Goal: Feedback & Contribution: Leave review/rating

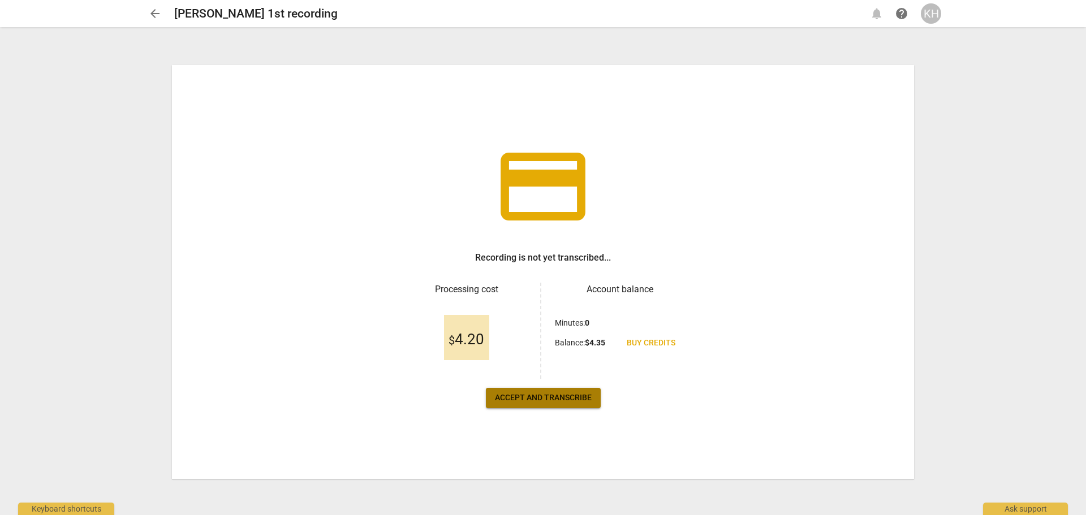
click at [542, 396] on span "Accept and transcribe" at bounding box center [543, 398] width 97 height 11
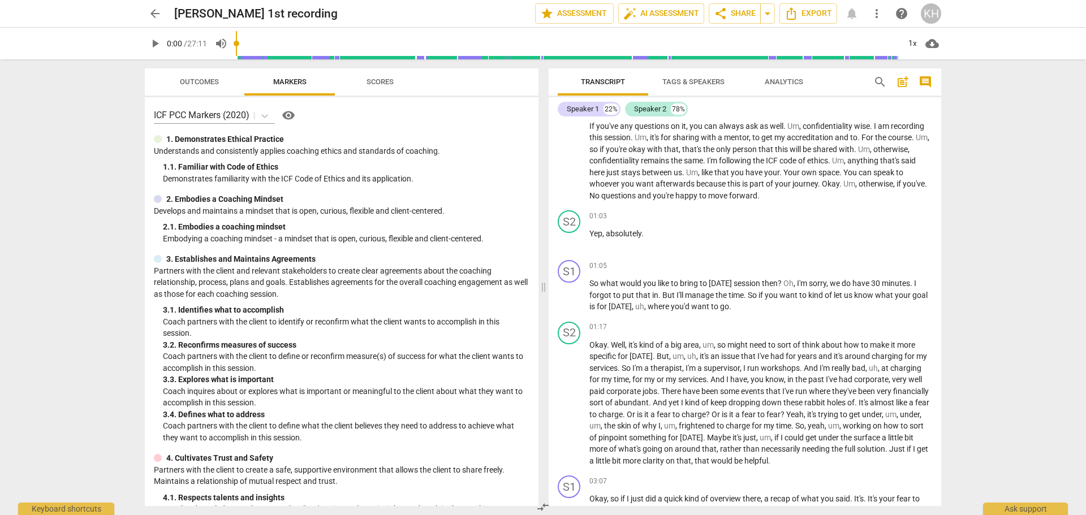
scroll to position [339, 0]
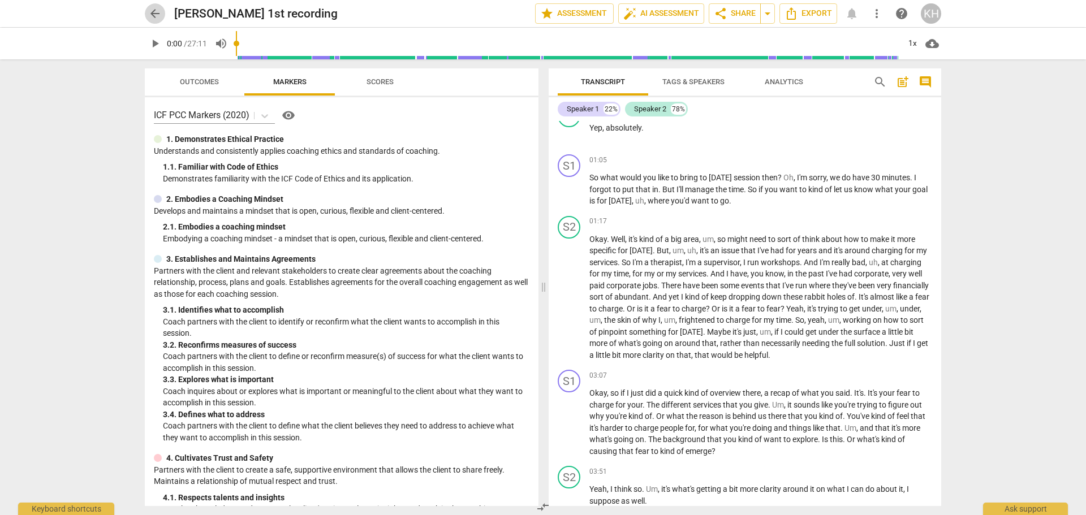
click at [154, 14] on span "arrow_back" at bounding box center [155, 14] width 14 height 14
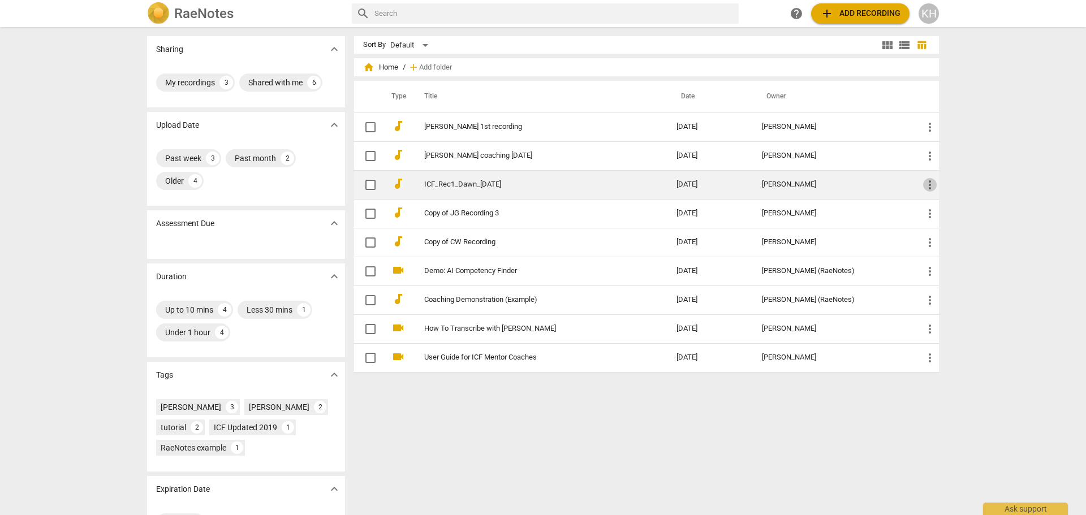
drag, startPoint x: 491, startPoint y: 184, endPoint x: 927, endPoint y: 186, distance: 436.1
click at [927, 186] on span "more_vert" at bounding box center [930, 185] width 14 height 14
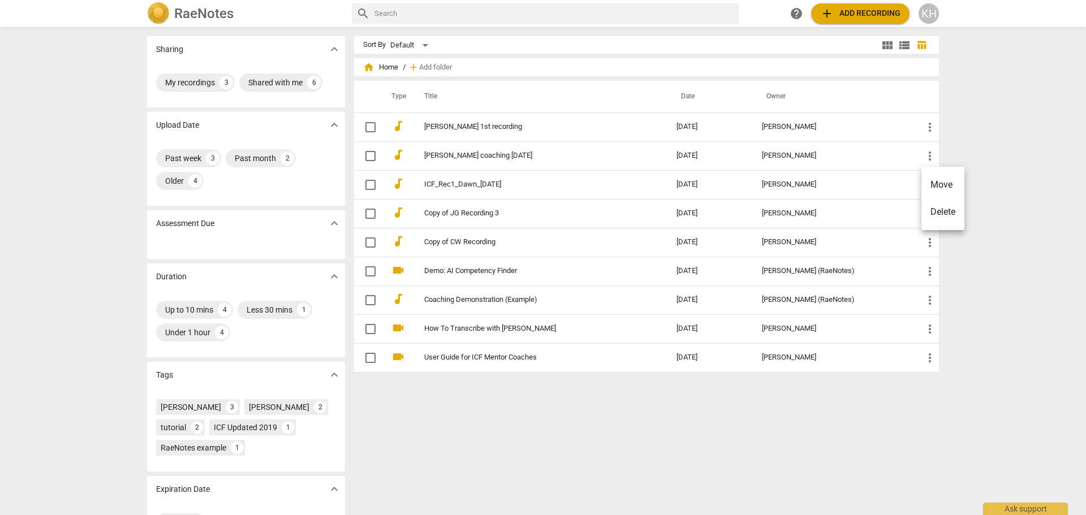
drag, startPoint x: 448, startPoint y: 184, endPoint x: 409, endPoint y: 473, distance: 291.1
click at [409, 473] on div at bounding box center [543, 257] width 1086 height 515
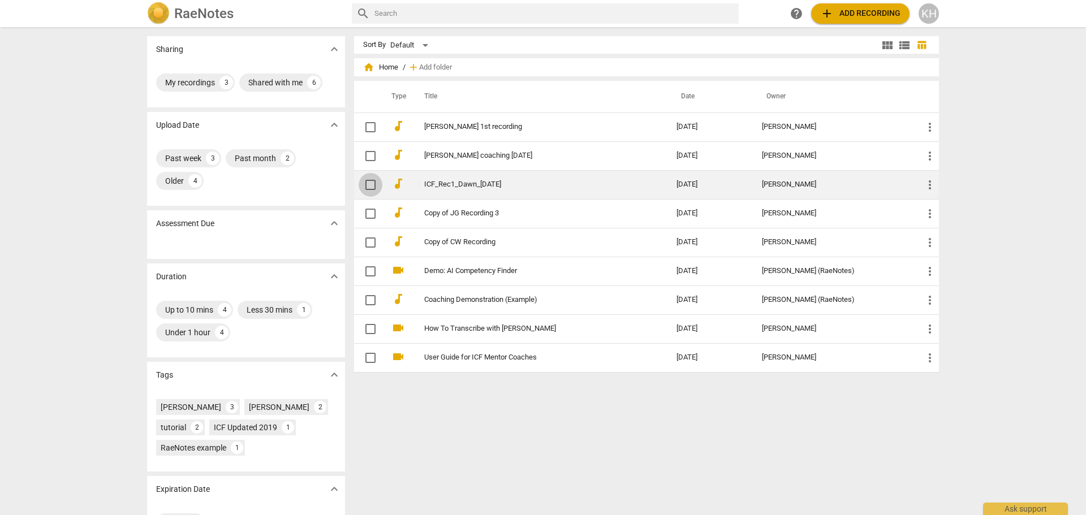
click at [364, 186] on input "checkbox" at bounding box center [371, 185] width 24 height 14
checkbox input "false"
click at [367, 186] on input "checkbox" at bounding box center [371, 185] width 24 height 14
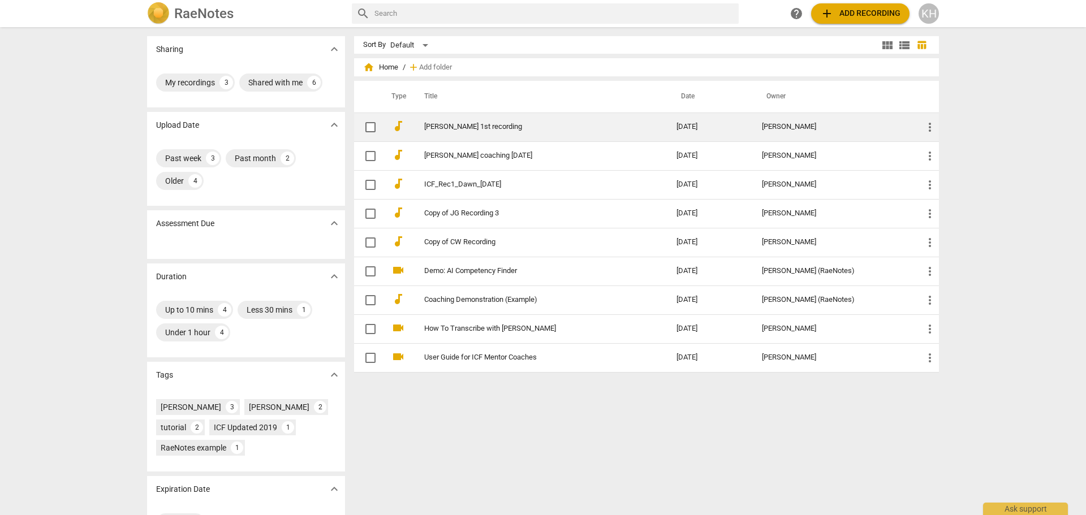
click at [472, 129] on link "[PERSON_NAME] 1st recording" at bounding box center [530, 127] width 212 height 8
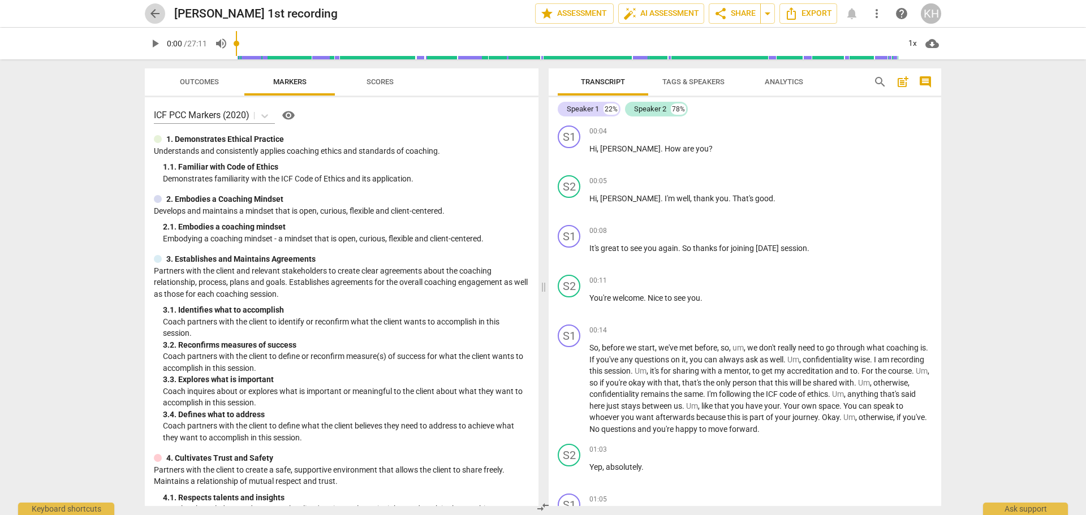
click at [154, 12] on span "arrow_back" at bounding box center [155, 14] width 14 height 14
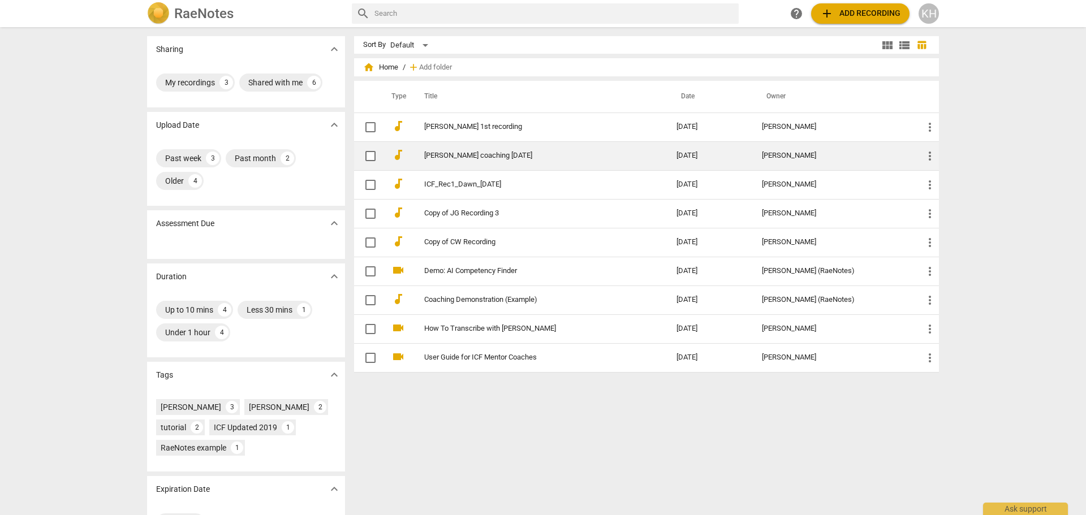
click at [494, 154] on link "[PERSON_NAME] coaching [DATE]" at bounding box center [530, 156] width 212 height 8
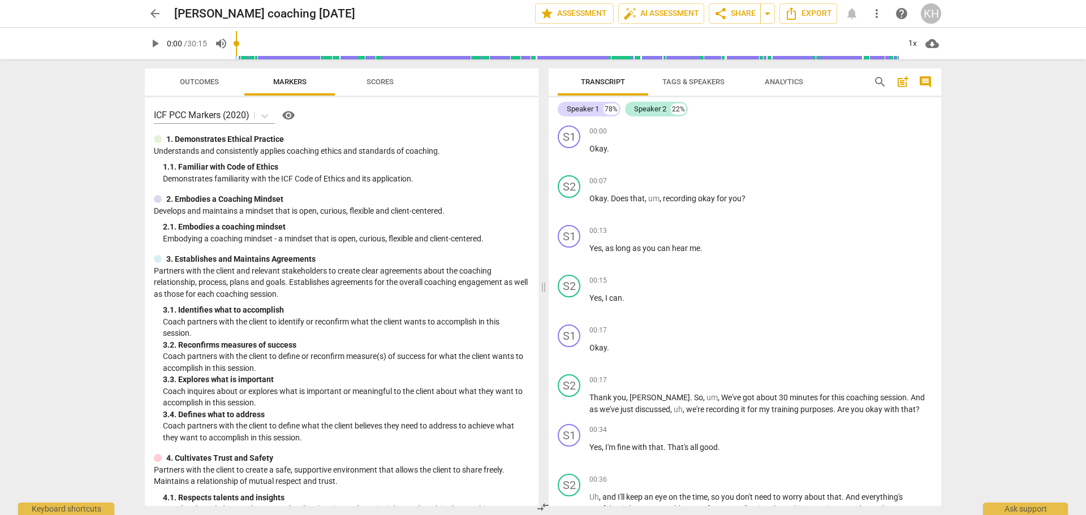
click at [154, 15] on span "arrow_back" at bounding box center [155, 14] width 14 height 14
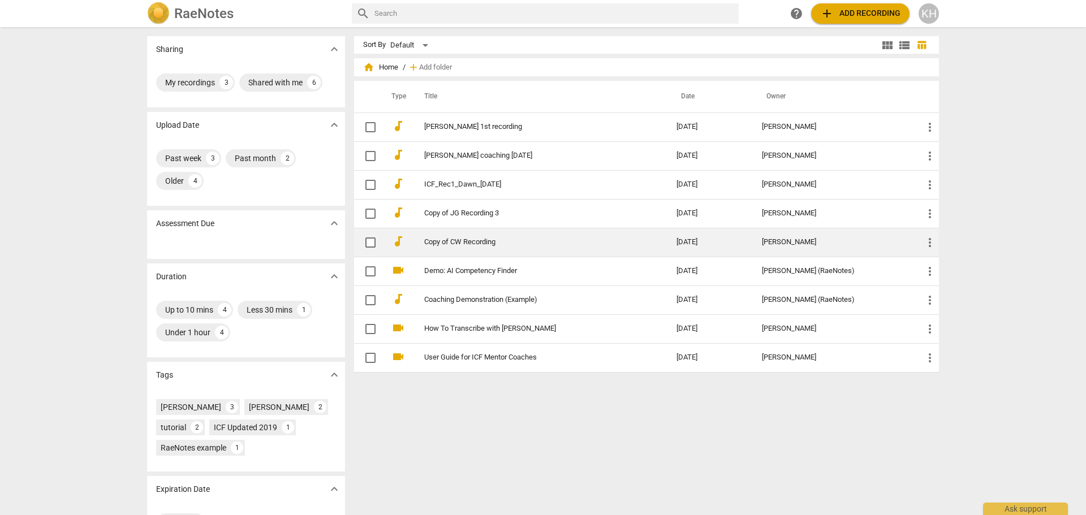
click at [493, 242] on link "Copy of CW Recording" at bounding box center [530, 242] width 212 height 8
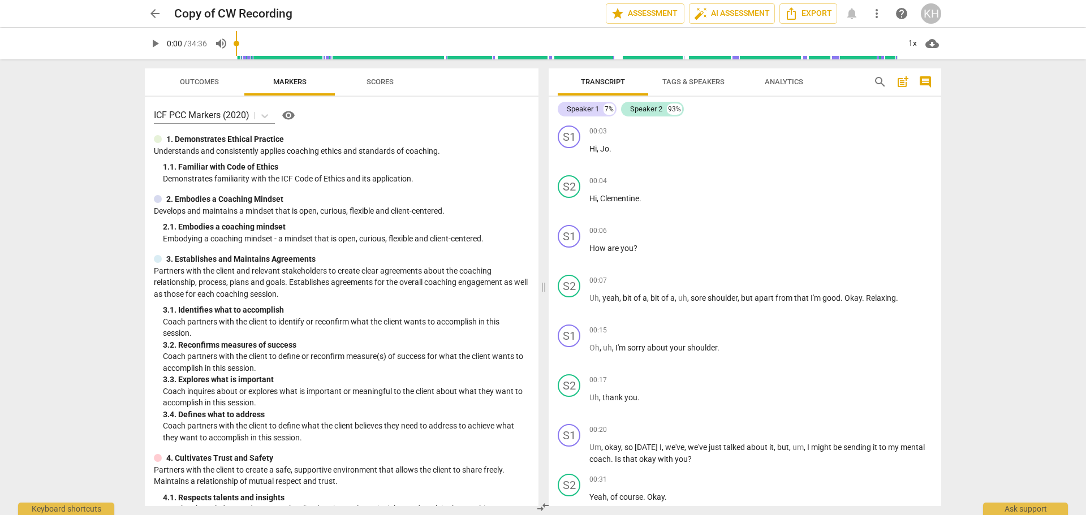
click at [153, 10] on span "arrow_back" at bounding box center [155, 14] width 14 height 14
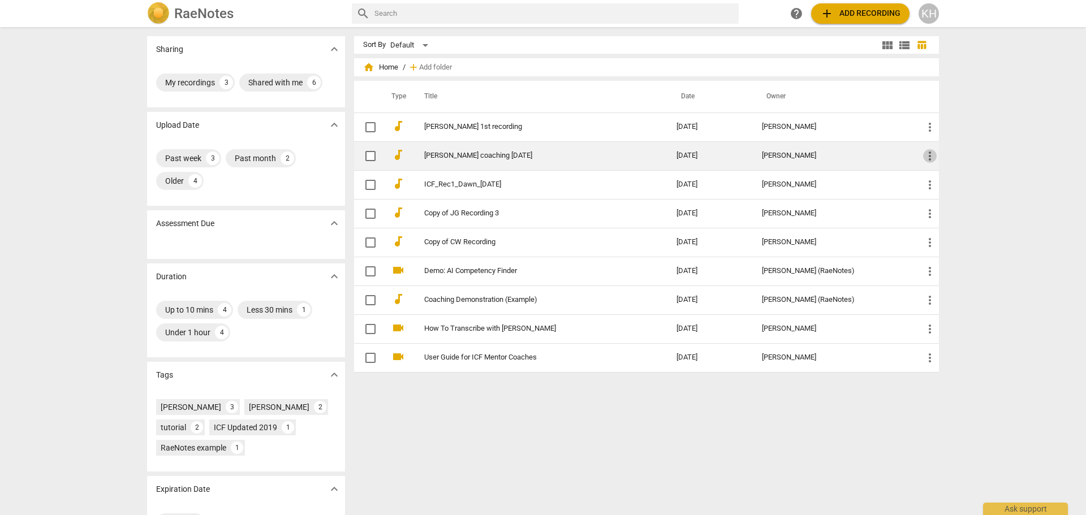
drag, startPoint x: 438, startPoint y: 155, endPoint x: 929, endPoint y: 157, distance: 491.0
click at [929, 157] on span "more_vert" at bounding box center [930, 156] width 14 height 14
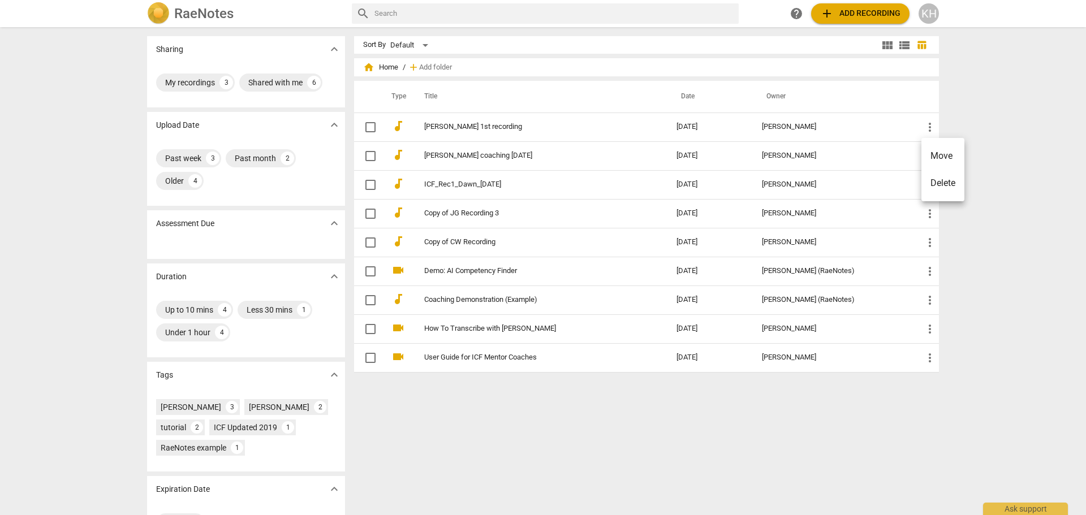
click at [363, 158] on div at bounding box center [543, 257] width 1086 height 515
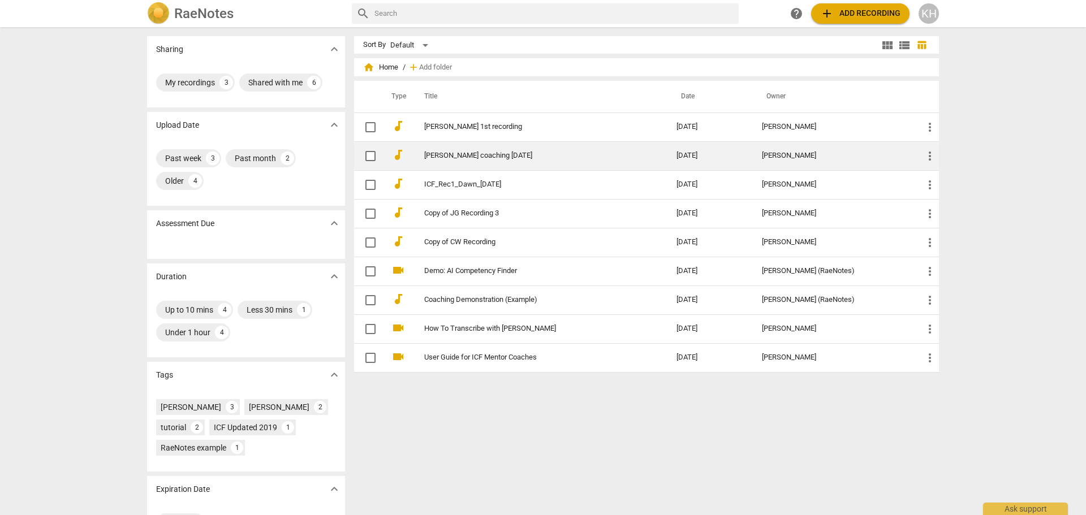
click at [364, 157] on input "checkbox" at bounding box center [371, 156] width 24 height 14
checkbox input "false"
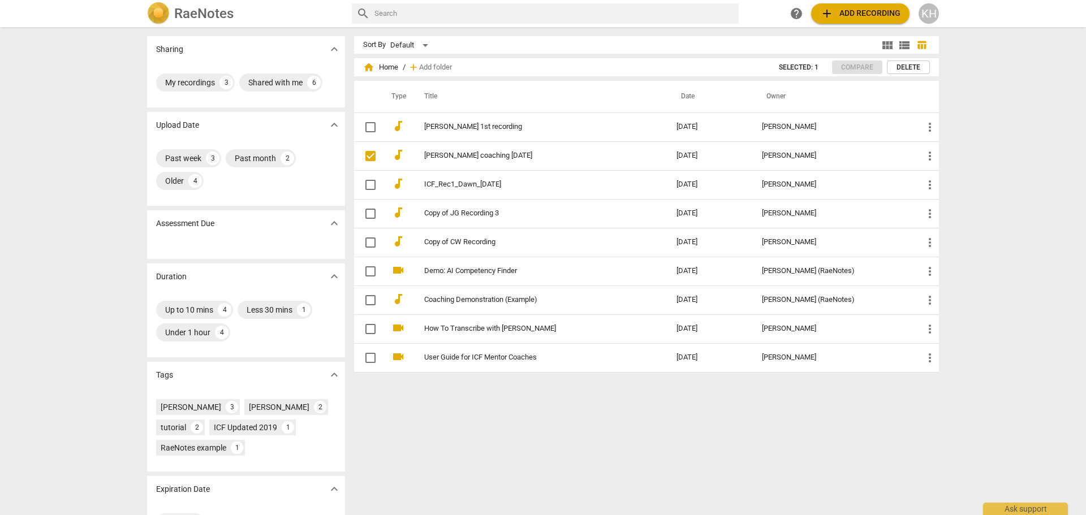
click at [583, 421] on div "Sort By Default view_module view_list table_chart home Home / add Add folder Se…" at bounding box center [651, 271] width 594 height 470
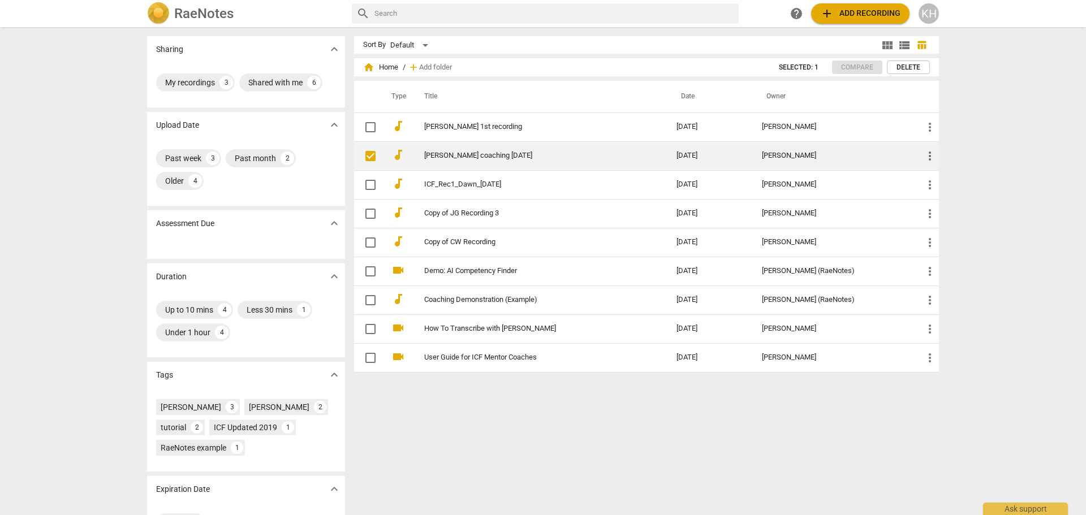
click at [372, 156] on input "checkbox" at bounding box center [371, 156] width 24 height 14
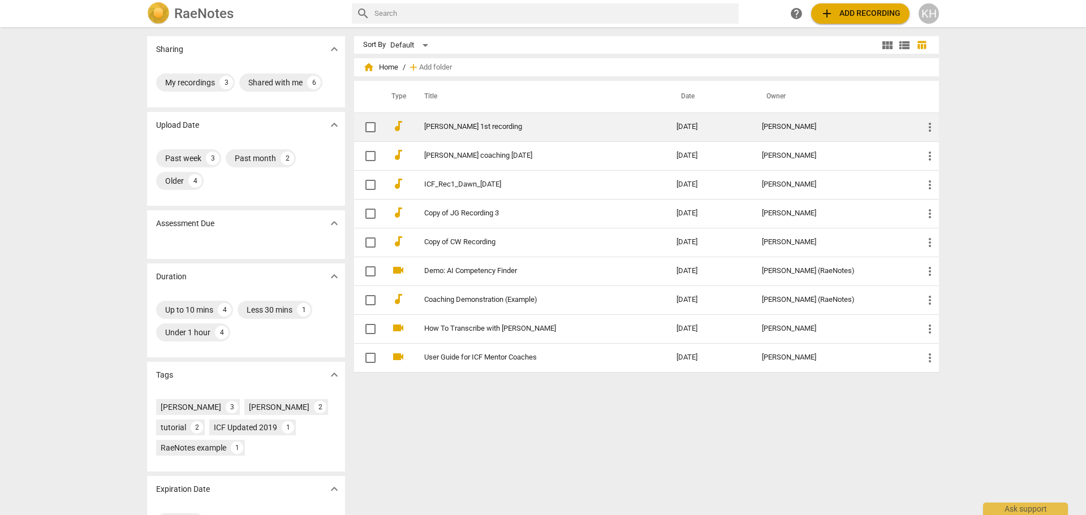
click at [464, 128] on link "[PERSON_NAME] 1st recording" at bounding box center [530, 127] width 212 height 8
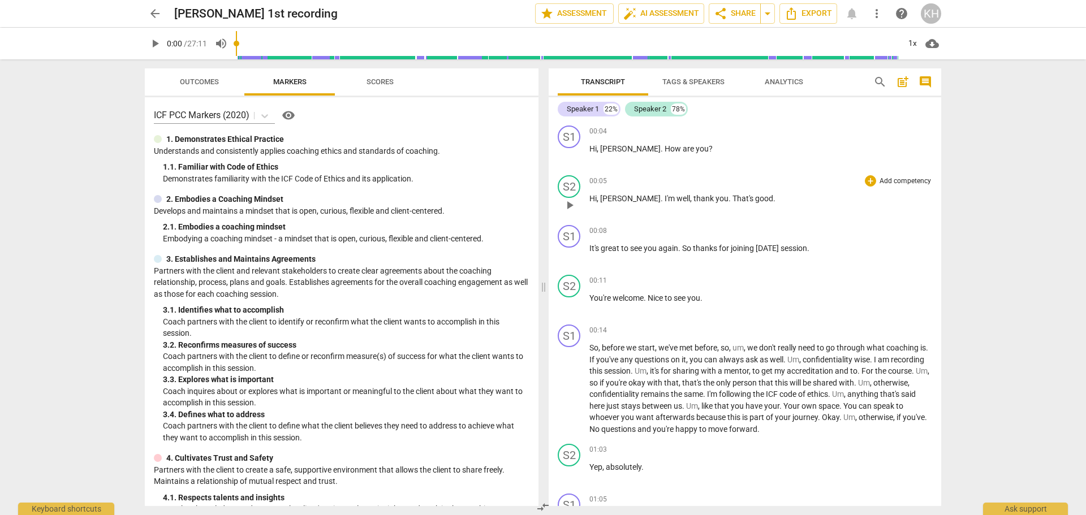
click at [911, 182] on p "Add competency" at bounding box center [905, 181] width 54 height 10
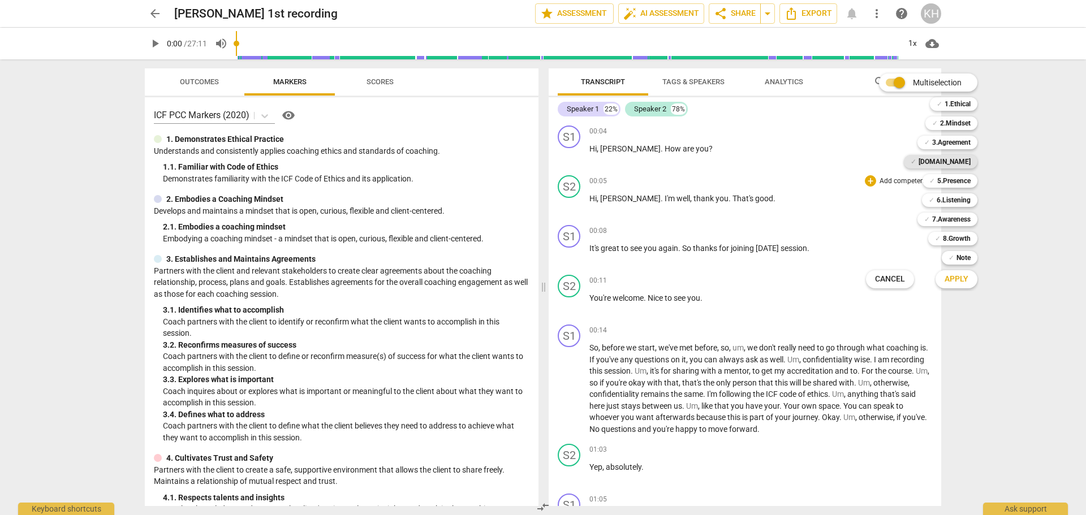
click at [970, 162] on b "[DOMAIN_NAME]" at bounding box center [945, 162] width 52 height 14
click at [964, 281] on span "Apply" at bounding box center [957, 279] width 24 height 11
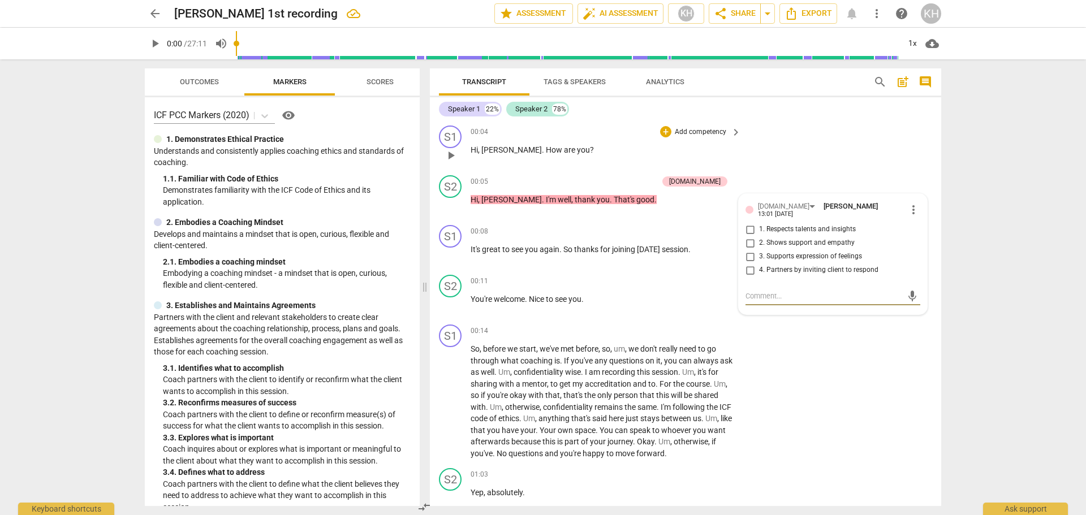
click at [696, 153] on p "Hi , [PERSON_NAME] . How are you ?" at bounding box center [603, 150] width 265 height 12
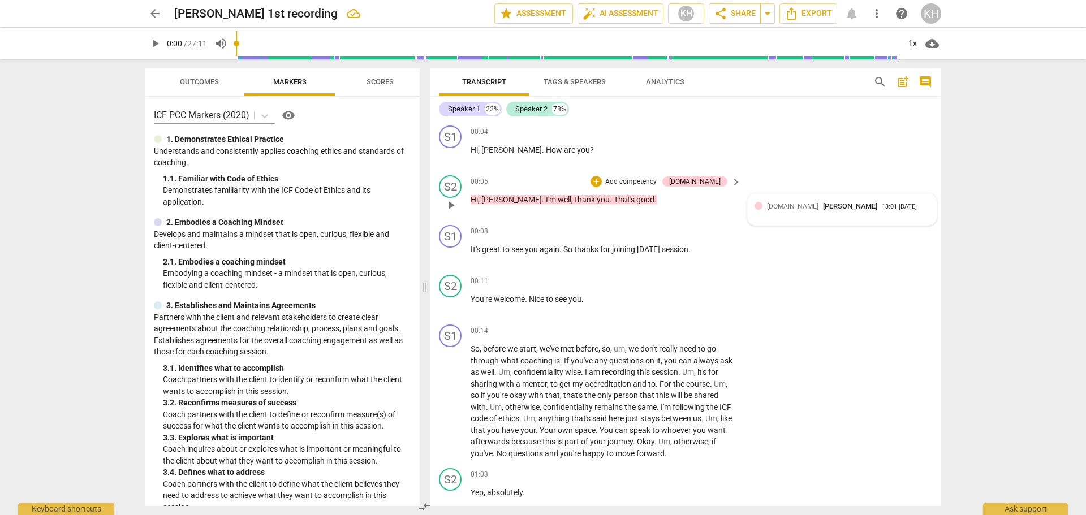
click at [904, 211] on div "[DOMAIN_NAME] [PERSON_NAME] 13:01 [DATE]" at bounding box center [848, 206] width 162 height 11
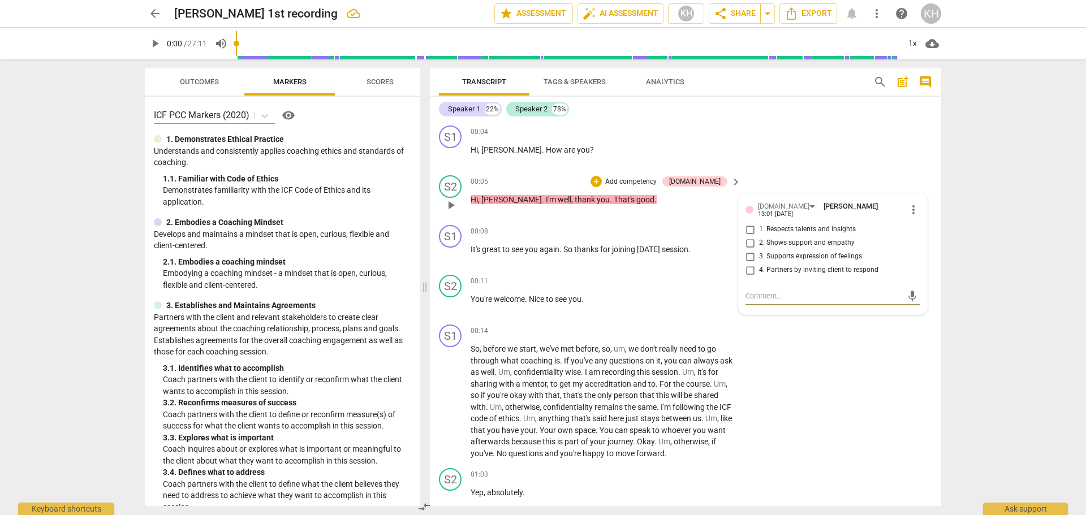
click at [911, 208] on span "more_vert" at bounding box center [914, 210] width 14 height 14
click at [920, 231] on li "Delete" at bounding box center [922, 228] width 39 height 21
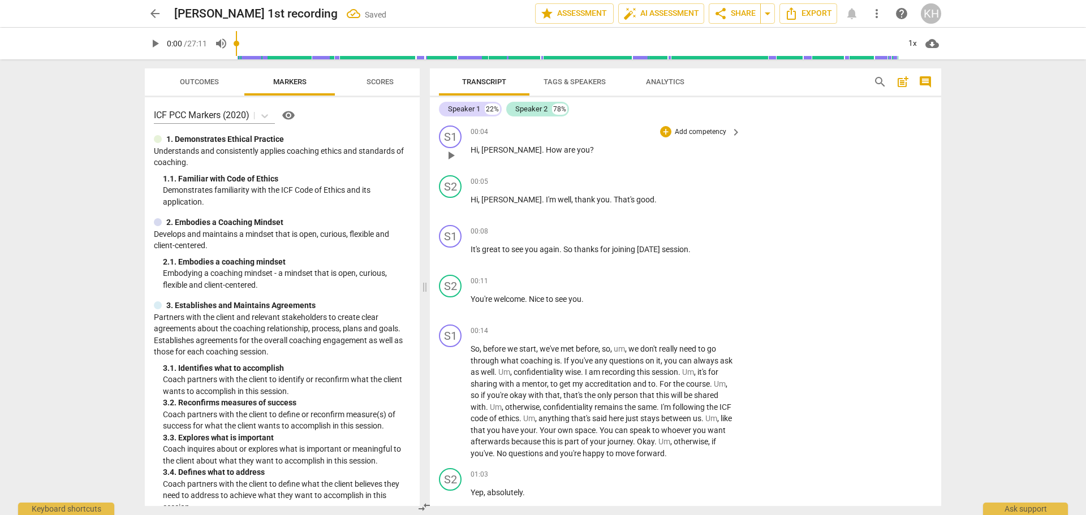
click at [715, 132] on p "Add competency" at bounding box center [701, 132] width 54 height 10
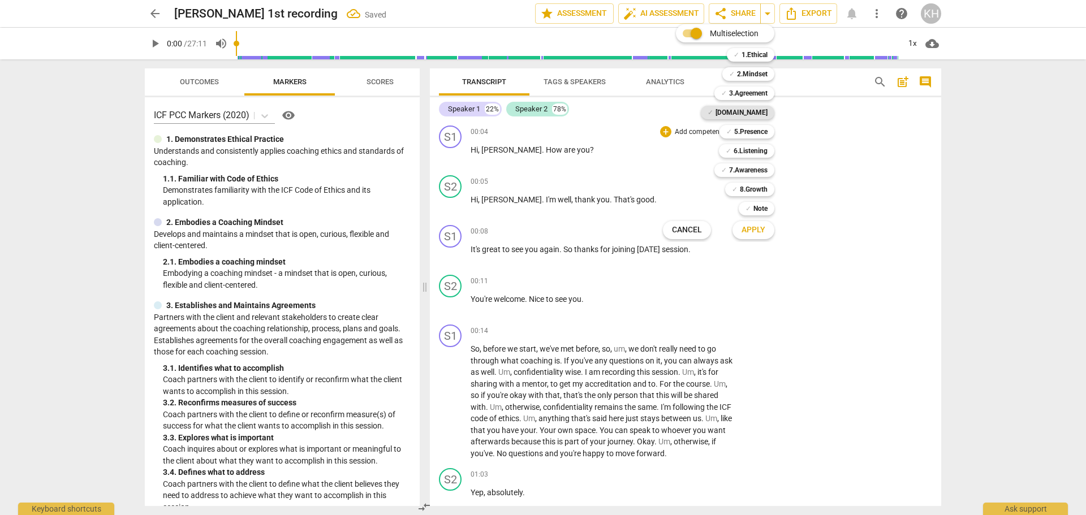
click at [746, 112] on b "[DOMAIN_NAME]" at bounding box center [742, 113] width 52 height 14
click at [750, 229] on span "Apply" at bounding box center [754, 230] width 24 height 11
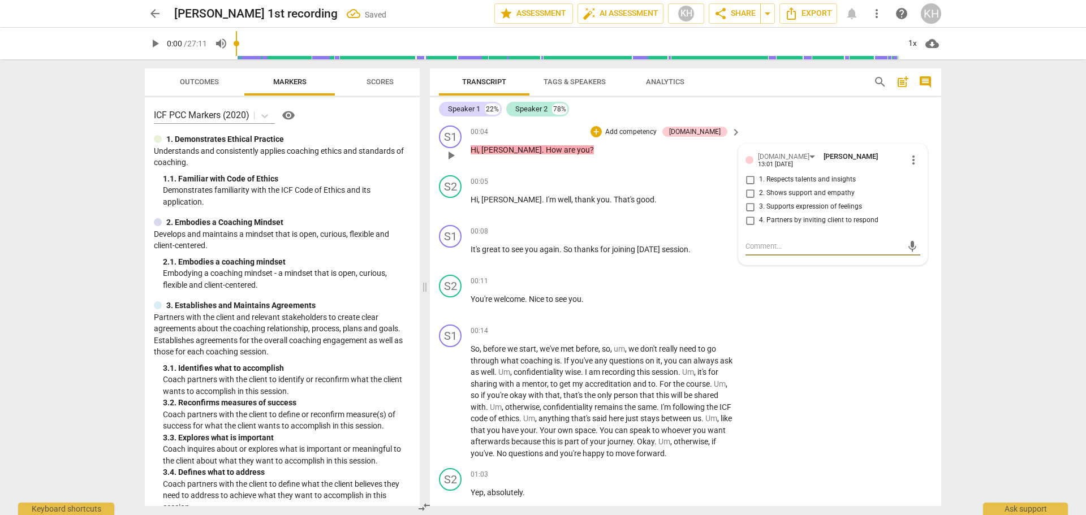
click at [788, 190] on span "2. Shows support and empathy" at bounding box center [807, 193] width 96 height 10
click at [759, 190] on input "2. Shows support and empathy" at bounding box center [750, 194] width 18 height 14
checkbox input "true"
click at [787, 216] on span "4. Partners by inviting client to respond" at bounding box center [818, 221] width 119 height 10
click at [759, 214] on input "4. Partners by inviting client to respond" at bounding box center [750, 221] width 18 height 14
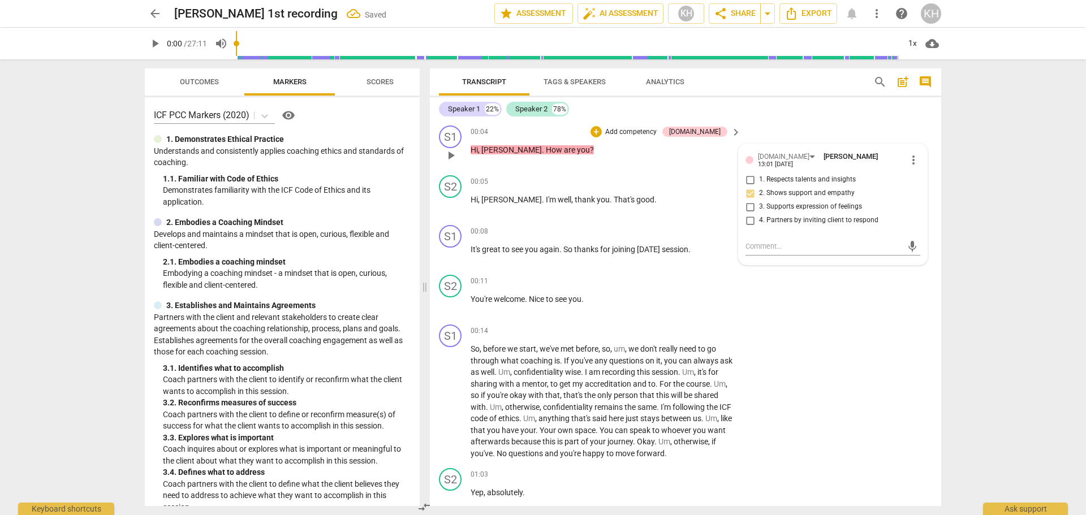
checkbox input "true"
click at [708, 167] on div "S1 play_arrow pause 00:04 + Add competency [DOMAIN_NAME] keyboard_arrow_right H…" at bounding box center [685, 146] width 511 height 50
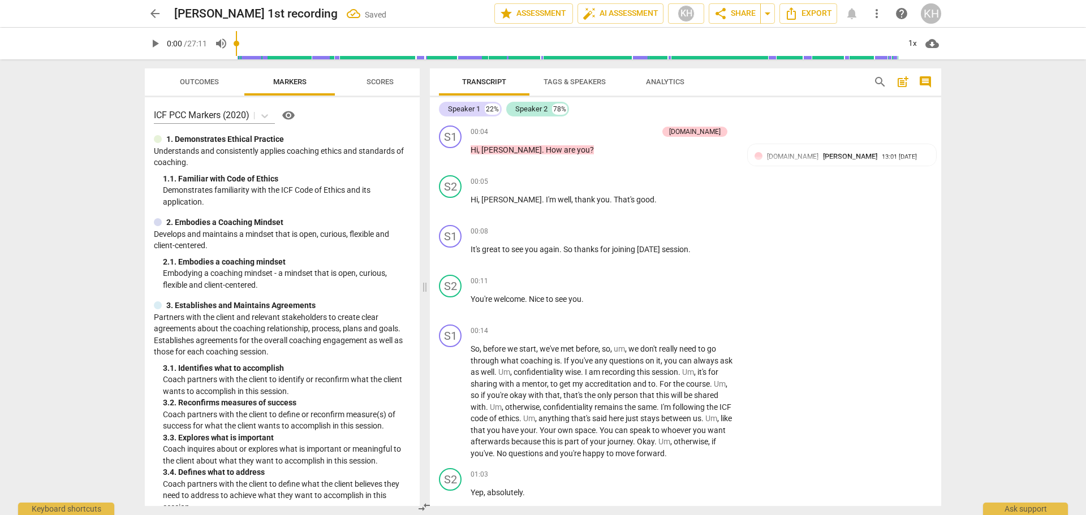
drag, startPoint x: 159, startPoint y: 48, endPoint x: 165, endPoint y: 50, distance: 6.1
click at [163, 50] on span "play_arrow" at bounding box center [155, 44] width 20 height 14
click at [450, 209] on span "pause" at bounding box center [451, 206] width 14 height 14
type input "10"
drag, startPoint x: 575, startPoint y: 199, endPoint x: 615, endPoint y: 200, distance: 40.8
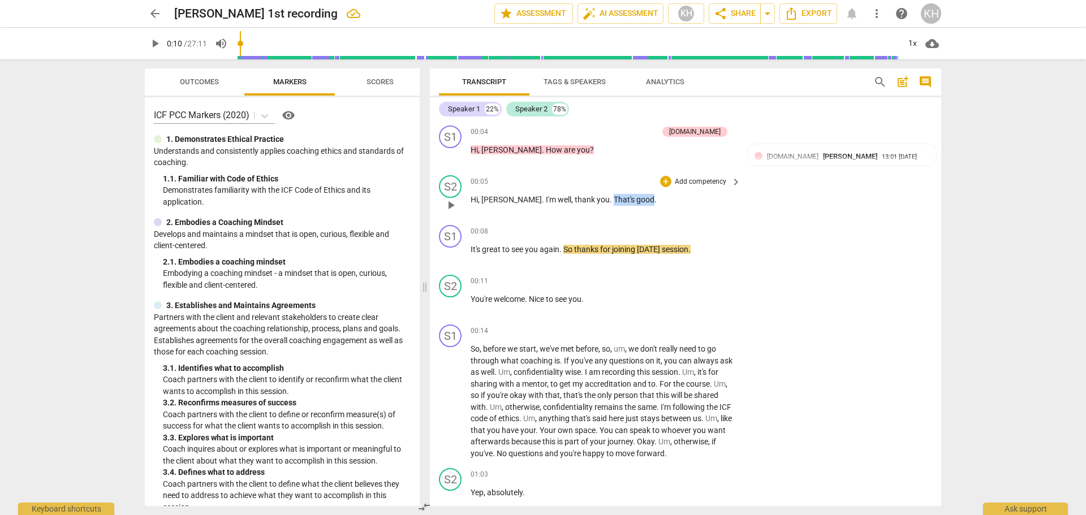
click at [615, 200] on p "Hi , [PERSON_NAME] . I'm well , thank you . That's good ." at bounding box center [603, 200] width 265 height 12
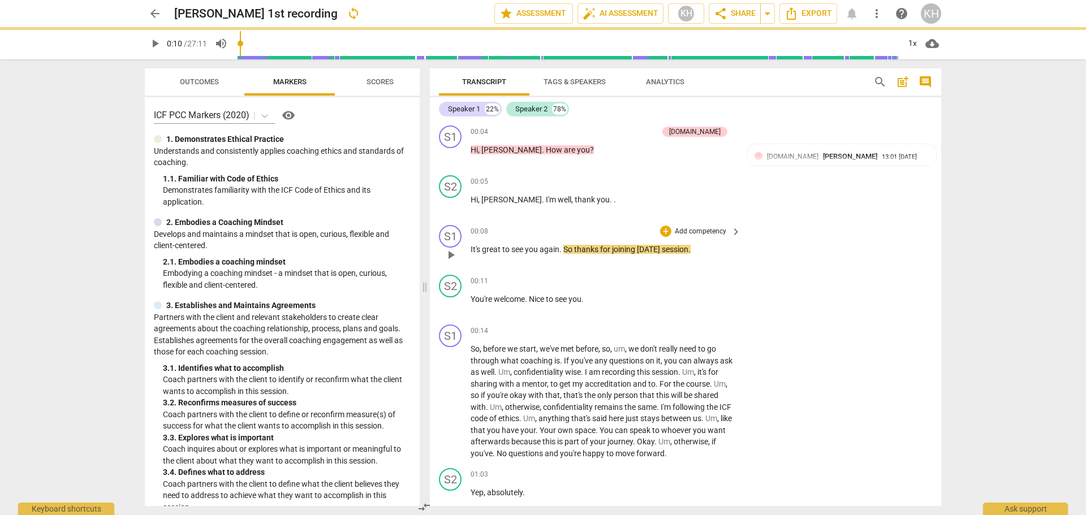
click at [470, 249] on div "play_arrow pause" at bounding box center [456, 255] width 29 height 15
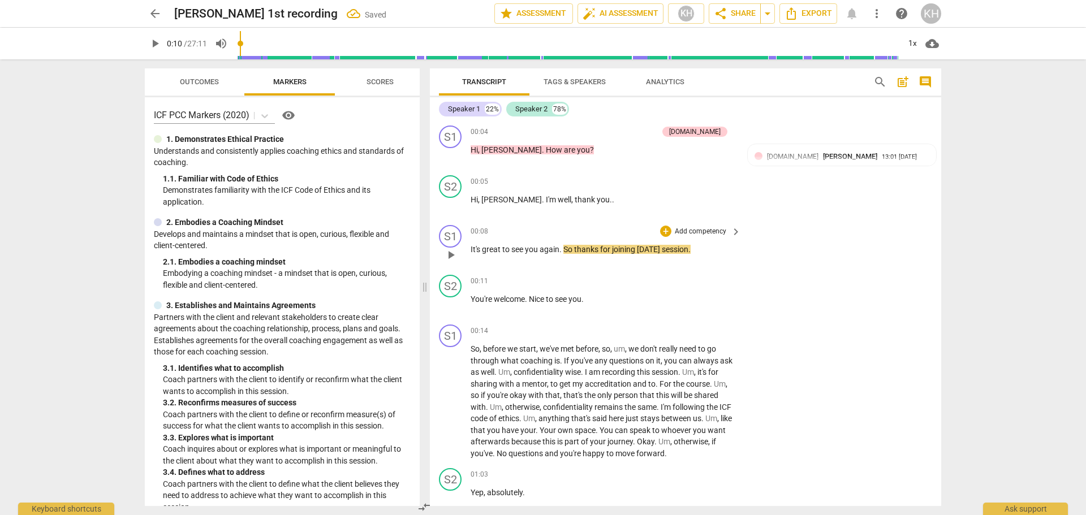
click at [472, 249] on span "It's" at bounding box center [476, 249] width 11 height 9
paste p
click at [520, 265] on p "That's good. It's great to see you again . So thanks for joining [DATE] session…" at bounding box center [603, 255] width 265 height 23
click at [454, 253] on span "play_arrow" at bounding box center [451, 256] width 14 height 14
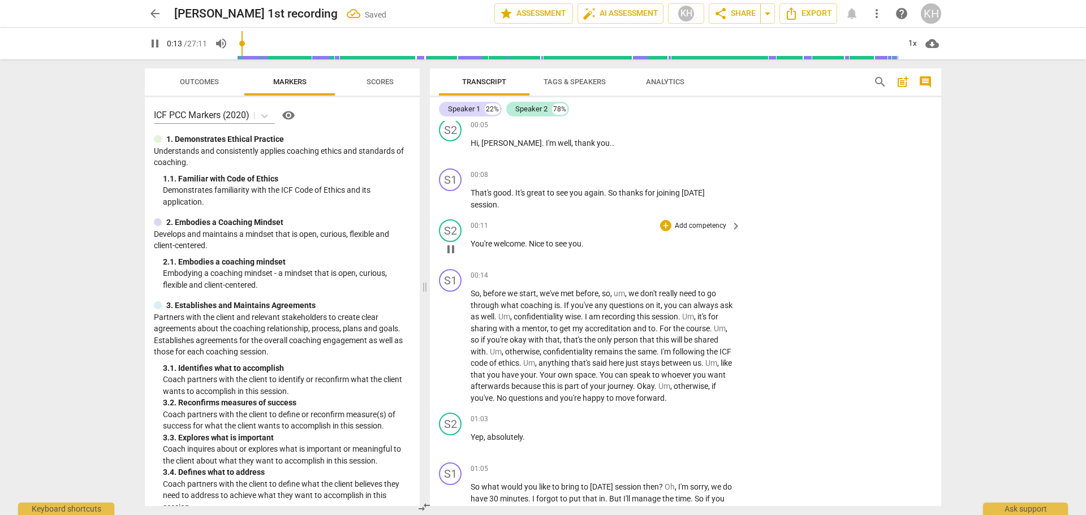
scroll to position [113, 0]
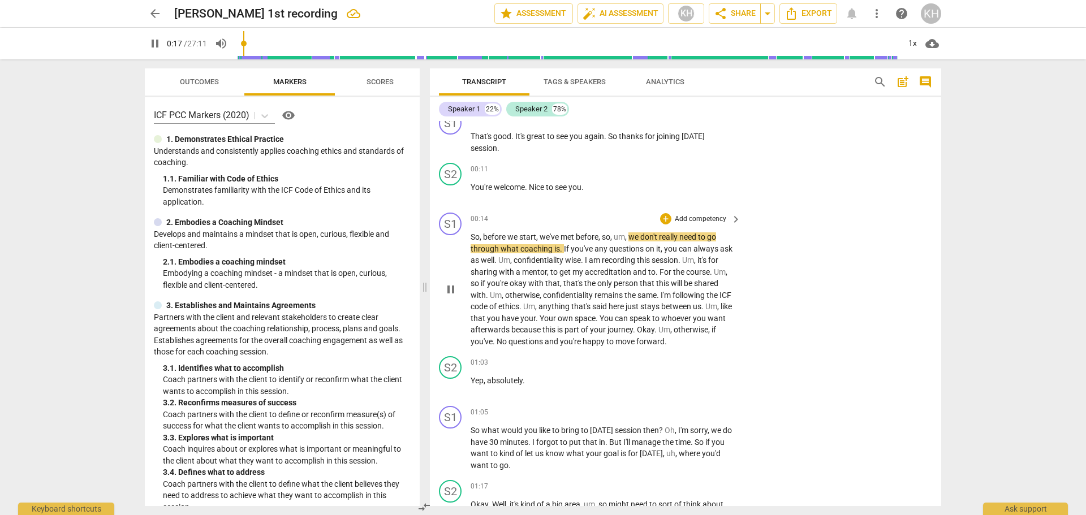
click at [716, 216] on p "Add competency" at bounding box center [701, 219] width 54 height 10
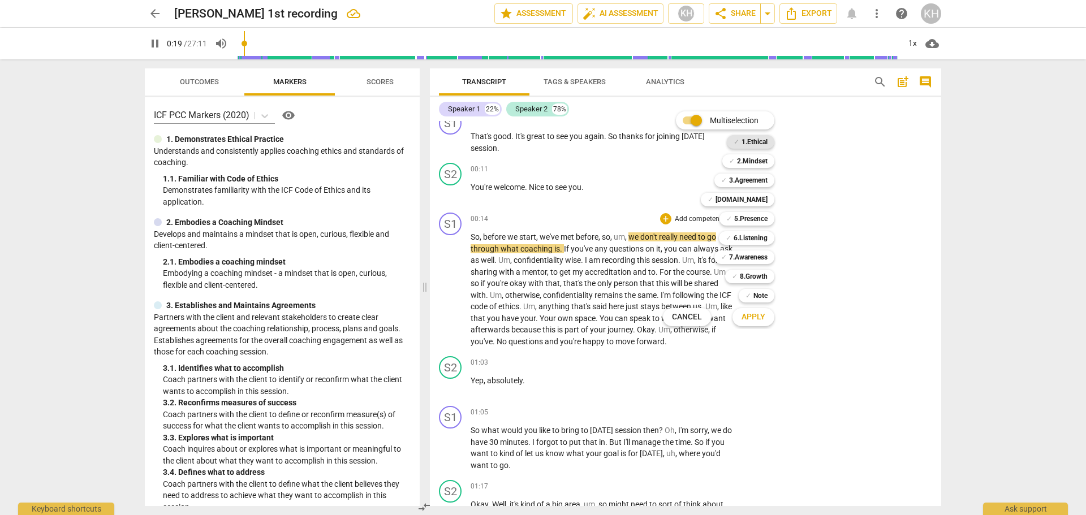
click at [758, 141] on b "1.Ethical" at bounding box center [755, 142] width 26 height 14
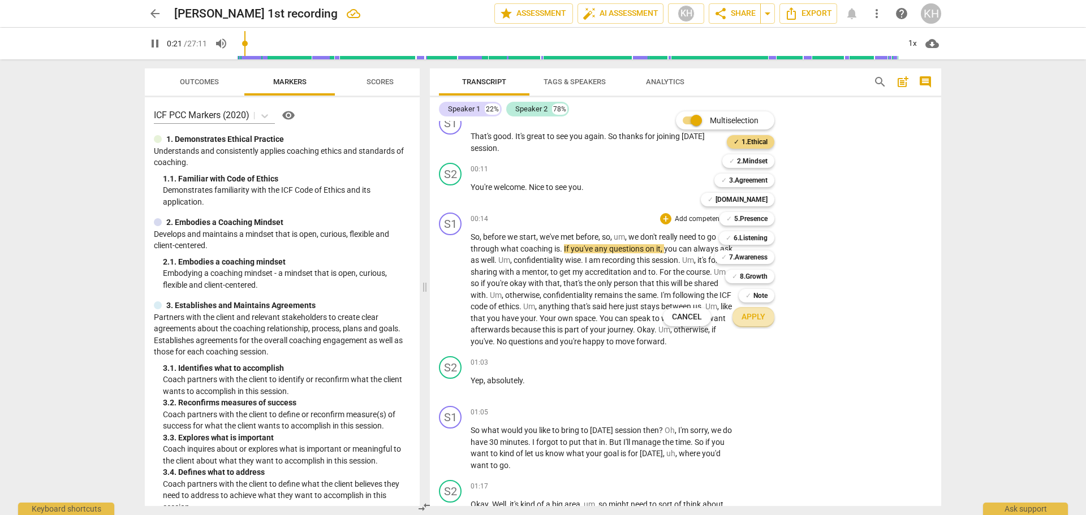
click at [749, 322] on span "Apply" at bounding box center [754, 317] width 24 height 11
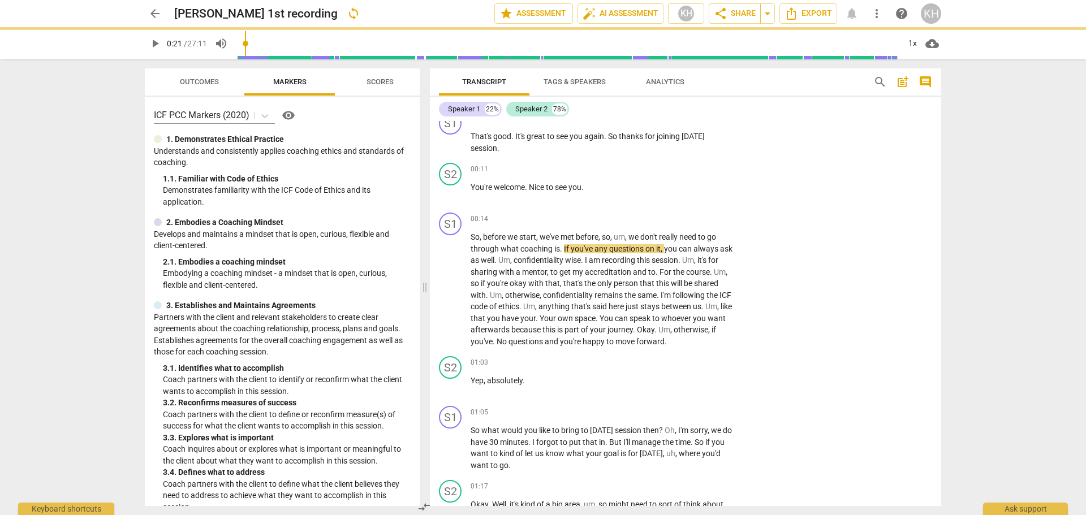
type input "22"
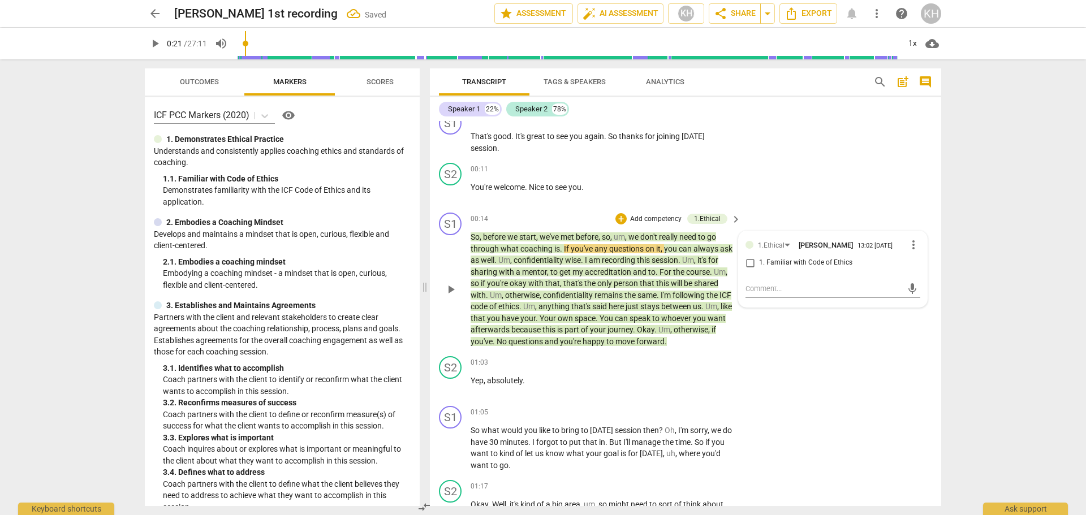
click at [808, 261] on span "1. Familiar with Code of Ethics" at bounding box center [805, 263] width 93 height 10
click at [759, 261] on input "1. Familiar with Code of Ethics" at bounding box center [750, 263] width 18 height 14
checkbox input "true"
click at [804, 344] on div "S1 play_arrow pause 00:14 + Add competency 1.Ethical keyboard_arrow_right So , …" at bounding box center [685, 280] width 511 height 144
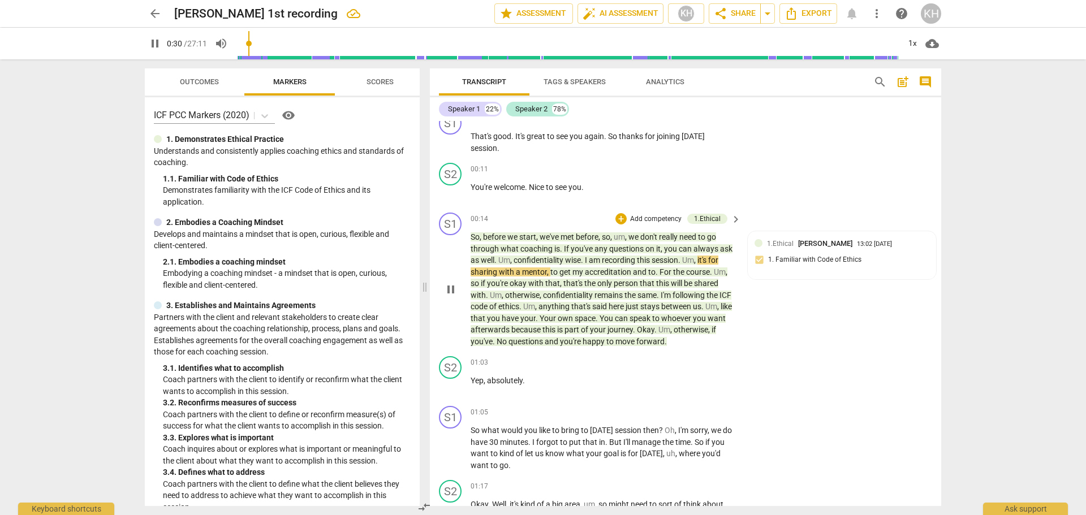
click at [735, 221] on span "keyboard_arrow_right" at bounding box center [736, 220] width 14 height 14
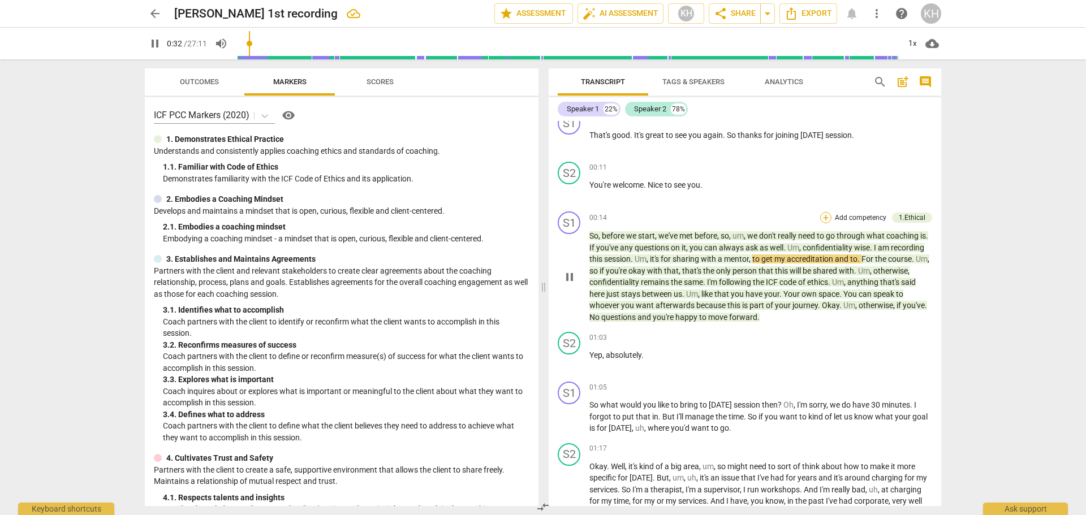
click at [825, 218] on div "+" at bounding box center [825, 217] width 11 height 11
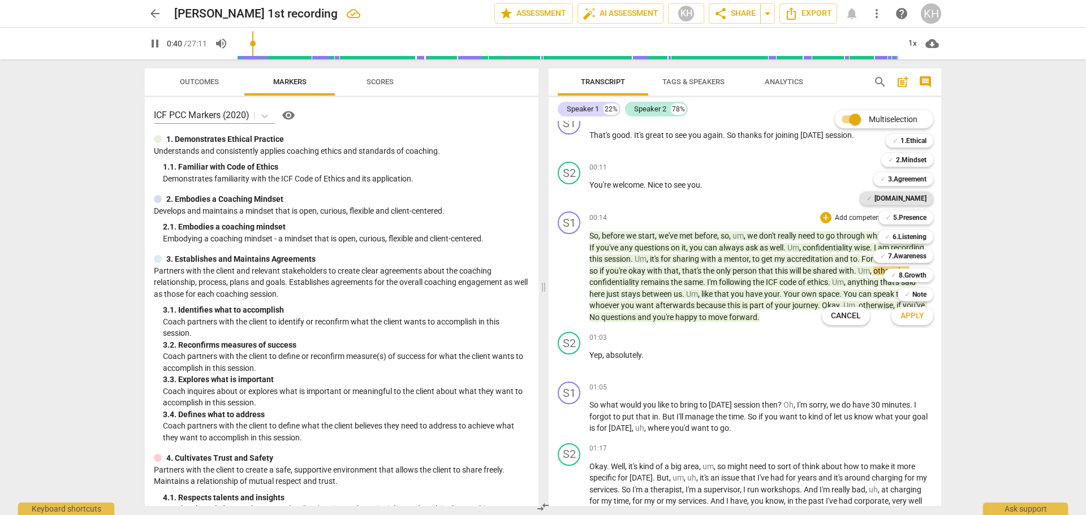
click at [907, 198] on b "[DOMAIN_NAME]" at bounding box center [900, 199] width 52 height 14
click at [900, 317] on span "Apply" at bounding box center [912, 316] width 24 height 11
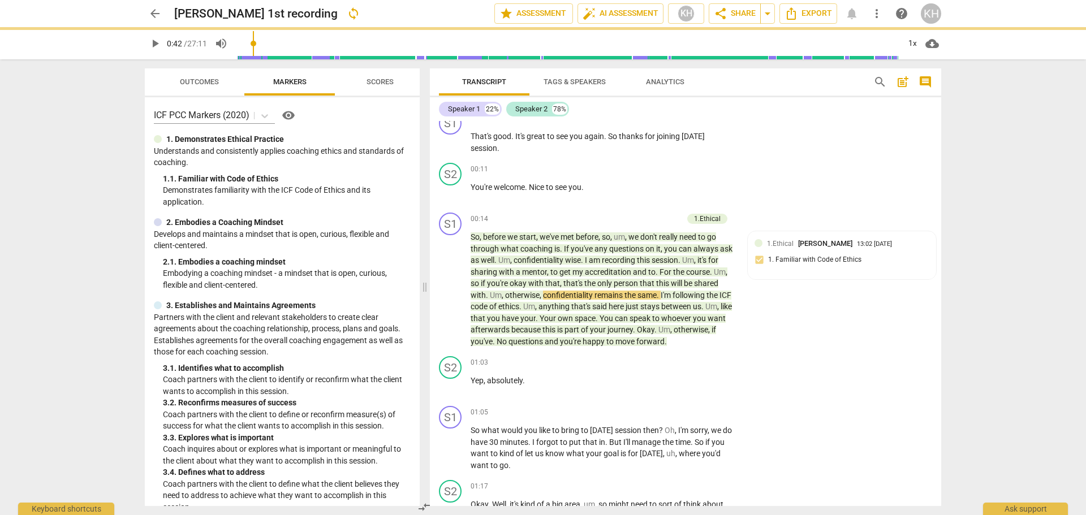
type input "42"
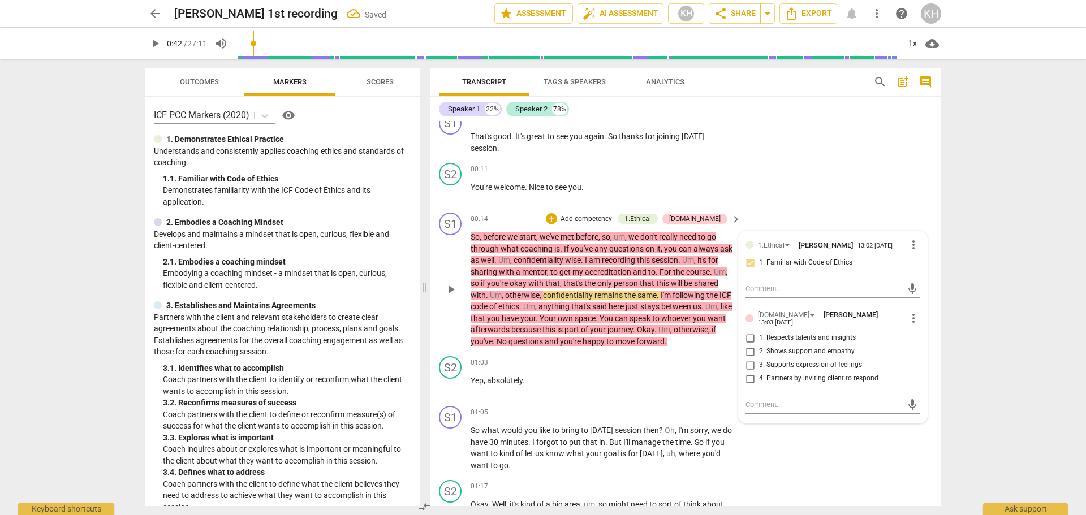
click at [781, 347] on span "2. Shows support and empathy" at bounding box center [807, 352] width 96 height 10
click at [759, 345] on input "2. Shows support and empathy" at bounding box center [750, 352] width 18 height 14
checkbox input "true"
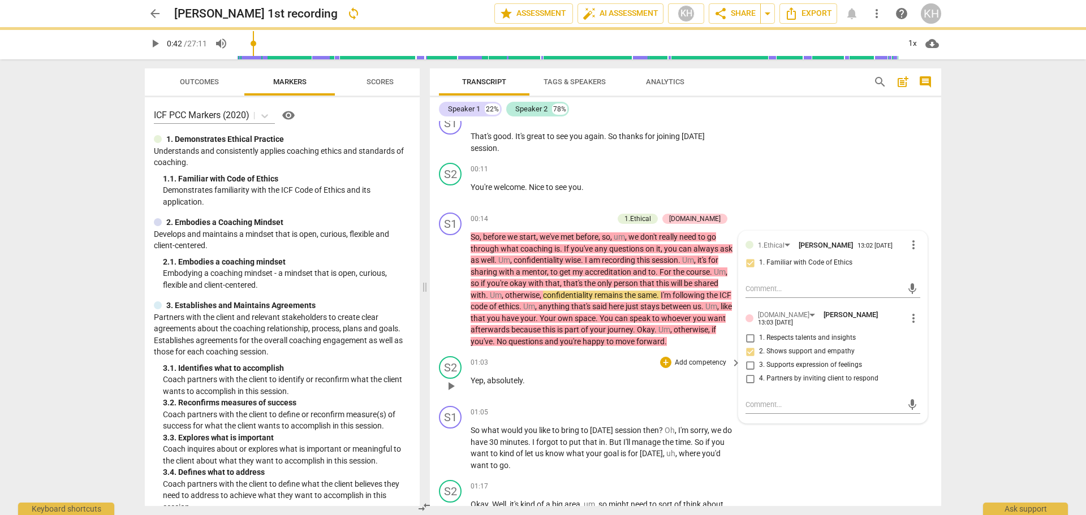
click at [683, 384] on p "Yep , absolutely ." at bounding box center [603, 381] width 265 height 12
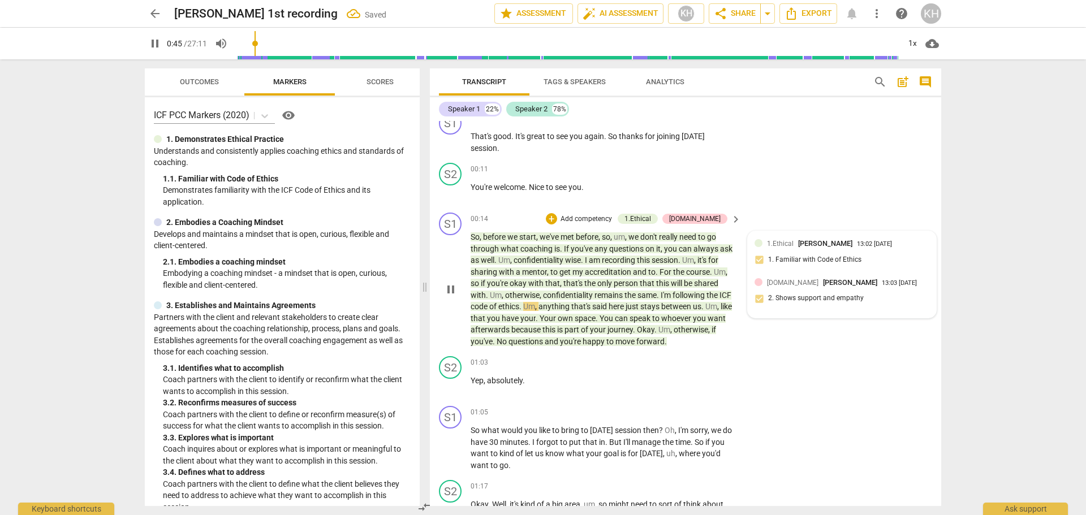
scroll to position [170, 0]
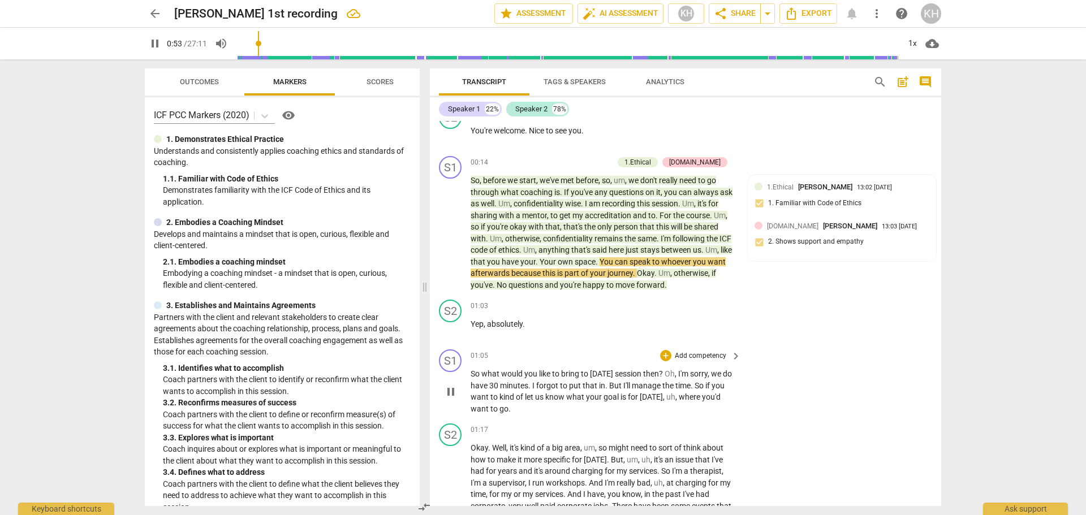
click at [706, 353] on p "Add competency" at bounding box center [701, 356] width 54 height 10
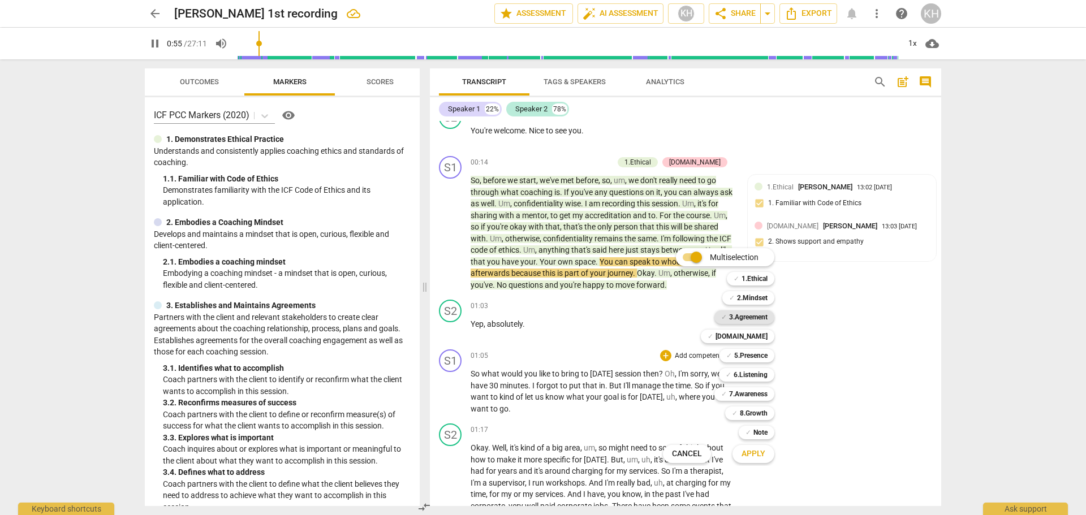
click at [759, 318] on b "3.Agreement" at bounding box center [748, 318] width 38 height 14
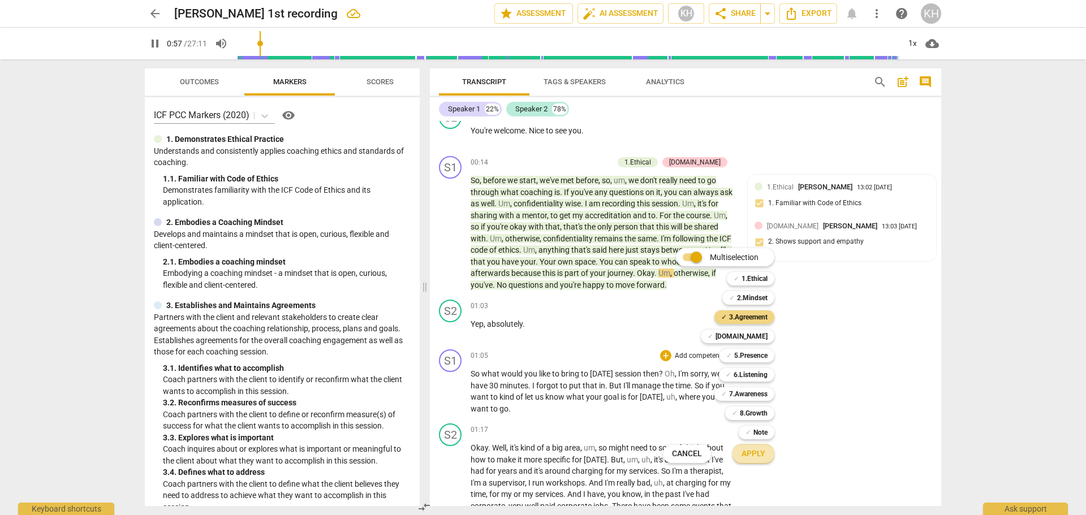
click at [751, 457] on span "Apply" at bounding box center [754, 454] width 24 height 11
type input "58"
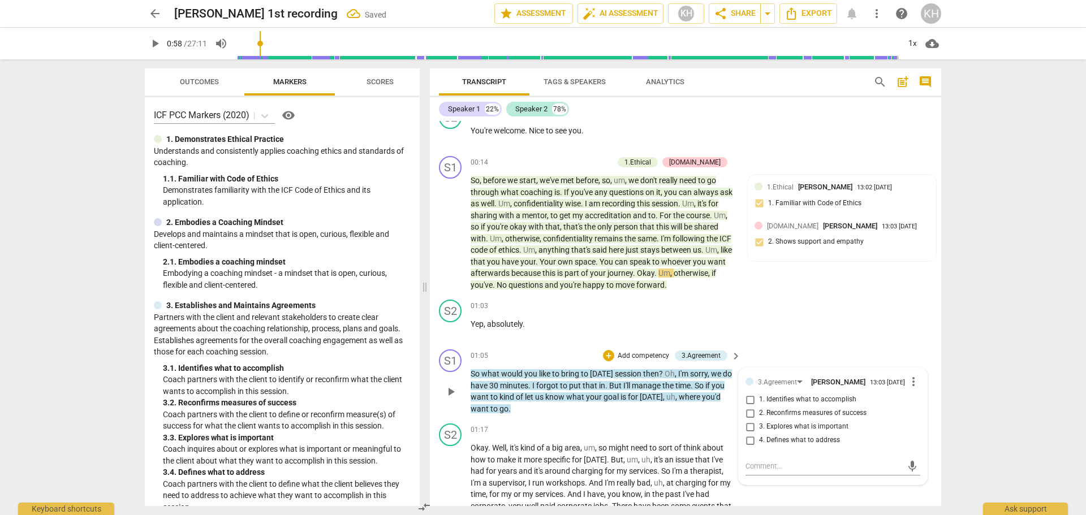
click at [779, 403] on span "1. Identifies what to accomplish" at bounding box center [807, 400] width 97 height 10
click at [747, 404] on input "1. Identifies what to accomplish" at bounding box center [750, 400] width 18 height 14
checkbox input "true"
click at [701, 417] on div "S1 play_arrow pause 01:05 + Add competency 3.Agreement keyboard_arrow_right So …" at bounding box center [685, 382] width 511 height 74
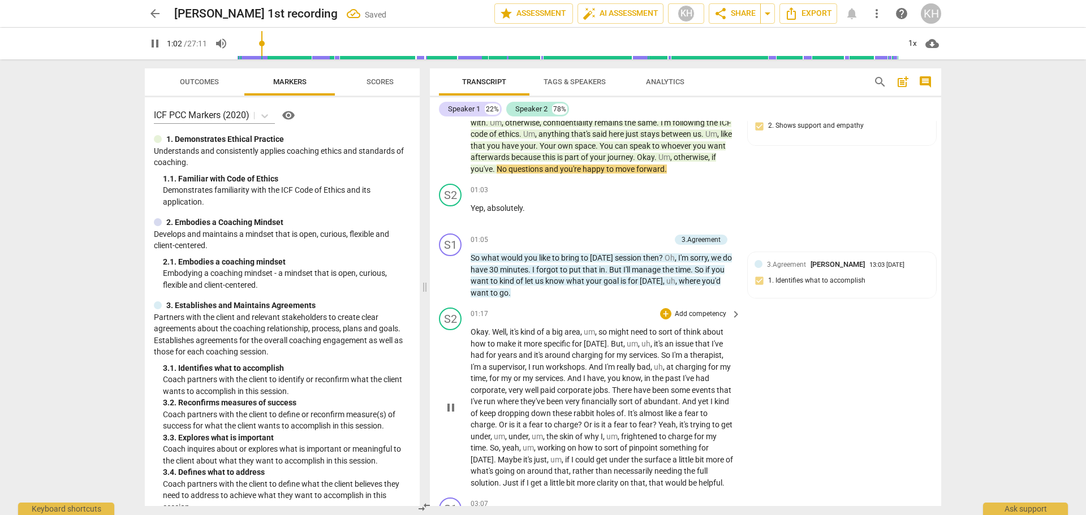
scroll to position [283, 0]
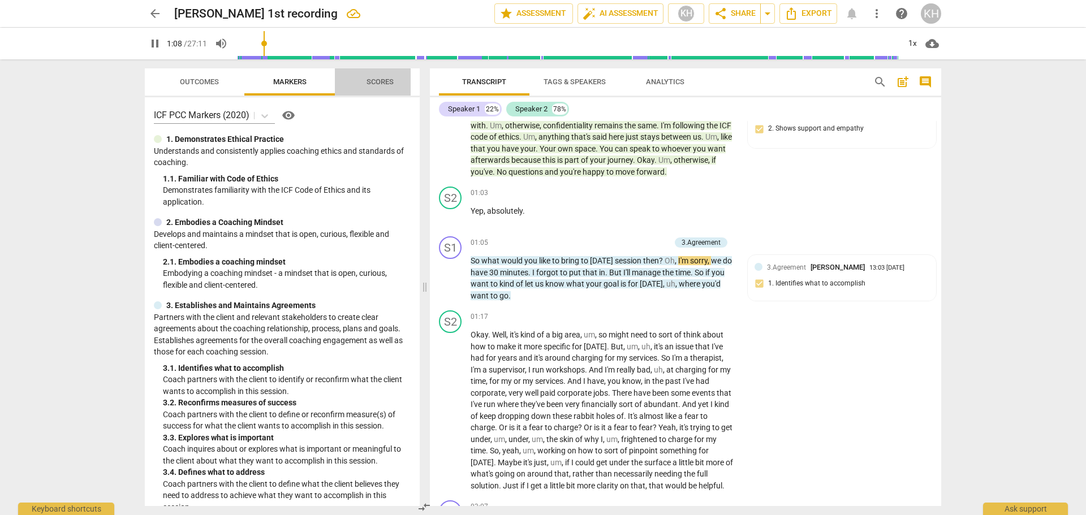
click at [372, 83] on span "Scores" at bounding box center [380, 81] width 27 height 8
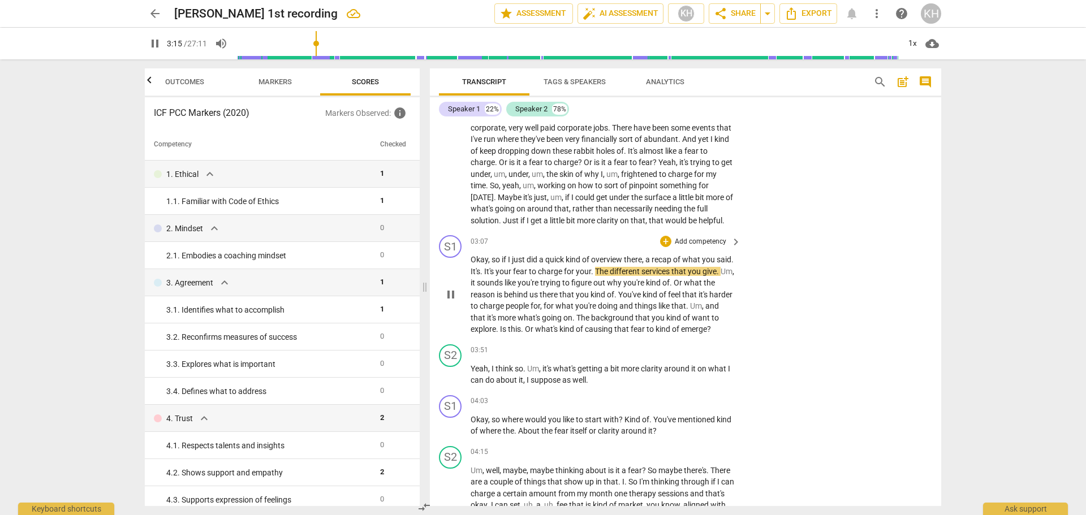
scroll to position [566, 0]
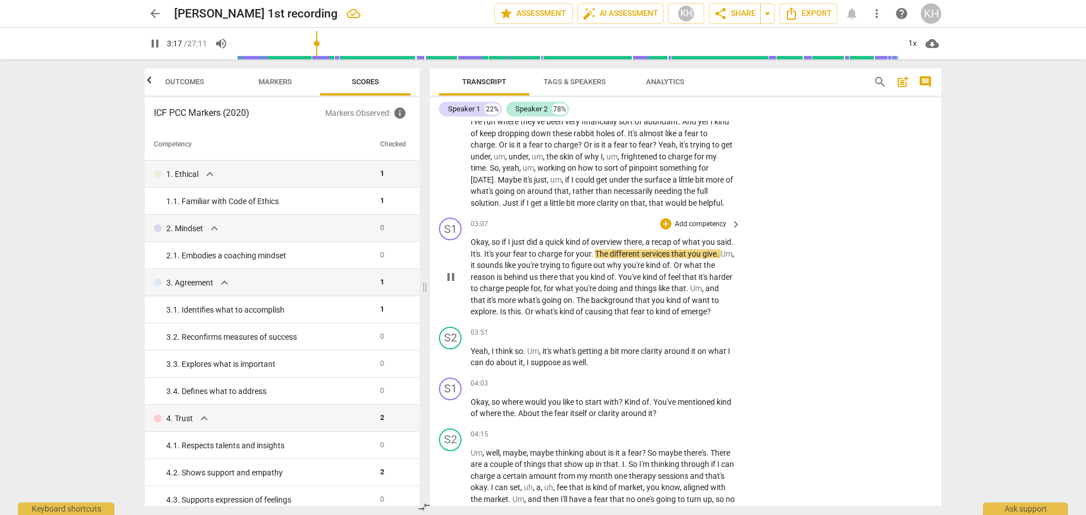
click at [703, 223] on p "Add competency" at bounding box center [701, 224] width 54 height 10
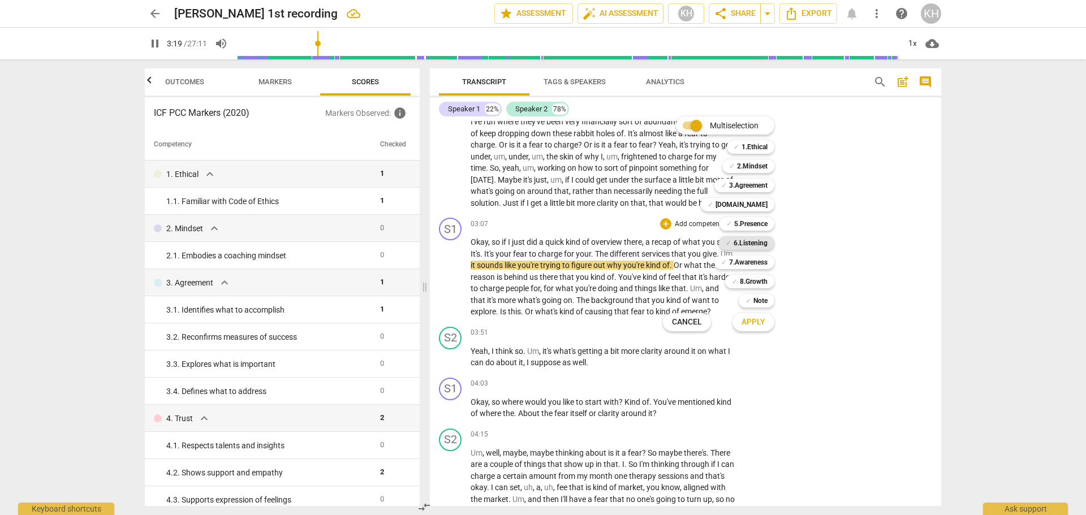
click at [754, 244] on b "6.Listening" at bounding box center [751, 243] width 34 height 14
click at [755, 325] on span "Apply" at bounding box center [754, 322] width 24 height 11
type input "202"
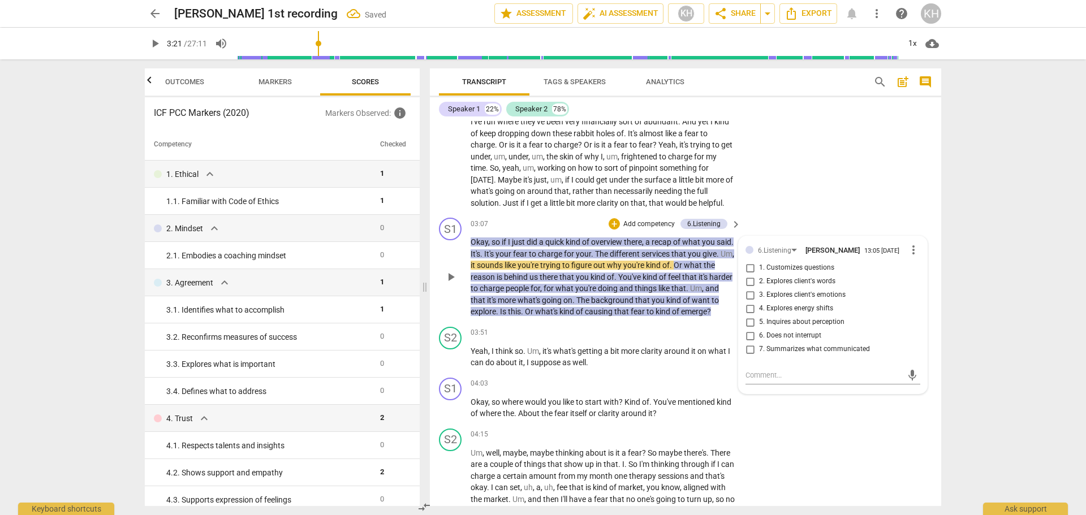
click at [806, 348] on span "7. Summarizes what communicated" at bounding box center [814, 349] width 111 height 10
click at [759, 348] on input "7. Summarizes what communicated" at bounding box center [750, 350] width 18 height 14
checkbox input "true"
click at [760, 225] on div "S1 play_arrow pause 03:07 + Add competency 6.Listening keyboard_arrow_right Oka…" at bounding box center [685, 267] width 511 height 109
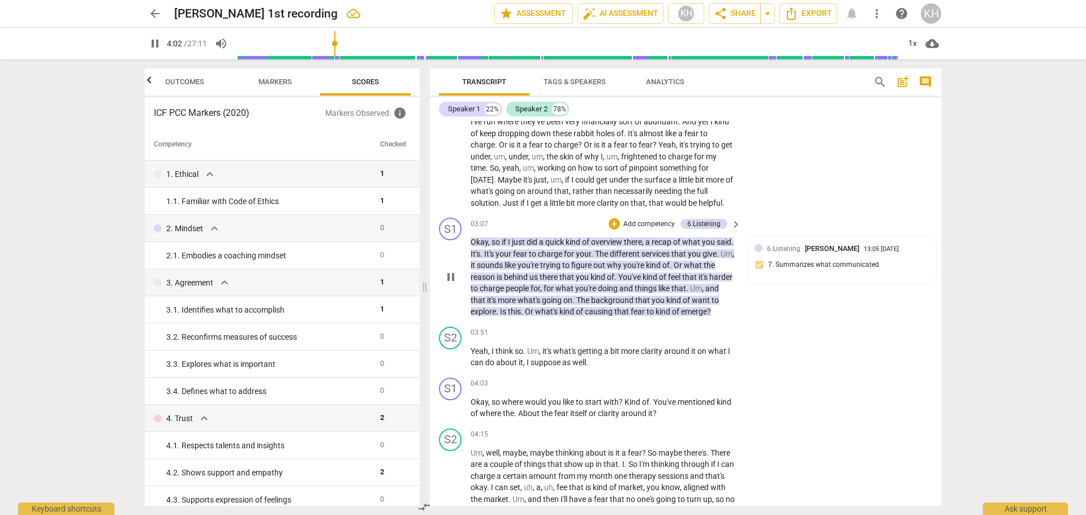
click at [454, 284] on span "pause" at bounding box center [451, 277] width 14 height 14
click at [455, 280] on span "play_arrow" at bounding box center [451, 277] width 14 height 14
click at [450, 364] on span "pause" at bounding box center [451, 358] width 14 height 14
click at [450, 364] on span "play_arrow" at bounding box center [451, 358] width 14 height 14
click at [688, 389] on p "Add competency" at bounding box center [701, 384] width 54 height 10
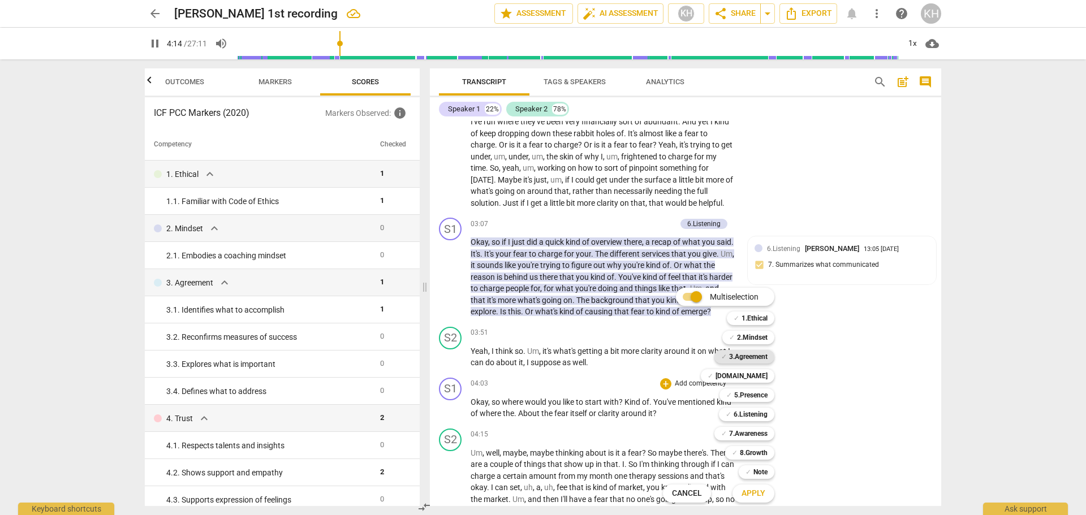
click at [743, 357] on b "3.Agreement" at bounding box center [748, 357] width 38 height 14
click at [755, 493] on span "Apply" at bounding box center [754, 493] width 24 height 11
type input "256"
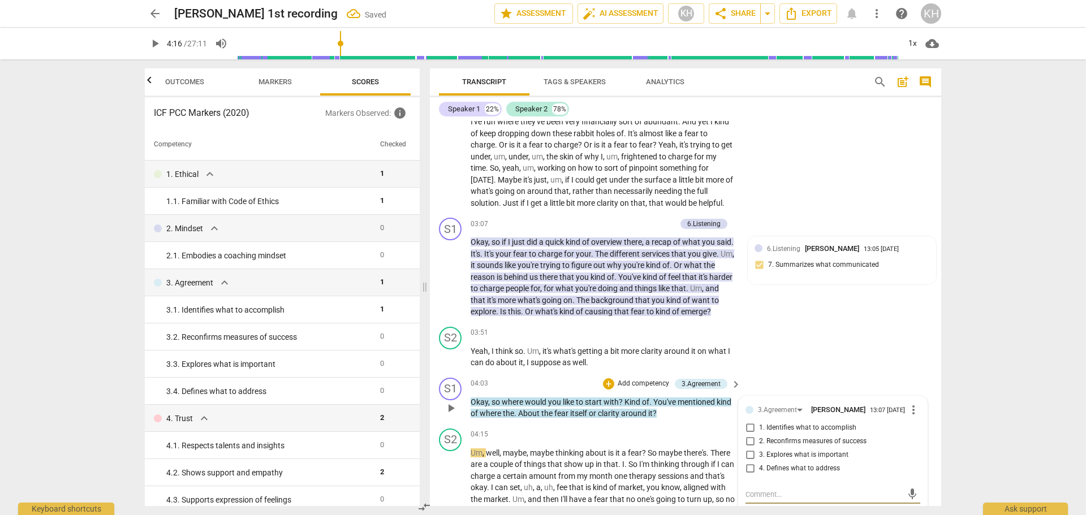
scroll to position [574, 0]
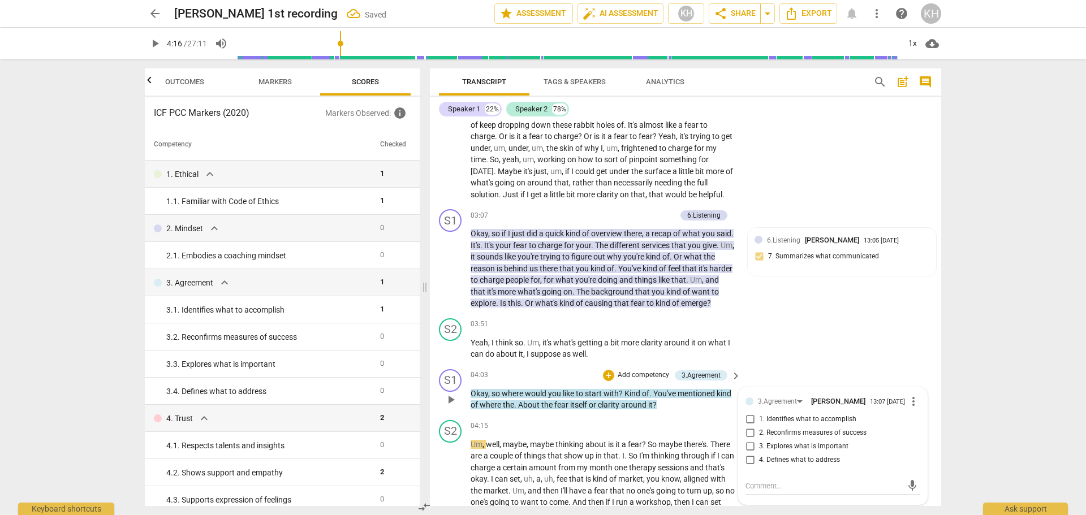
click at [815, 425] on span "1. Identifies what to accomplish" at bounding box center [807, 420] width 97 height 10
click at [759, 426] on input "1. Identifies what to accomplish" at bounding box center [750, 420] width 18 height 14
checkbox input "true"
click at [710, 411] on p "Okay , so where would you like to start with ? Kind of . You've mentioned kind …" at bounding box center [603, 399] width 265 height 23
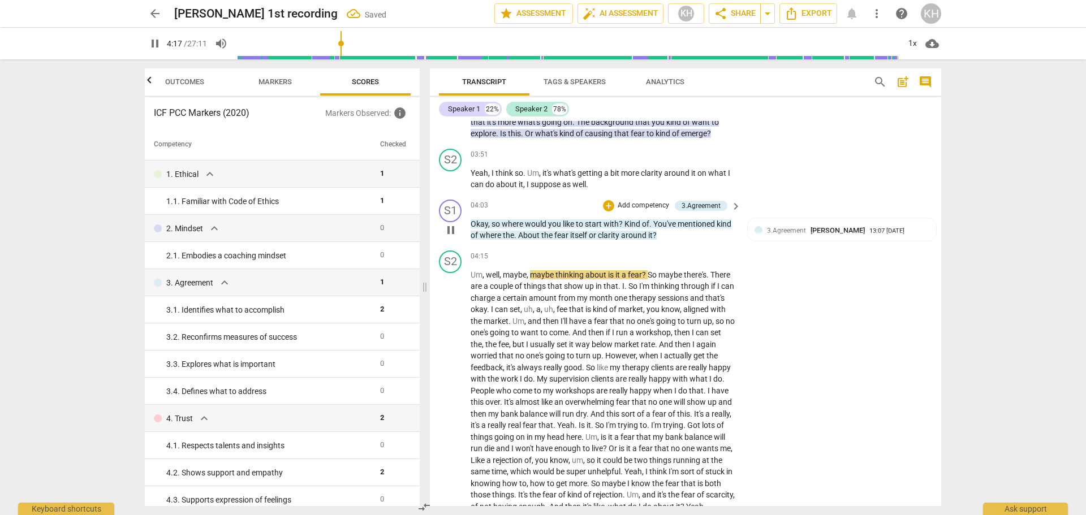
scroll to position [800, 0]
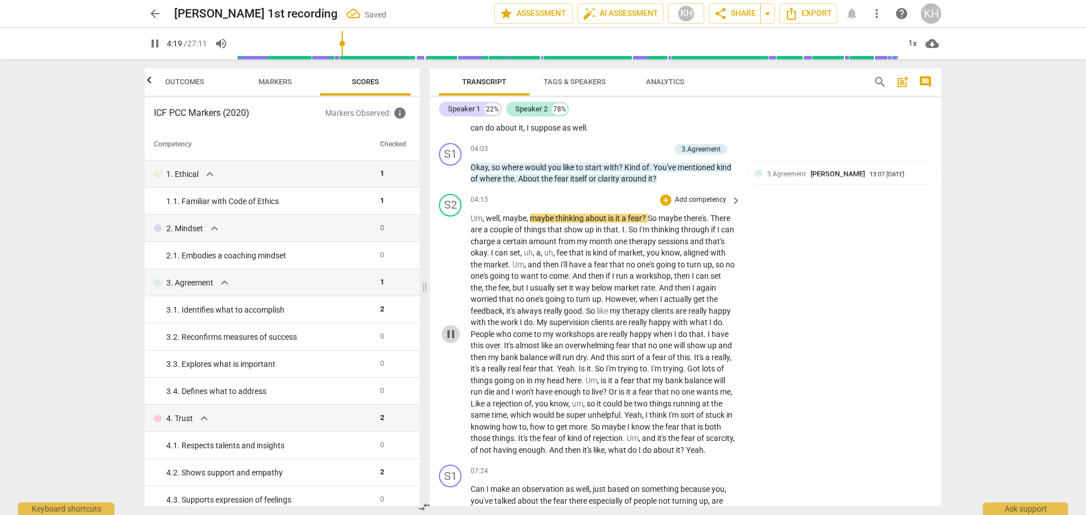
click at [452, 341] on span "pause" at bounding box center [451, 335] width 14 height 14
click at [451, 341] on span "play_arrow" at bounding box center [451, 335] width 14 height 14
click at [451, 341] on span "pause" at bounding box center [451, 335] width 14 height 14
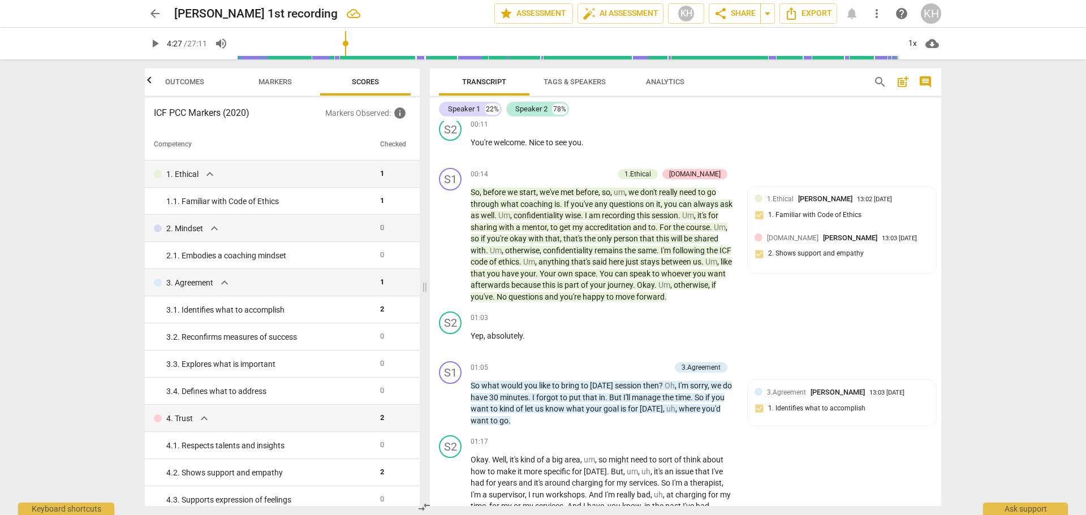
scroll to position [283, 0]
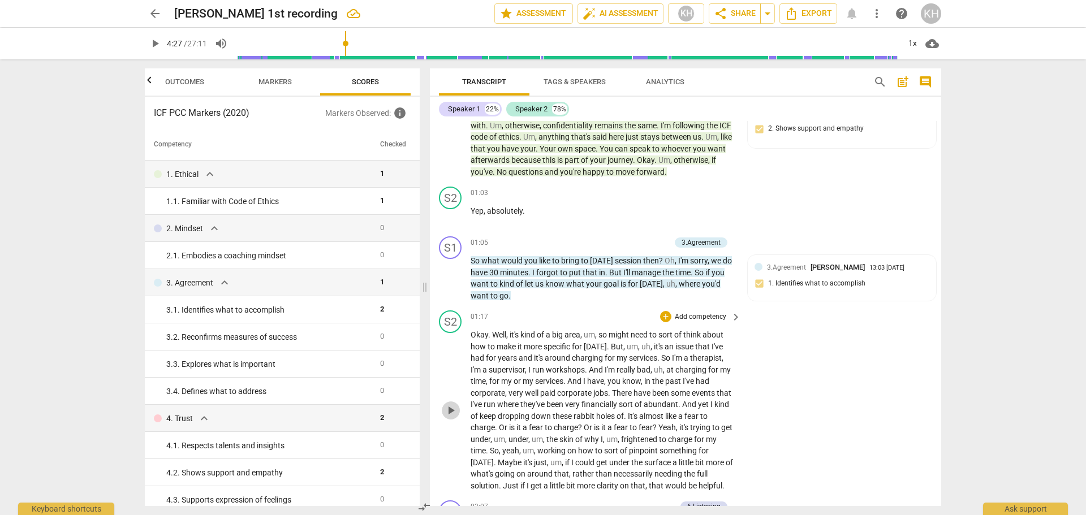
click at [451, 410] on span "play_arrow" at bounding box center [451, 411] width 14 height 14
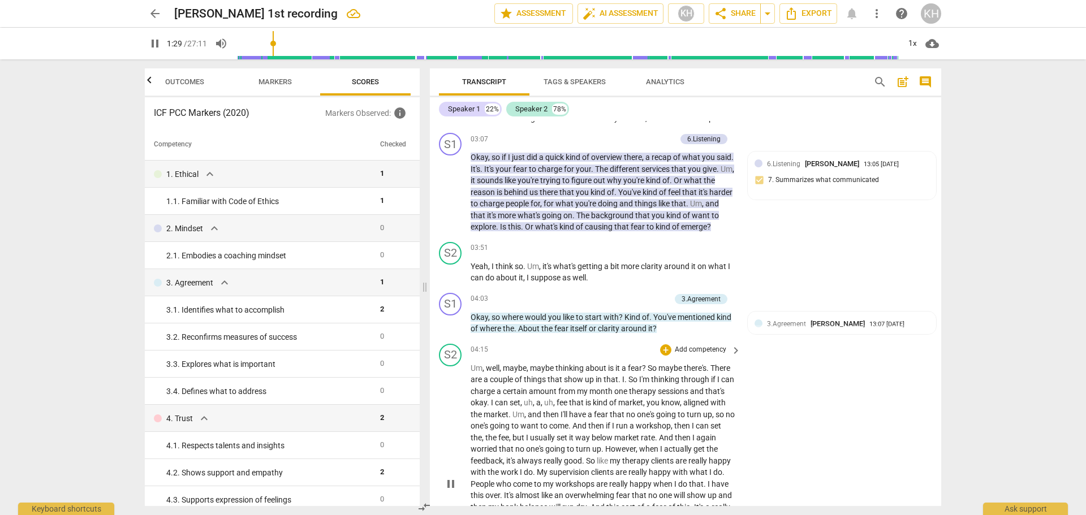
scroll to position [679, 0]
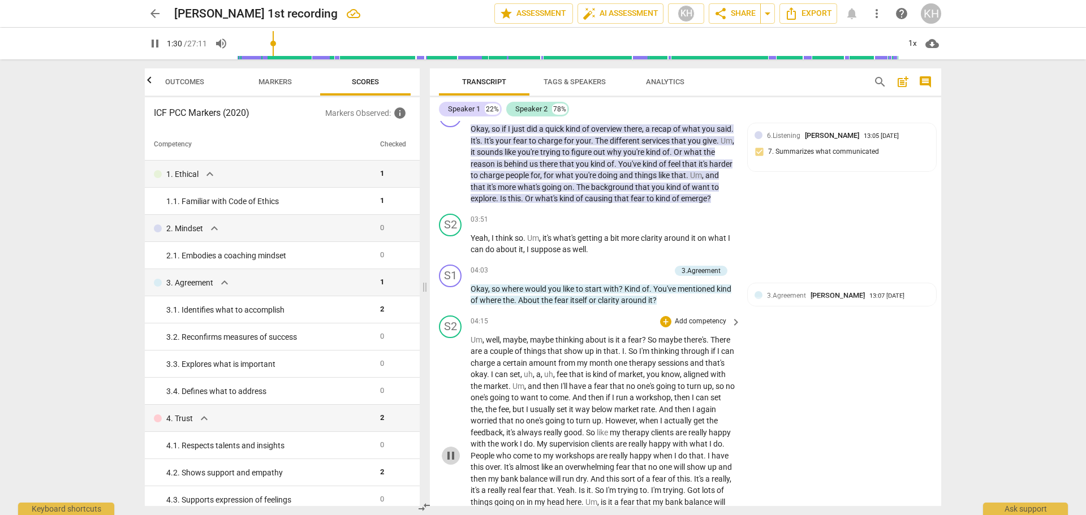
click at [451, 463] on span "pause" at bounding box center [451, 456] width 14 height 14
click at [451, 463] on span "play_arrow" at bounding box center [451, 456] width 14 height 14
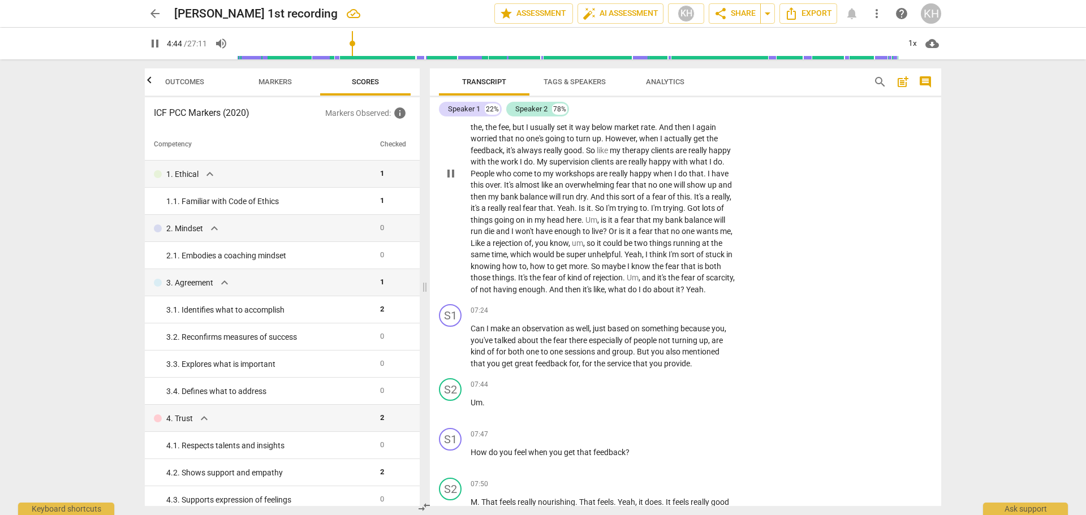
scroll to position [962, 0]
click at [708, 316] on p "Add competency" at bounding box center [701, 310] width 54 height 10
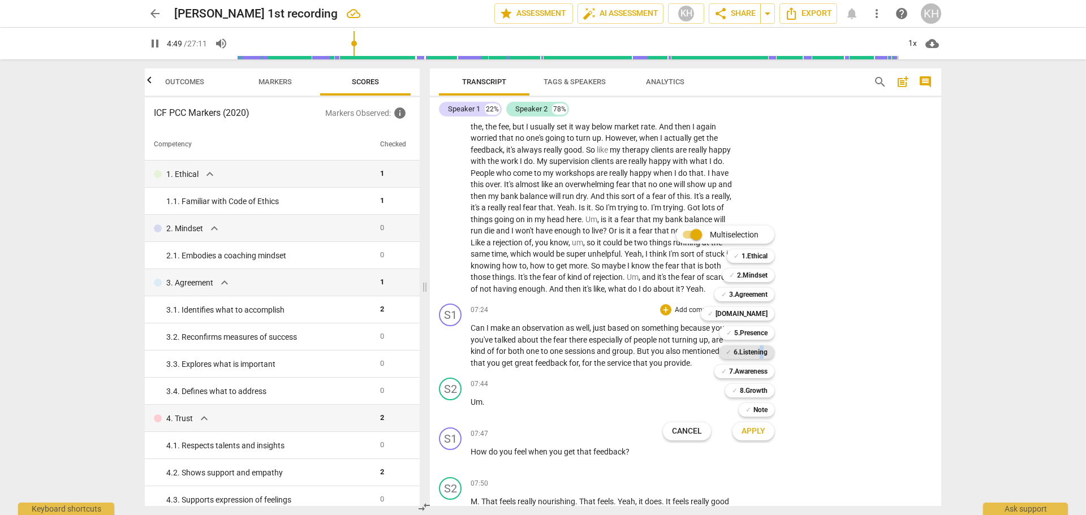
click at [762, 353] on b "6.Listening" at bounding box center [751, 353] width 34 height 14
click at [744, 437] on span "Apply" at bounding box center [754, 431] width 24 height 11
type input "291"
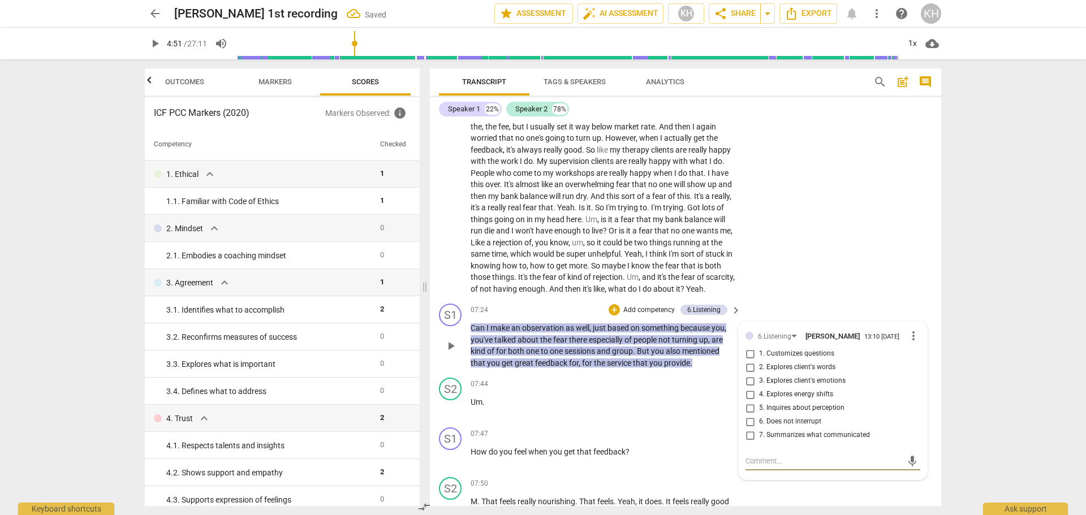
click at [771, 427] on span "6. Does not interrupt" at bounding box center [790, 422] width 62 height 10
click at [759, 429] on input "6. Does not interrupt" at bounding box center [750, 422] width 18 height 14
checkbox input "true"
click at [450, 180] on span "play_arrow" at bounding box center [451, 173] width 14 height 14
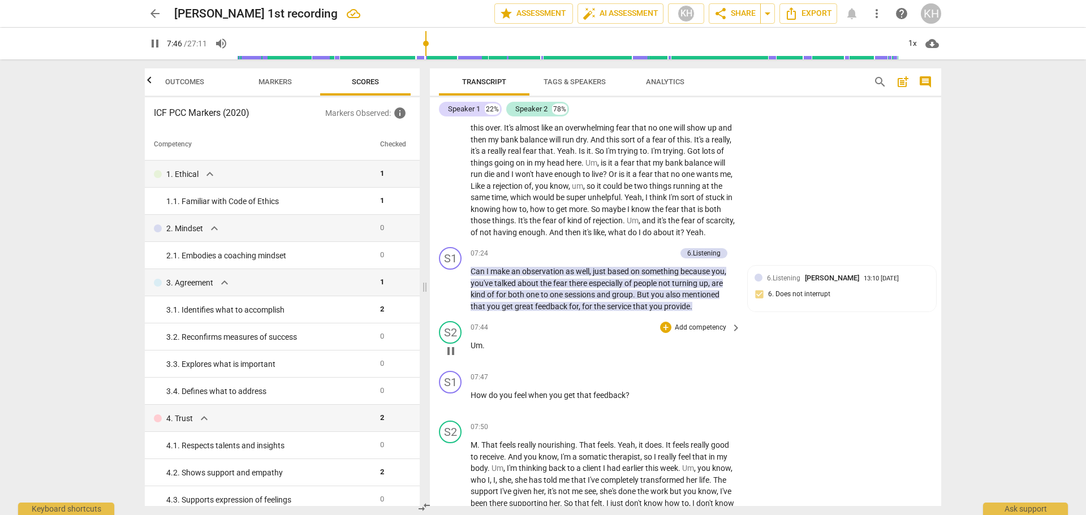
scroll to position [1075, 0]
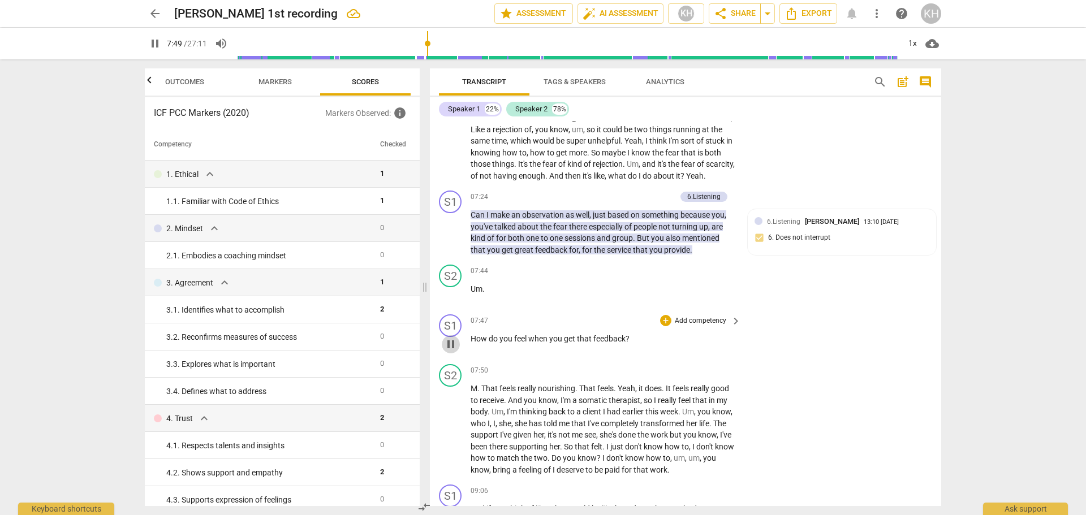
click at [453, 351] on span "pause" at bounding box center [451, 345] width 14 height 14
type input "470"
click at [699, 326] on p "Add competency" at bounding box center [701, 321] width 54 height 10
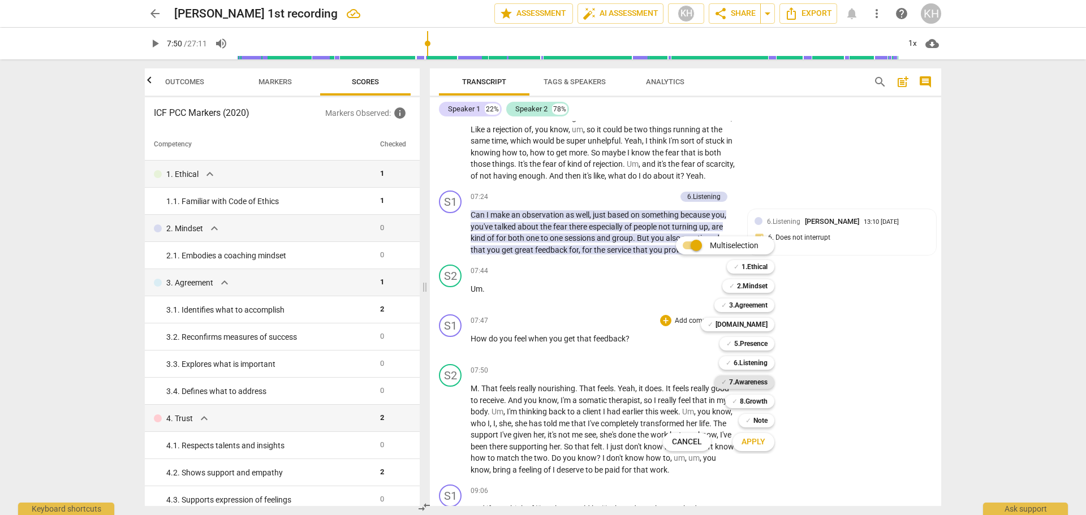
click at [739, 382] on b "7.Awareness" at bounding box center [748, 383] width 38 height 14
click at [753, 441] on span "Apply" at bounding box center [754, 442] width 24 height 11
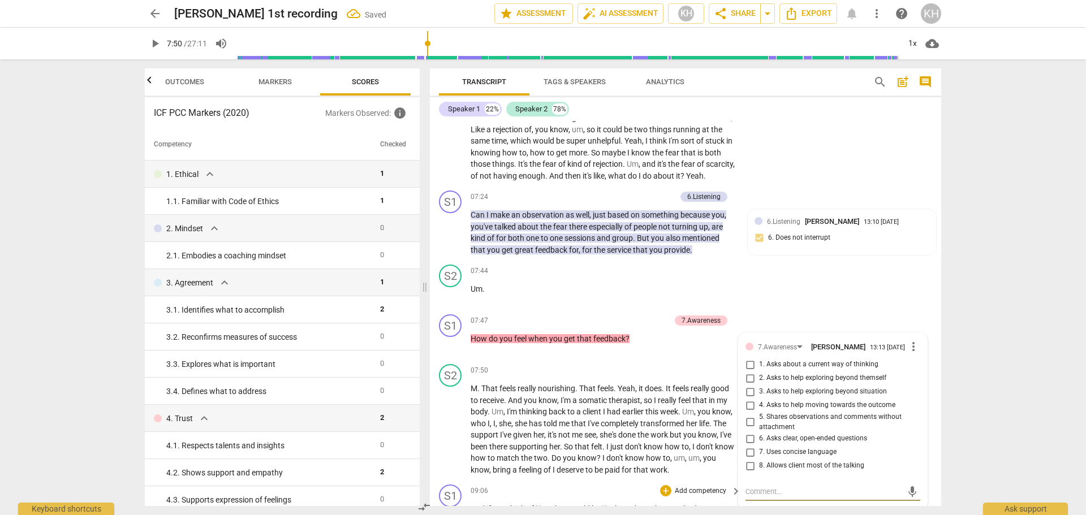
scroll to position [1281, 0]
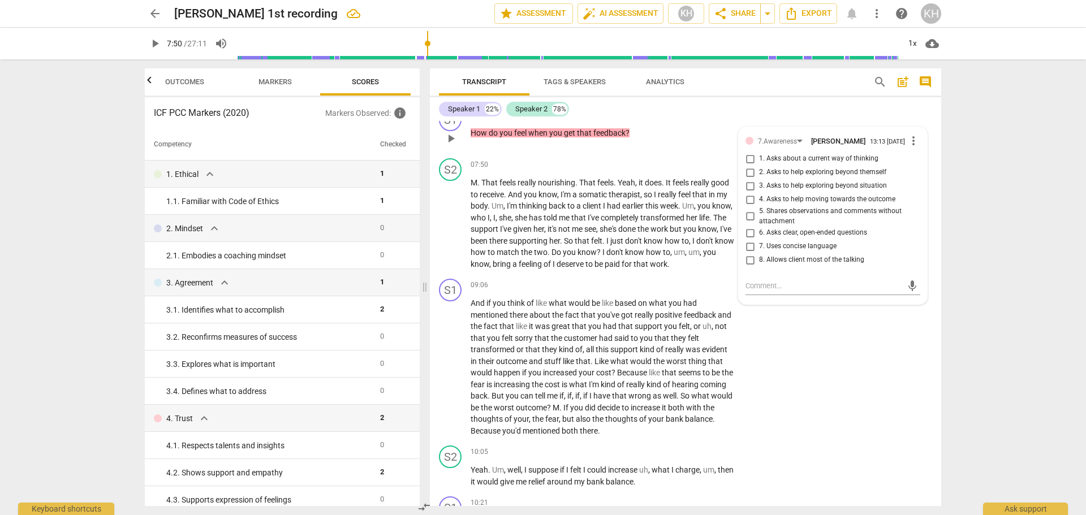
click at [865, 178] on span "2. Asks to help exploring beyond themself" at bounding box center [822, 172] width 127 height 10
click at [759, 179] on input "2. Asks to help exploring beyond themself" at bounding box center [750, 173] width 18 height 14
checkbox input "true"
click at [774, 265] on span "8. Allows client most of the talking" at bounding box center [811, 260] width 105 height 10
click at [759, 267] on input "8. Allows client most of the talking" at bounding box center [750, 260] width 18 height 14
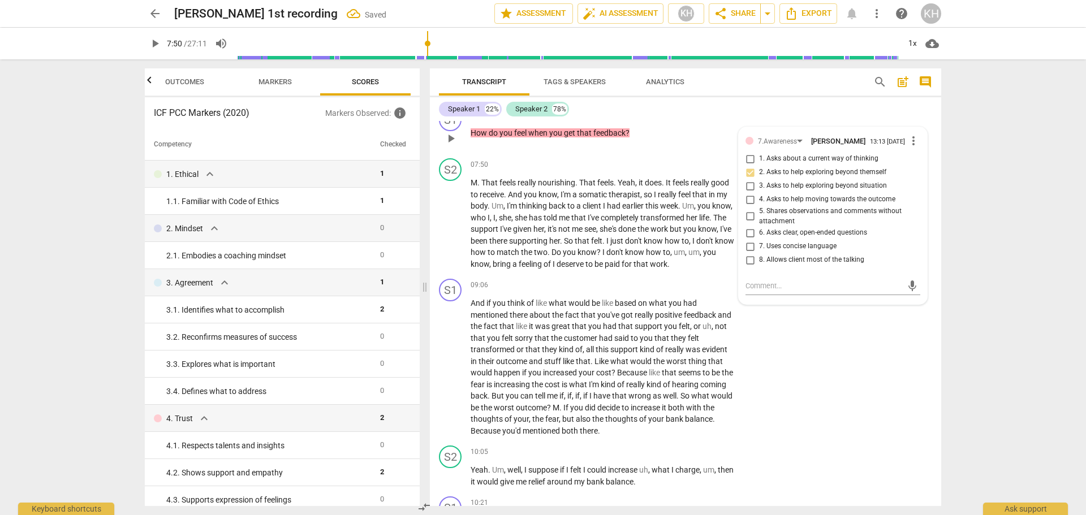
checkbox input "true"
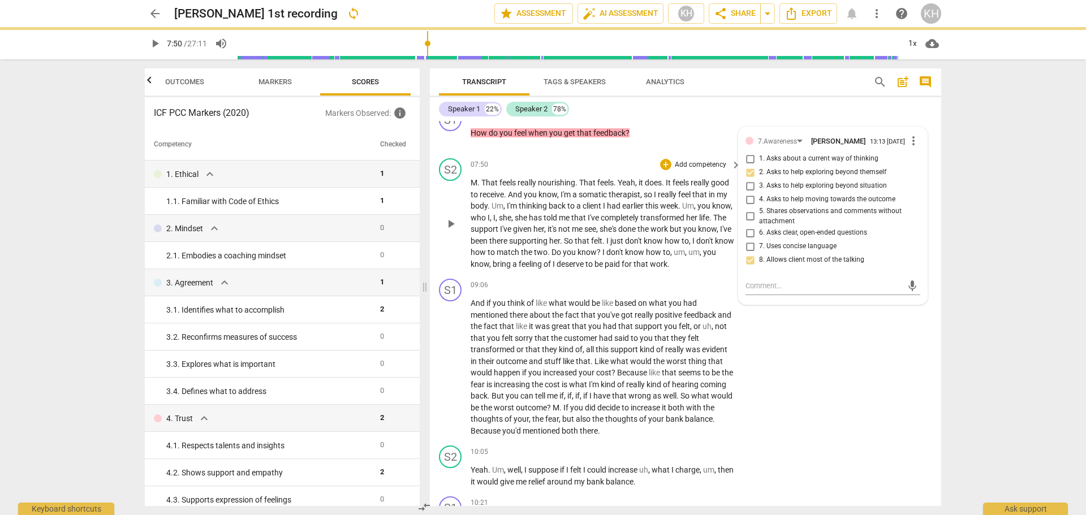
click at [716, 270] on p "M . That feels really nourishing . That feels . Yeah , it does . It feels reall…" at bounding box center [603, 223] width 265 height 93
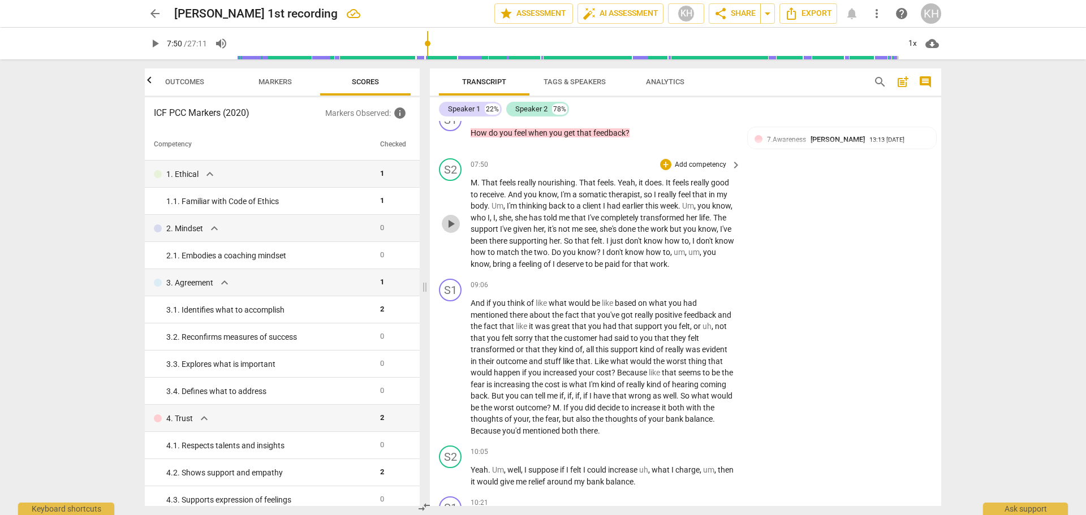
click at [454, 231] on span "play_arrow" at bounding box center [451, 224] width 14 height 14
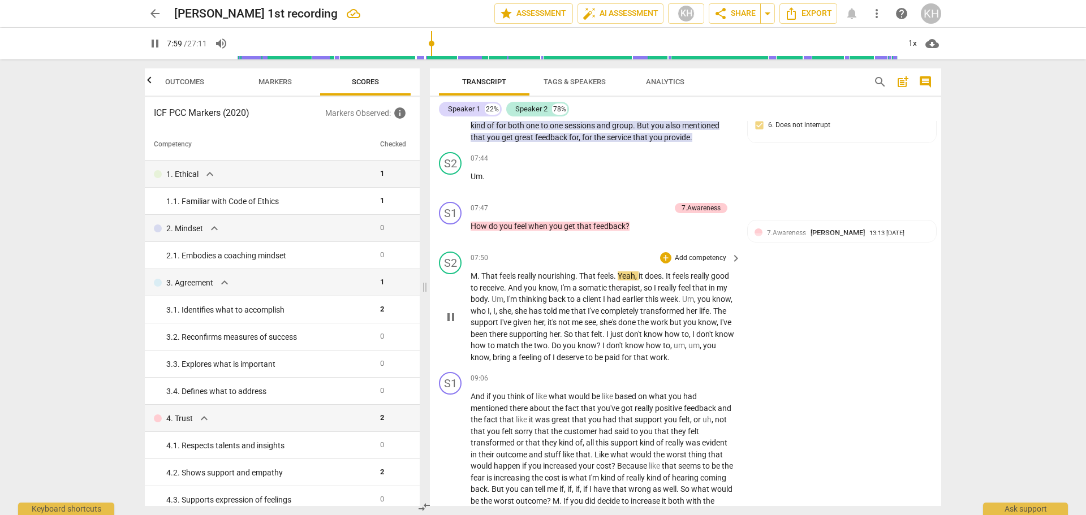
scroll to position [1167, 0]
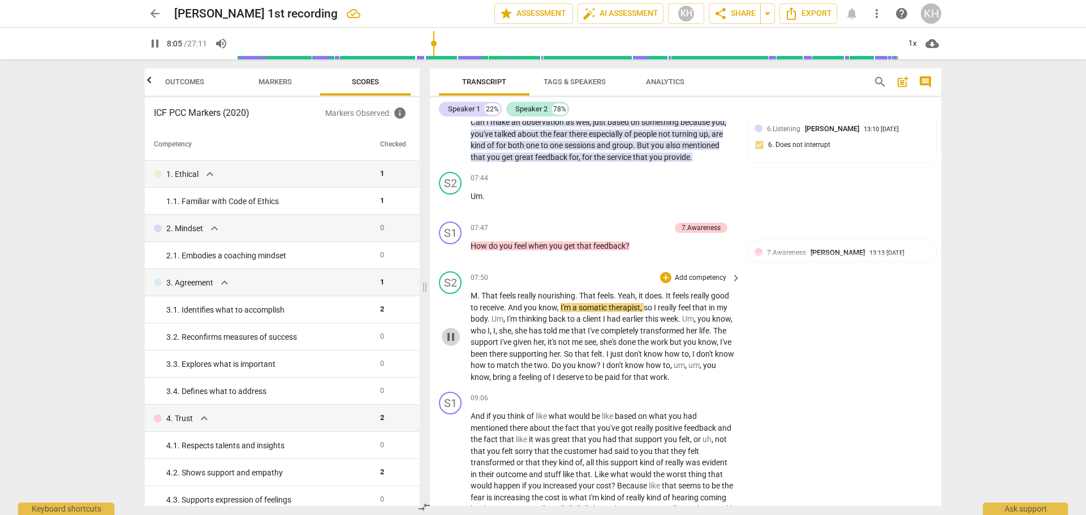
click at [451, 344] on span "pause" at bounding box center [451, 337] width 14 height 14
type input "486"
click at [654, 234] on p "Add competency" at bounding box center [644, 228] width 54 height 10
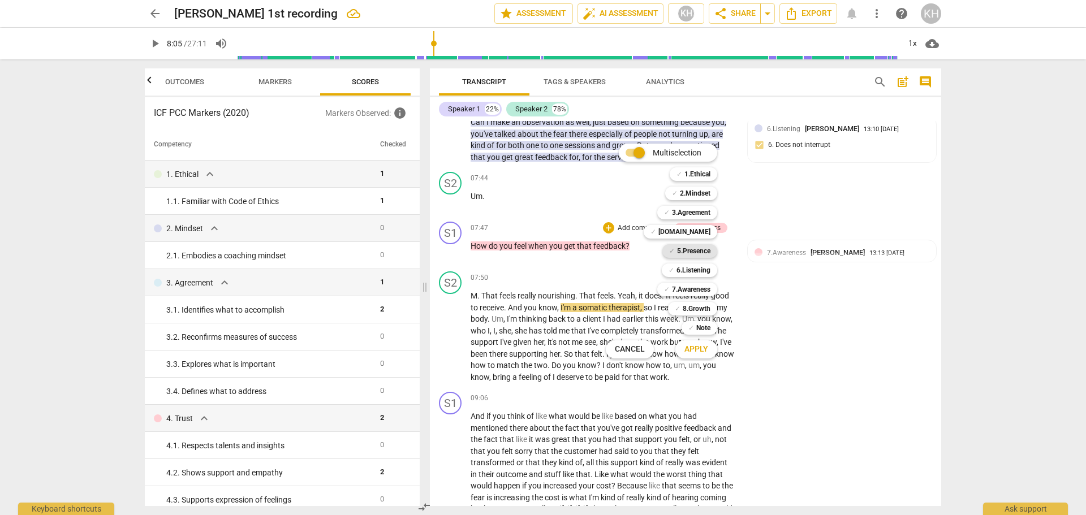
click at [679, 254] on b "5.Presence" at bounding box center [693, 251] width 33 height 14
click at [690, 347] on span "Apply" at bounding box center [696, 349] width 24 height 11
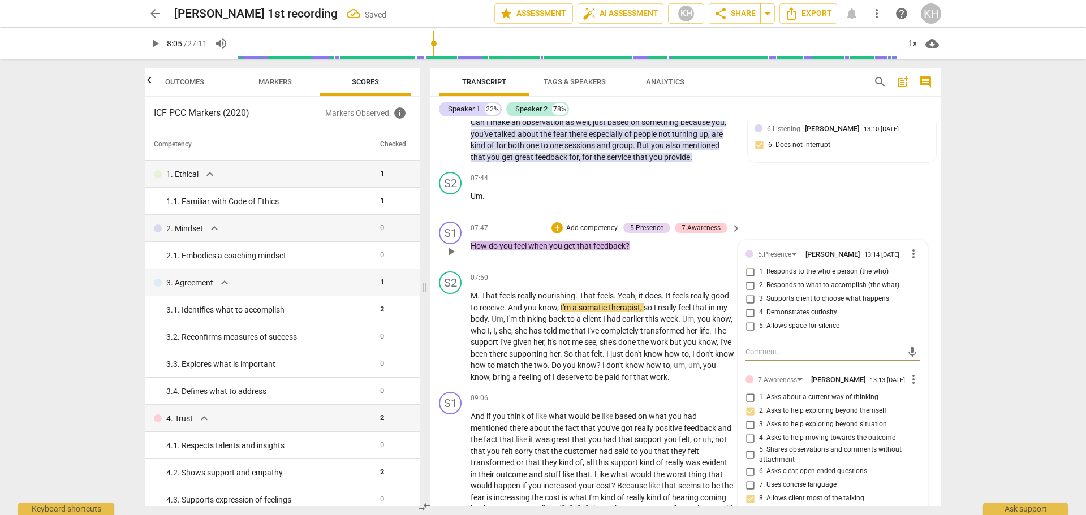
click at [865, 277] on span "1. Responds to the whole person (the who)" at bounding box center [824, 272] width 130 height 10
click at [759, 279] on input "1. Responds to the whole person (the who)" at bounding box center [750, 272] width 18 height 14
checkbox input "true"
click at [814, 331] on span "5. Allows space for silence" at bounding box center [799, 326] width 80 height 10
click at [759, 333] on input "5. Allows space for silence" at bounding box center [750, 327] width 18 height 14
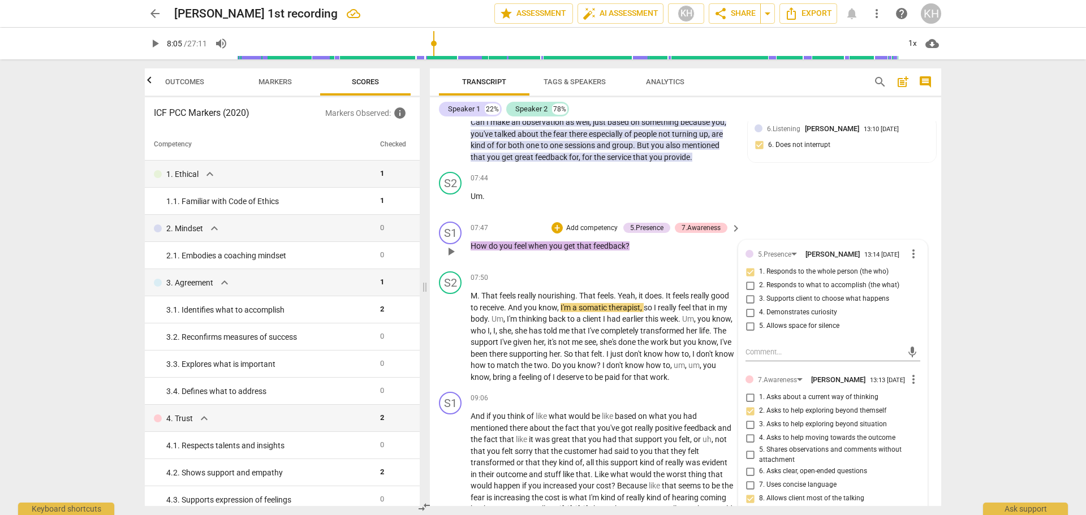
checkbox input "true"
click at [673, 262] on div "07:47 + Add competency 5.Presence 7.Awareness keyboard_arrow_right How do you f…" at bounding box center [607, 242] width 272 height 41
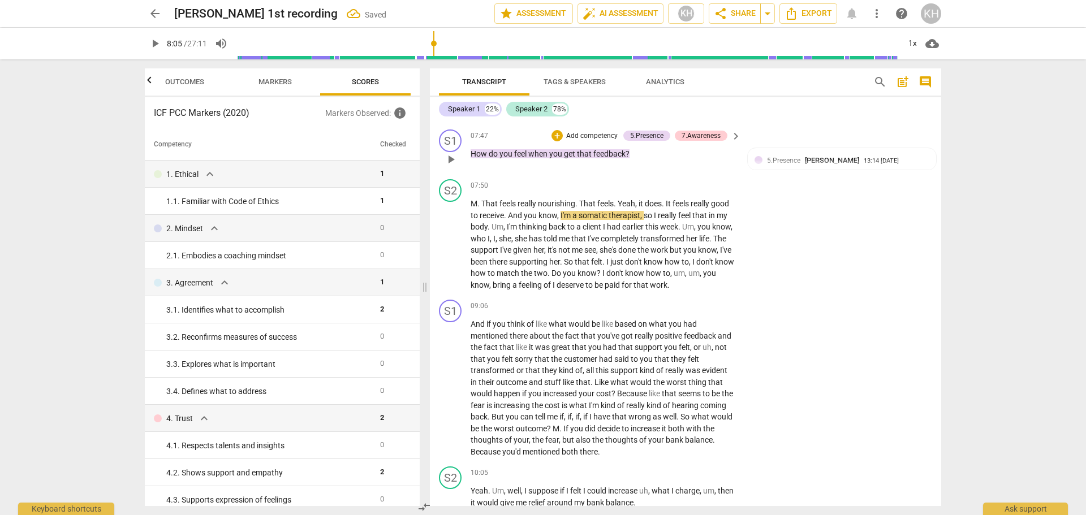
scroll to position [1281, 0]
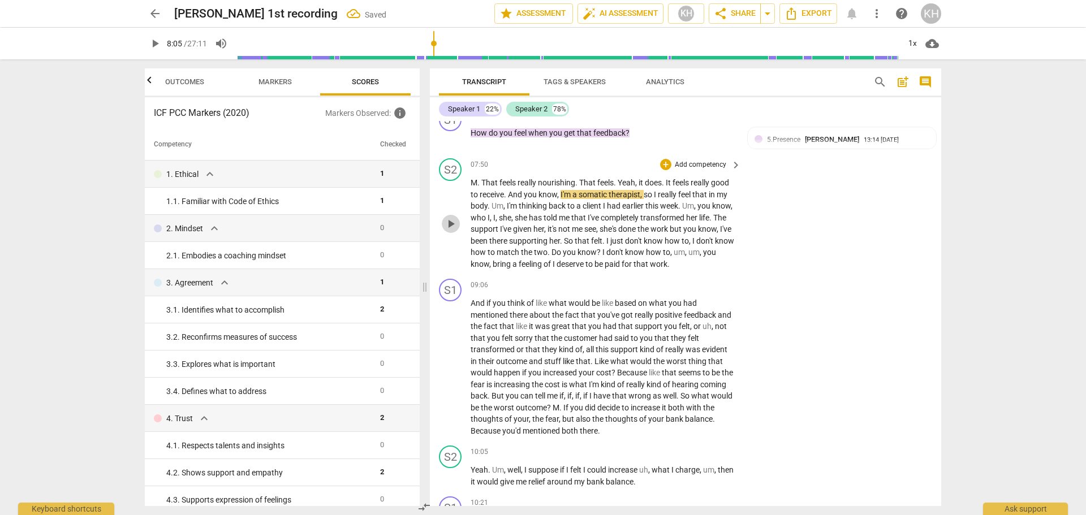
click at [451, 231] on span "play_arrow" at bounding box center [451, 224] width 14 height 14
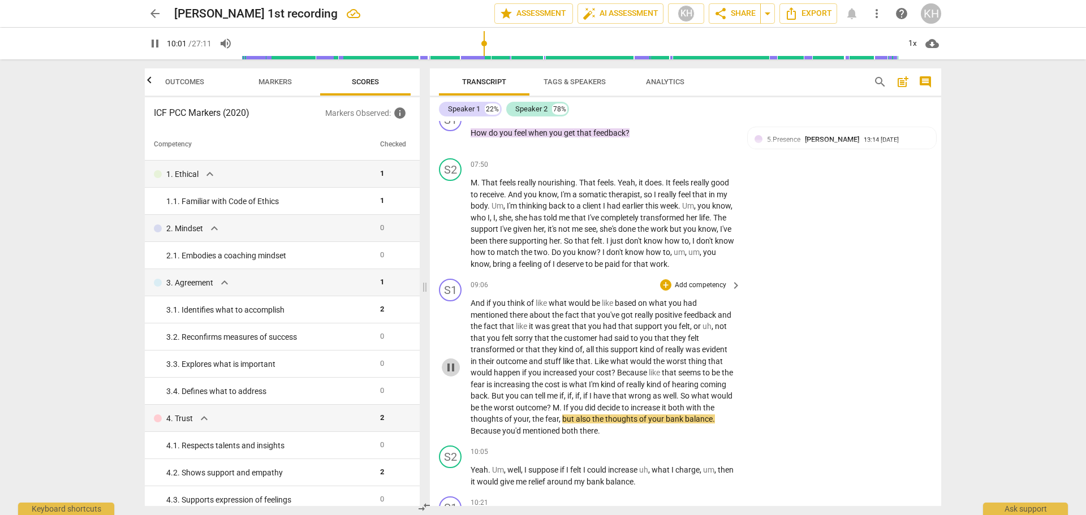
click at [449, 374] on span "pause" at bounding box center [451, 368] width 14 height 14
type input "602"
click at [722, 291] on p "Add competency" at bounding box center [701, 286] width 54 height 10
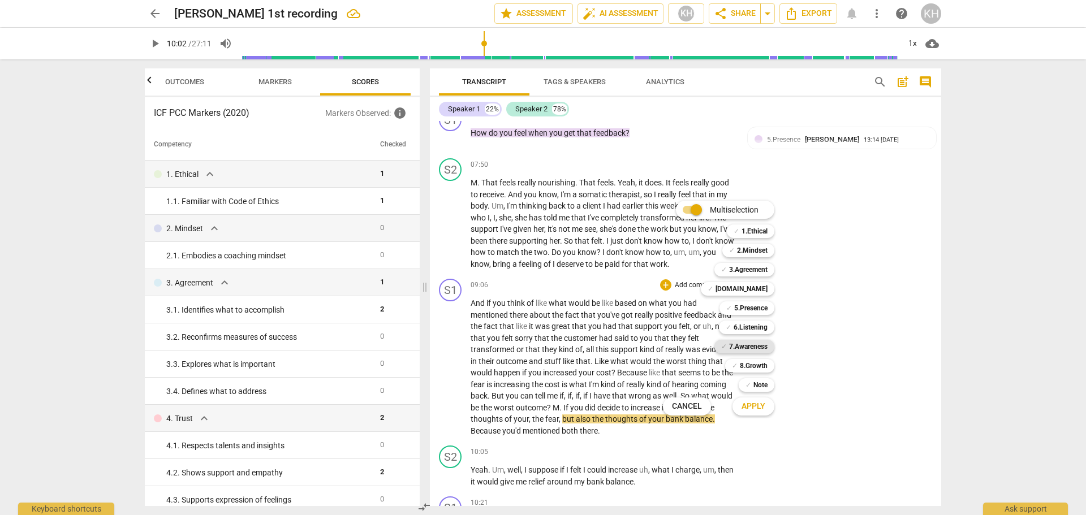
click at [742, 344] on b "7.Awareness" at bounding box center [748, 347] width 38 height 14
click at [766, 408] on button "Apply" at bounding box center [753, 407] width 42 height 20
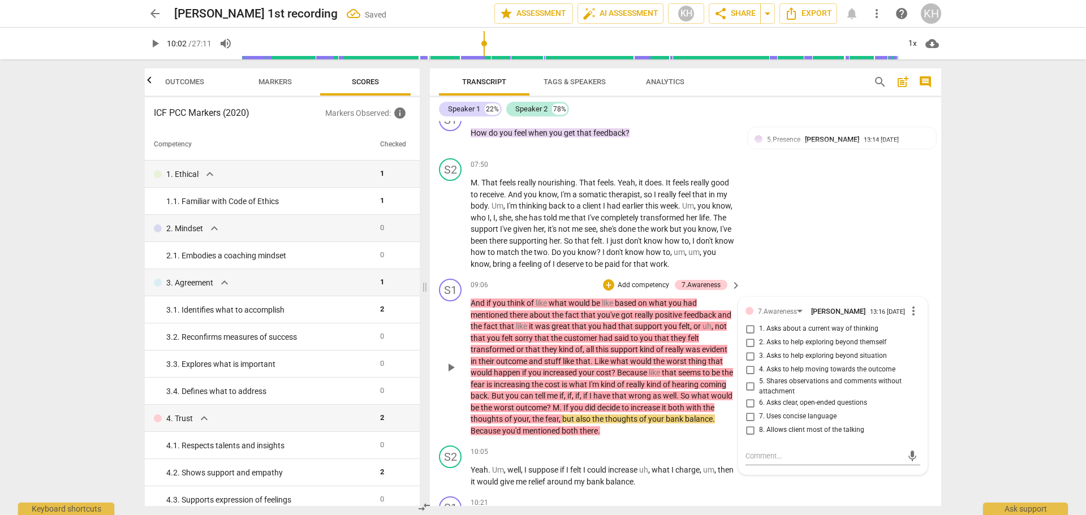
click at [869, 361] on span "3. Asks to help exploring beyond situation" at bounding box center [823, 356] width 128 height 10
click at [759, 363] on input "3. Asks to help exploring beyond situation" at bounding box center [750, 357] width 18 height 14
checkbox input "true"
click at [770, 422] on span "7. Uses concise language" at bounding box center [797, 417] width 77 height 10
click at [759, 424] on input "7. Uses concise language" at bounding box center [750, 417] width 18 height 14
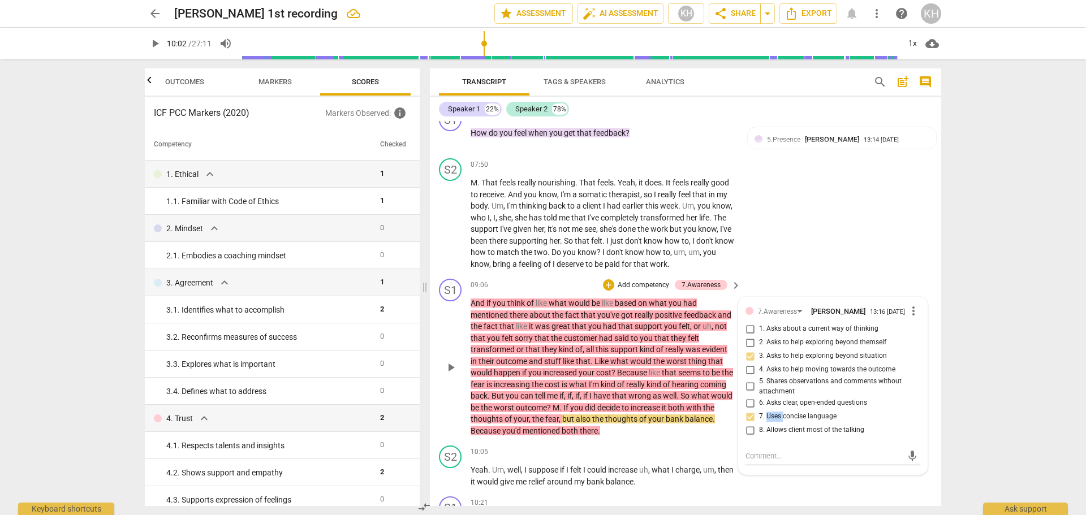
click at [770, 422] on span "7. Uses concise language" at bounding box center [797, 417] width 77 height 10
click at [759, 424] on input "7. Uses concise language" at bounding box center [750, 417] width 18 height 14
checkbox input "true"
click at [719, 437] on p "And if you think of like what would be like based on what you had mentioned the…" at bounding box center [603, 367] width 265 height 139
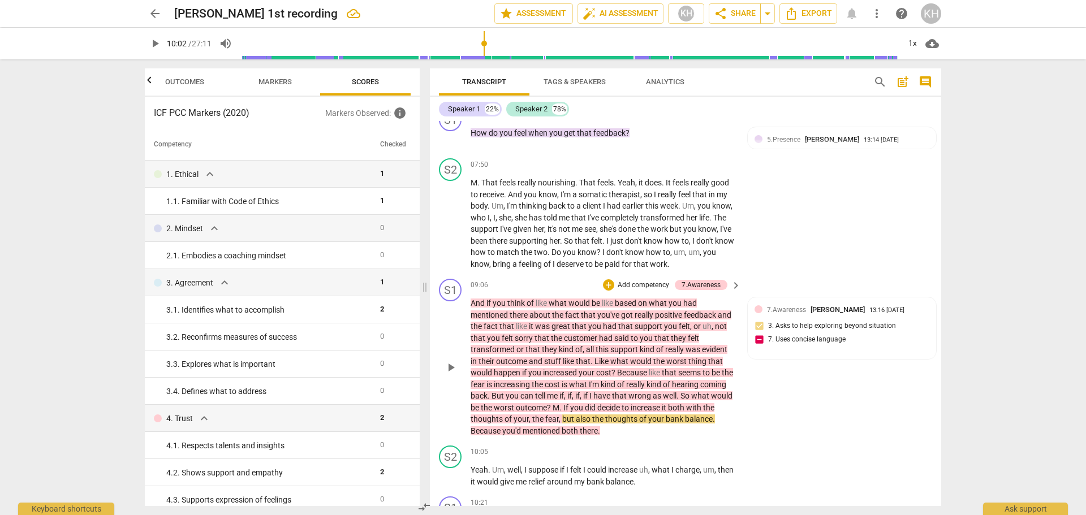
click at [451, 374] on span "play_arrow" at bounding box center [451, 368] width 14 height 14
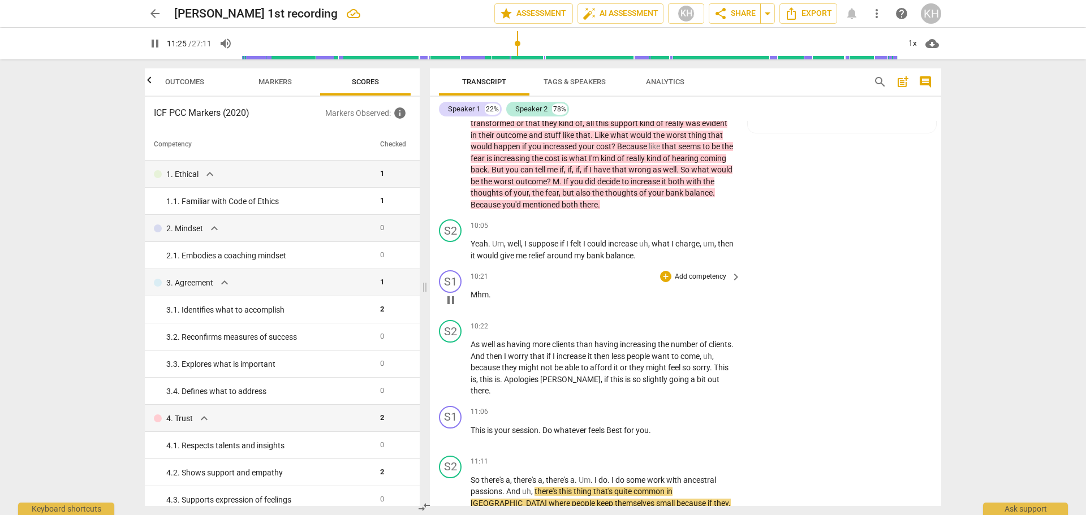
scroll to position [1895, 0]
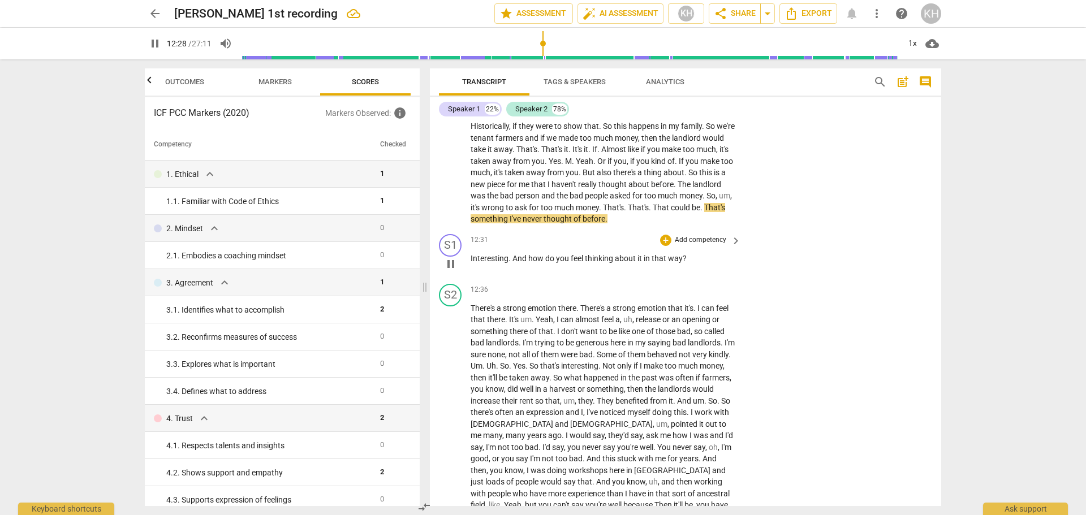
click at [694, 245] on p "Add competency" at bounding box center [701, 240] width 54 height 10
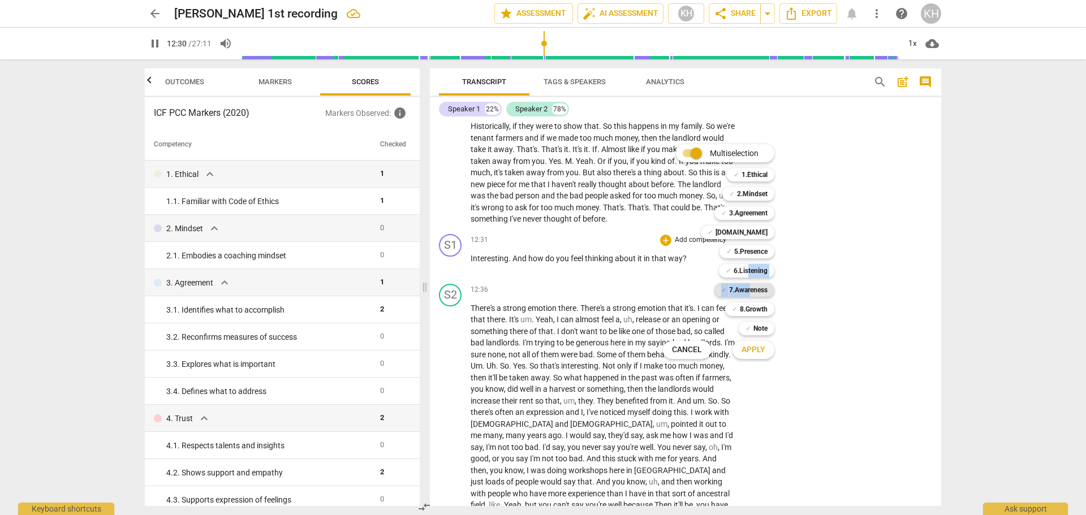
drag, startPoint x: 749, startPoint y: 272, endPoint x: 749, endPoint y: 290, distance: 18.1
click at [749, 290] on div "Multiselection m ✓ 1.Ethical 1 ✓ 2.Mindset 2 ✓ 3.Agreement 3 ✓ [DOMAIN_NAME] 4 …" at bounding box center [726, 251] width 137 height 221
click at [749, 290] on b "7.Awareness" at bounding box center [748, 290] width 38 height 14
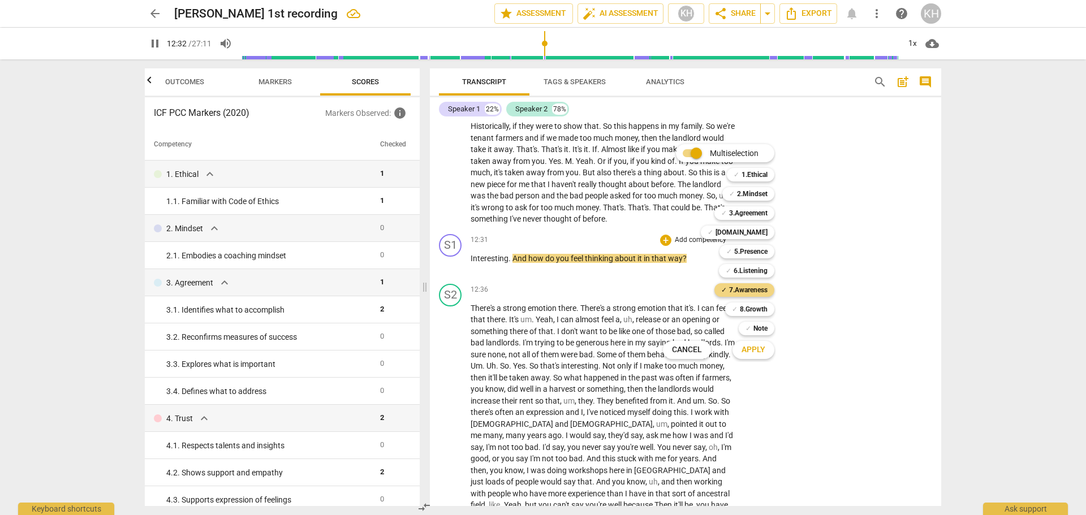
click at [756, 351] on span "Apply" at bounding box center [754, 349] width 24 height 11
type input "753"
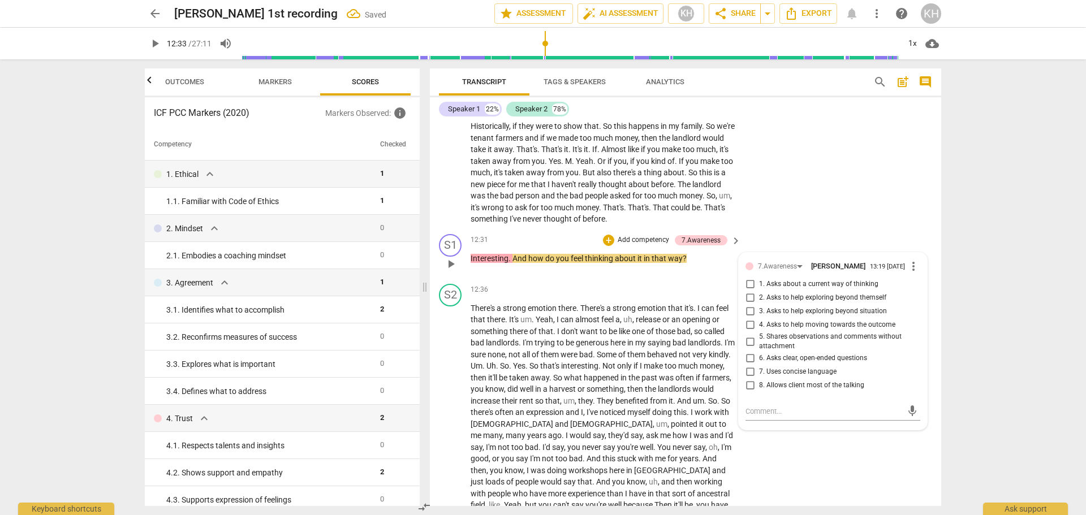
click at [828, 290] on span "1. Asks about a current way of thinking" at bounding box center [818, 284] width 119 height 10
click at [759, 291] on input "1. Asks about a current way of thinking" at bounding box center [750, 285] width 18 height 14
checkbox input "true"
click at [682, 291] on div "S2 play_arrow pause 12:36 + Add competency keyboard_arrow_right There's a stron…" at bounding box center [685, 472] width 511 height 387
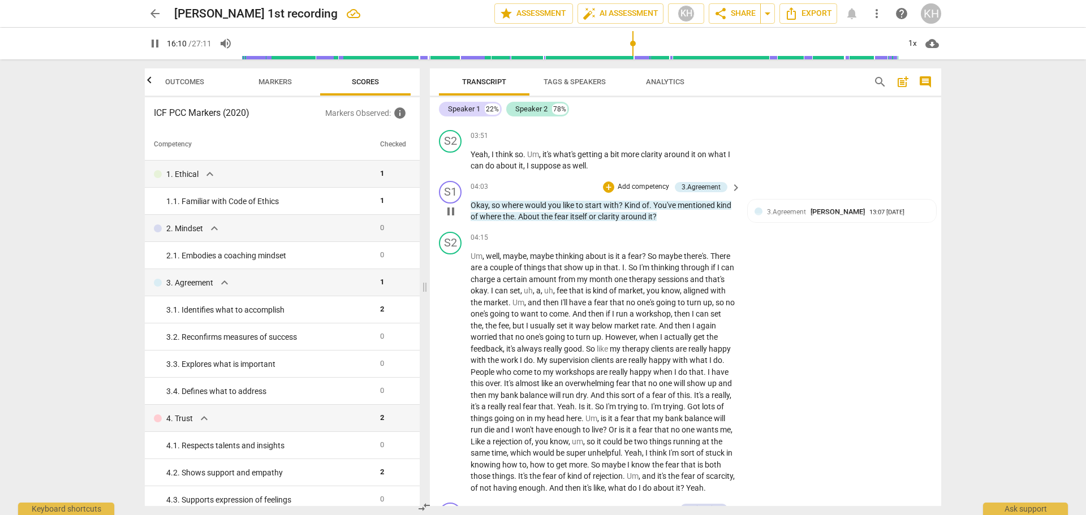
scroll to position [764, 0]
click at [655, 191] on p "Add competency" at bounding box center [644, 185] width 54 height 10
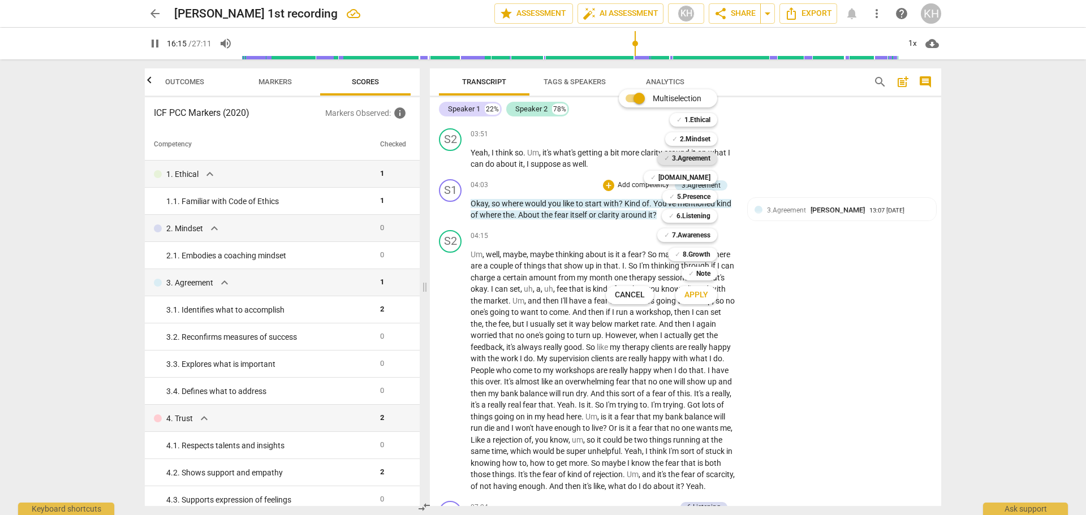
click at [686, 157] on b "3.Agreement" at bounding box center [691, 159] width 38 height 14
click at [696, 296] on span "Apply" at bounding box center [696, 295] width 24 height 11
type input "978"
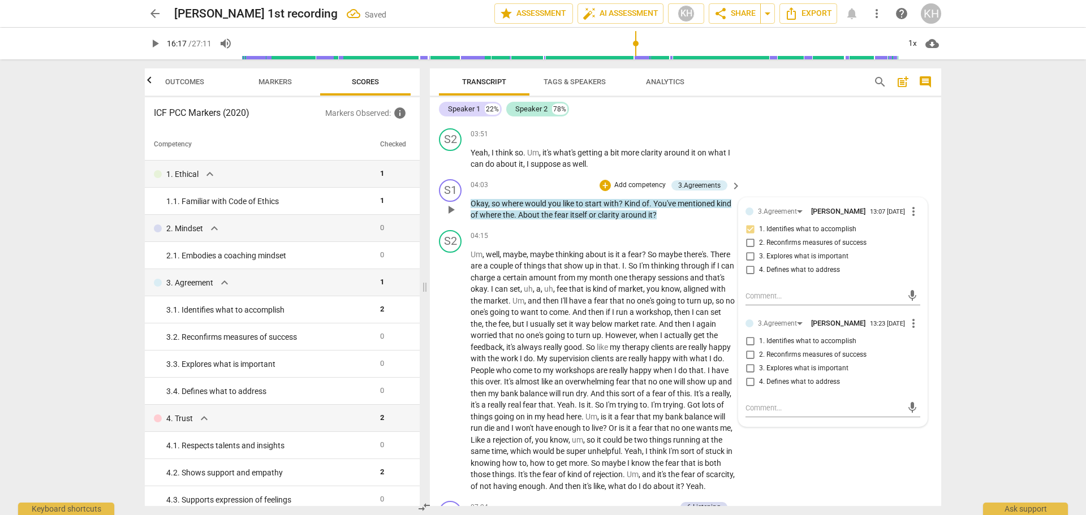
click at [817, 248] on span "2. Reconfirms measures of success" at bounding box center [812, 243] width 107 height 10
click at [759, 250] on input "2. Reconfirms measures of success" at bounding box center [750, 243] width 18 height 14
click at [817, 248] on span "2. Reconfirms measures of success" at bounding box center [812, 243] width 107 height 10
click at [759, 250] on input "2. Reconfirms measures of success" at bounding box center [750, 243] width 18 height 14
checkbox input "true"
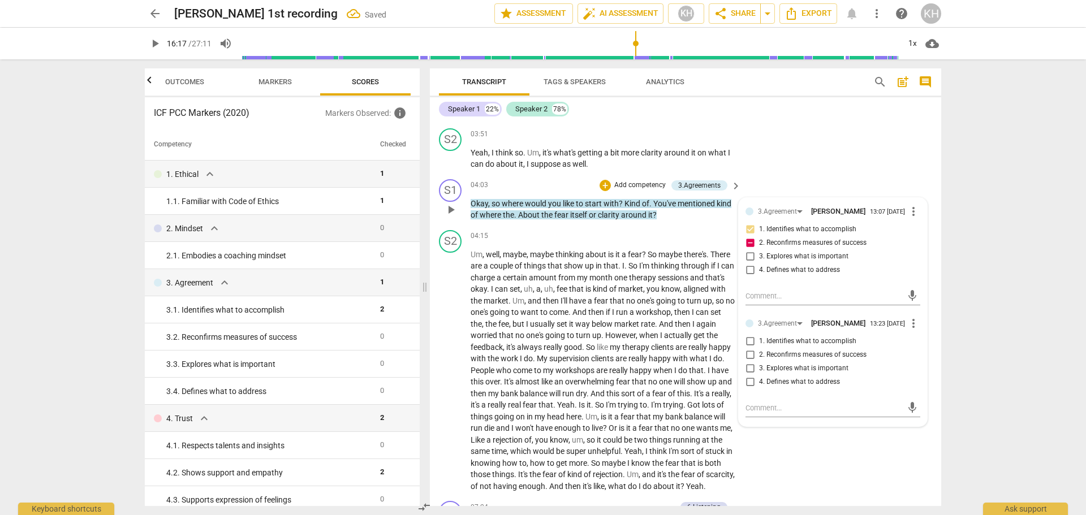
click at [811, 262] on span "3. Explores what is important" at bounding box center [803, 257] width 89 height 10
click at [759, 264] on input "3. Explores what is important" at bounding box center [750, 257] width 18 height 14
click at [811, 262] on span "3. Explores what is important" at bounding box center [803, 257] width 89 height 10
click at [759, 264] on input "3. Explores what is important" at bounding box center [750, 257] width 18 height 14
checkbox input "true"
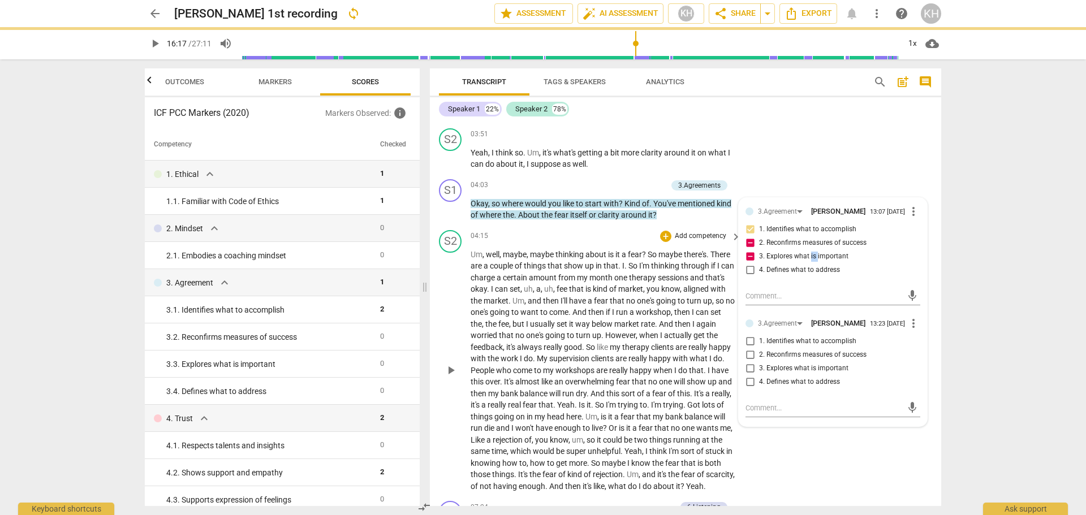
click at [631, 243] on div "04:15 + Add competency keyboard_arrow_right" at bounding box center [607, 236] width 272 height 12
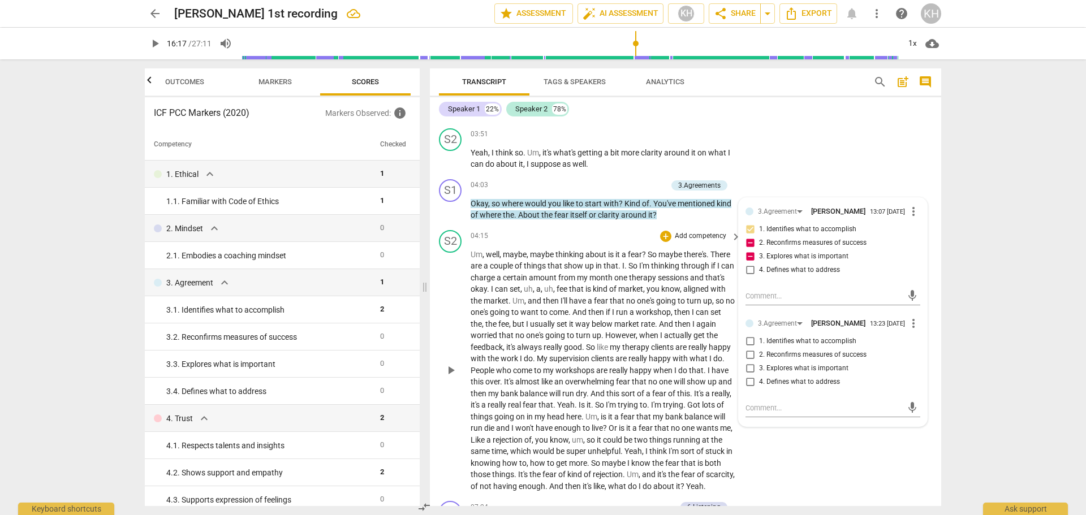
click at [803, 481] on div "S2 play_arrow pause 04:15 + Add competency keyboard_arrow_right Um , well , may…" at bounding box center [685, 362] width 511 height 272
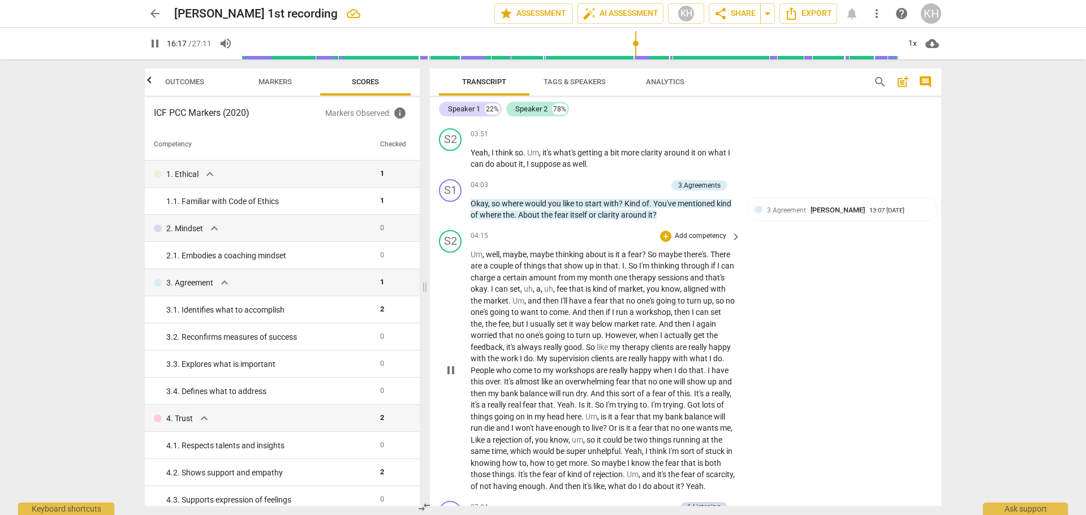
scroll to position [2476, 0]
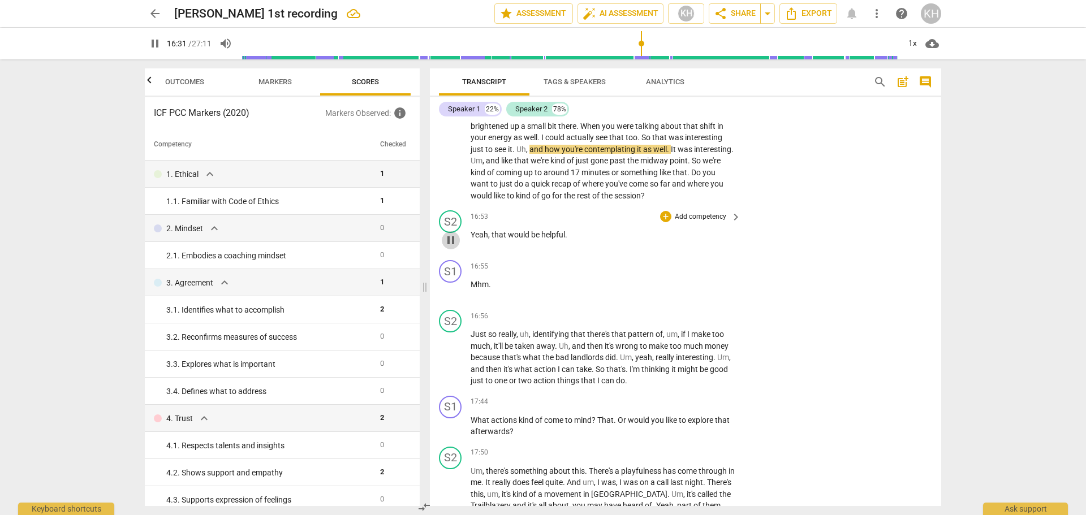
click at [450, 247] on span "pause" at bounding box center [451, 241] width 14 height 14
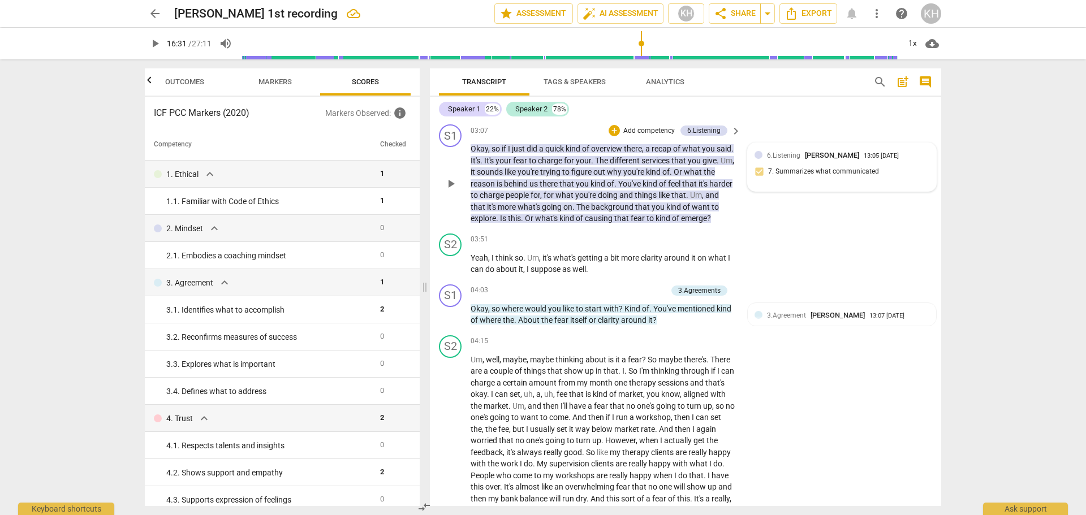
scroll to position [679, 0]
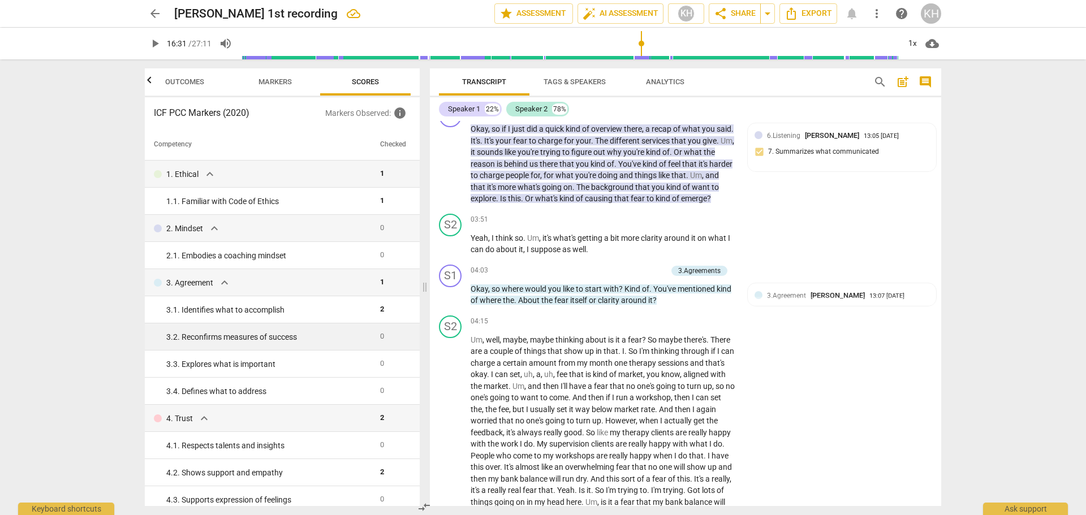
click at [388, 344] on td "0" at bounding box center [393, 337] width 35 height 27
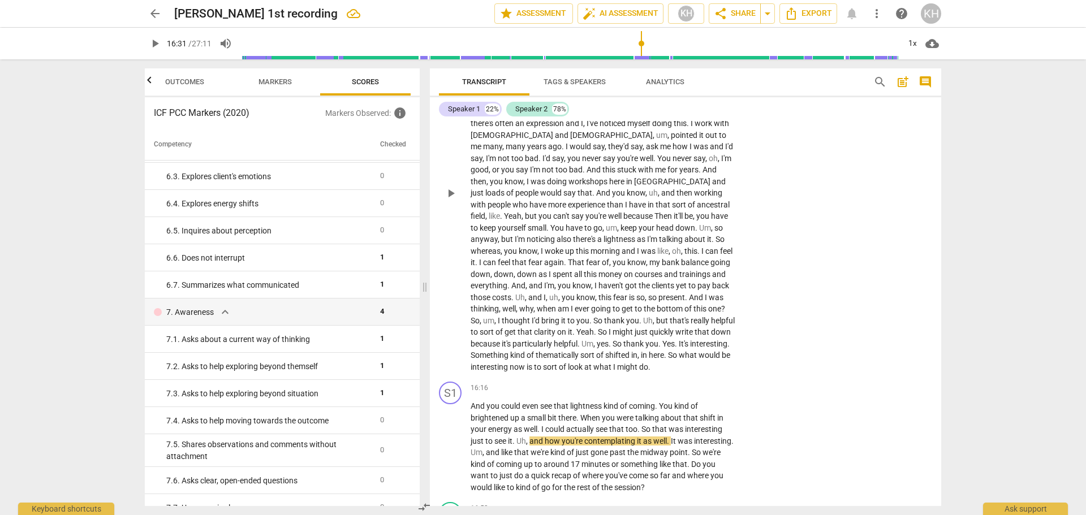
scroll to position [2263, 0]
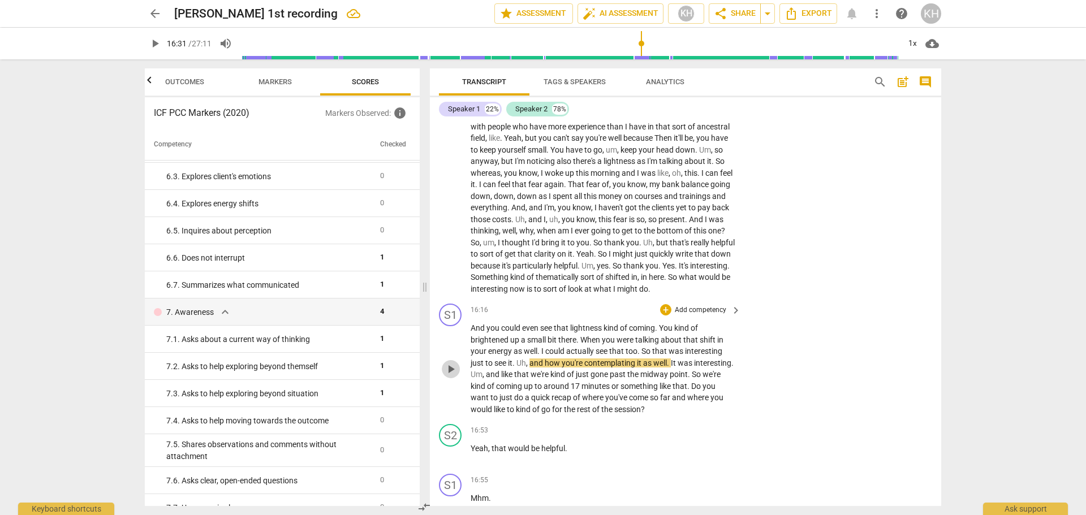
click at [451, 376] on span "play_arrow" at bounding box center [451, 370] width 14 height 14
click at [475, 333] on span "And" at bounding box center [479, 328] width 16 height 9
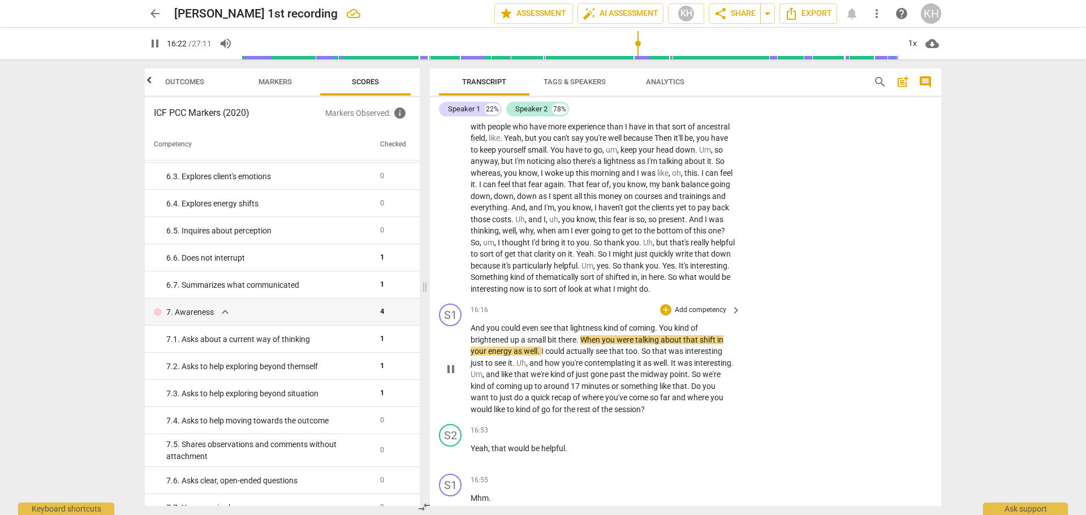
click at [449, 378] on button "pause" at bounding box center [451, 369] width 18 height 18
type input "983"
click at [719, 316] on p "Add competency" at bounding box center [701, 310] width 54 height 10
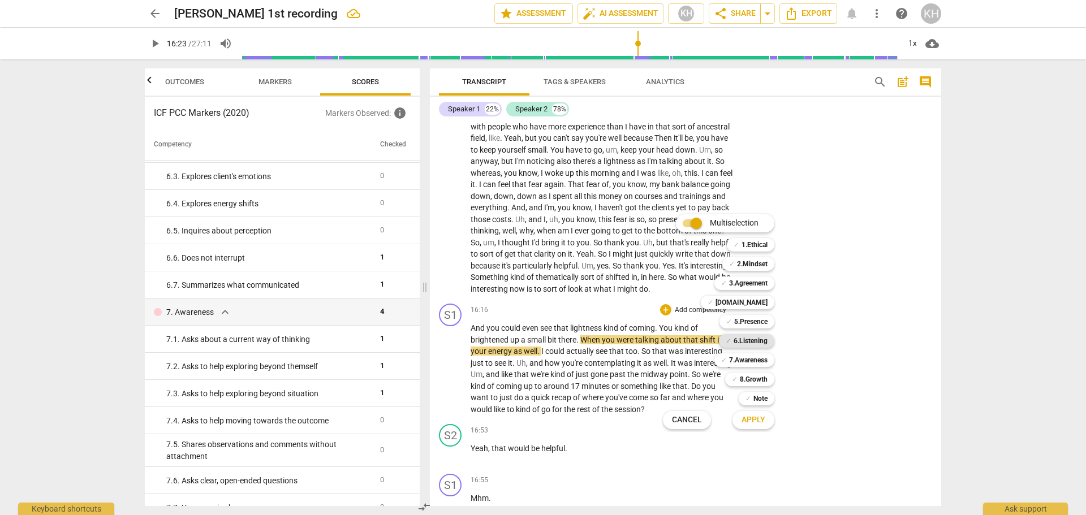
click at [737, 346] on b "6.Listening" at bounding box center [751, 341] width 34 height 14
click at [761, 424] on span "Apply" at bounding box center [754, 420] width 24 height 11
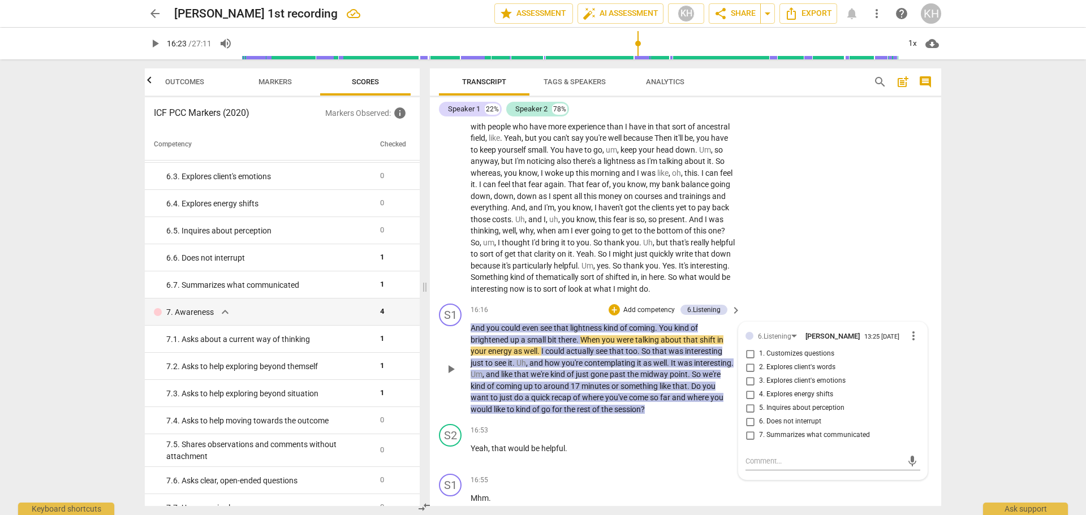
click at [796, 400] on span "4. Explores energy shifts" at bounding box center [796, 395] width 74 height 10
click at [759, 402] on input "4. Explores energy shifts" at bounding box center [750, 395] width 18 height 14
checkbox input "true"
click at [716, 433] on div "S2 play_arrow pause 16:53 + Add competency keyboard_arrow_right Yeah , that wou…" at bounding box center [685, 445] width 511 height 50
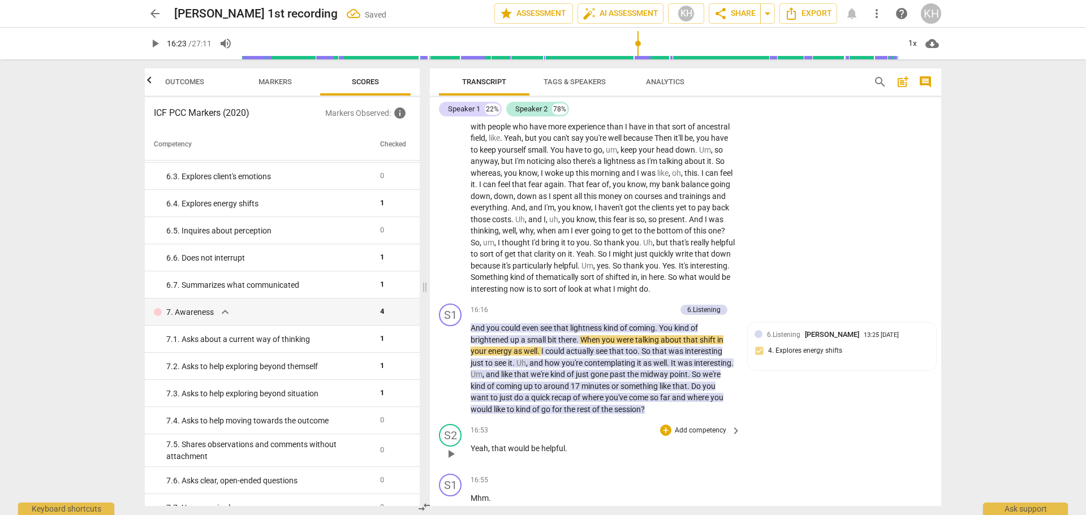
click at [854, 436] on div "S2 play_arrow pause 16:53 + Add competency keyboard_arrow_right Yeah , that wou…" at bounding box center [685, 445] width 511 height 50
click at [451, 376] on span "play_arrow" at bounding box center [451, 370] width 14 height 14
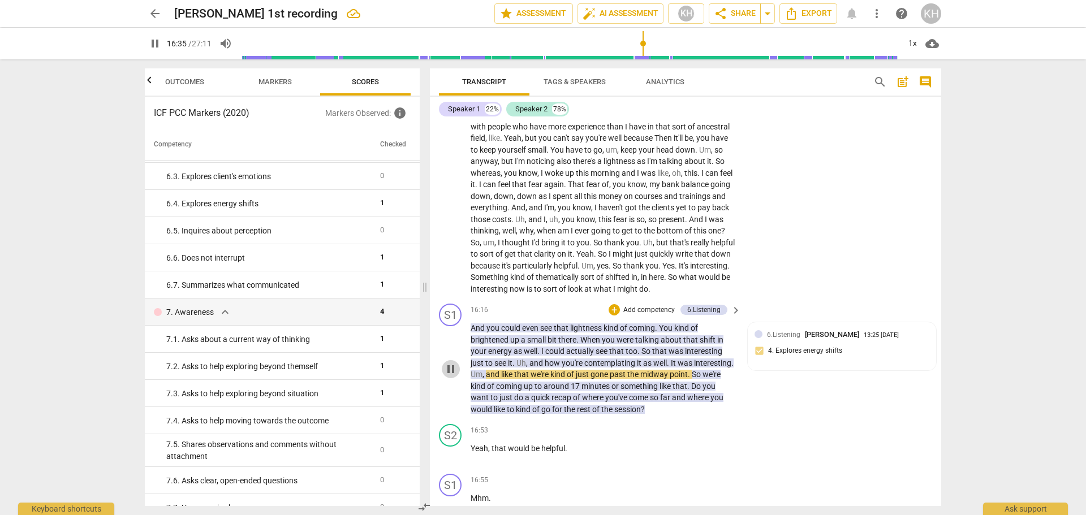
click at [449, 376] on span "pause" at bounding box center [451, 370] width 14 height 14
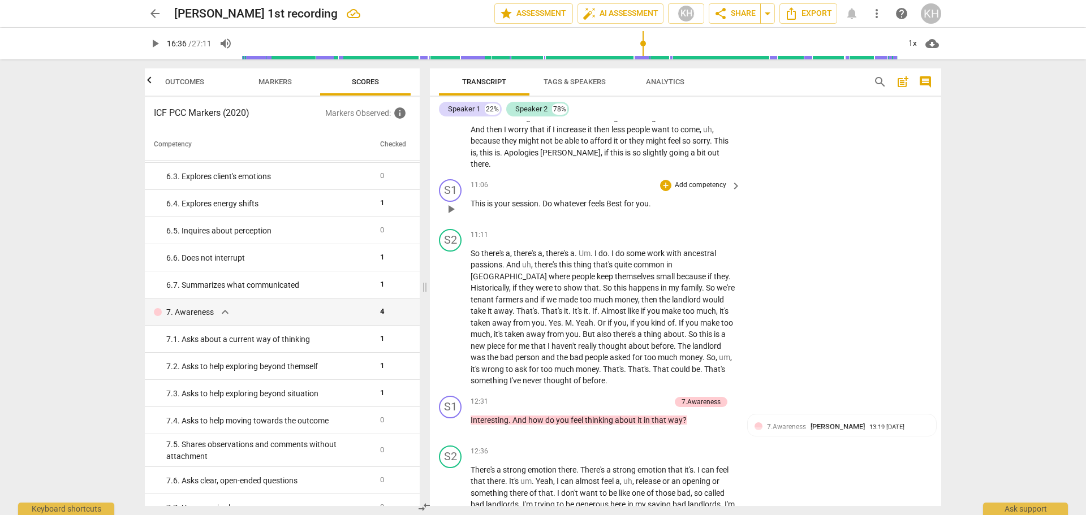
scroll to position [1753, 0]
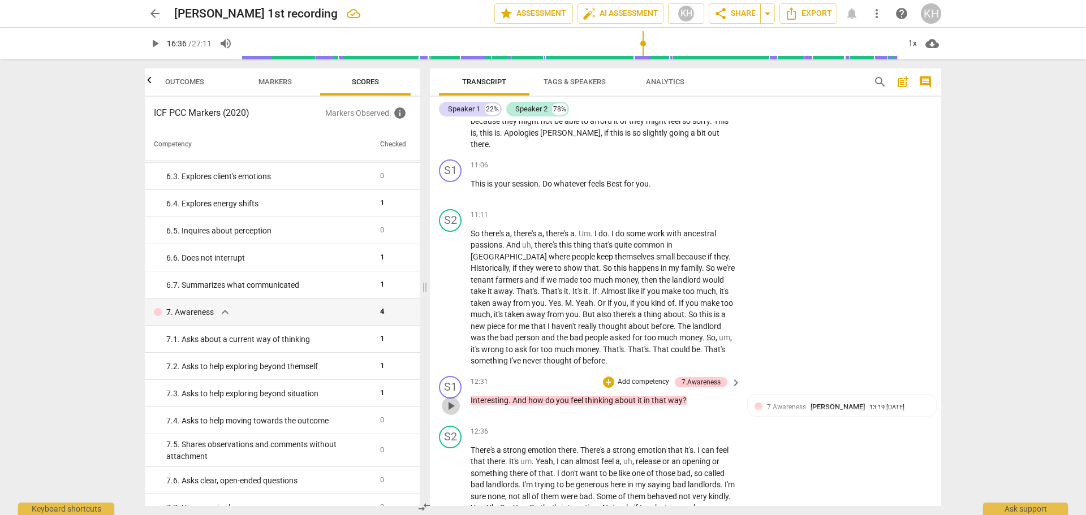
click at [454, 413] on span "play_arrow" at bounding box center [451, 406] width 14 height 14
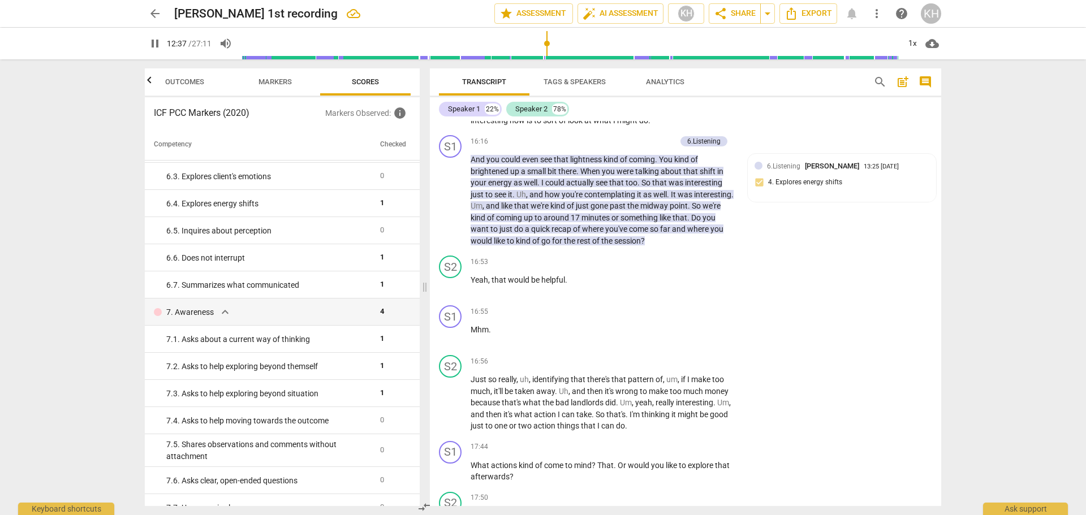
scroll to position [2432, 0]
click at [453, 291] on span "pause" at bounding box center [451, 285] width 14 height 14
click at [453, 291] on span "play_arrow" at bounding box center [451, 285] width 14 height 14
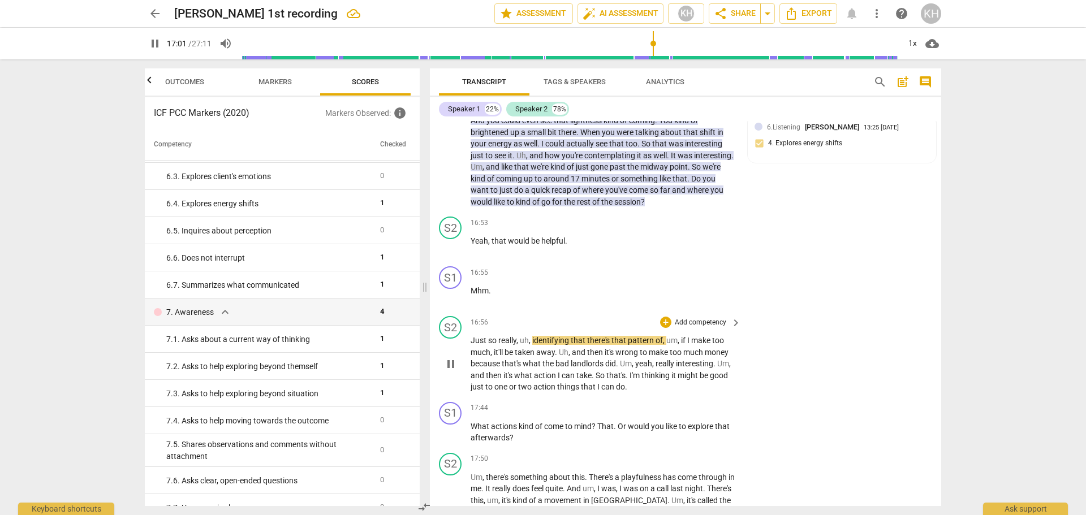
scroll to position [2489, 0]
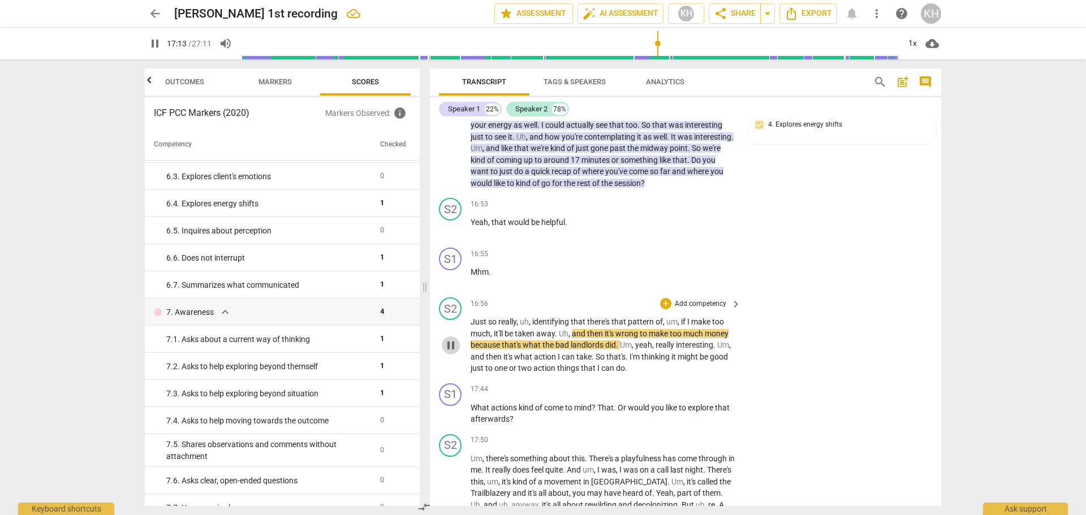
click at [452, 352] on span "pause" at bounding box center [451, 346] width 14 height 14
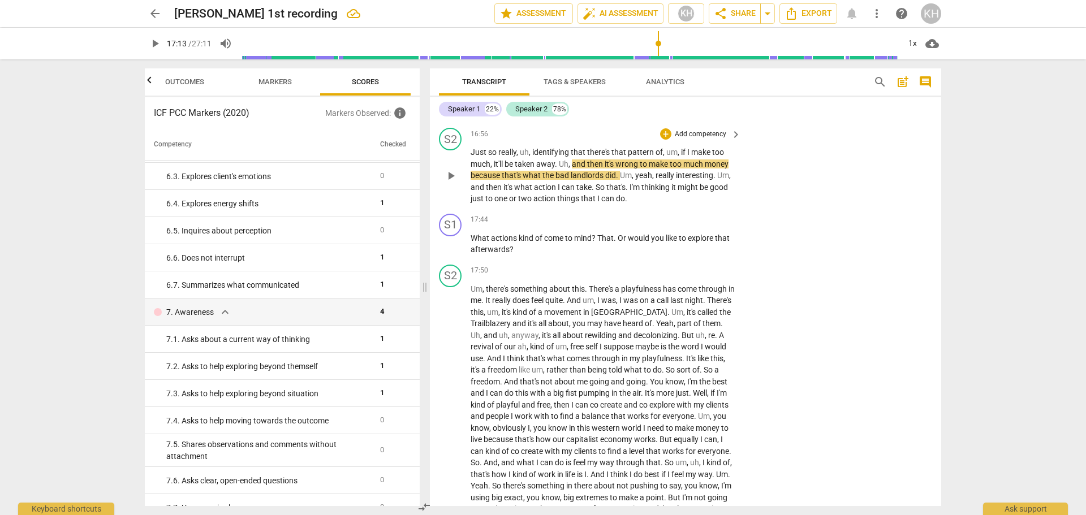
scroll to position [2715, 0]
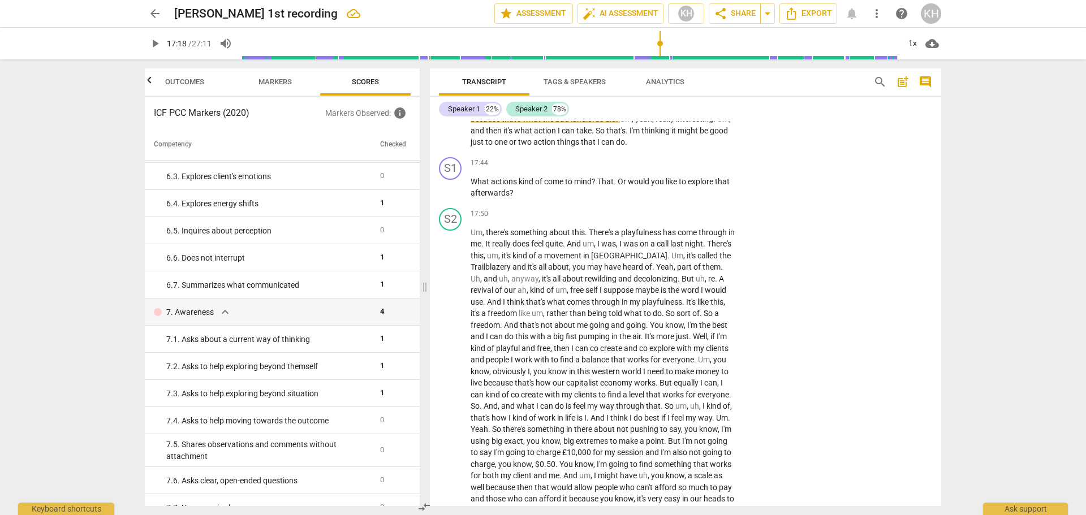
click at [660, 44] on input "range" at bounding box center [569, 43] width 659 height 36
click at [659, 44] on input "range" at bounding box center [569, 43] width 659 height 36
click at [158, 45] on span "play_arrow" at bounding box center [155, 44] width 14 height 14
click at [454, 195] on span "pause" at bounding box center [451, 188] width 14 height 14
type input "1075"
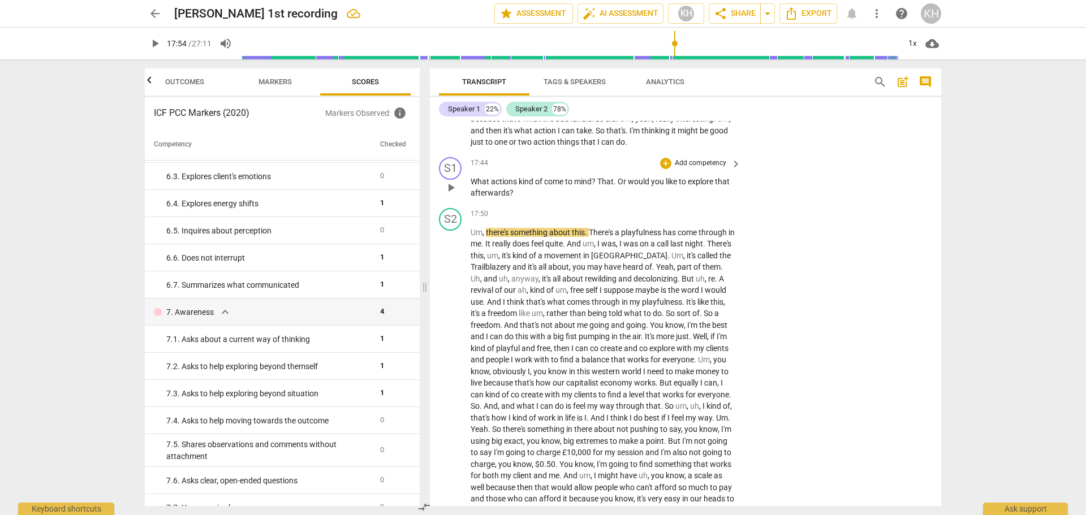
click at [709, 169] on p "Add competency" at bounding box center [701, 163] width 54 height 10
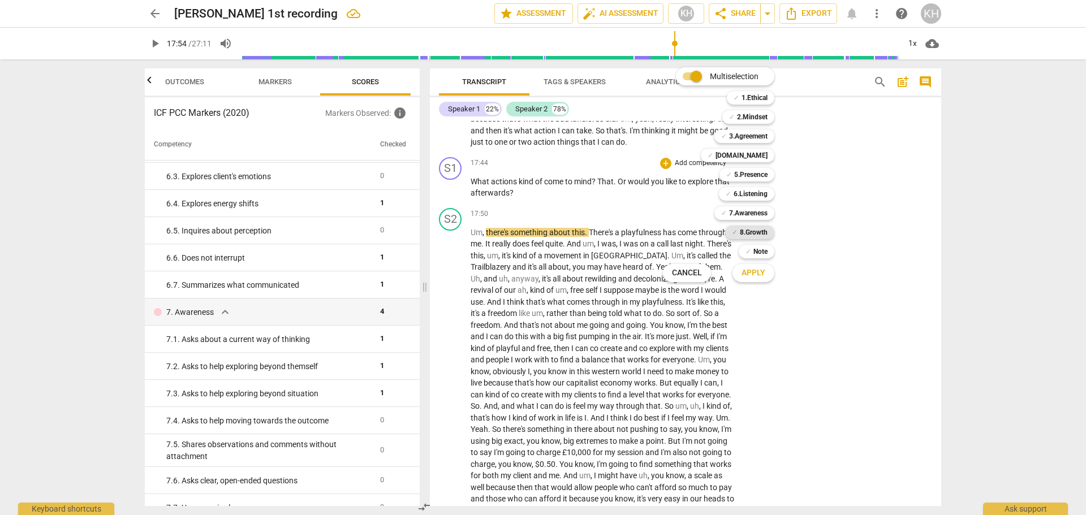
click at [762, 231] on b "8.Growth" at bounding box center [754, 233] width 28 height 14
click at [762, 270] on span "Apply" at bounding box center [754, 273] width 24 height 11
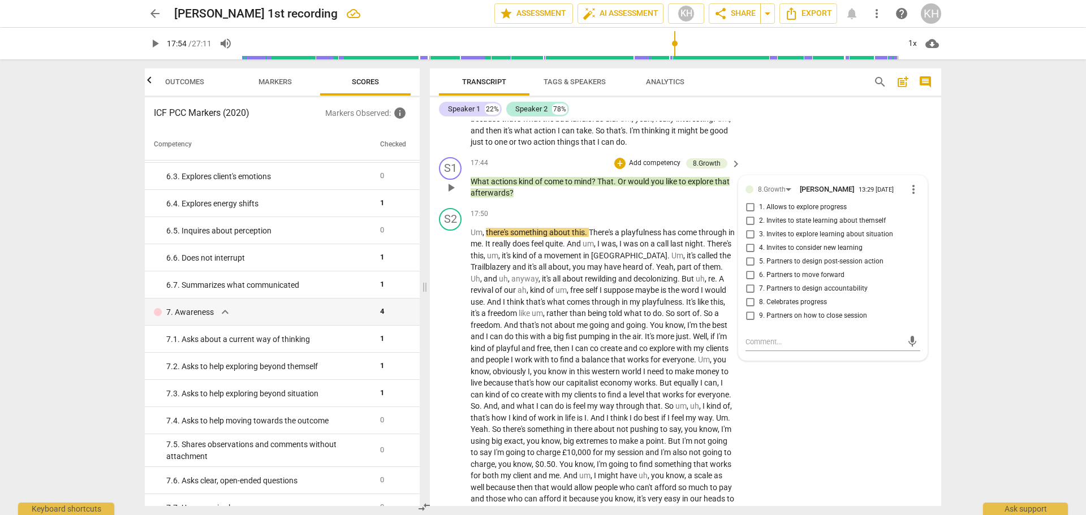
click at [792, 267] on span "5. Partners to design post-session action" at bounding box center [821, 262] width 124 height 10
click at [759, 269] on input "5. Partners to design post-session action" at bounding box center [750, 262] width 18 height 14
checkbox input "true"
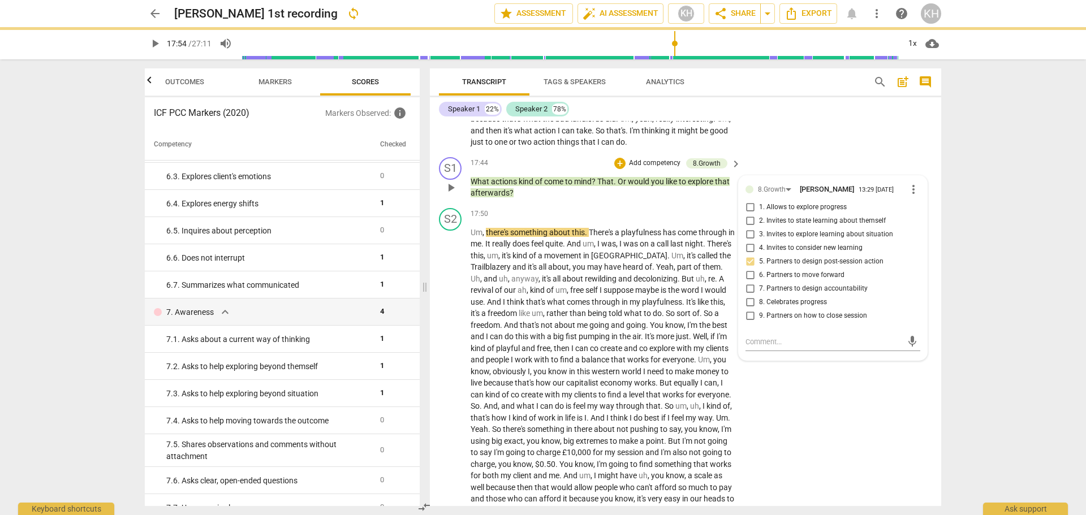
click at [702, 204] on div "S1 play_arrow pause 17:44 + Add competency 8.Growth keyboard_arrow_right What a…" at bounding box center [685, 178] width 511 height 51
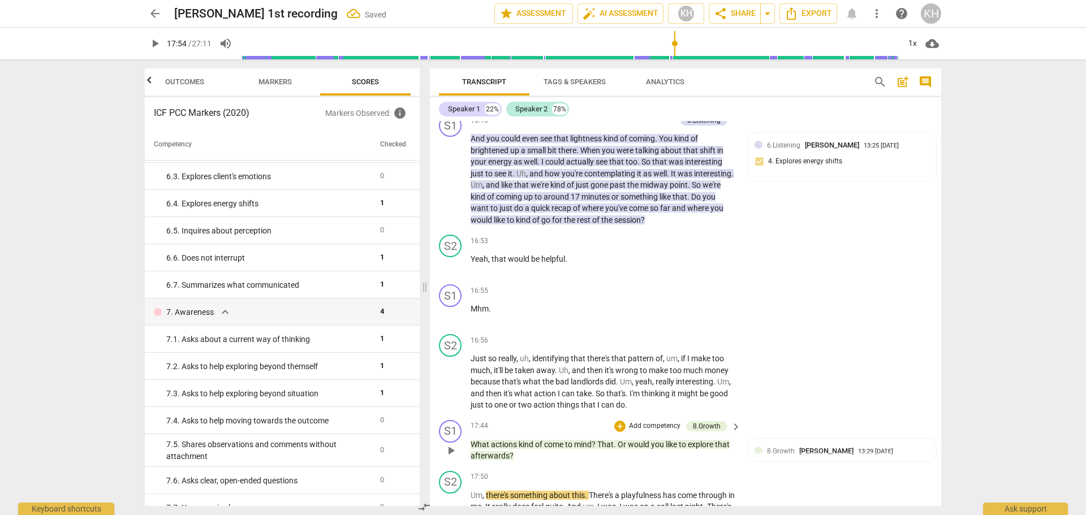
scroll to position [2432, 0]
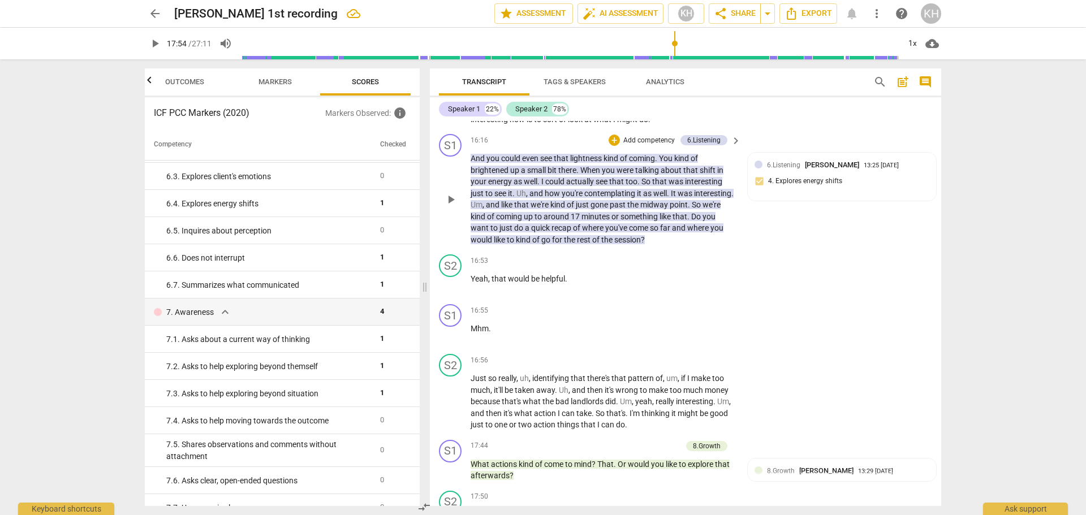
click at [641, 146] on p "Add competency" at bounding box center [649, 141] width 54 height 10
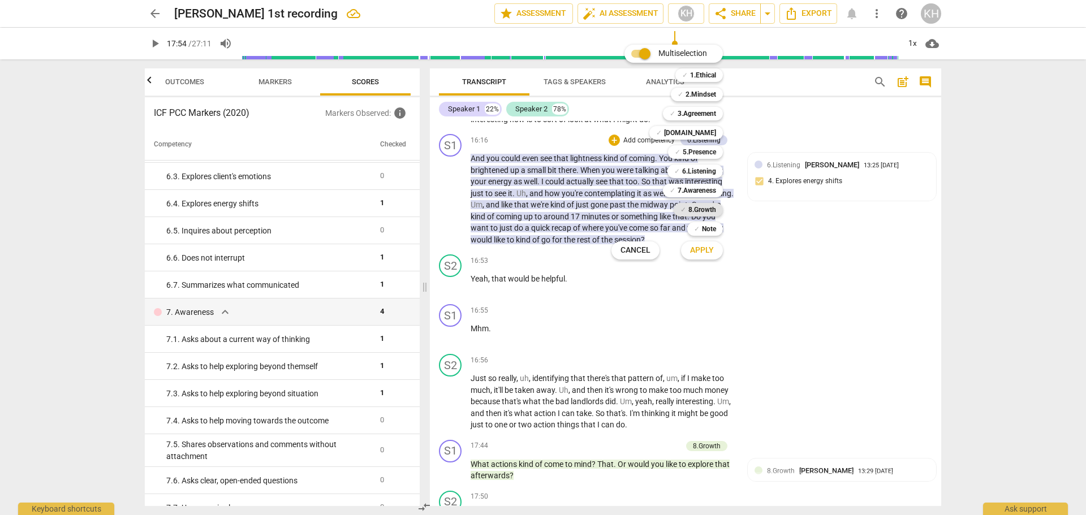
click at [701, 211] on b "8.Growth" at bounding box center [702, 210] width 28 height 14
click at [700, 249] on span "Apply" at bounding box center [702, 250] width 24 height 11
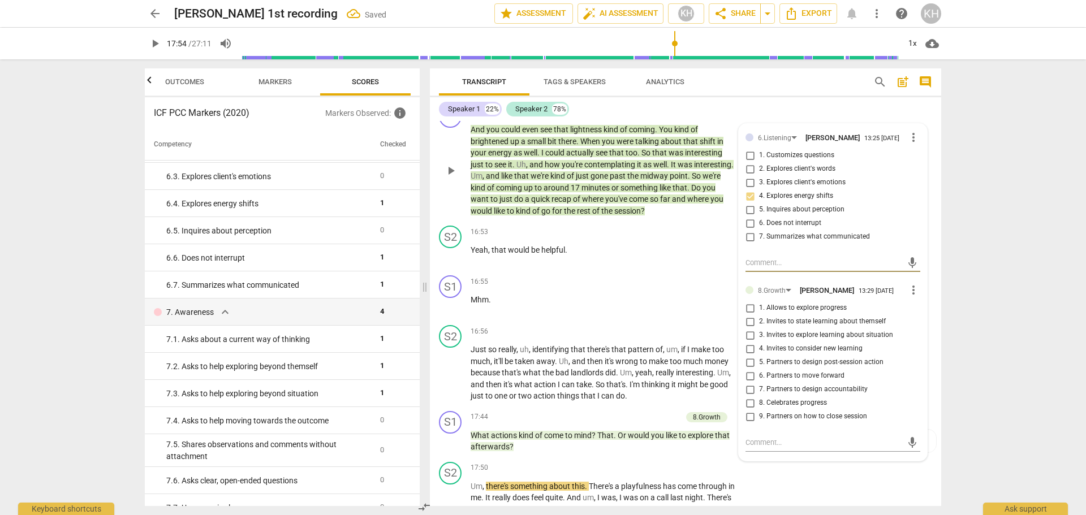
scroll to position [2489, 0]
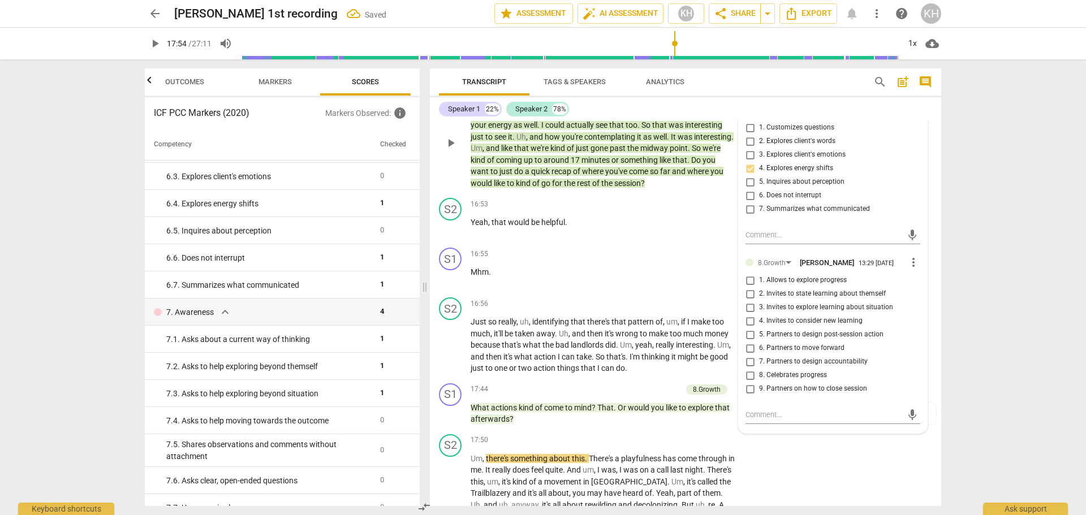
click at [812, 286] on span "1. Allows to explore progress" at bounding box center [803, 280] width 88 height 10
click at [759, 287] on input "1. Allows to explore progress" at bounding box center [750, 281] width 18 height 14
checkbox input "true"
click at [718, 288] on div "16:55 + Add competency keyboard_arrow_right Mhm ." at bounding box center [607, 268] width 272 height 41
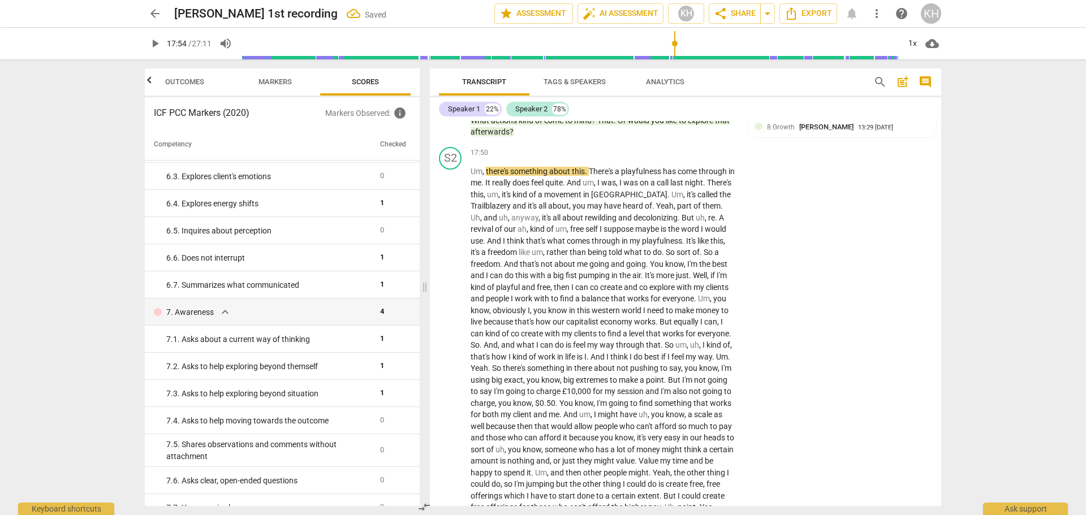
scroll to position [2772, 0]
click at [157, 42] on span "play_arrow" at bounding box center [155, 44] width 14 height 14
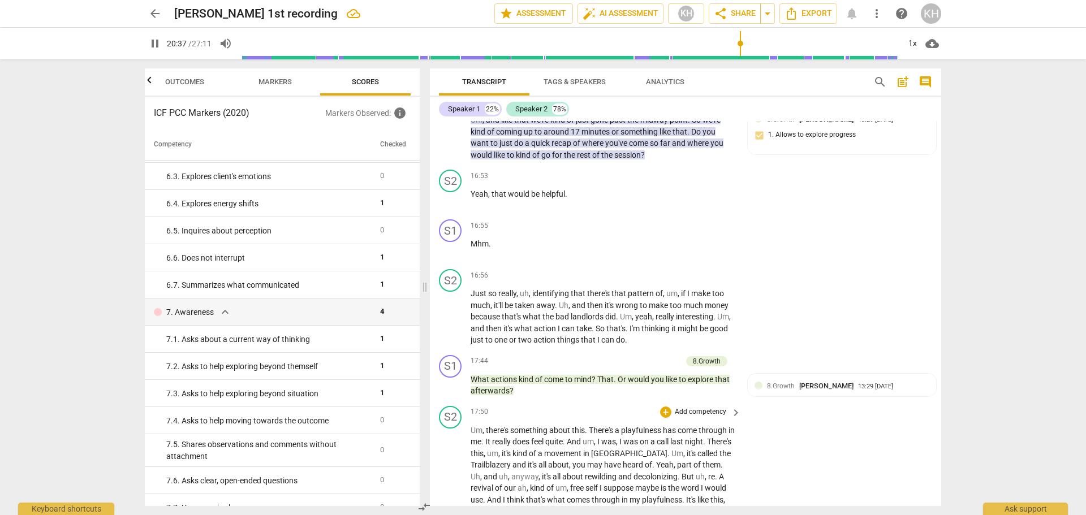
scroll to position [2489, 0]
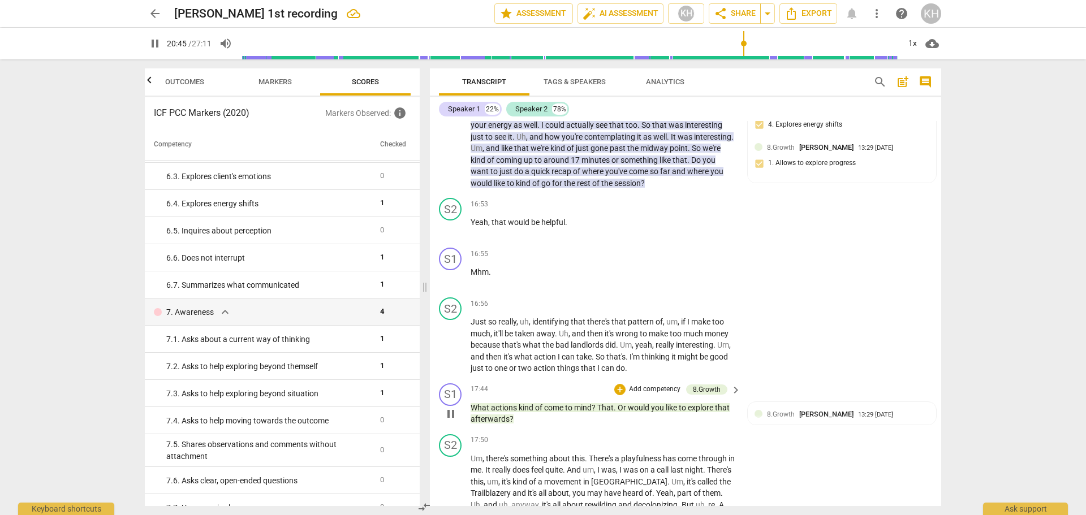
click at [657, 395] on p "Add competency" at bounding box center [655, 390] width 54 height 10
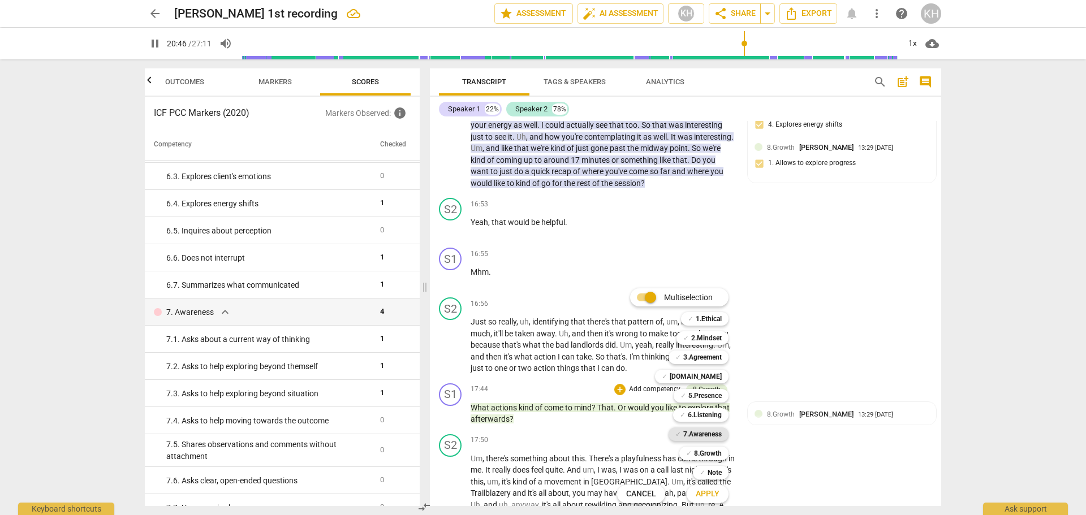
click at [697, 437] on b "7.Awareness" at bounding box center [702, 435] width 38 height 14
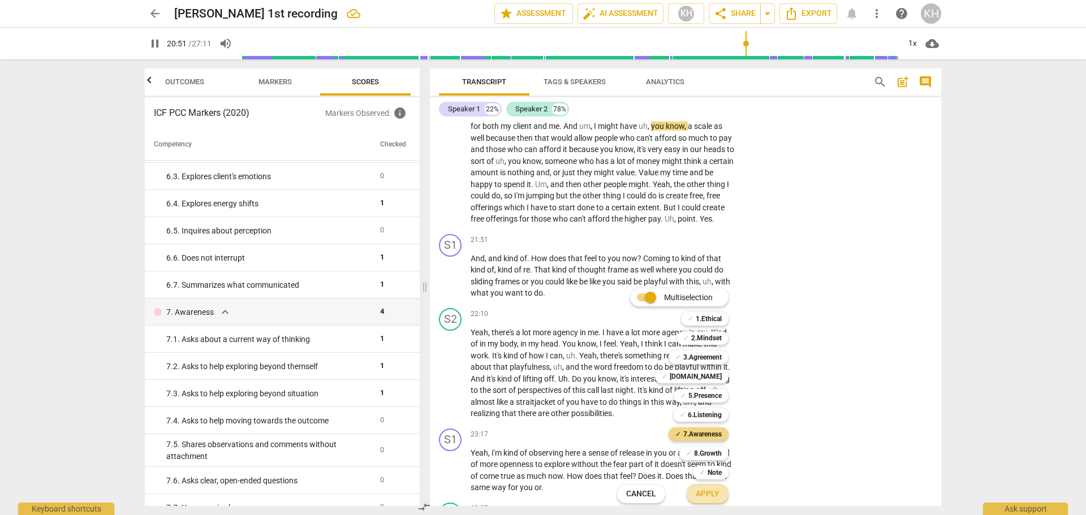
click at [711, 499] on span "Apply" at bounding box center [708, 494] width 24 height 11
type input "1252"
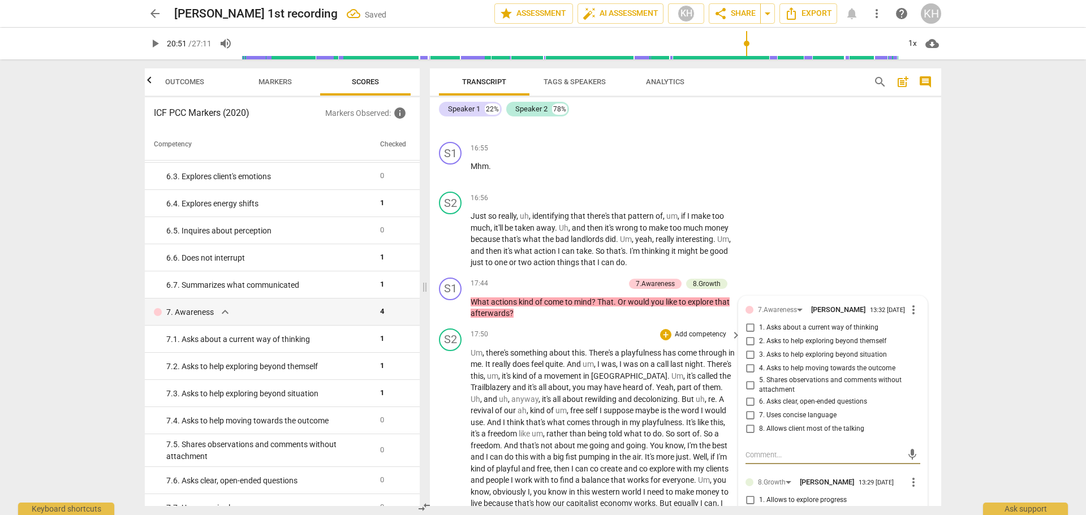
scroll to position [2591, 0]
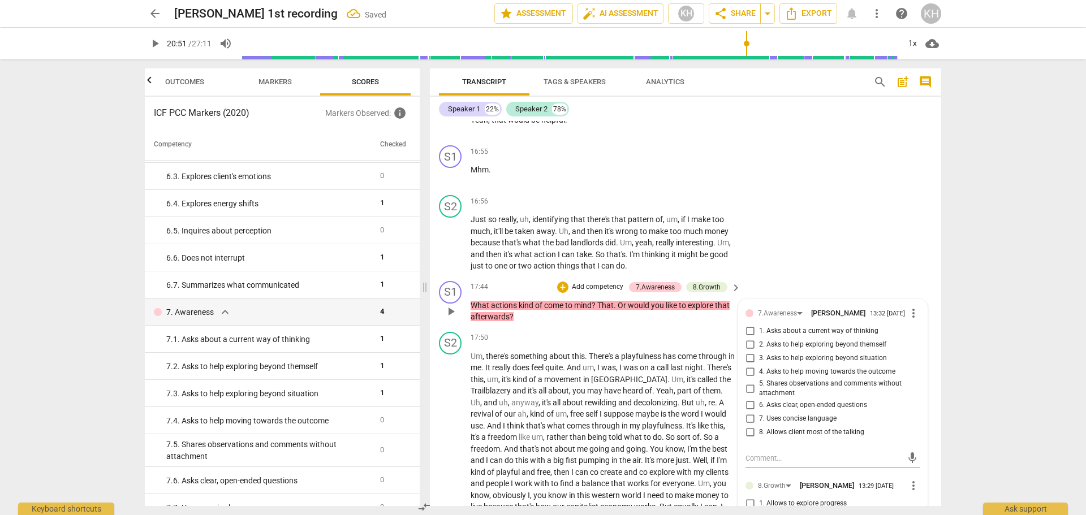
click at [812, 377] on span "4. Asks to help moving towards the outcome" at bounding box center [827, 372] width 136 height 10
click at [759, 379] on input "4. Asks to help moving towards the outcome" at bounding box center [750, 372] width 18 height 14
checkbox input "true"
click at [614, 344] on div "17:50 + Add competency keyboard_arrow_right" at bounding box center [607, 338] width 272 height 12
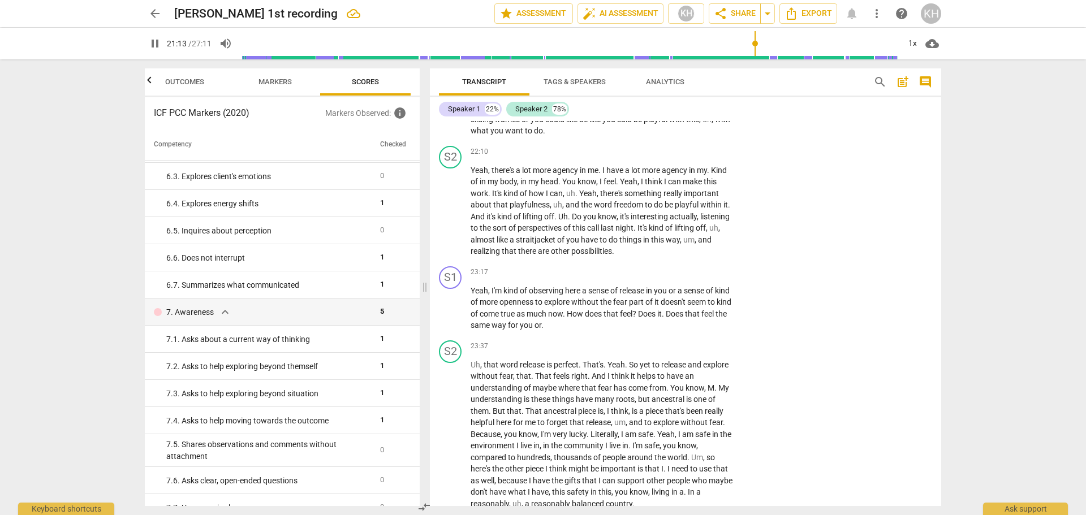
scroll to position [999, 0]
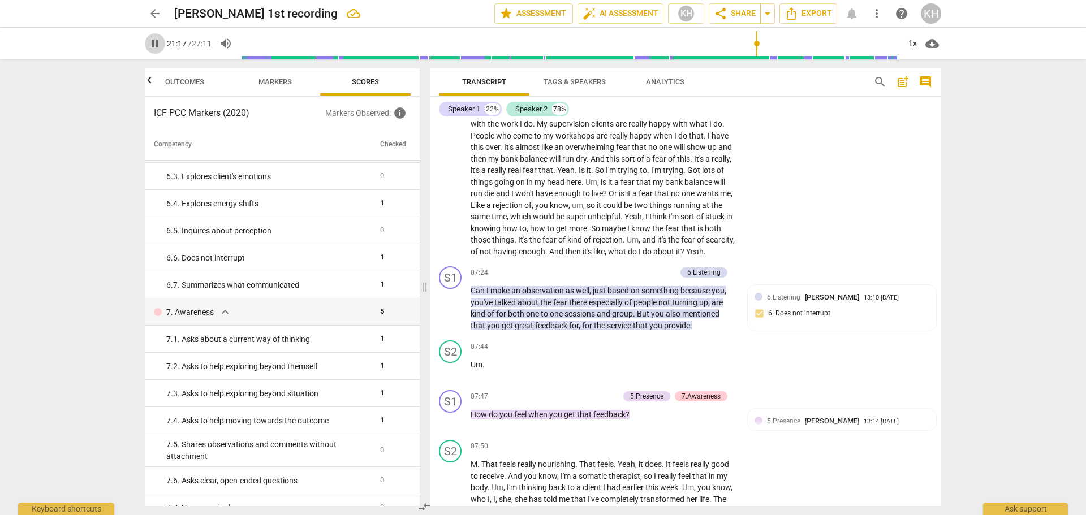
click at [157, 42] on span "pause" at bounding box center [155, 44] width 14 height 14
type input "1278"
click at [644, 278] on p "Add competency" at bounding box center [649, 273] width 54 height 10
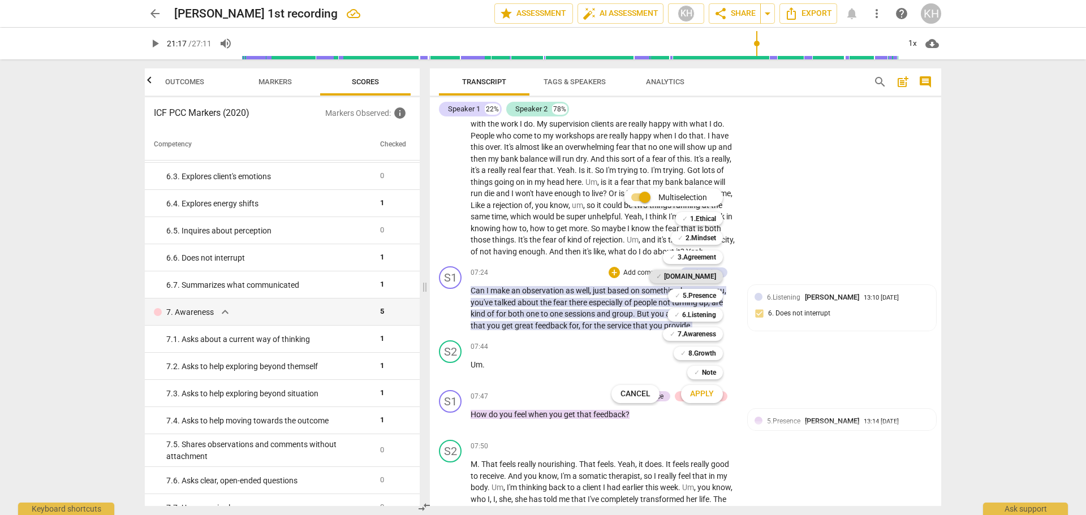
click at [704, 279] on b "[DOMAIN_NAME]" at bounding box center [690, 277] width 52 height 14
click at [701, 397] on span "Apply" at bounding box center [702, 394] width 24 height 11
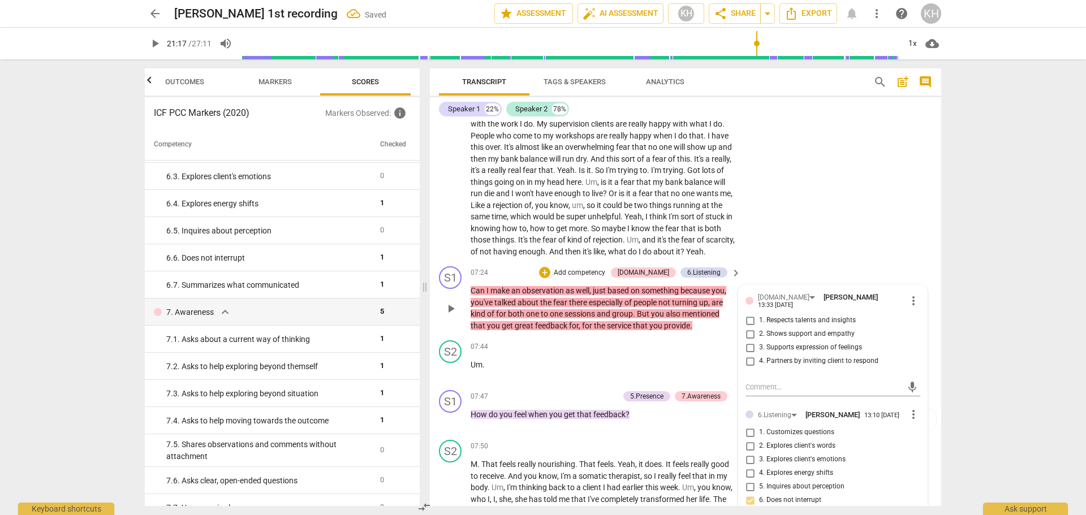
click at [787, 367] on span "4. Partners by inviting client to respond" at bounding box center [818, 361] width 119 height 10
click at [759, 368] on input "4. Partners by inviting client to respond" at bounding box center [750, 362] width 18 height 14
checkbox input "true"
click at [626, 381] on div "07:44 + Add competency keyboard_arrow_right Um ." at bounding box center [607, 361] width 272 height 41
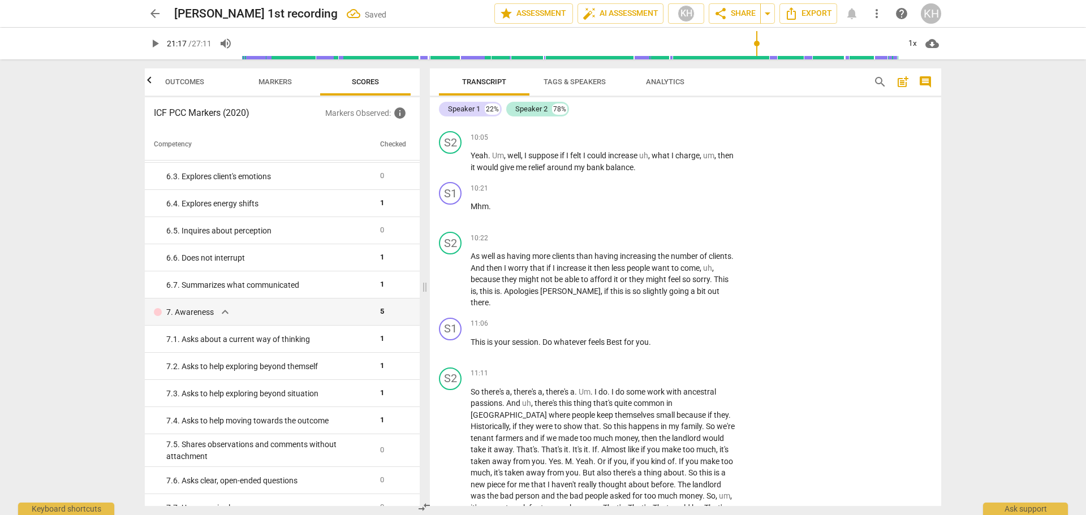
scroll to position [1621, 0]
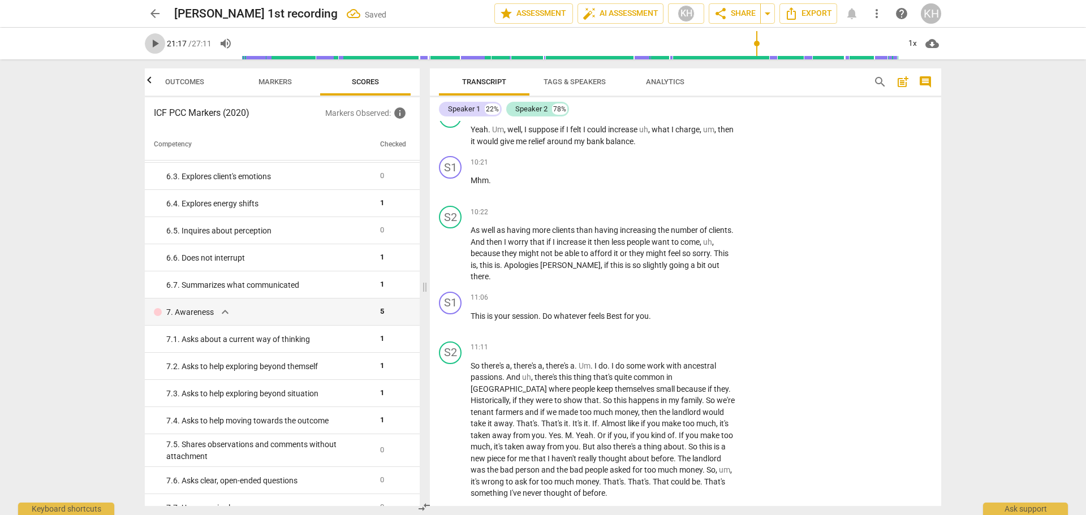
click at [155, 40] on span "play_arrow" at bounding box center [155, 44] width 14 height 14
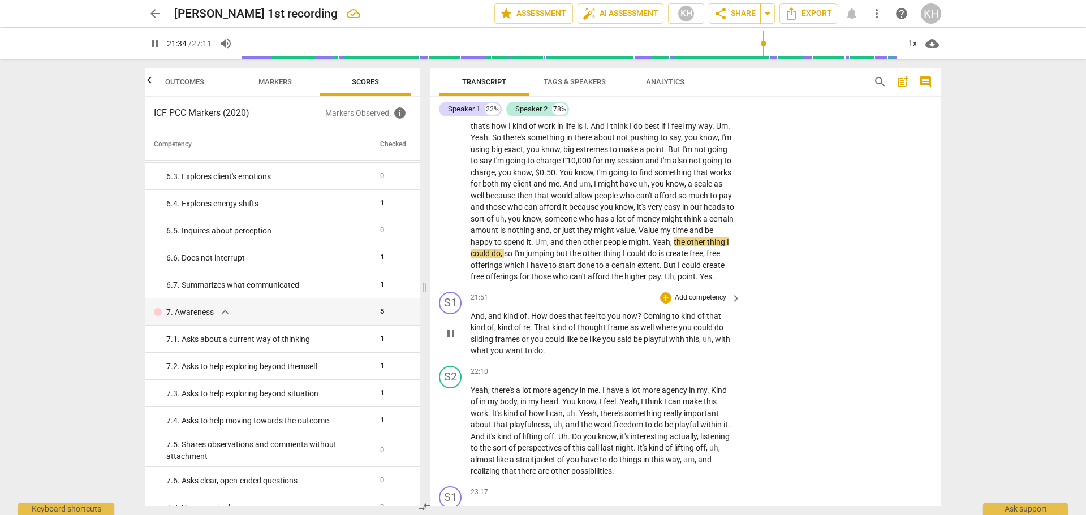
scroll to position [3035, 0]
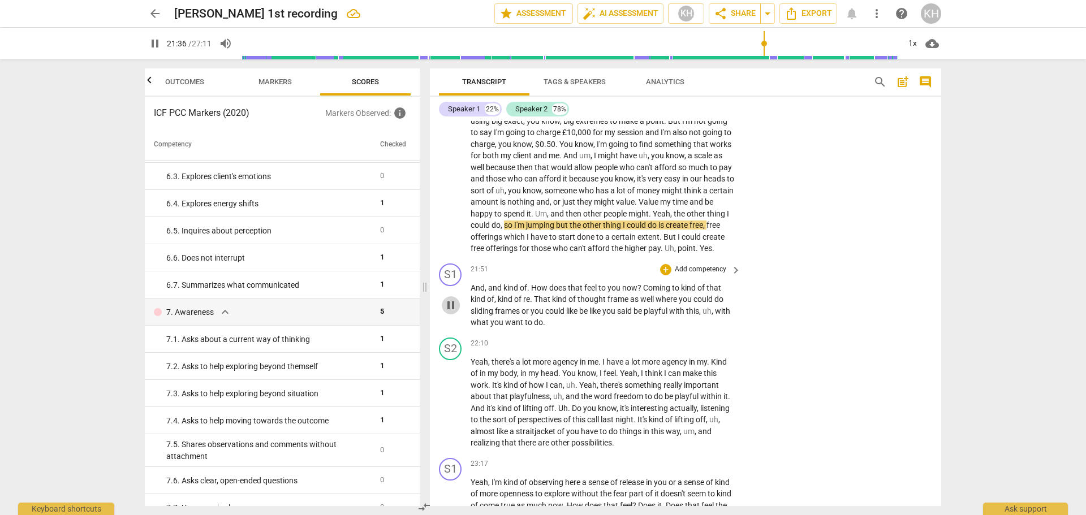
click at [449, 312] on span "pause" at bounding box center [451, 306] width 14 height 14
type input "1296"
click at [709, 275] on p "Add competency" at bounding box center [701, 270] width 54 height 10
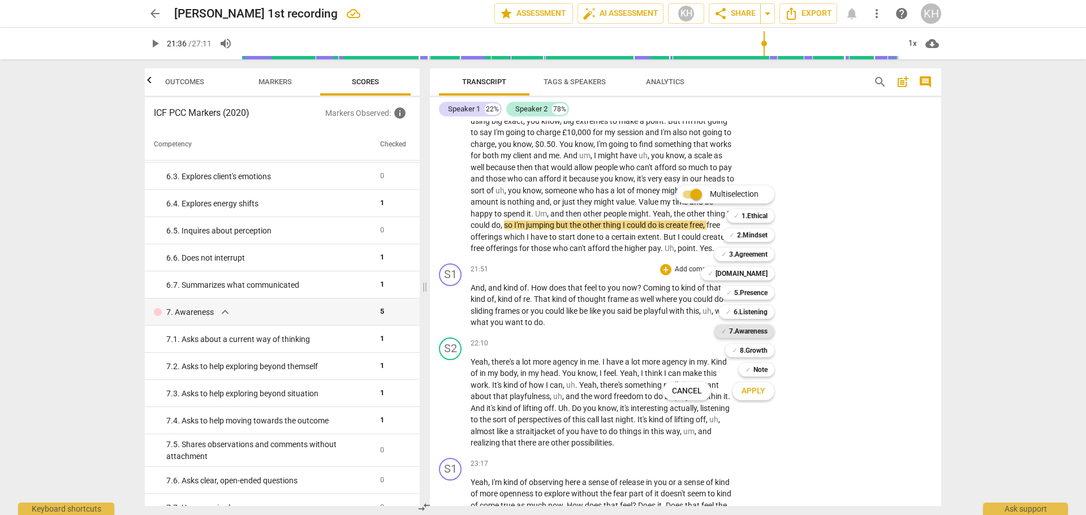
click at [739, 328] on b "7.Awareness" at bounding box center [748, 332] width 38 height 14
click at [752, 390] on span "Apply" at bounding box center [754, 391] width 24 height 11
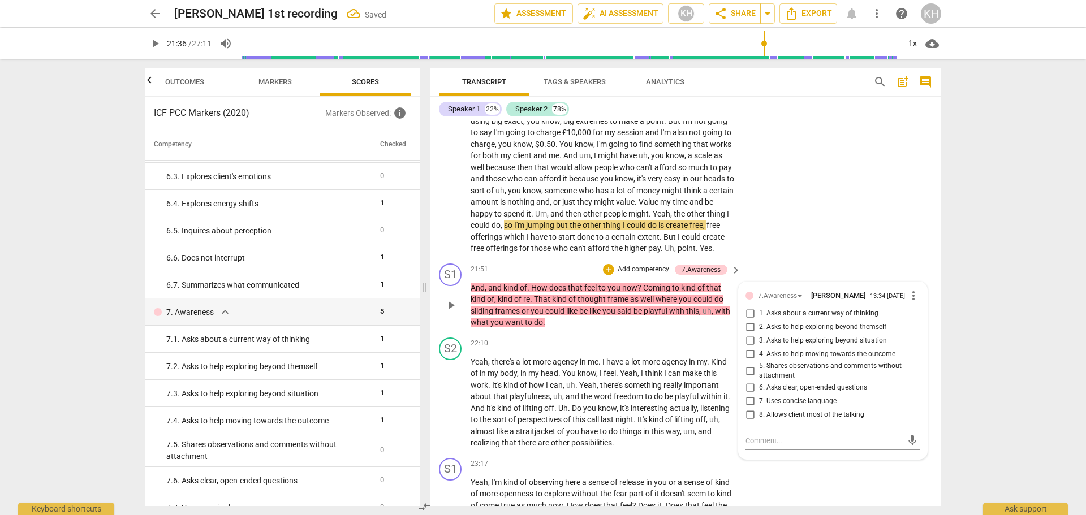
click at [785, 319] on span "1. Asks about a current way of thinking" at bounding box center [818, 314] width 119 height 10
click at [759, 321] on input "1. Asks about a current way of thinking" at bounding box center [750, 314] width 18 height 14
checkbox input "true"
click at [715, 333] on div "S1 play_arrow pause 21:51 + Add competency 7.Awareness keyboard_arrow_right And…" at bounding box center [685, 296] width 511 height 74
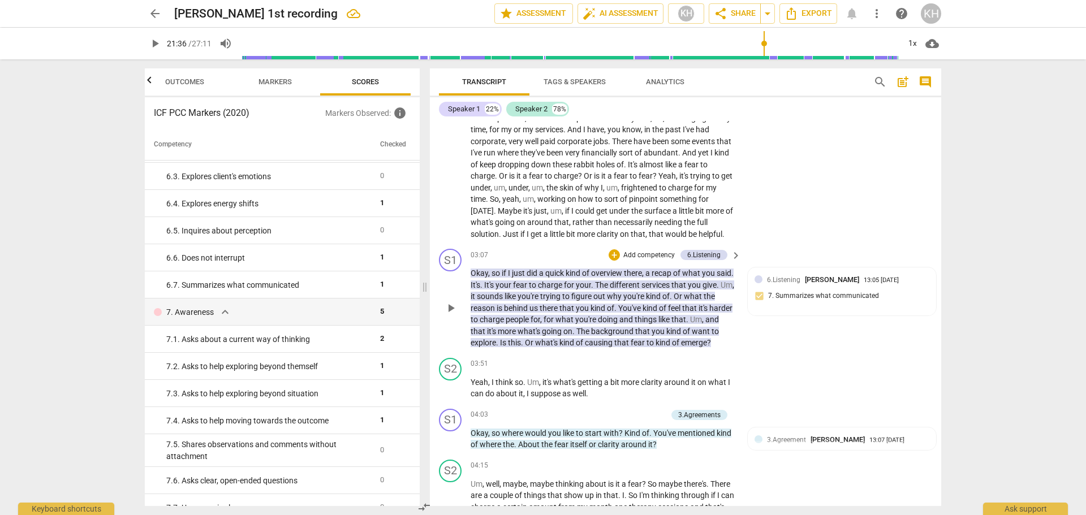
scroll to position [509, 0]
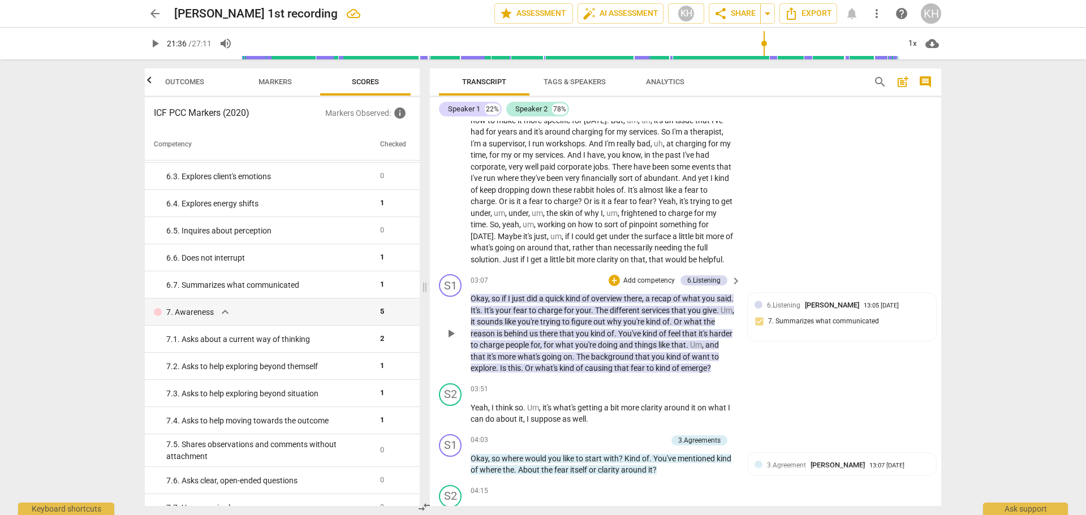
click at [649, 279] on p "Add competency" at bounding box center [649, 281] width 54 height 10
click at [696, 299] on b "6.Listening" at bounding box center [699, 300] width 34 height 14
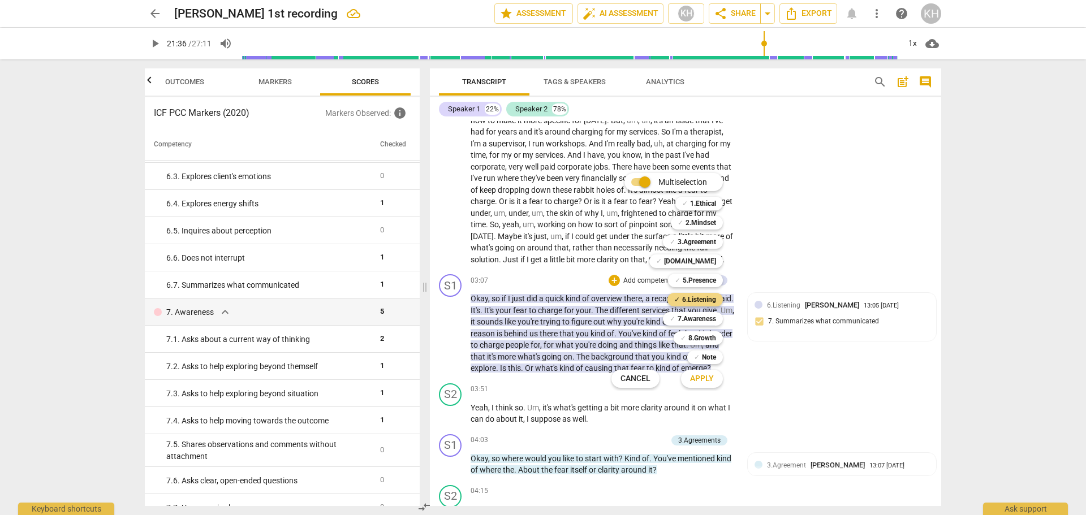
click at [700, 380] on span "Apply" at bounding box center [702, 378] width 24 height 11
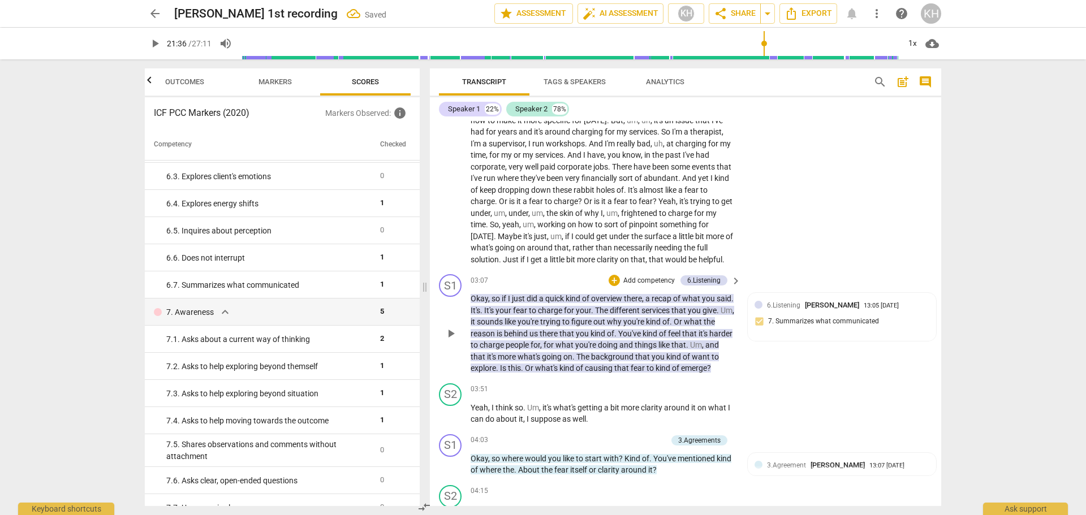
click at [646, 282] on p "Add competency" at bounding box center [649, 281] width 54 height 10
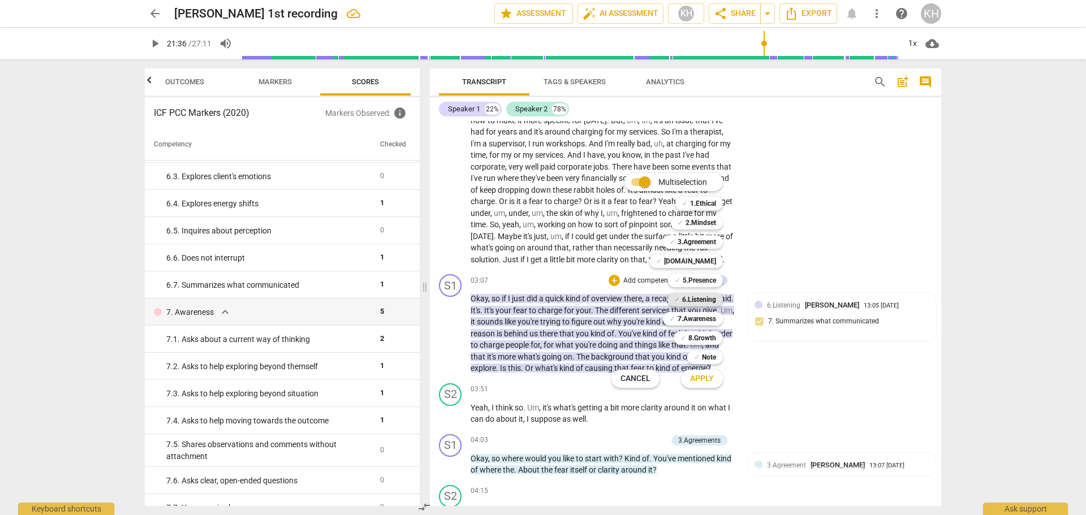
click at [699, 299] on b "6.Listening" at bounding box center [699, 300] width 34 height 14
click at [699, 381] on span "Apply" at bounding box center [702, 378] width 24 height 11
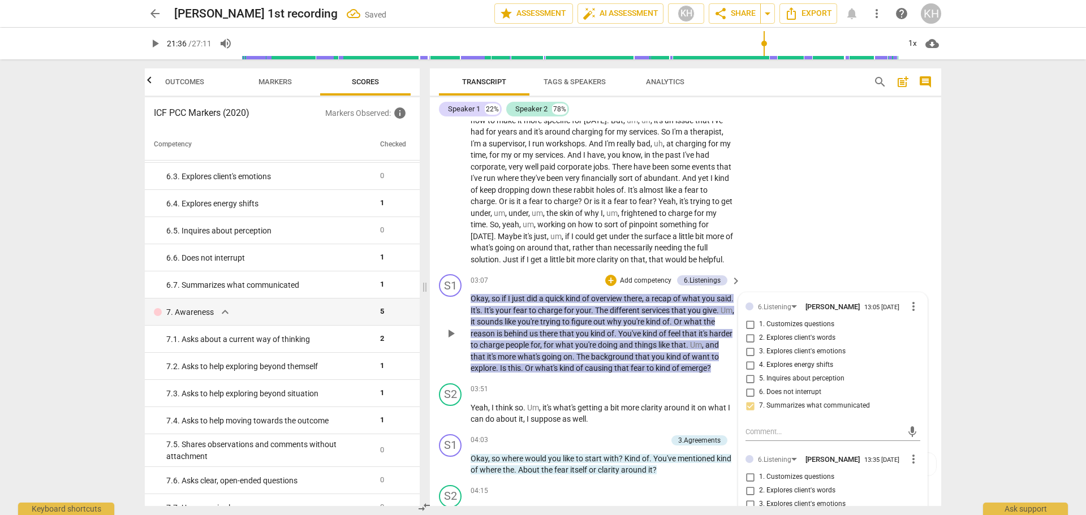
click at [775, 324] on span "1. Customizes questions" at bounding box center [796, 325] width 75 height 10
click at [759, 324] on input "1. Customizes questions" at bounding box center [750, 325] width 18 height 14
checkbox input "true"
click at [684, 393] on div "S2 play_arrow pause 03:51 + Add competency keyboard_arrow_right Yeah , I think …" at bounding box center [685, 404] width 511 height 51
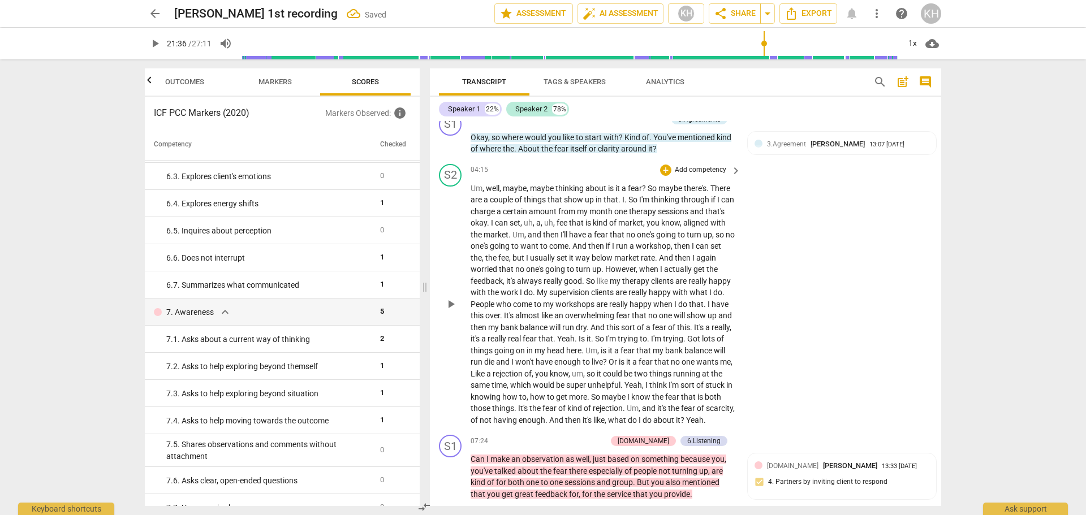
scroll to position [905, 0]
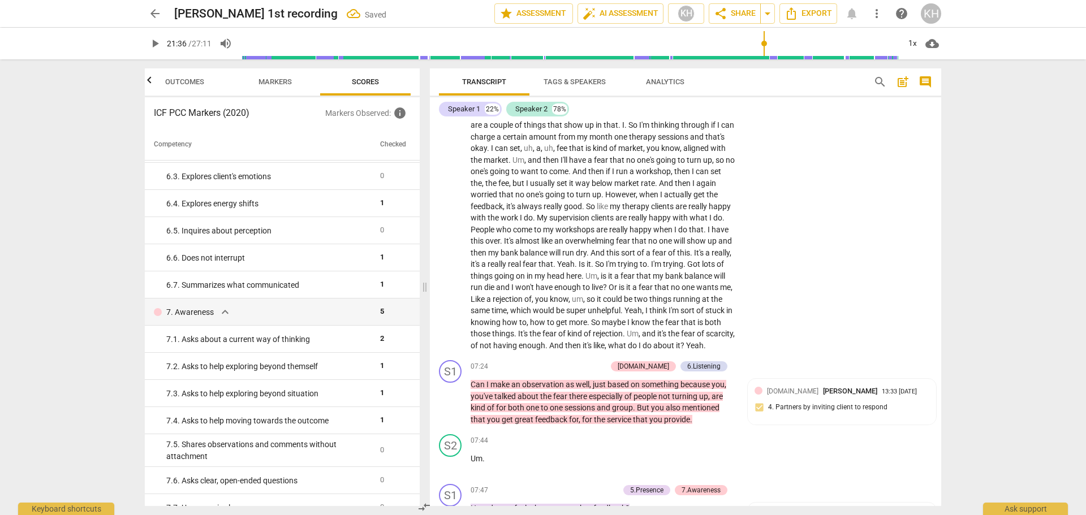
click at [158, 45] on span "play_arrow" at bounding box center [155, 44] width 14 height 14
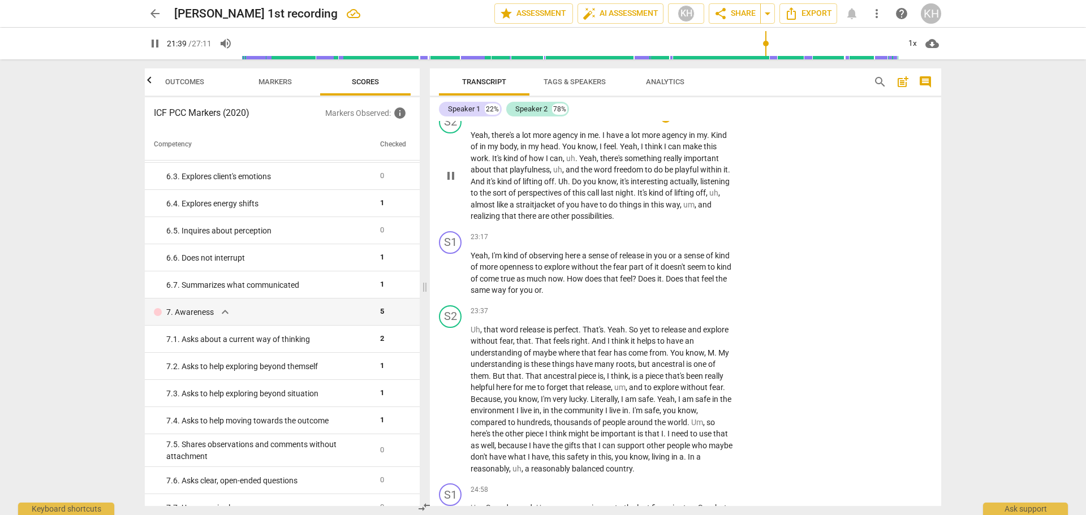
scroll to position [3054, 0]
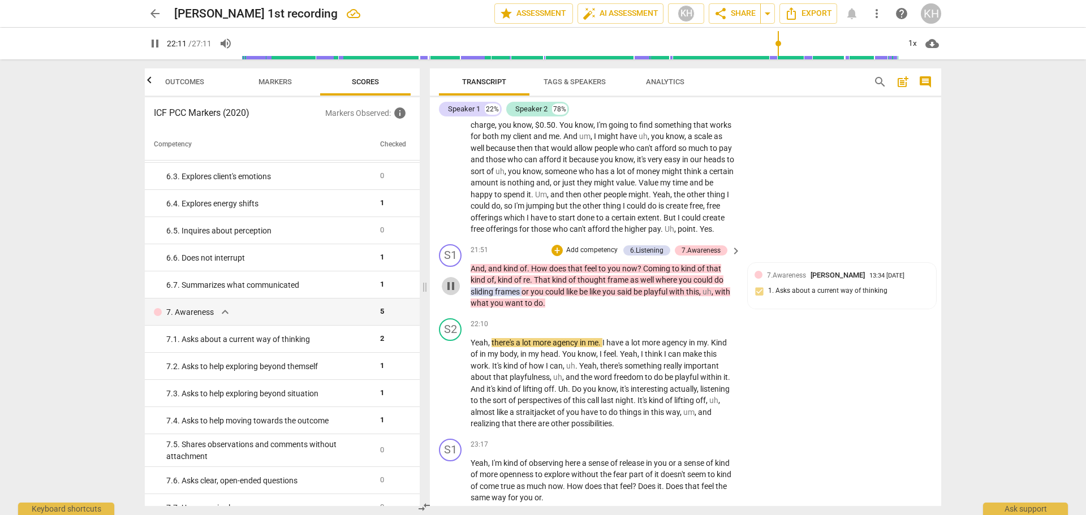
click at [450, 293] on span "pause" at bounding box center [451, 286] width 14 height 14
type input "1332"
click at [653, 256] on div "6.Listening" at bounding box center [646, 250] width 33 height 10
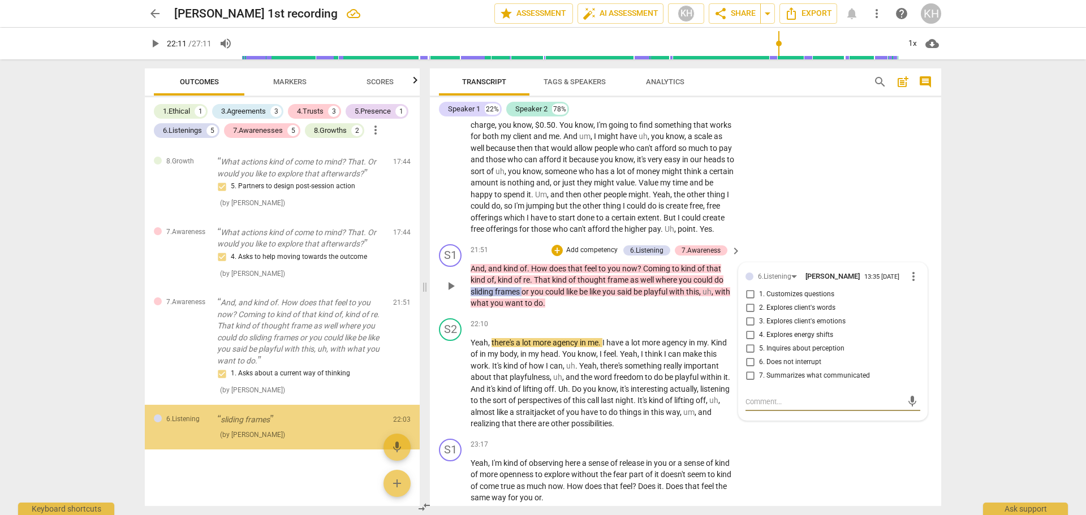
scroll to position [2408, 0]
click at [749, 301] on input "1. Customizes questions" at bounding box center [750, 295] width 18 height 14
checkbox input "true"
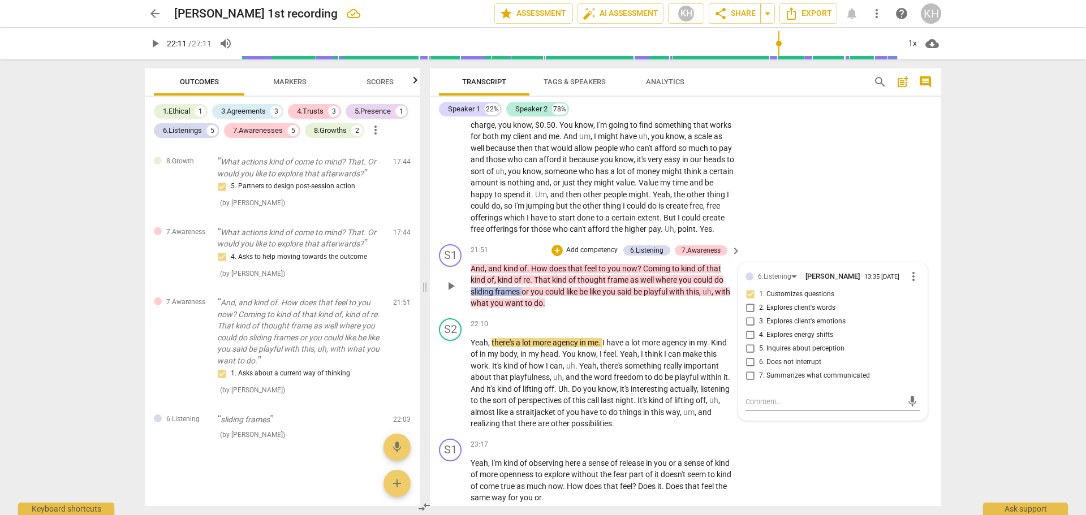
click at [721, 309] on p "And , and kind of . How does that feel to you now ? Coming to kind of that kind…" at bounding box center [603, 286] width 265 height 46
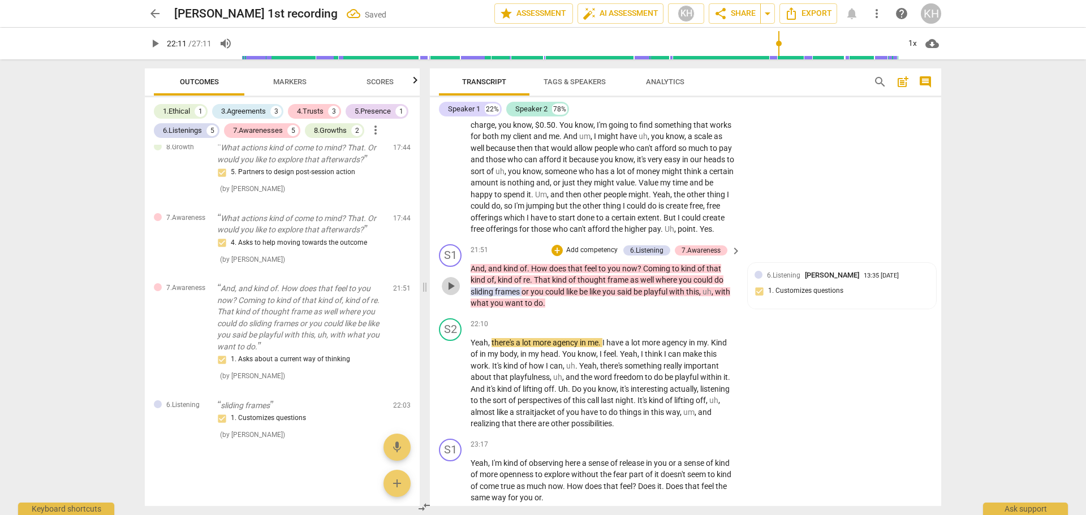
click at [451, 293] on span "play_arrow" at bounding box center [451, 286] width 14 height 14
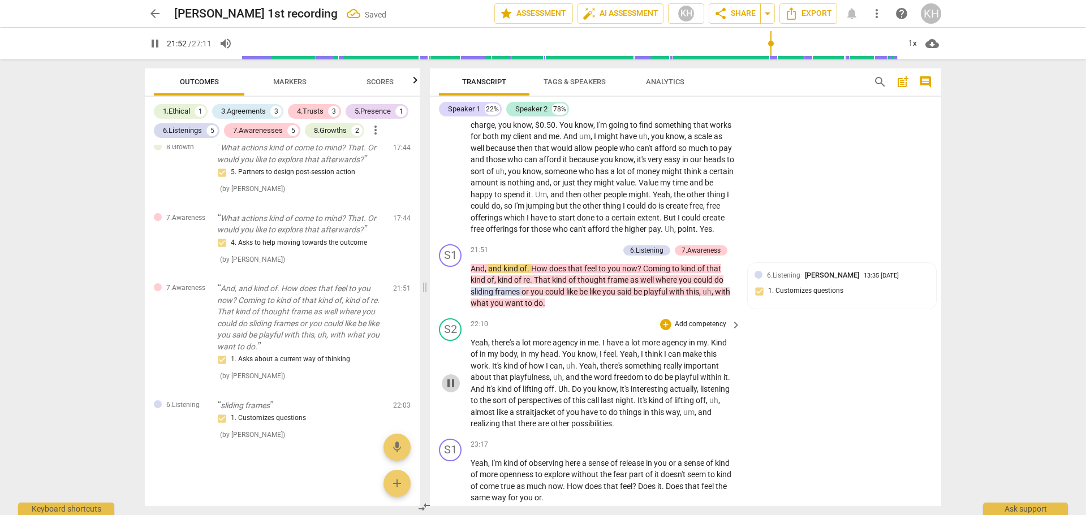
click at [449, 390] on span "pause" at bounding box center [451, 384] width 14 height 14
click at [449, 390] on span "play_arrow" at bounding box center [451, 384] width 14 height 14
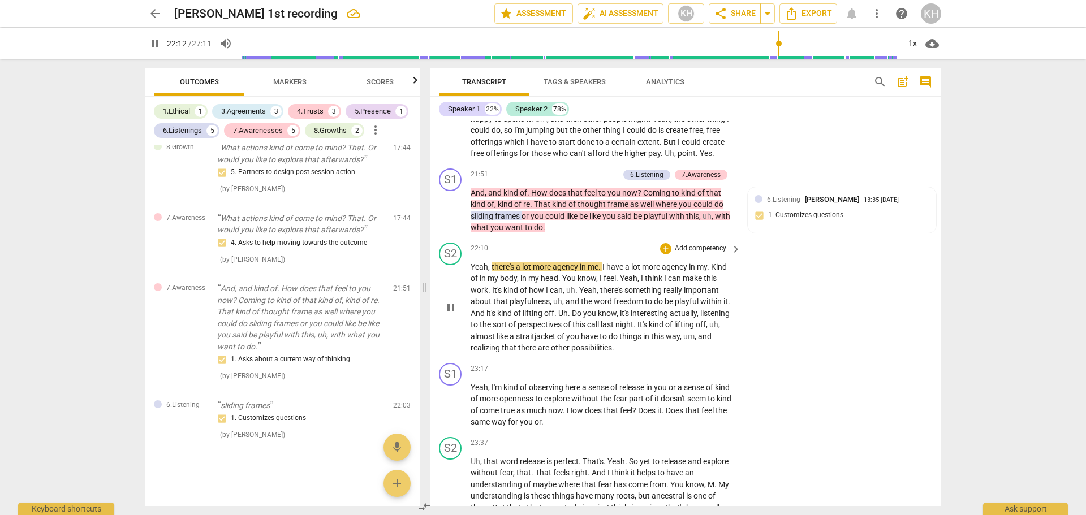
scroll to position [3168, 0]
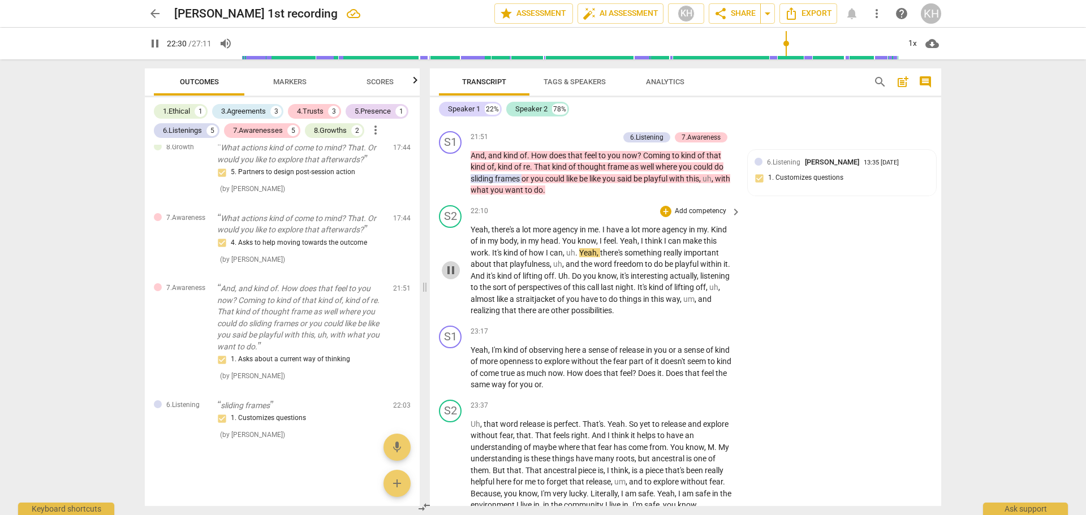
click at [452, 277] on span "pause" at bounding box center [451, 271] width 14 height 14
click at [451, 277] on span "play_arrow" at bounding box center [451, 271] width 14 height 14
click at [718, 337] on p "Add competency" at bounding box center [701, 332] width 54 height 10
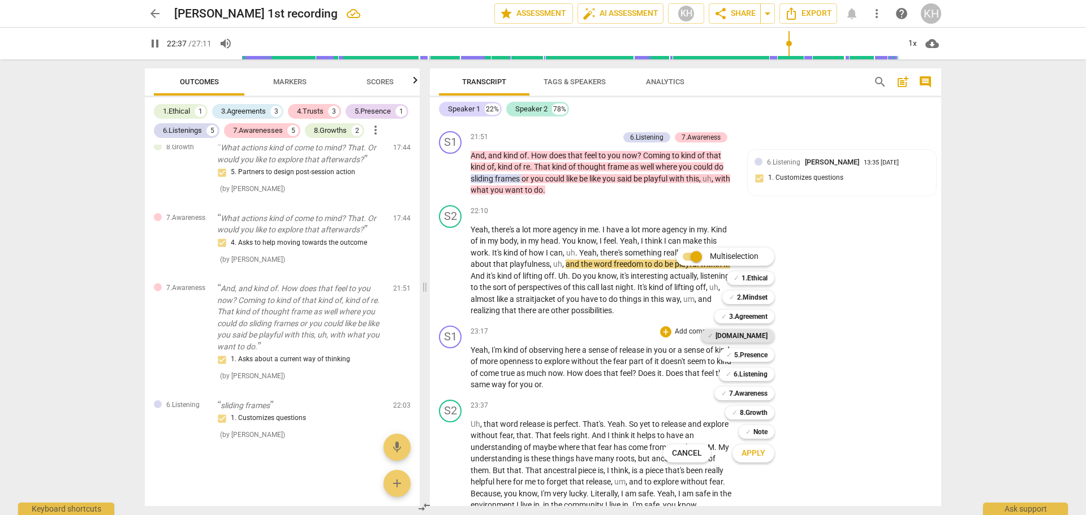
click at [747, 337] on b "[DOMAIN_NAME]" at bounding box center [742, 336] width 52 height 14
click at [761, 457] on span "Apply" at bounding box center [754, 453] width 24 height 11
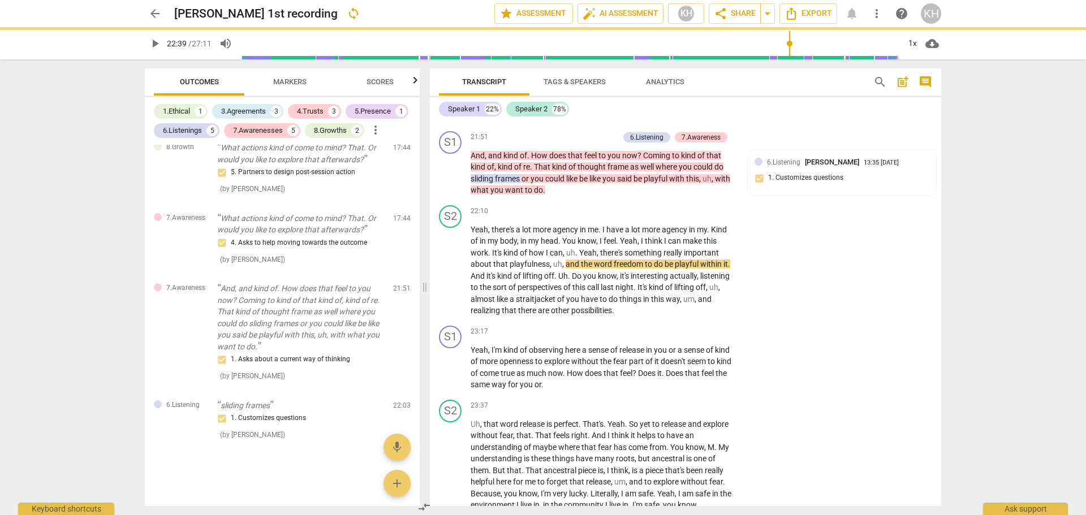
type input "1359"
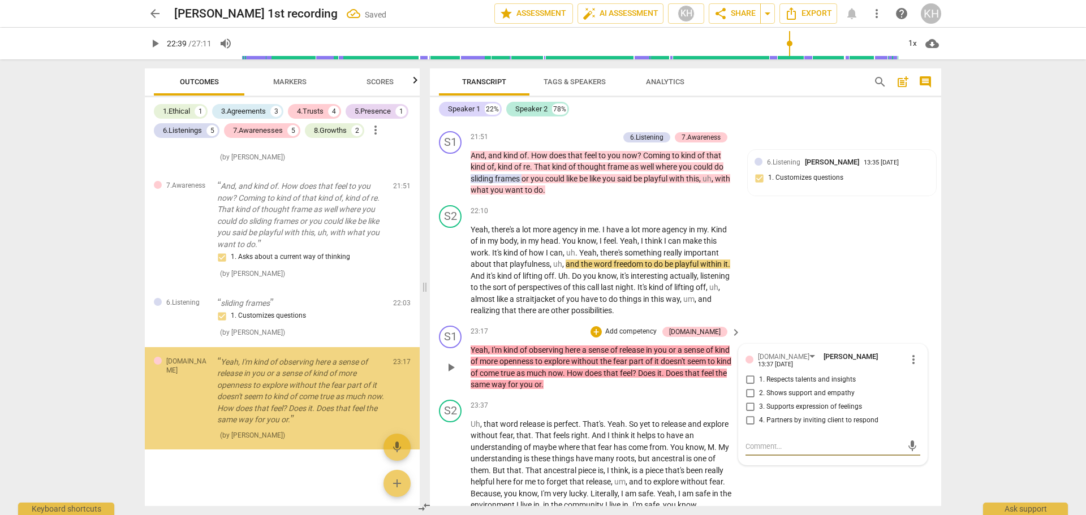
scroll to position [2526, 0]
click at [790, 426] on span "4. Partners by inviting client to respond" at bounding box center [818, 421] width 119 height 10
click at [759, 428] on input "4. Partners by inviting client to respond" at bounding box center [750, 421] width 18 height 14
checkbox input "true"
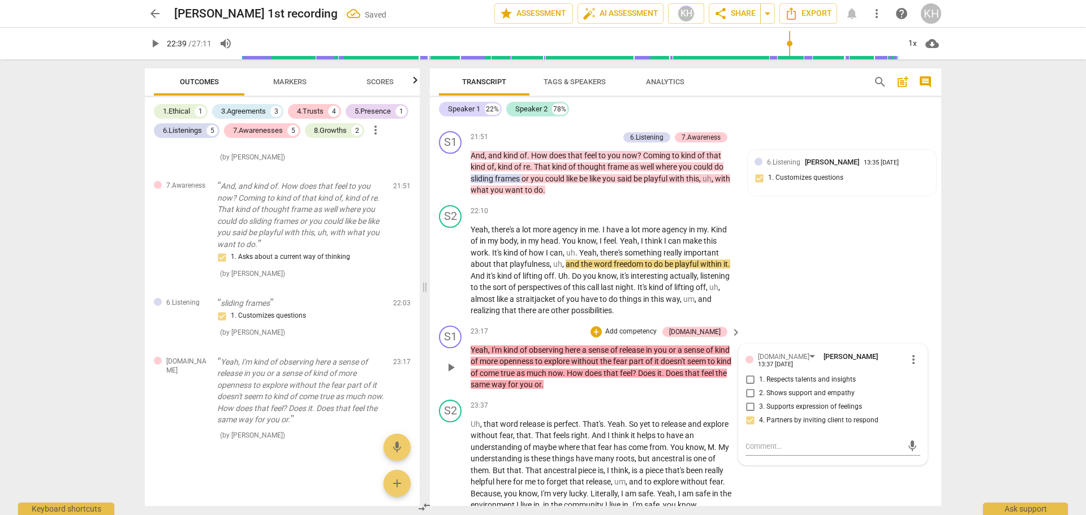
click at [695, 395] on div "S1 play_arrow pause 23:17 + Add competency [DOMAIN_NAME] keyboard_arrow_right Y…" at bounding box center [685, 358] width 511 height 74
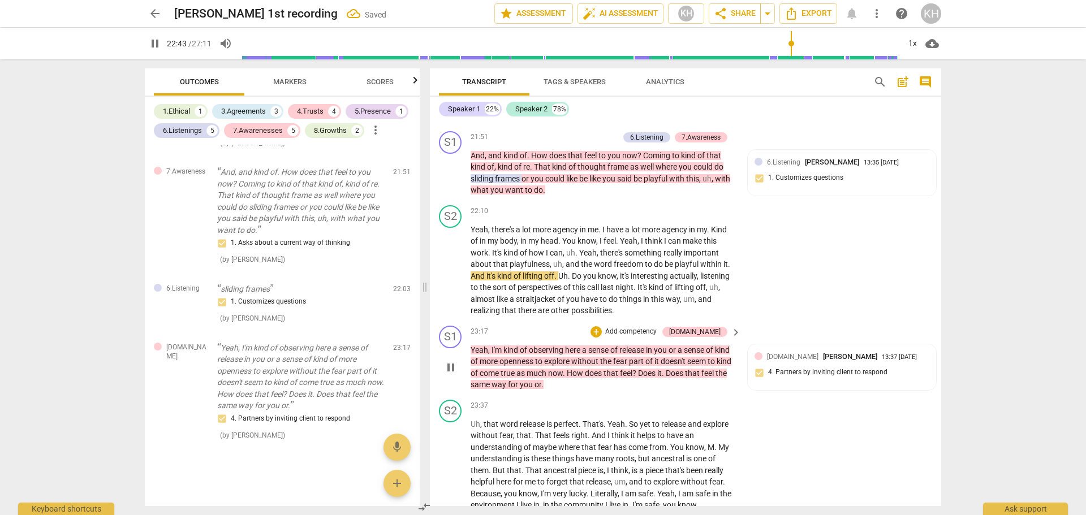
click at [658, 337] on p "Add competency" at bounding box center [631, 332] width 54 height 10
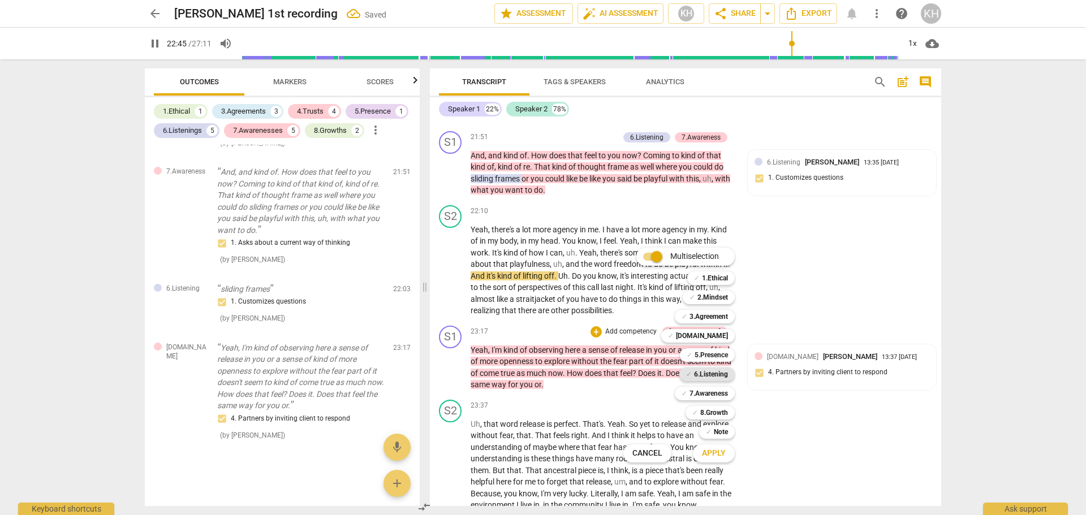
click at [719, 372] on b "6.Listening" at bounding box center [711, 375] width 34 height 14
click at [718, 456] on span "Apply" at bounding box center [714, 453] width 24 height 11
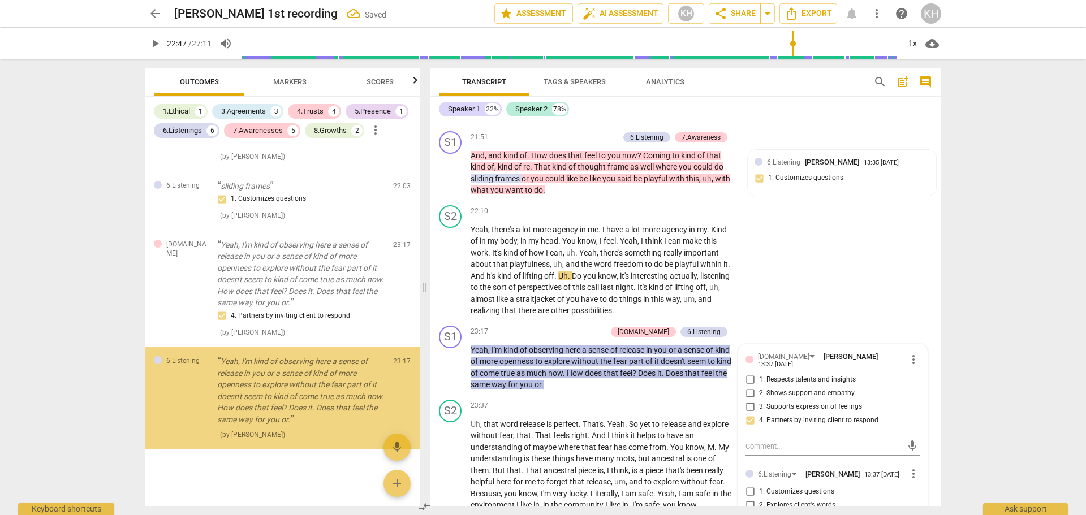
scroll to position [2642, 0]
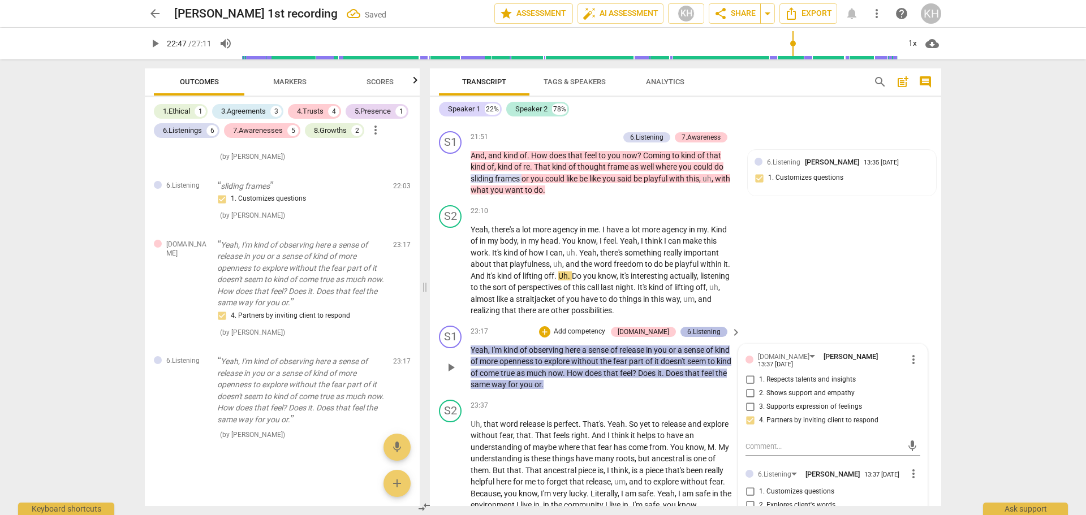
click at [714, 337] on div "6.Listening" at bounding box center [703, 332] width 33 height 10
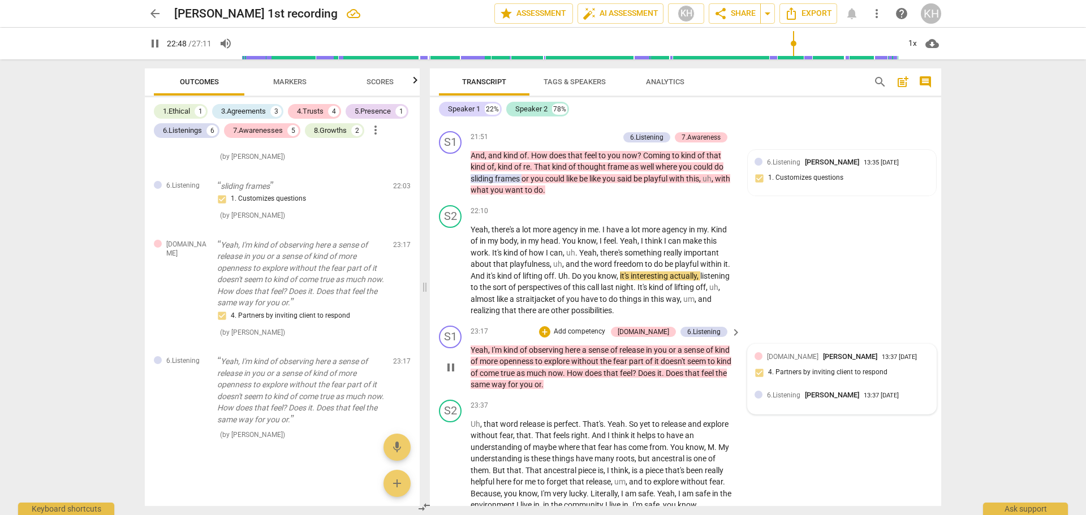
click at [782, 399] on span "6.Listening" at bounding box center [783, 395] width 33 height 8
type input "1369"
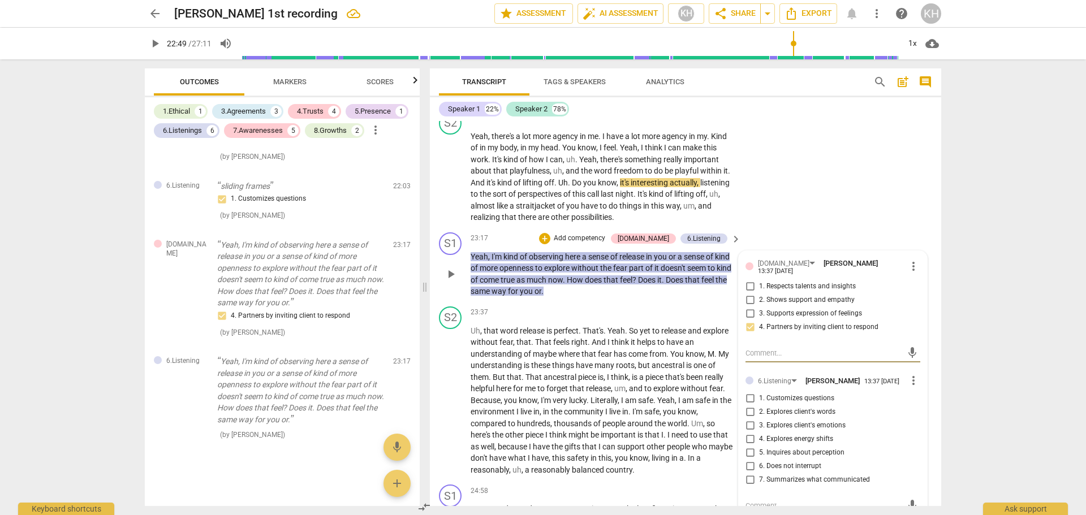
scroll to position [3281, 0]
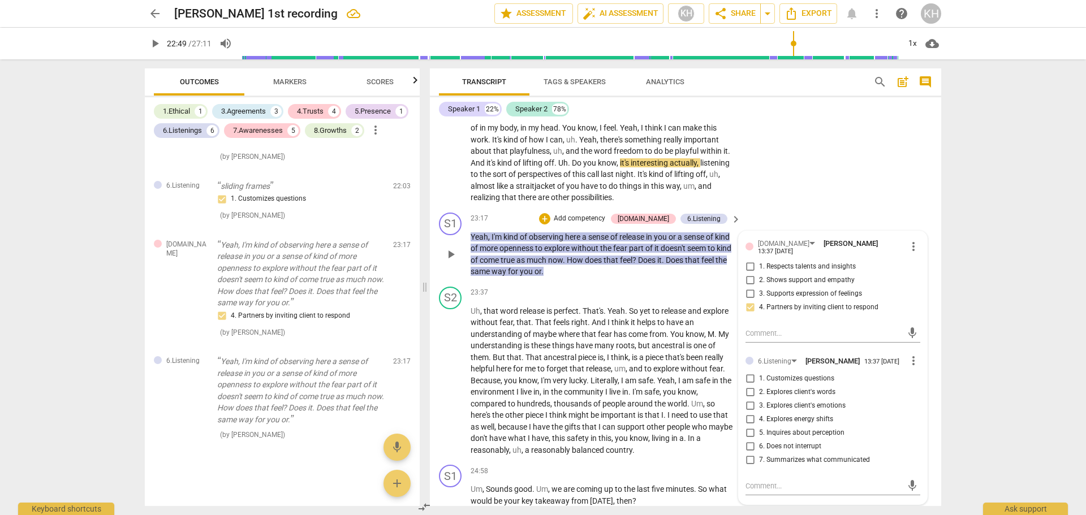
click at [806, 411] on span "3. Explores client's emotions" at bounding box center [802, 406] width 87 height 10
click at [759, 413] on input "3. Explores client's emotions" at bounding box center [750, 406] width 18 height 14
checkbox input "true"
click at [804, 425] on span "4. Explores energy shifts" at bounding box center [796, 420] width 74 height 10
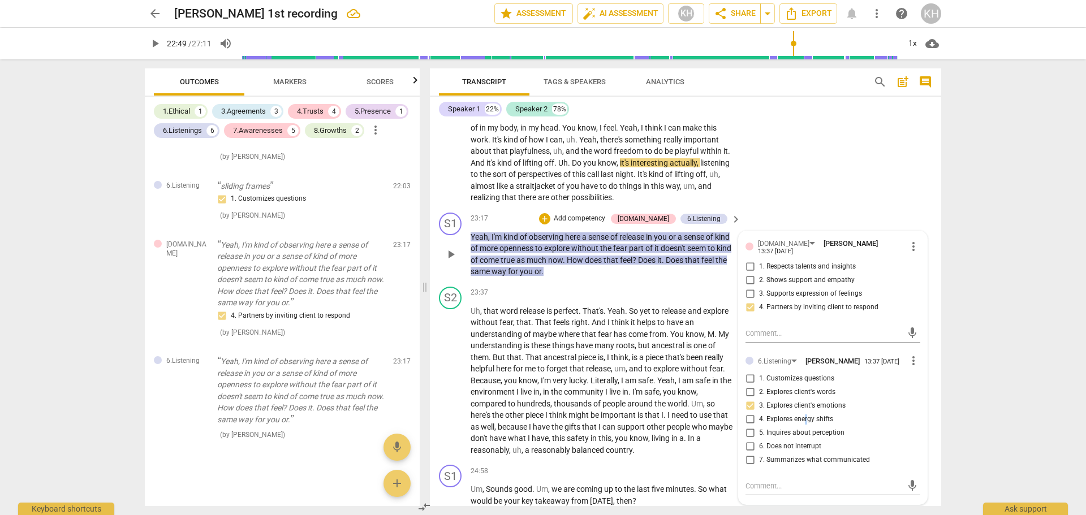
click at [759, 426] on input "4. Explores energy shifts" at bounding box center [750, 420] width 18 height 14
checkbox input "true"
click at [717, 456] on p "Uh , that word release is perfect . That's . Yeah . So yet to release and explo…" at bounding box center [603, 380] width 265 height 151
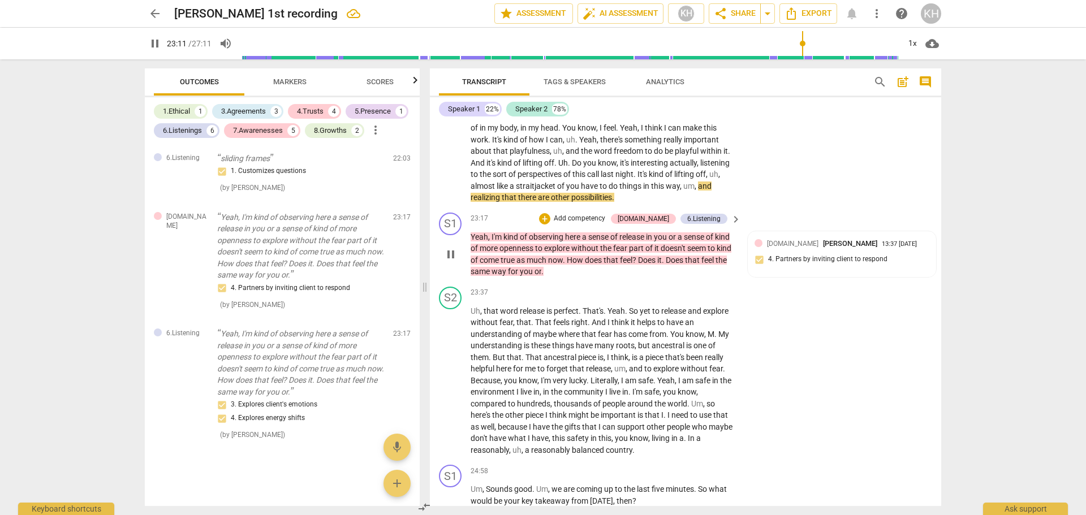
scroll to position [3337, 0]
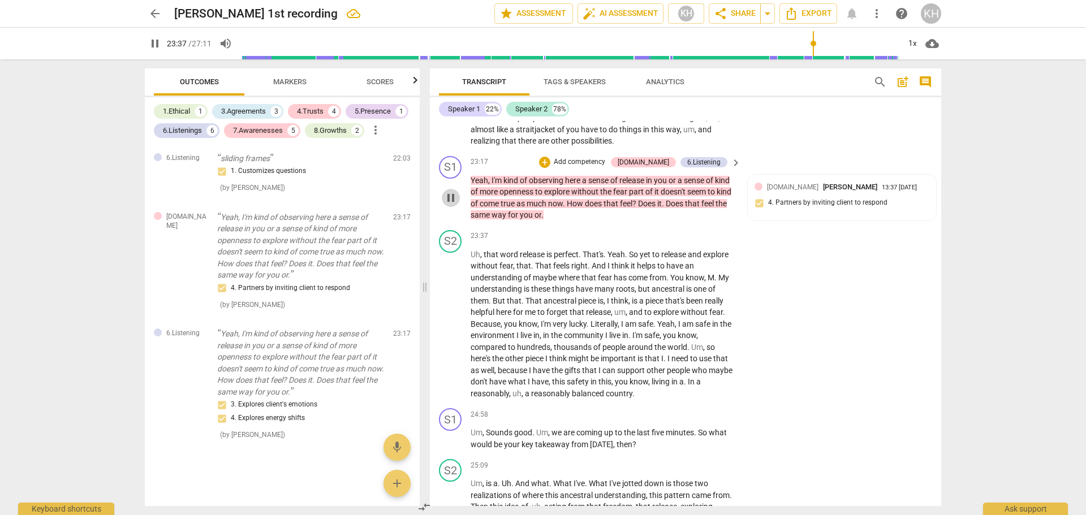
click at [451, 205] on span "pause" at bounding box center [451, 198] width 14 height 14
click at [389, 113] on div "5.Presence" at bounding box center [373, 111] width 36 height 11
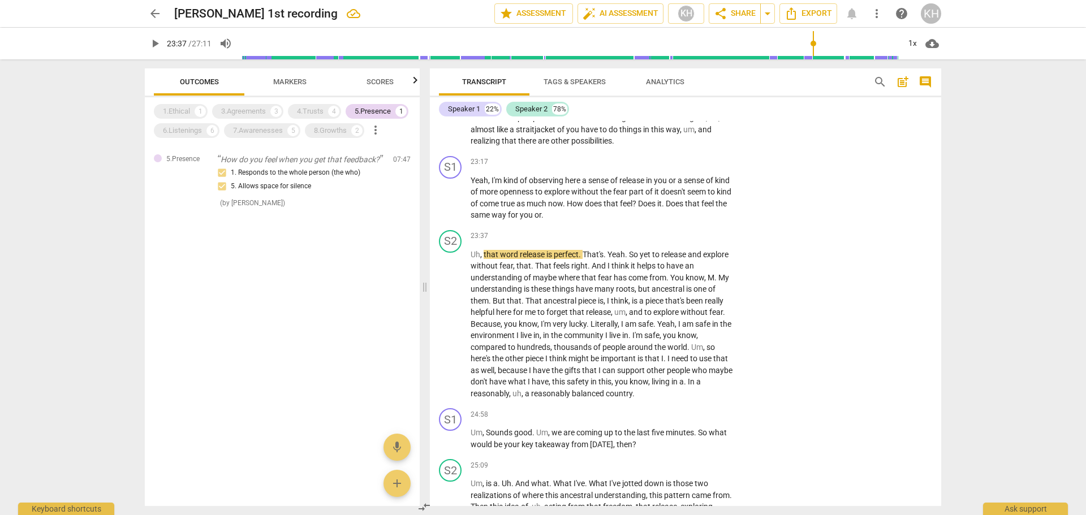
click at [305, 87] on span "Markers" at bounding box center [290, 82] width 61 height 15
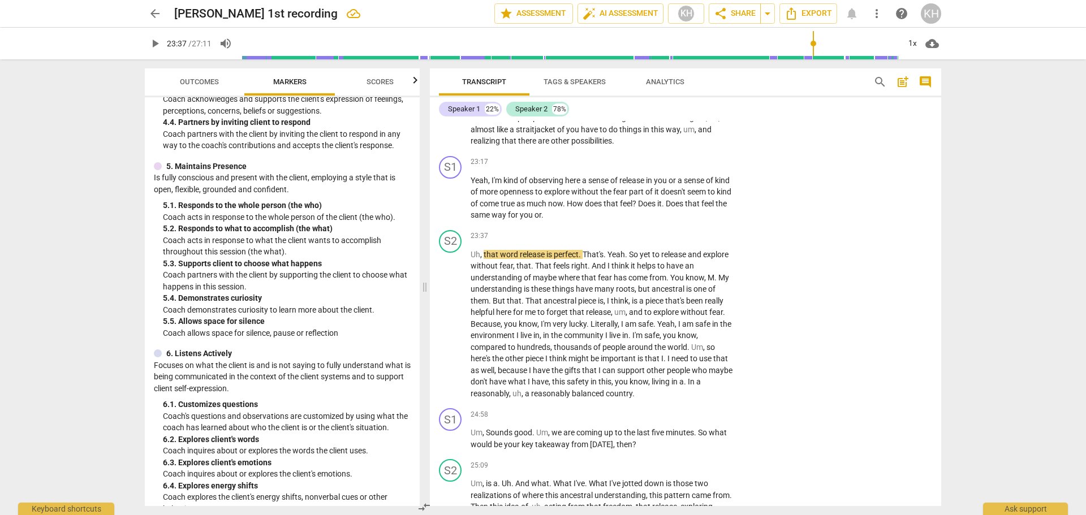
scroll to position [509, 0]
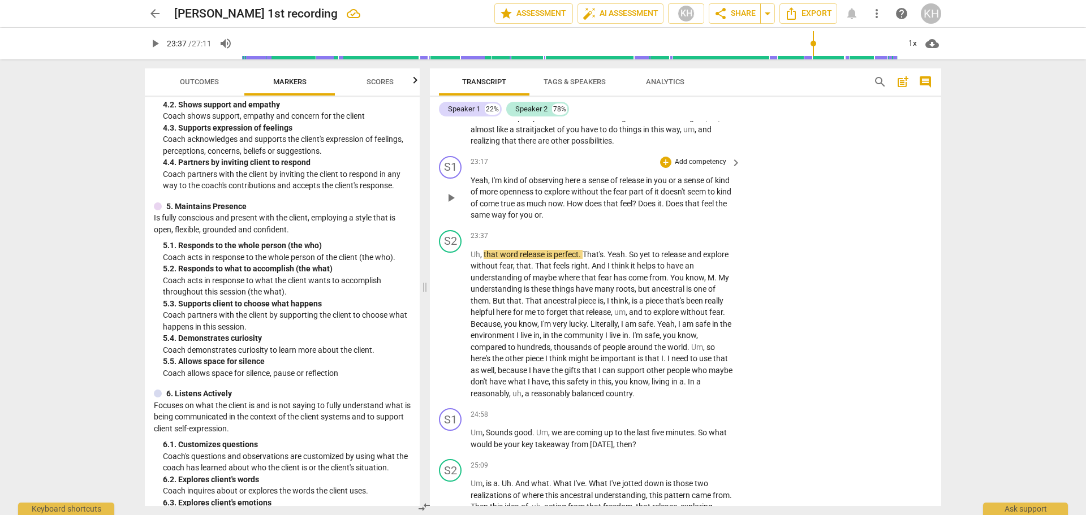
click at [452, 205] on span "play_arrow" at bounding box center [451, 198] width 14 height 14
click at [680, 167] on p "Add competency" at bounding box center [701, 162] width 54 height 10
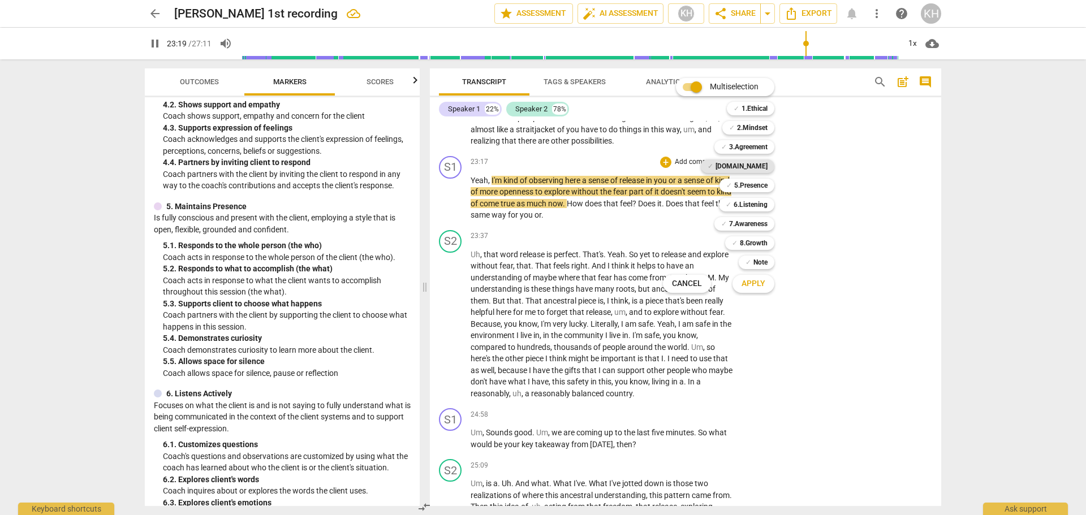
click at [757, 168] on b "[DOMAIN_NAME]" at bounding box center [742, 167] width 52 height 14
click at [757, 286] on span "Apply" at bounding box center [754, 283] width 24 height 11
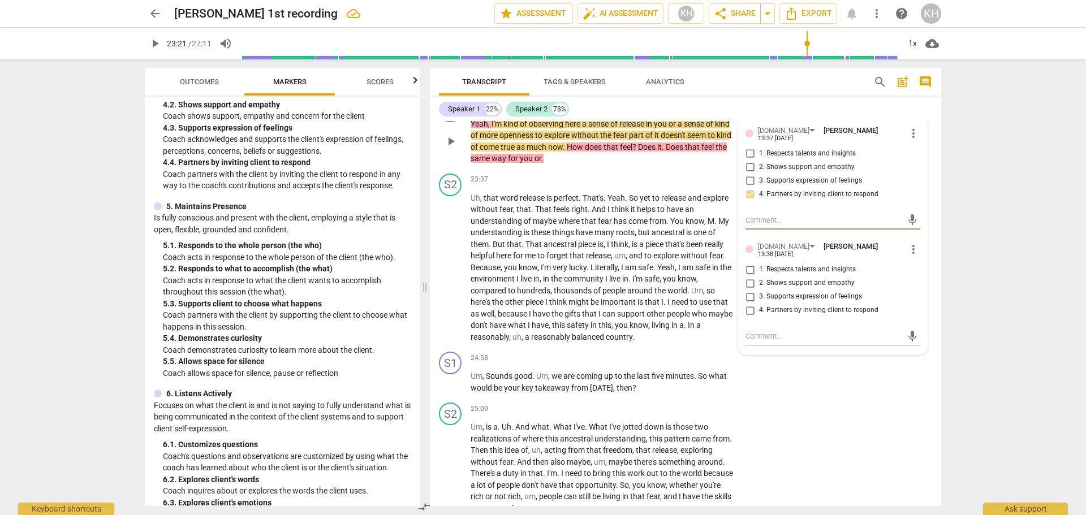
scroll to position [3337, 0]
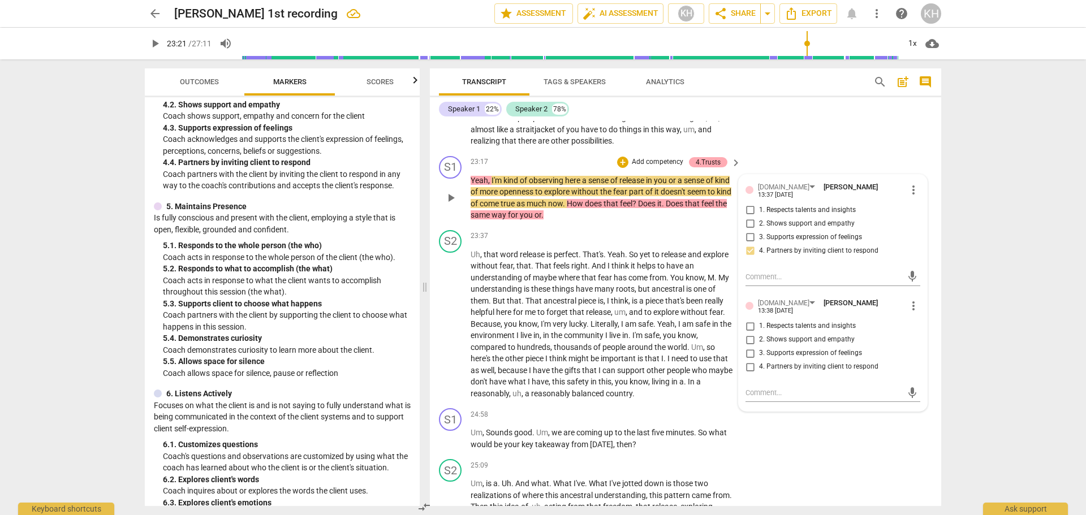
click at [713, 167] on div "4.Trusts" at bounding box center [708, 162] width 25 height 10
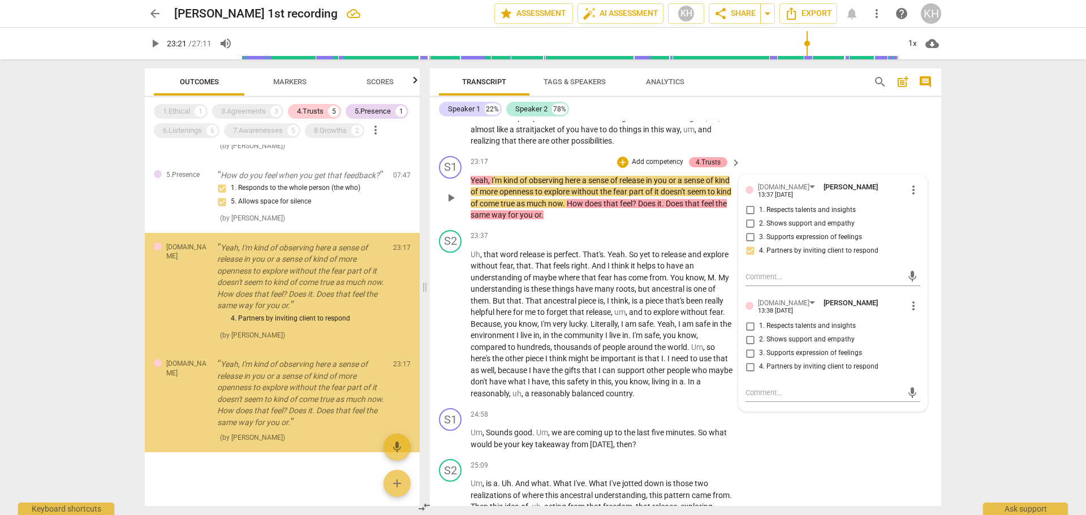
scroll to position [444, 0]
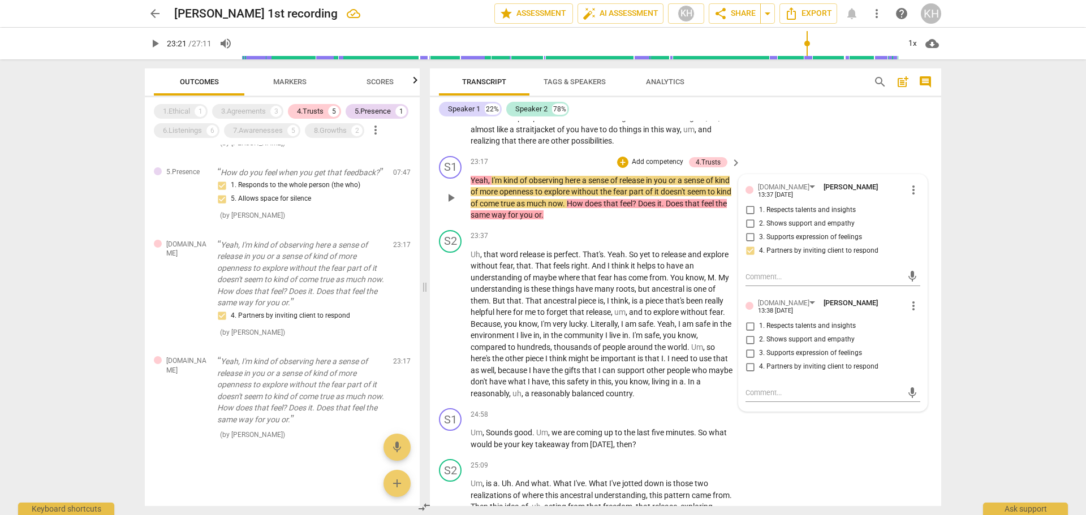
click at [660, 167] on p "Add competency" at bounding box center [658, 162] width 54 height 10
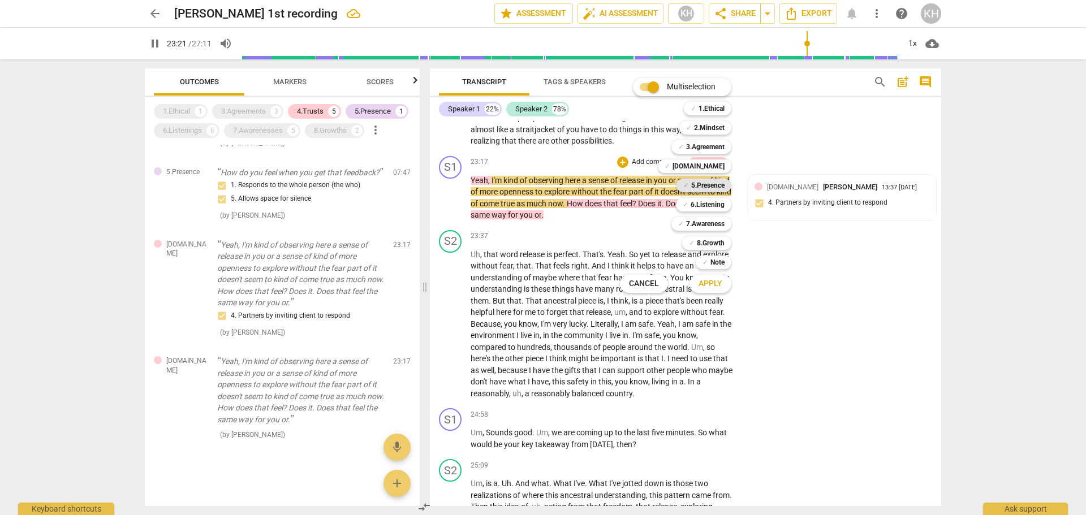
click at [703, 182] on b "5.Presence" at bounding box center [707, 186] width 33 height 14
click at [717, 285] on span "Apply" at bounding box center [711, 283] width 24 height 11
type input "1404"
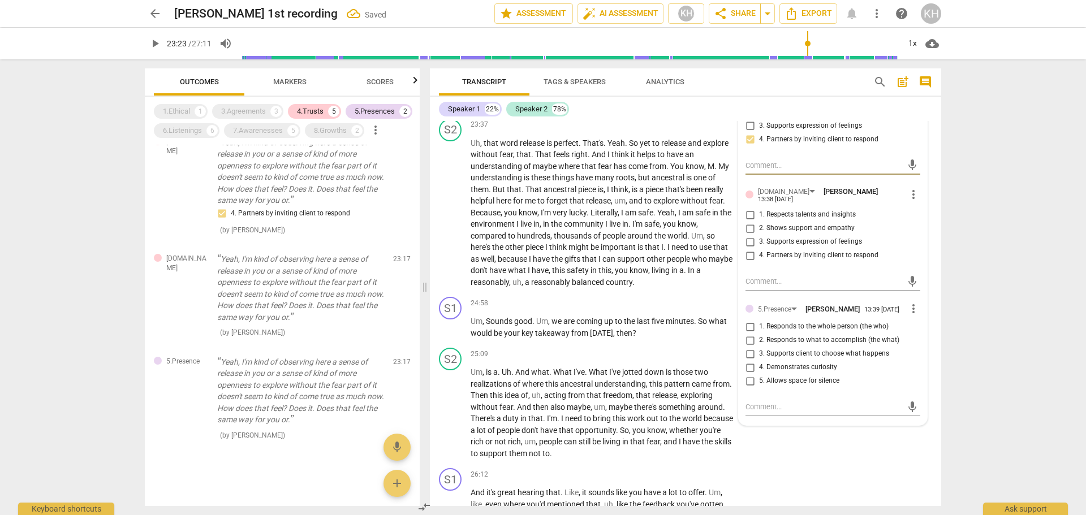
scroll to position [3450, 0]
click at [771, 371] on span "4. Demonstrates curiosity" at bounding box center [798, 366] width 78 height 10
click at [759, 373] on input "4. Demonstrates curiosity" at bounding box center [750, 366] width 18 height 14
checkbox input "true"
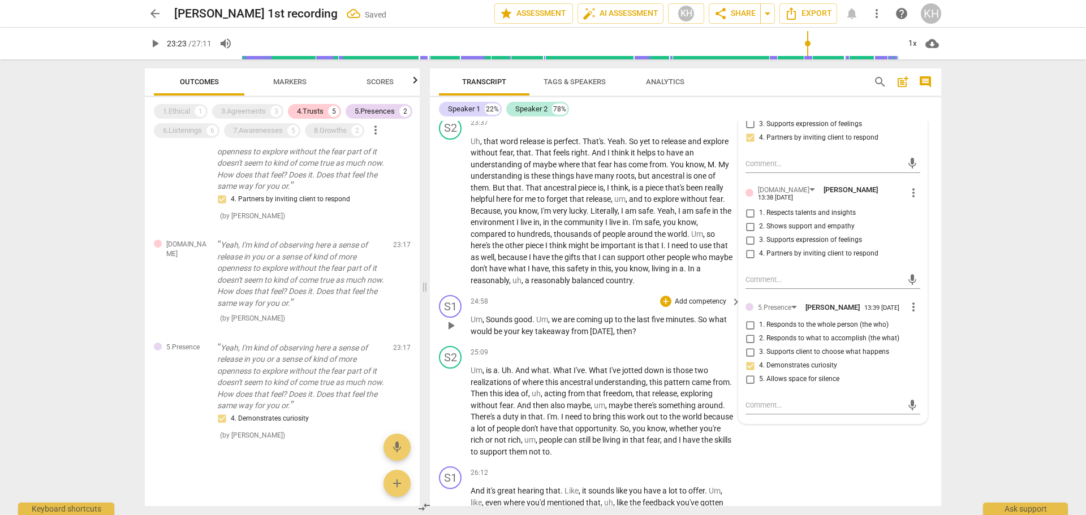
click at [718, 342] on div "S1 play_arrow pause 24:58 + Add competency keyboard_arrow_right Um , Sounds goo…" at bounding box center [685, 316] width 511 height 51
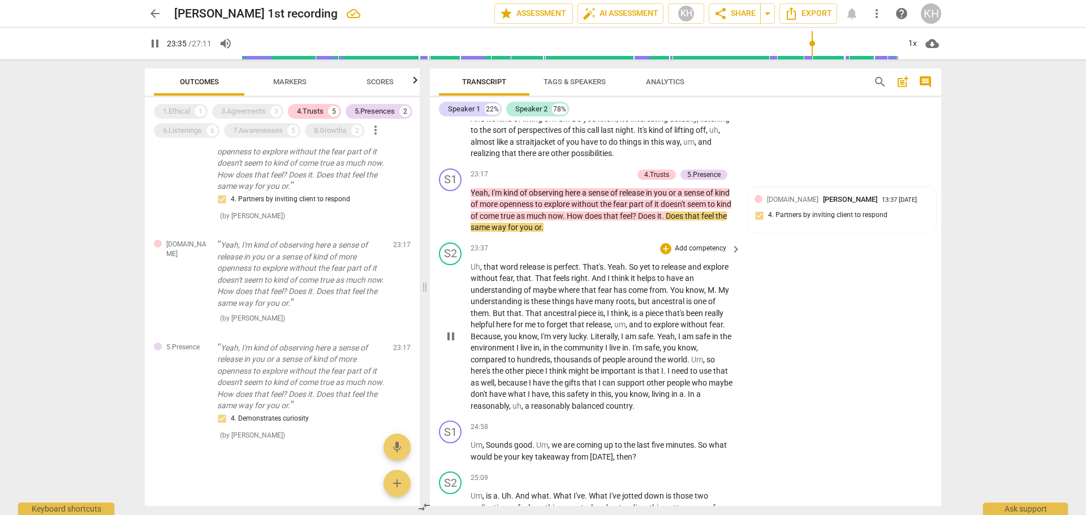
scroll to position [3337, 0]
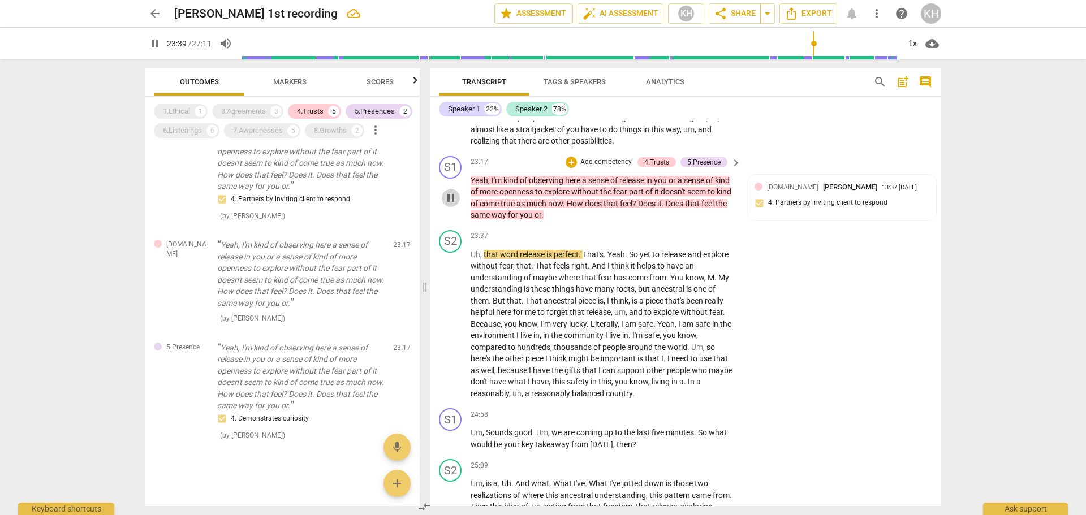
click at [447, 205] on span "pause" at bounding box center [451, 198] width 14 height 14
type input "1420"
click at [735, 170] on span "keyboard_arrow_right" at bounding box center [736, 163] width 14 height 14
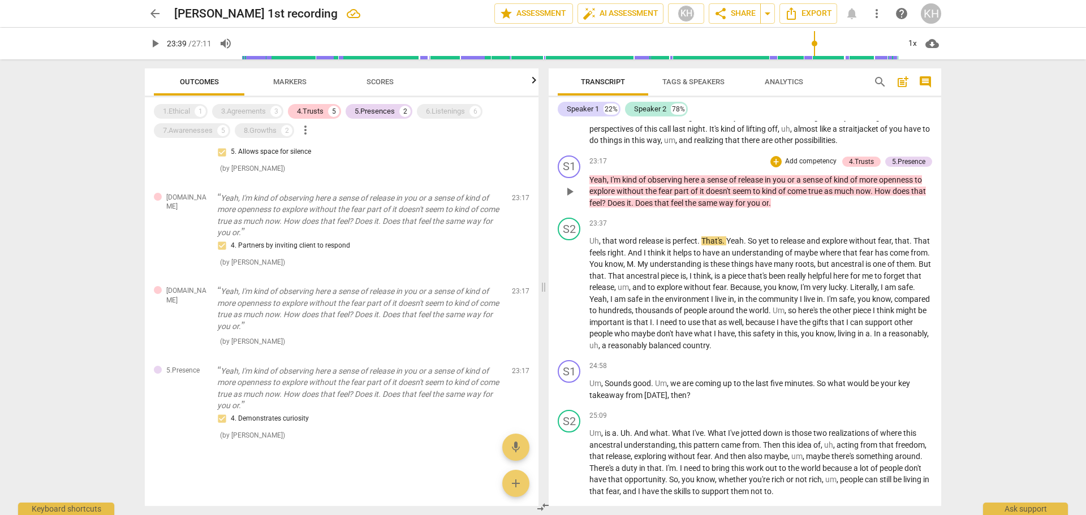
scroll to position [364, 0]
click at [535, 84] on icon "button" at bounding box center [534, 81] width 14 height 14
click at [898, 229] on p "Add competency" at bounding box center [905, 224] width 54 height 10
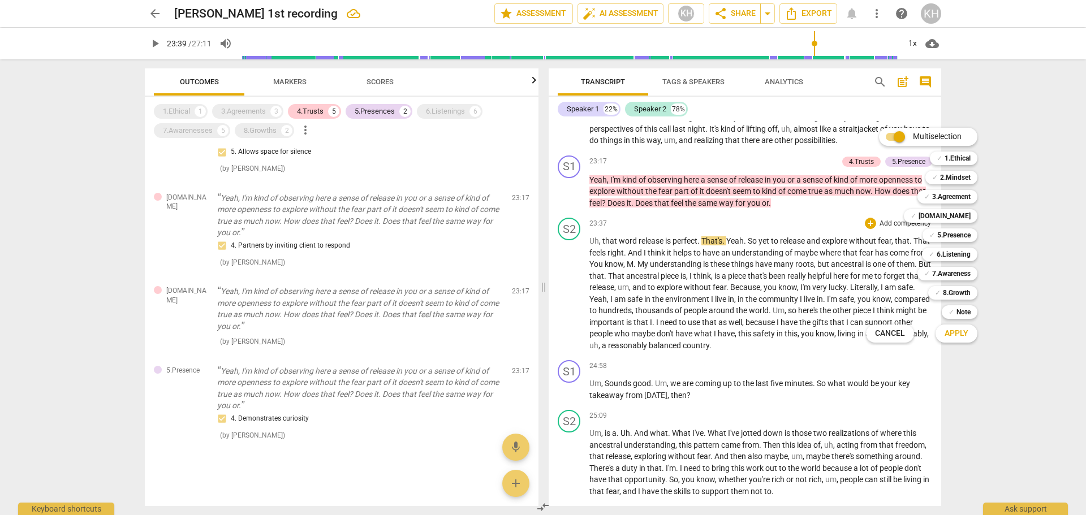
click at [806, 171] on div at bounding box center [543, 257] width 1086 height 515
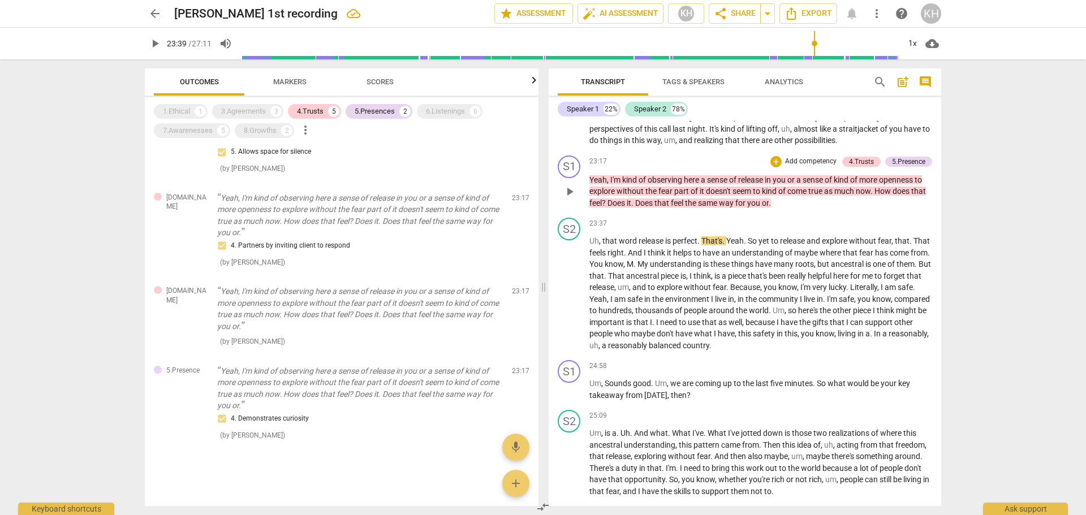
click at [811, 167] on p "Add competency" at bounding box center [811, 162] width 54 height 10
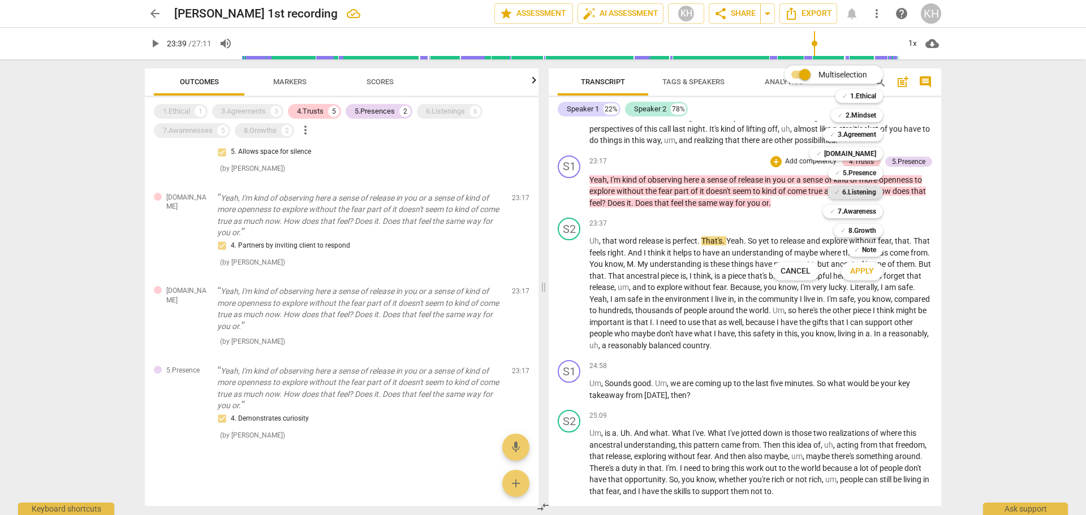
click at [853, 189] on b "6.Listening" at bounding box center [859, 193] width 34 height 14
click at [857, 276] on span "Apply" at bounding box center [862, 271] width 24 height 11
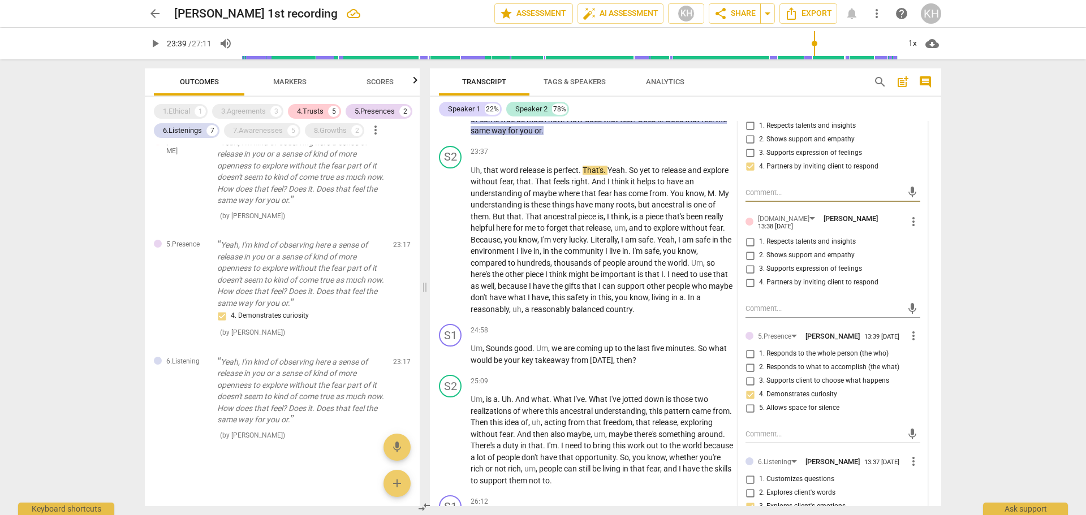
scroll to position [3394, 0]
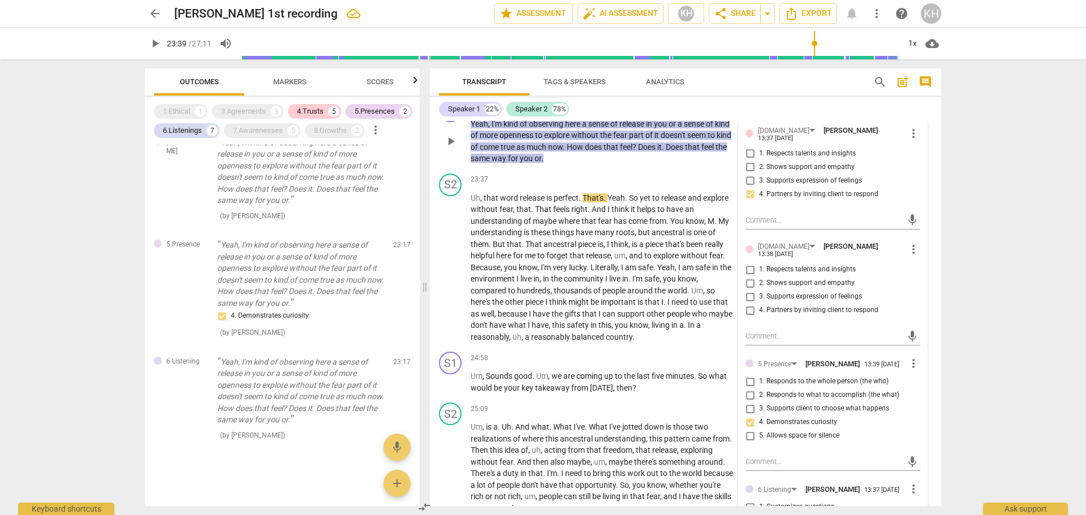
click at [719, 111] on div "6.Listenings" at bounding box center [702, 106] width 50 height 10
click at [561, 111] on p "Add competency" at bounding box center [551, 106] width 54 height 10
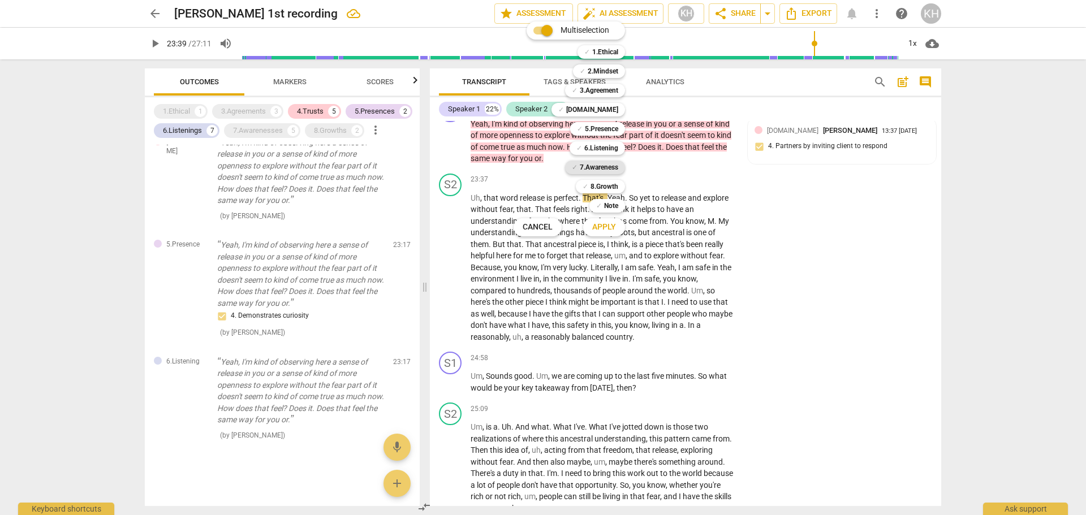
click at [600, 165] on b "7.Awareness" at bounding box center [599, 168] width 38 height 14
click at [606, 232] on span "Apply" at bounding box center [604, 227] width 24 height 11
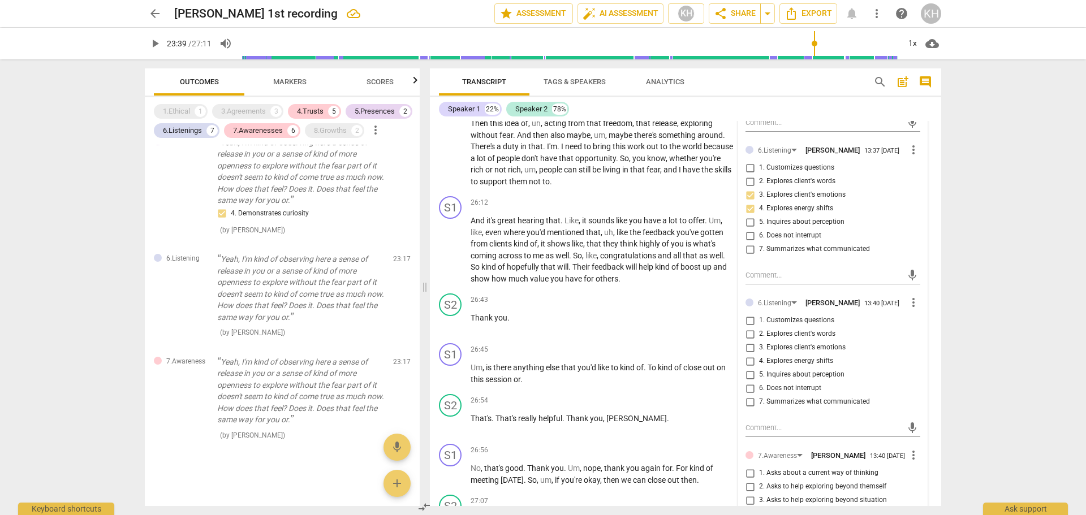
scroll to position [3790, 0]
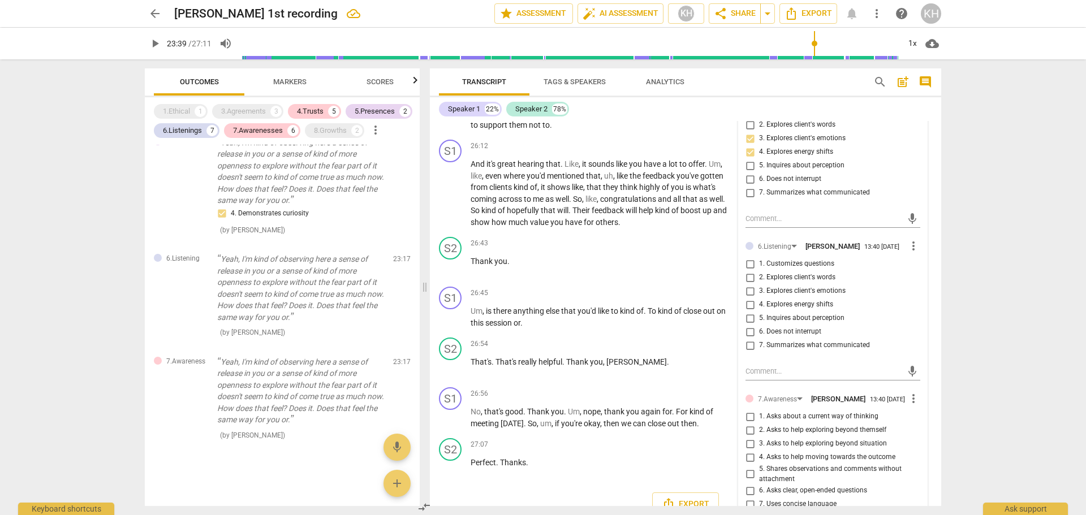
click at [909, 253] on span "more_vert" at bounding box center [914, 246] width 14 height 14
click at [916, 280] on li "Delete" at bounding box center [922, 282] width 39 height 21
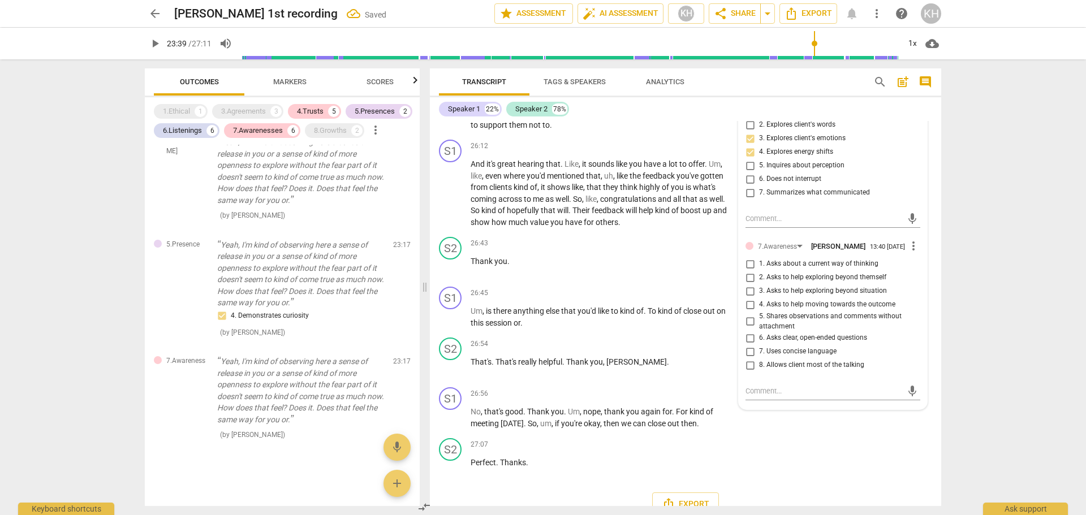
scroll to position [2186, 0]
click at [813, 343] on span "6. Asks clear, open-ended questions" at bounding box center [813, 338] width 108 height 10
click at [759, 345] on input "6. Asks clear, open-ended questions" at bounding box center [750, 338] width 18 height 14
click at [813, 343] on span "6. Asks clear, open-ended questions" at bounding box center [813, 338] width 108 height 10
click at [759, 345] on input "6. Asks clear, open-ended questions" at bounding box center [750, 338] width 18 height 14
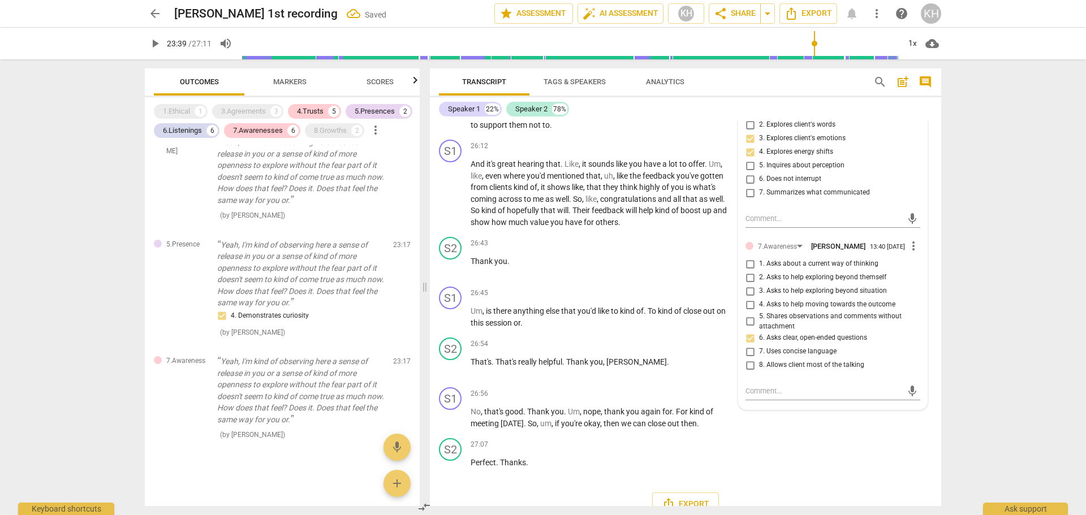
checkbox input "true"
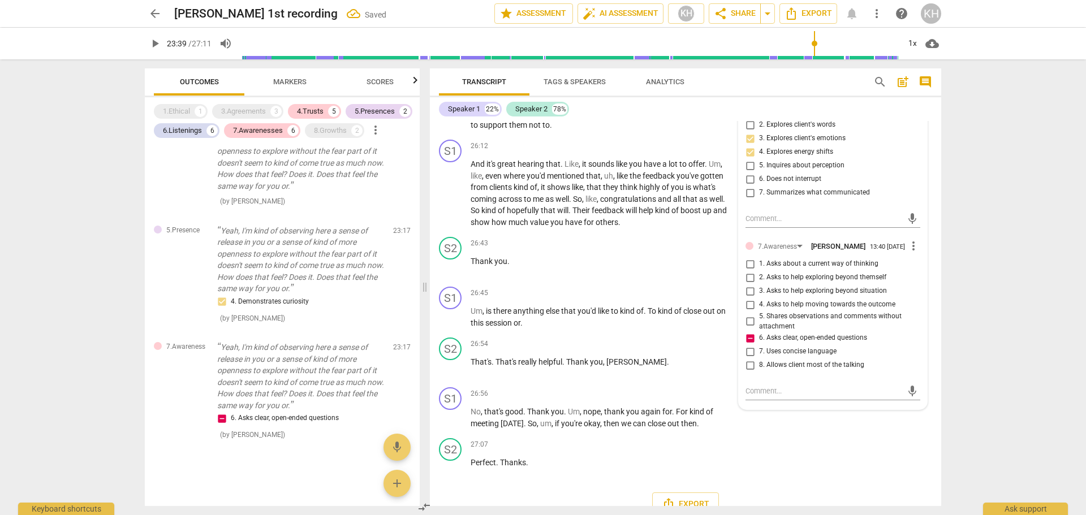
scroll to position [2200, 0]
click at [767, 357] on span "7. Uses concise language" at bounding box center [797, 352] width 77 height 10
click at [759, 359] on input "7. Uses concise language" at bounding box center [750, 352] width 18 height 14
click at [767, 357] on span "7. Uses concise language" at bounding box center [797, 352] width 77 height 10
click at [759, 359] on input "7. Uses concise language" at bounding box center [750, 352] width 18 height 14
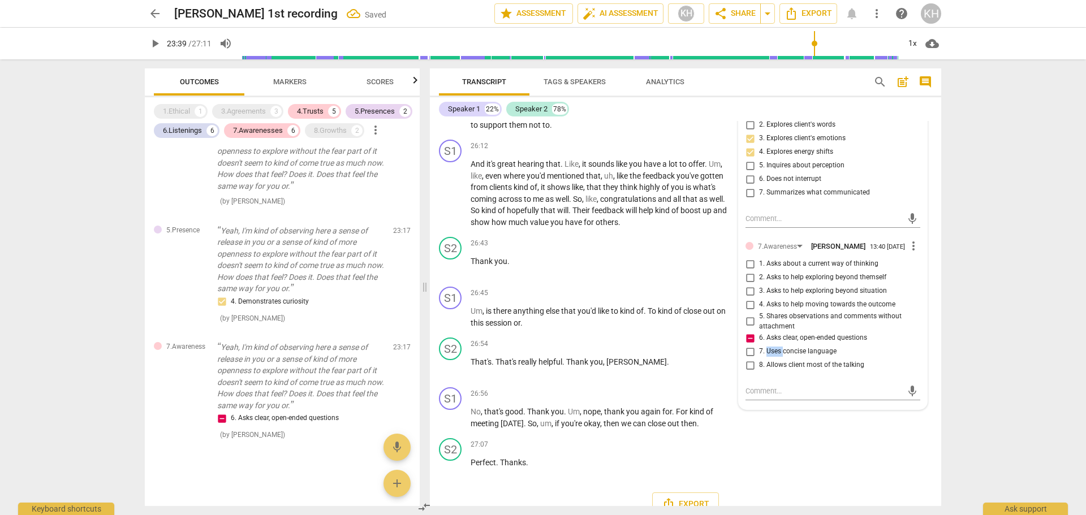
checkbox input "true"
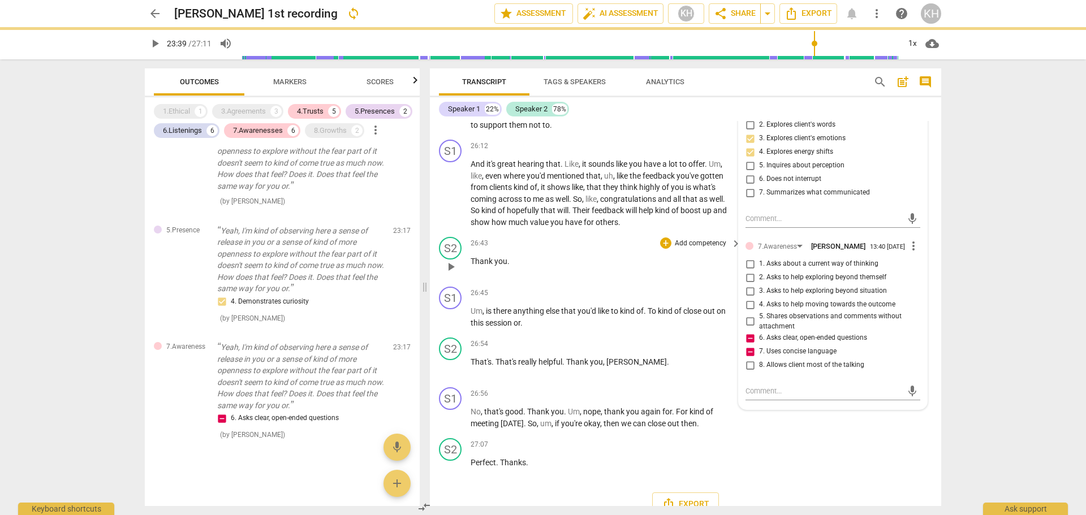
click at [726, 257] on div "S2 play_arrow pause 26:43 + Add competency keyboard_arrow_right Thank you ." at bounding box center [685, 257] width 511 height 50
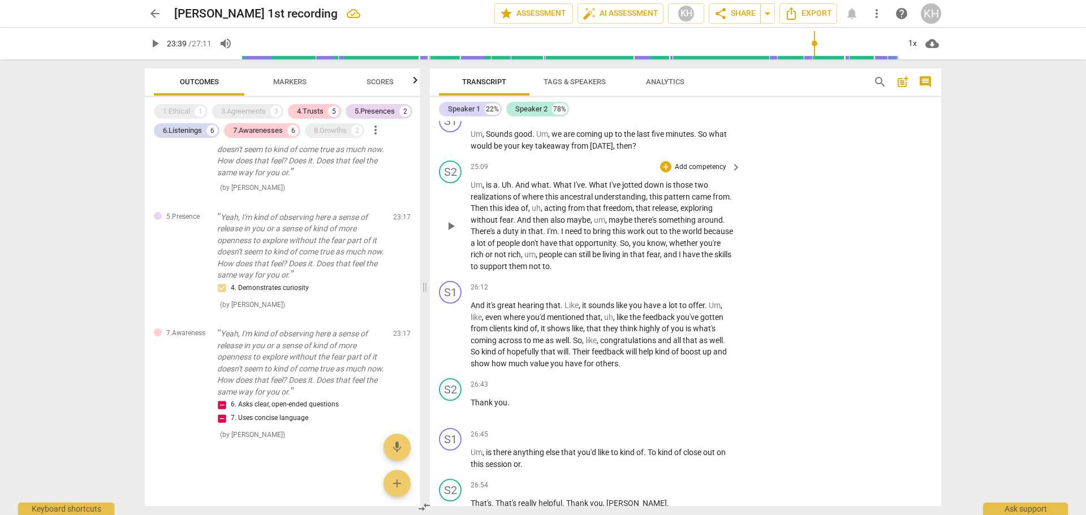
scroll to position [3620, 0]
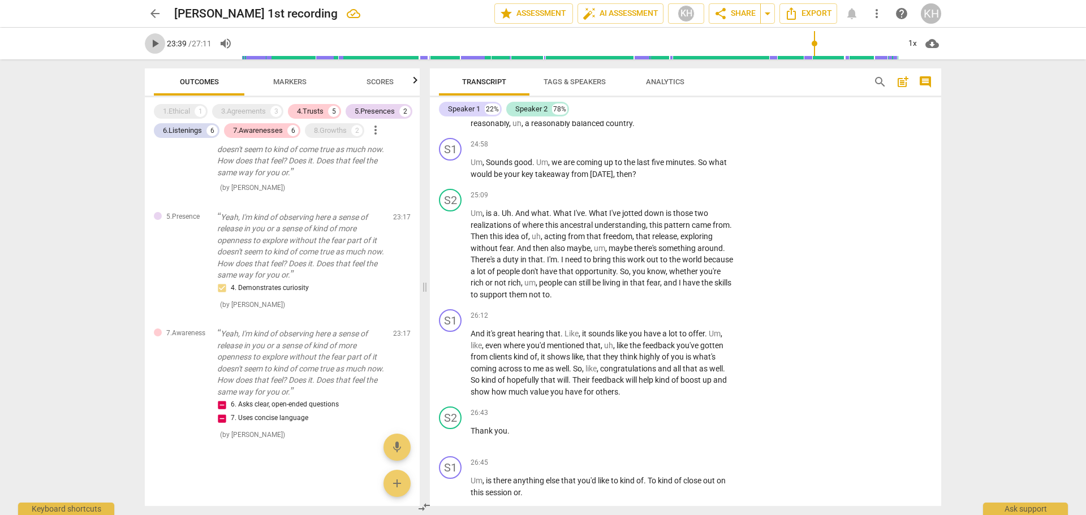
click at [156, 42] on span "play_arrow" at bounding box center [155, 44] width 14 height 14
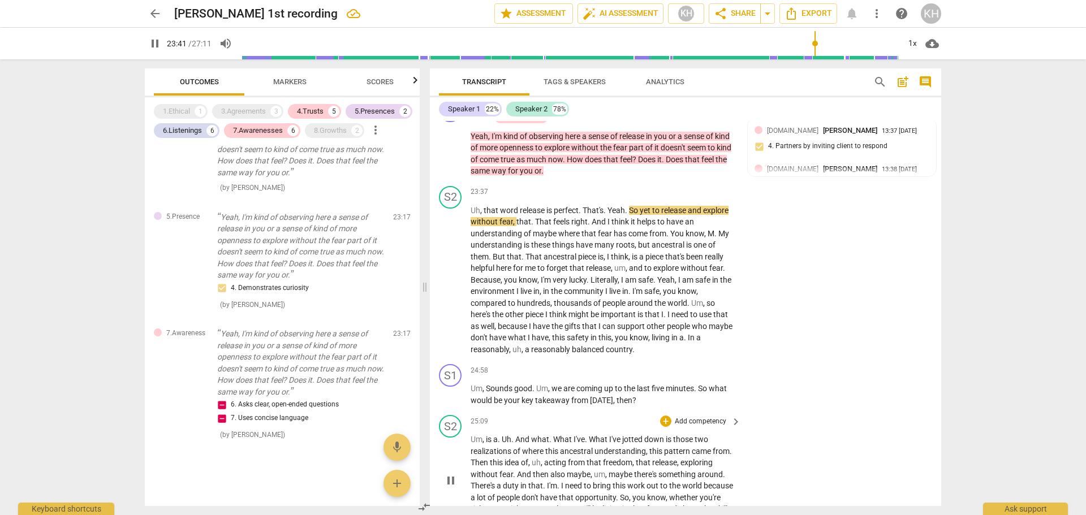
scroll to position [3337, 0]
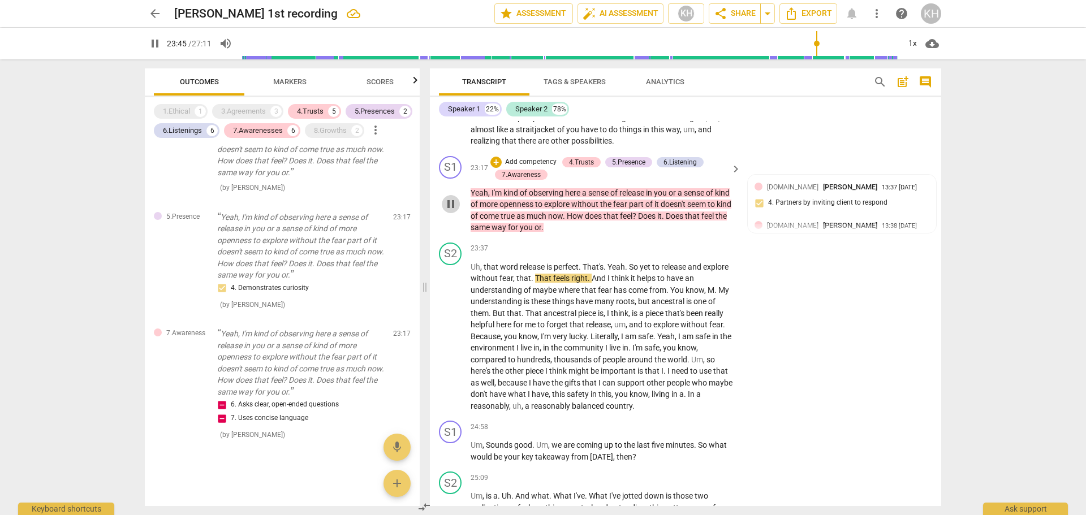
click at [451, 211] on span "pause" at bounding box center [451, 204] width 14 height 14
click at [451, 211] on span "play_arrow" at bounding box center [451, 204] width 14 height 14
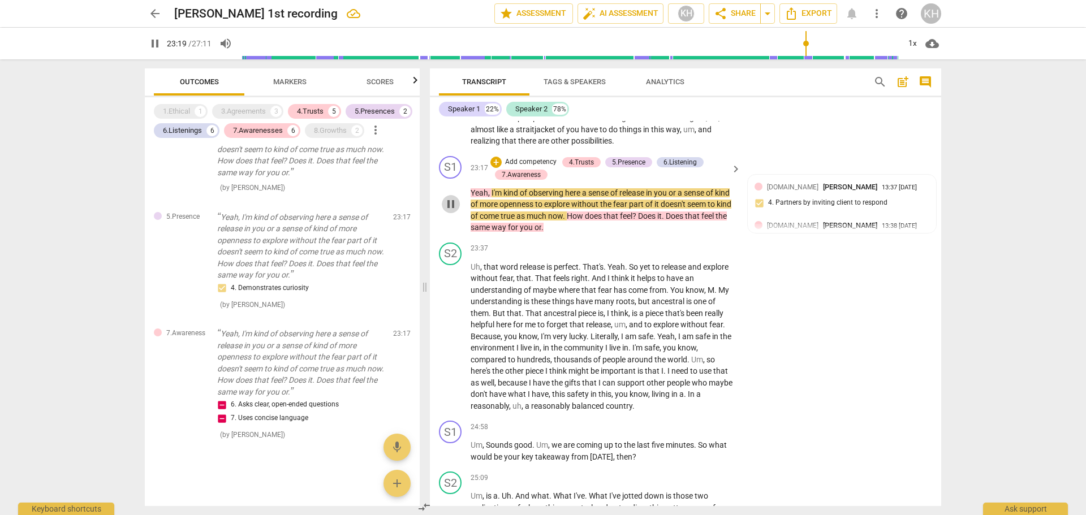
click at [454, 211] on span "pause" at bounding box center [451, 204] width 14 height 14
click at [735, 176] on span "keyboard_arrow_right" at bounding box center [736, 169] width 14 height 14
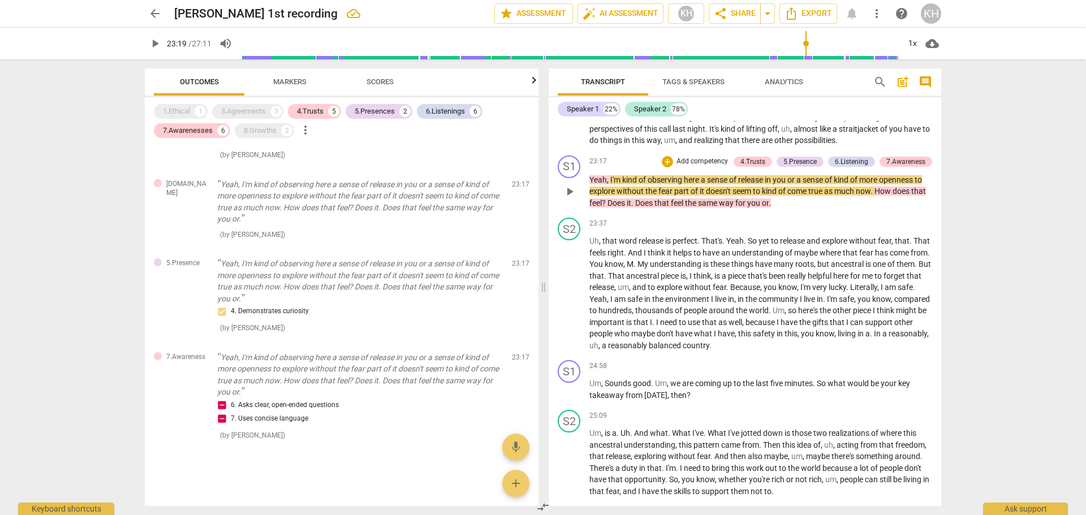
scroll to position [1610, 0]
click at [572, 199] on span "play_arrow" at bounding box center [570, 192] width 14 height 14
click at [574, 199] on span "pause" at bounding box center [570, 192] width 14 height 14
type input "1401"
click at [898, 167] on div "7.Awareness" at bounding box center [905, 162] width 39 height 10
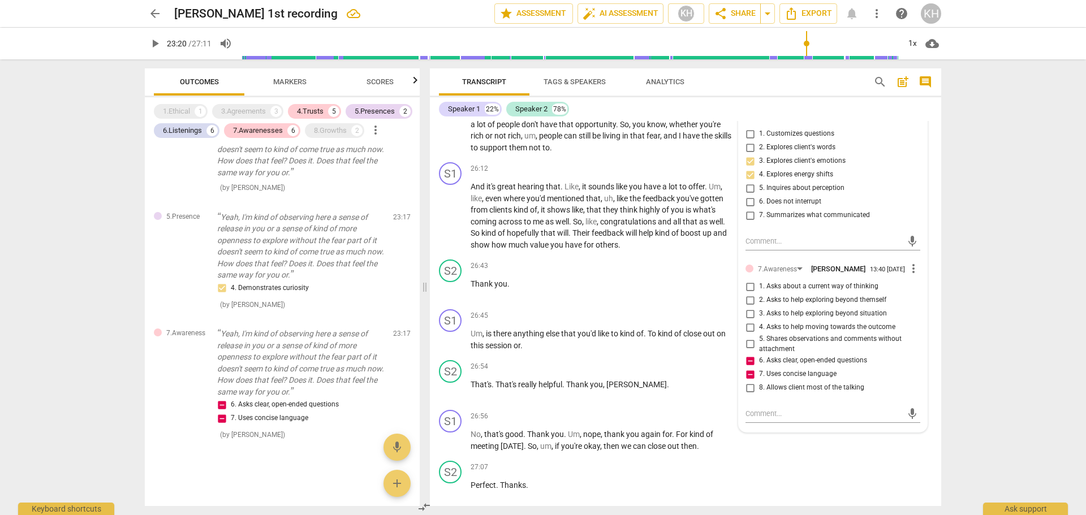
scroll to position [3790, 0]
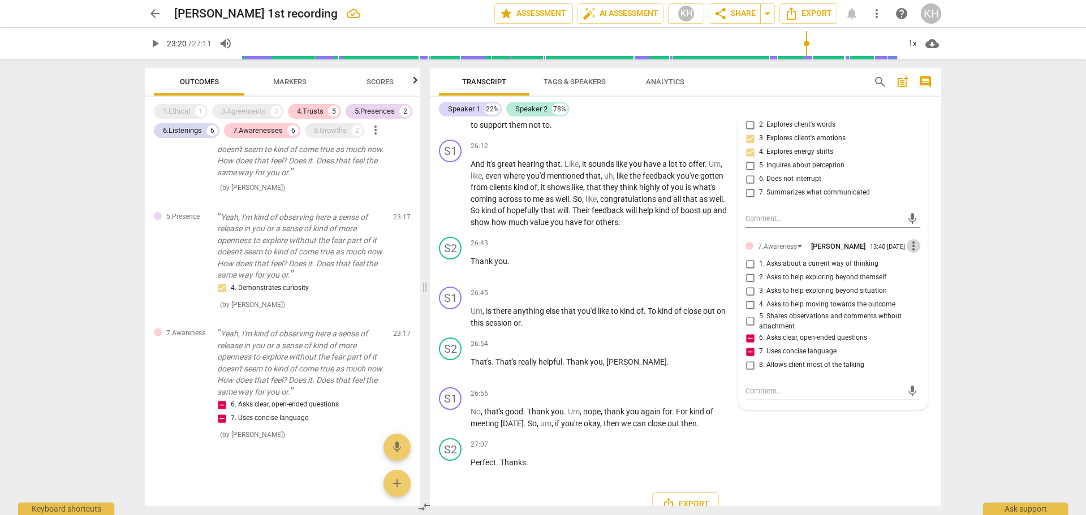
click at [910, 253] on span "more_vert" at bounding box center [914, 246] width 14 height 14
drag, startPoint x: 921, startPoint y: 287, endPoint x: 598, endPoint y: 50, distance: 400.1
click at [921, 287] on li "Delete" at bounding box center [922, 284] width 39 height 21
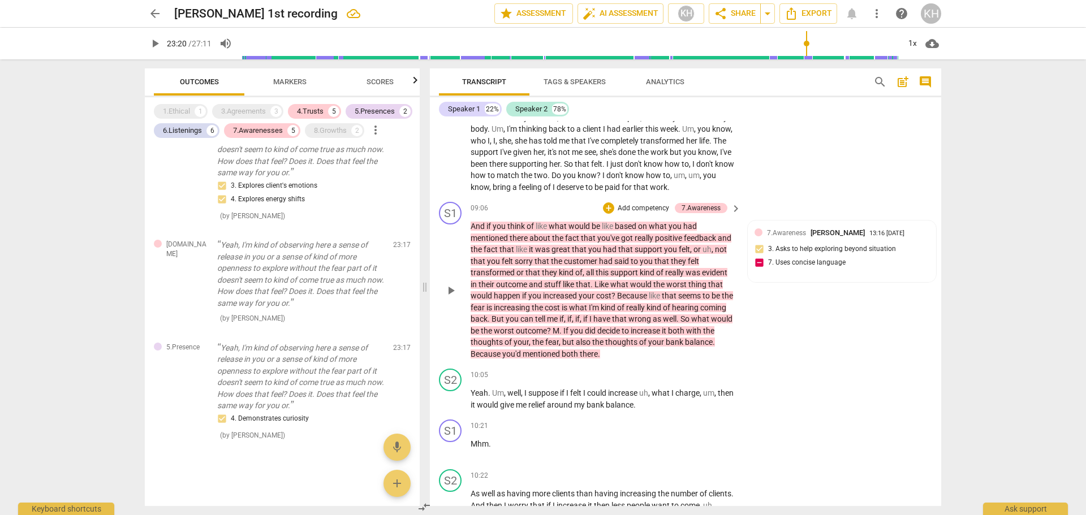
scroll to position [1075, 0]
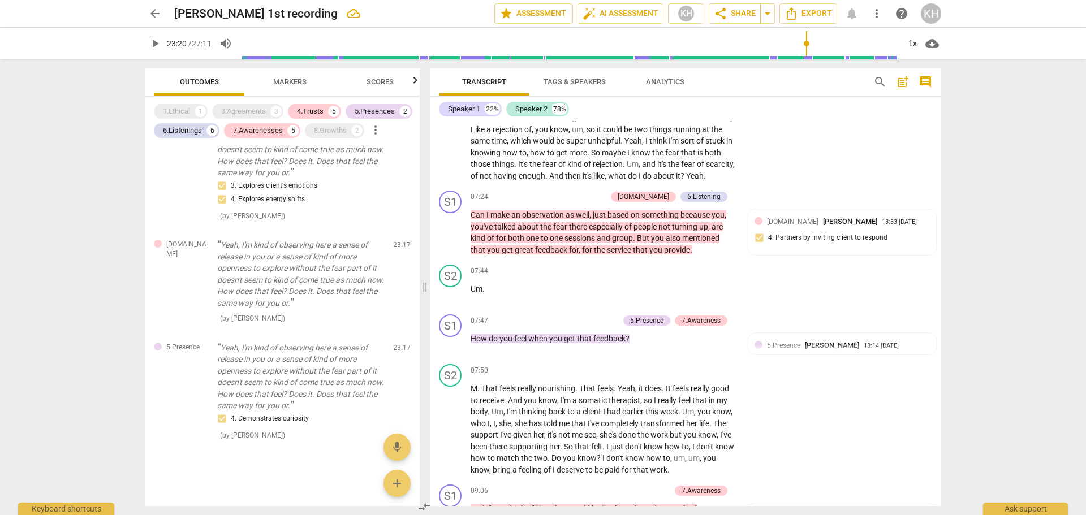
click at [385, 88] on span "Scores" at bounding box center [380, 82] width 54 height 15
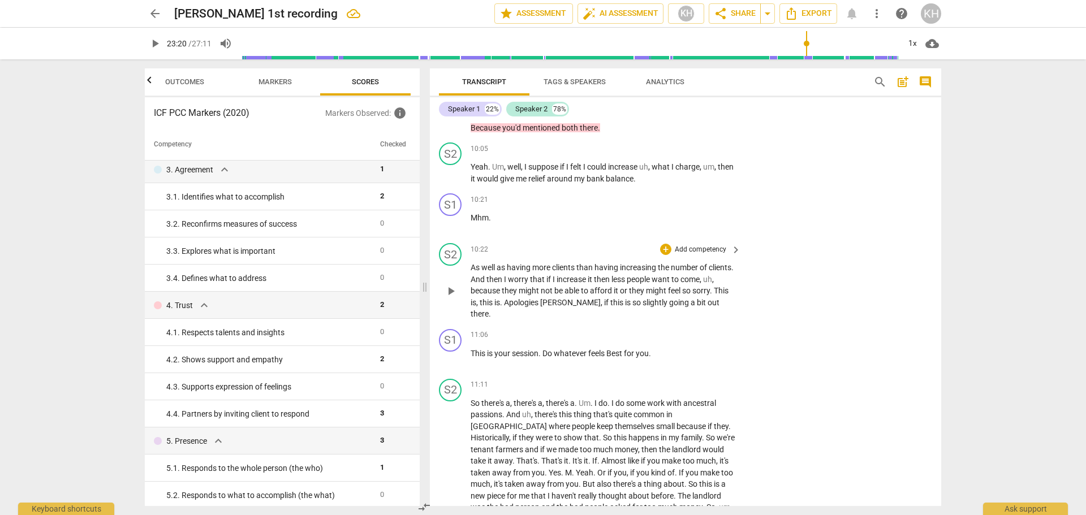
scroll to position [1640, 0]
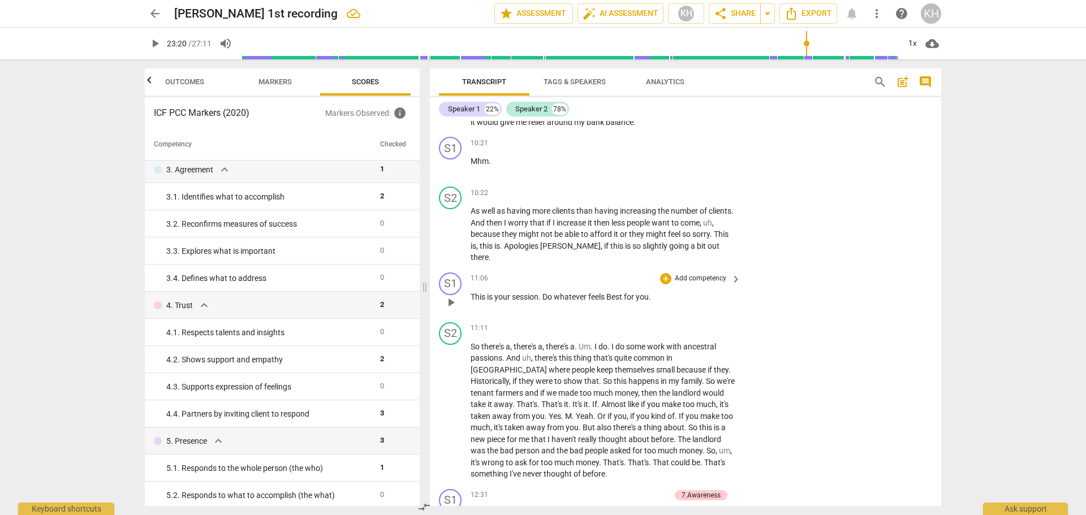
click at [687, 284] on p "Add competency" at bounding box center [701, 279] width 54 height 10
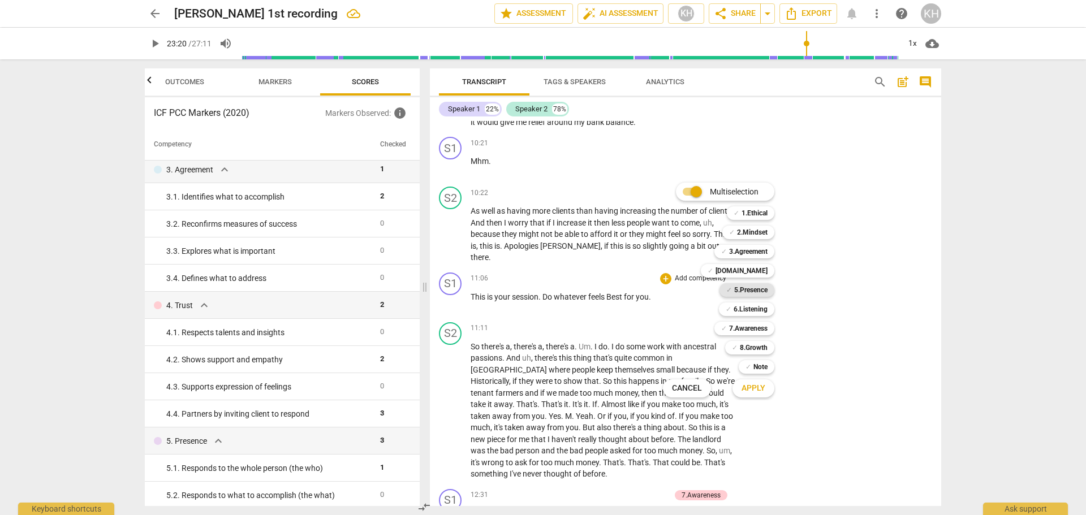
click at [766, 291] on b "5.Presence" at bounding box center [750, 290] width 33 height 14
click at [758, 390] on span "Apply" at bounding box center [754, 388] width 24 height 11
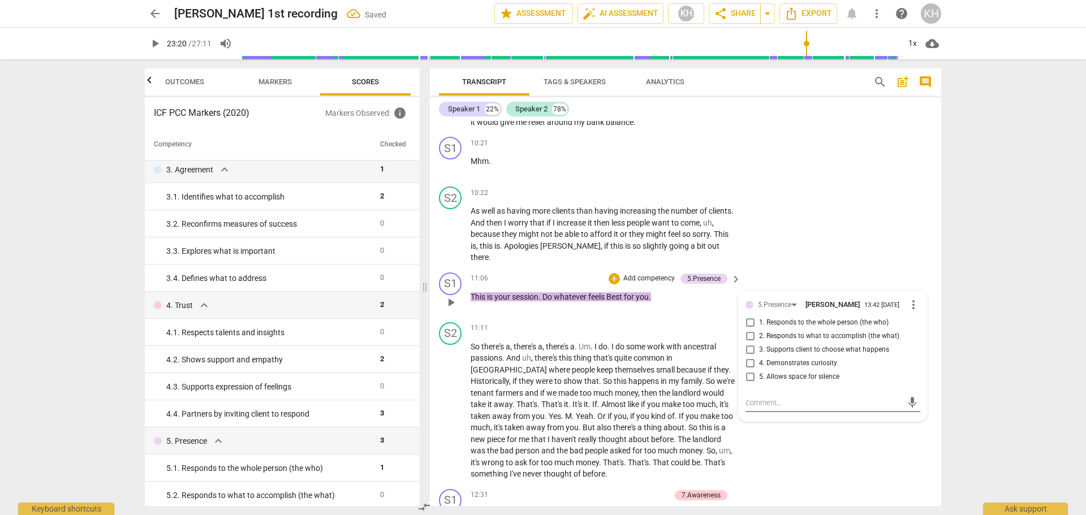
click at [797, 355] on span "3. Supports client to choose what happens" at bounding box center [824, 350] width 130 height 10
click at [759, 357] on input "3. Supports client to choose what happens" at bounding box center [750, 350] width 18 height 14
checkbox input "true"
click at [795, 342] on span "2. Responds to what to accomplish (the what)" at bounding box center [829, 336] width 140 height 10
click at [759, 343] on input "2. Responds to what to accomplish (the what)" at bounding box center [750, 337] width 18 height 14
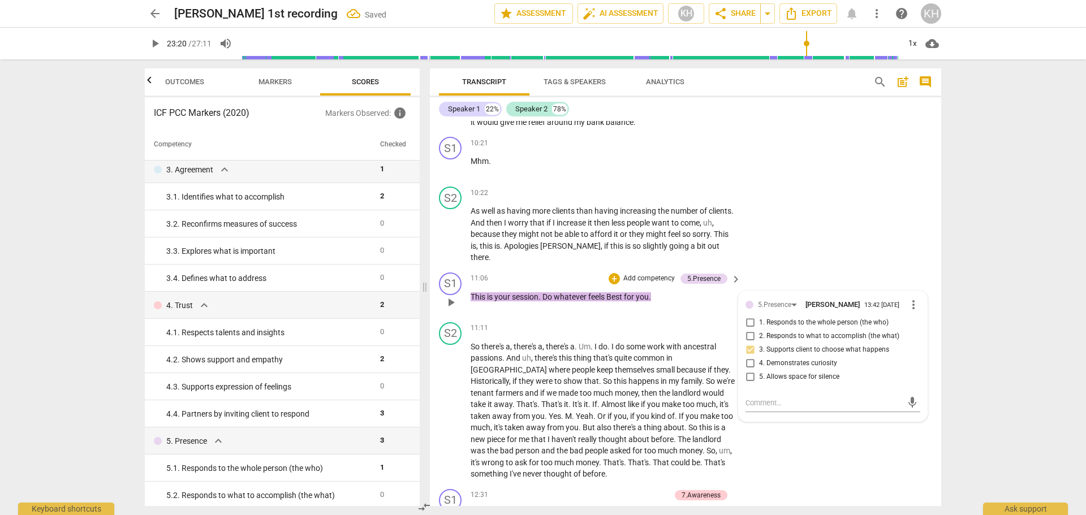
checkbox input "true"
click at [710, 313] on div "11:06 + Add competency 5.Presence keyboard_arrow_right This is your session . D…" at bounding box center [607, 293] width 272 height 41
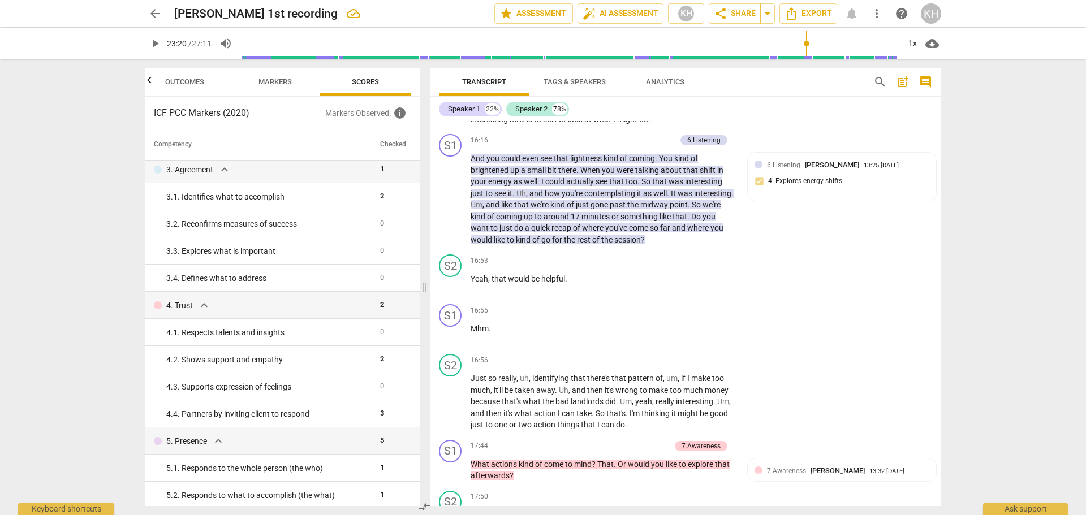
scroll to position [2376, 0]
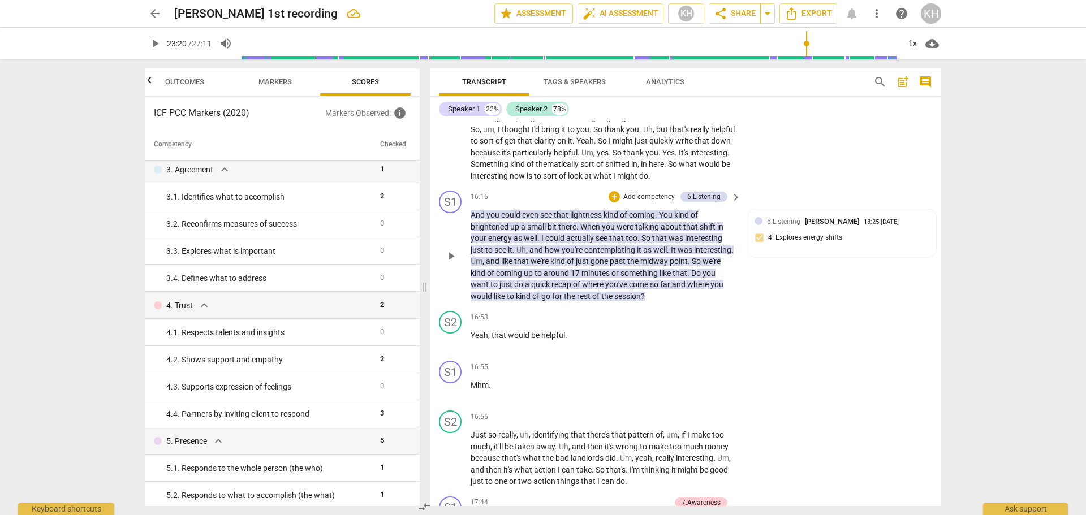
click at [648, 202] on p "Add competency" at bounding box center [649, 197] width 54 height 10
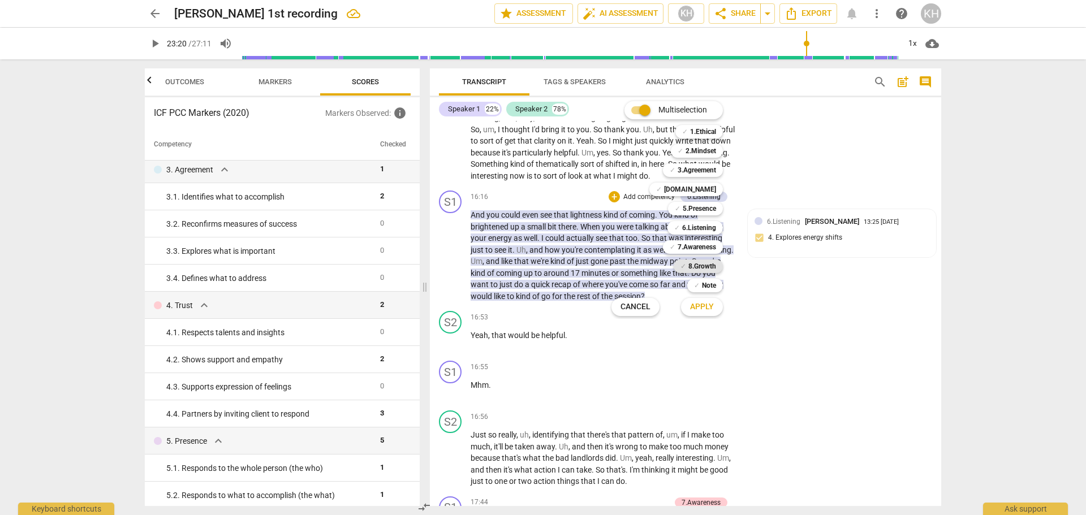
click at [697, 268] on b "8.Growth" at bounding box center [702, 267] width 28 height 14
click at [698, 306] on span "Apply" at bounding box center [702, 306] width 24 height 11
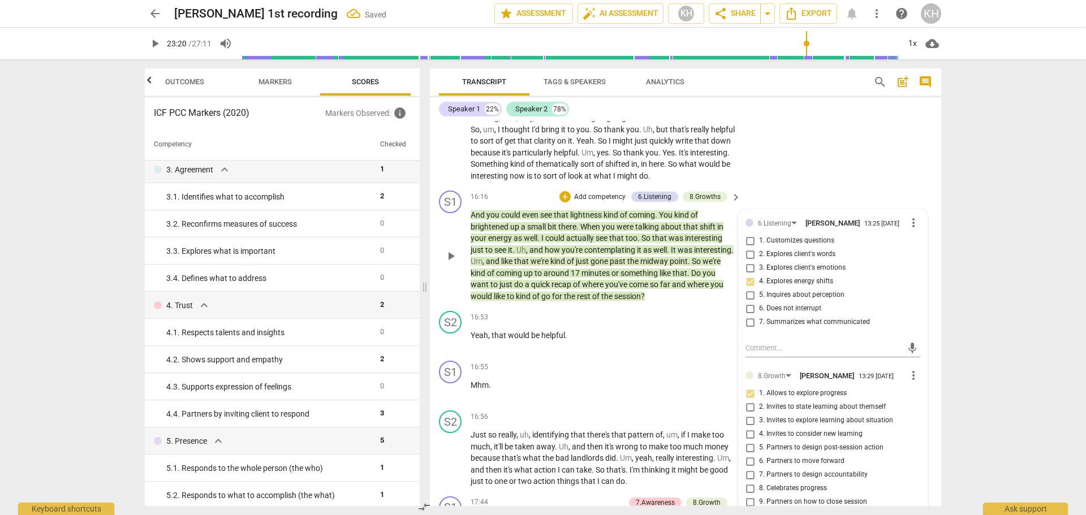
click at [705, 307] on div "S1 play_arrow pause 16:16 + Add competency 6.Listening 8.Growths keyboard_arrow…" at bounding box center [685, 246] width 511 height 120
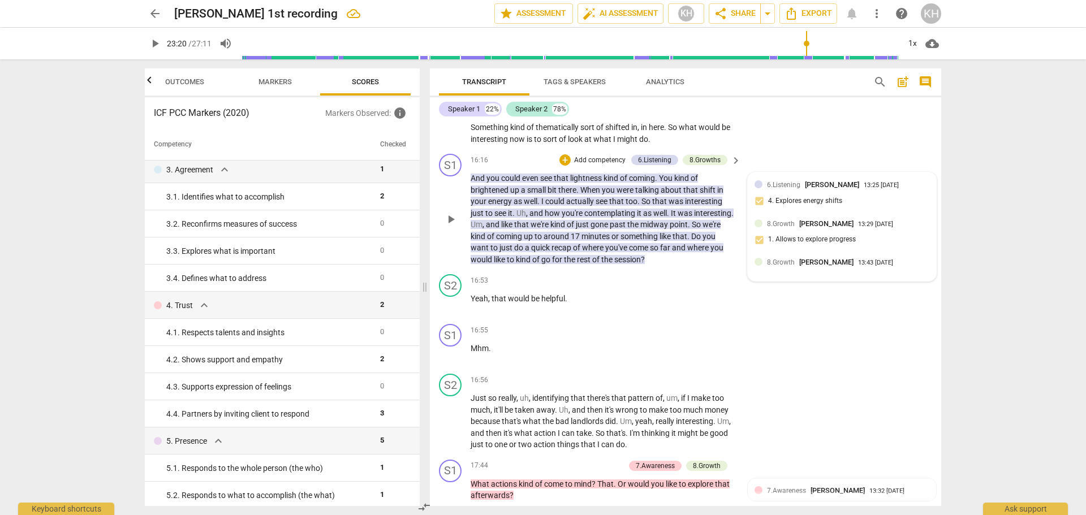
scroll to position [2432, 0]
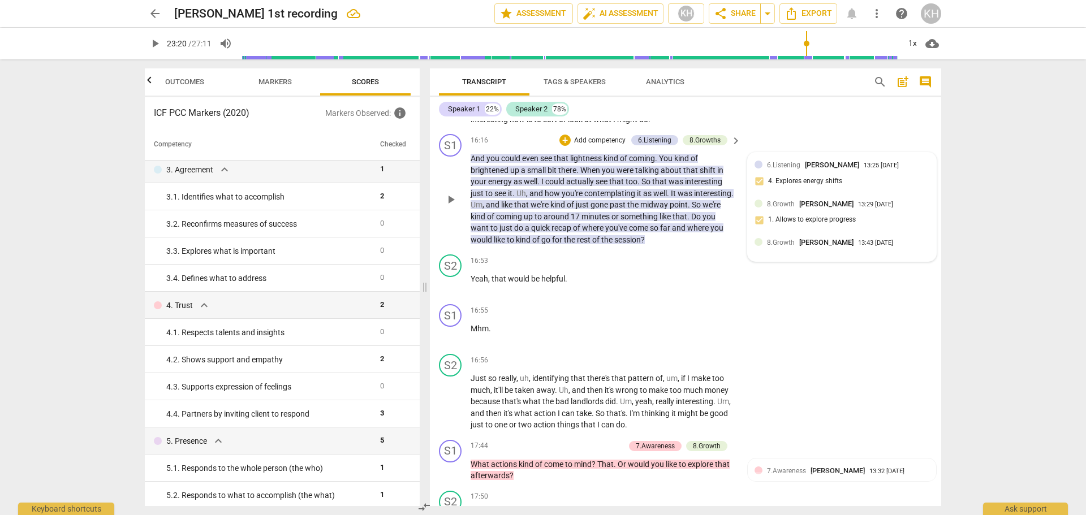
click at [861, 247] on div "13:43 [DATE]" at bounding box center [875, 243] width 35 height 7
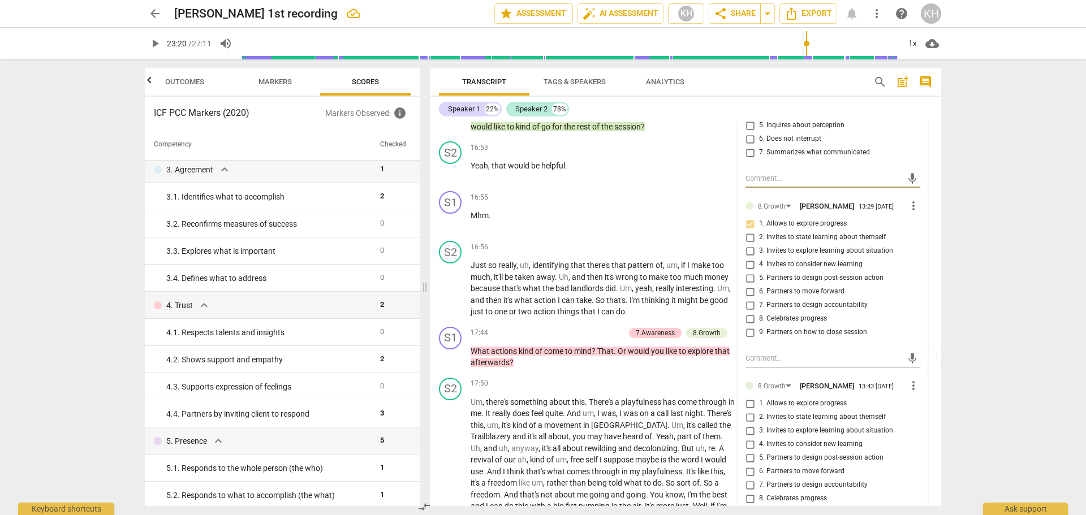
scroll to position [2602, 0]
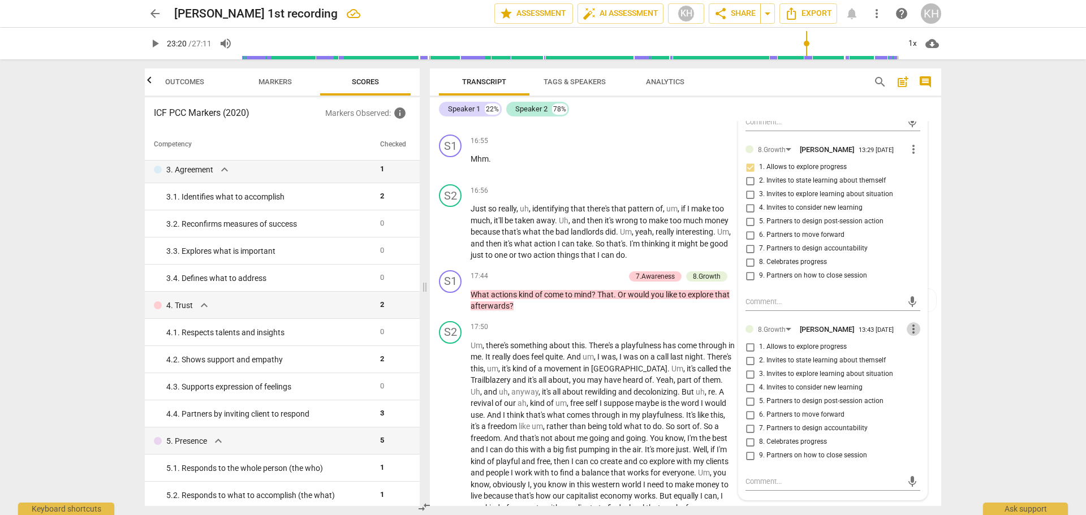
click at [910, 336] on span "more_vert" at bounding box center [914, 329] width 14 height 14
click at [914, 358] on li "Delete" at bounding box center [922, 361] width 39 height 21
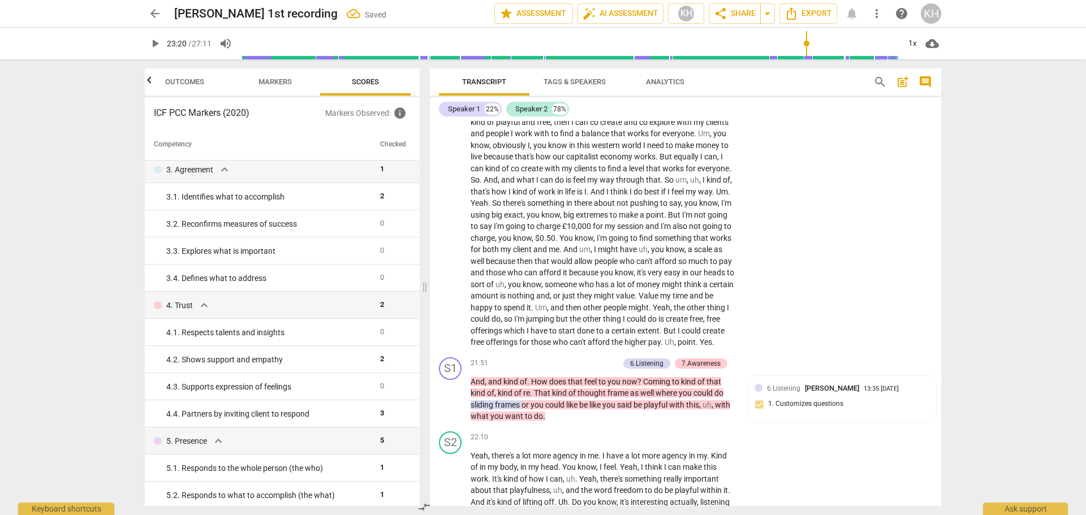
scroll to position [3337, 0]
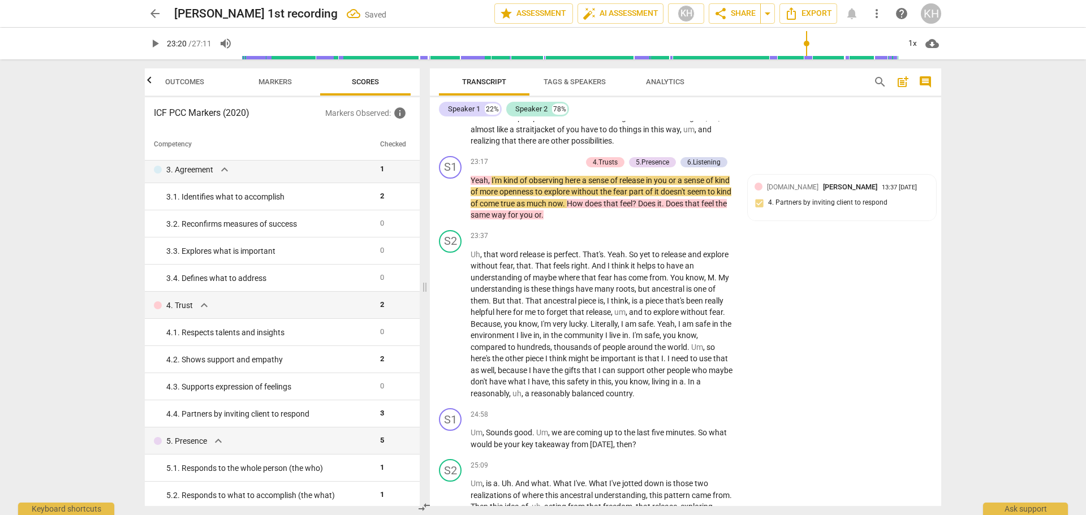
click at [154, 41] on span "play_arrow" at bounding box center [155, 44] width 14 height 14
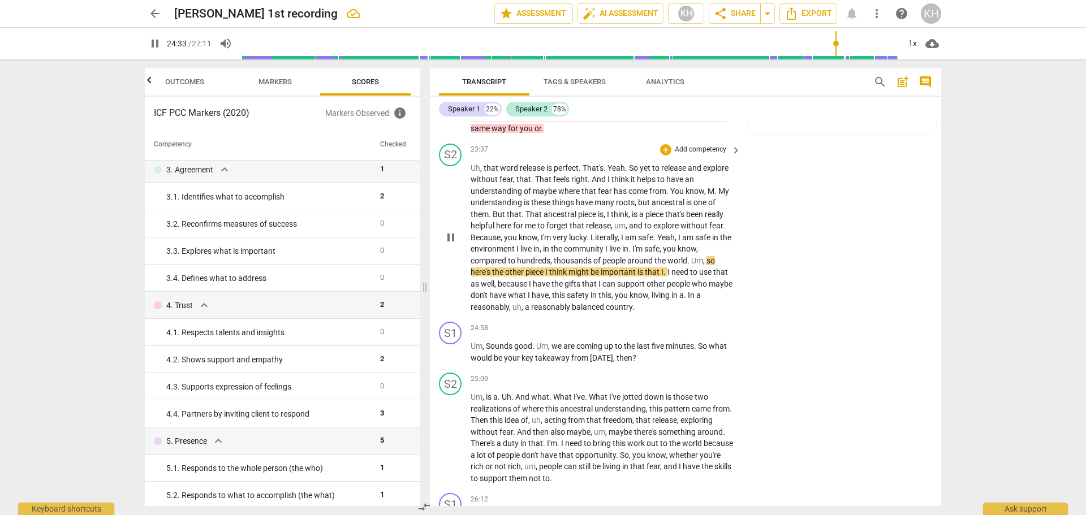
scroll to position [3480, 0]
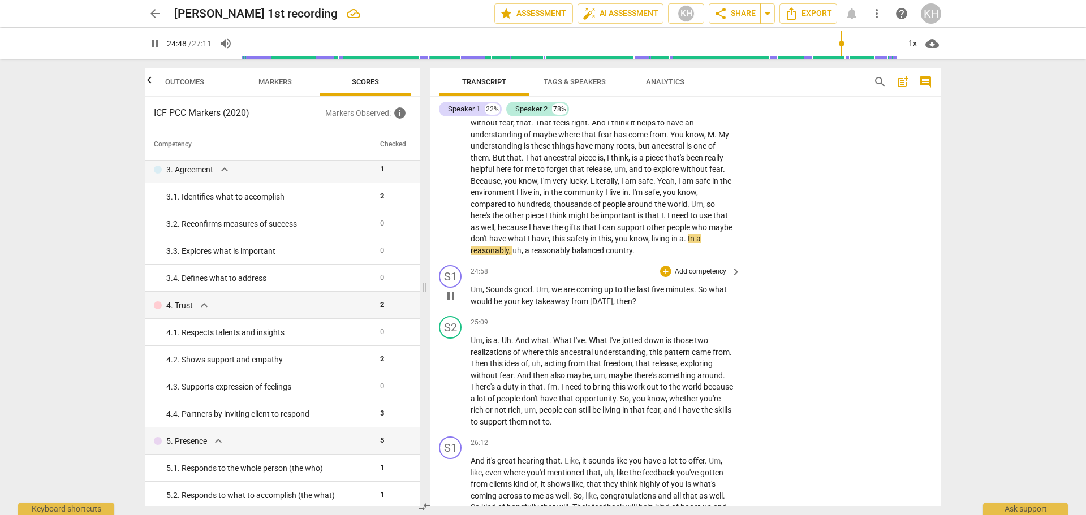
click at [700, 277] on p "Add competency" at bounding box center [701, 272] width 54 height 10
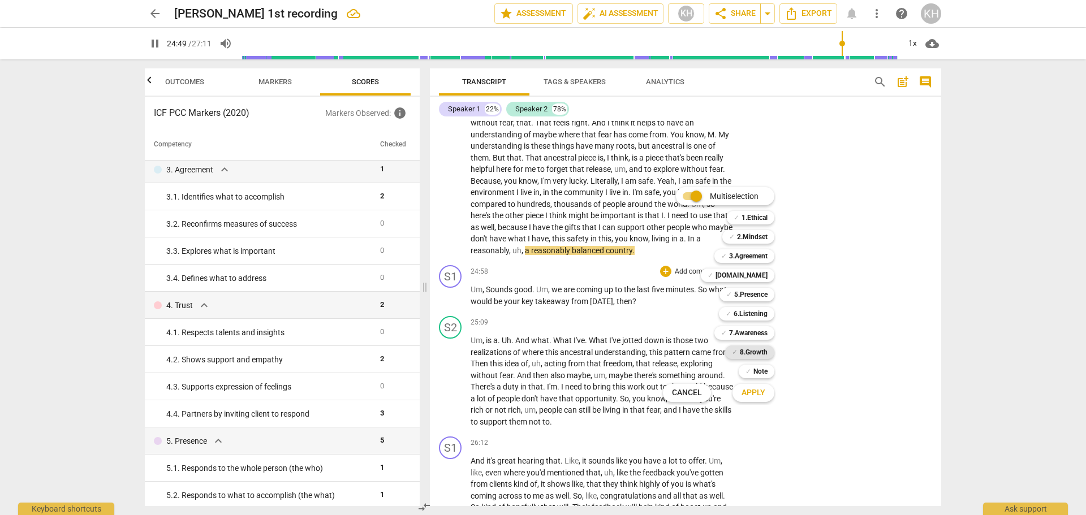
click at [755, 351] on b "8.Growth" at bounding box center [754, 353] width 28 height 14
click at [753, 394] on span "Apply" at bounding box center [754, 392] width 24 height 11
type input "1491"
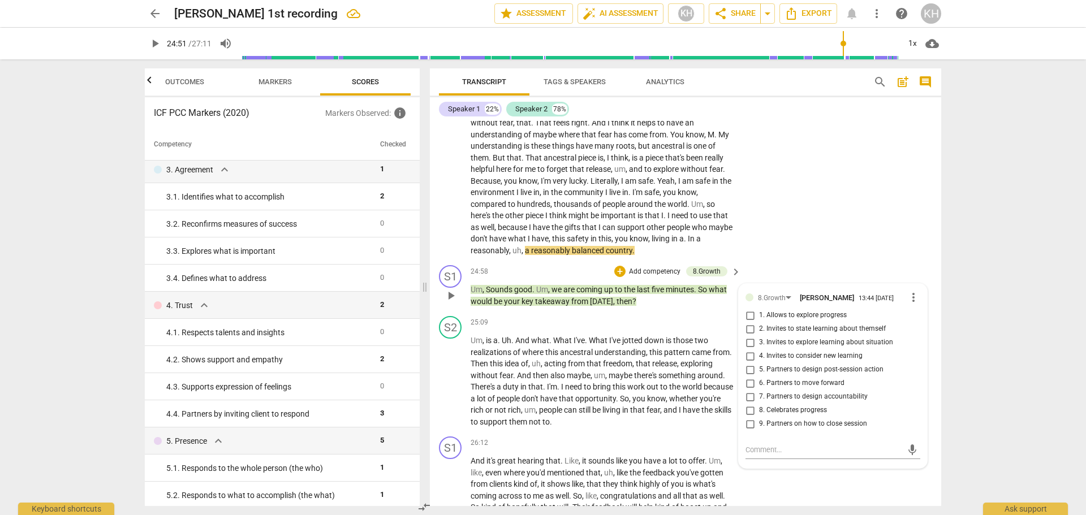
click at [804, 361] on span "4. Invites to consider new learning" at bounding box center [811, 356] width 104 height 10
click at [759, 363] on input "4. Invites to consider new learning" at bounding box center [750, 357] width 18 height 14
checkbox input "true"
click at [730, 307] on p "Um , Sounds good . Um , we are coming up to the last five minutes . So what wou…" at bounding box center [603, 295] width 265 height 23
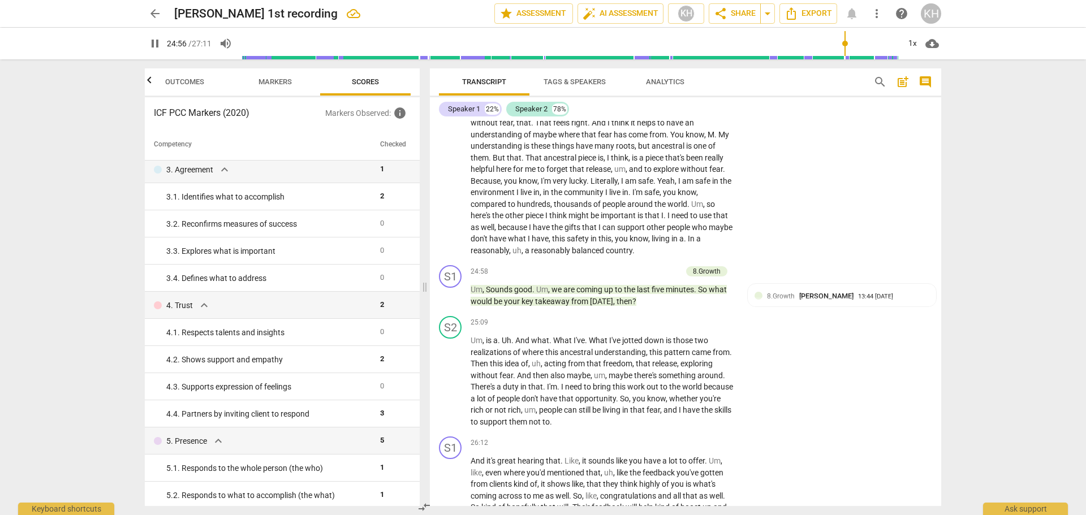
click at [156, 38] on span "pause" at bounding box center [155, 44] width 14 height 14
click at [149, 42] on span "play_arrow" at bounding box center [155, 44] width 14 height 14
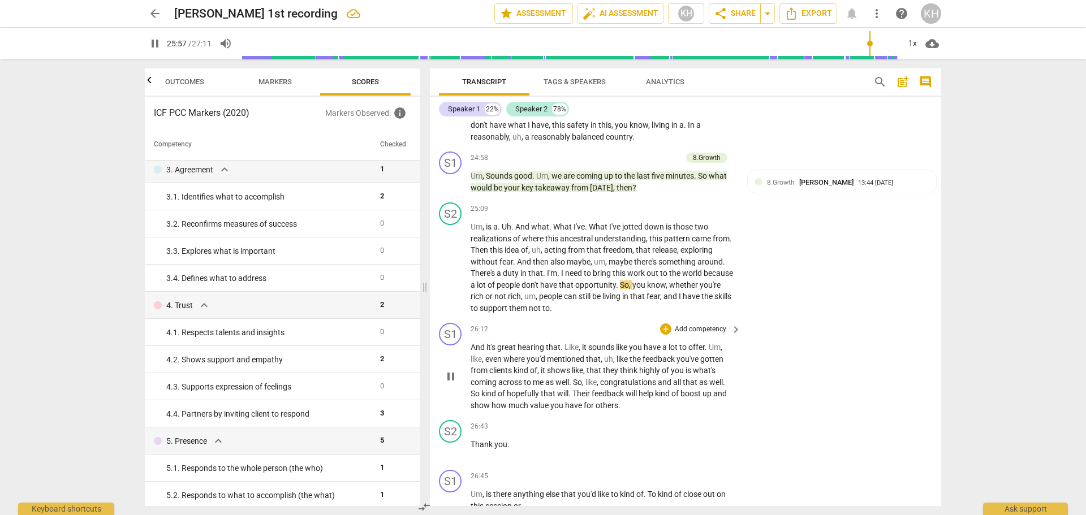
scroll to position [3650, 0]
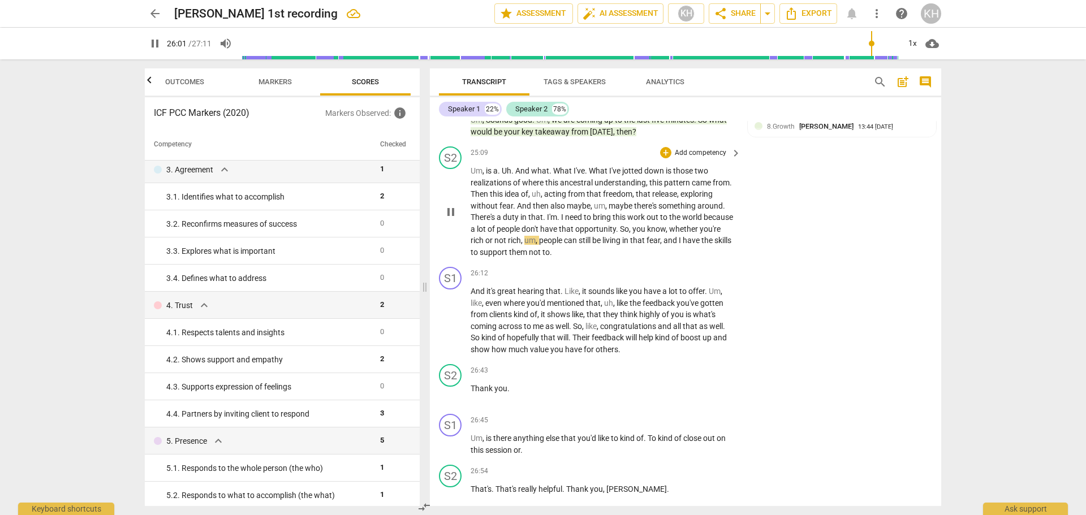
click at [454, 219] on span "pause" at bounding box center [451, 212] width 14 height 14
click at [454, 219] on span "play_arrow" at bounding box center [451, 212] width 14 height 14
click at [454, 328] on span "pause" at bounding box center [451, 321] width 14 height 14
type input "1571"
click at [704, 279] on p "Add competency" at bounding box center [701, 274] width 54 height 10
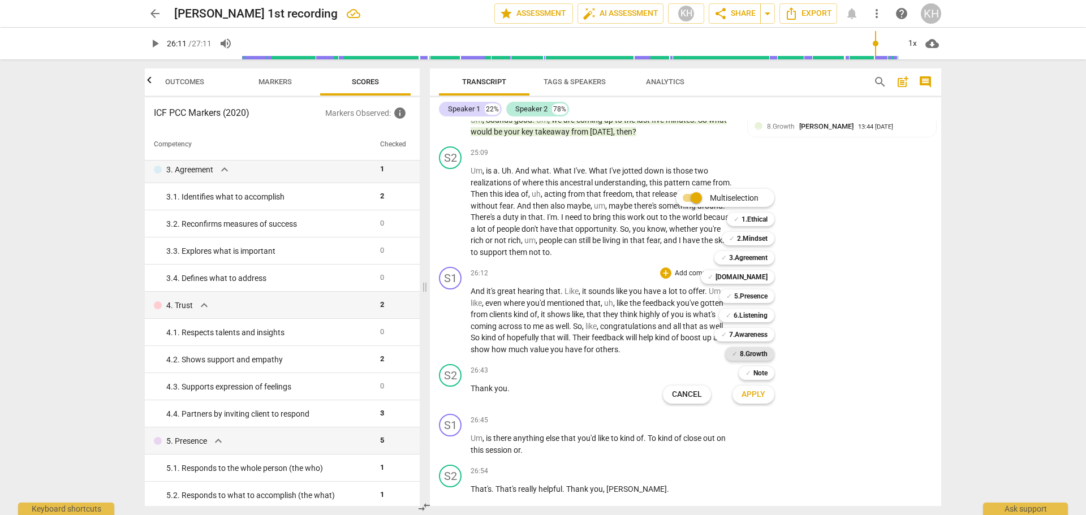
click at [751, 356] on b "8.Growth" at bounding box center [754, 354] width 28 height 14
click at [756, 398] on span "Apply" at bounding box center [754, 394] width 24 height 11
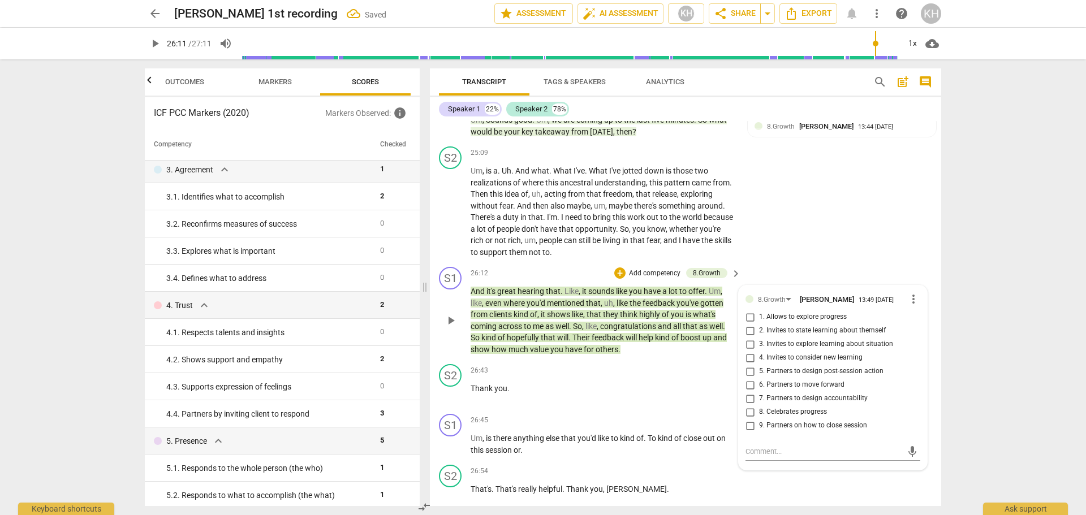
click at [799, 417] on span "8. Celebrates progress" at bounding box center [793, 412] width 68 height 10
click at [759, 419] on input "8. Celebrates progress" at bounding box center [750, 413] width 18 height 14
checkbox input "true"
click at [706, 405] on div "26:43 + Add competency keyboard_arrow_right Thank you ." at bounding box center [607, 384] width 272 height 41
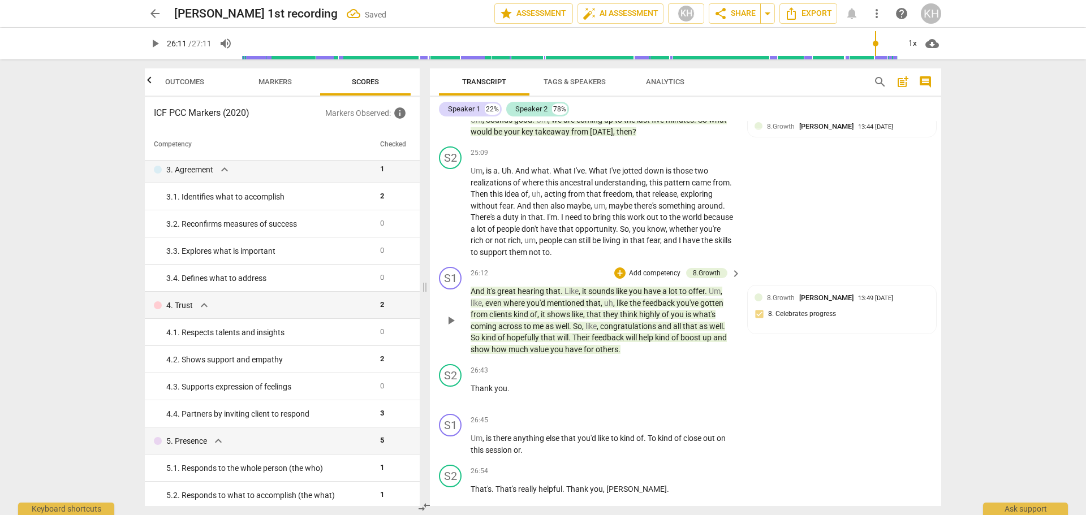
click at [692, 355] on p "And it's great hearing that . Like , it sounds like you have a lot to offer . U…" at bounding box center [603, 321] width 265 height 70
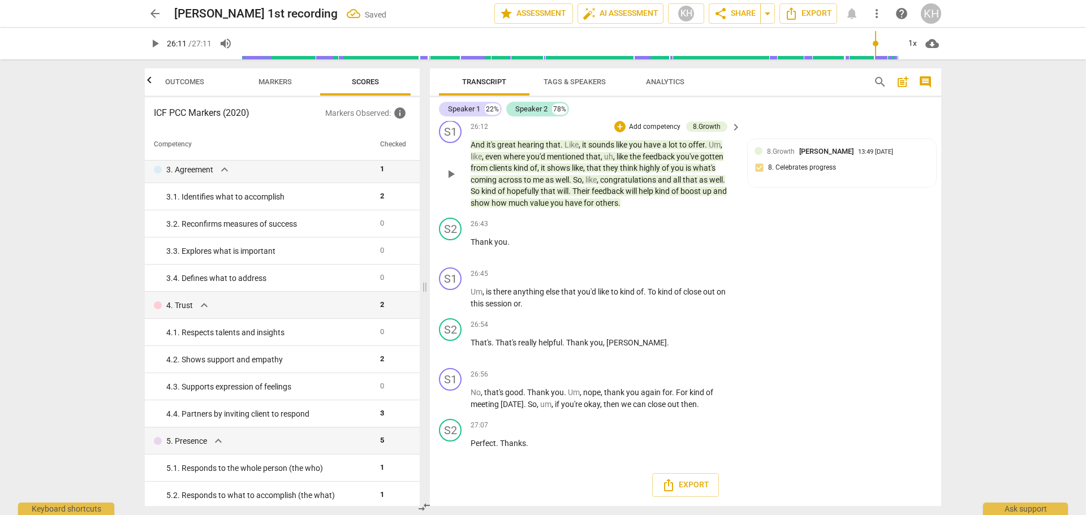
scroll to position [3820, 0]
click at [708, 268] on div "+ Add competency keyboard_arrow_right" at bounding box center [700, 274] width 84 height 12
click at [712, 275] on p "Add competency" at bounding box center [701, 274] width 54 height 10
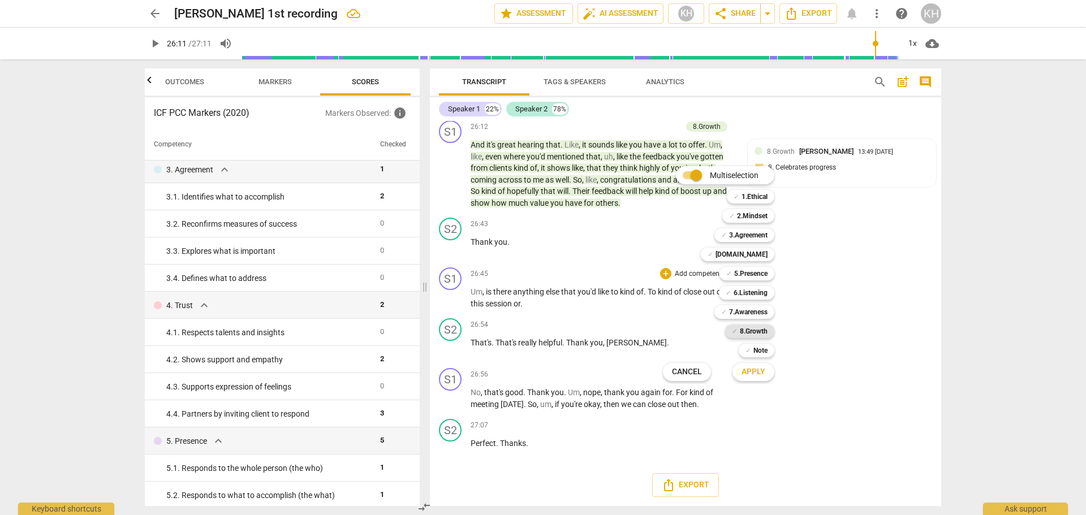
click at [750, 331] on b "8.Growth" at bounding box center [754, 332] width 28 height 14
click at [758, 372] on span "Apply" at bounding box center [754, 372] width 24 height 11
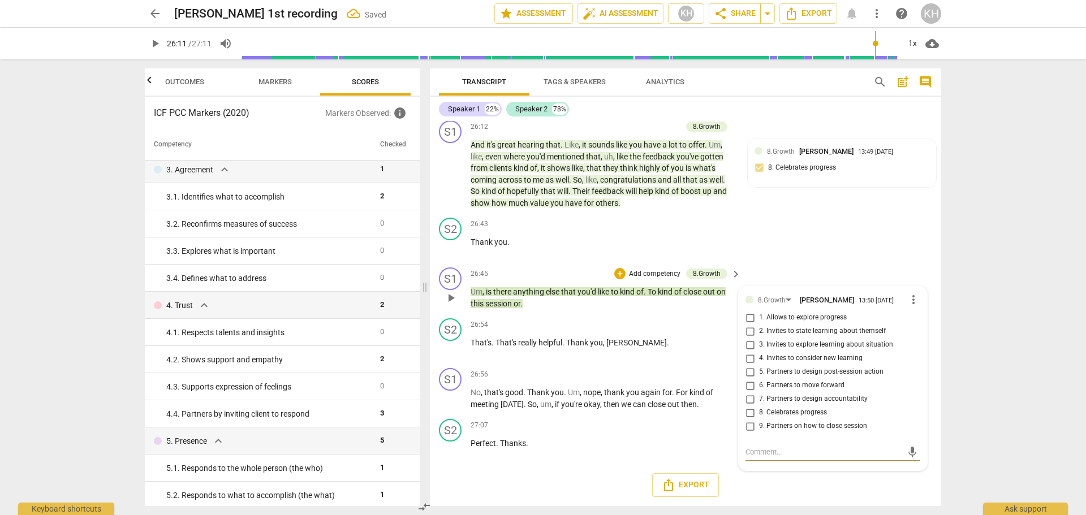
click at [813, 423] on span "9. Partners on how to close session" at bounding box center [813, 426] width 108 height 10
click at [759, 423] on input "9. Partners on how to close session" at bounding box center [750, 427] width 18 height 14
checkbox input "true"
click at [710, 347] on p "That's . That's really helpful . Thank you , [PERSON_NAME] ." at bounding box center [603, 343] width 265 height 12
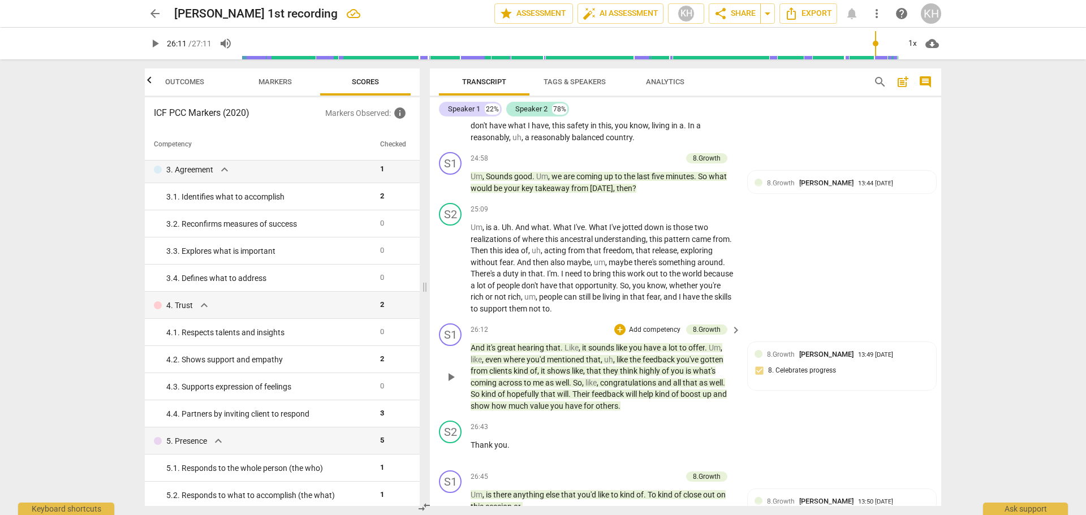
scroll to position [3650, 0]
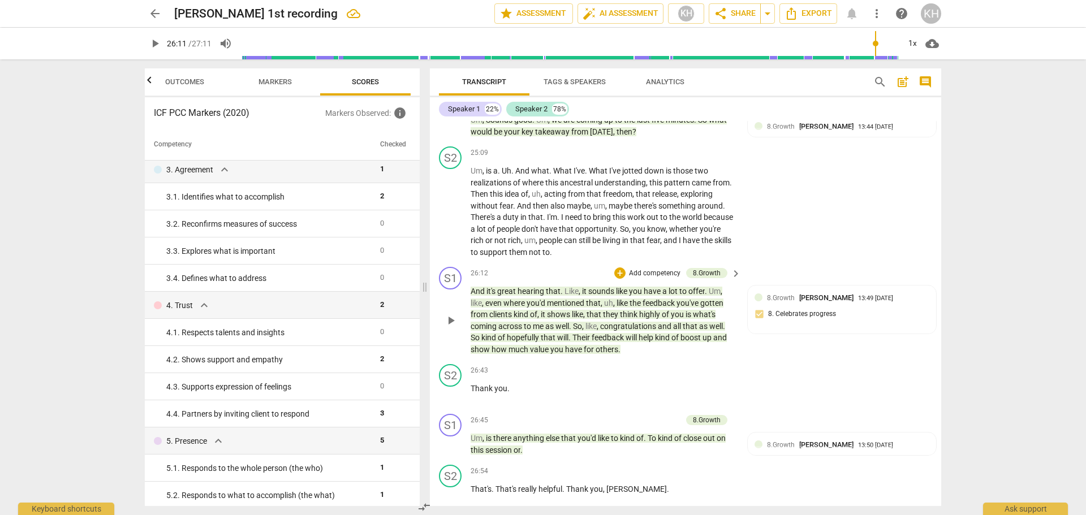
click at [670, 279] on p "Add competency" at bounding box center [655, 274] width 54 height 10
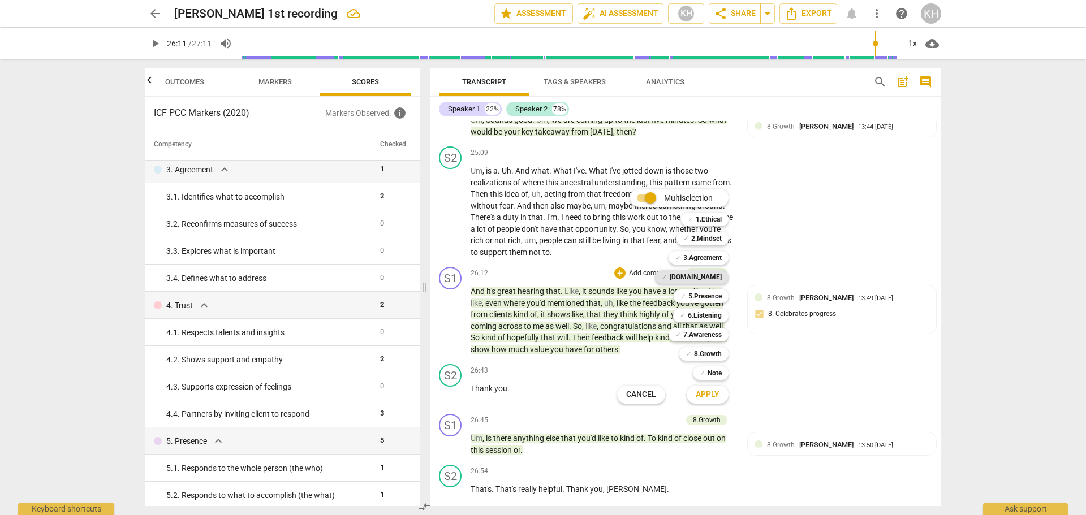
click at [708, 278] on b "[DOMAIN_NAME]" at bounding box center [696, 277] width 52 height 14
click at [706, 403] on button "Apply" at bounding box center [708, 395] width 42 height 20
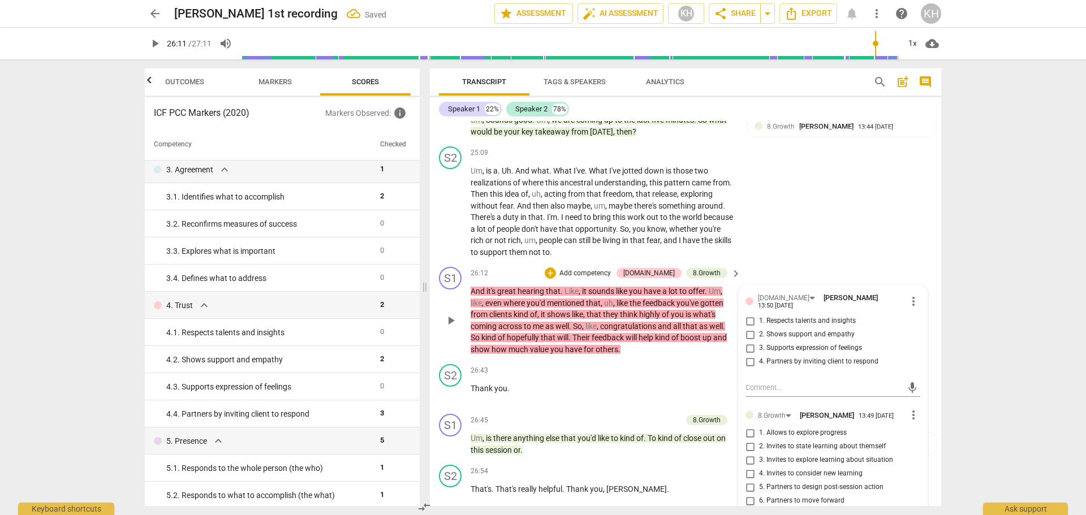
click at [777, 326] on span "1. Respects talents and insights" at bounding box center [807, 321] width 97 height 10
click at [759, 328] on input "1. Respects talents and insights" at bounding box center [750, 321] width 18 height 14
checkbox input "true"
click at [722, 377] on div "+ Add competency keyboard_arrow_right" at bounding box center [700, 370] width 84 height 12
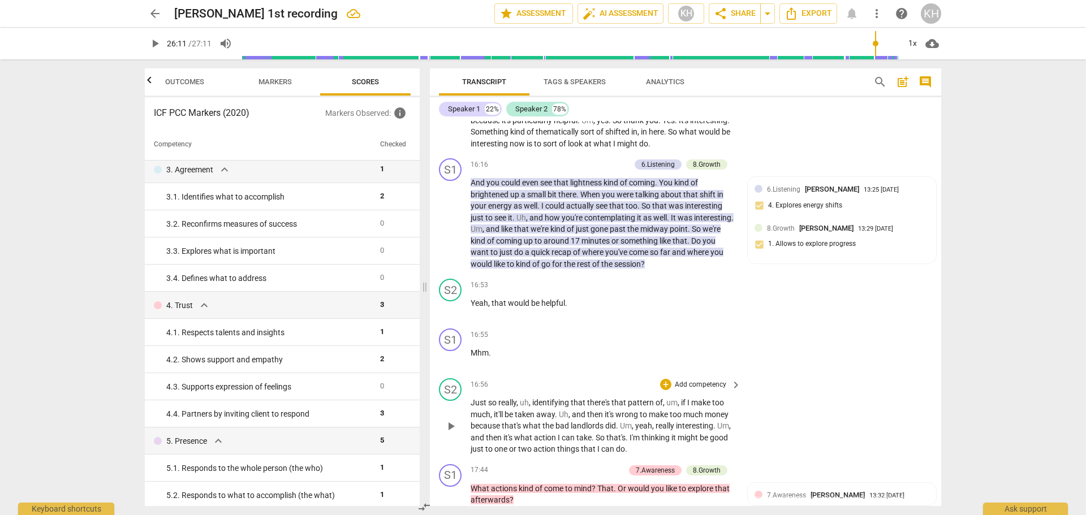
scroll to position [2406, 0]
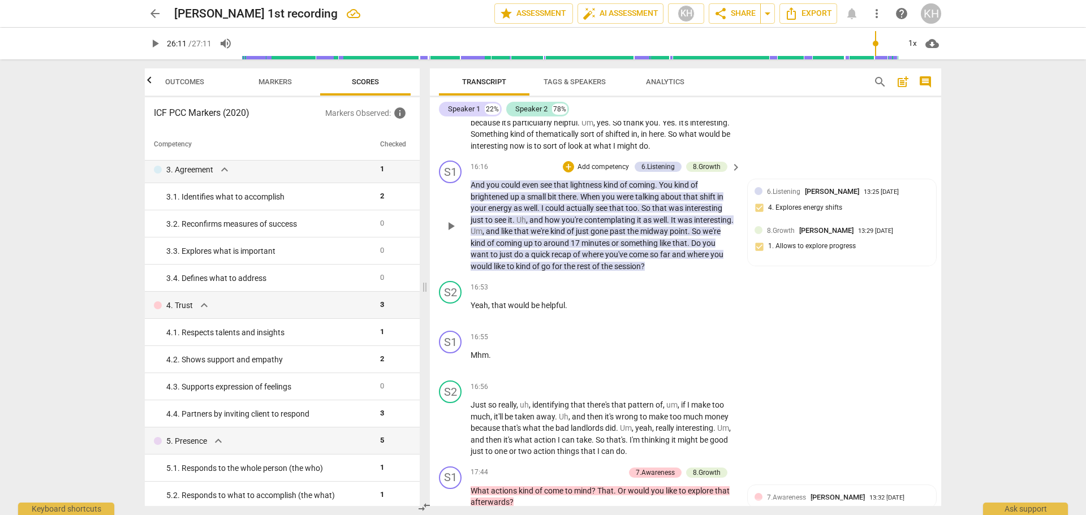
click at [606, 173] on p "Add competency" at bounding box center [603, 167] width 54 height 10
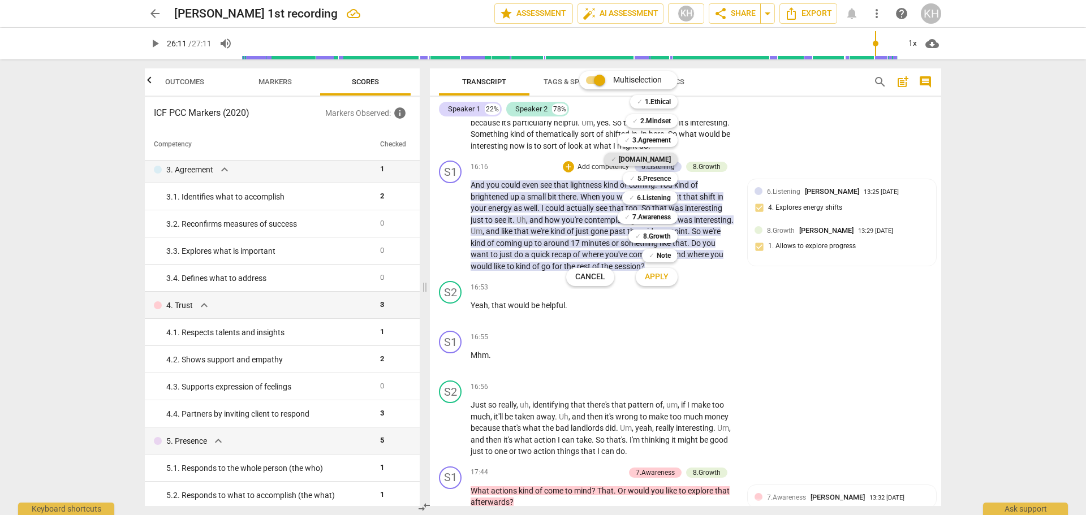
click at [654, 158] on b "[DOMAIN_NAME]" at bounding box center [645, 160] width 52 height 14
click at [659, 278] on span "Apply" at bounding box center [657, 277] width 24 height 11
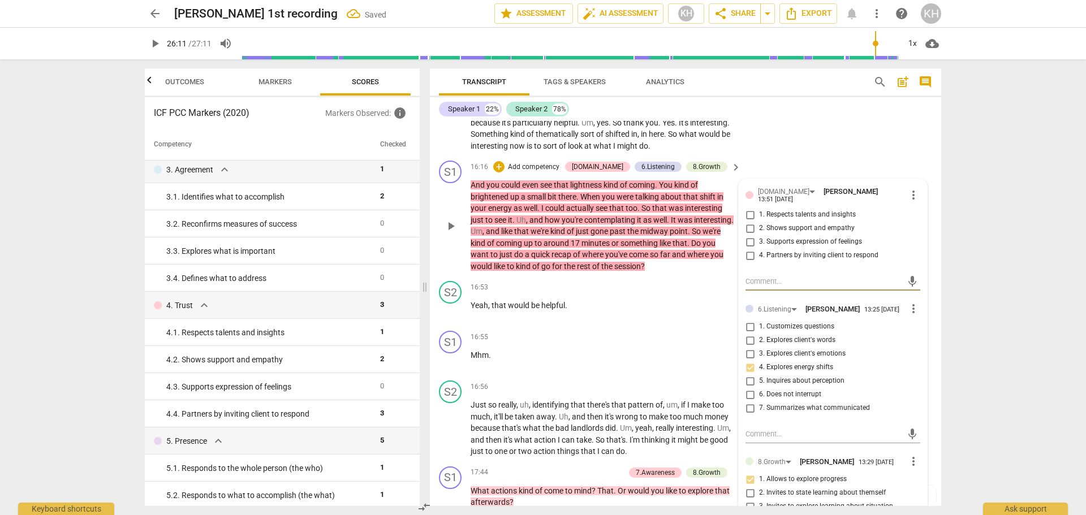
click at [830, 247] on span "3. Supports expression of feelings" at bounding box center [810, 242] width 103 height 10
click at [759, 249] on input "3. Supports expression of feelings" at bounding box center [750, 242] width 18 height 14
checkbox input "true"
click at [724, 277] on div "S1 play_arrow pause 16:16 + Add competency [DOMAIN_NAME] 6.Listening 8.Growth k…" at bounding box center [685, 216] width 511 height 120
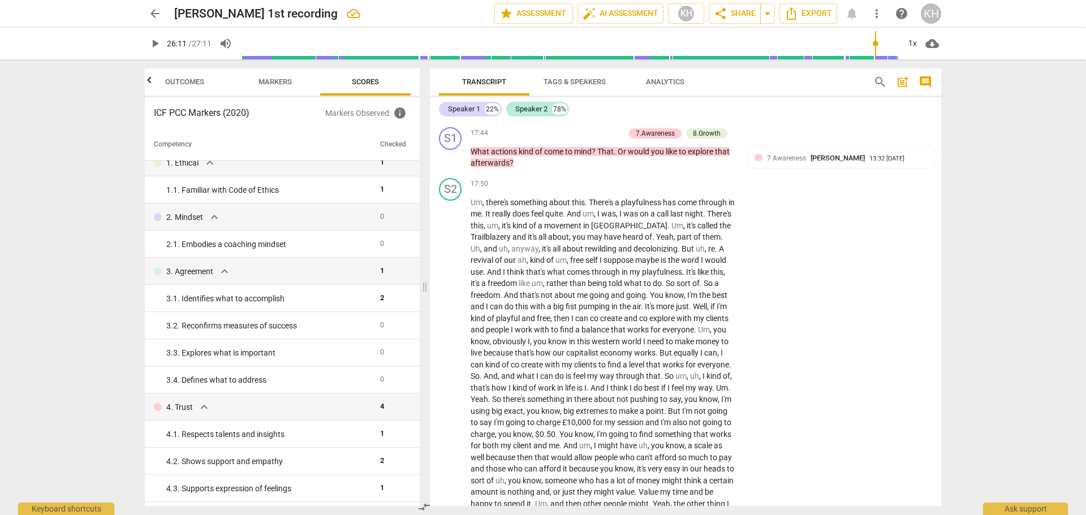
scroll to position [0, 0]
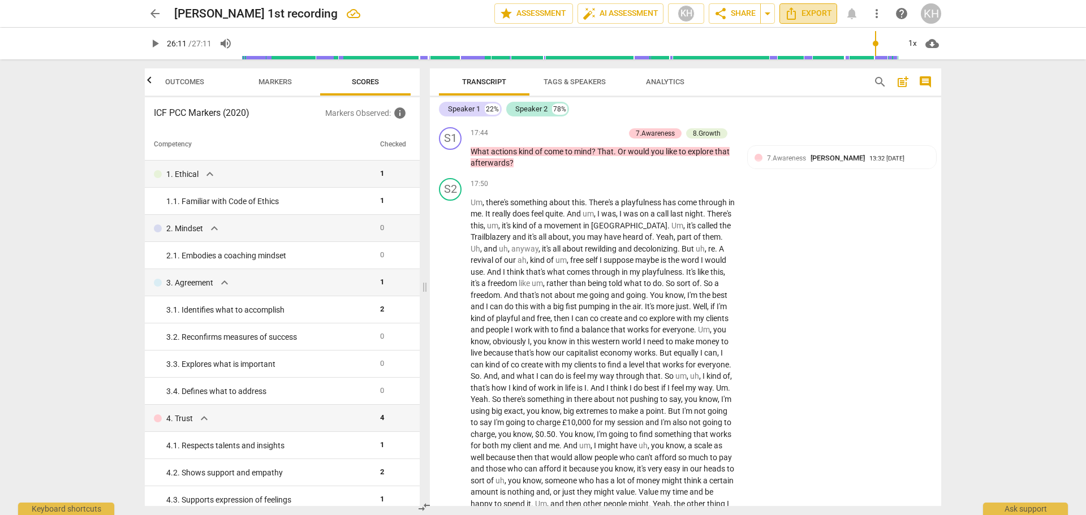
click at [816, 16] on span "Export" at bounding box center [809, 14] width 48 height 14
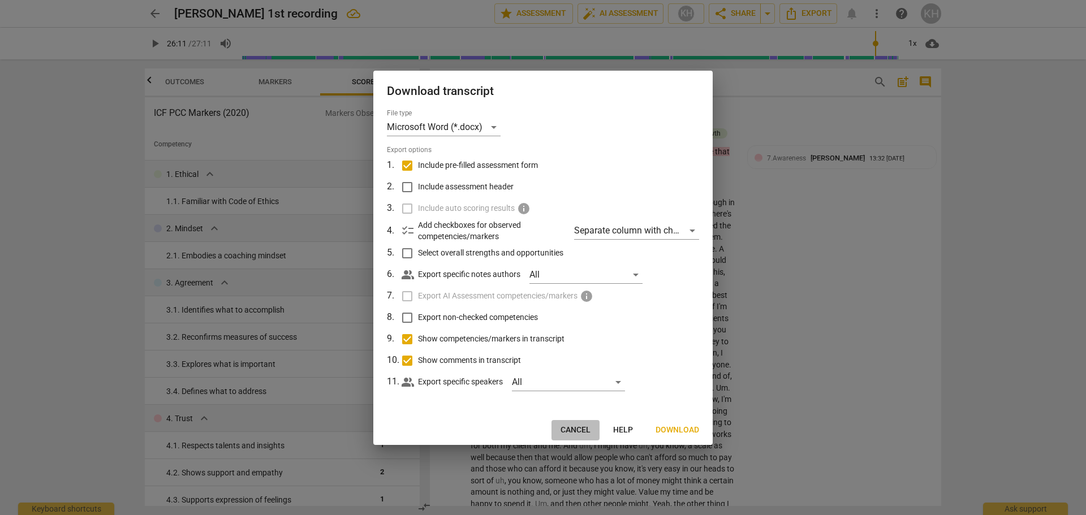
click at [580, 428] on span "Cancel" at bounding box center [576, 430] width 30 height 11
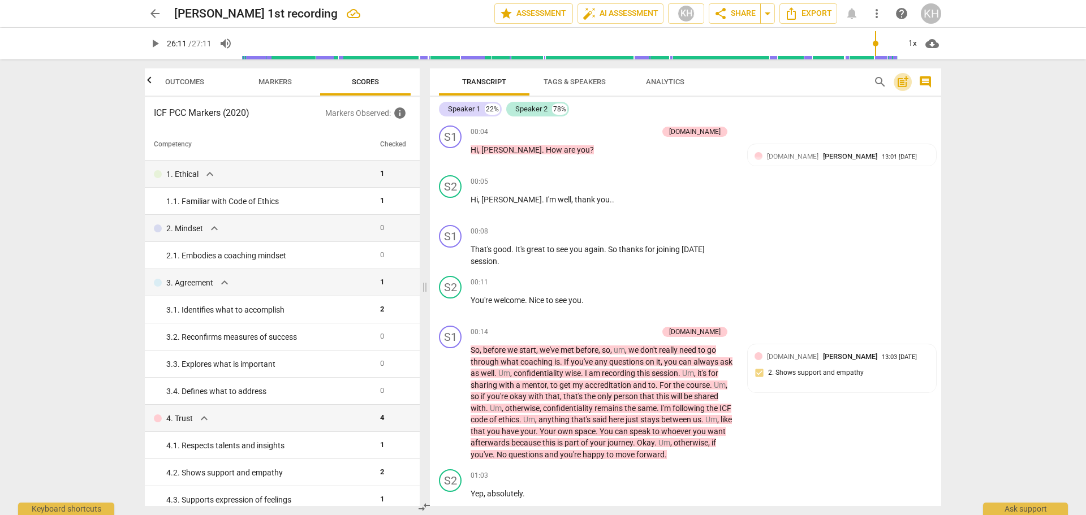
click at [903, 83] on span "post_add" at bounding box center [903, 82] width 14 height 14
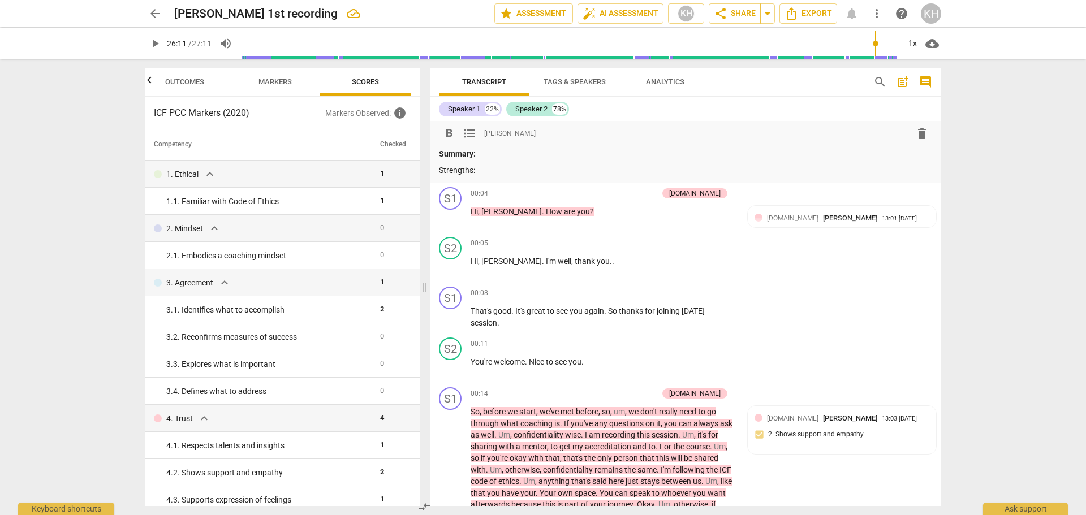
click at [495, 171] on p "Strengths:" at bounding box center [685, 171] width 493 height 12
click at [540, 179] on div "format_bold format_list_bulleted [PERSON_NAME] delete Summary: Strengths:" at bounding box center [685, 152] width 511 height 62
click at [533, 171] on p "Strengths:" at bounding box center [685, 171] width 493 height 12
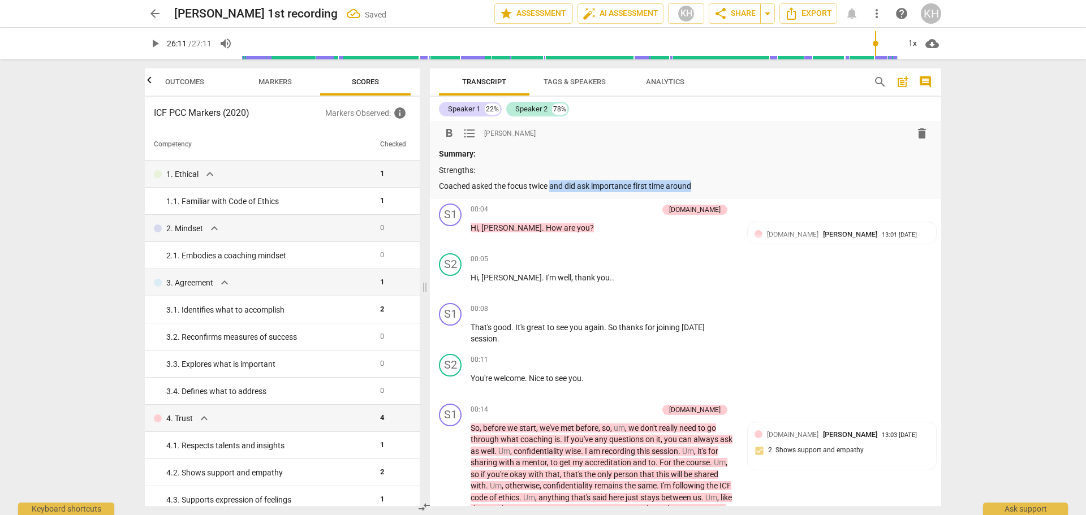
drag, startPoint x: 550, startPoint y: 184, endPoint x: 702, endPoint y: 185, distance: 151.6
click at [702, 185] on p "Coached asked the focus twice and did ask importance first time around" at bounding box center [685, 186] width 493 height 12
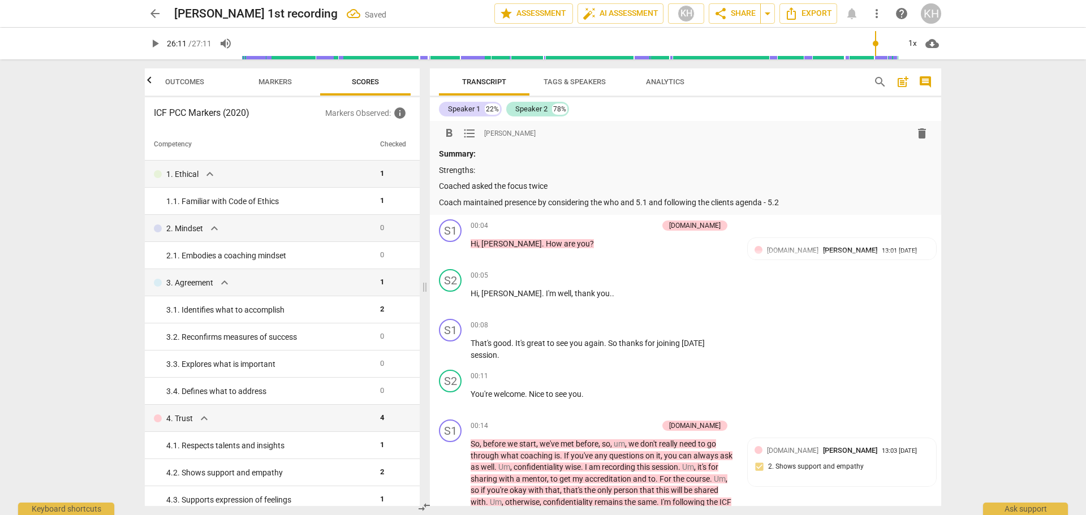
click at [634, 200] on p "Coach maintained presence by considering the who and 5.1 and following the clie…" at bounding box center [685, 203] width 493 height 12
click at [800, 200] on p "Coach maintained presence by considering the who - 5.1 and following the client…" at bounding box center [685, 203] width 493 height 12
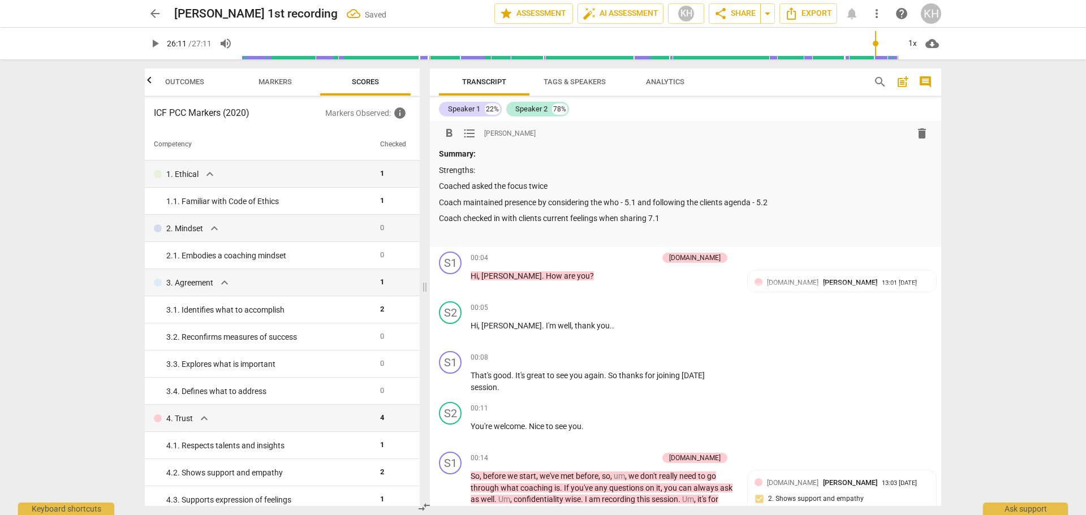
click at [684, 227] on div "Summary: Strengths: Coached asked the focus twice Coach maintained presence by …" at bounding box center [685, 194] width 493 height 92
click at [548, 231] on p "Coach noticed shifts in energy and picked up on emotion" at bounding box center [685, 235] width 493 height 12
click at [668, 235] on p "Coach noticed shifts in energy 6.4 and picked up on emotion" at bounding box center [685, 235] width 493 height 12
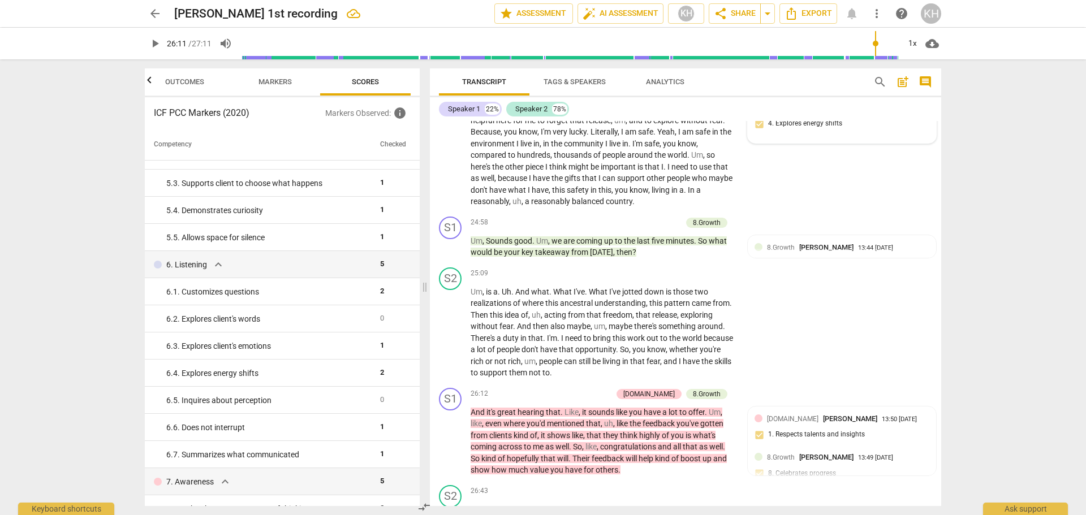
scroll to position [3677, 0]
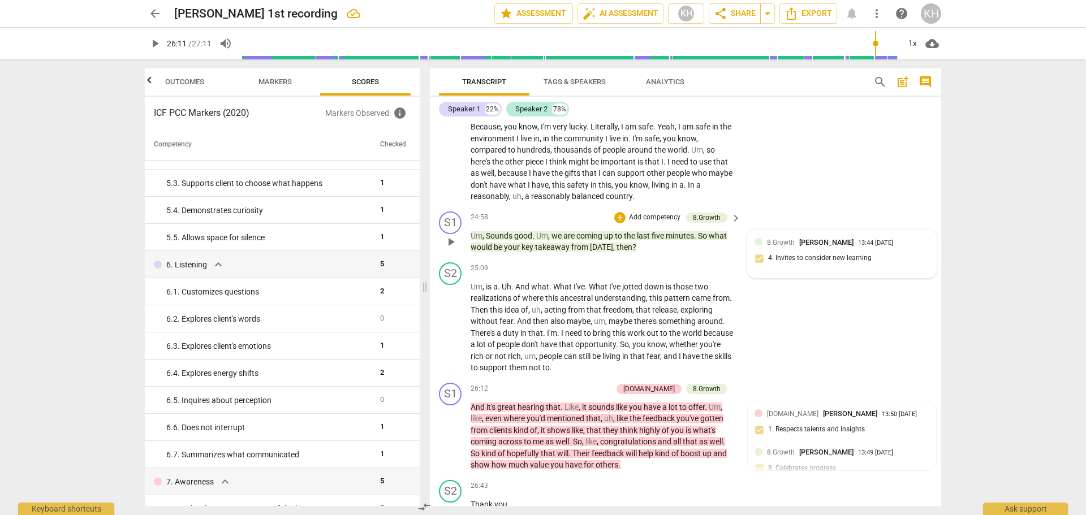
click at [801, 272] on div "8.Growth [PERSON_NAME] 13:44 [DATE] 4. Invites to consider new learning" at bounding box center [842, 254] width 175 height 35
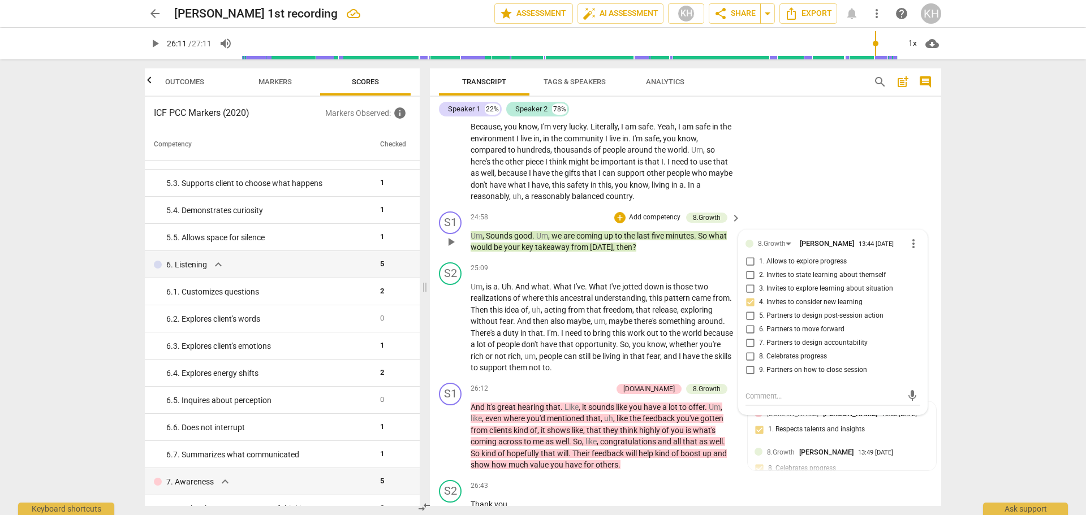
click at [795, 294] on span "3. Invites to explore learning about situation" at bounding box center [826, 289] width 134 height 10
click at [759, 296] on input "3. Invites to explore learning about situation" at bounding box center [750, 289] width 18 height 14
checkbox input "true"
drag, startPoint x: 794, startPoint y: 299, endPoint x: 792, endPoint y: 310, distance: 11.0
click at [794, 281] on span "2. Invites to state learning about themself" at bounding box center [822, 275] width 127 height 10
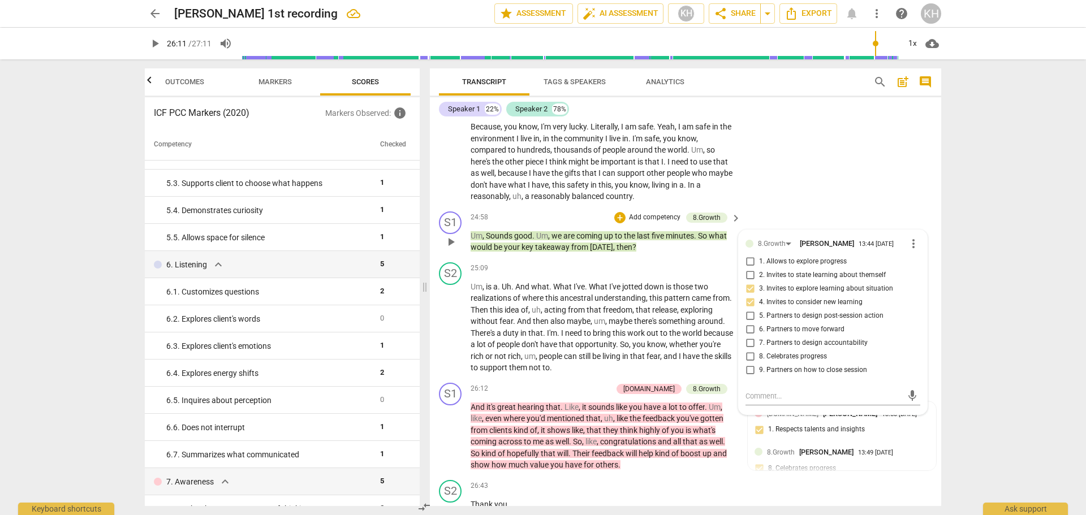
click at [759, 282] on input "2. Invites to state learning about themself" at bounding box center [750, 276] width 18 height 14
checkbox input "true"
click at [788, 308] on span "4. Invites to consider new learning" at bounding box center [811, 303] width 104 height 10
click at [759, 309] on input "4. Invites to consider new learning" at bounding box center [750, 303] width 18 height 14
click at [788, 308] on span "4. Invites to consider new learning" at bounding box center [811, 303] width 104 height 10
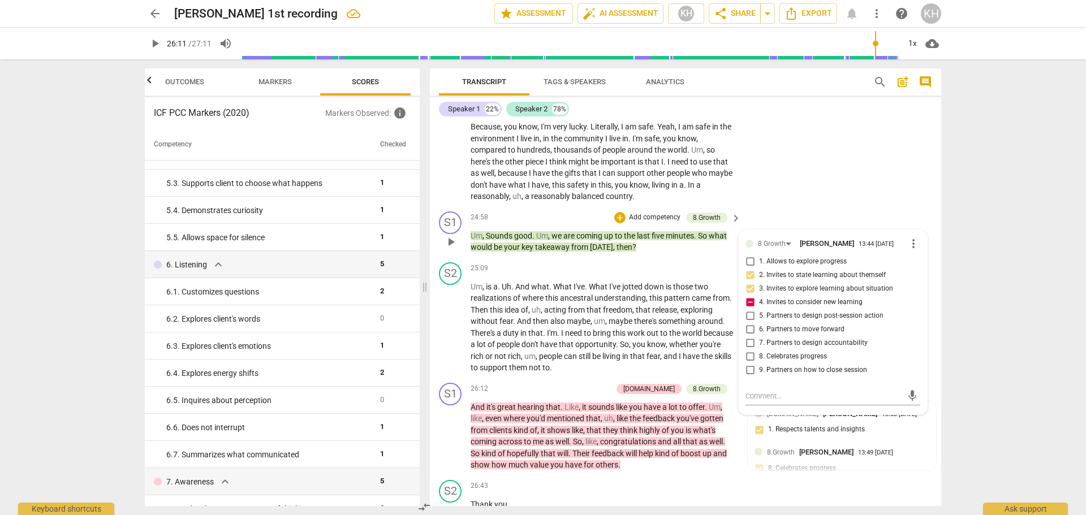
click at [759, 309] on input "4. Invites to consider new learning" at bounding box center [750, 303] width 18 height 14
checkbox input "false"
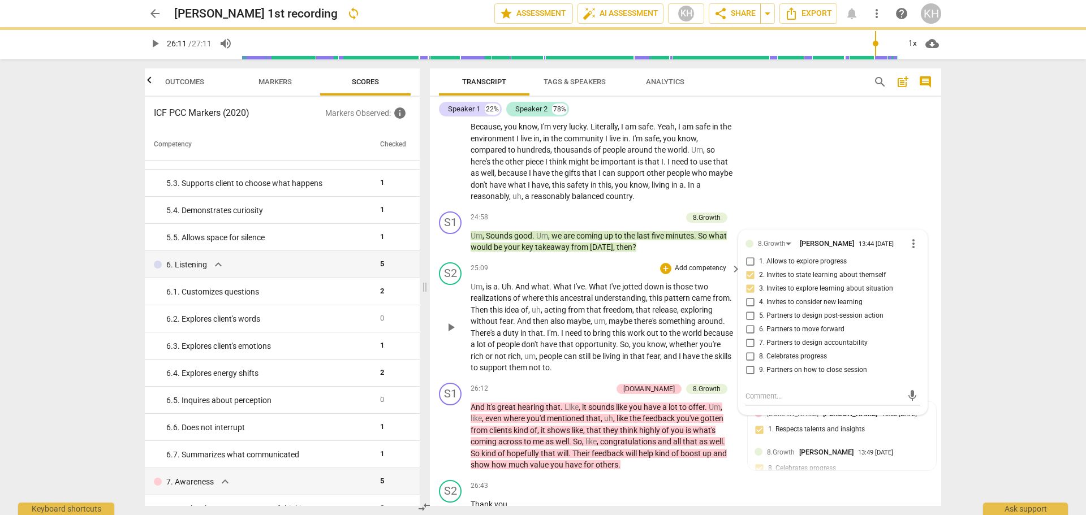
click at [724, 274] on div "+ Add competency" at bounding box center [693, 268] width 67 height 11
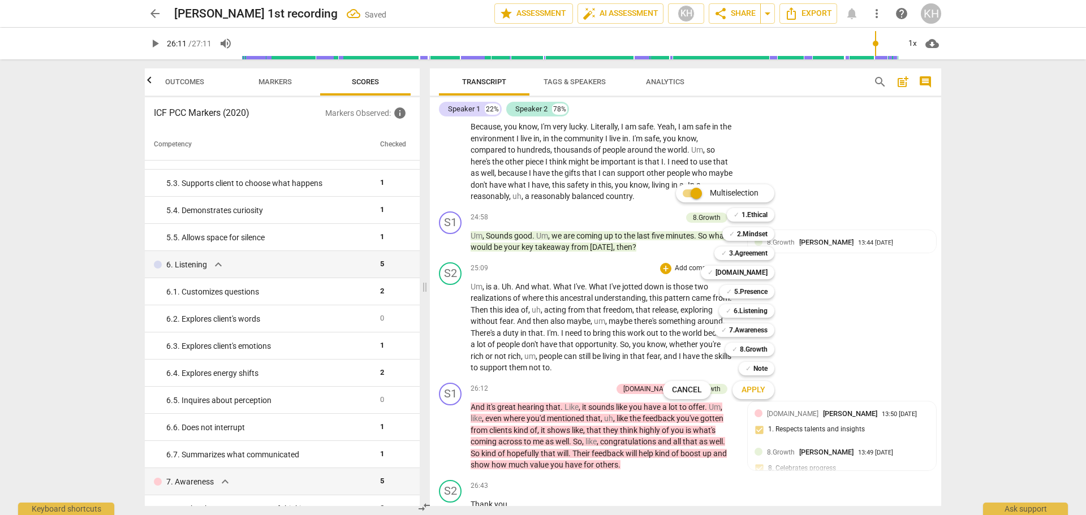
click at [627, 287] on div at bounding box center [543, 257] width 1086 height 515
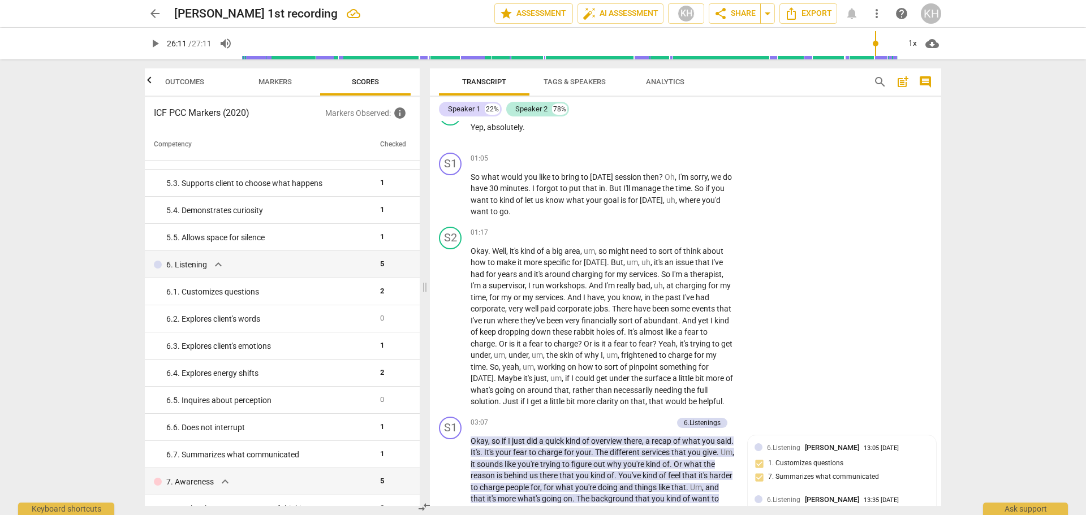
scroll to position [0, 0]
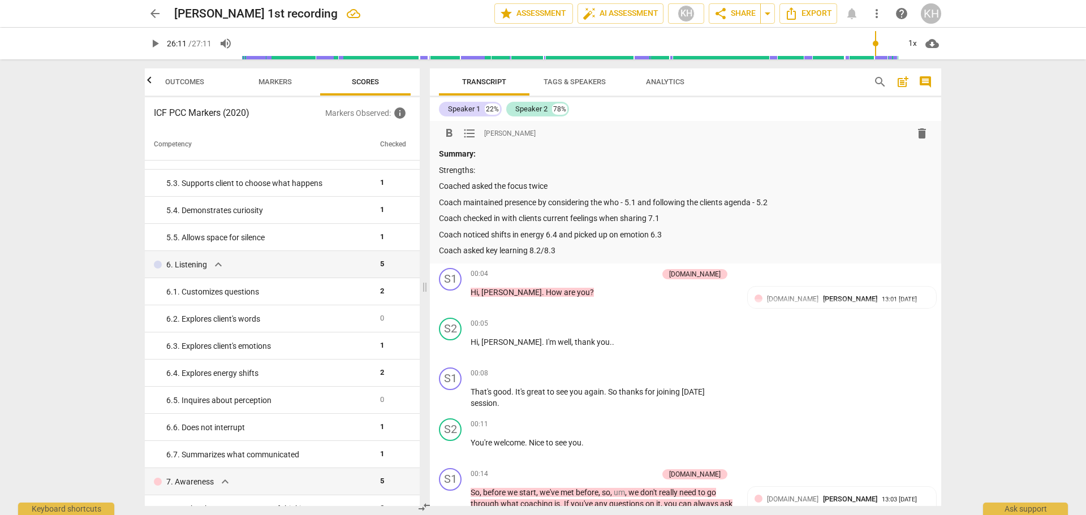
click at [577, 254] on p "Coach asked key learning 8.2/8.3" at bounding box center [685, 251] width 493 height 12
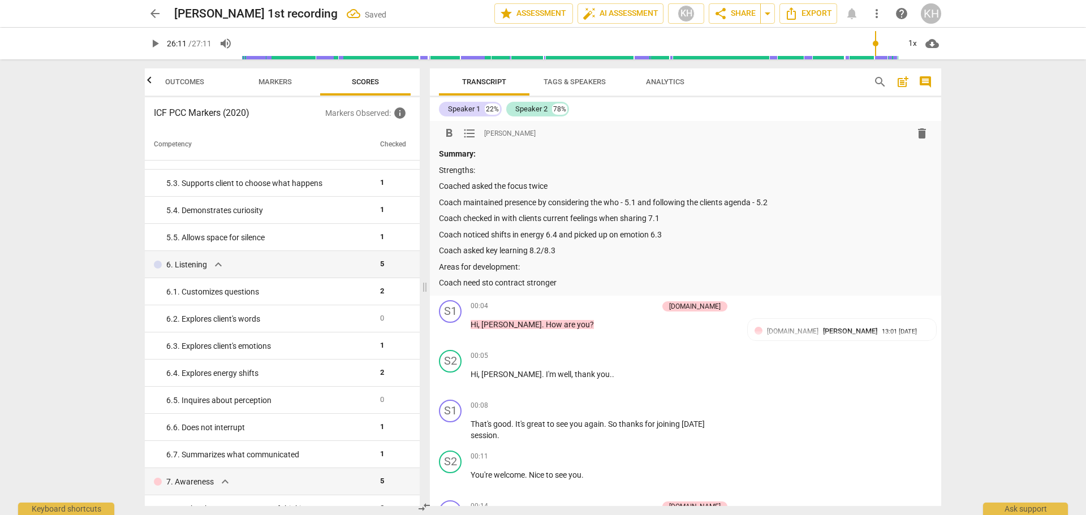
click at [484, 282] on p "Coach need sto contract stronger" at bounding box center [685, 283] width 493 height 12
click at [572, 283] on p "Coach needs to contract stronger" at bounding box center [685, 283] width 493 height 12
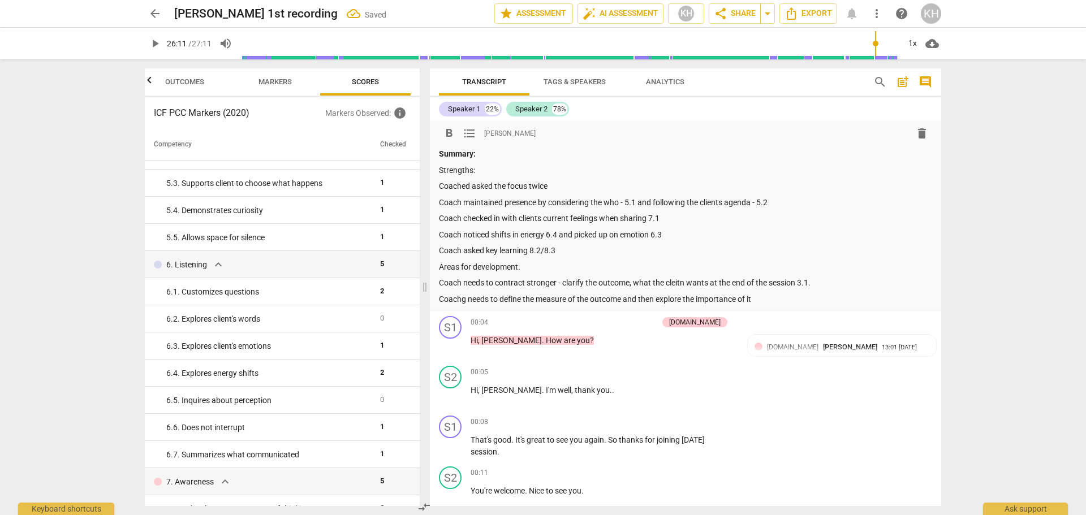
click at [572, 298] on p "Coachg needs to define the measure of the outcome and then explore the importan…" at bounding box center [685, 300] width 493 height 12
click at [755, 295] on p "Coachg needs to define the measure 3.2 of the outcome and then explore the impo…" at bounding box center [685, 300] width 493 height 12
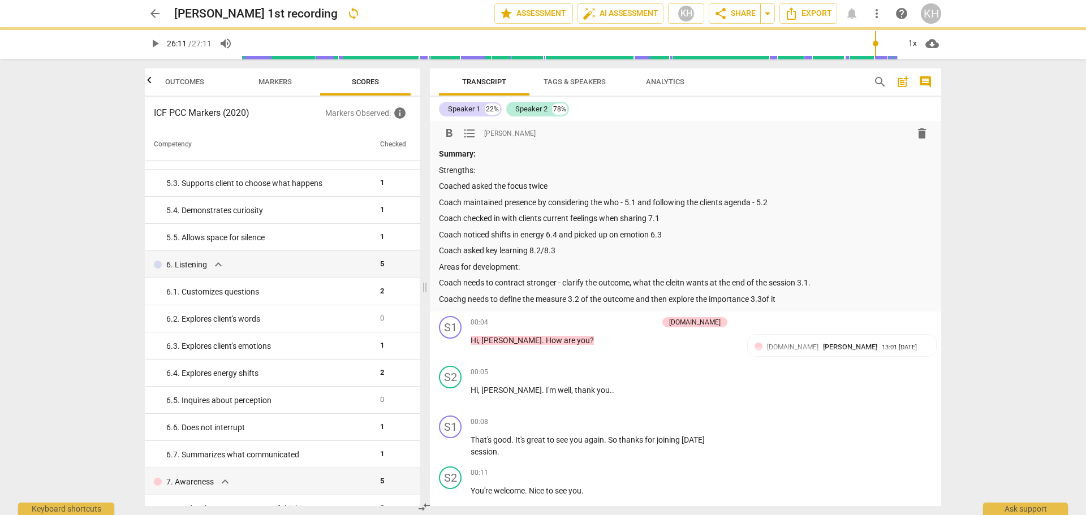
click at [466, 300] on p "Coachg needs to define the measure 3.2 of the outcome and then explore the impo…" at bounding box center [685, 300] width 493 height 12
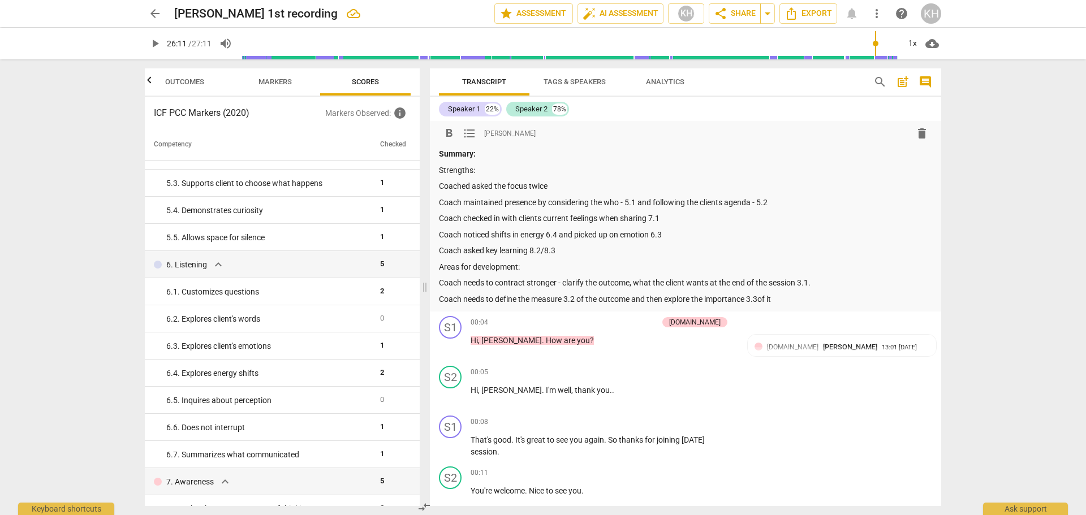
click at [795, 300] on p "Coach needs to define the measure 3.2 of the outcome and then explore the impor…" at bounding box center [685, 300] width 493 height 12
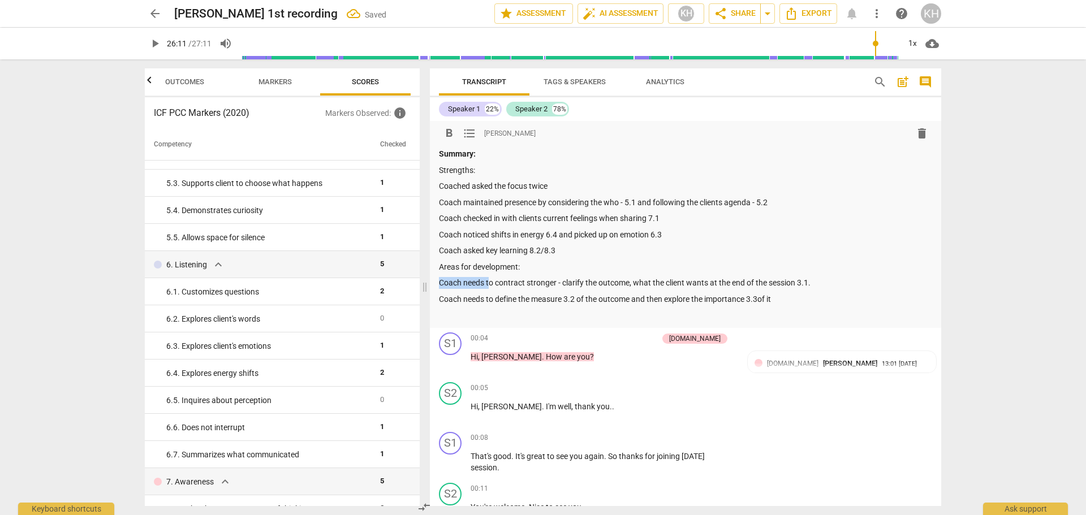
drag, startPoint x: 489, startPoint y: 283, endPoint x: 440, endPoint y: 283, distance: 48.6
click at [440, 283] on p "Coach needs to contract stronger - clarify the outcome, what the client wants a…" at bounding box center [685, 283] width 493 height 12
click at [520, 282] on p "Try to contract stronger - clarify the outcome, what the client wants at the en…" at bounding box center [685, 283] width 493 height 12
drag, startPoint x: 440, startPoint y: 298, endPoint x: 496, endPoint y: 299, distance: 56.0
click at [496, 299] on p "Coach needs to define the measure 3.2 of the outcome and then explore the impor…" at bounding box center [685, 300] width 493 height 12
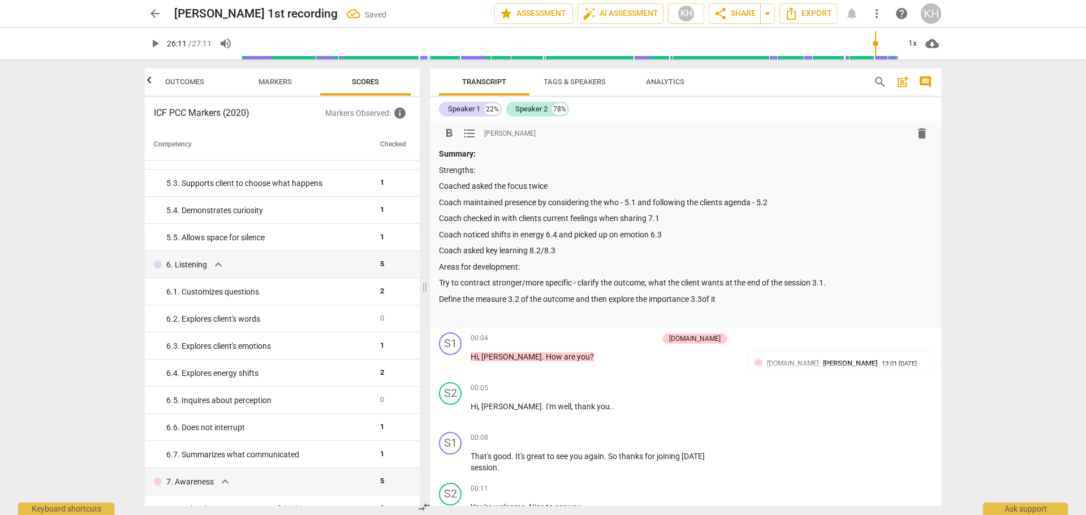
click at [704, 299] on p "Define the measure 3.2 of the outcome and then explore the importance 3.3of it" at bounding box center [685, 300] width 493 height 12
click at [738, 299] on p "Define the measure 3.2 of the outcome and then explore the importance 3.3 of it" at bounding box center [685, 300] width 493 height 12
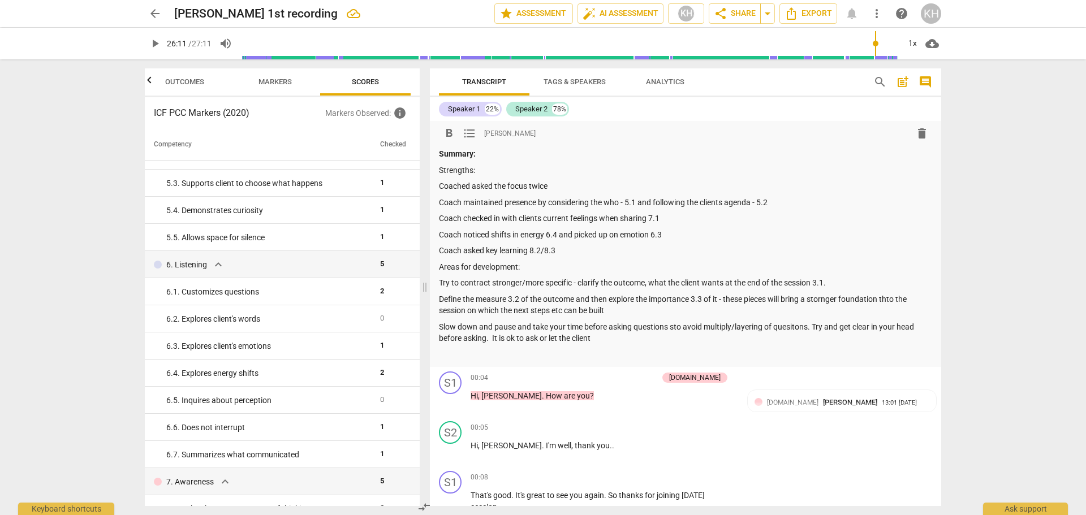
type input "1571"
click at [675, 325] on p "Slow down and pause and take your time before asking questions sto avoid multip…" at bounding box center [685, 332] width 493 height 23
click at [727, 325] on p "Slow down and pause and take your time before asking questions to avoid multipl…" at bounding box center [685, 332] width 493 height 23
drag, startPoint x: 895, startPoint y: 301, endPoint x: 845, endPoint y: 315, distance: 51.6
click at [843, 314] on p "Define the measure 3.2 of the outcome and then explore the importance 3.3 of it…" at bounding box center [685, 305] width 493 height 23
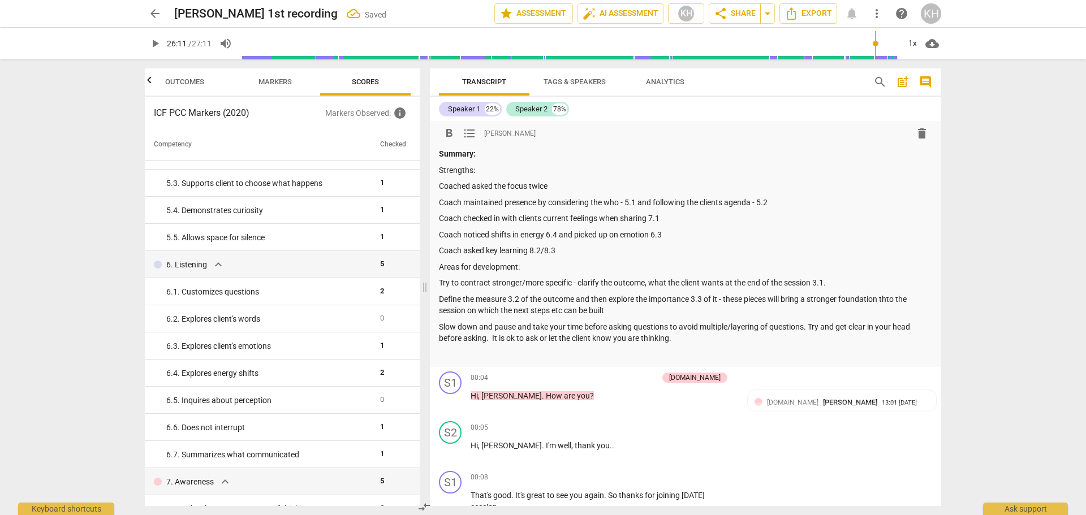
click at [897, 298] on p "Define the measure 3.2 of the outcome and then explore the importance 3.3 of it…" at bounding box center [685, 305] width 493 height 23
click at [553, 310] on p "Define the measure 3.2 of the outcome and then explore the importance 3.3 of it…" at bounding box center [685, 305] width 493 height 23
click at [602, 308] on p "Define the measure 3.2 of the outcome and then explore the importance 3.3 of it…" at bounding box center [685, 305] width 493 height 23
click at [814, 10] on span "Export" at bounding box center [809, 14] width 48 height 14
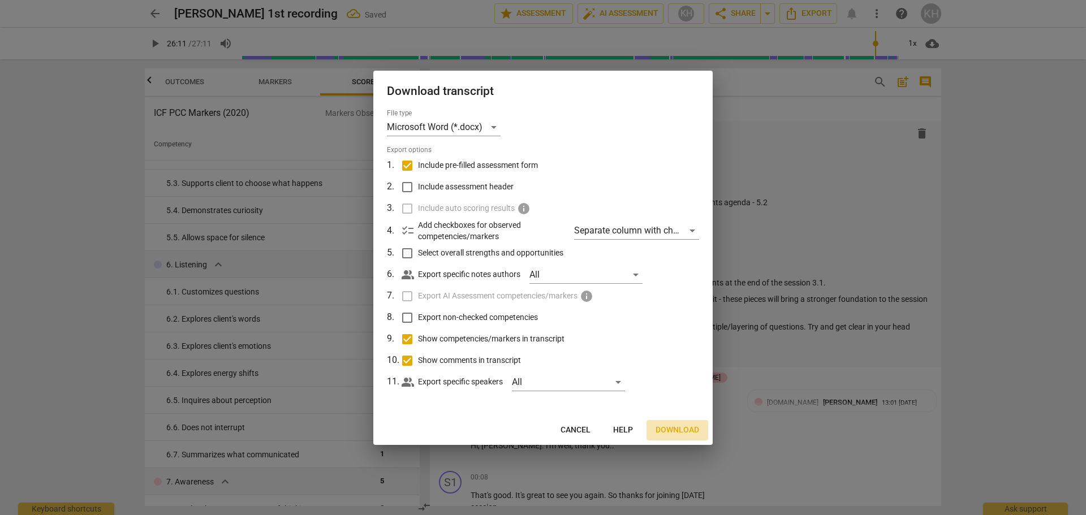
click at [669, 430] on span "Download" at bounding box center [678, 430] width 44 height 11
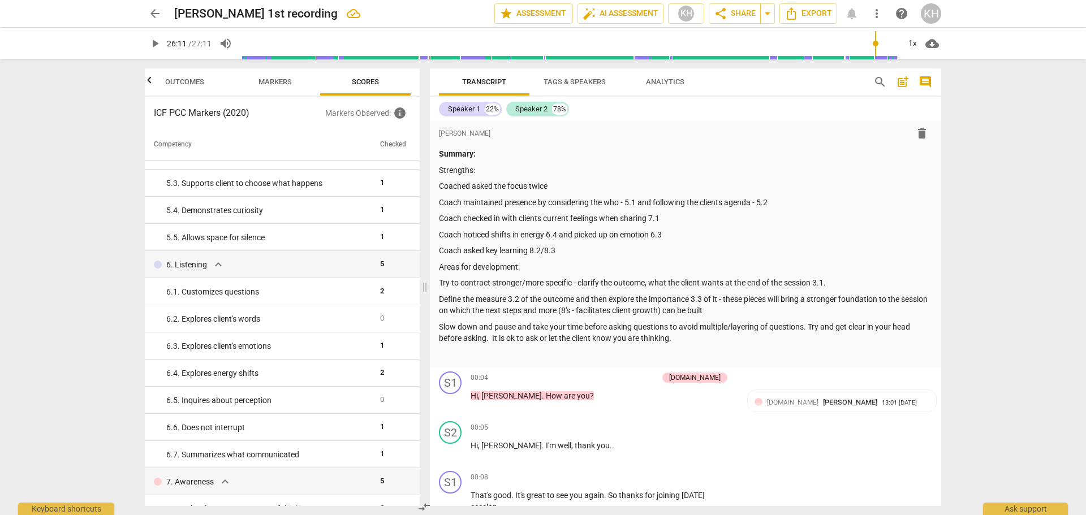
click at [154, 16] on span "arrow_back" at bounding box center [155, 14] width 14 height 14
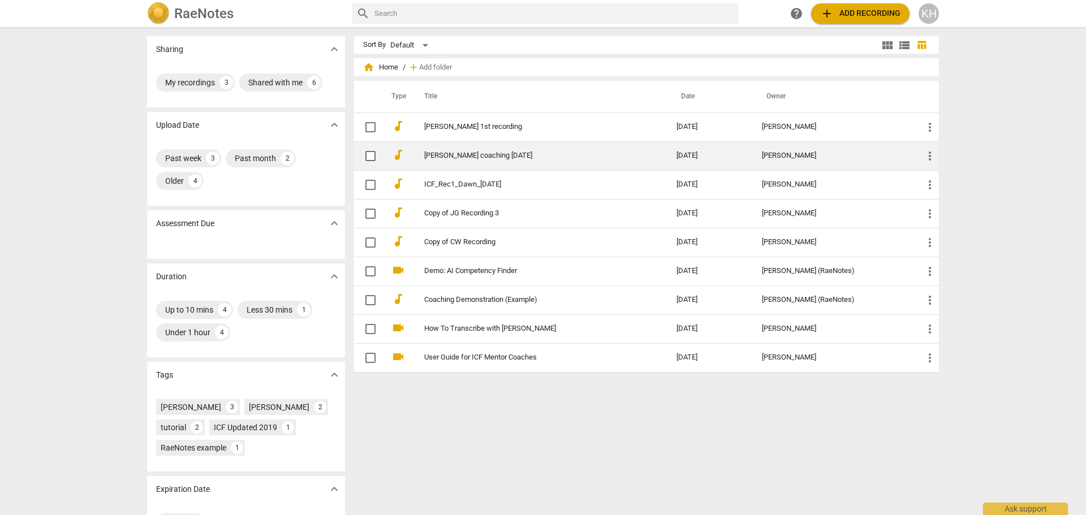
click at [476, 158] on link "[PERSON_NAME] coaching [DATE]" at bounding box center [530, 156] width 212 height 8
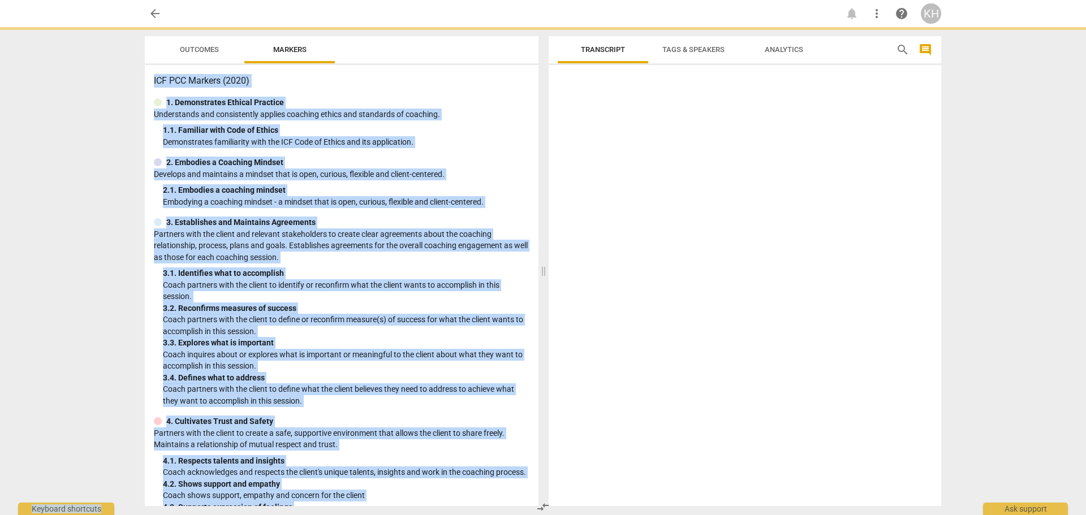
click at [476, 158] on div "2. Embodies a Coaching Mindset" at bounding box center [342, 163] width 376 height 12
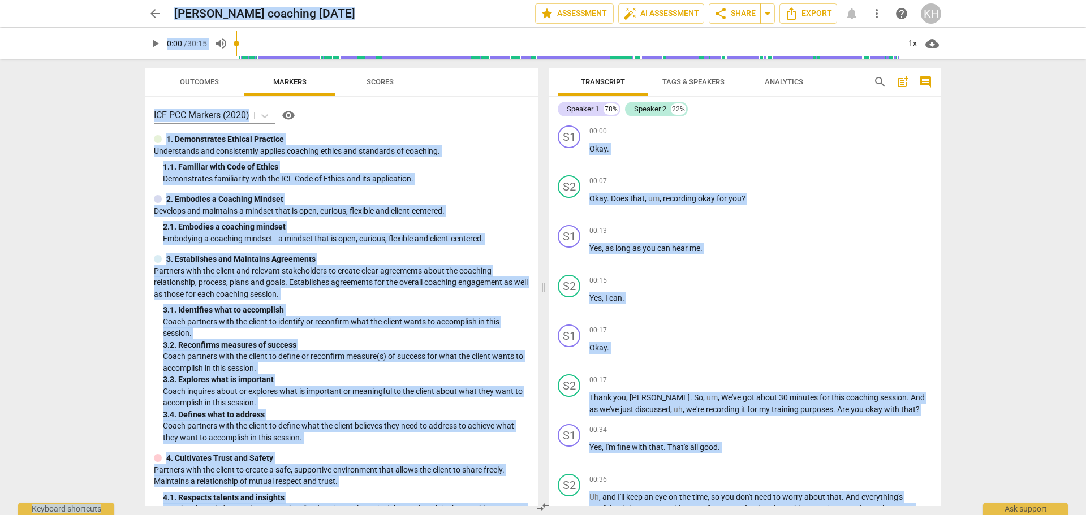
click at [154, 41] on span "play_arrow" at bounding box center [155, 44] width 14 height 14
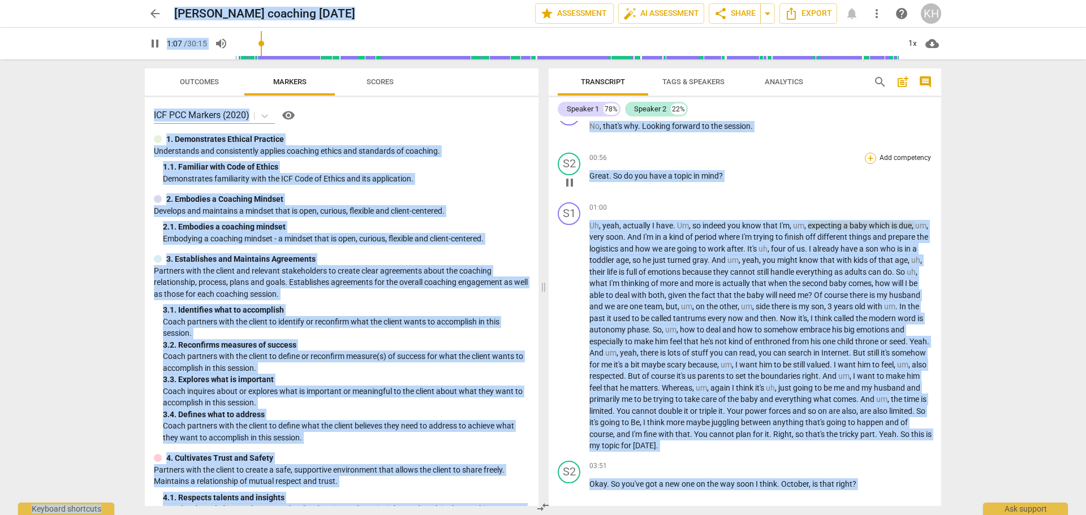
click at [867, 156] on div "+" at bounding box center [870, 158] width 11 height 11
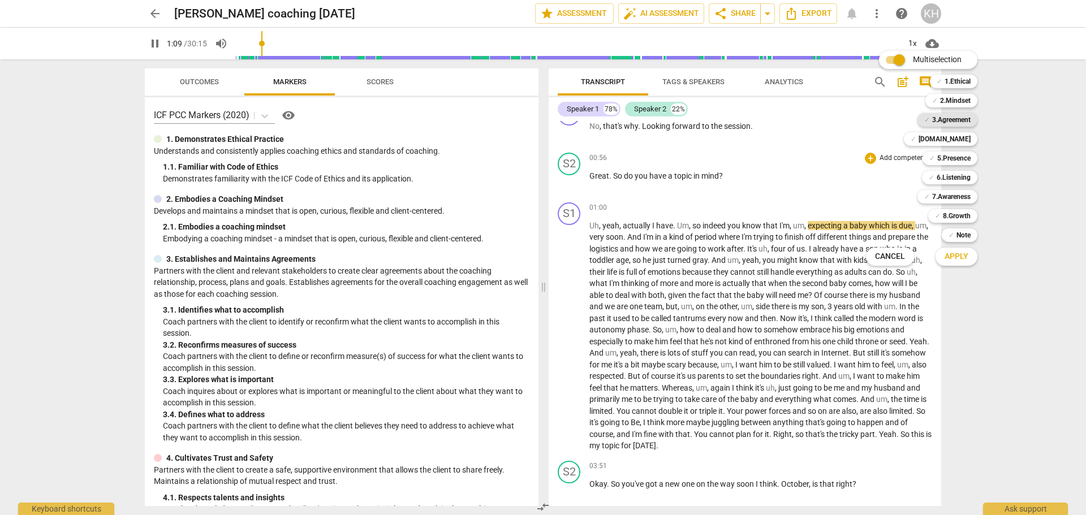
click at [936, 122] on b "3.Agreement" at bounding box center [951, 120] width 38 height 14
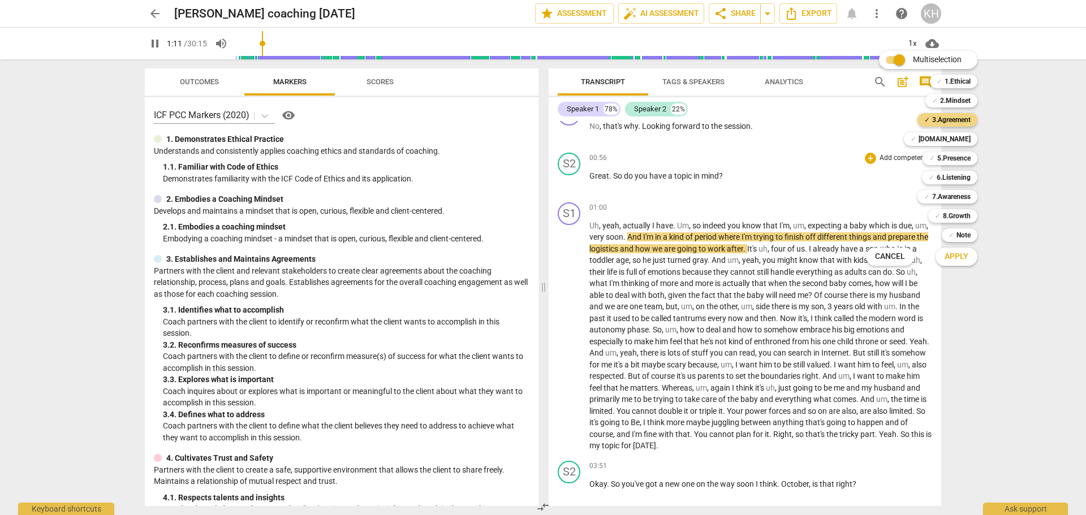
click at [950, 258] on span "Apply" at bounding box center [957, 256] width 24 height 11
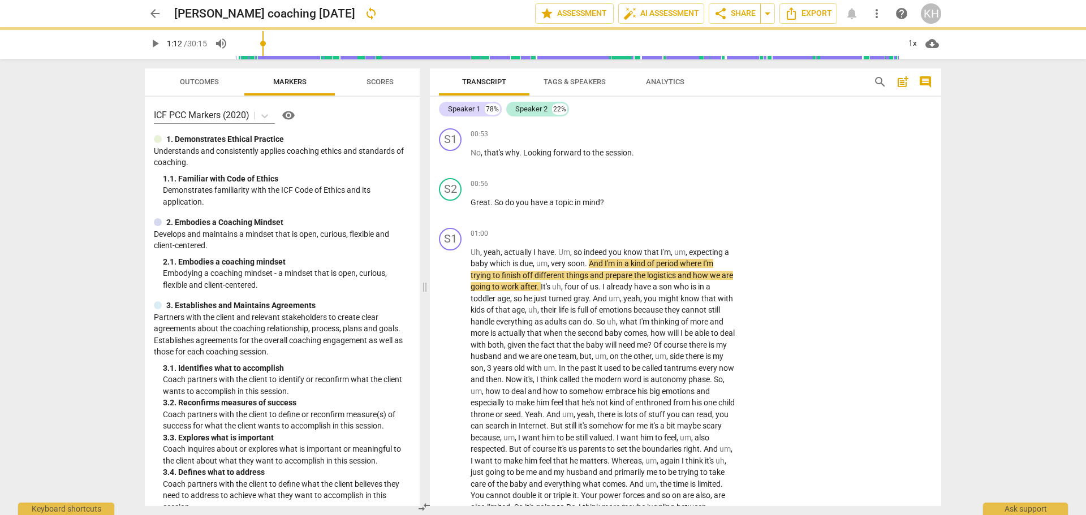
type input "72"
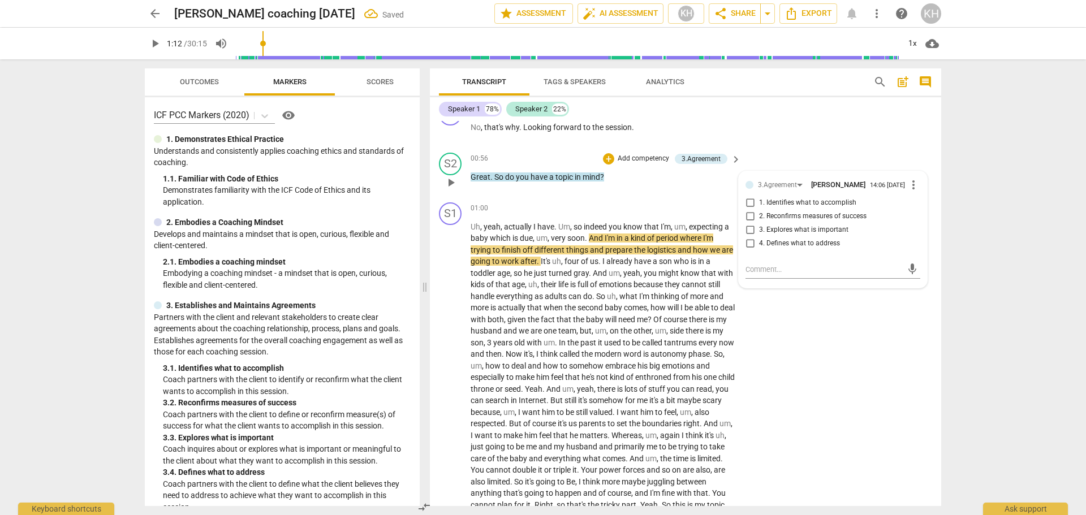
click at [821, 204] on span "1. Identifies what to accomplish" at bounding box center [807, 203] width 97 height 10
click at [759, 204] on input "1. Identifies what to accomplish" at bounding box center [750, 203] width 18 height 14
checkbox input "true"
click at [705, 196] on div "S2 play_arrow pause 00:56 + Add competency 3.Agreement keyboard_arrow_right Gre…" at bounding box center [685, 173] width 511 height 50
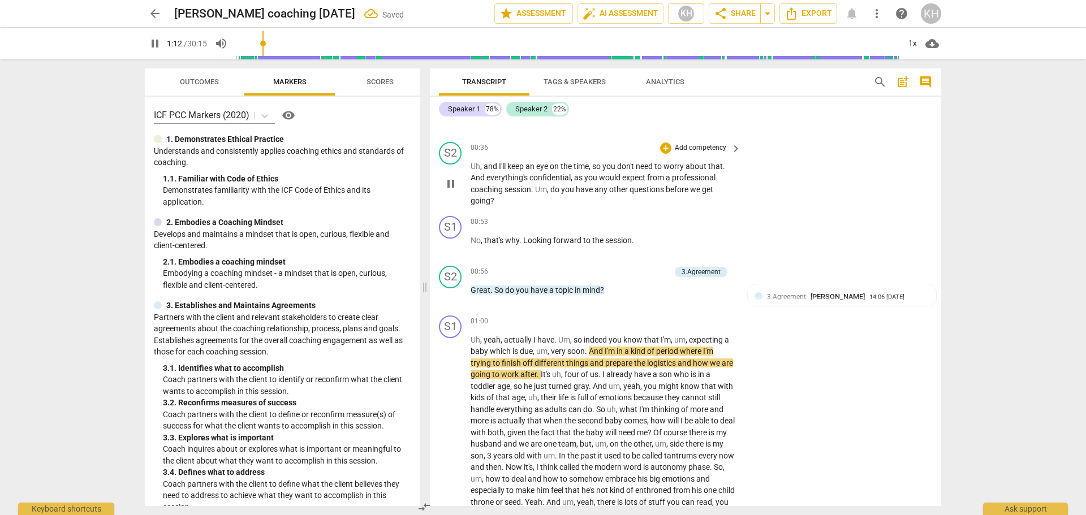
scroll to position [288, 0]
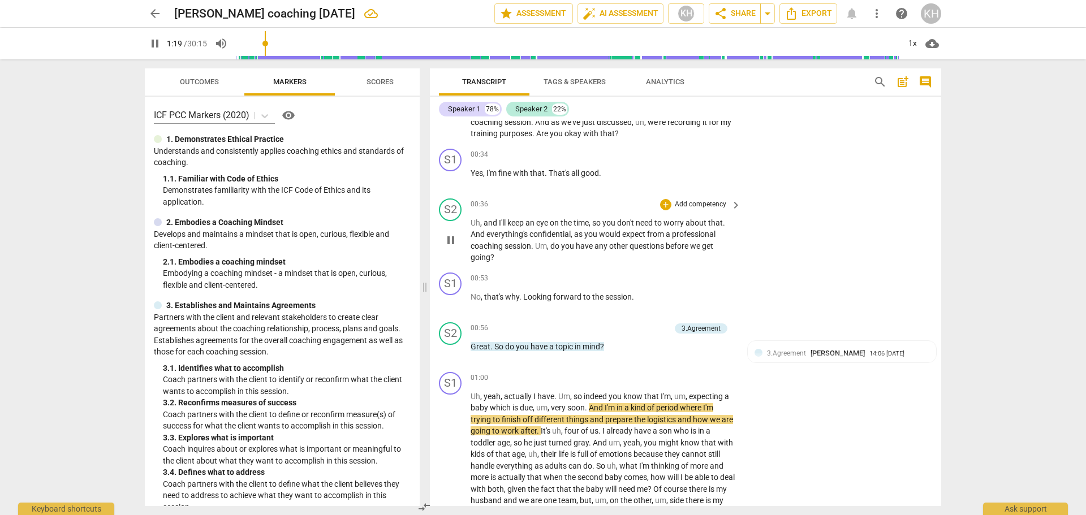
click at [709, 206] on p "Add competency" at bounding box center [701, 205] width 54 height 10
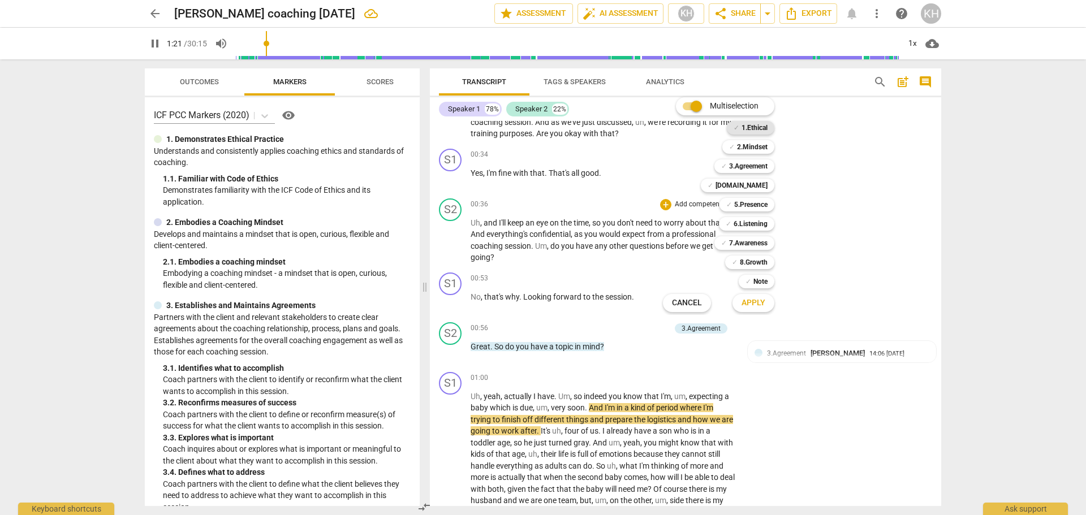
click at [749, 128] on b "1.Ethical" at bounding box center [755, 128] width 26 height 14
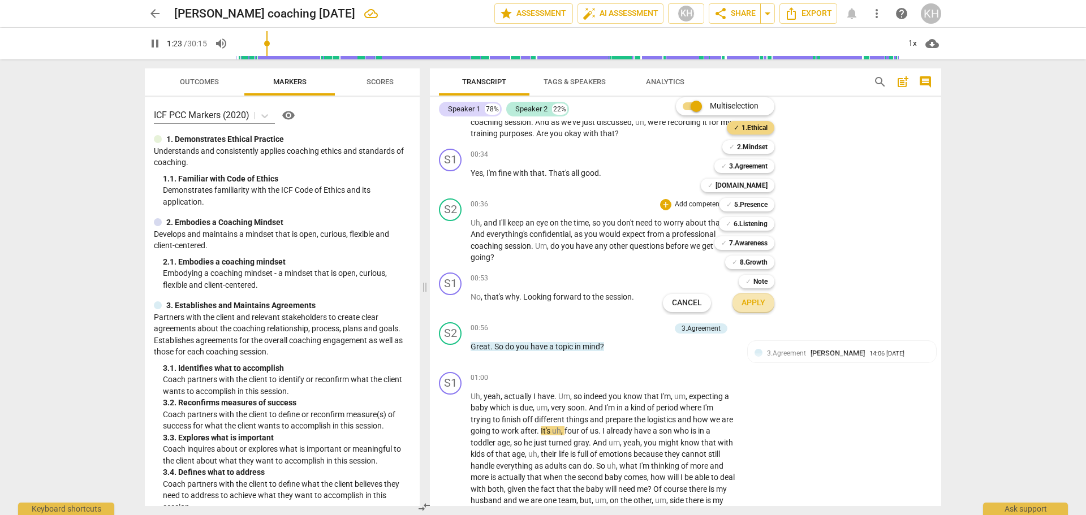
click at [746, 299] on span "Apply" at bounding box center [754, 303] width 24 height 11
type input "84"
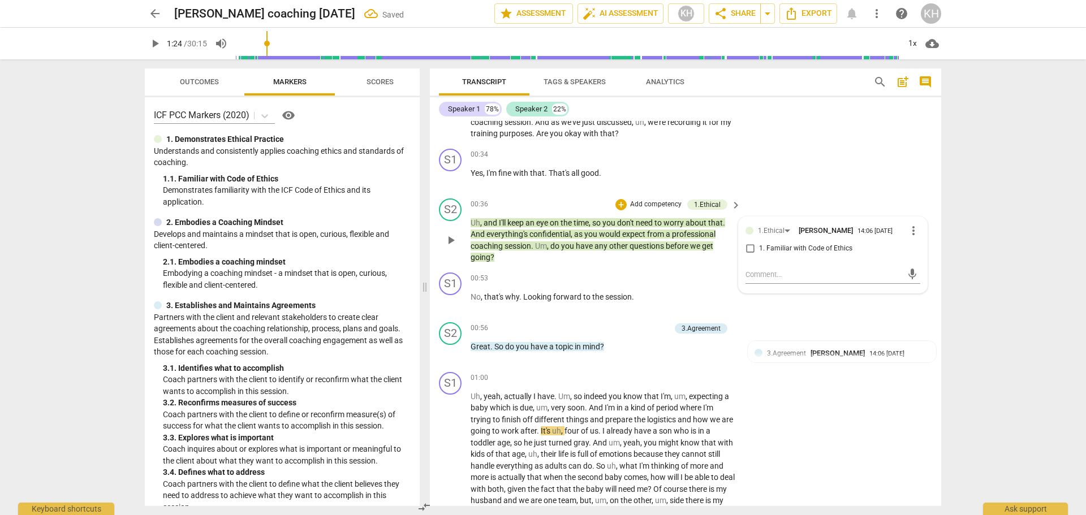
click at [772, 247] on span "1. Familiar with Code of Ethics" at bounding box center [805, 249] width 93 height 10
click at [759, 247] on input "1. Familiar with Code of Ethics" at bounding box center [750, 249] width 18 height 14
checkbox input "true"
click at [650, 207] on p "Add competency" at bounding box center [656, 205] width 54 height 10
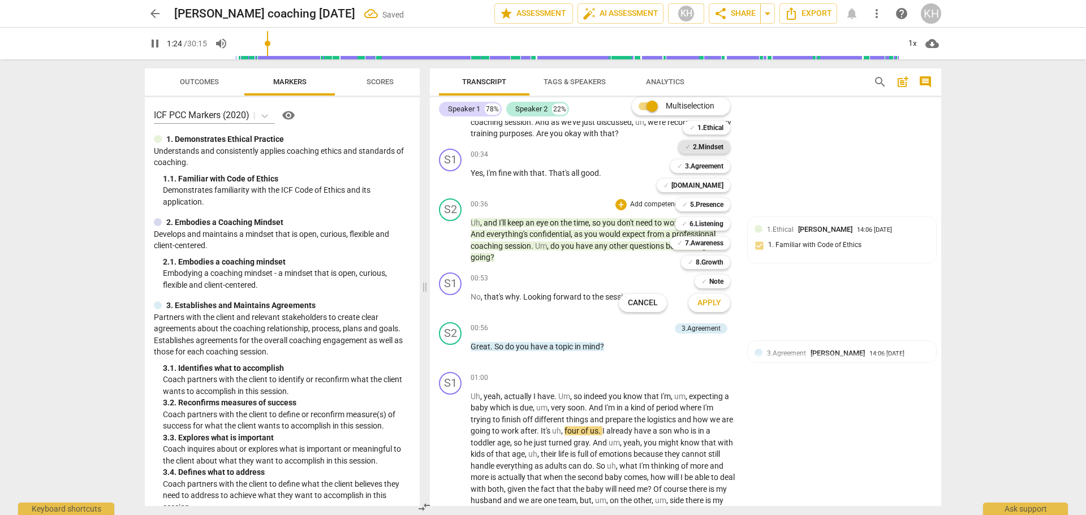
click at [701, 142] on b "2.Mindset" at bounding box center [708, 147] width 31 height 14
click at [714, 304] on span "Apply" at bounding box center [709, 303] width 24 height 11
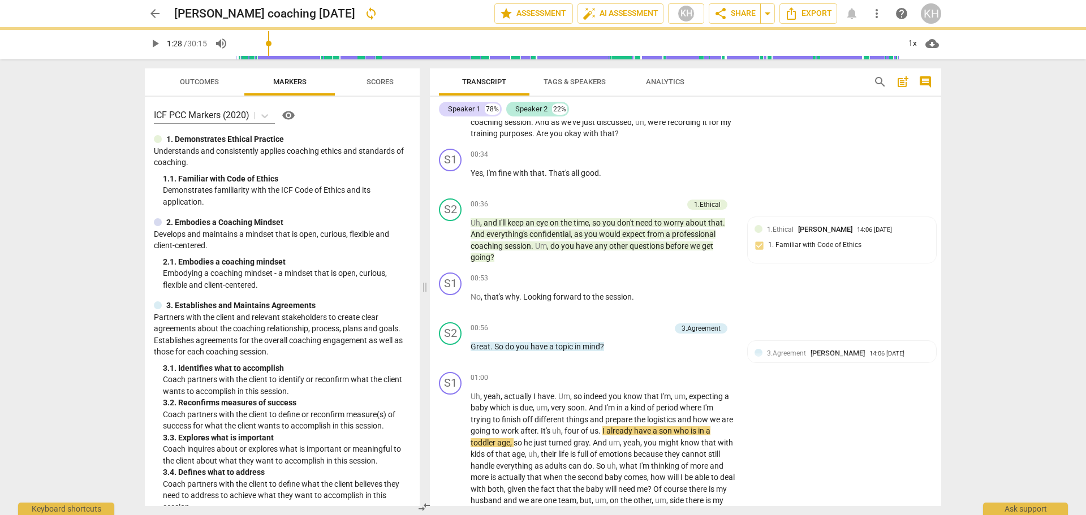
type input "88"
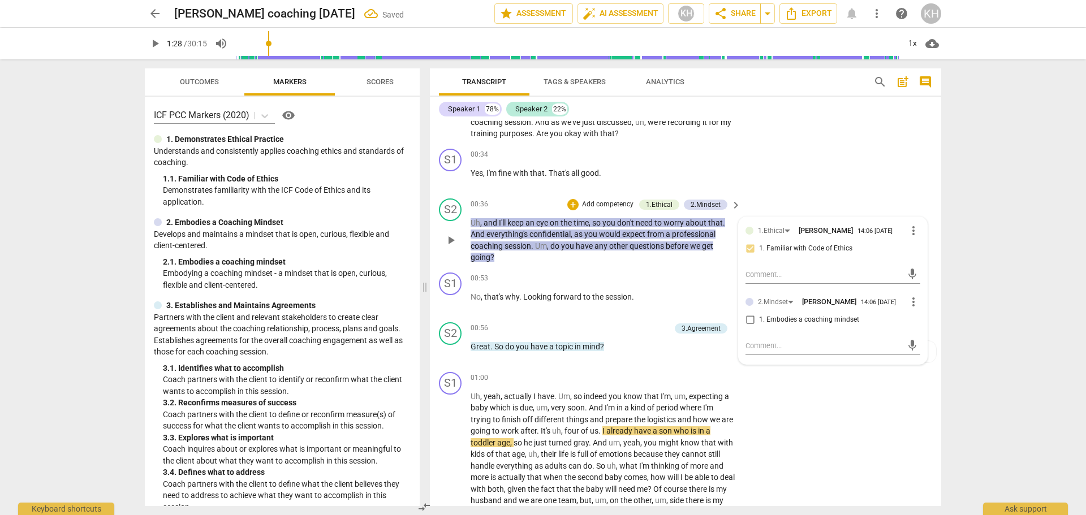
click at [793, 320] on span "1. Embodies a coaching mindset" at bounding box center [809, 320] width 100 height 10
click at [759, 320] on input "1. Embodies a coaching mindset" at bounding box center [750, 320] width 18 height 14
checkbox input "true"
click at [698, 263] on p "Uh , and I'll keep an eye on the time , so you don't need to worry about that .…" at bounding box center [603, 240] width 265 height 46
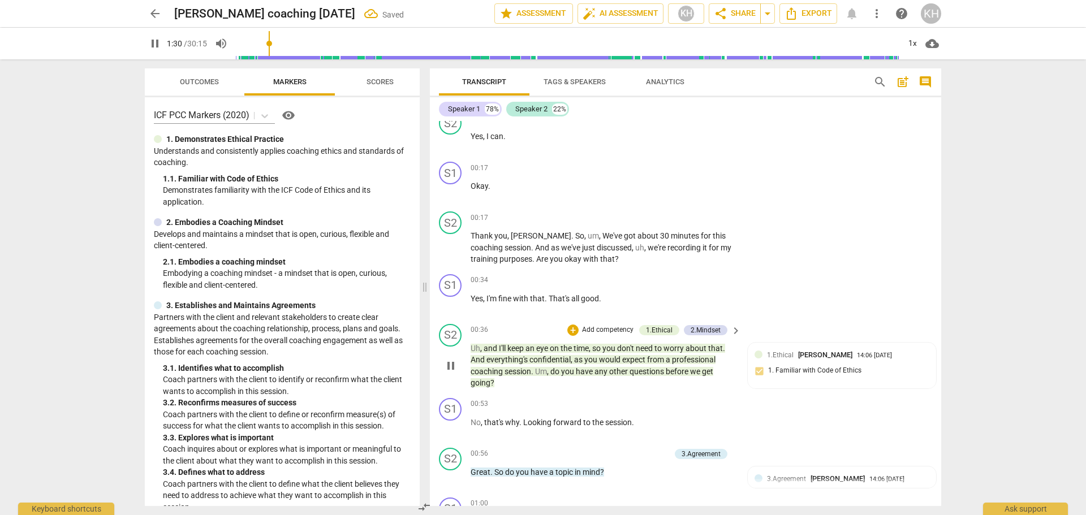
scroll to position [119, 0]
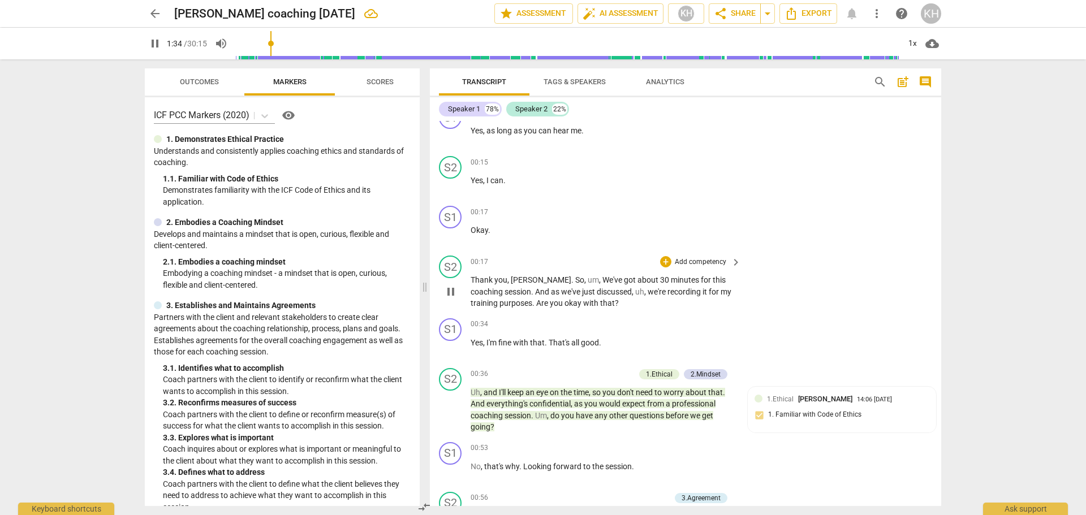
click at [700, 259] on p "Add competency" at bounding box center [701, 262] width 54 height 10
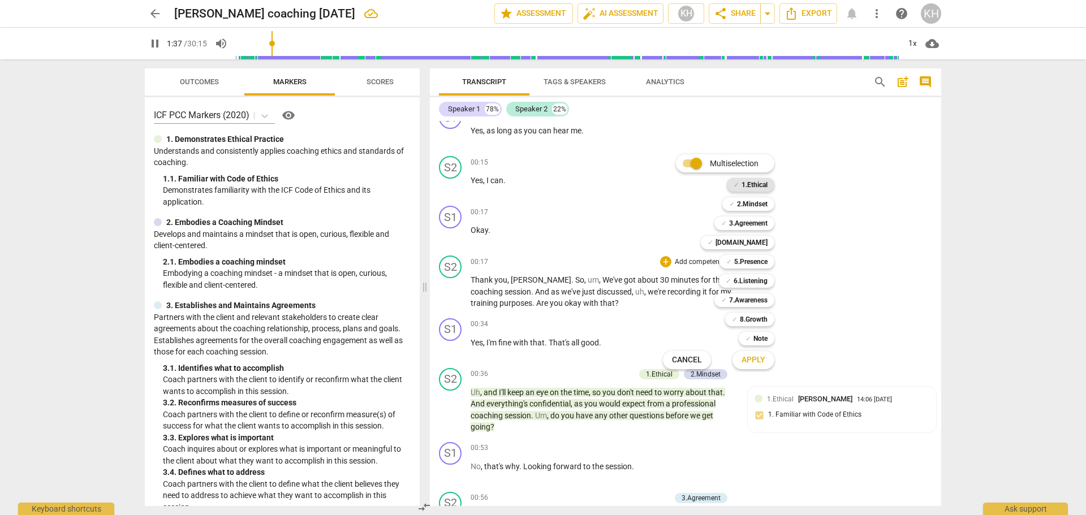
click at [751, 186] on b "1.Ethical" at bounding box center [755, 185] width 26 height 14
click at [764, 357] on span "Apply" at bounding box center [754, 360] width 24 height 11
type input "100"
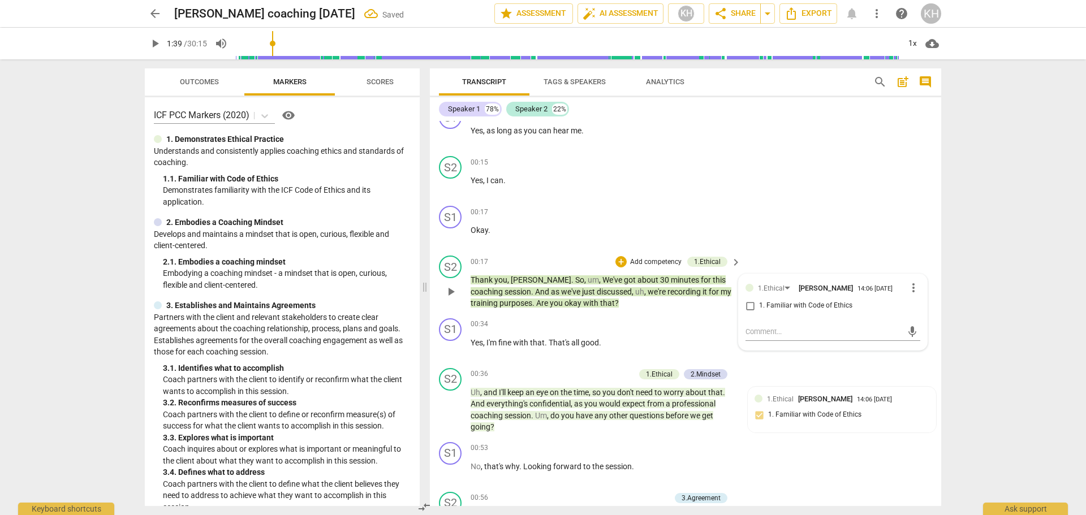
click at [778, 304] on span "1. Familiar with Code of Ethics" at bounding box center [805, 306] width 93 height 10
click at [759, 304] on input "1. Familiar with Code of Ethics" at bounding box center [750, 306] width 18 height 14
checkbox input "true"
click at [651, 261] on p "Add competency" at bounding box center [656, 262] width 54 height 10
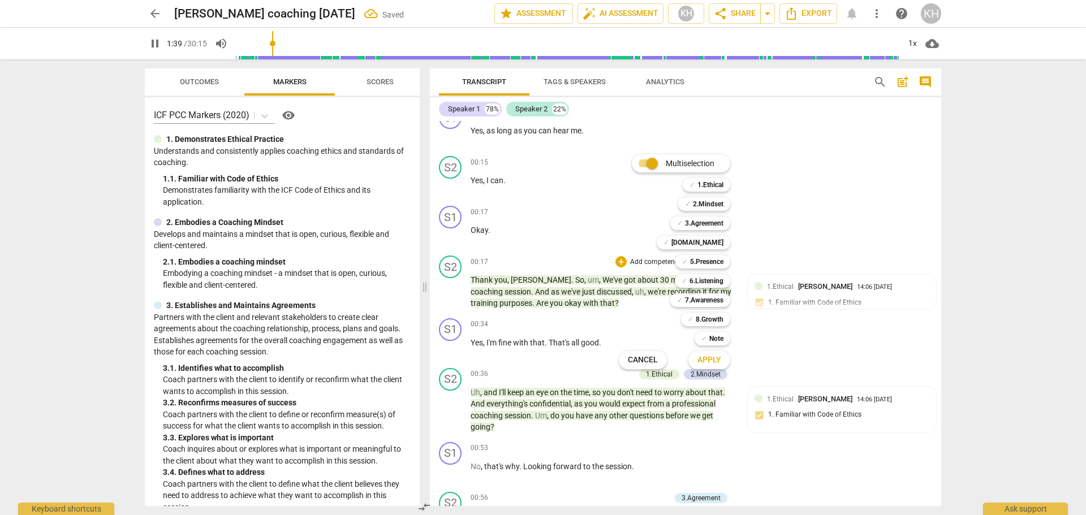
scroll to position [617, 0]
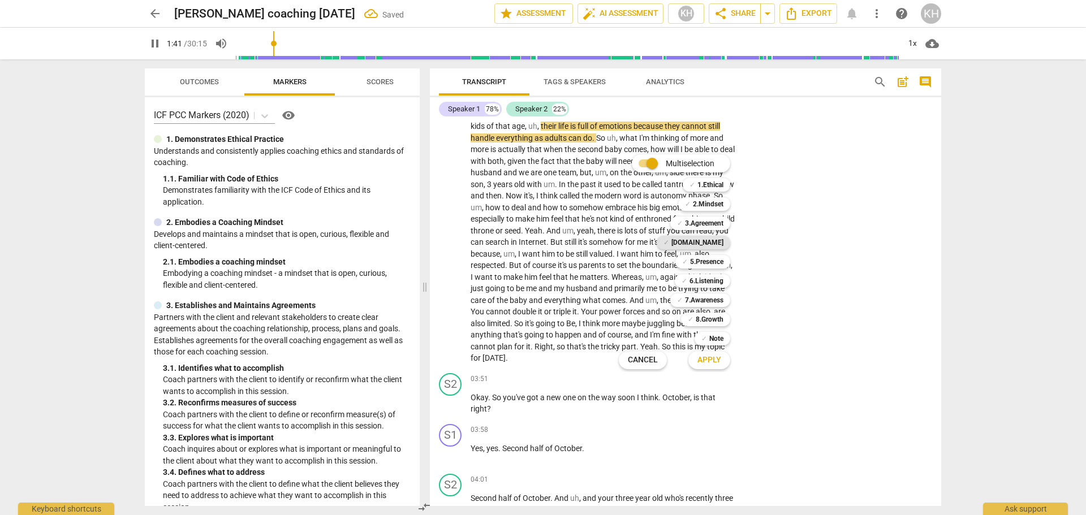
click at [705, 245] on b "[DOMAIN_NAME]" at bounding box center [697, 243] width 52 height 14
click at [714, 360] on span "Apply" at bounding box center [709, 360] width 24 height 11
type input "104"
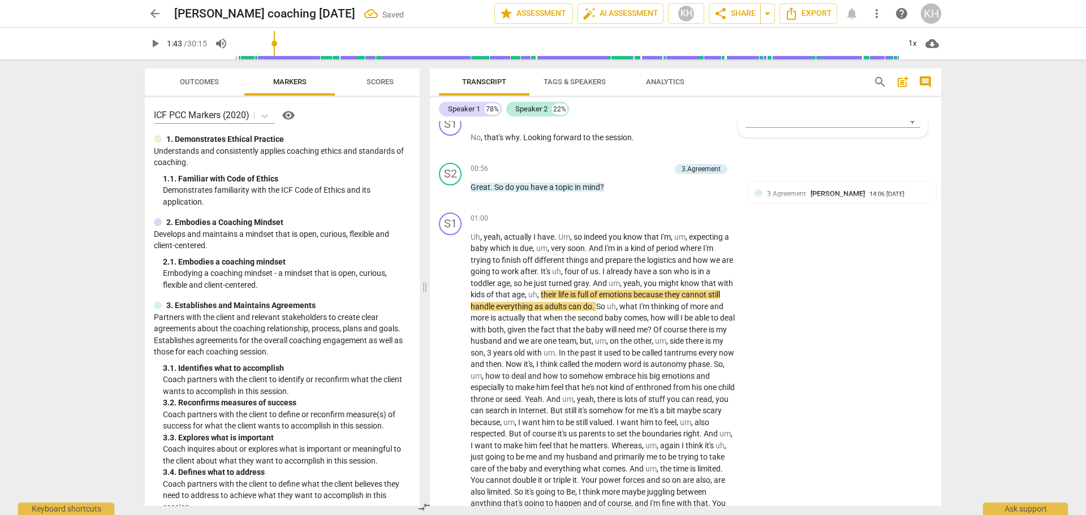
scroll to position [110, 0]
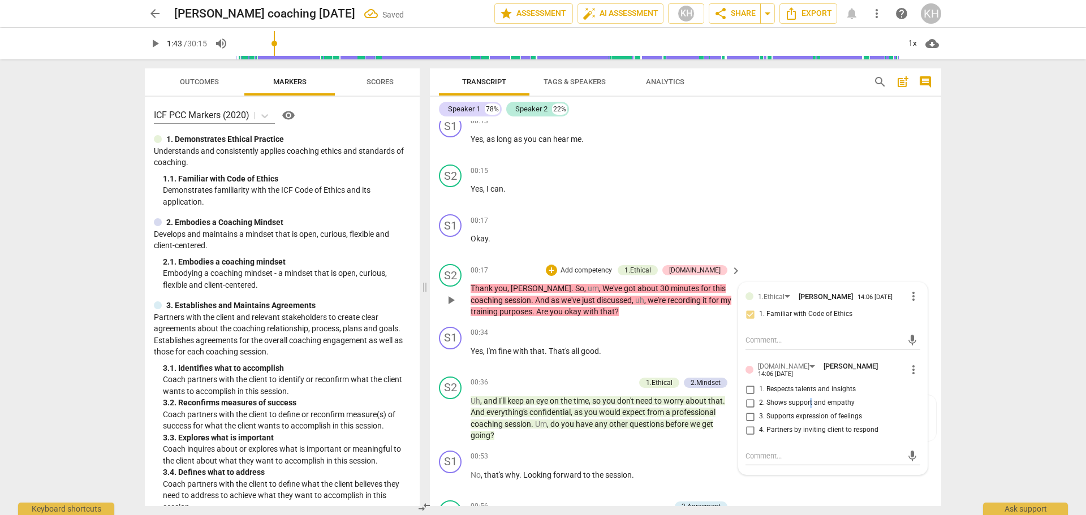
click at [809, 398] on span "2. Shows support and empathy" at bounding box center [807, 403] width 96 height 10
click at [749, 402] on input "2. Shows support and empathy" at bounding box center [750, 404] width 18 height 14
checkbox input "true"
click at [664, 317] on p "Thank you , [PERSON_NAME] . So , um , We've got about 30 minutes for this coach…" at bounding box center [603, 300] width 265 height 35
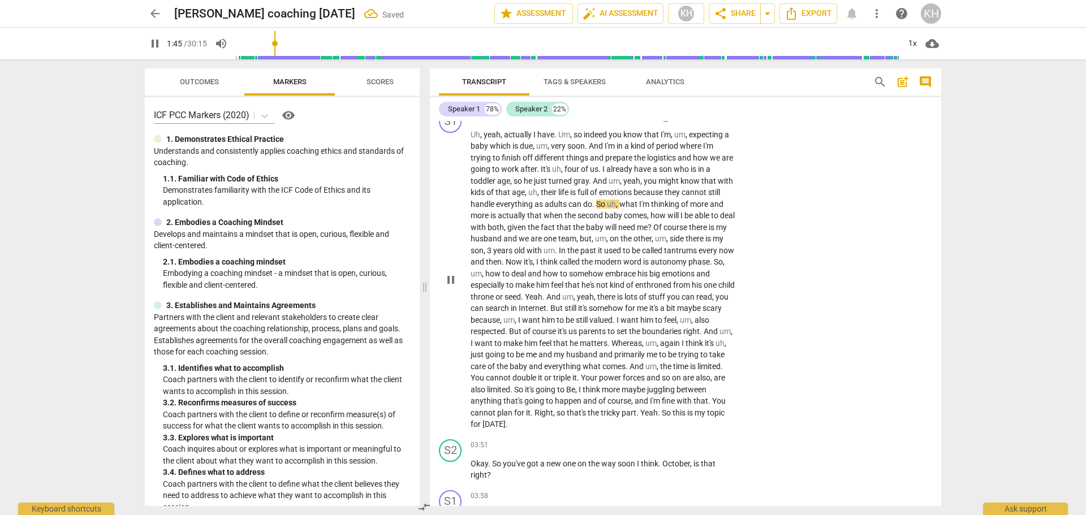
scroll to position [676, 0]
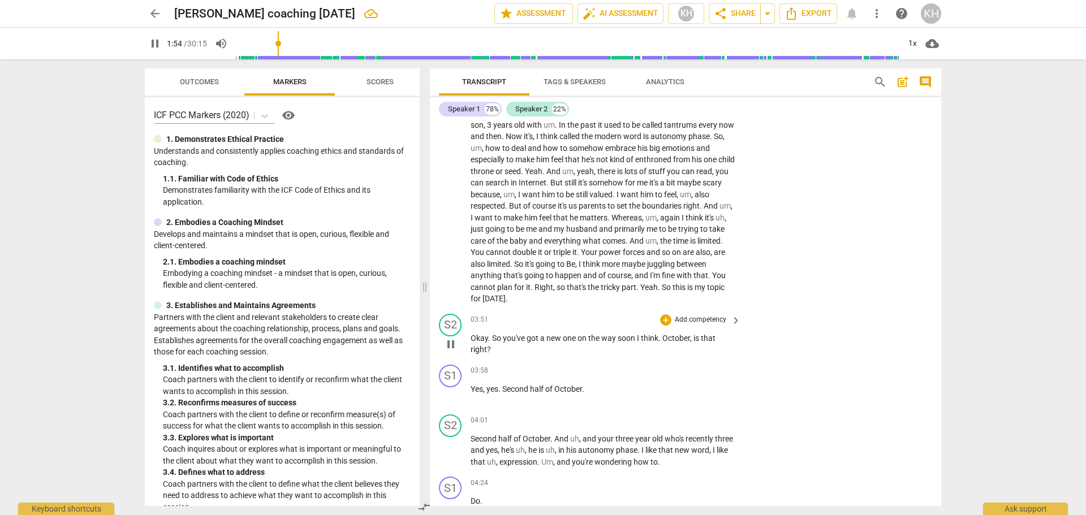
click at [683, 321] on p "Add competency" at bounding box center [701, 320] width 54 height 10
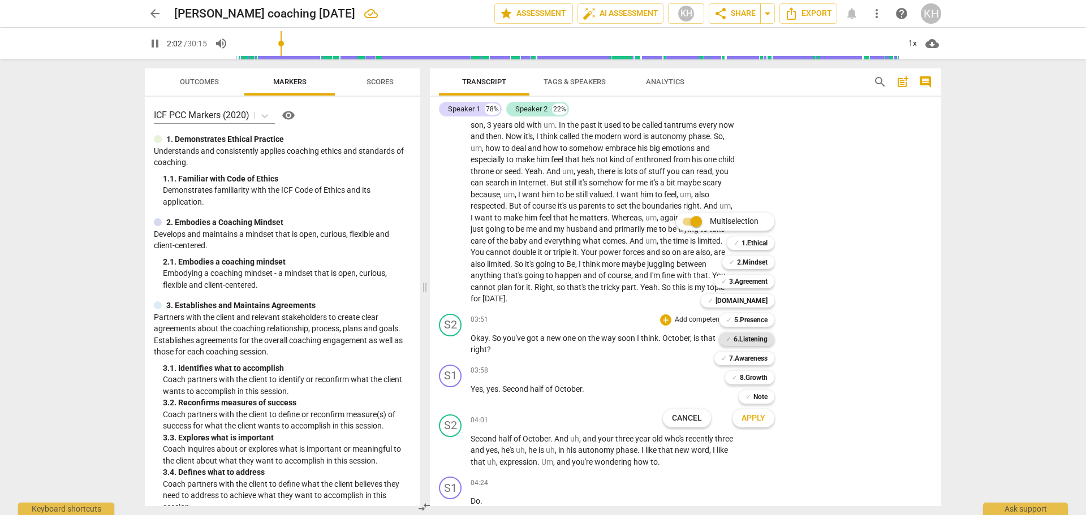
click at [742, 338] on b "6.Listening" at bounding box center [751, 340] width 34 height 14
click at [759, 421] on span "Apply" at bounding box center [754, 418] width 24 height 11
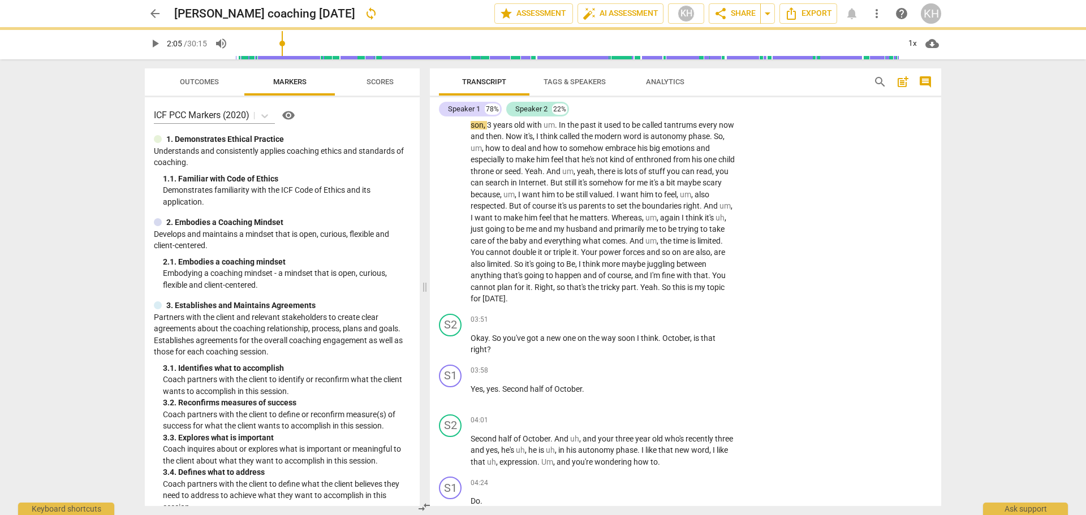
type input "126"
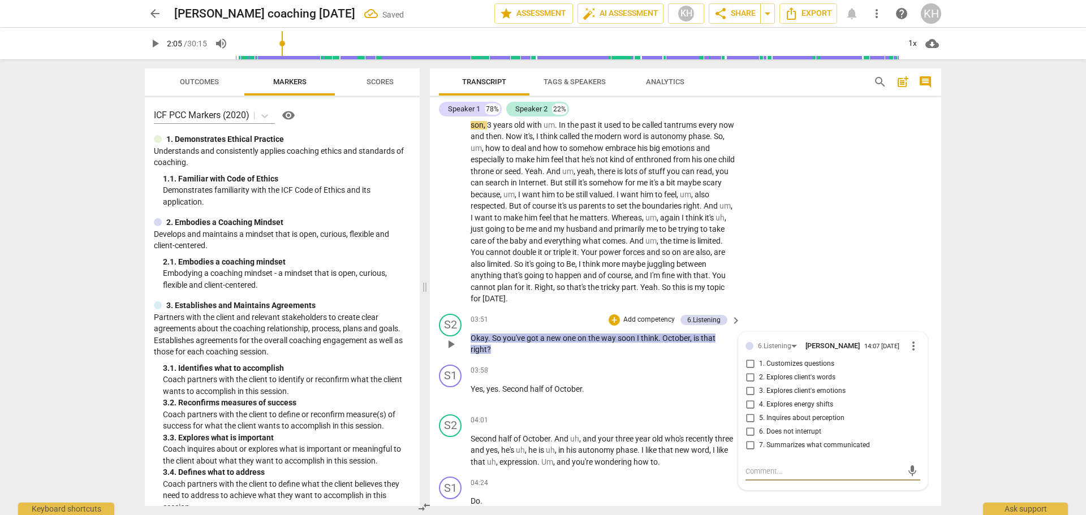
click at [769, 442] on span "7. Summarizes what communicated" at bounding box center [814, 446] width 111 height 10
click at [759, 442] on input "7. Summarizes what communicated" at bounding box center [750, 446] width 18 height 14
checkbox input "true"
click at [691, 389] on p "Yes , yes . Second half of October ." at bounding box center [603, 390] width 265 height 12
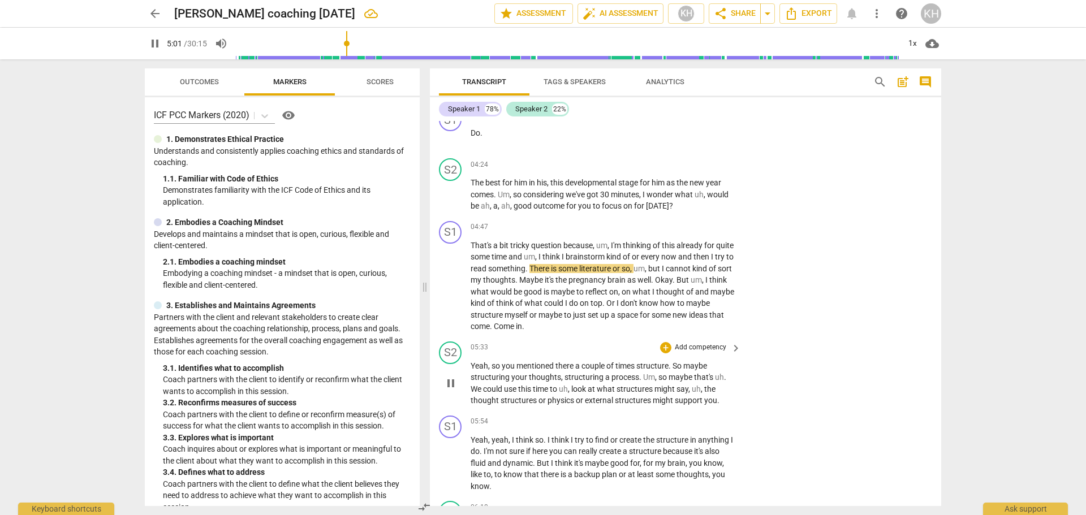
scroll to position [988, 0]
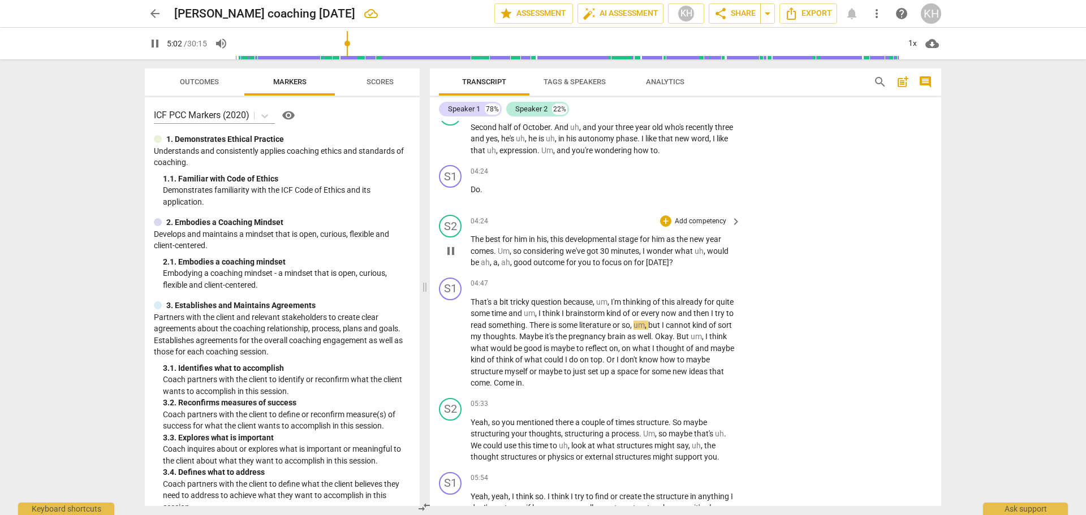
click at [706, 220] on p "Add competency" at bounding box center [701, 222] width 54 height 10
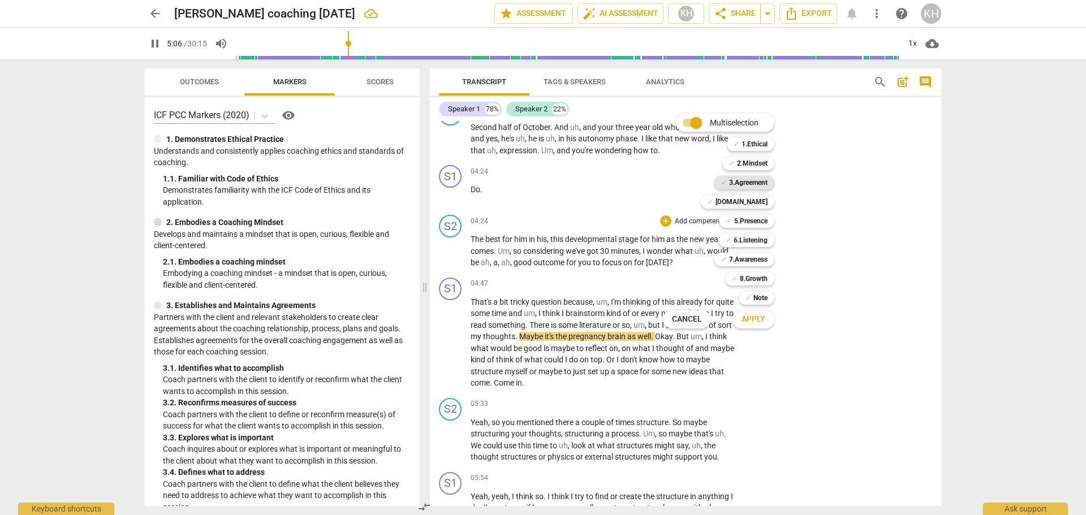
click at [752, 183] on b "3.Agreement" at bounding box center [748, 183] width 38 height 14
click at [760, 324] on span "Apply" at bounding box center [754, 319] width 24 height 11
type input "308"
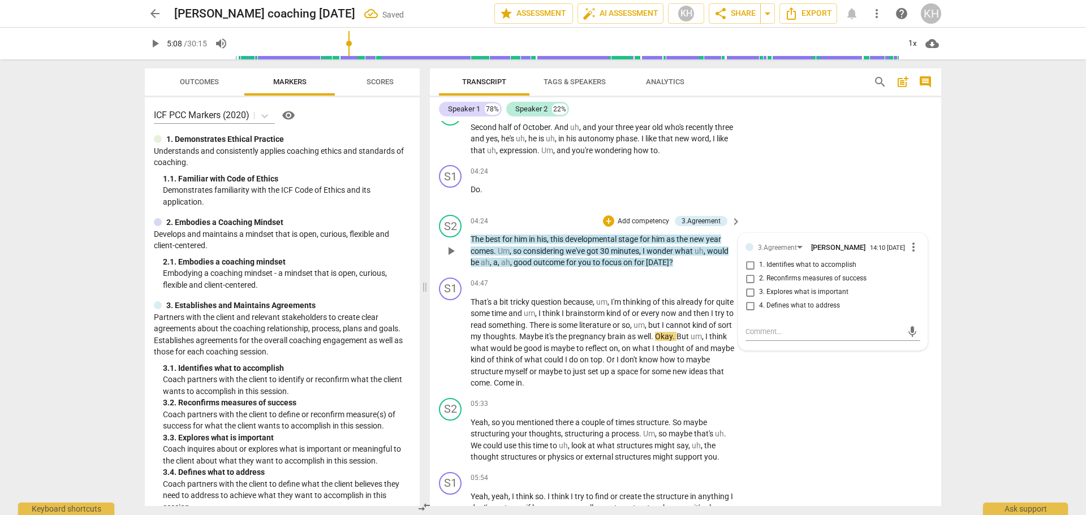
click at [795, 269] on span "1. Identifies what to accomplish" at bounding box center [807, 265] width 97 height 10
click at [759, 269] on input "1. Identifies what to accomplish" at bounding box center [750, 265] width 18 height 14
checkbox input "true"
click at [713, 269] on div "S2 play_arrow pause 04:24 + Add competency 3.Agreement keyboard_arrow_right The…" at bounding box center [685, 241] width 511 height 63
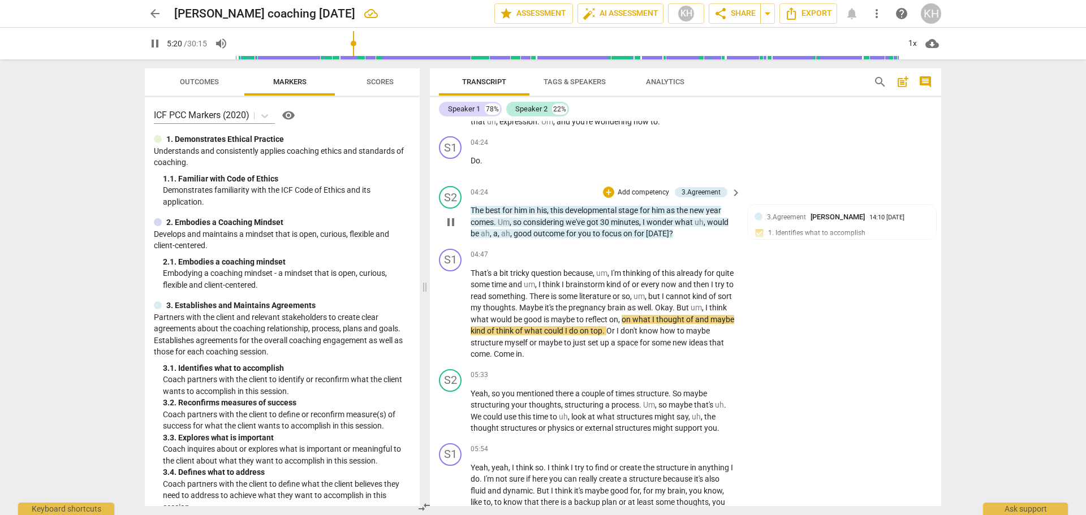
scroll to position [1044, 0]
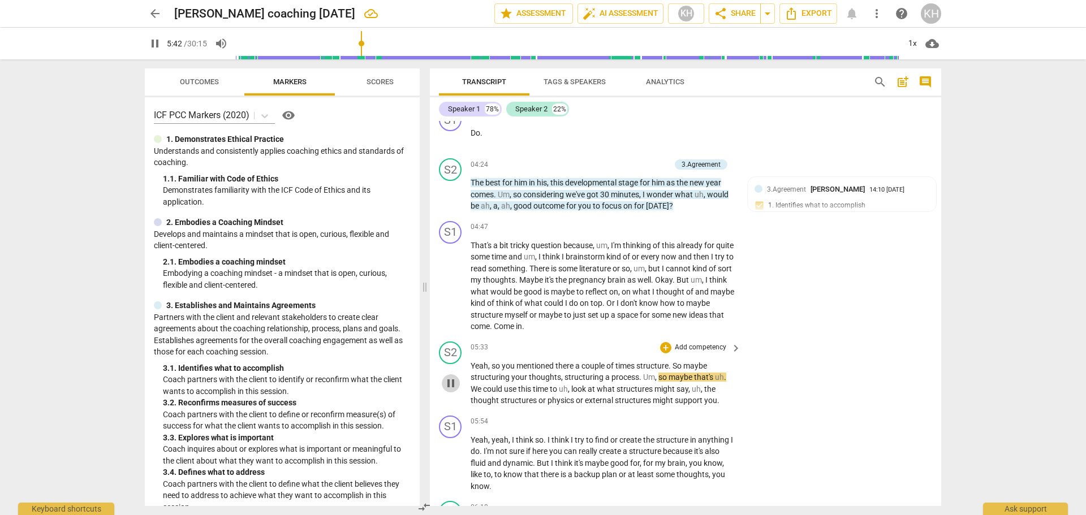
click at [453, 387] on span "pause" at bounding box center [451, 384] width 14 height 14
type input "342"
click at [701, 349] on p "Add competency" at bounding box center [701, 348] width 54 height 10
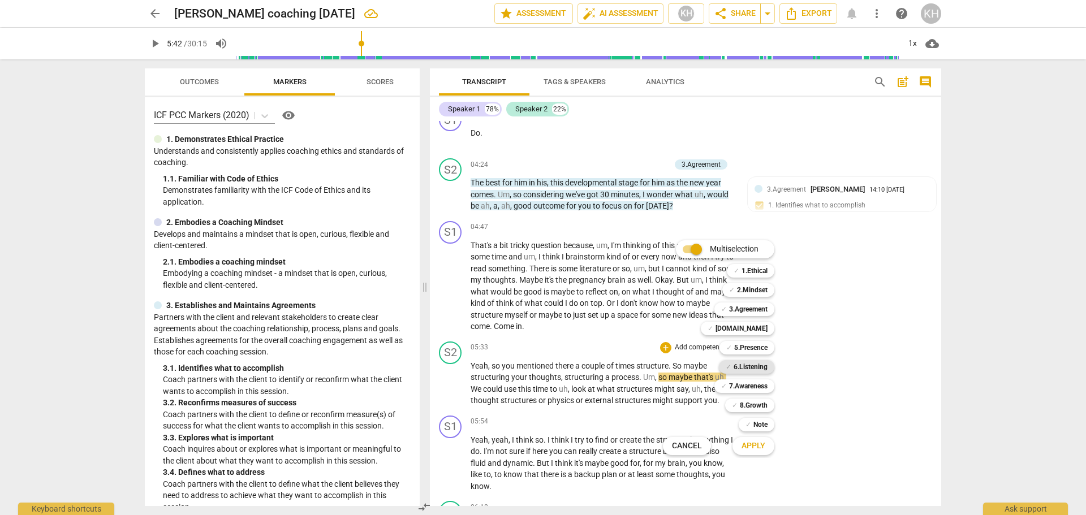
click at [752, 366] on b "6.Listening" at bounding box center [751, 367] width 34 height 14
click at [758, 450] on span "Apply" at bounding box center [754, 446] width 24 height 11
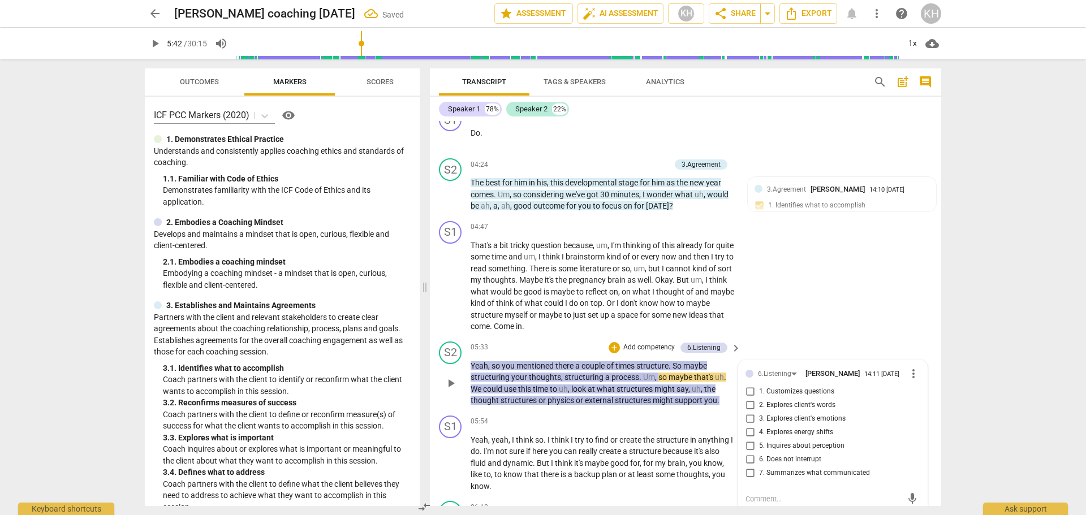
click at [783, 385] on label "1. Customizes questions" at bounding box center [828, 392] width 175 height 14
click at [759, 385] on input "1. Customizes questions" at bounding box center [750, 392] width 18 height 14
checkbox input "true"
click at [706, 414] on div "S1 play_arrow pause 05:54 + Add competency keyboard_arrow_right Yeah , yeah , I…" at bounding box center [685, 454] width 511 height 86
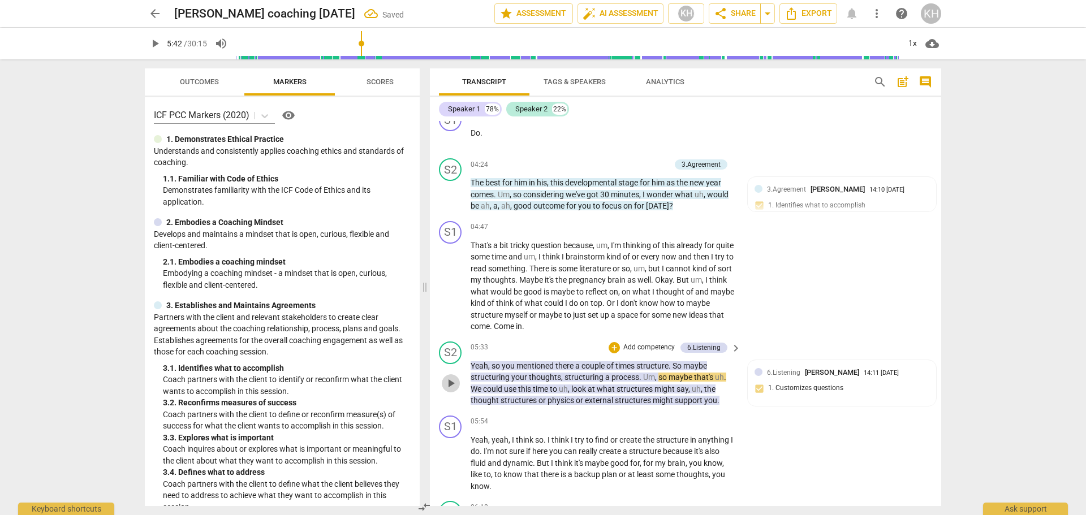
click at [451, 384] on span "play_arrow" at bounding box center [451, 384] width 14 height 14
click at [454, 384] on span "pause" at bounding box center [451, 384] width 14 height 14
type input "358"
click at [655, 346] on p "Add competency" at bounding box center [649, 348] width 54 height 10
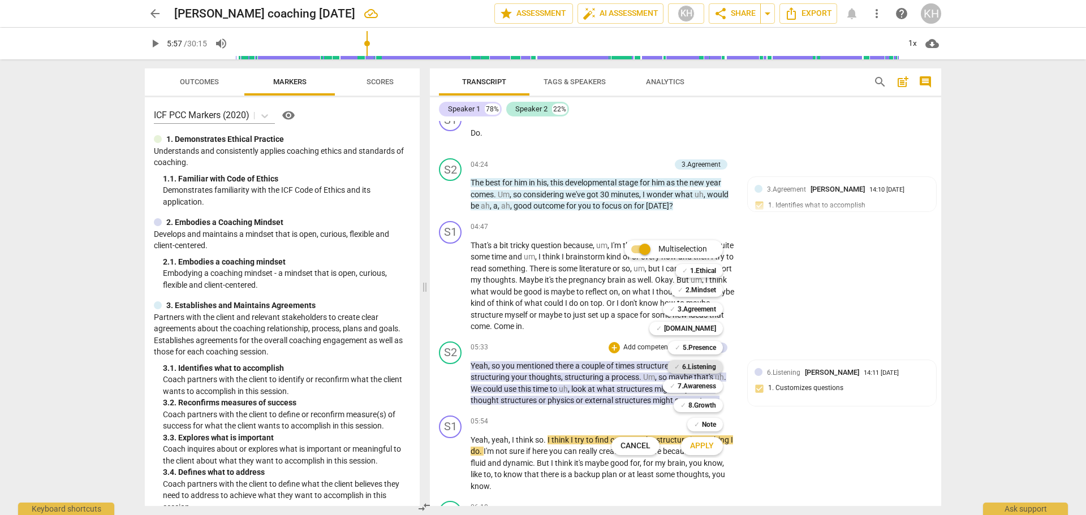
click at [686, 366] on b "6.Listening" at bounding box center [699, 367] width 34 height 14
click at [702, 445] on span "Apply" at bounding box center [702, 446] width 24 height 11
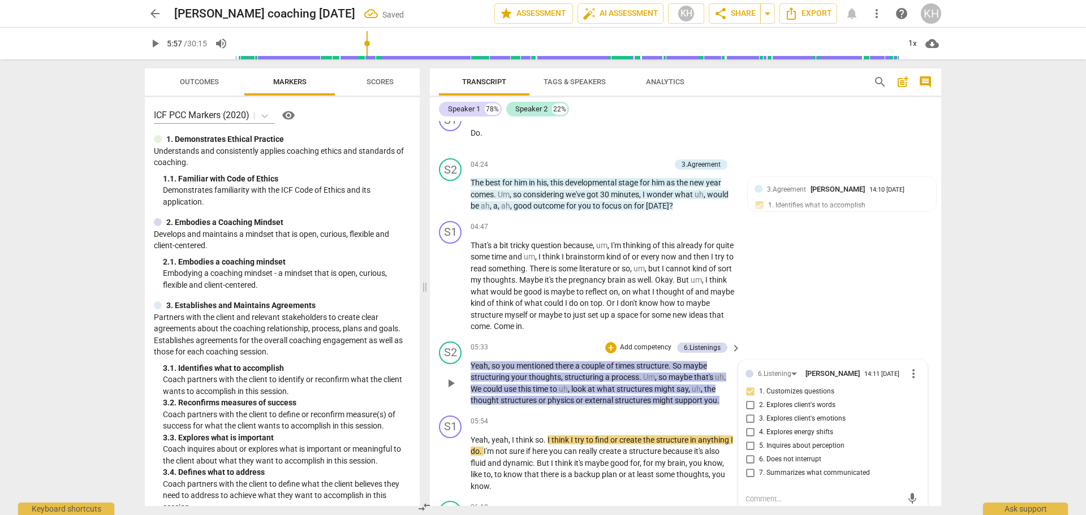
click at [786, 471] on span "7. Summarizes what communicated" at bounding box center [814, 473] width 111 height 10
click at [759, 471] on input "7. Summarizes what communicated" at bounding box center [750, 474] width 18 height 14
checkbox input "true"
click at [690, 413] on div "S1 play_arrow pause 05:54 + Add competency keyboard_arrow_right Yeah , yeah , I…" at bounding box center [685, 454] width 511 height 86
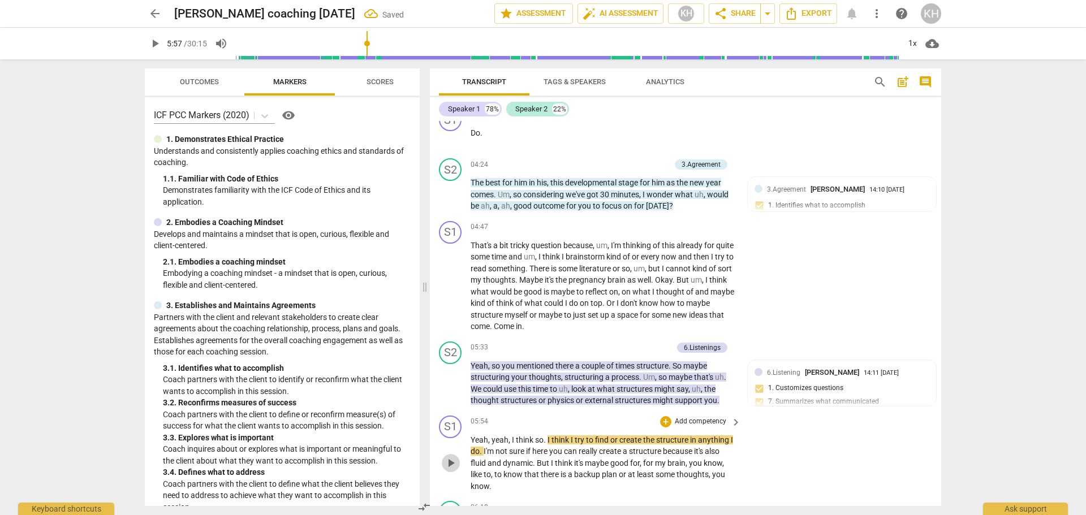
click at [451, 463] on span "play_arrow" at bounding box center [451, 463] width 14 height 14
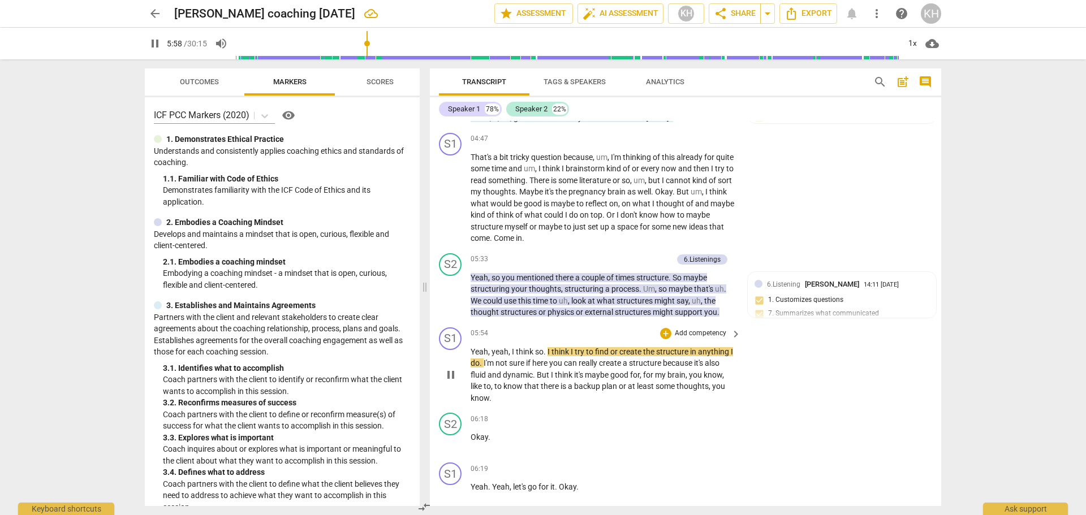
scroll to position [1214, 0]
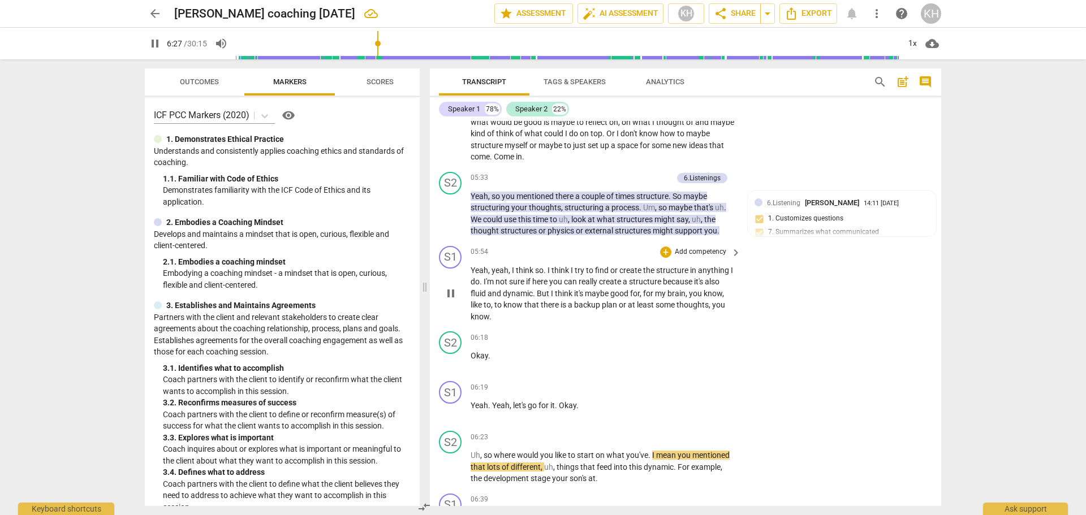
click at [447, 292] on span "pause" at bounding box center [451, 294] width 14 height 14
type input "388"
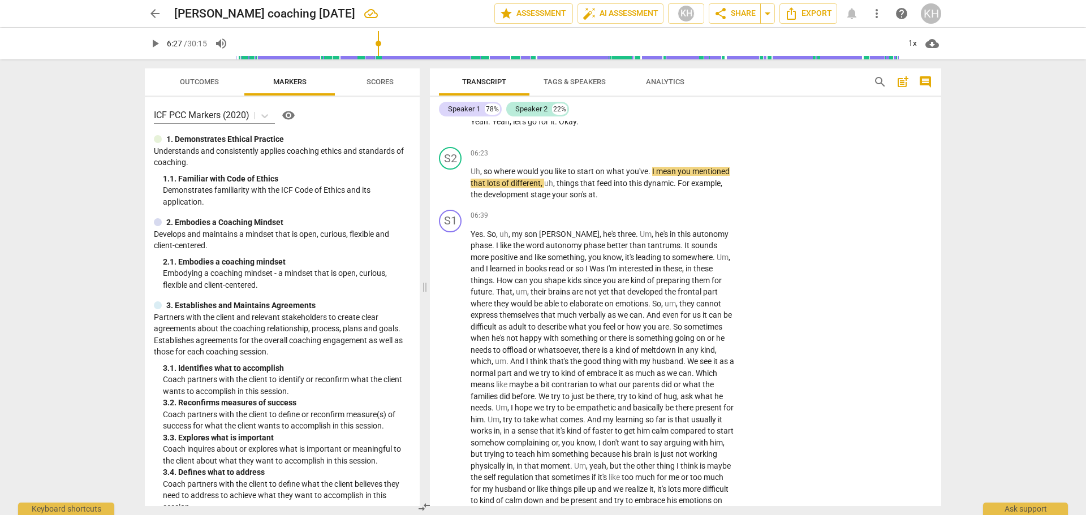
scroll to position [1440, 0]
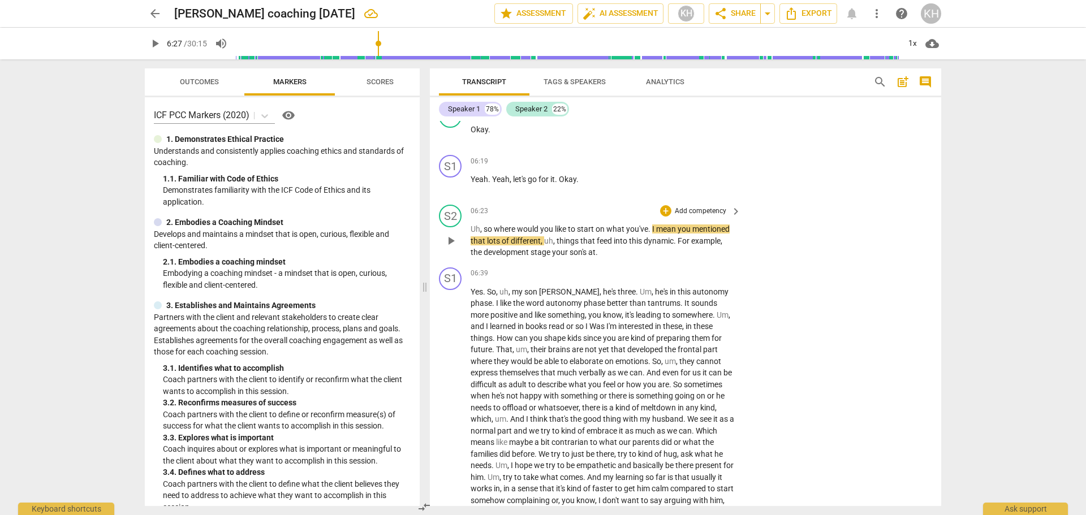
click at [717, 211] on p "Add competency" at bounding box center [701, 211] width 54 height 10
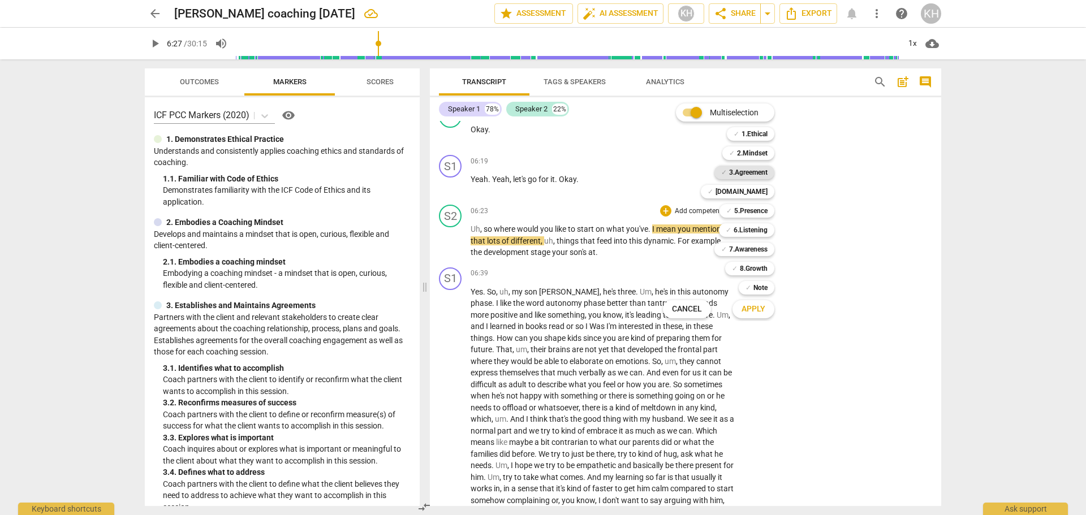
click at [740, 174] on b "3.Agreement" at bounding box center [748, 173] width 38 height 14
click at [752, 313] on span "Apply" at bounding box center [754, 309] width 24 height 11
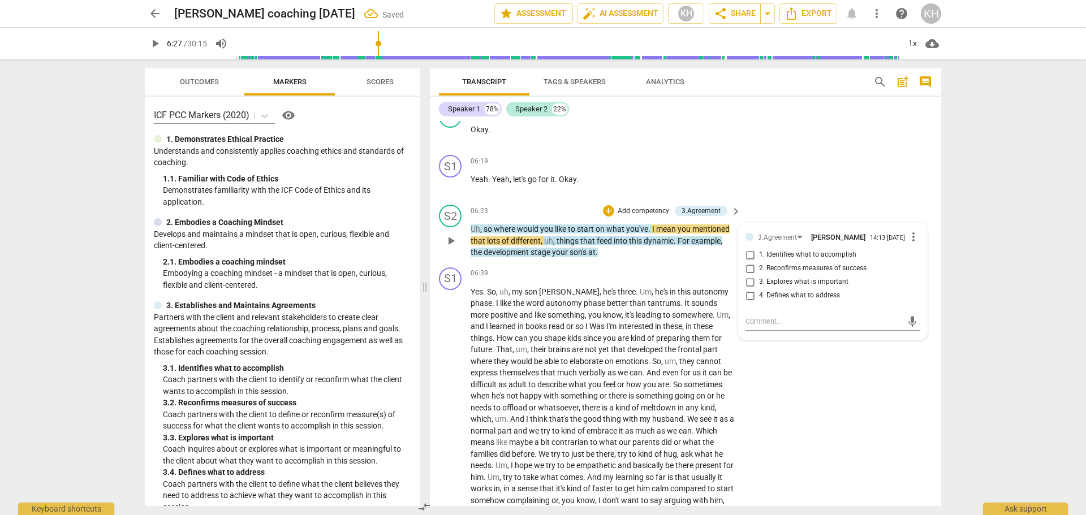
click at [801, 270] on span "2. Reconfirms measures of success" at bounding box center [812, 269] width 107 height 10
click at [759, 270] on input "2. Reconfirms measures of success" at bounding box center [750, 269] width 18 height 14
click at [801, 270] on span "2. Reconfirms measures of success" at bounding box center [812, 269] width 107 height 10
click at [759, 270] on input "2. Reconfirms measures of success" at bounding box center [750, 269] width 18 height 14
checkbox input "true"
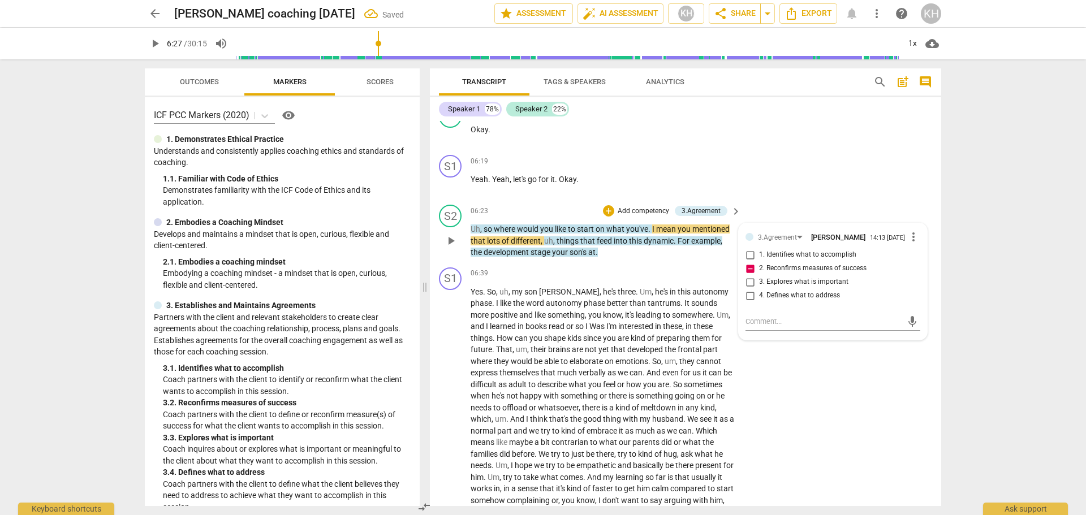
click at [796, 283] on span "3. Explores what is important" at bounding box center [803, 282] width 89 height 10
click at [759, 283] on input "3. Explores what is important" at bounding box center [750, 282] width 18 height 14
click at [796, 283] on span "3. Explores what is important" at bounding box center [803, 282] width 89 height 10
click at [759, 283] on input "3. Explores what is important" at bounding box center [750, 282] width 18 height 14
checkbox input "true"
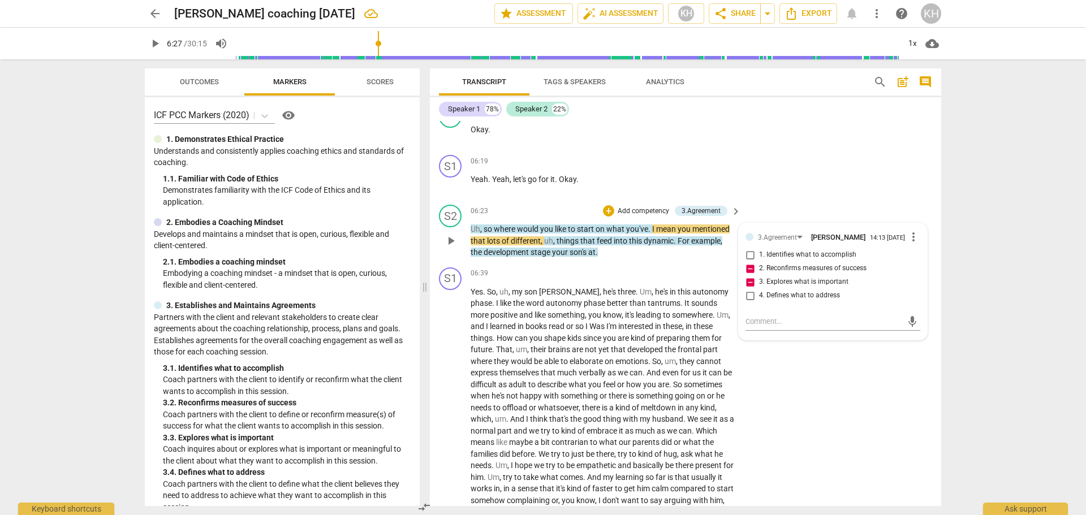
click at [700, 260] on div "S2 play_arrow pause 06:23 + Add competency 3.Agreement keyboard_arrow_right Uh …" at bounding box center [685, 231] width 511 height 63
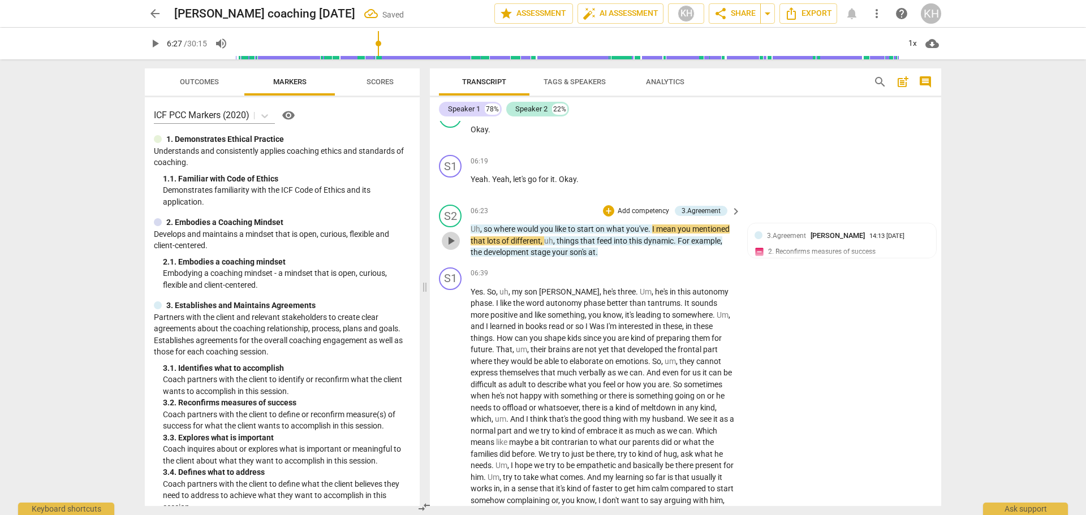
click at [454, 242] on span "play_arrow" at bounding box center [451, 241] width 14 height 14
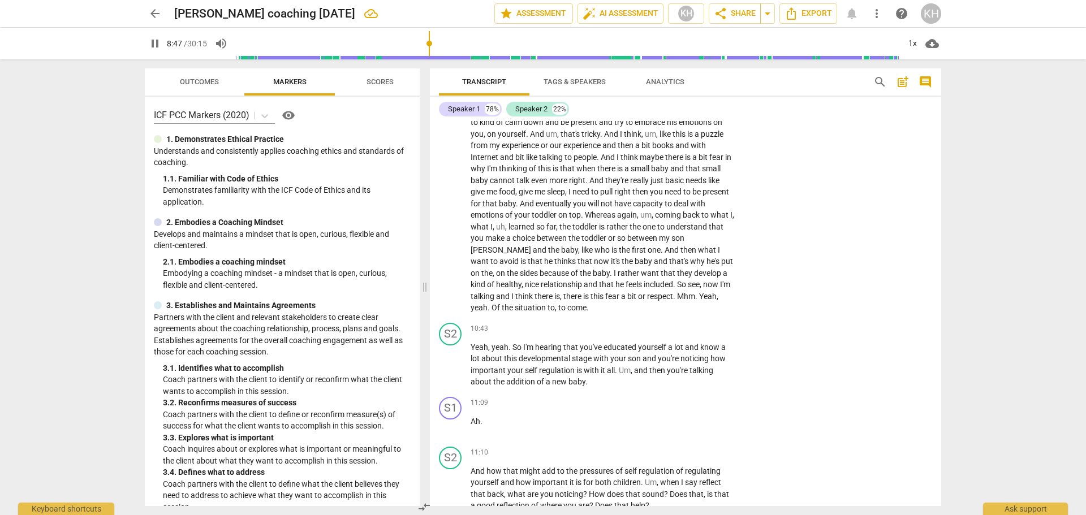
scroll to position [1939, 0]
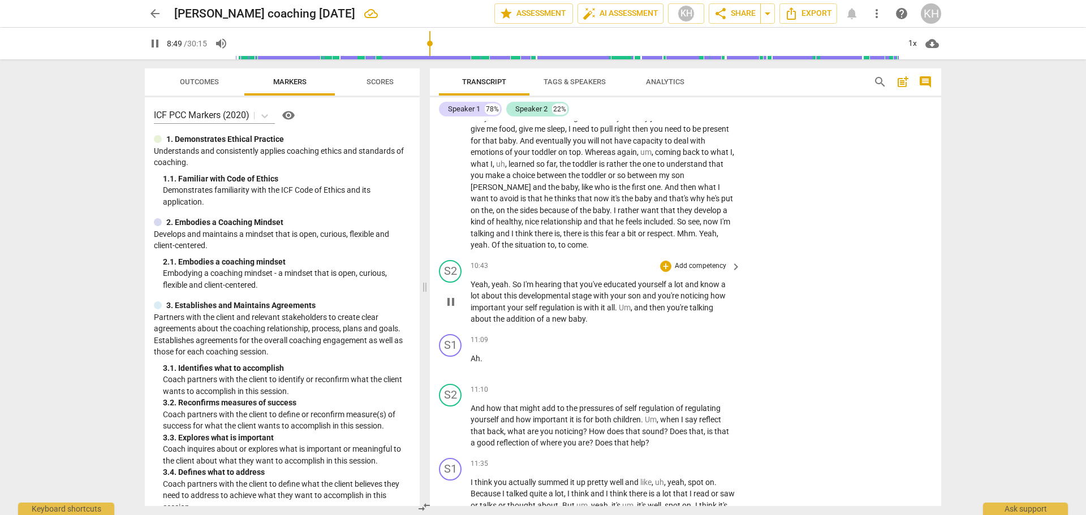
click at [688, 267] on p "Add competency" at bounding box center [701, 266] width 54 height 10
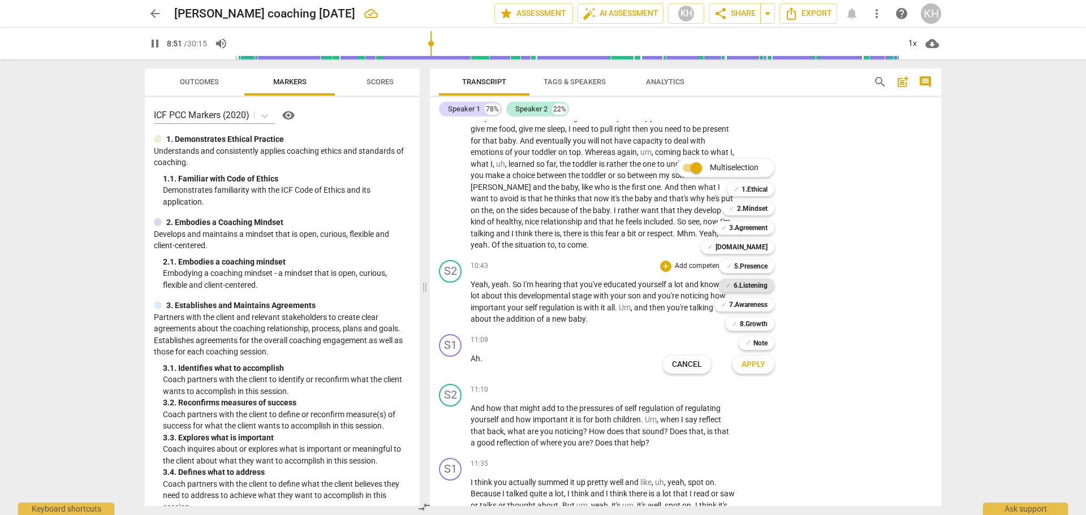
click at [750, 288] on b "6.Listening" at bounding box center [751, 286] width 34 height 14
click at [740, 364] on button "Apply" at bounding box center [753, 365] width 42 height 20
type input "533"
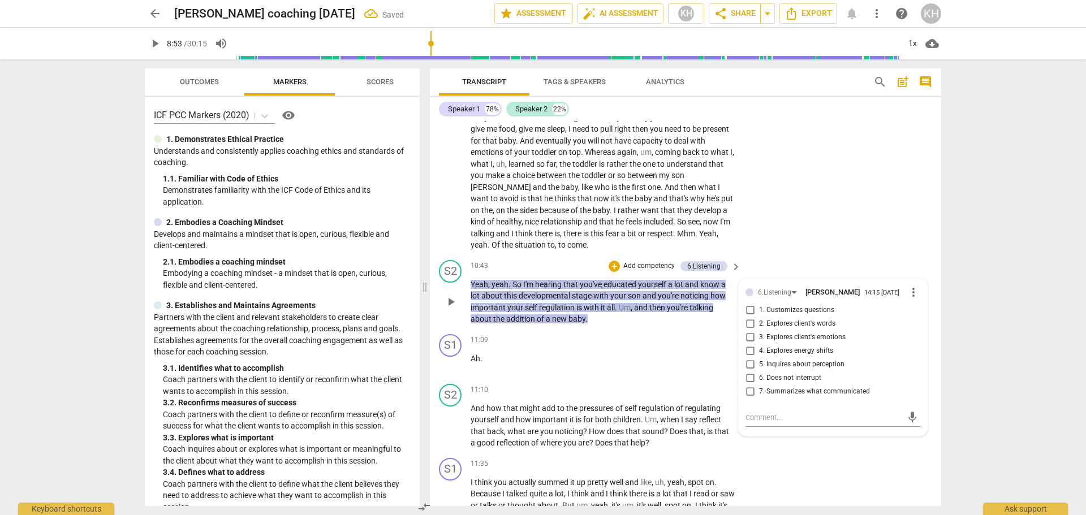
click at [772, 386] on label "7. Summarizes what communicated" at bounding box center [828, 392] width 175 height 14
click at [759, 386] on input "7. Summarizes what communicated" at bounding box center [750, 392] width 18 height 14
checkbox input "true"
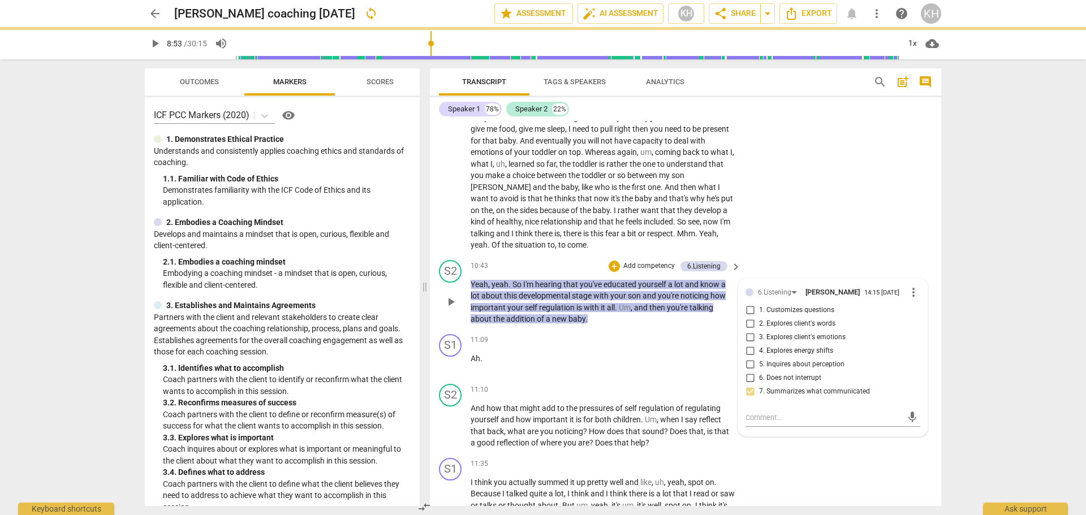
click at [772, 380] on span "6. Does not interrupt" at bounding box center [790, 378] width 62 height 10
click at [759, 380] on input "6. Does not interrupt" at bounding box center [750, 379] width 18 height 14
checkbox input "true"
click at [718, 327] on div "S2 play_arrow pause 10:43 + Add competency 6.Listening keyboard_arrow_right Yea…" at bounding box center [685, 293] width 511 height 74
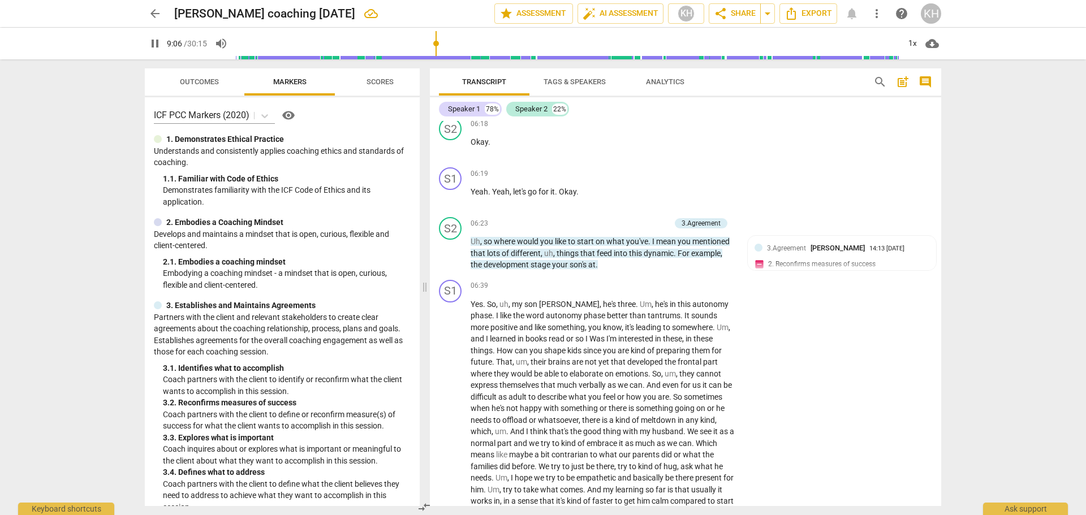
scroll to position [1373, 0]
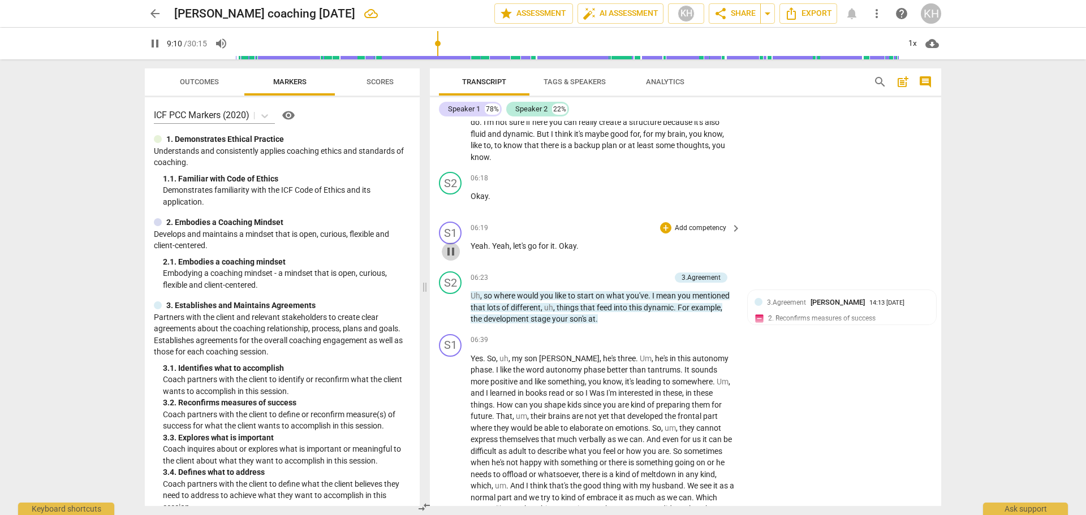
click at [451, 252] on span "pause" at bounding box center [451, 252] width 14 height 14
type input "551"
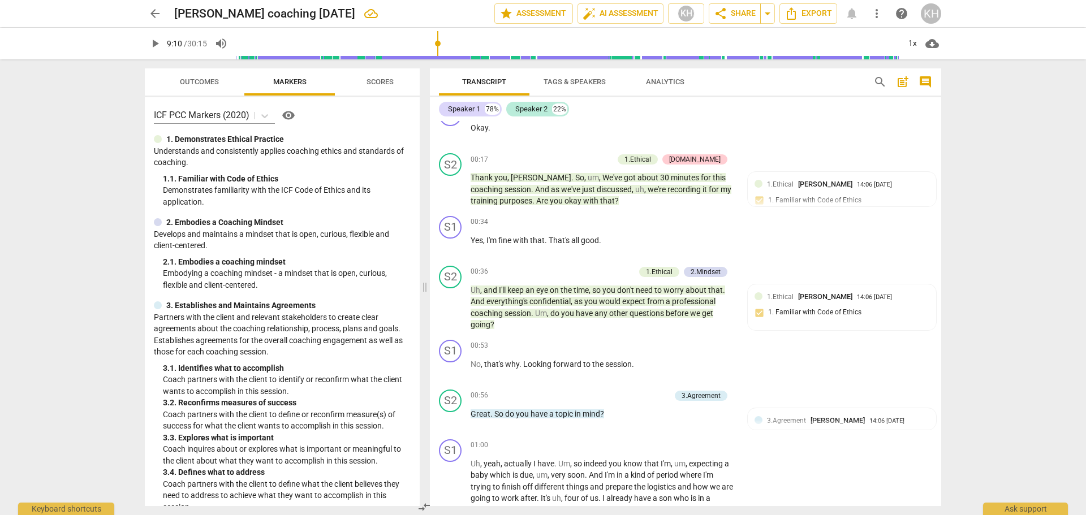
scroll to position [0, 0]
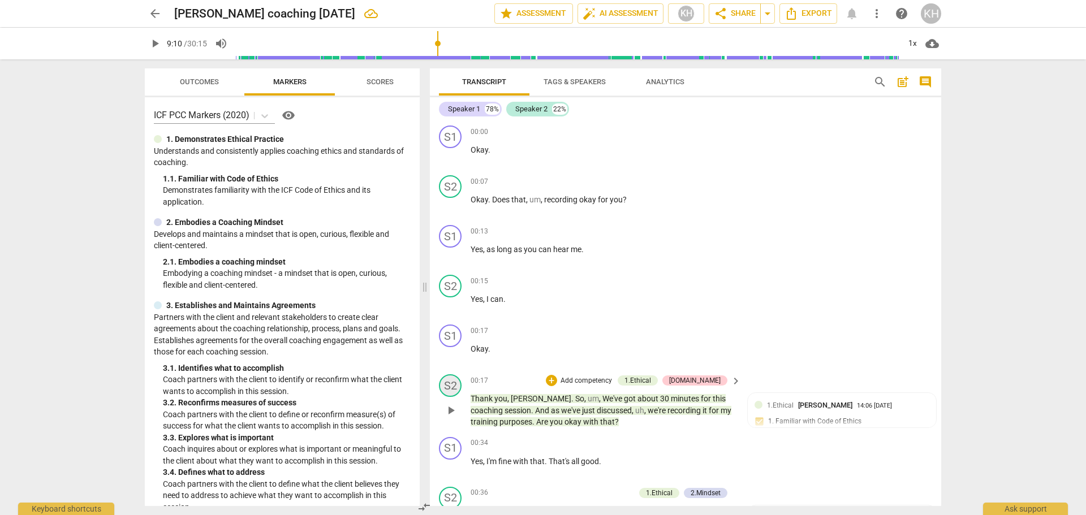
click at [447, 388] on div "S2" at bounding box center [450, 385] width 23 height 23
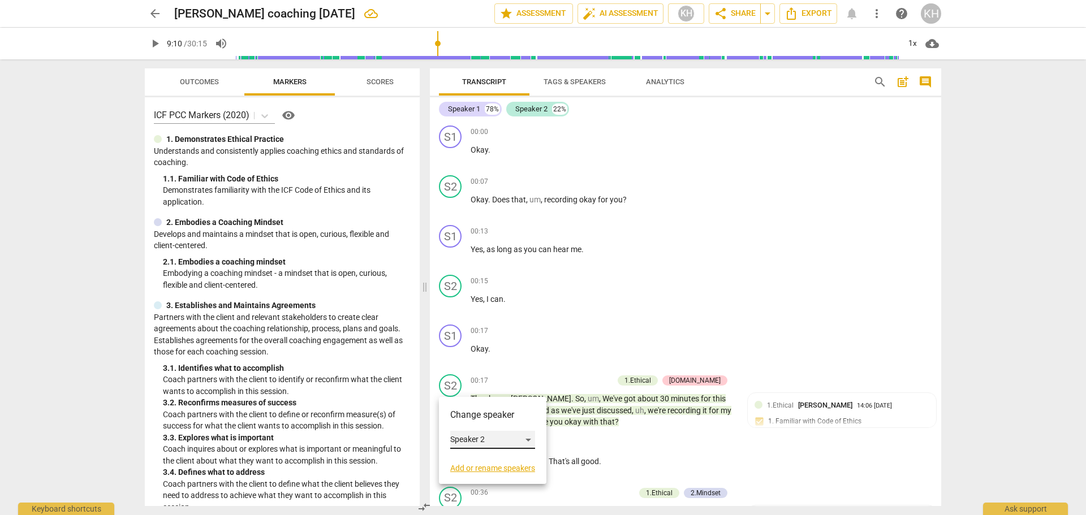
click at [464, 439] on div "Speaker 2" at bounding box center [492, 440] width 85 height 18
click at [466, 417] on li "Speaker 1" at bounding box center [493, 418] width 86 height 21
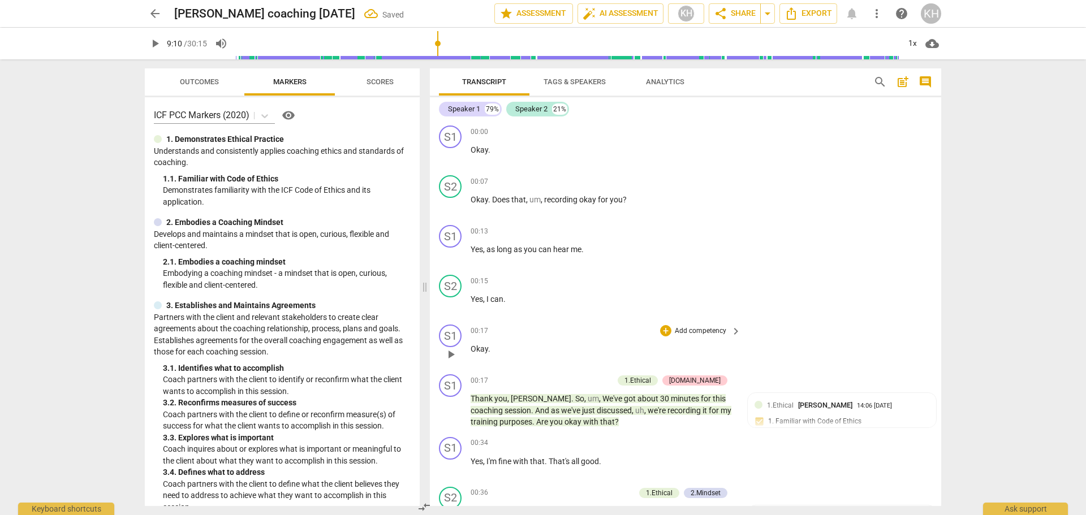
click at [499, 352] on p "Okay ." at bounding box center [603, 349] width 265 height 12
drag, startPoint x: 489, startPoint y: 351, endPoint x: 471, endPoint y: 348, distance: 18.3
click at [471, 348] on p "Okay ." at bounding box center [603, 349] width 265 height 12
click at [472, 398] on div "S1 play_arrow pause 00:00 + Add competency keyboard_arrow_right Okay . S2 play_…" at bounding box center [685, 313] width 511 height 385
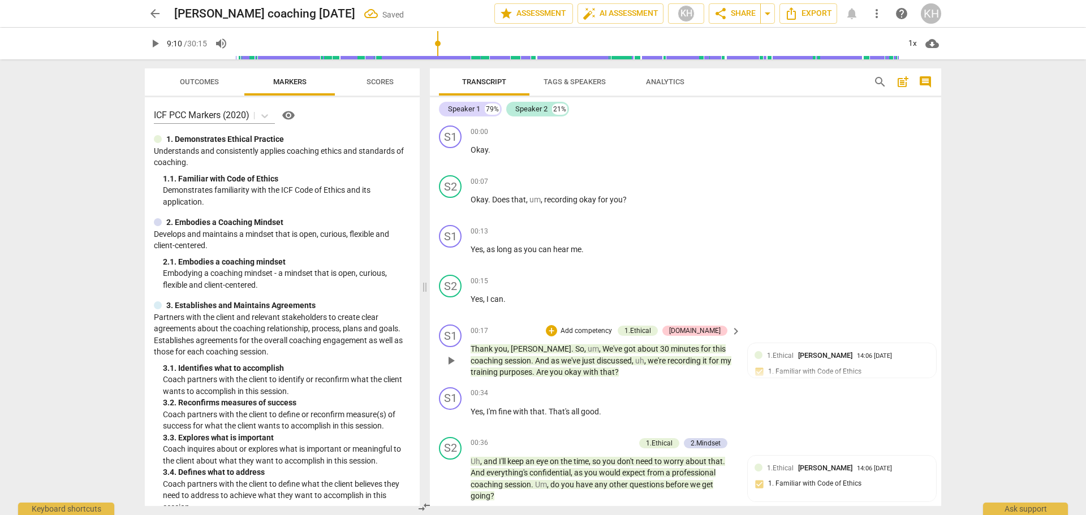
paste p
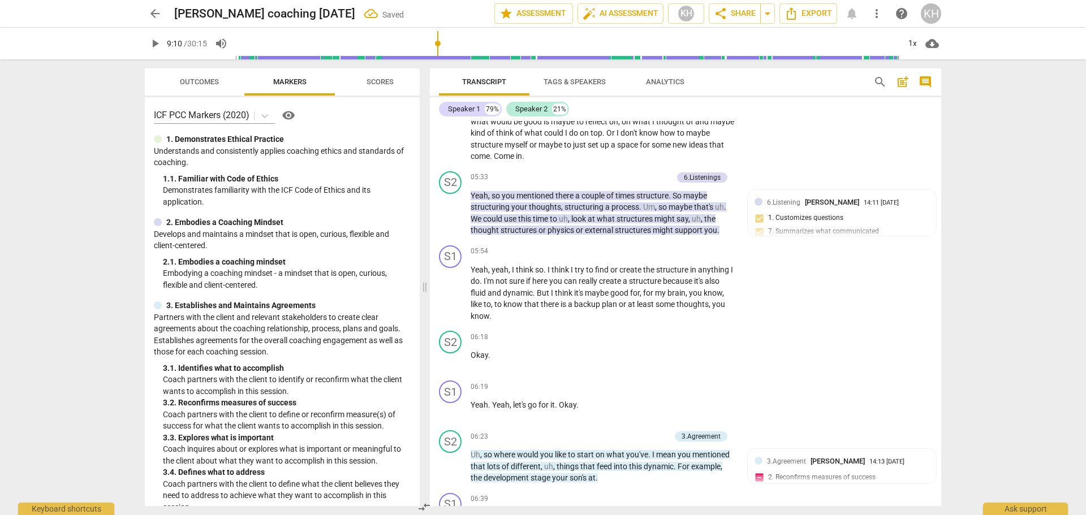
scroll to position [1188, 0]
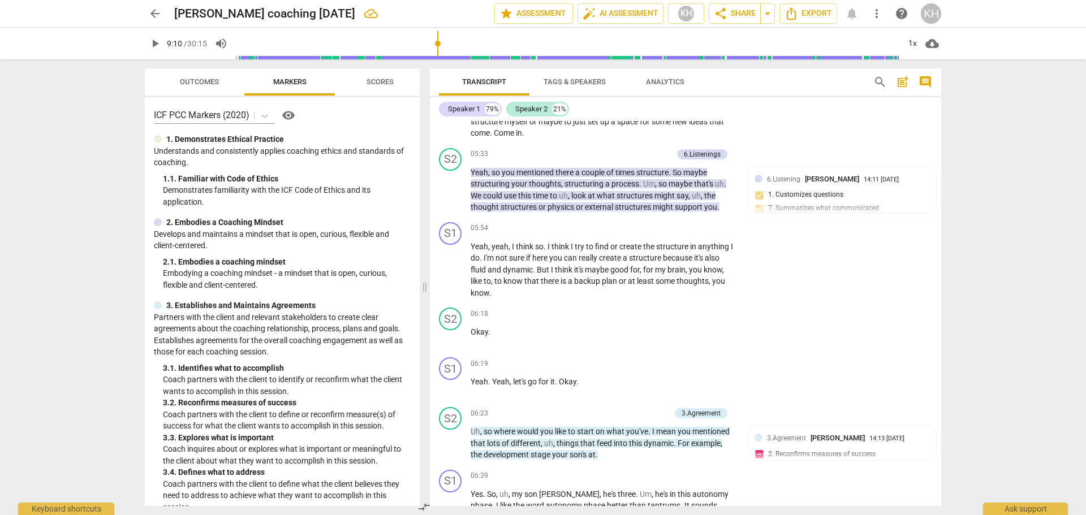
click at [160, 44] on span "play_arrow" at bounding box center [155, 44] width 14 height 14
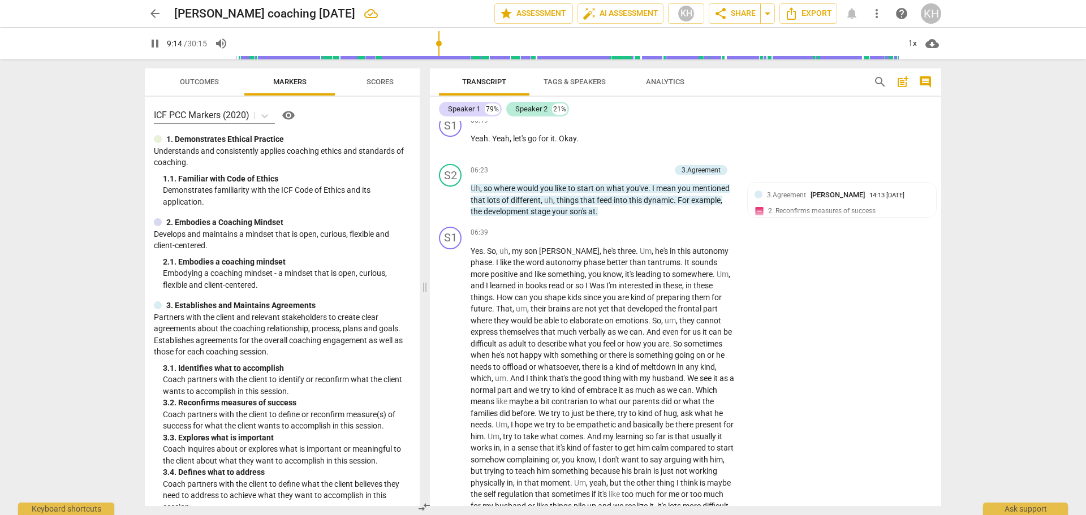
scroll to position [1414, 0]
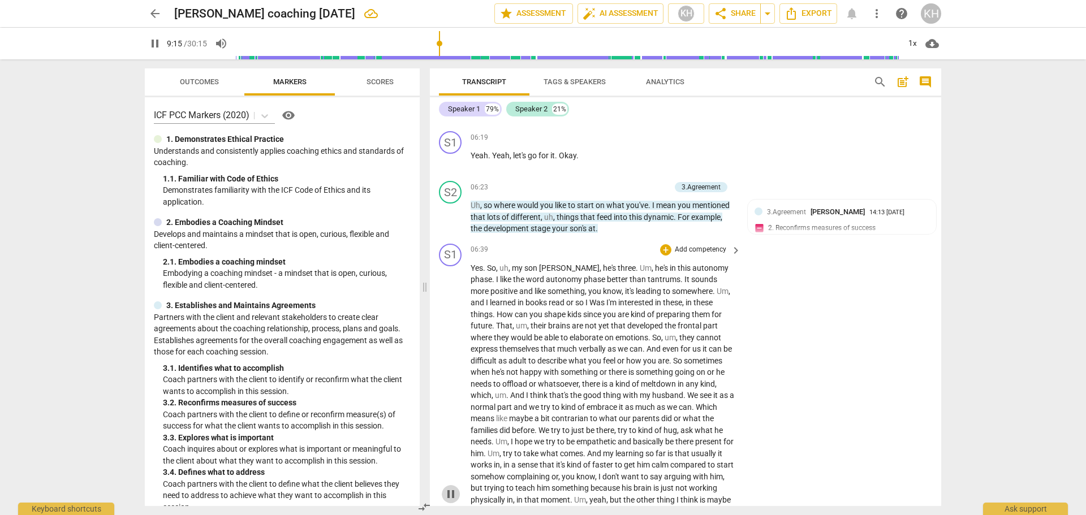
click at [450, 498] on span "pause" at bounding box center [451, 495] width 14 height 14
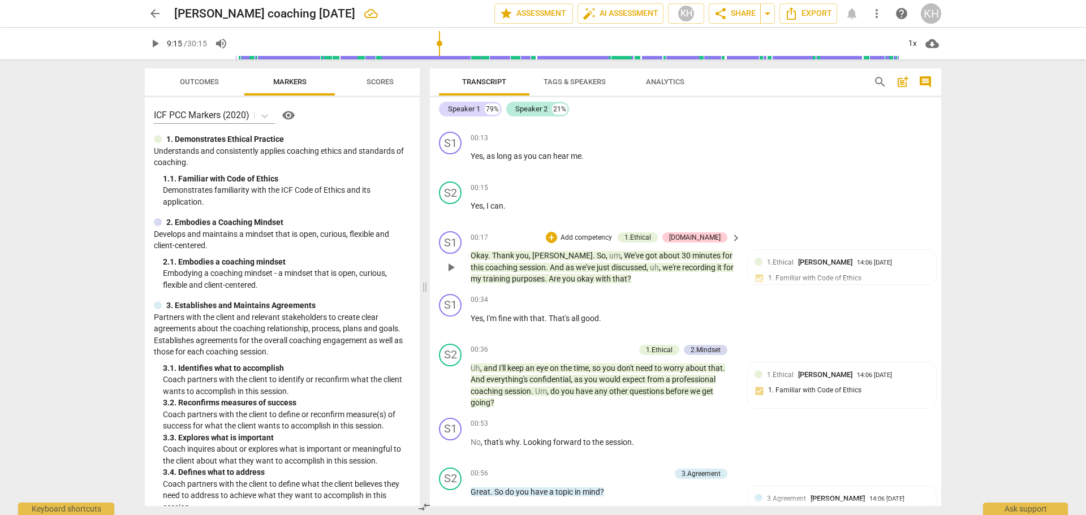
scroll to position [113, 0]
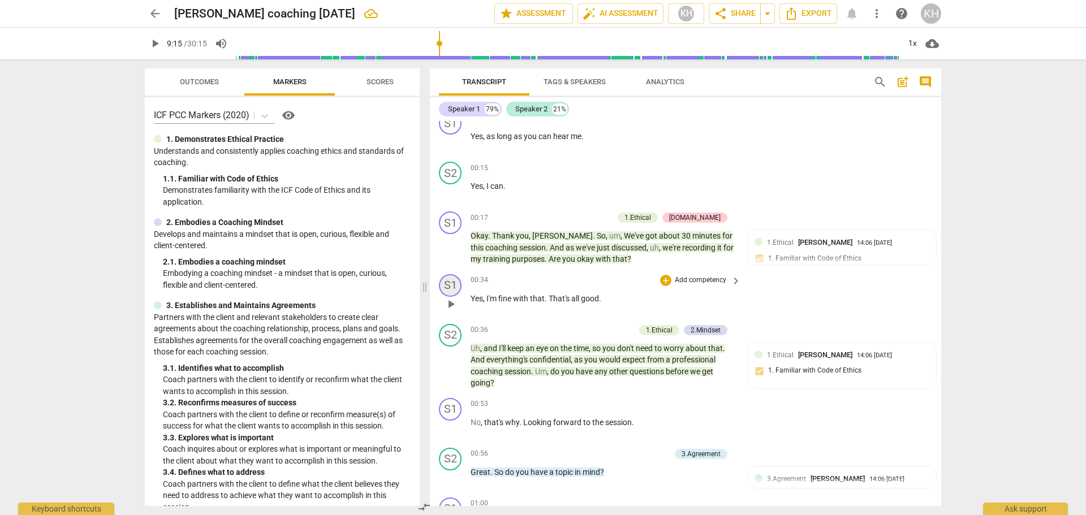
click at [452, 285] on div "S1" at bounding box center [450, 285] width 23 height 23
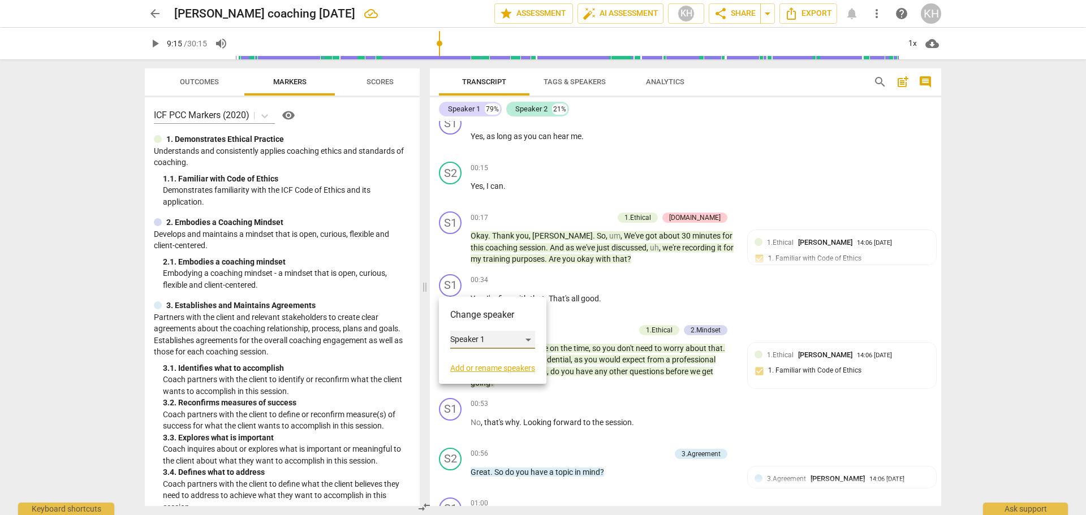
click at [460, 342] on div "Speaker 1" at bounding box center [492, 340] width 85 height 18
click at [467, 363] on li "Speaker 2" at bounding box center [493, 361] width 86 height 21
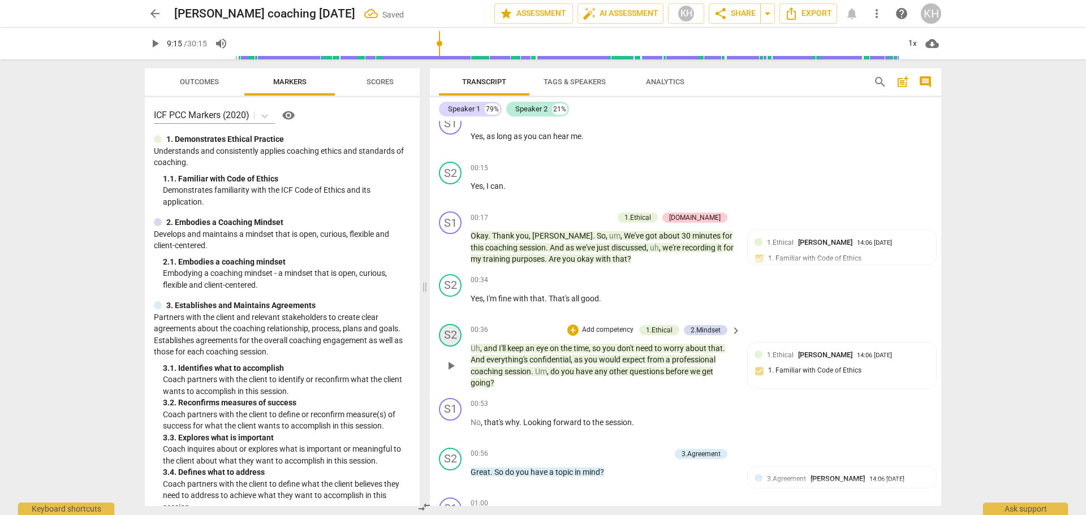
click at [452, 334] on div "S2" at bounding box center [450, 335] width 23 height 23
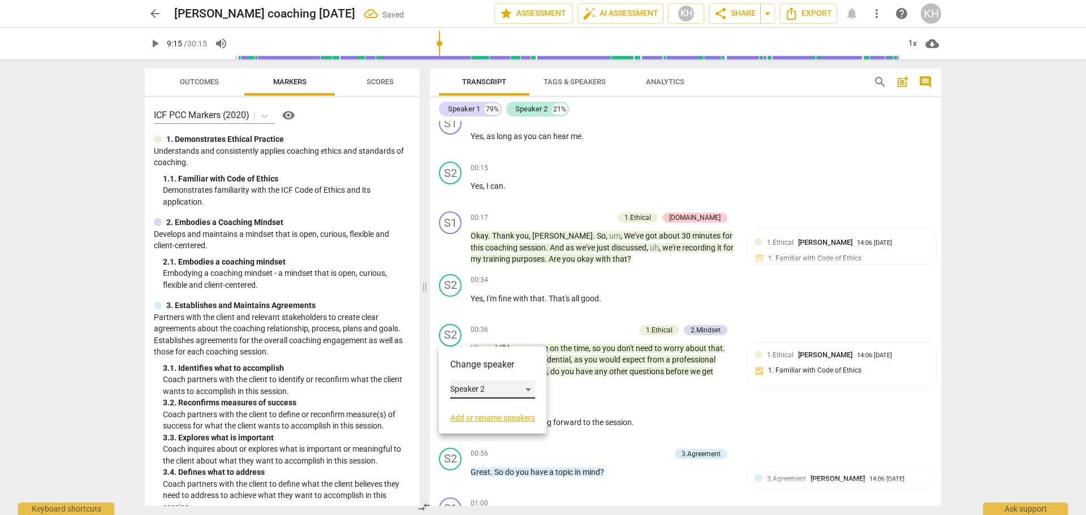
click at [464, 393] on div "Speaker 2" at bounding box center [492, 390] width 85 height 18
click at [471, 369] on li "Speaker 1" at bounding box center [493, 367] width 86 height 21
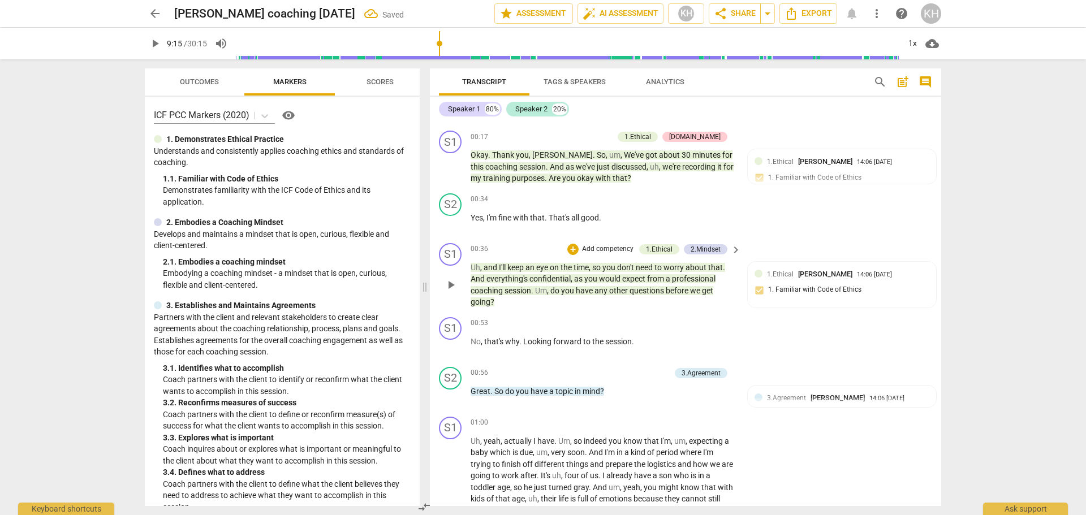
scroll to position [226, 0]
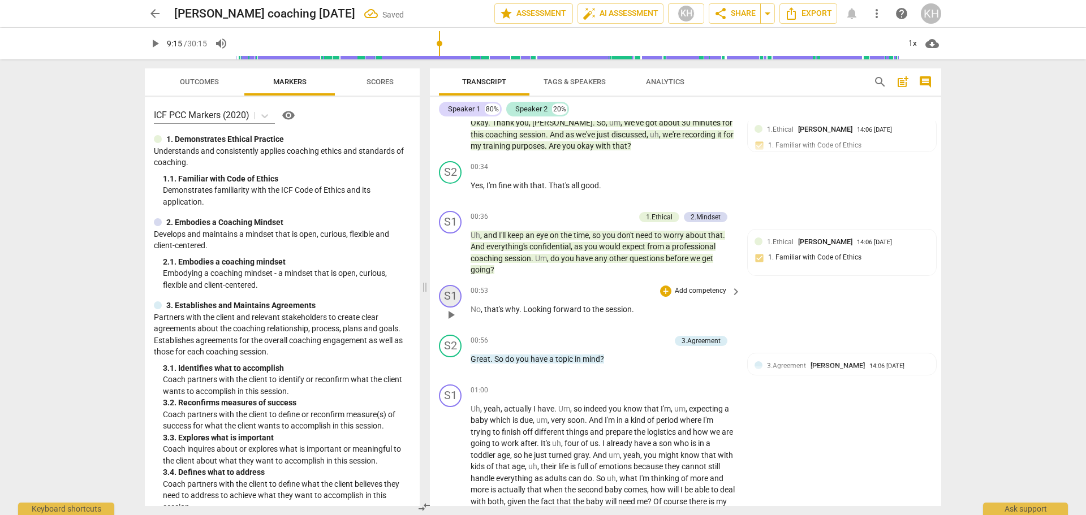
click at [454, 297] on div "S1" at bounding box center [450, 296] width 23 height 23
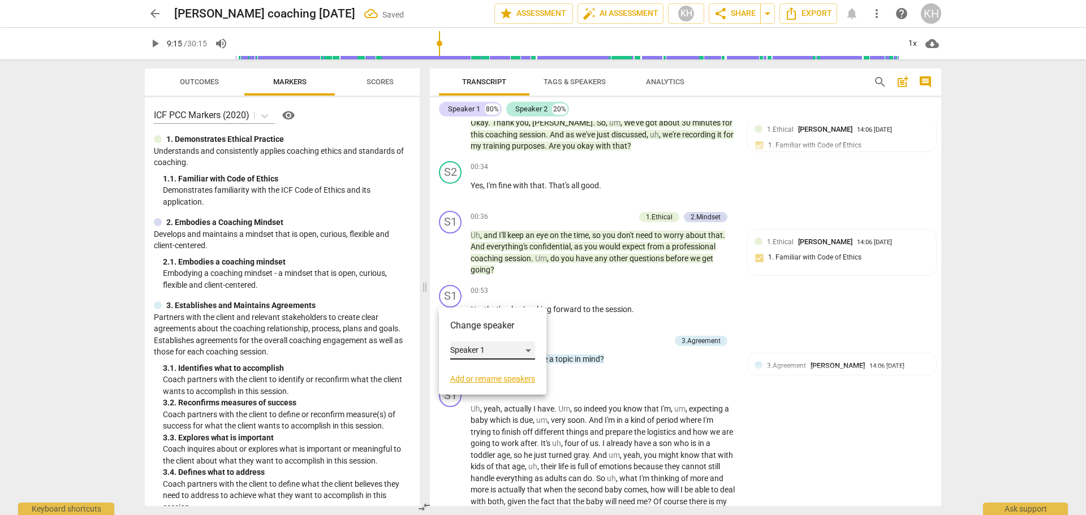
click at [469, 350] on div "Speaker 1" at bounding box center [492, 351] width 85 height 18
click at [473, 374] on li "Speaker 2" at bounding box center [493, 371] width 86 height 21
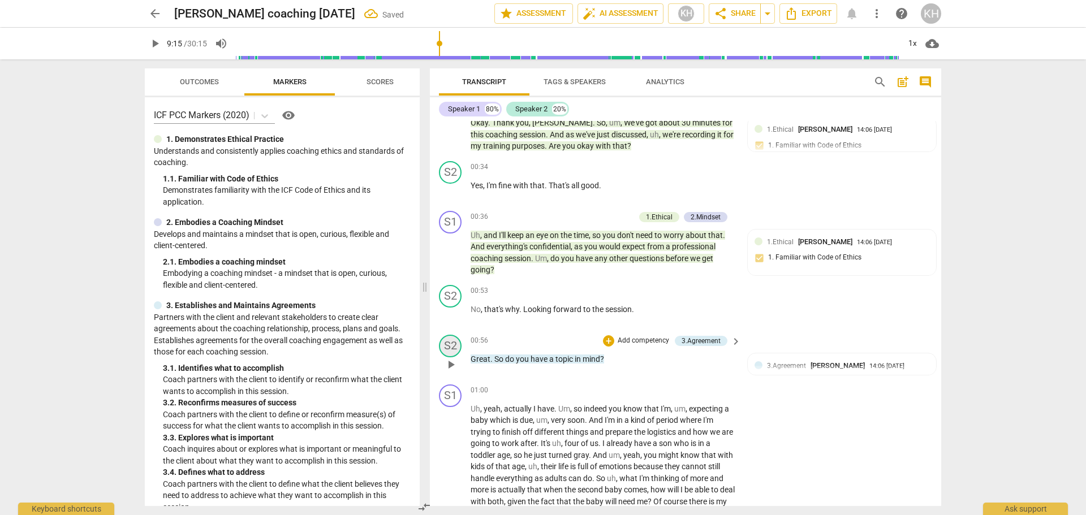
click at [454, 350] on div "S2" at bounding box center [450, 346] width 23 height 23
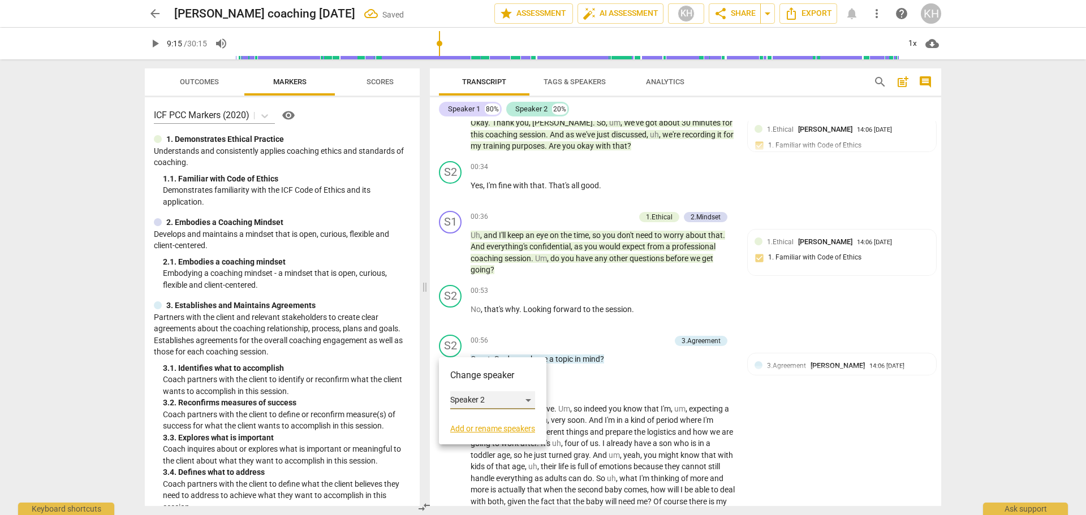
click at [464, 393] on div "Speaker 2" at bounding box center [492, 400] width 85 height 18
click at [468, 380] on li "Speaker 1" at bounding box center [493, 378] width 86 height 21
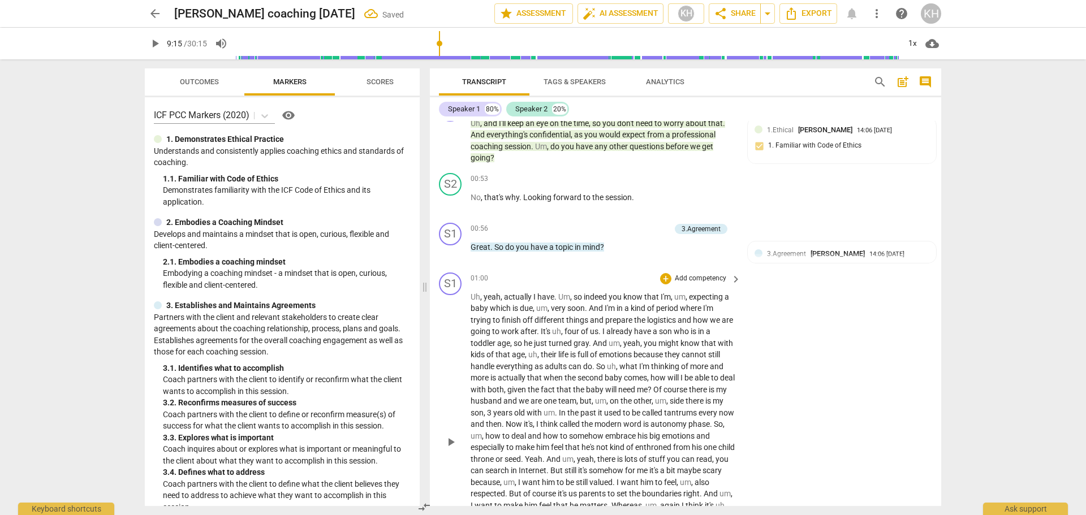
scroll to position [339, 0]
click at [447, 282] on div "S1" at bounding box center [450, 283] width 23 height 23
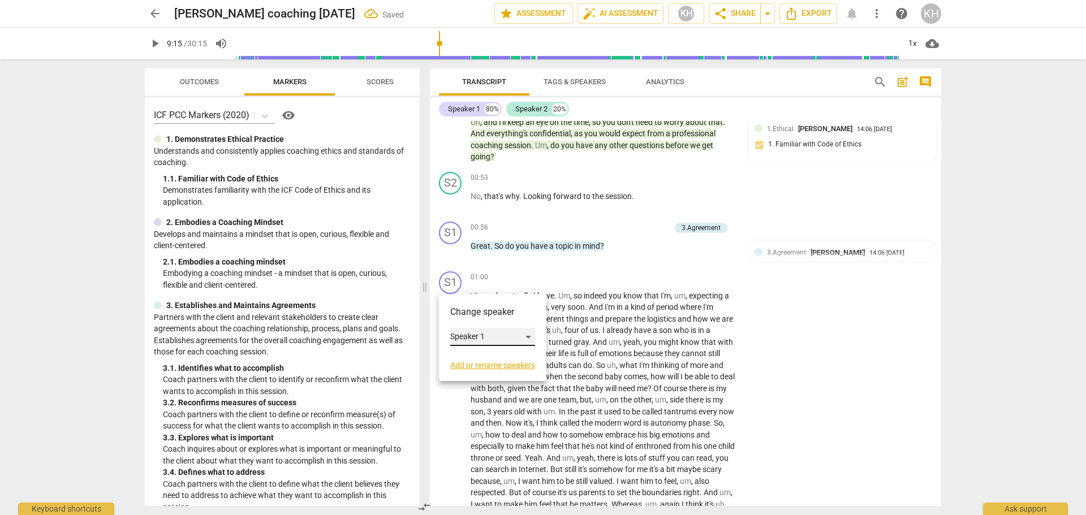
click at [468, 342] on div "Speaker 1" at bounding box center [492, 337] width 85 height 18
click at [470, 360] on li "Speaker 2" at bounding box center [493, 358] width 86 height 21
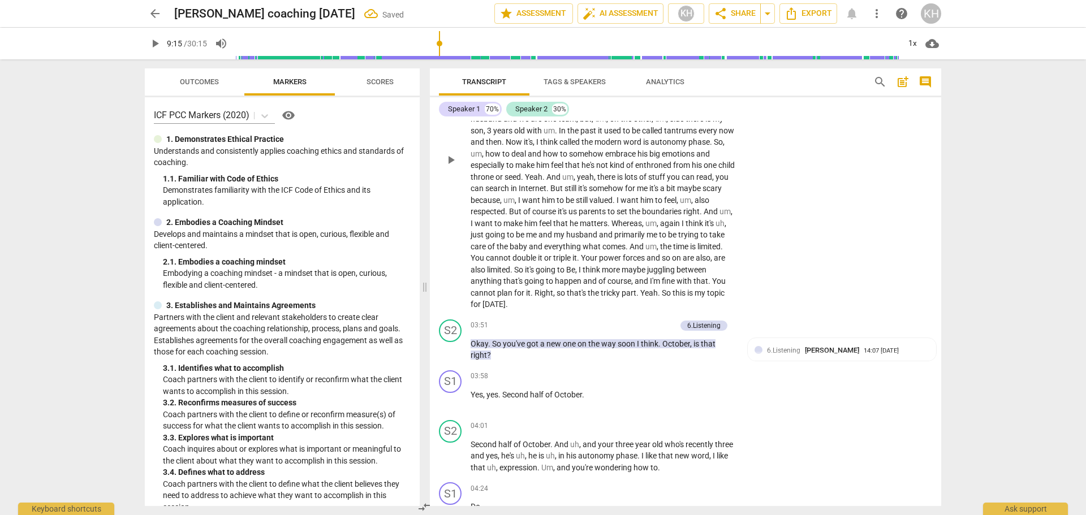
scroll to position [622, 0]
click at [456, 330] on div "S2" at bounding box center [450, 329] width 23 height 23
click at [463, 378] on div "Speaker 2" at bounding box center [492, 383] width 85 height 18
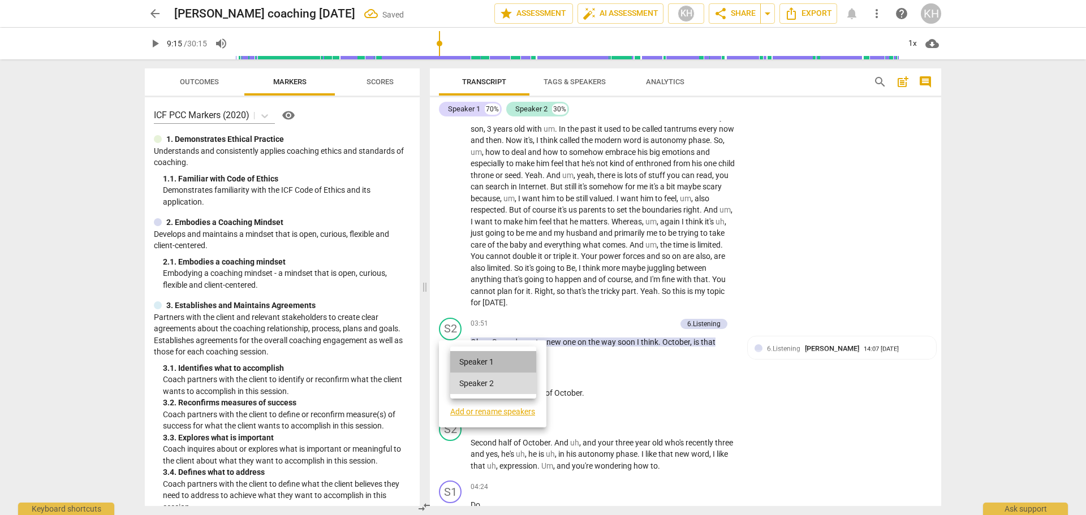
click at [466, 357] on li "Speaker 1" at bounding box center [493, 361] width 86 height 21
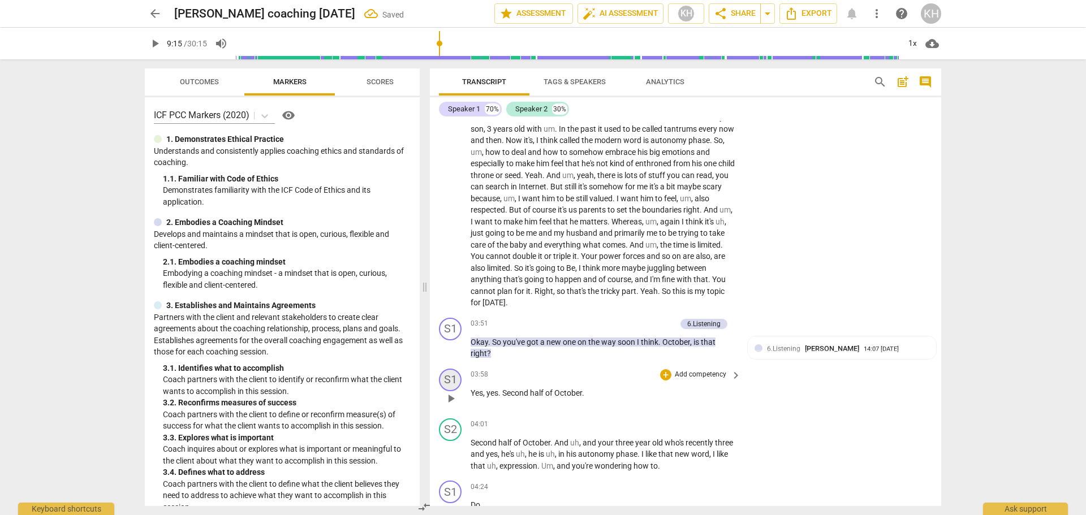
click at [450, 383] on div "S1" at bounding box center [450, 380] width 23 height 23
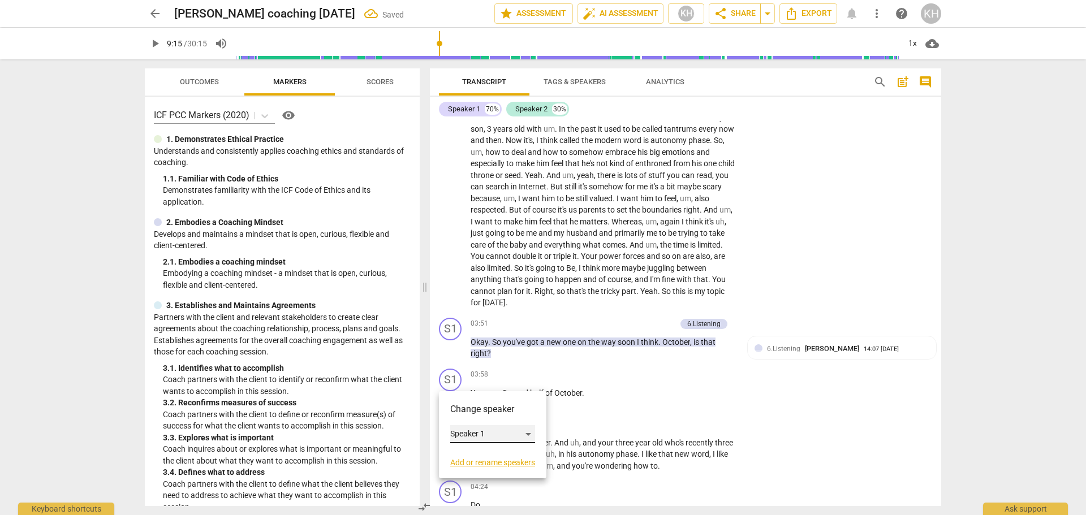
click at [467, 433] on div "Speaker 1" at bounding box center [492, 434] width 85 height 18
click at [480, 453] on li "Speaker 2" at bounding box center [493, 455] width 86 height 21
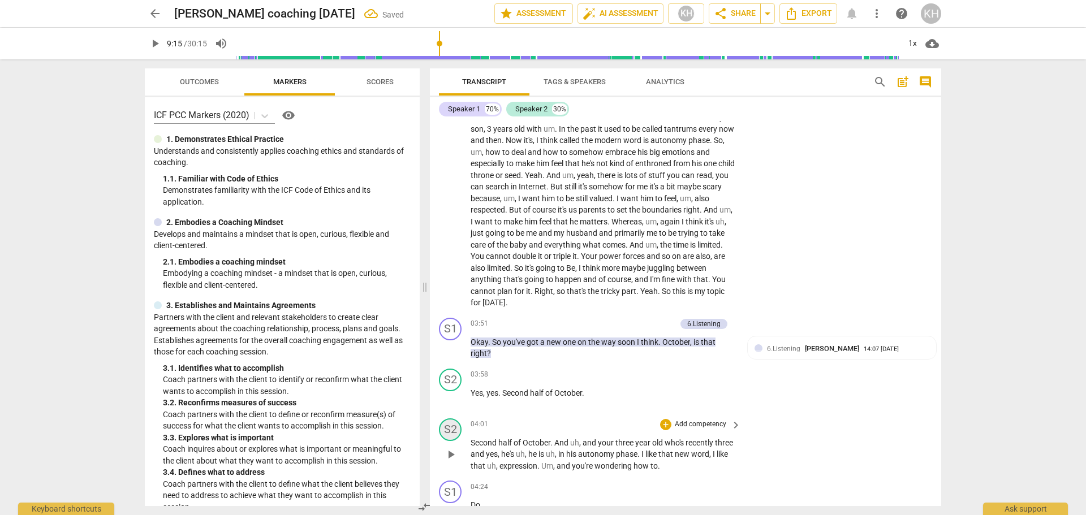
click at [454, 429] on div "S2" at bounding box center [450, 430] width 23 height 23
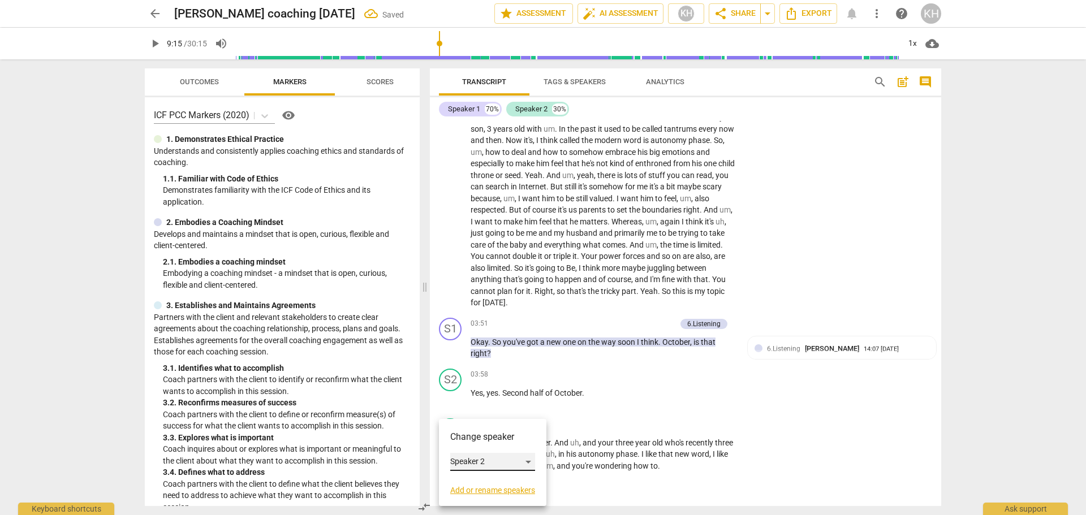
click at [465, 460] on div "Speaker 2" at bounding box center [492, 462] width 85 height 18
click at [465, 442] on li "Speaker 1" at bounding box center [493, 440] width 86 height 21
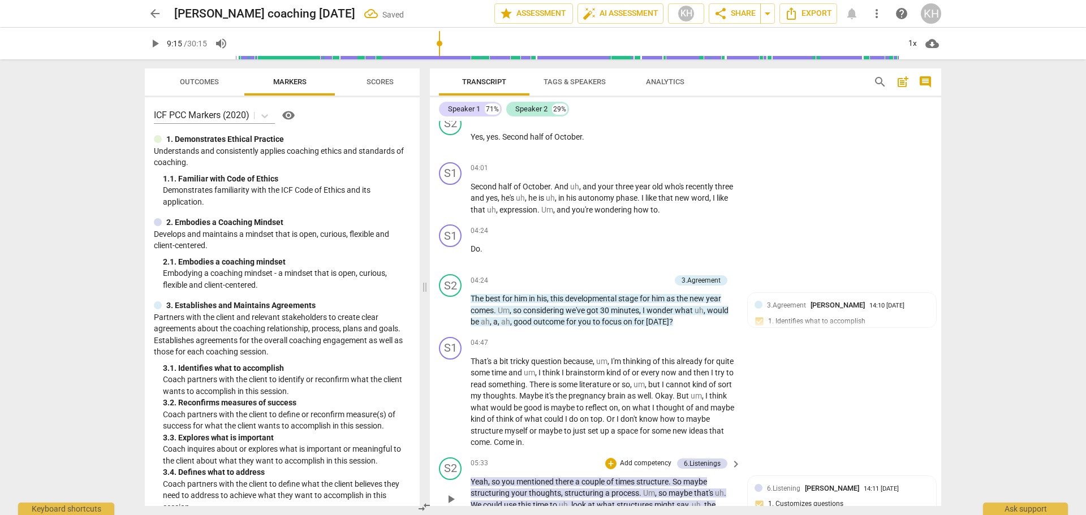
scroll to position [905, 0]
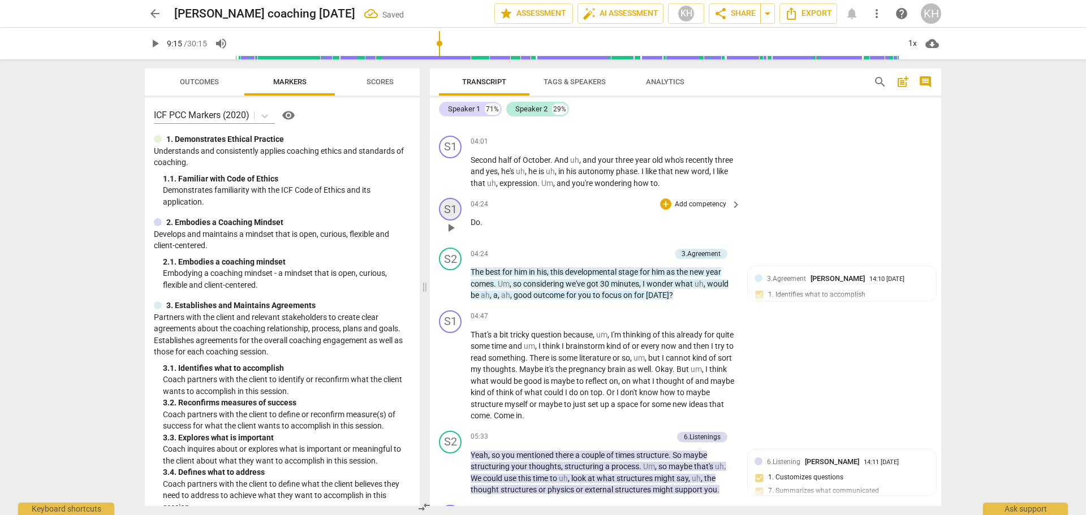
click at [445, 209] on div "S1" at bounding box center [450, 209] width 23 height 23
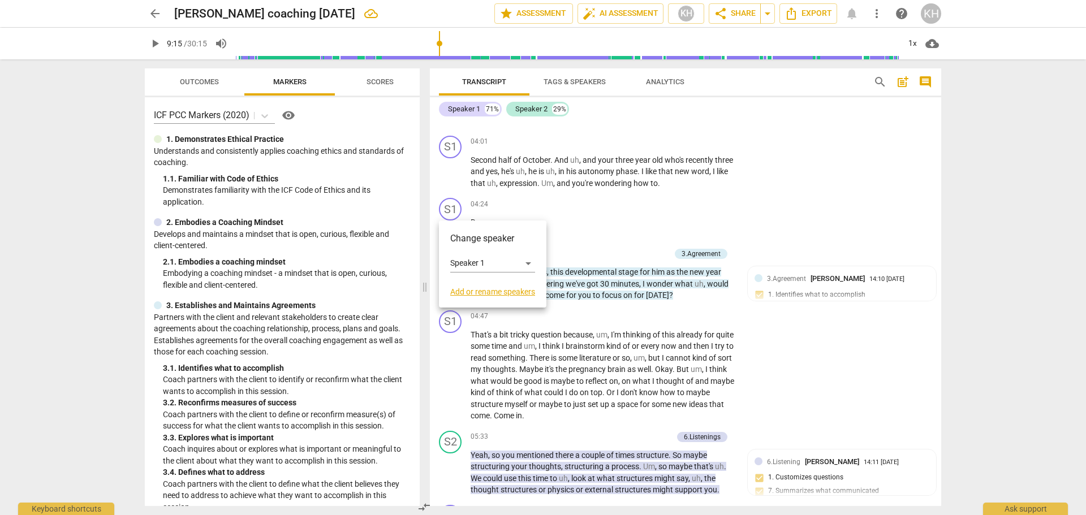
click at [671, 205] on div at bounding box center [543, 257] width 1086 height 515
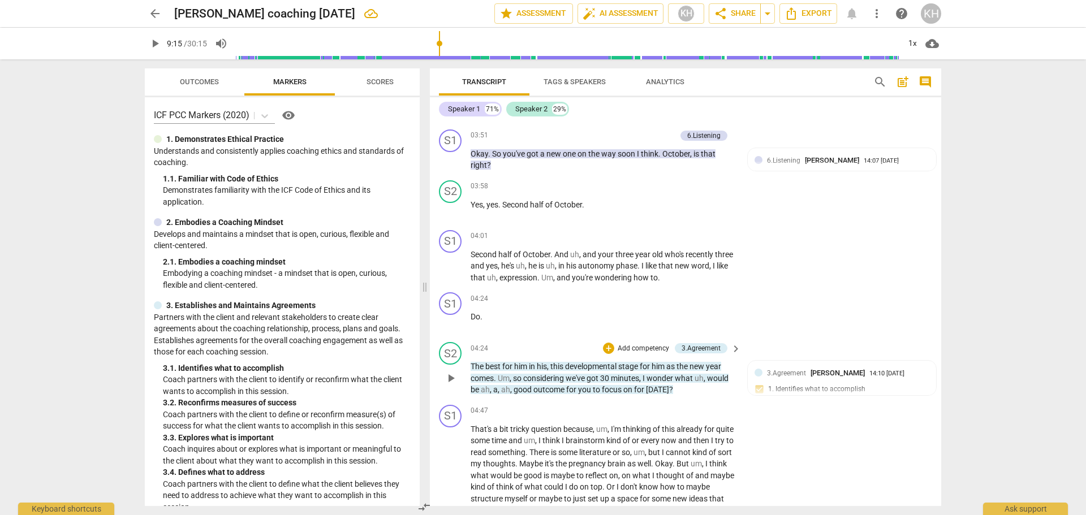
scroll to position [792, 0]
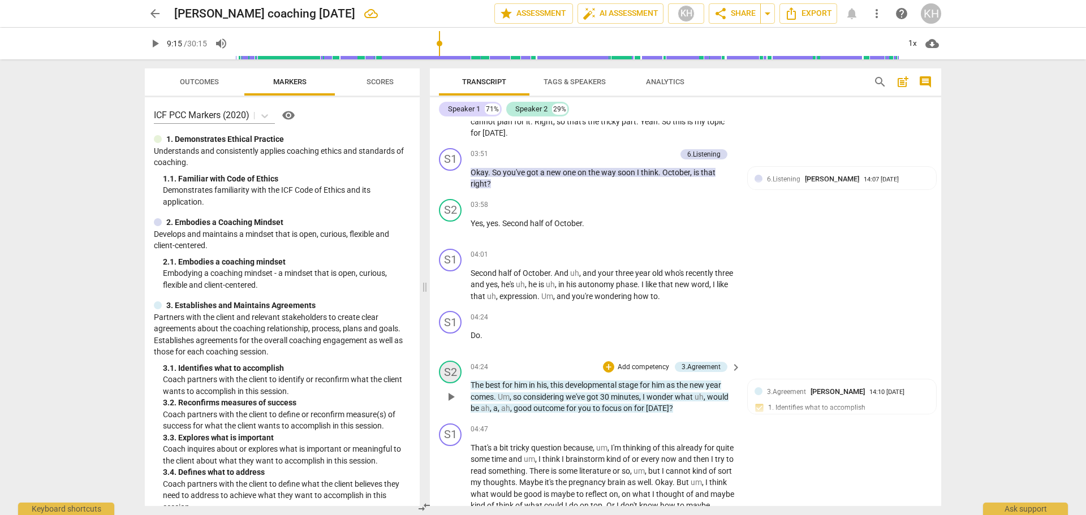
click at [455, 370] on div "S2" at bounding box center [450, 372] width 23 height 23
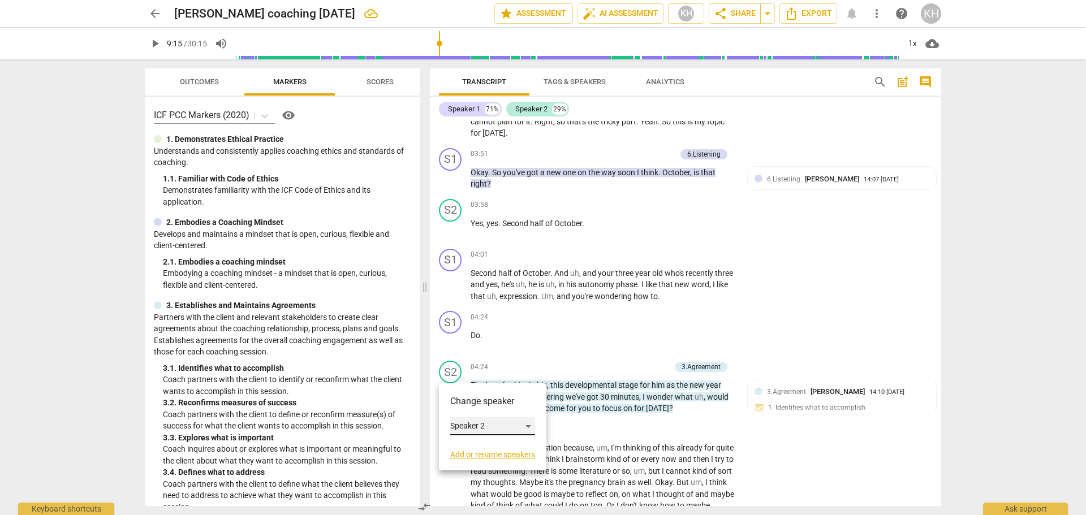
click at [468, 426] on div "Speaker 2" at bounding box center [492, 426] width 85 height 18
click at [471, 399] on li "Speaker 1" at bounding box center [493, 404] width 86 height 21
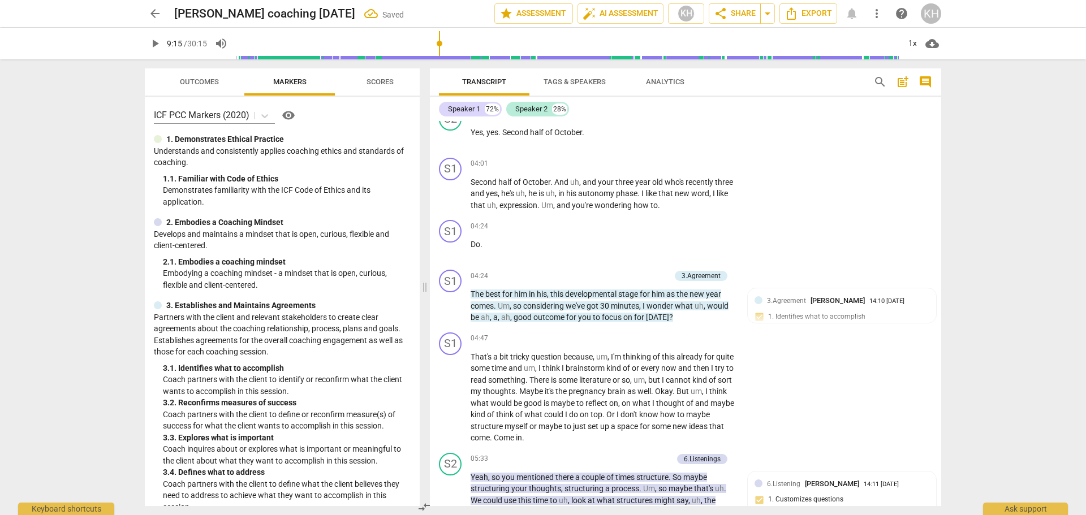
scroll to position [905, 0]
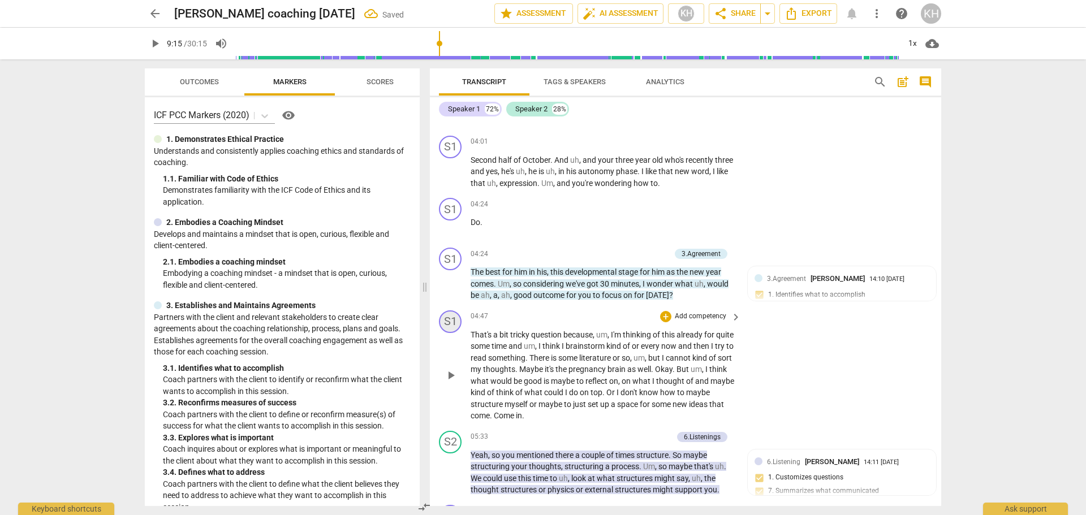
click at [449, 325] on div "S1" at bounding box center [450, 322] width 23 height 23
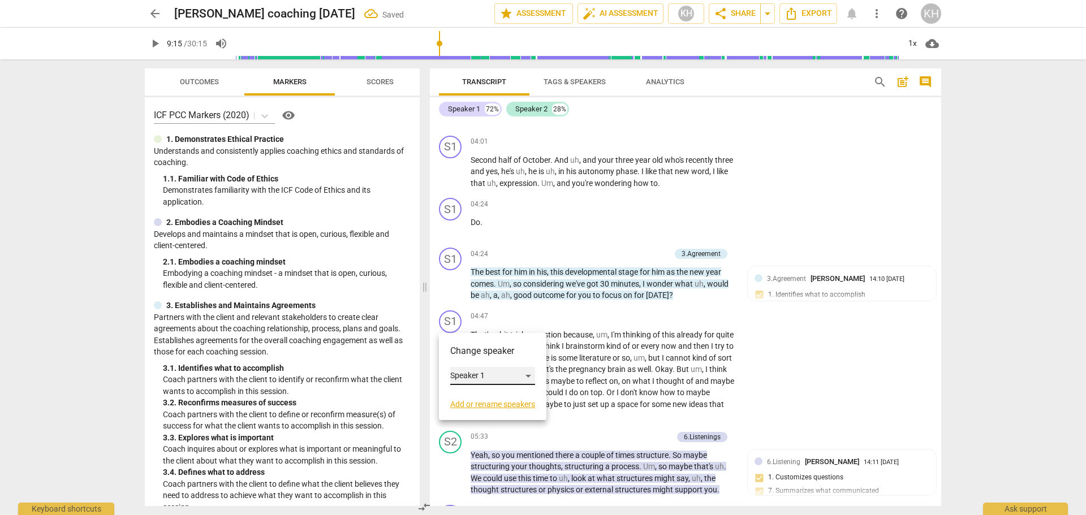
click at [459, 375] on div "Speaker 1" at bounding box center [492, 376] width 85 height 18
click at [462, 397] on li "Speaker 2" at bounding box center [493, 397] width 86 height 21
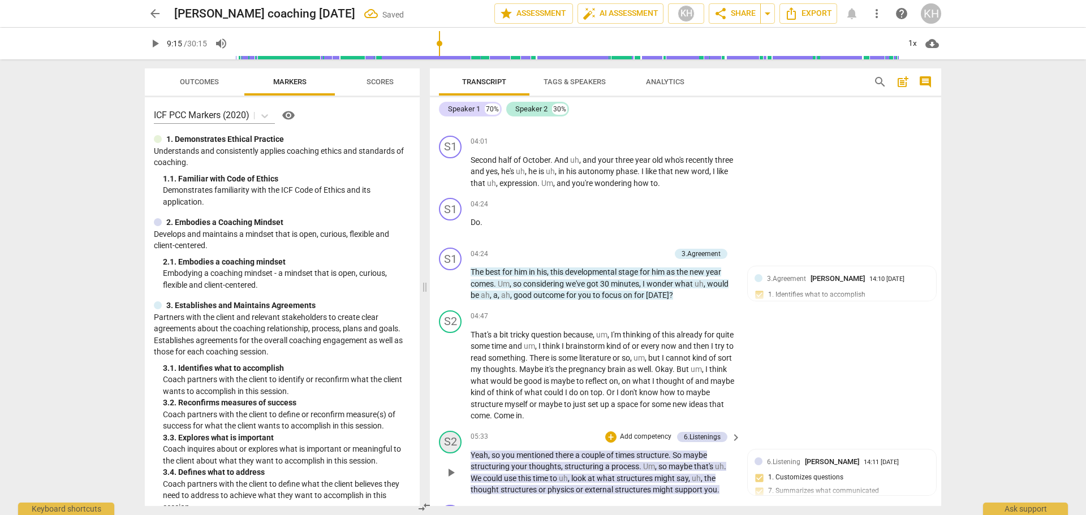
click at [458, 442] on div "S2" at bounding box center [450, 442] width 23 height 23
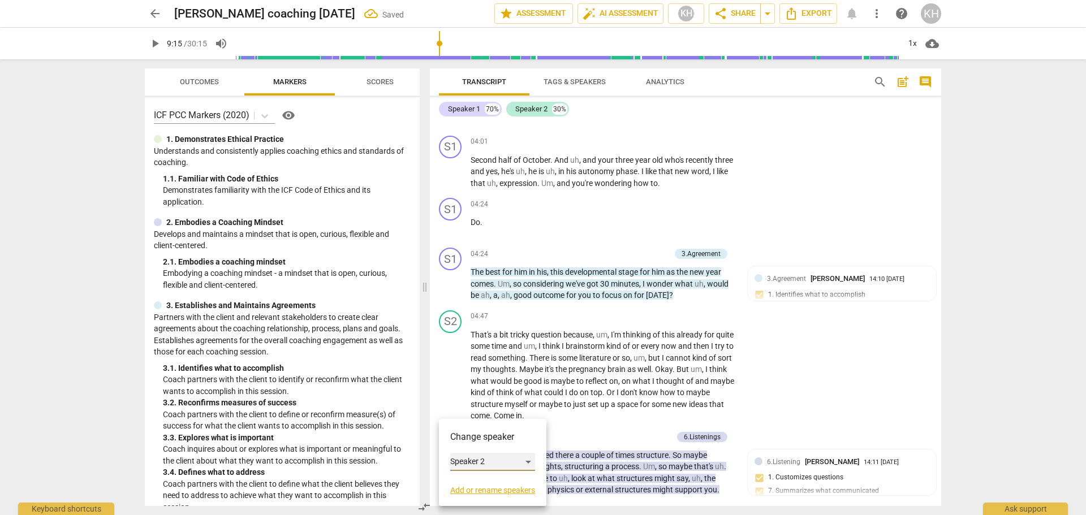
click at [458, 460] on div "Speaker 2" at bounding box center [492, 462] width 85 height 18
click at [474, 439] on li "Speaker 1" at bounding box center [493, 440] width 86 height 21
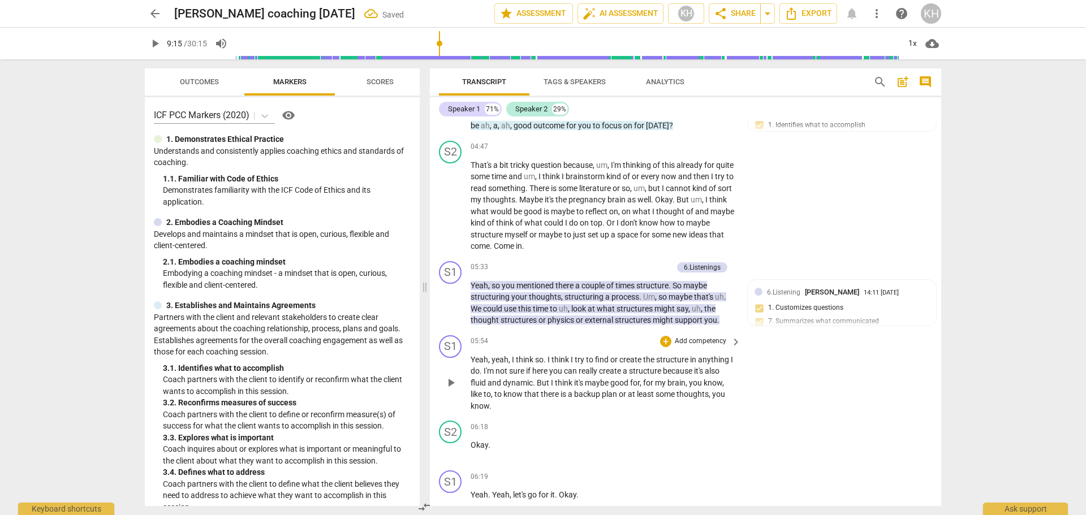
scroll to position [1131, 0]
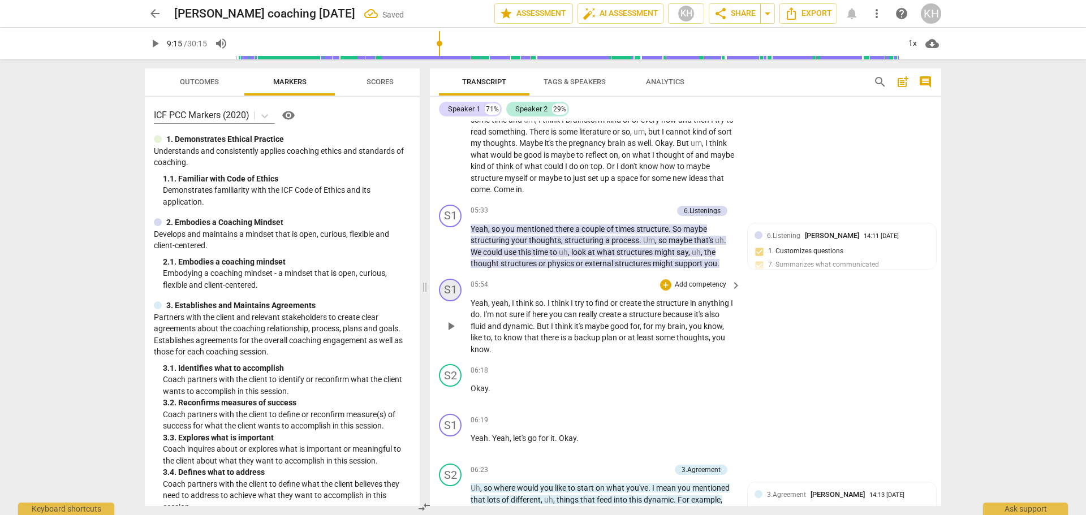
click at [453, 292] on div "S1" at bounding box center [450, 290] width 23 height 23
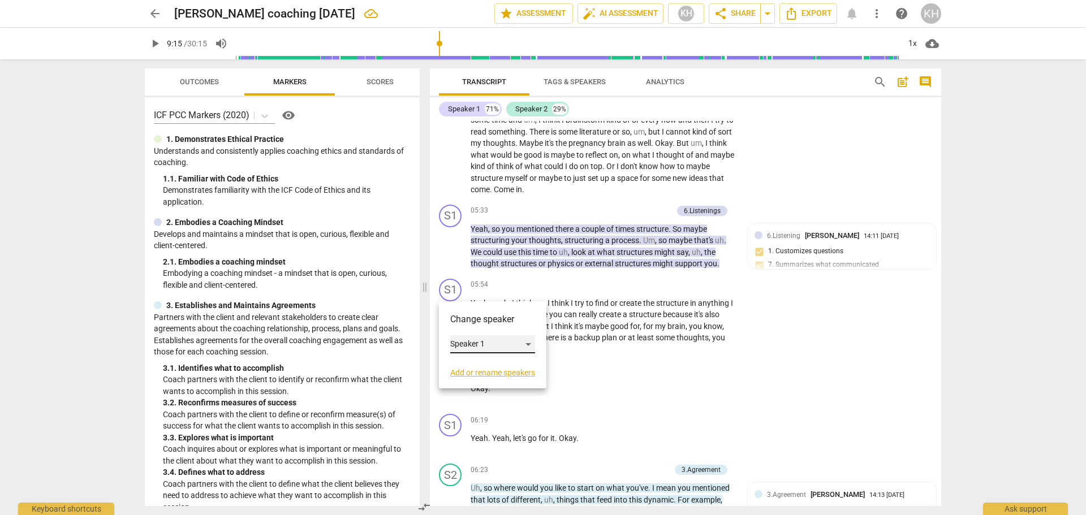
click at [462, 343] on div "Speaker 1" at bounding box center [492, 344] width 85 height 18
click at [468, 364] on li "Speaker 2" at bounding box center [493, 365] width 86 height 21
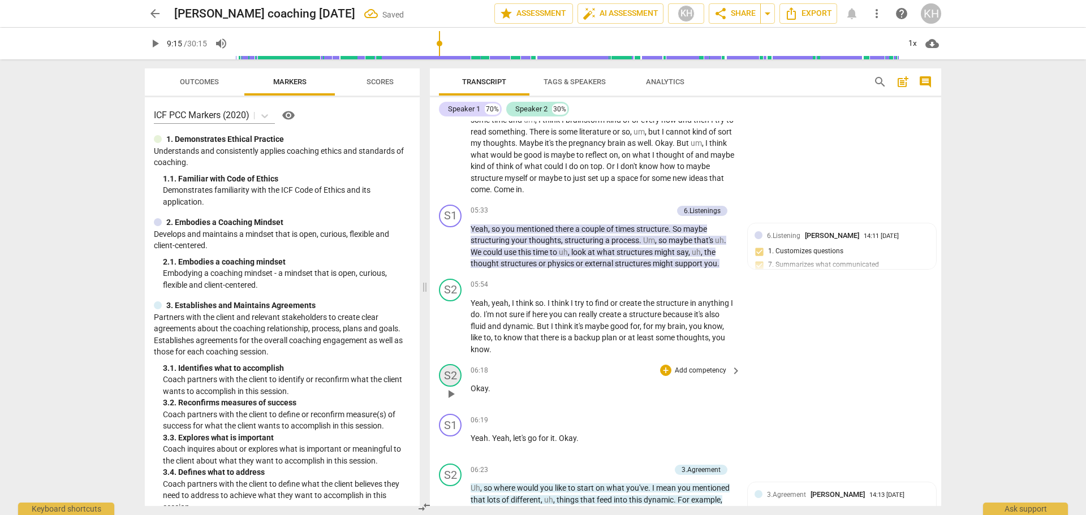
click at [450, 374] on div "S2" at bounding box center [450, 375] width 23 height 23
click at [483, 429] on div "Speaker 2" at bounding box center [492, 430] width 85 height 18
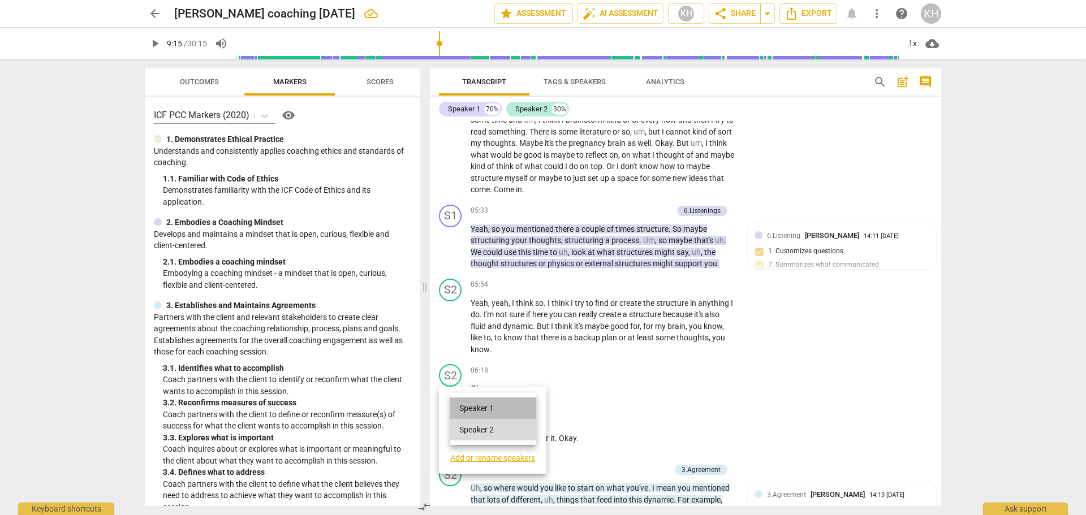
click at [481, 410] on li "Speaker 1" at bounding box center [493, 408] width 86 height 21
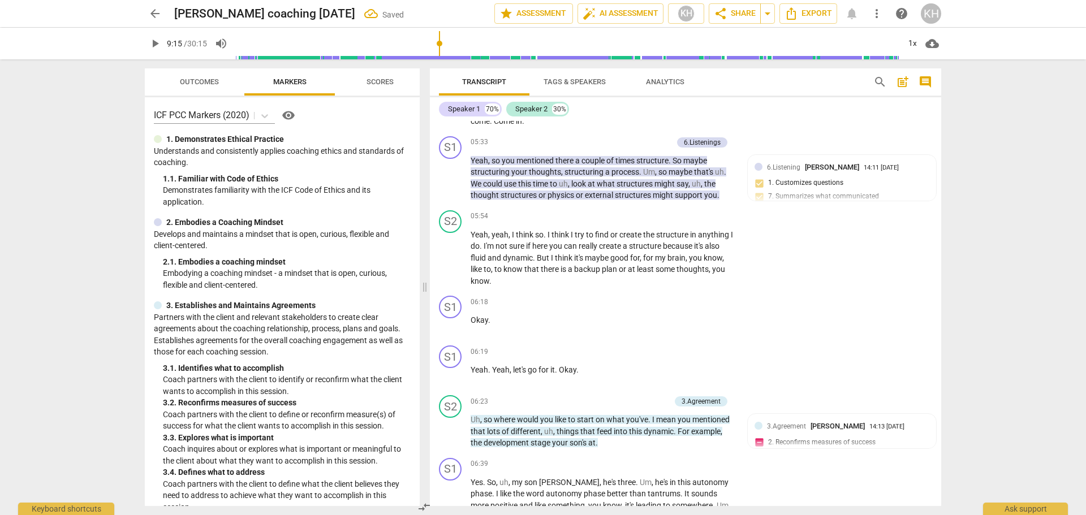
scroll to position [1244, 0]
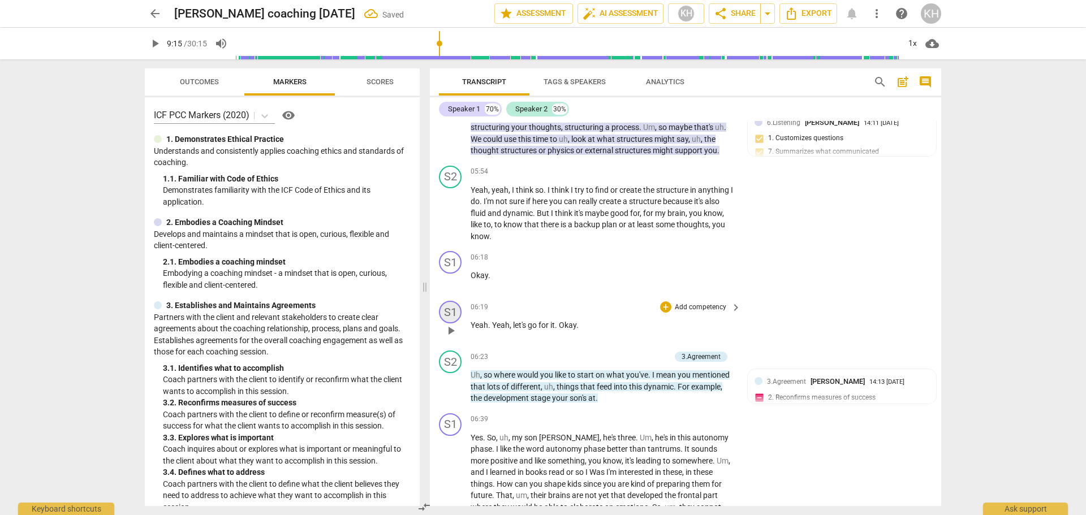
click at [453, 317] on div "S1" at bounding box center [450, 312] width 23 height 23
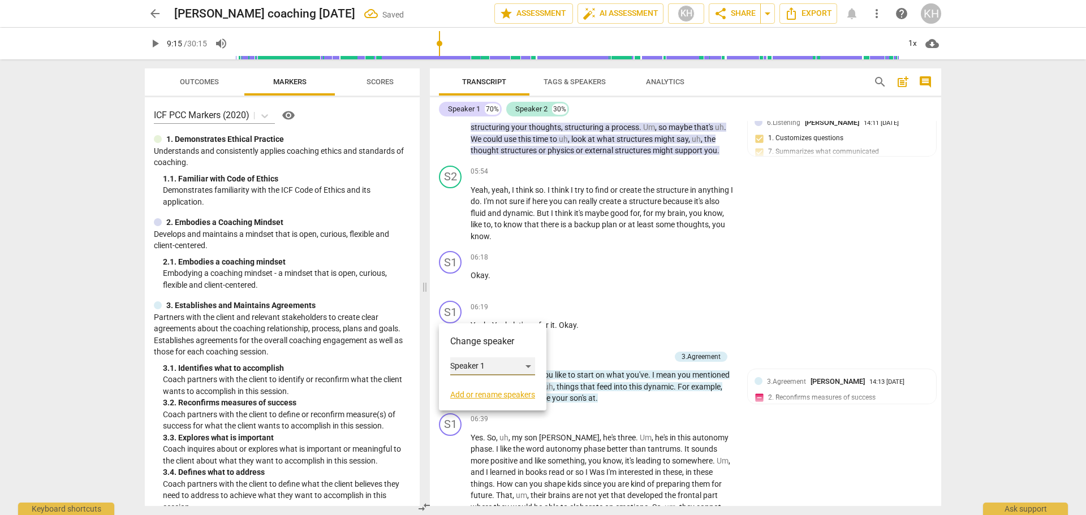
click at [462, 365] on div "Speaker 1" at bounding box center [492, 366] width 85 height 18
click at [466, 387] on li "Speaker 2" at bounding box center [493, 387] width 86 height 21
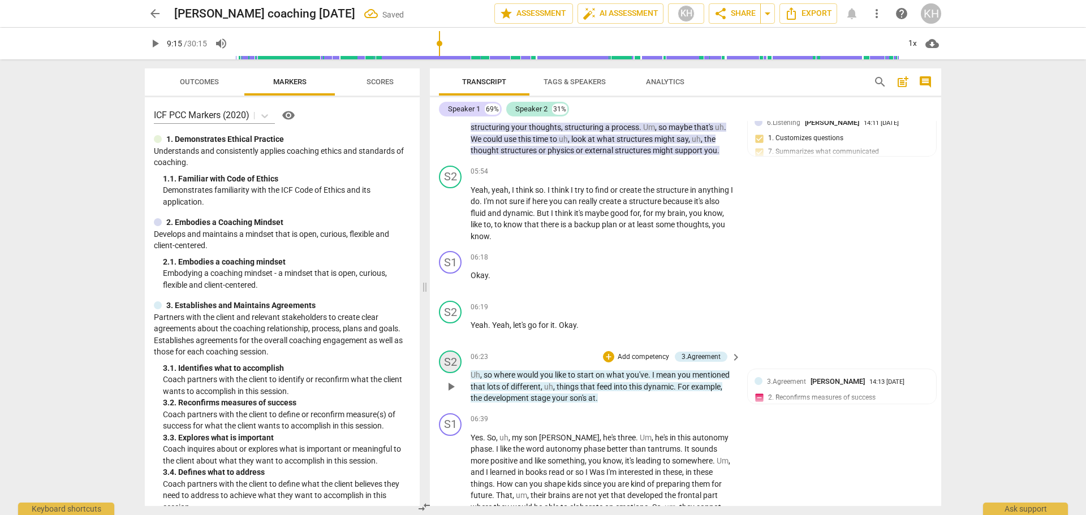
click at [451, 365] on div "S2" at bounding box center [450, 362] width 23 height 23
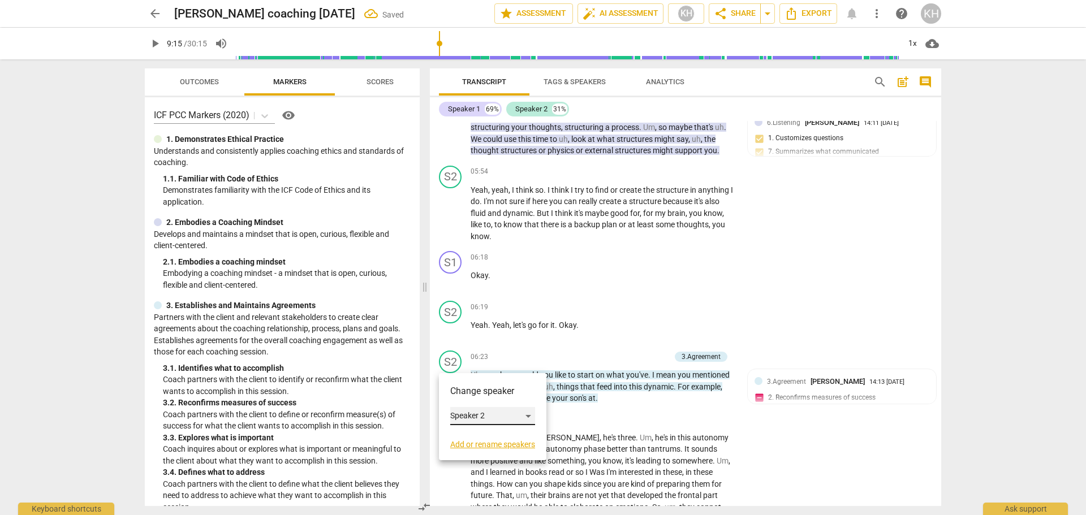
click at [458, 413] on div "Speaker 2" at bounding box center [492, 416] width 85 height 18
click at [467, 392] on li "Speaker 1" at bounding box center [493, 394] width 86 height 21
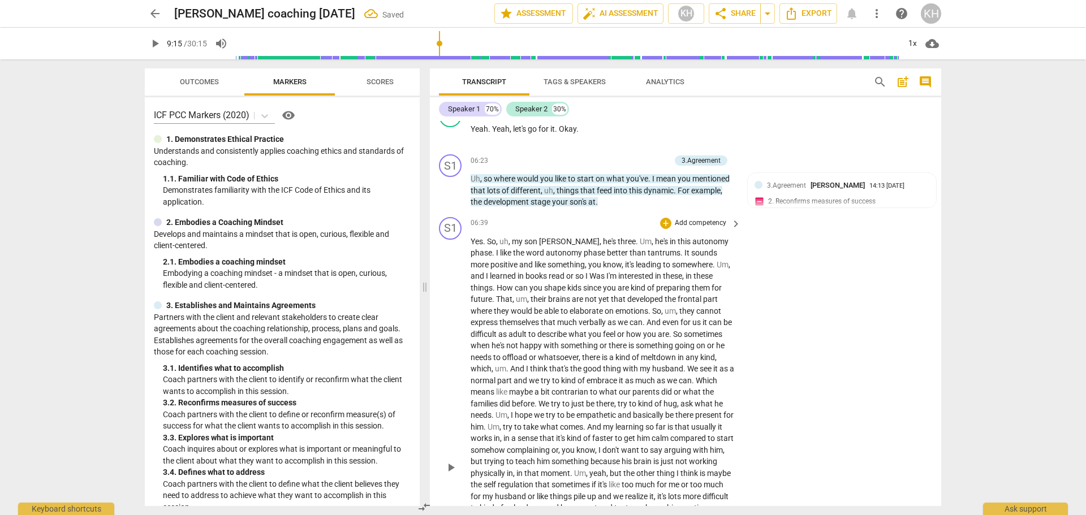
scroll to position [1471, 0]
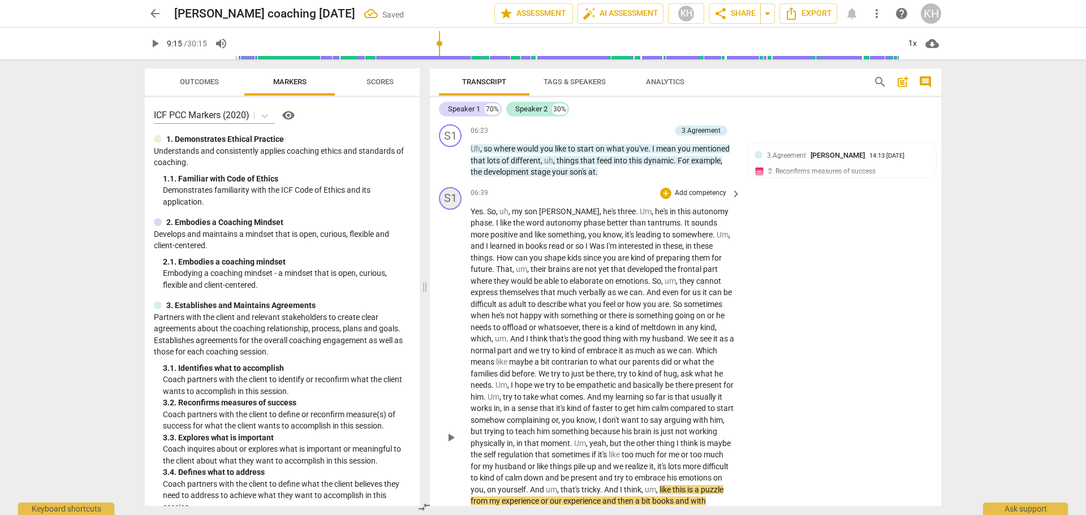
click at [446, 202] on div "S1" at bounding box center [450, 198] width 23 height 23
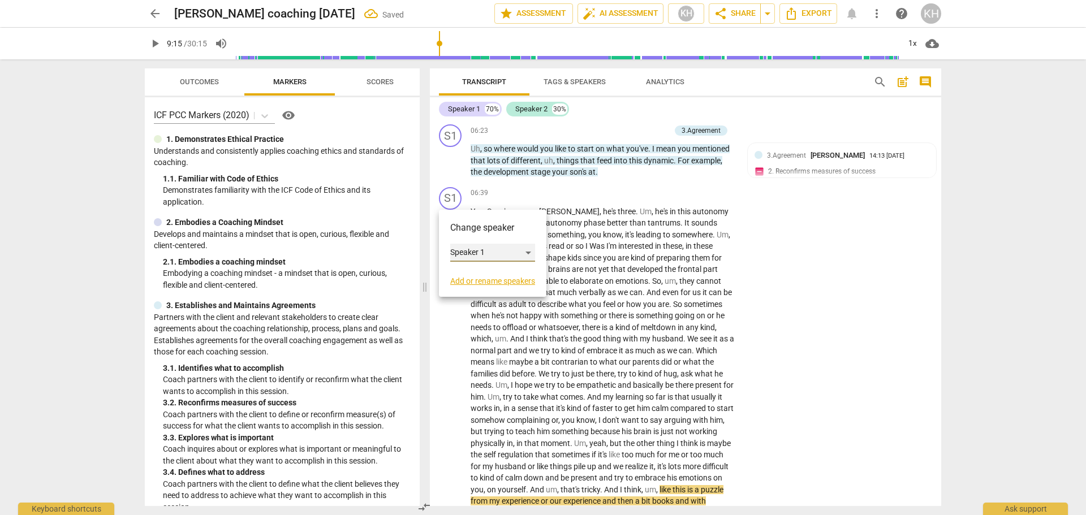
click at [469, 252] on div "Speaker 1" at bounding box center [492, 253] width 85 height 18
click at [472, 273] on li "Speaker 2" at bounding box center [493, 274] width 86 height 21
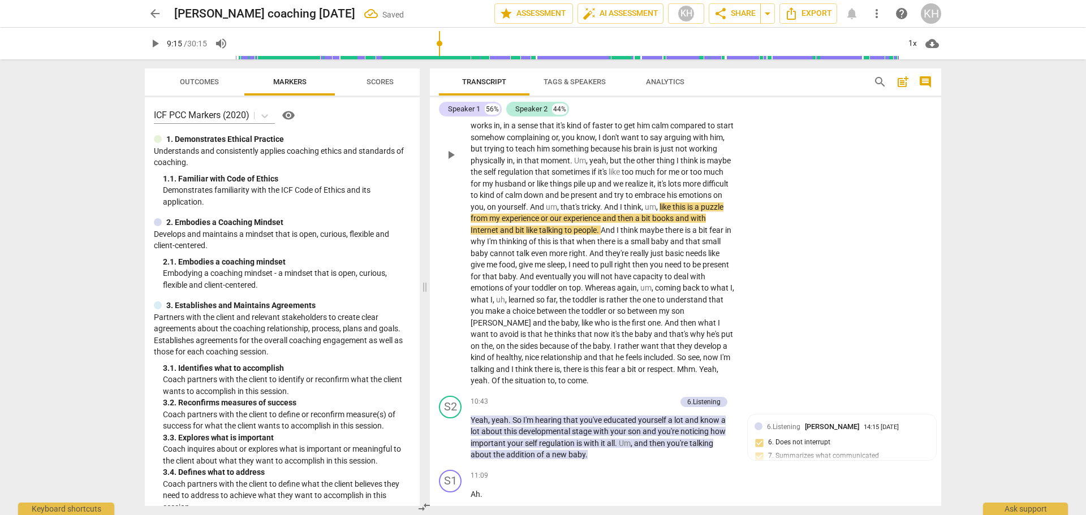
scroll to position [1810, 0]
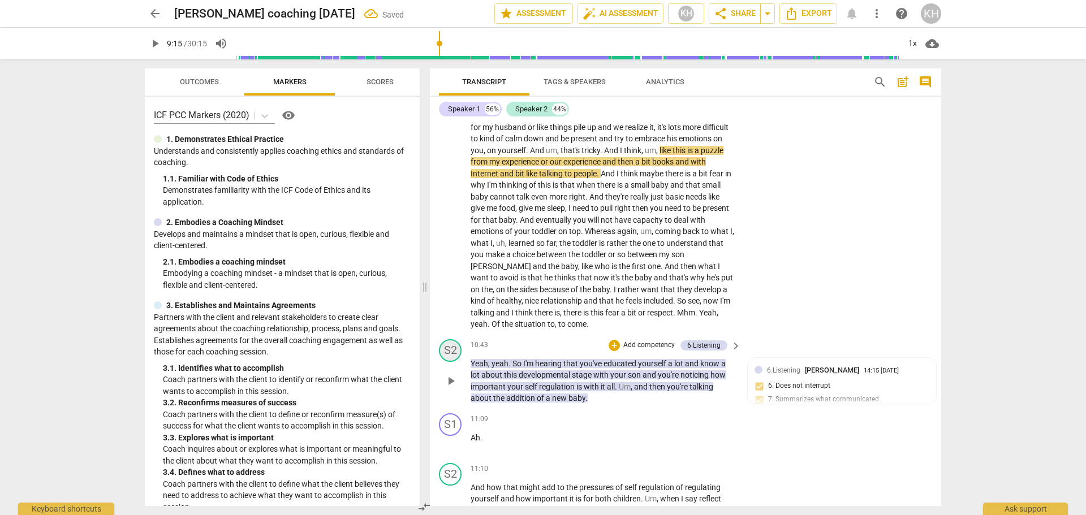
click at [453, 352] on div "S2" at bounding box center [450, 350] width 23 height 23
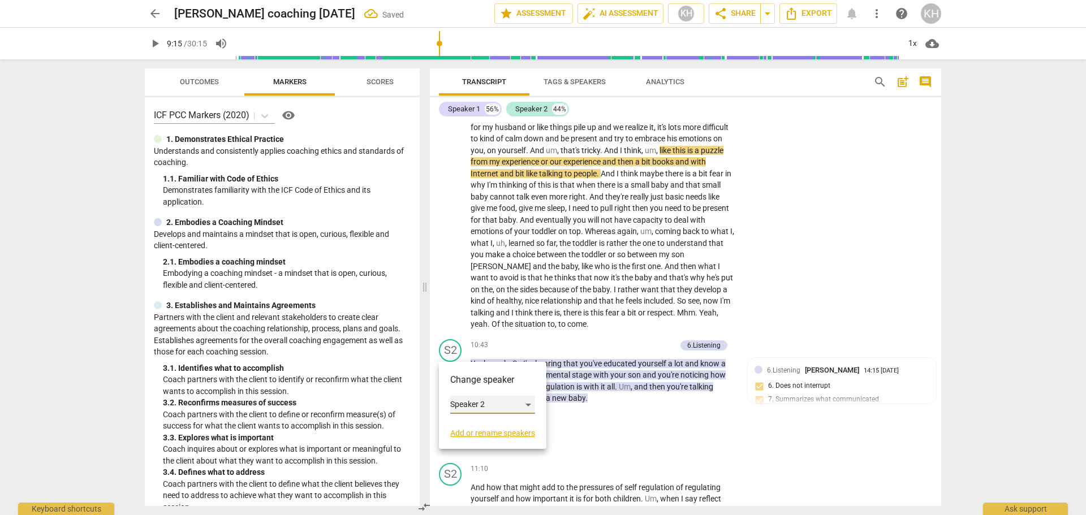
click at [463, 400] on div "Speaker 2" at bounding box center [492, 405] width 85 height 18
click at [471, 385] on li "Speaker 1" at bounding box center [493, 383] width 86 height 21
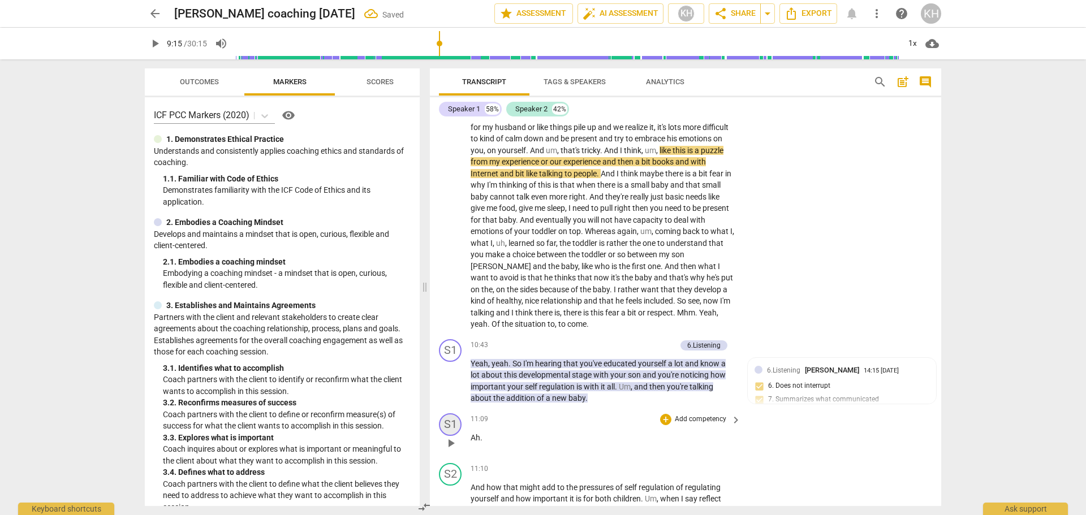
click at [453, 428] on div "S1" at bounding box center [450, 424] width 23 height 23
click at [665, 437] on div at bounding box center [543, 257] width 1086 height 515
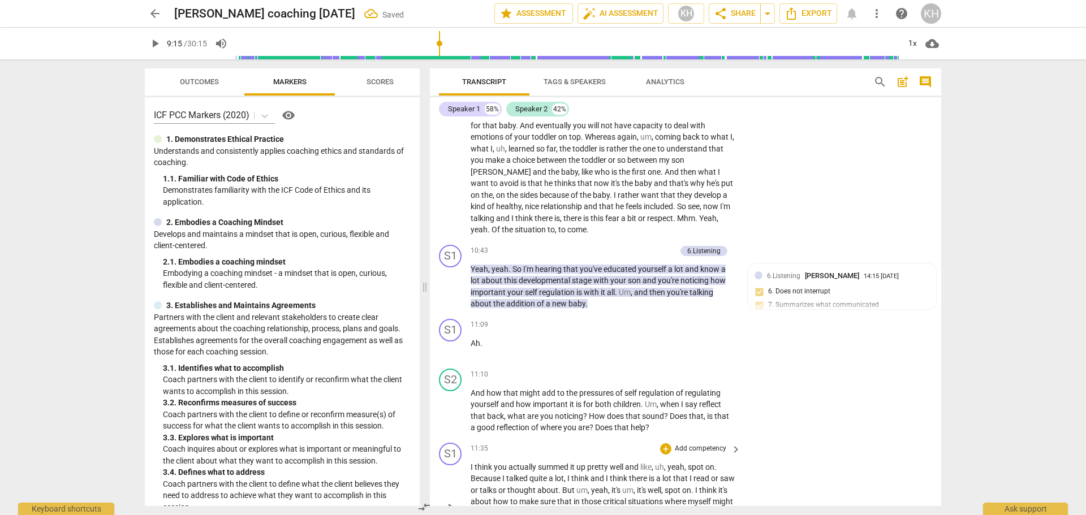
scroll to position [1923, 0]
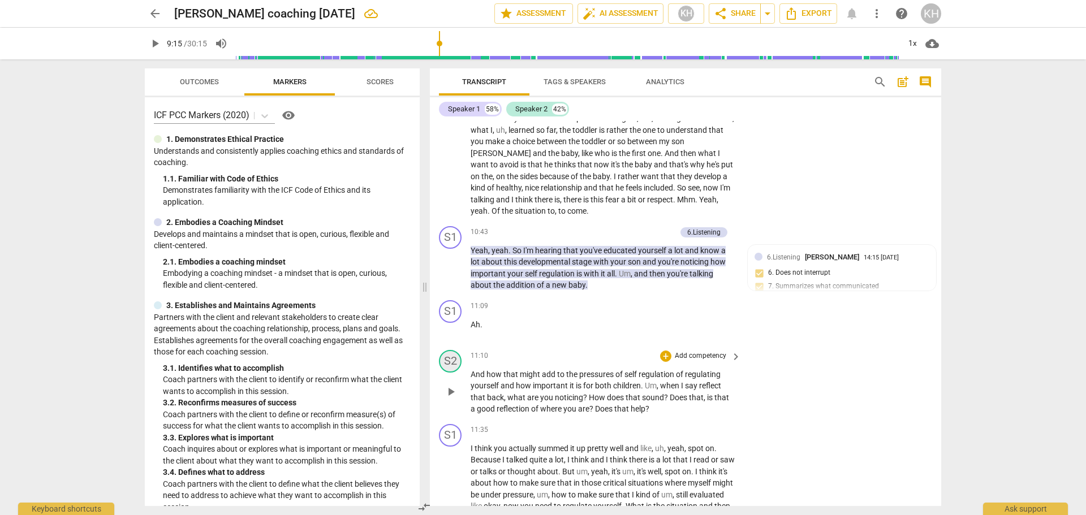
click at [446, 364] on div "S2" at bounding box center [450, 361] width 23 height 23
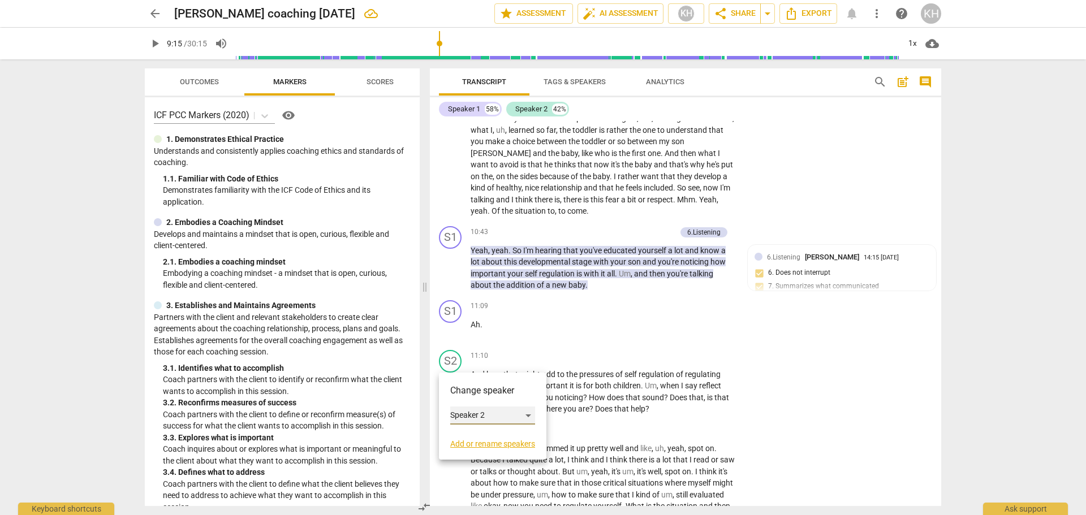
click at [460, 410] on div "Speaker 2" at bounding box center [492, 416] width 85 height 18
click at [469, 393] on li "Speaker 1" at bounding box center [493, 394] width 86 height 21
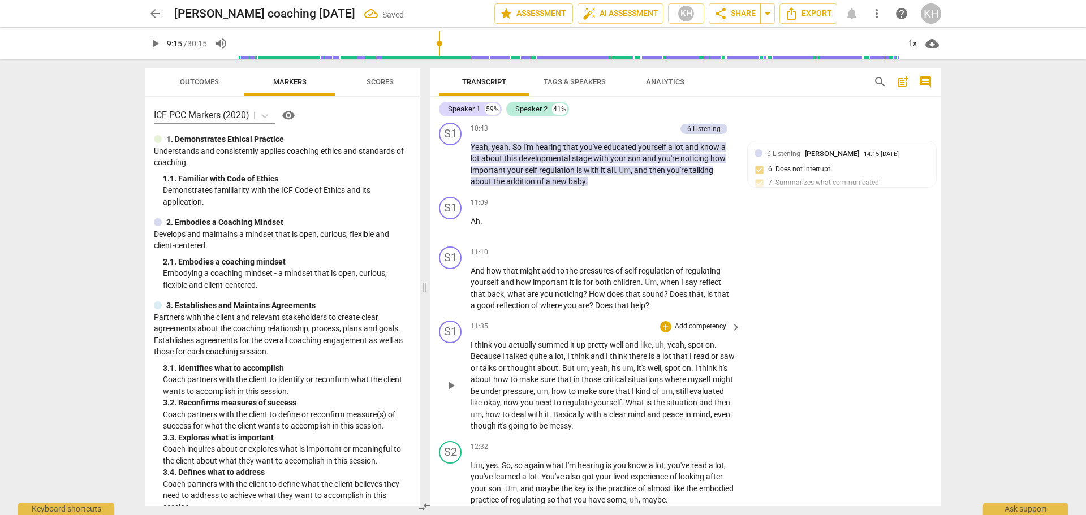
scroll to position [2036, 0]
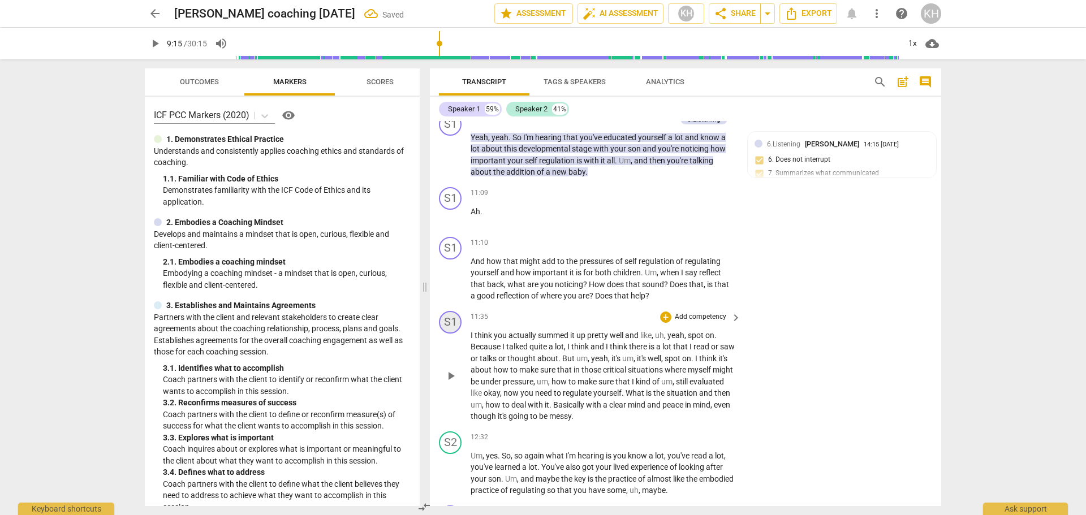
click at [451, 318] on div "S1" at bounding box center [450, 322] width 23 height 23
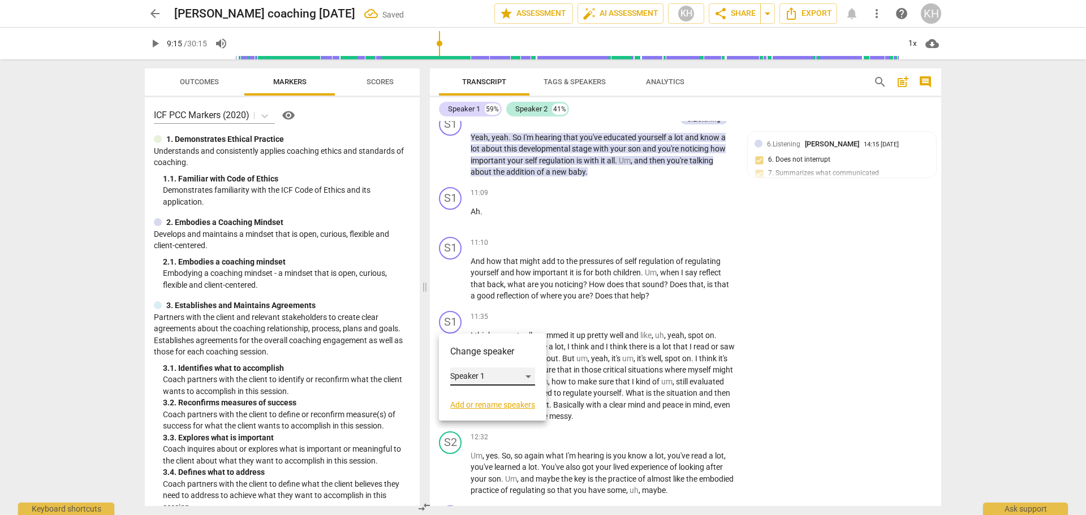
click at [471, 376] on div "Speaker 1" at bounding box center [492, 377] width 85 height 18
click at [475, 402] on li "Speaker 2" at bounding box center [493, 397] width 86 height 21
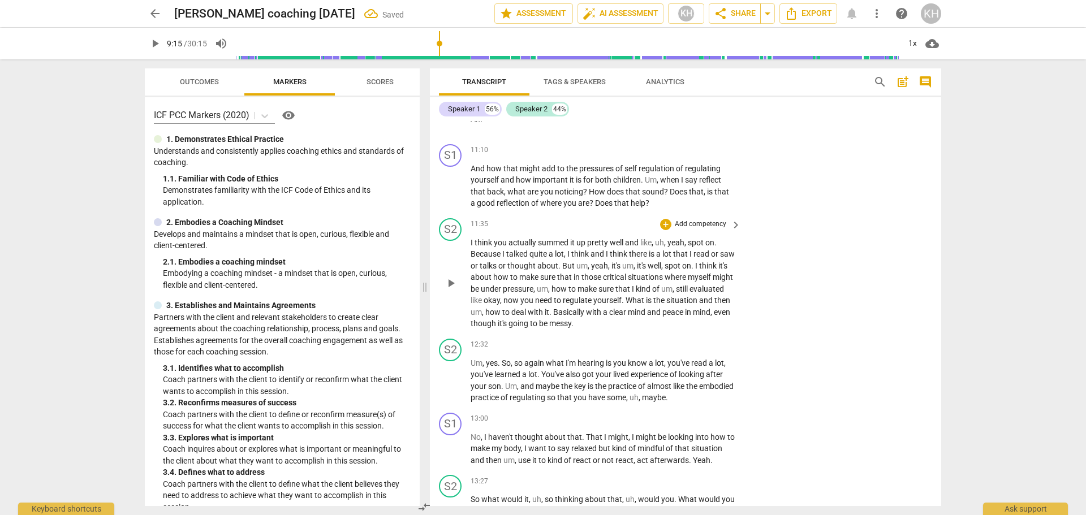
scroll to position [2149, 0]
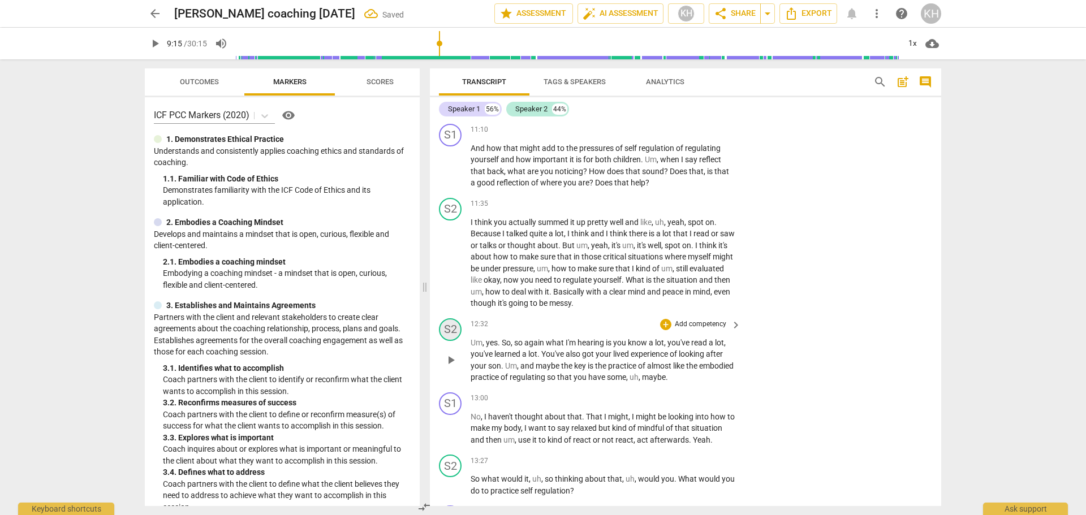
click at [450, 333] on div "S2" at bounding box center [450, 329] width 23 height 23
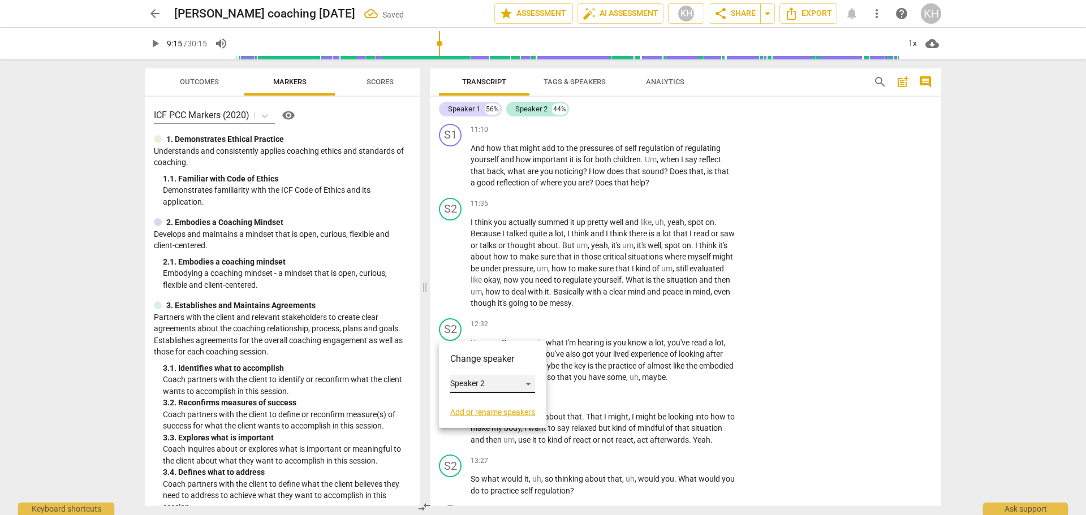
click at [462, 383] on div "Speaker 2" at bounding box center [492, 384] width 85 height 18
drag, startPoint x: 471, startPoint y: 365, endPoint x: 472, endPoint y: 377, distance: 11.3
click at [473, 366] on li "Speaker 1" at bounding box center [493, 362] width 86 height 21
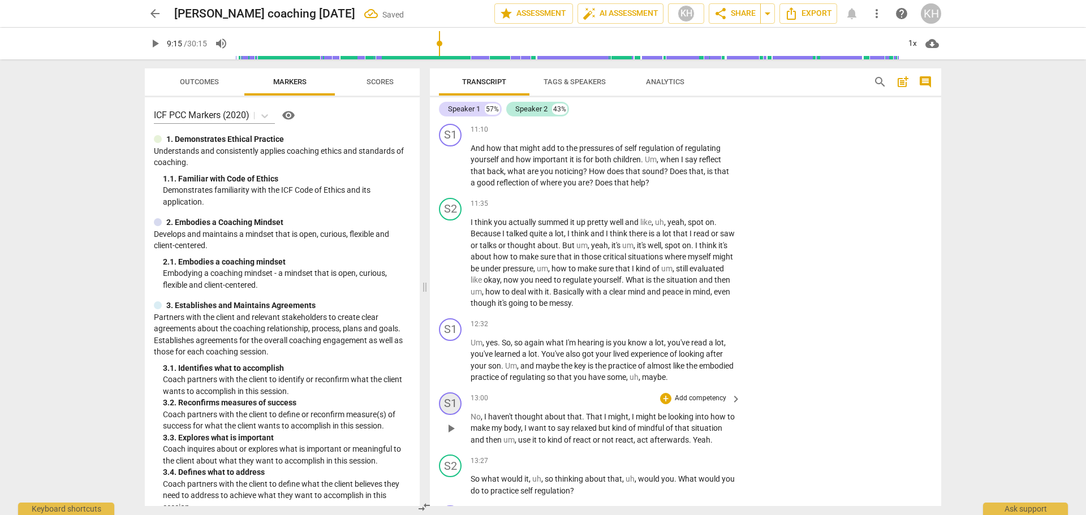
click at [455, 406] on div "S1" at bounding box center [450, 404] width 23 height 23
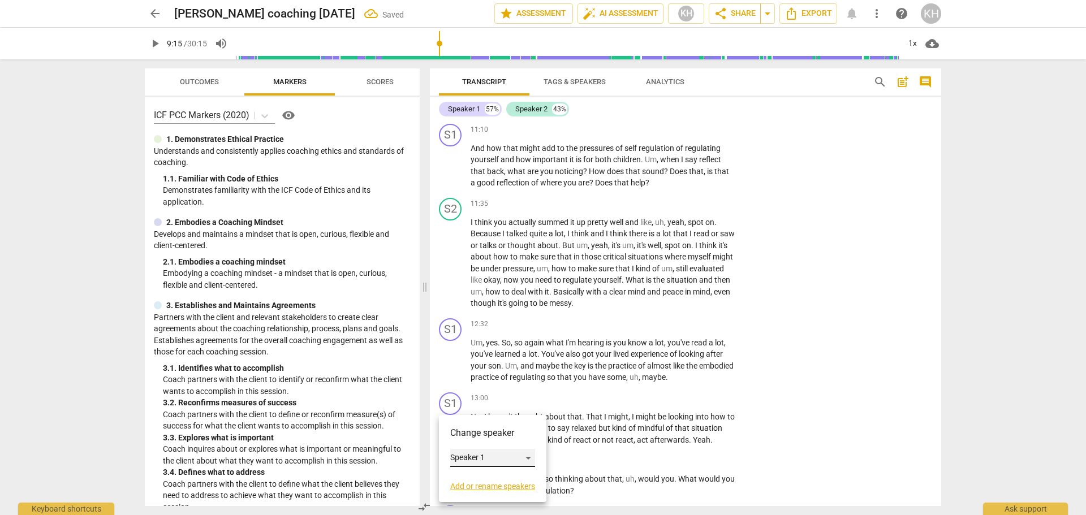
click at [461, 455] on div "Speaker 1" at bounding box center [492, 458] width 85 height 18
click at [476, 477] on li "Speaker 2" at bounding box center [493, 479] width 86 height 21
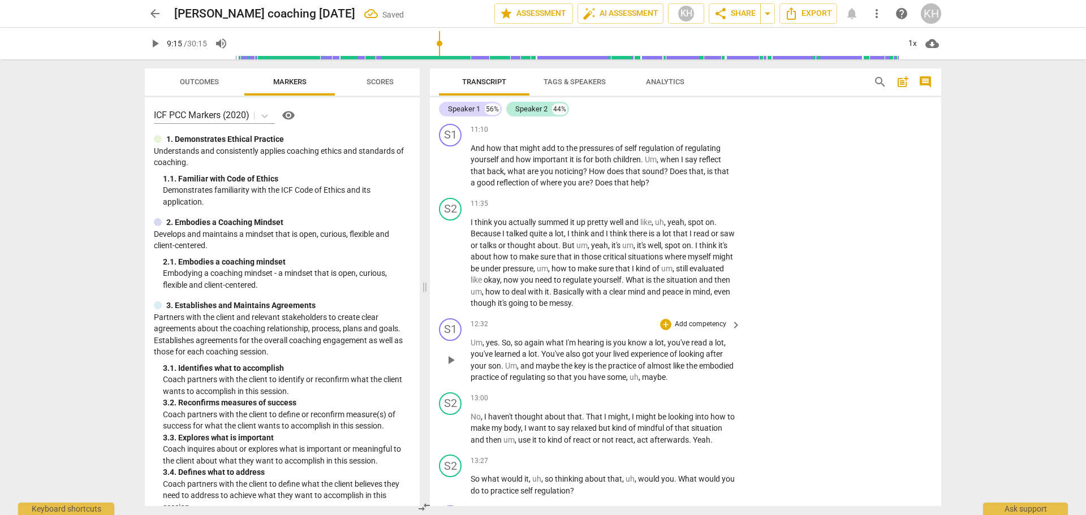
click at [454, 363] on span "play_arrow" at bounding box center [451, 361] width 14 height 14
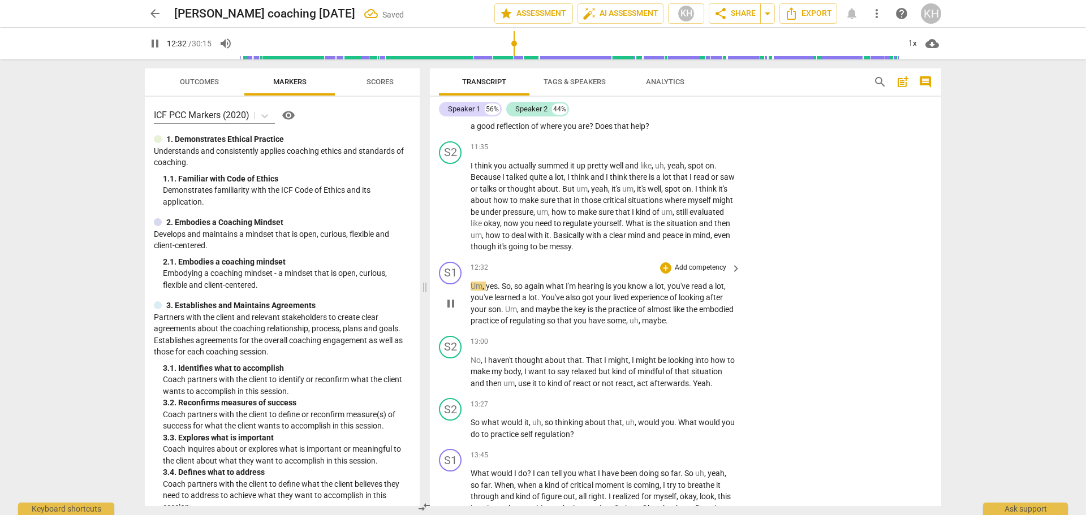
scroll to position [2263, 0]
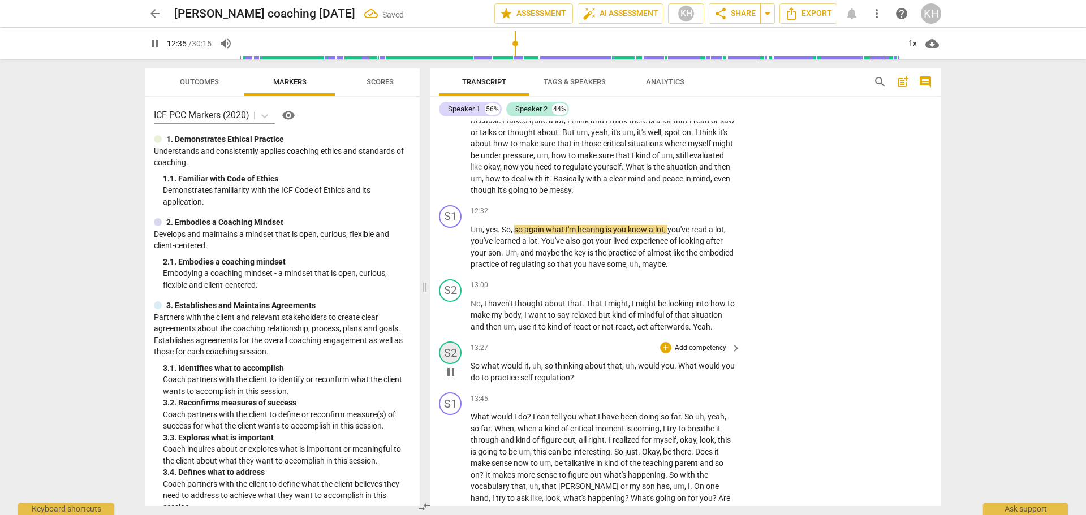
click at [449, 355] on div "S2" at bounding box center [450, 353] width 23 height 23
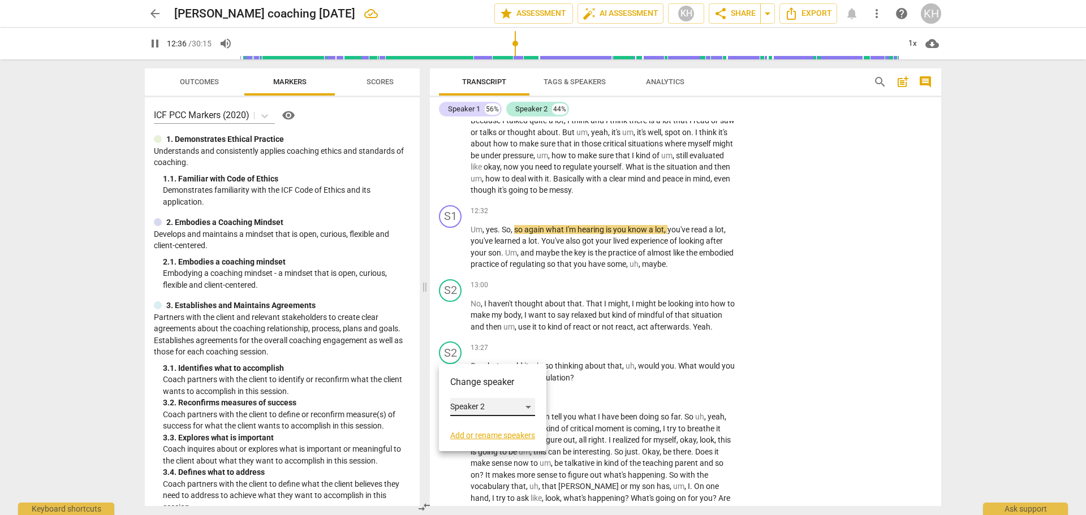
click at [456, 408] on div "Speaker 2" at bounding box center [492, 407] width 85 height 18
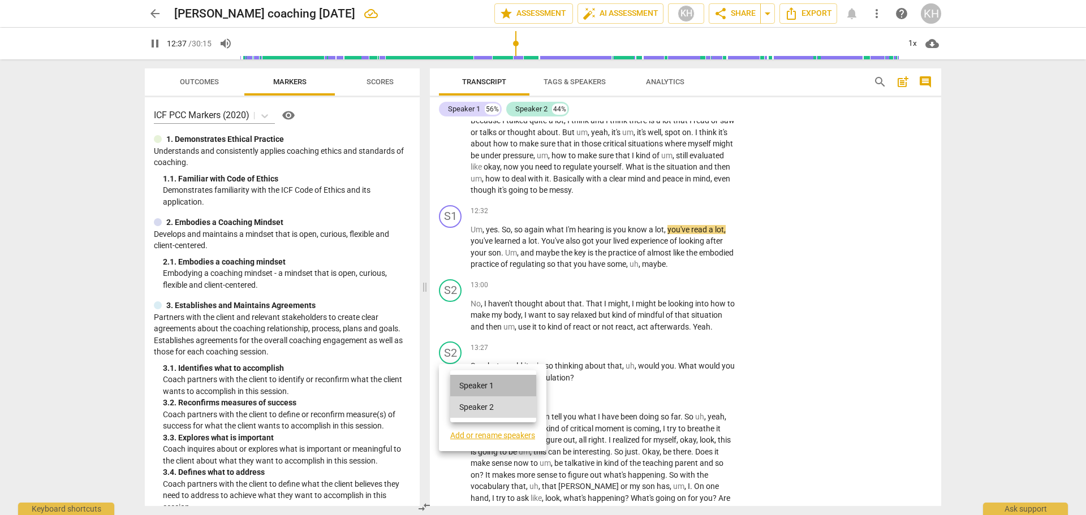
click at [466, 387] on li "Speaker 1" at bounding box center [493, 385] width 86 height 21
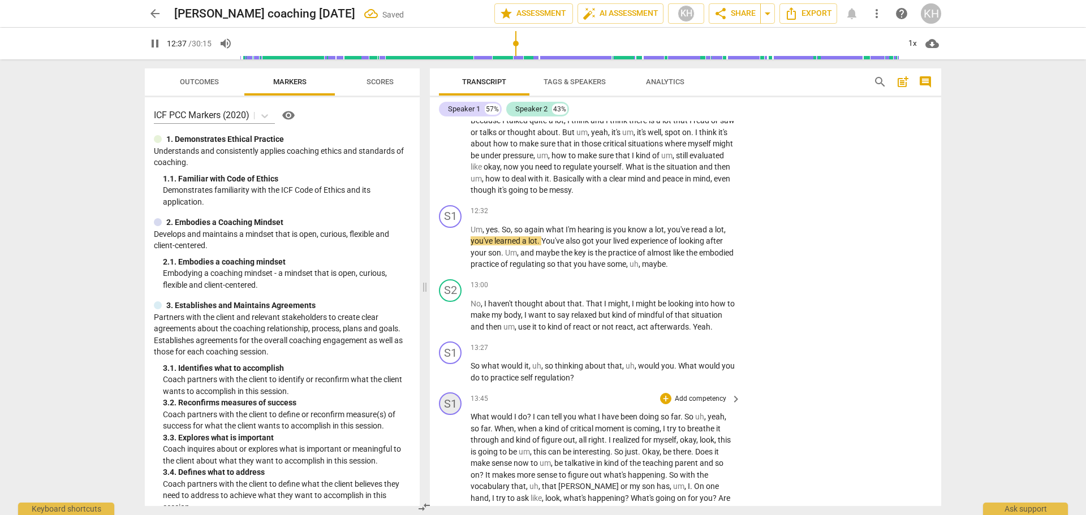
click at [453, 407] on div "S1" at bounding box center [450, 404] width 23 height 23
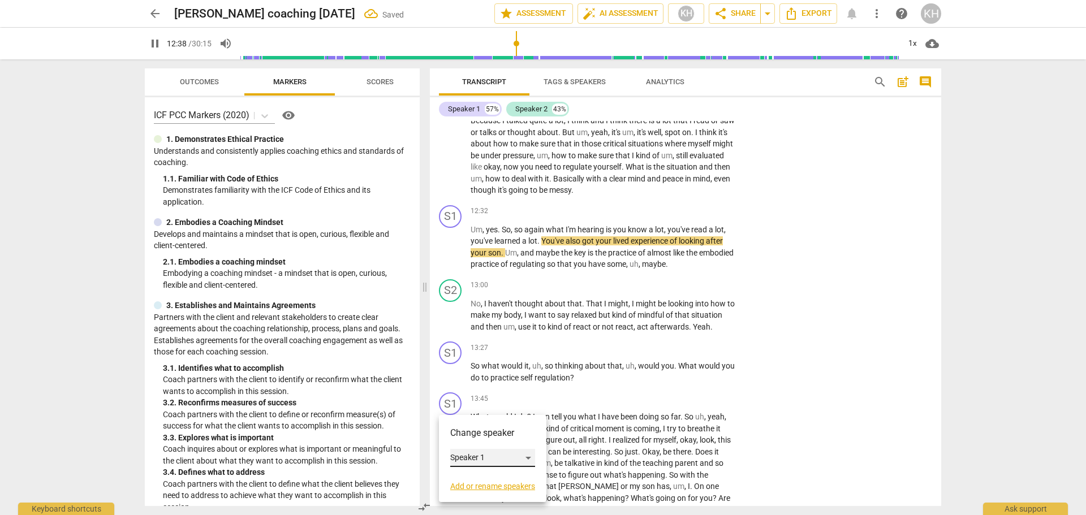
click at [462, 453] on div "Speaker 1" at bounding box center [492, 458] width 85 height 18
click at [470, 479] on li "Speaker 2" at bounding box center [493, 479] width 86 height 21
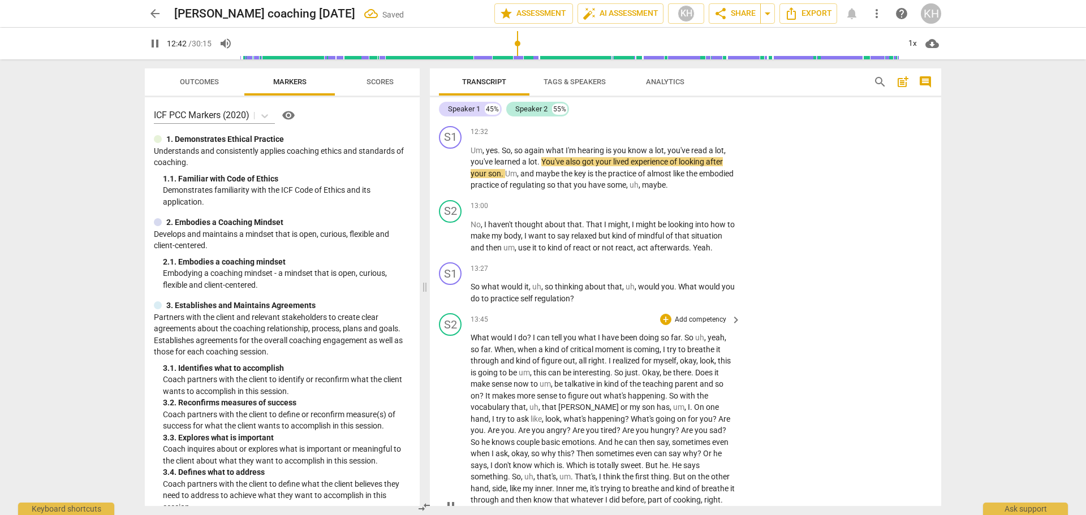
scroll to position [2319, 0]
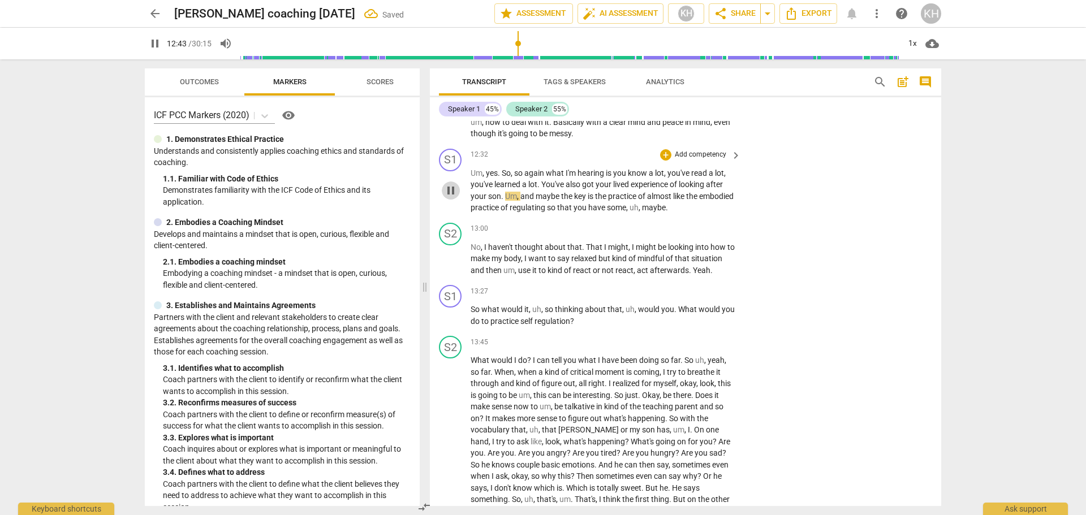
click at [449, 192] on span "pause" at bounding box center [451, 191] width 14 height 14
type input "764"
click at [687, 155] on p "Add competency" at bounding box center [701, 155] width 54 height 10
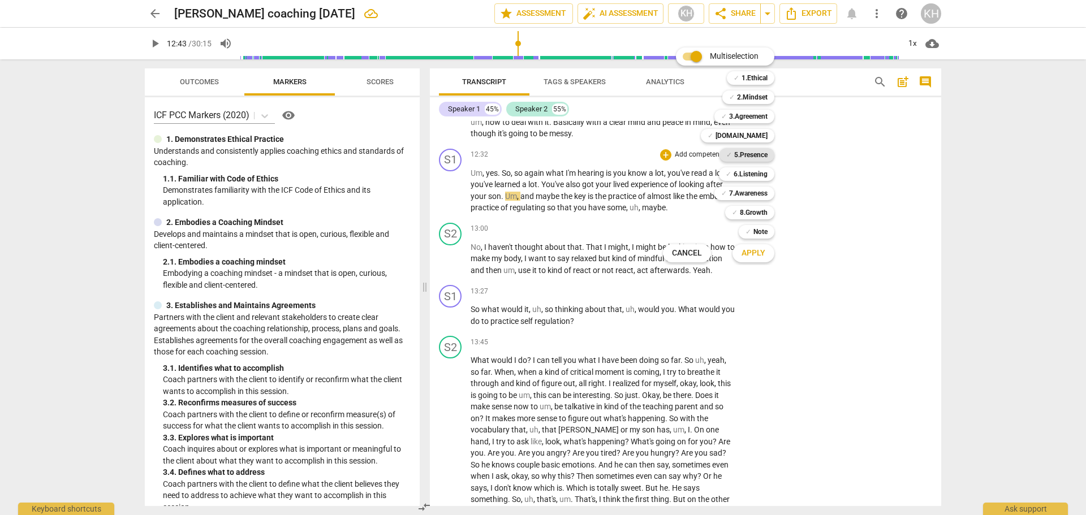
click at [765, 153] on b "5.Presence" at bounding box center [750, 155] width 33 height 14
click at [758, 136] on b "[DOMAIN_NAME]" at bounding box center [742, 136] width 52 height 14
click at [755, 153] on b "5.Presence" at bounding box center [750, 155] width 33 height 14
click at [753, 253] on span "Apply" at bounding box center [754, 253] width 24 height 11
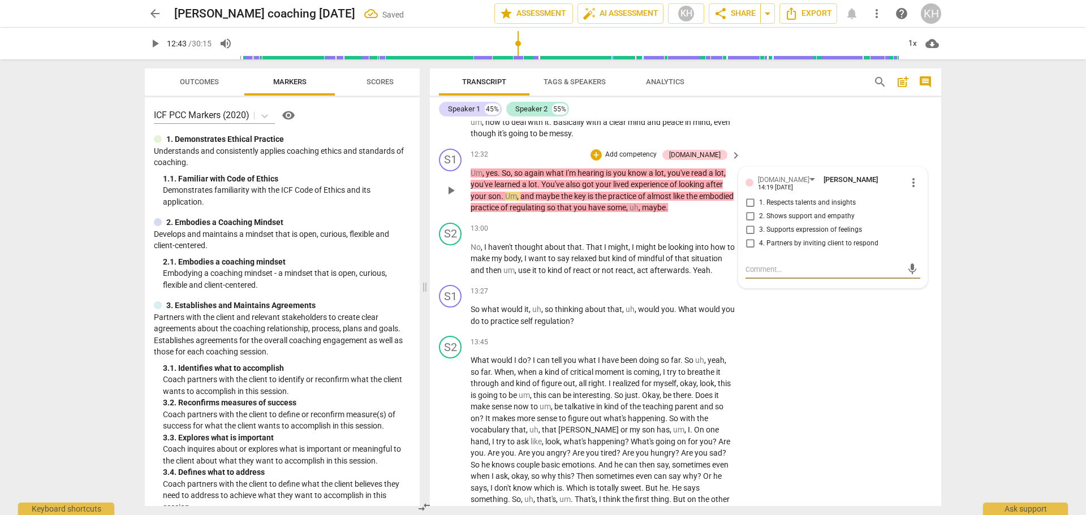
click at [805, 198] on span "1. Respects talents and insights" at bounding box center [807, 203] width 97 height 10
click at [759, 197] on input "1. Respects talents and insights" at bounding box center [750, 203] width 18 height 14
checkbox input "true"
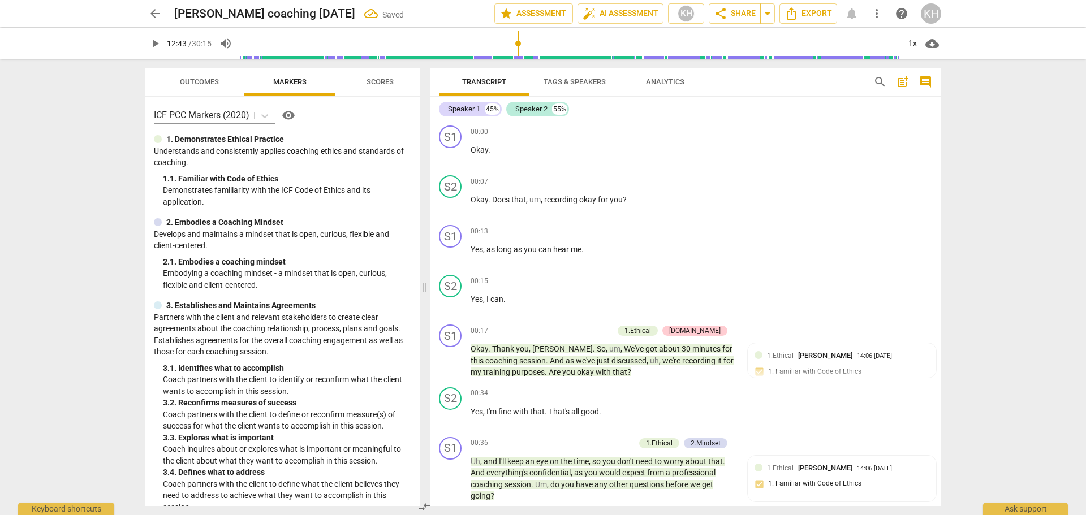
scroll to position [2319, 0]
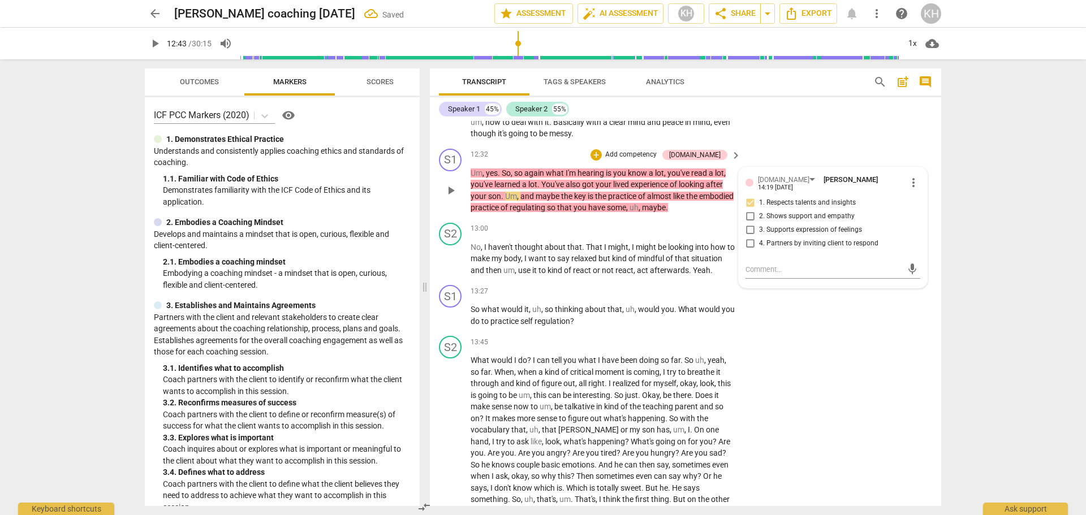
click at [722, 212] on p "Um , yes . So , so again what I'm hearing is you know a lot , you've read a lot…" at bounding box center [603, 190] width 265 height 46
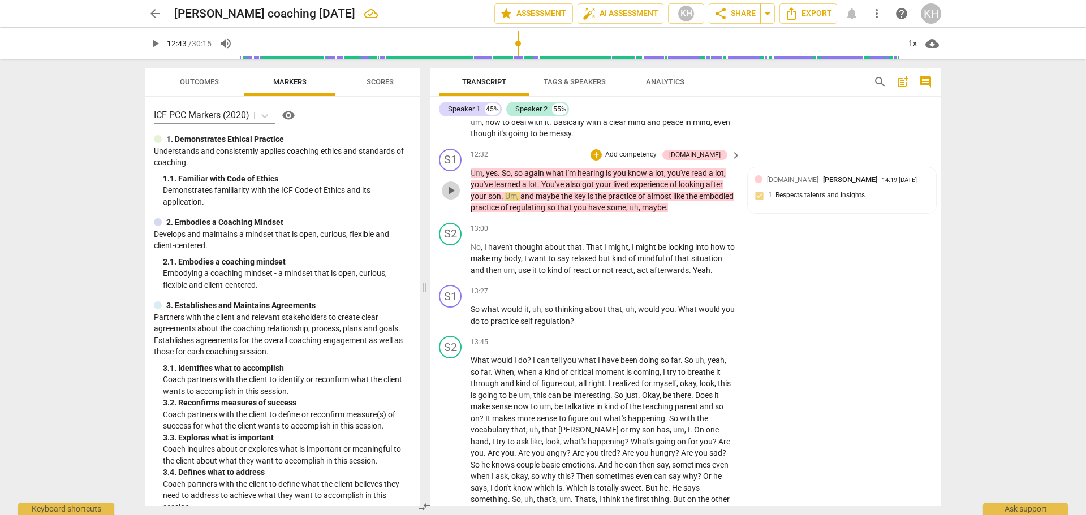
click at [450, 195] on span "play_arrow" at bounding box center [451, 191] width 14 height 14
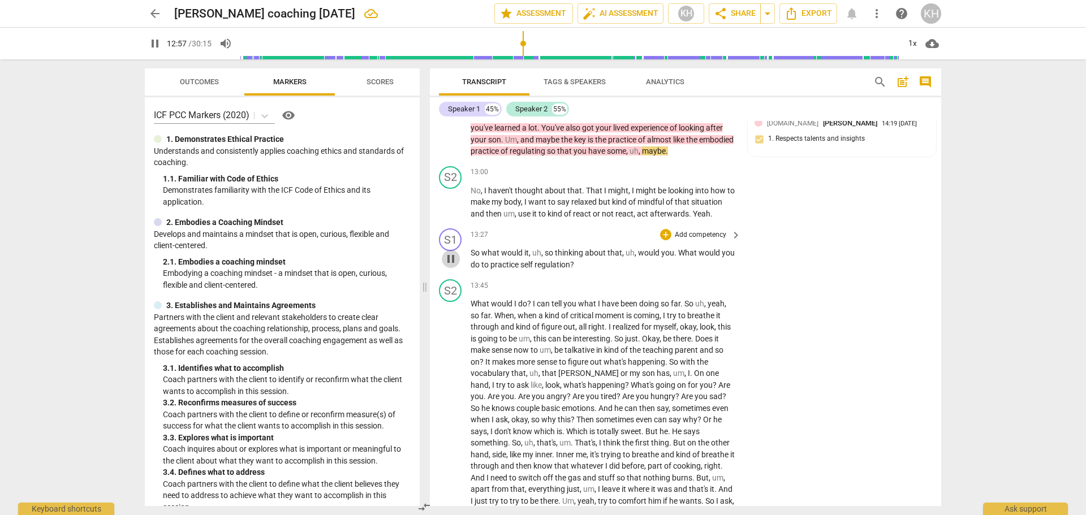
click at [450, 255] on span "pause" at bounding box center [451, 259] width 14 height 14
type input "778"
click at [713, 232] on p "Add competency" at bounding box center [701, 235] width 54 height 10
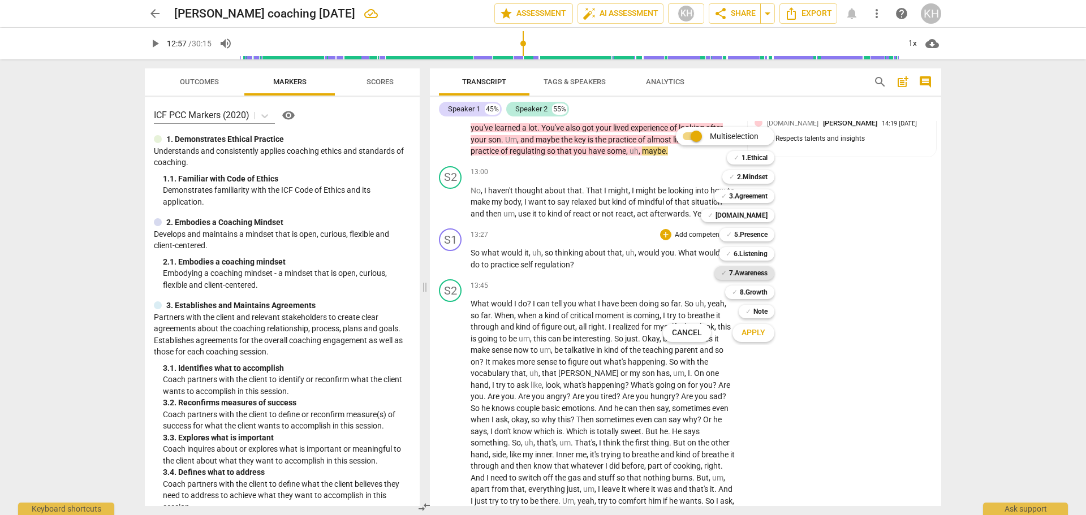
click at [756, 275] on b "7.Awareness" at bounding box center [748, 273] width 38 height 14
click at [755, 332] on span "Apply" at bounding box center [754, 333] width 24 height 11
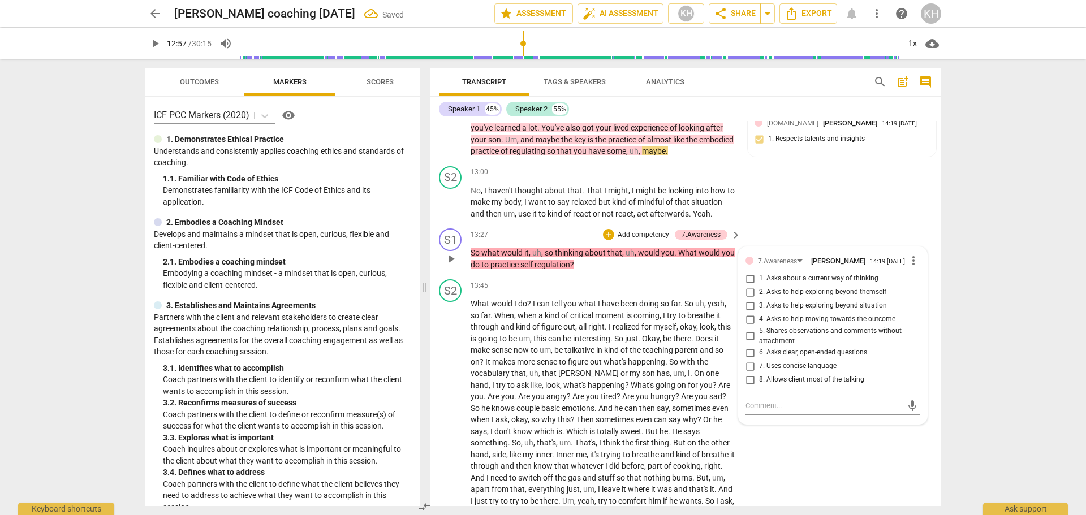
click at [799, 295] on span "2. Asks to help exploring beyond themself" at bounding box center [822, 292] width 127 height 10
click at [759, 295] on input "2. Asks to help exploring beyond themself" at bounding box center [750, 293] width 18 height 14
checkbox input "true"
click at [814, 370] on span "7. Uses concise language" at bounding box center [797, 366] width 77 height 10
click at [759, 370] on input "7. Uses concise language" at bounding box center [750, 367] width 18 height 14
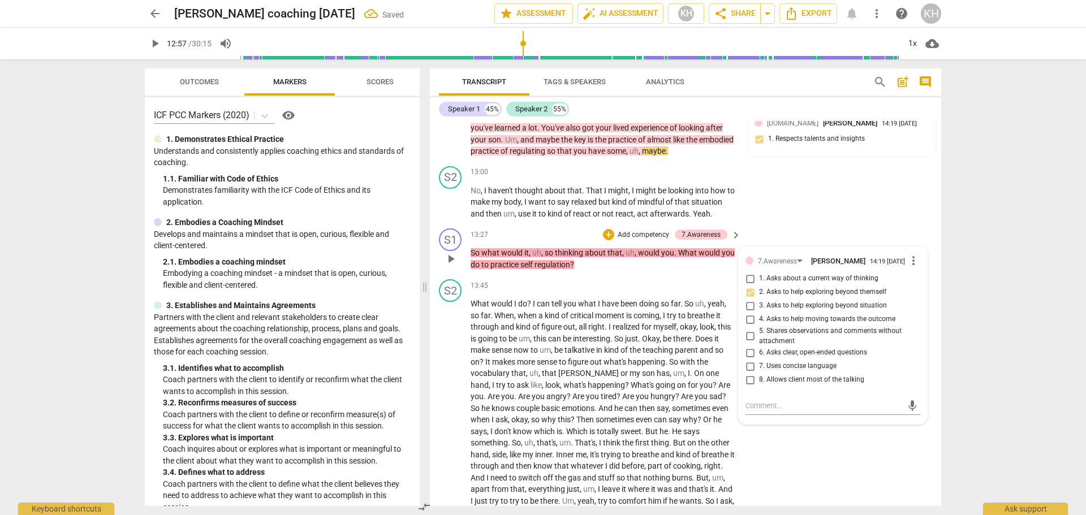
checkbox input "true"
click at [808, 358] on span "6. Asks clear, open-ended questions" at bounding box center [813, 353] width 108 height 10
click at [759, 358] on input "6. Asks clear, open-ended questions" at bounding box center [750, 353] width 18 height 14
checkbox input "true"
click at [803, 385] on span "8. Allows client most of the talking" at bounding box center [811, 380] width 105 height 10
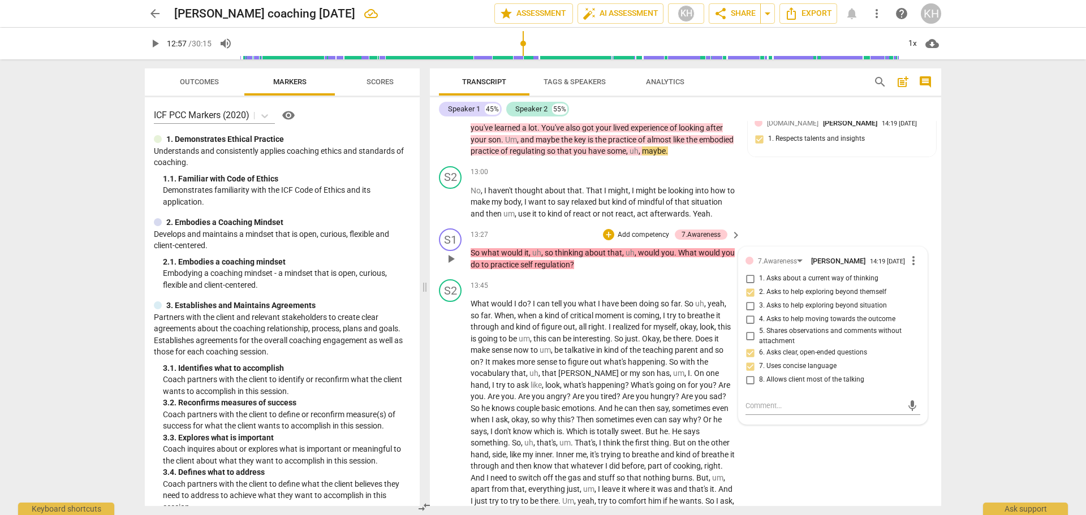
click at [759, 385] on input "8. Allows client most of the talking" at bounding box center [750, 380] width 18 height 14
checkbox input "true"
click at [710, 269] on p "So what would it , uh , so thinking about that , uh , would you . What would yo…" at bounding box center [603, 258] width 265 height 23
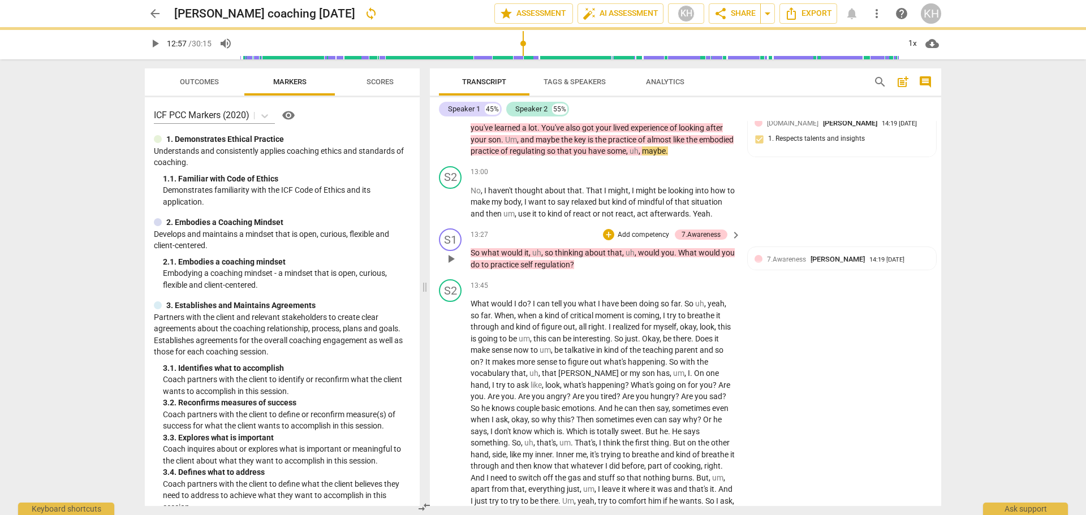
scroll to position [2432, 0]
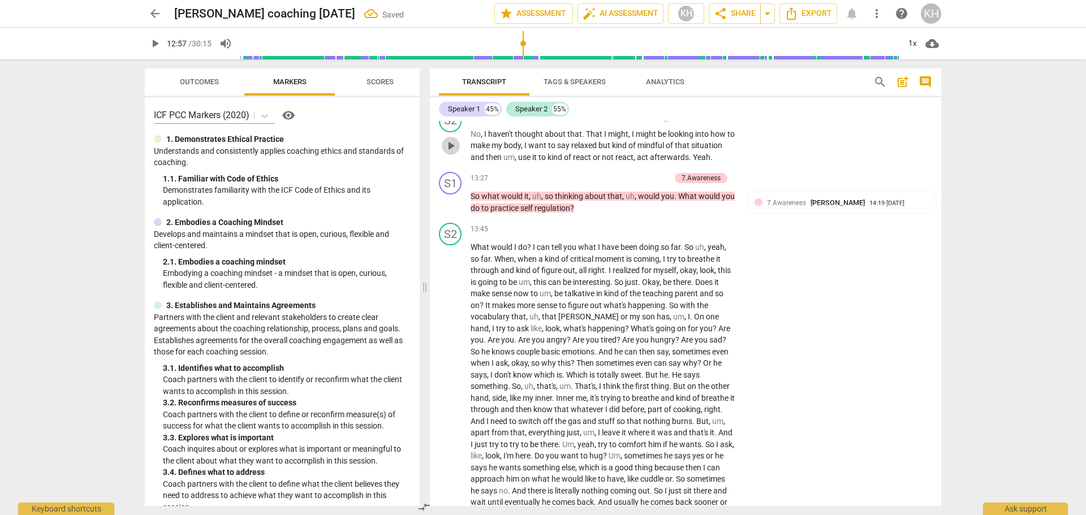
click at [447, 146] on span "play_arrow" at bounding box center [451, 146] width 14 height 14
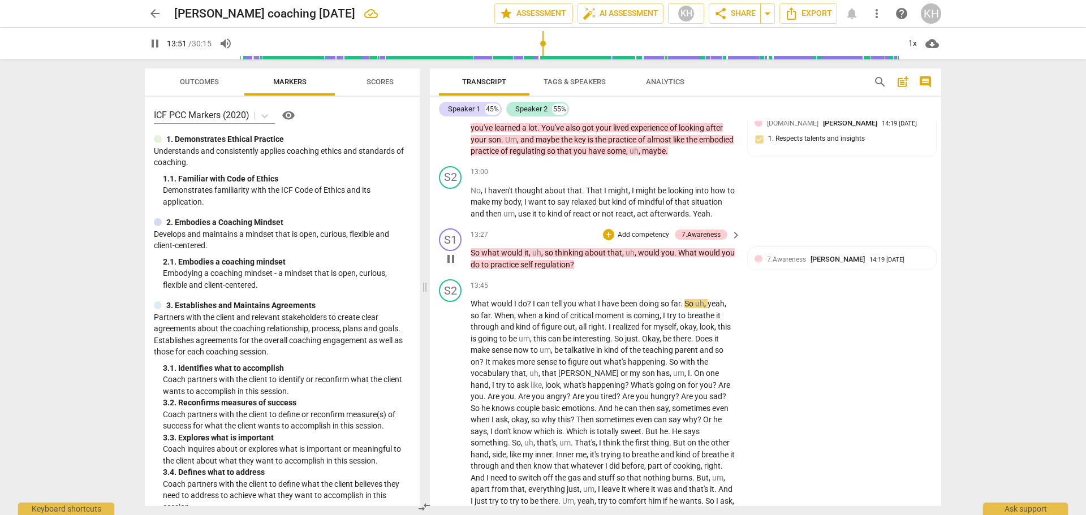
scroll to position [2319, 0]
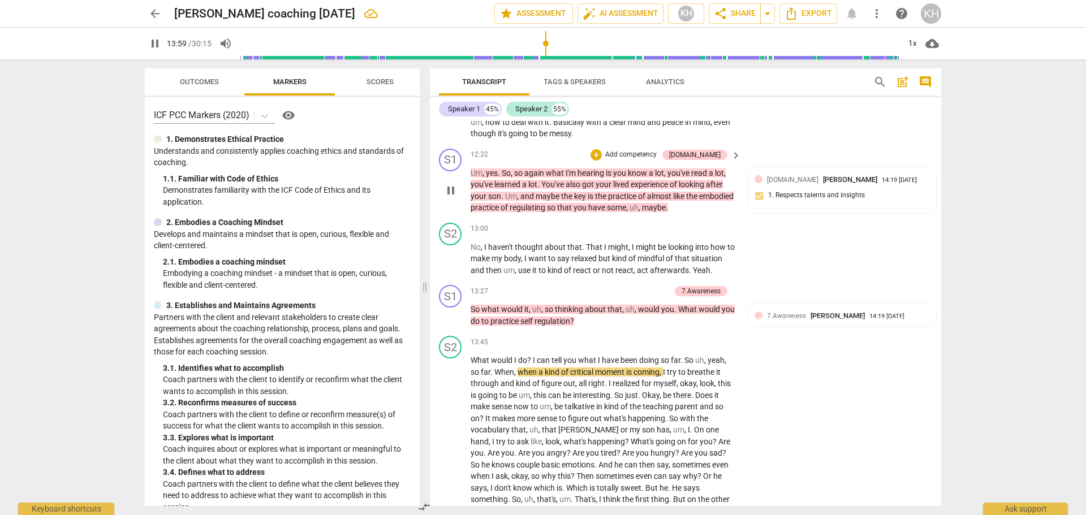
click at [658, 151] on p "Add competency" at bounding box center [631, 155] width 54 height 10
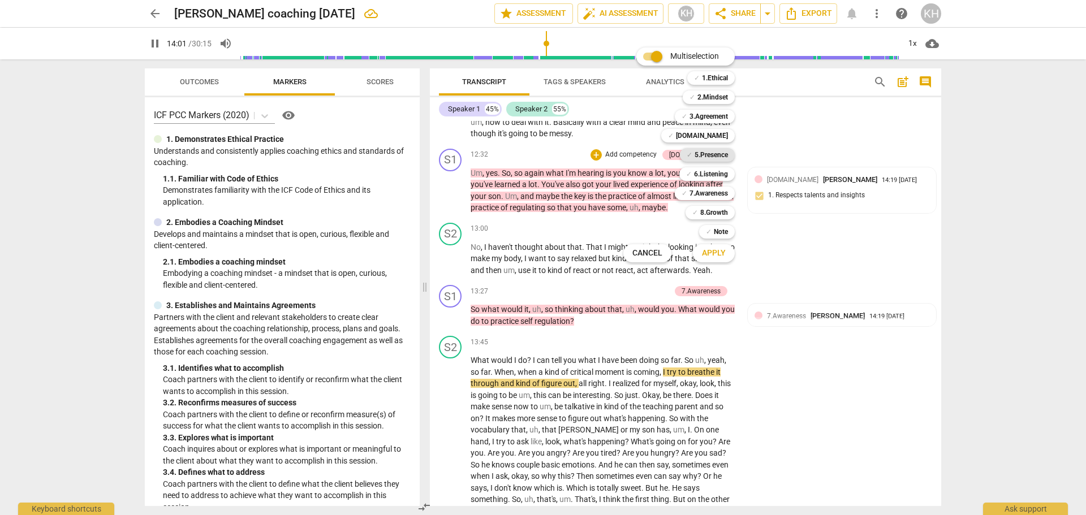
click at [709, 154] on b "5.Presence" at bounding box center [711, 155] width 33 height 14
click at [717, 258] on span "Apply" at bounding box center [714, 253] width 24 height 11
type input "843"
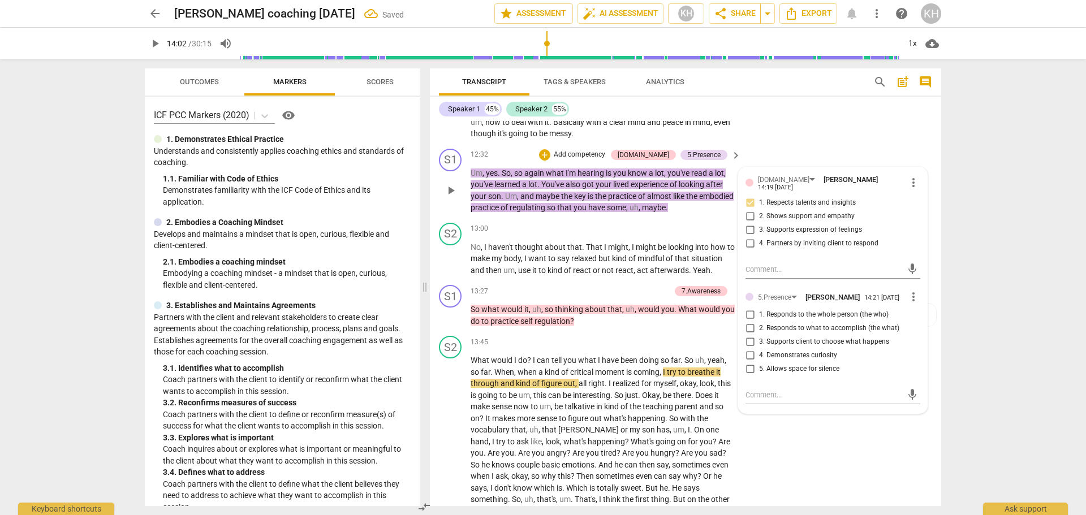
click at [832, 311] on span "1. Responds to the whole person (the who)" at bounding box center [824, 315] width 130 height 10
click at [759, 311] on input "1. Responds to the whole person (the who)" at bounding box center [750, 315] width 18 height 14
checkbox input "true"
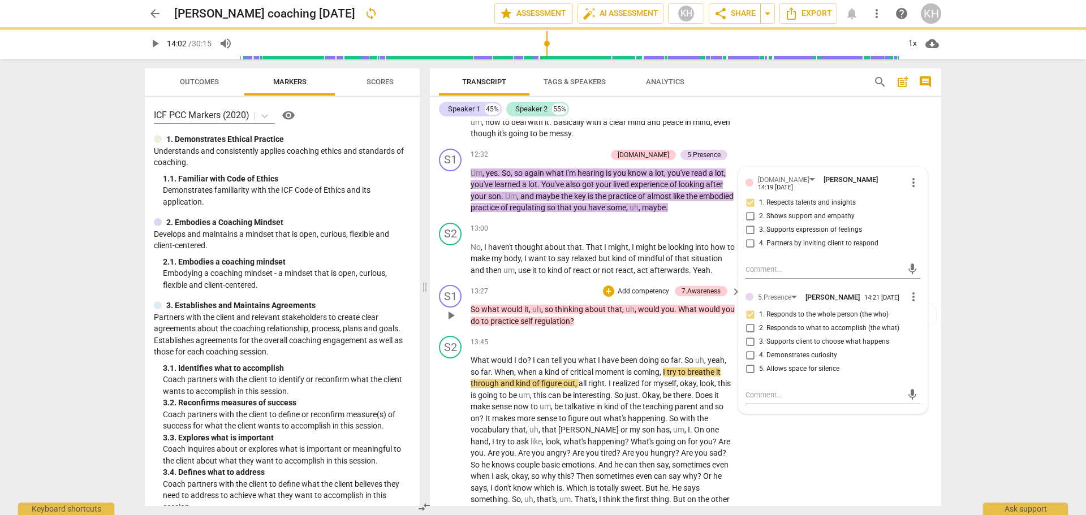
click at [643, 329] on div "S1 play_arrow pause 13:27 + Add competency 7.Awareness keyboard_arrow_right So …" at bounding box center [685, 306] width 511 height 51
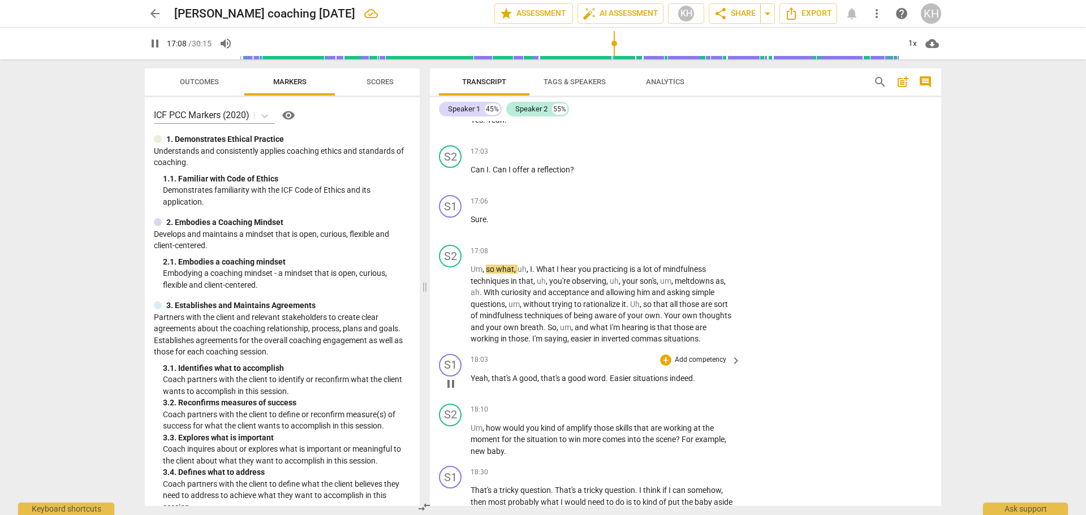
scroll to position [2972, 0]
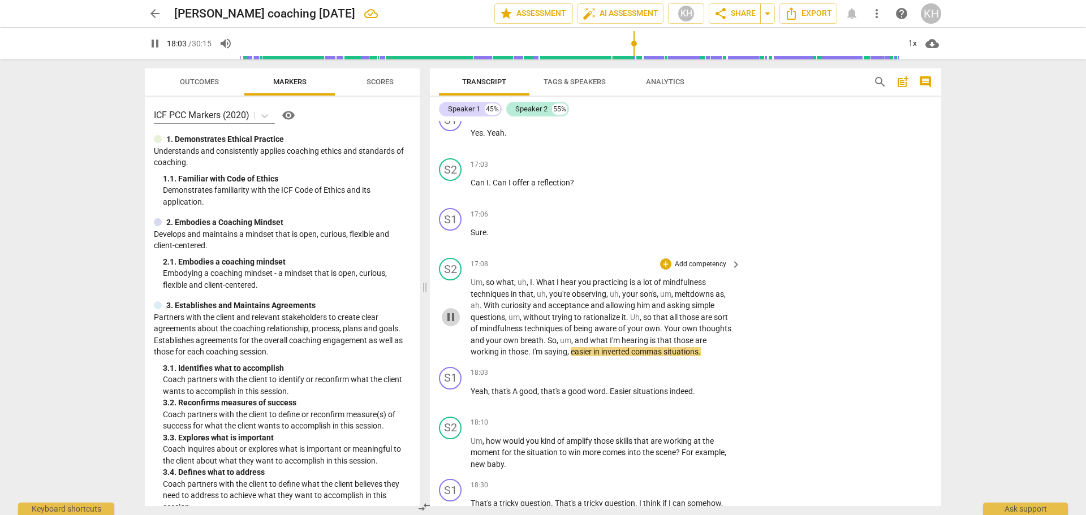
click at [454, 321] on span "pause" at bounding box center [451, 318] width 14 height 14
click at [454, 321] on span "play_arrow" at bounding box center [451, 318] width 14 height 14
click at [450, 318] on span "pause" at bounding box center [451, 318] width 14 height 14
type input "1086"
click at [716, 263] on p "Add competency" at bounding box center [701, 265] width 54 height 10
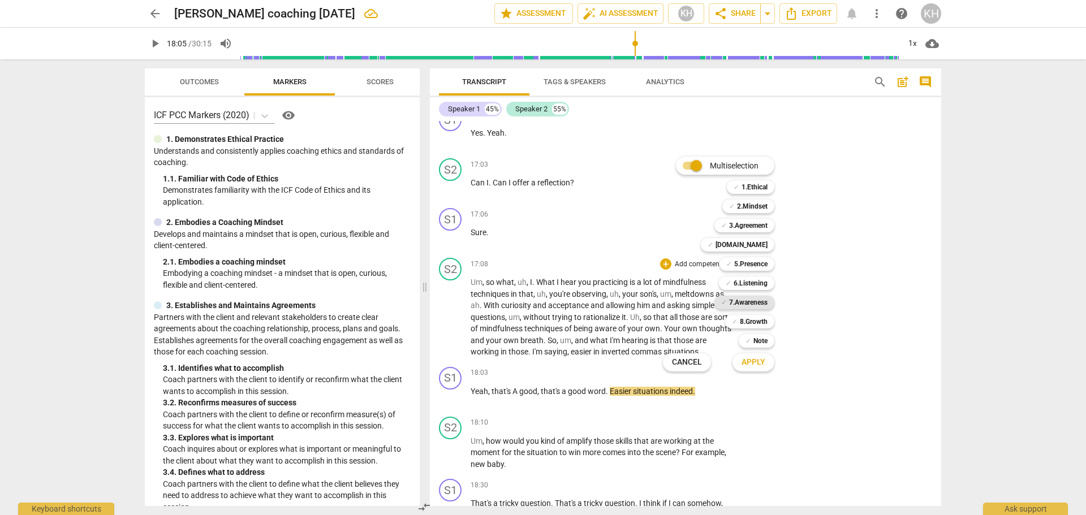
click at [763, 304] on b "7.Awareness" at bounding box center [748, 303] width 38 height 14
click at [758, 364] on span "Apply" at bounding box center [754, 362] width 24 height 11
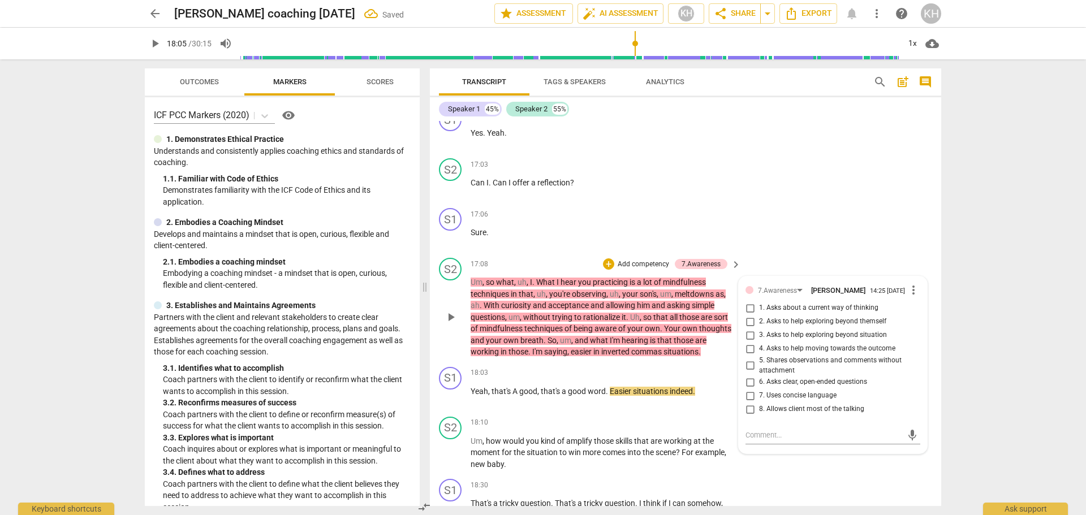
click at [785, 367] on span "5. Shares observations and comments without attachment" at bounding box center [837, 366] width 157 height 20
click at [759, 367] on input "5. Shares observations and comments without attachment" at bounding box center [750, 366] width 18 height 14
checkbox input "true"
click at [718, 408] on div "S1 play_arrow pause 18:03 + Add competency keyboard_arrow_right Yeah , that's A…" at bounding box center [685, 388] width 511 height 50
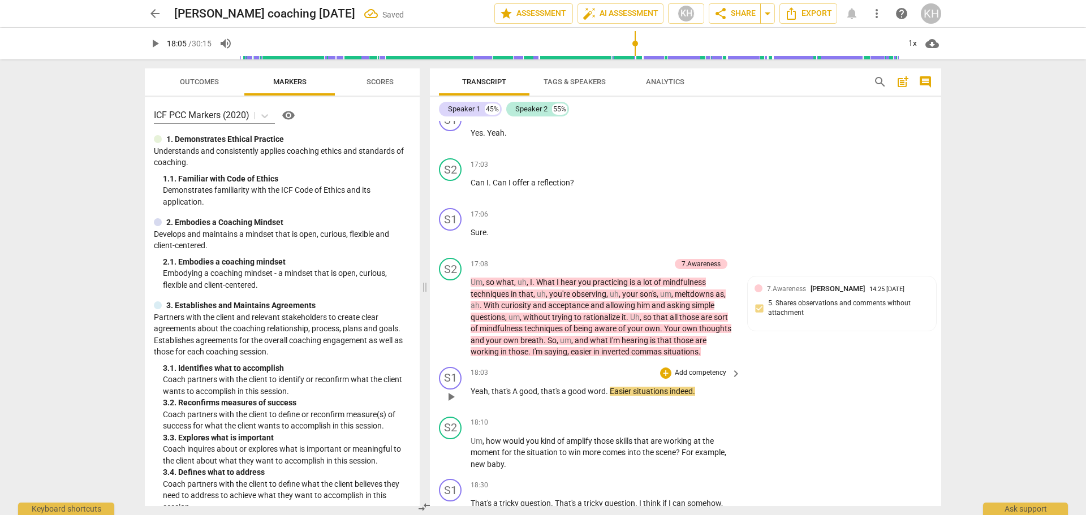
click at [450, 397] on span "play_arrow" at bounding box center [451, 397] width 14 height 14
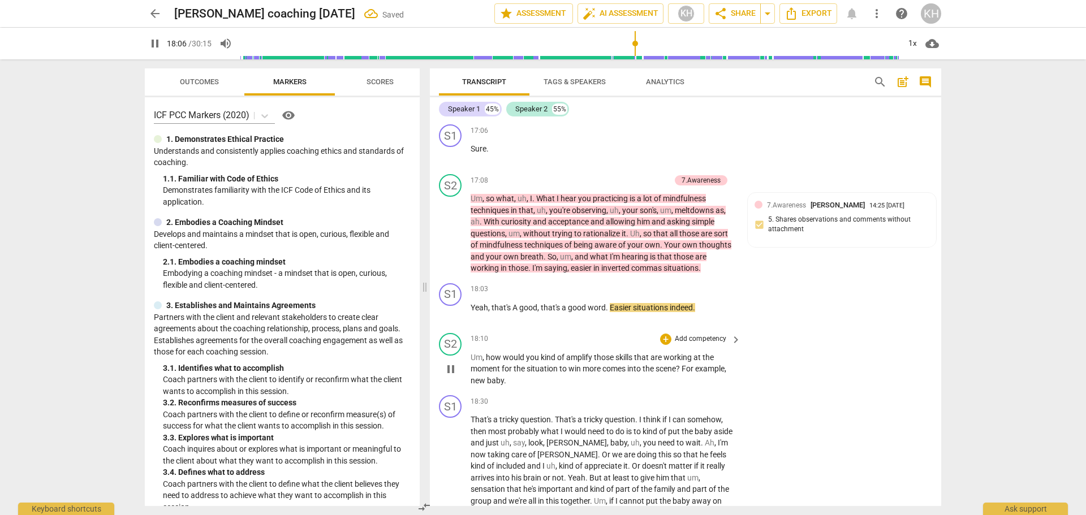
scroll to position [3085, 0]
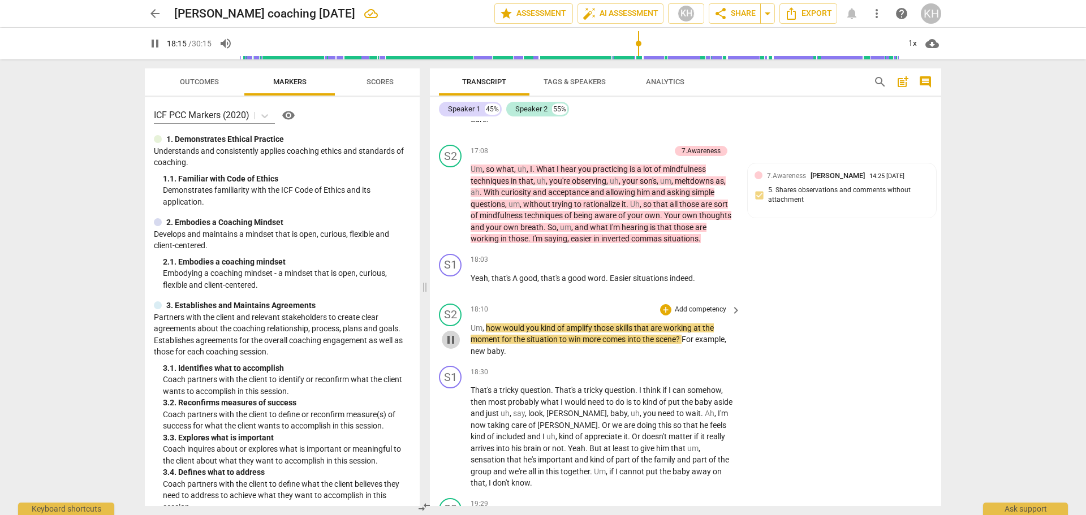
click at [451, 340] on span "pause" at bounding box center [451, 340] width 14 height 14
type input "1096"
click at [688, 308] on p "Add competency" at bounding box center [701, 310] width 54 height 10
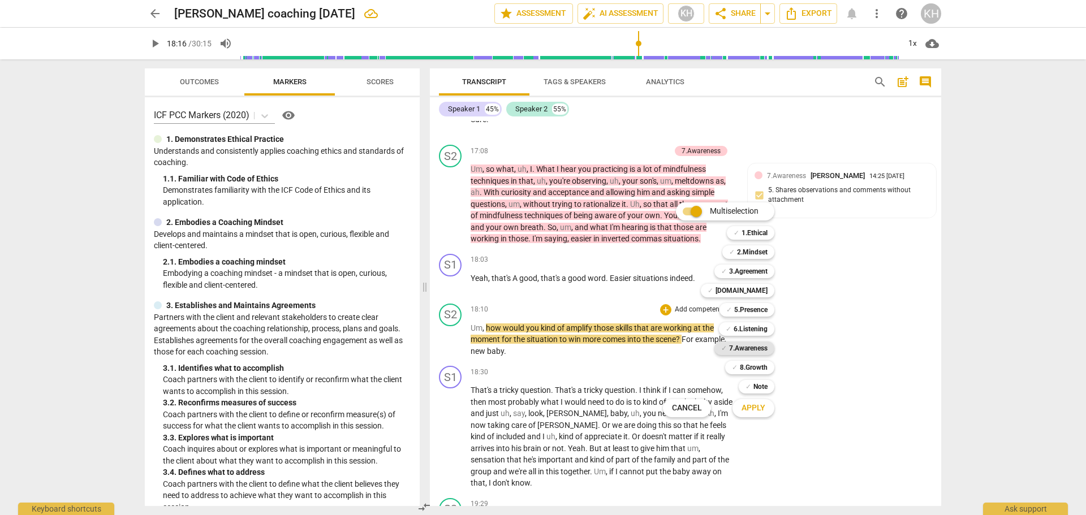
click at [740, 348] on b "7.Awareness" at bounding box center [748, 349] width 38 height 14
click at [752, 408] on span "Apply" at bounding box center [754, 408] width 24 height 11
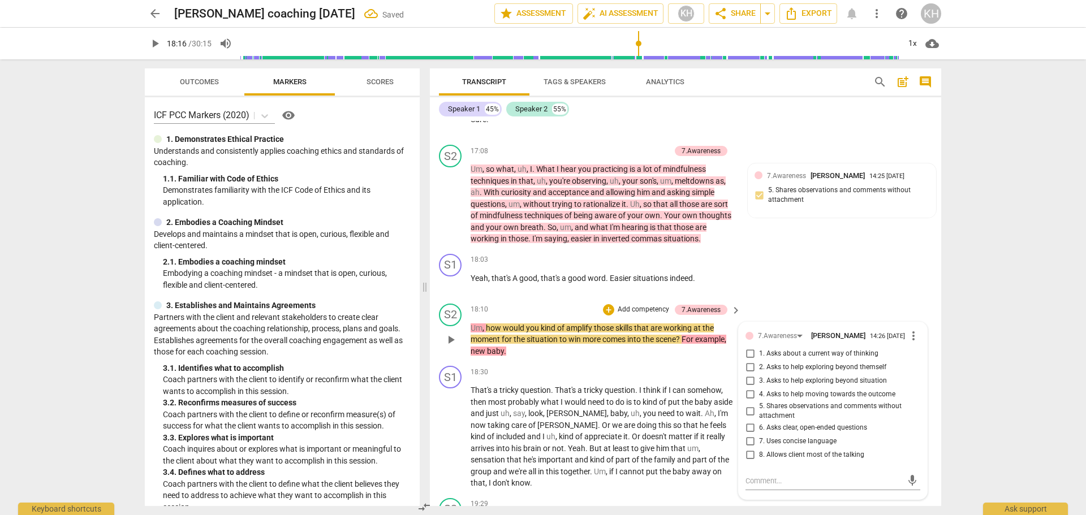
click at [808, 397] on span "4. Asks to help moving towards the outcome" at bounding box center [827, 395] width 136 height 10
click at [759, 397] on input "4. Asks to help moving towards the outcome" at bounding box center [750, 395] width 18 height 14
checkbox input "true"
click at [812, 384] on span "3. Asks to help exploring beyond situation" at bounding box center [823, 381] width 128 height 10
click at [759, 384] on input "3. Asks to help exploring beyond situation" at bounding box center [750, 381] width 18 height 14
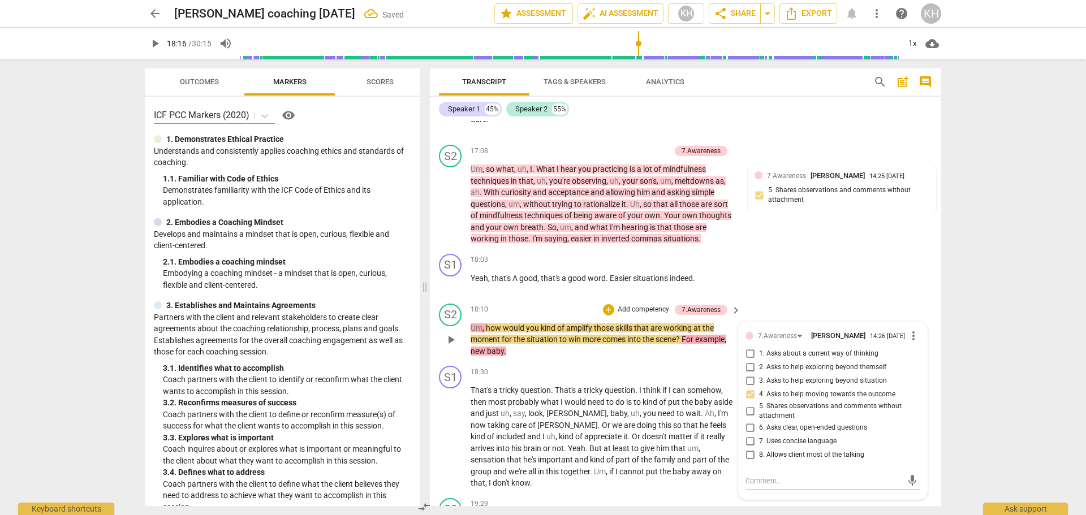
checkbox input "true"
click at [718, 354] on p "Um , how would you kind of amplify those skills that are working at the moment …" at bounding box center [603, 339] width 265 height 35
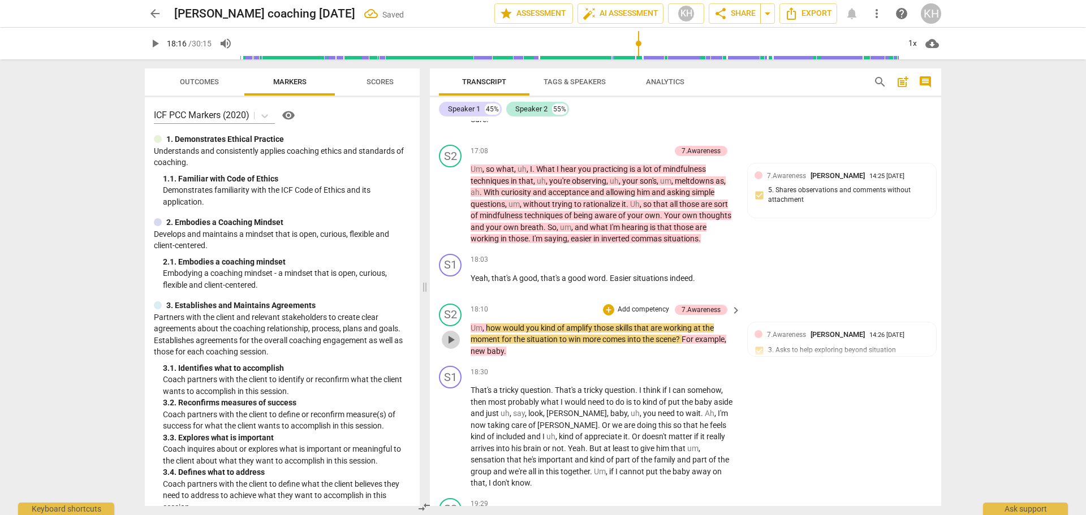
click at [453, 339] on span "play_arrow" at bounding box center [451, 340] width 14 height 14
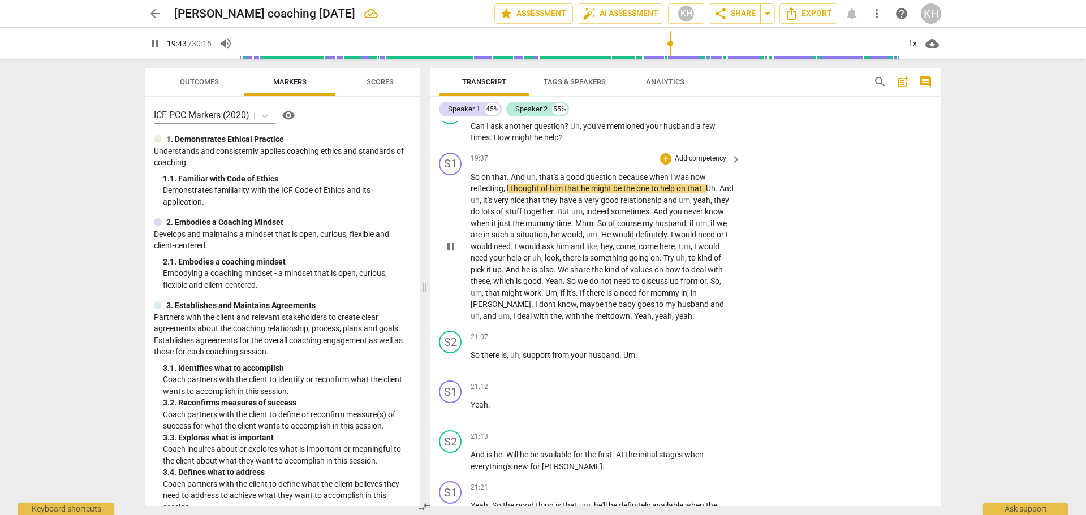
scroll to position [3425, 0]
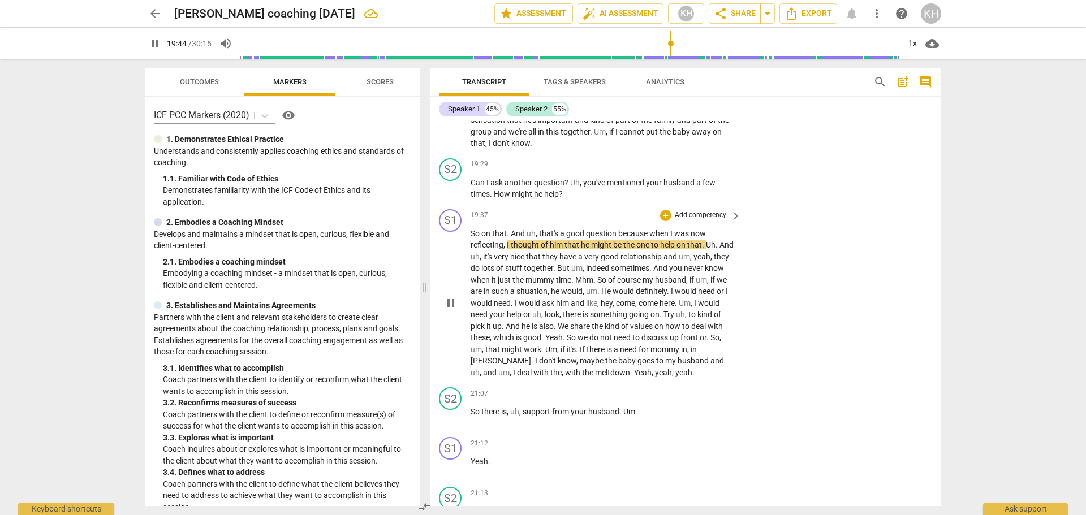
click at [453, 302] on span "pause" at bounding box center [451, 303] width 14 height 14
type input "1185"
click at [682, 163] on p "Add competency" at bounding box center [701, 165] width 54 height 10
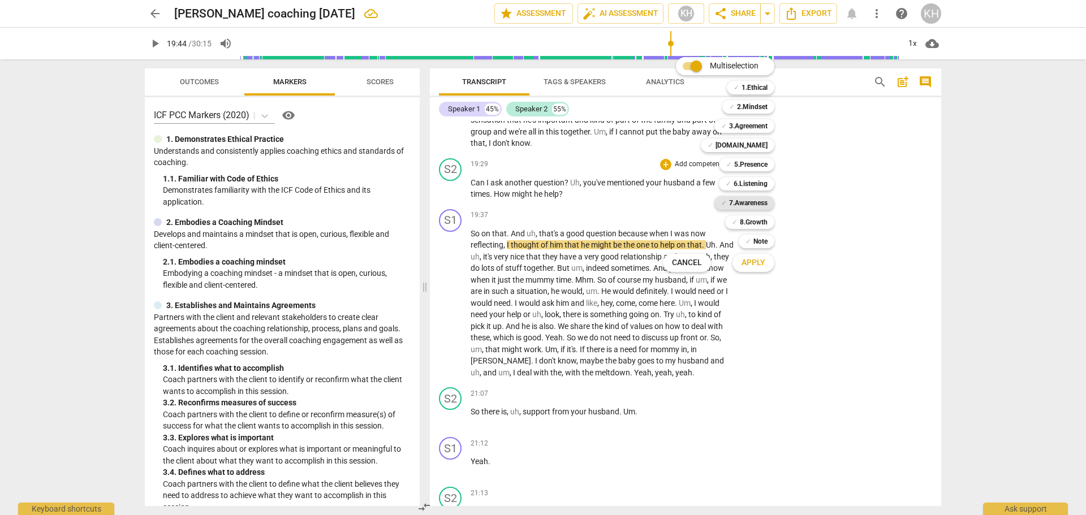
click at [759, 200] on b "7.Awareness" at bounding box center [748, 203] width 38 height 14
click at [762, 261] on span "Apply" at bounding box center [754, 262] width 24 height 11
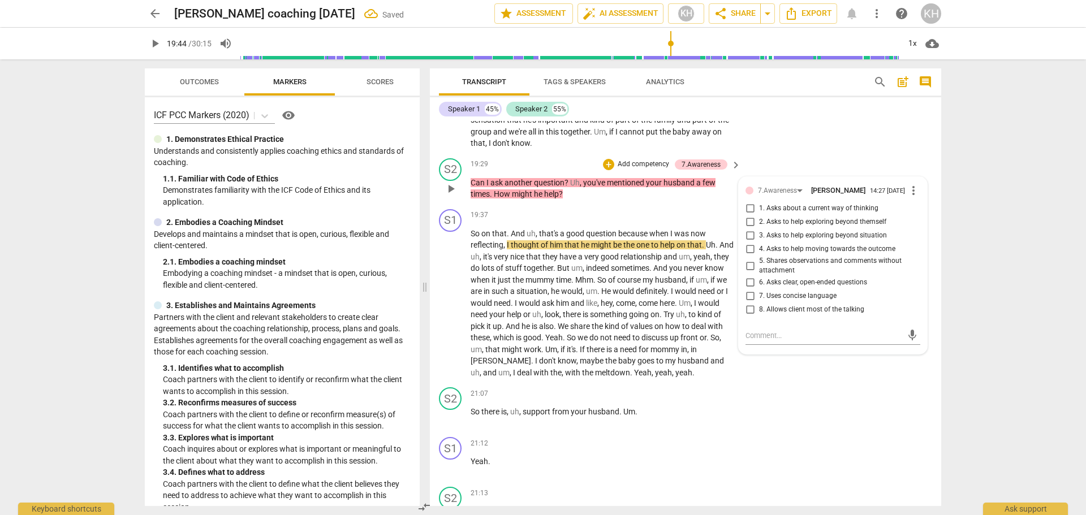
click at [769, 239] on span "3. Asks to help exploring beyond situation" at bounding box center [823, 236] width 128 height 10
click at [759, 239] on input "3. Asks to help exploring beyond situation" at bounding box center [750, 236] width 18 height 14
checkbox input "true"
click at [770, 250] on span "4. Asks to help moving towards the outcome" at bounding box center [827, 249] width 136 height 10
click at [759, 250] on input "4. Asks to help moving towards the outcome" at bounding box center [750, 250] width 18 height 14
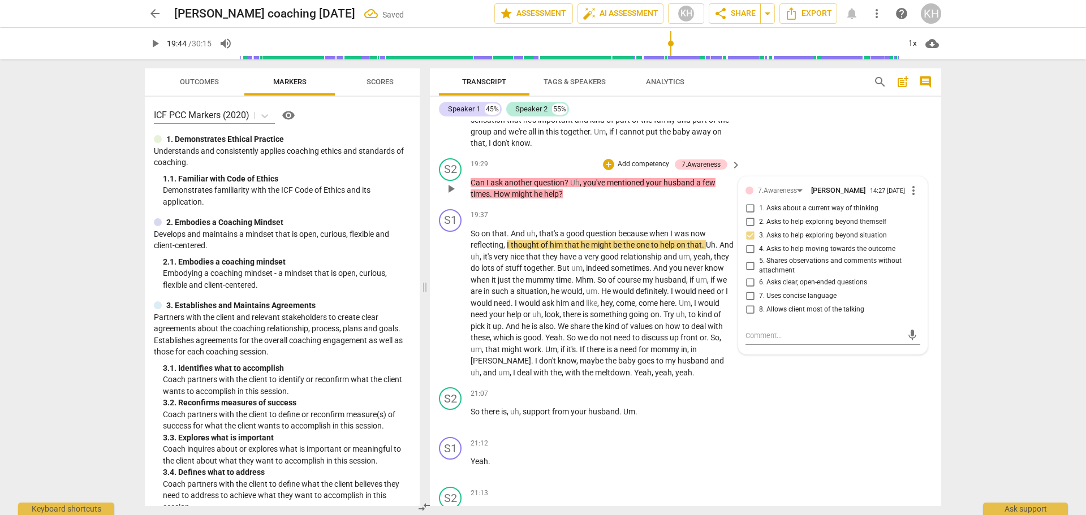
checkbox input "true"
click at [690, 199] on p "Can I ask another question ? Uh , you've mentioned your husband a few times . H…" at bounding box center [603, 188] width 265 height 23
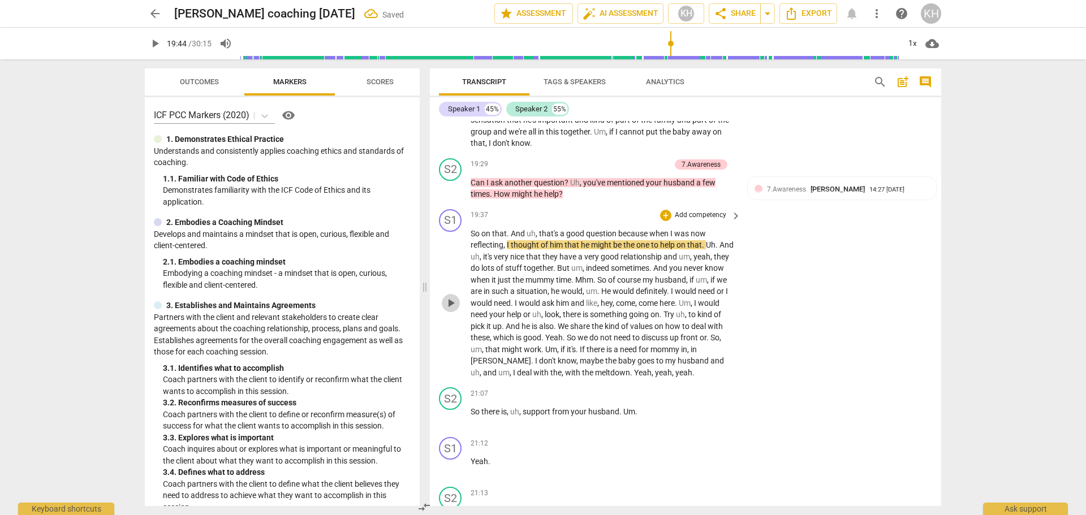
click at [452, 301] on span "play_arrow" at bounding box center [451, 303] width 14 height 14
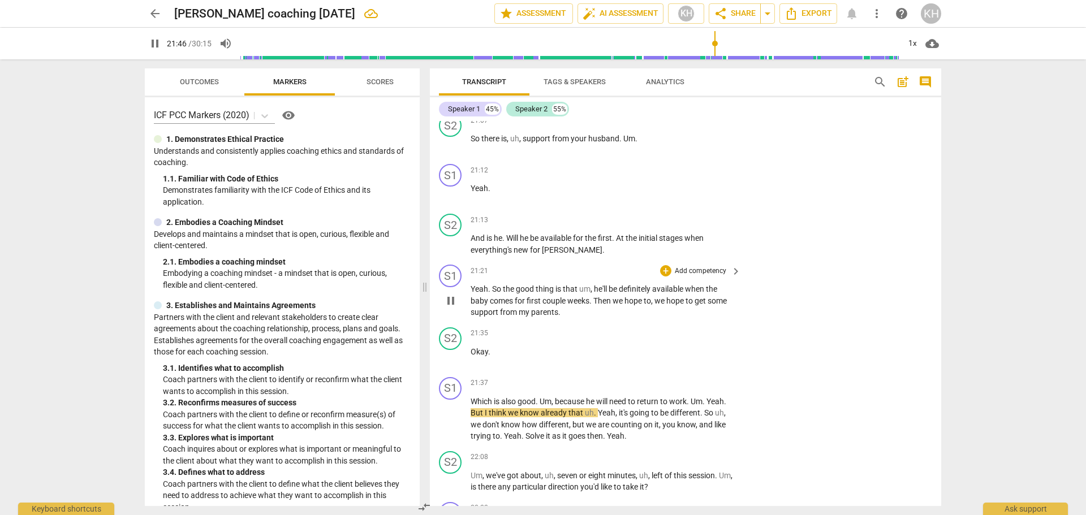
scroll to position [3697, 0]
click at [449, 304] on span "pause" at bounding box center [451, 302] width 14 height 14
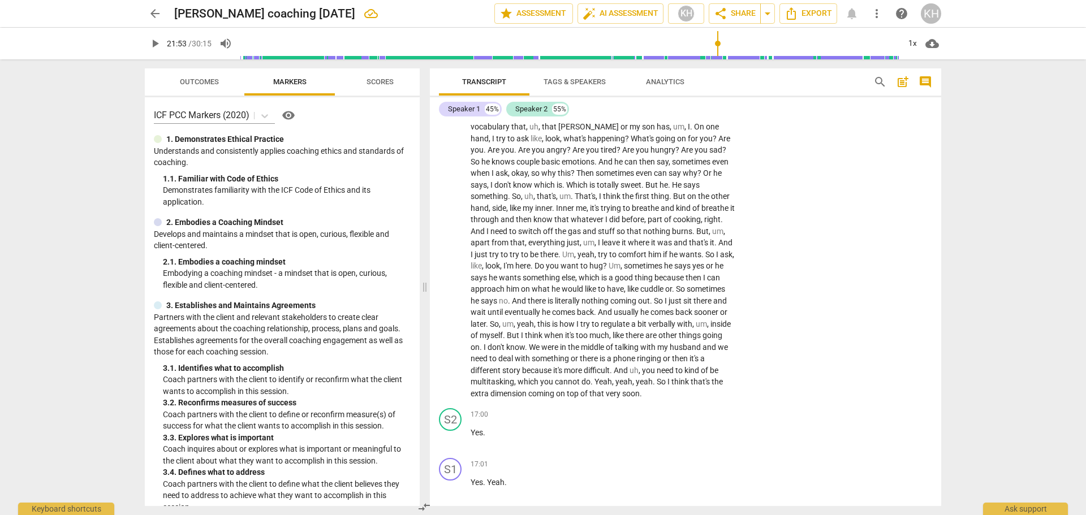
scroll to position [2735, 0]
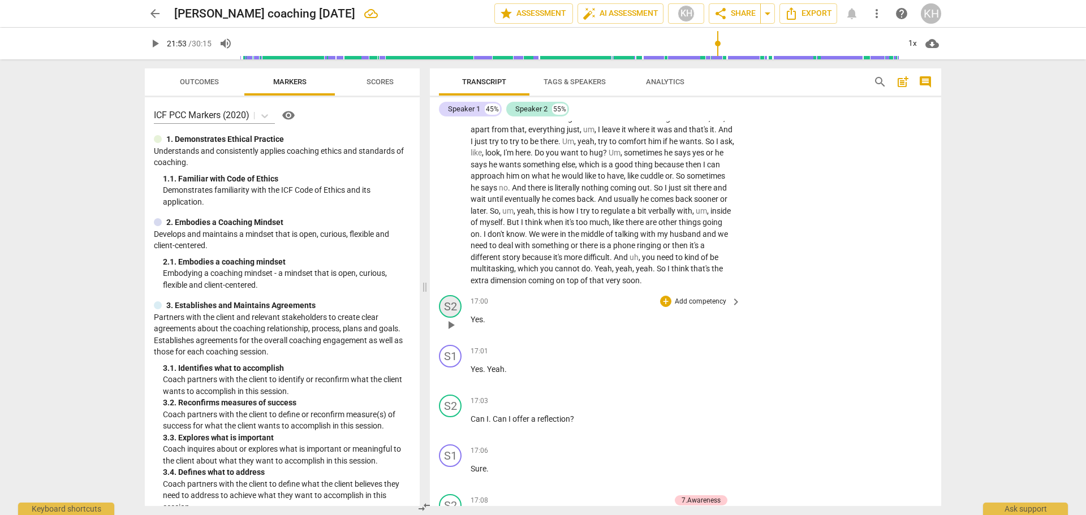
click at [447, 310] on div "S2" at bounding box center [450, 306] width 23 height 23
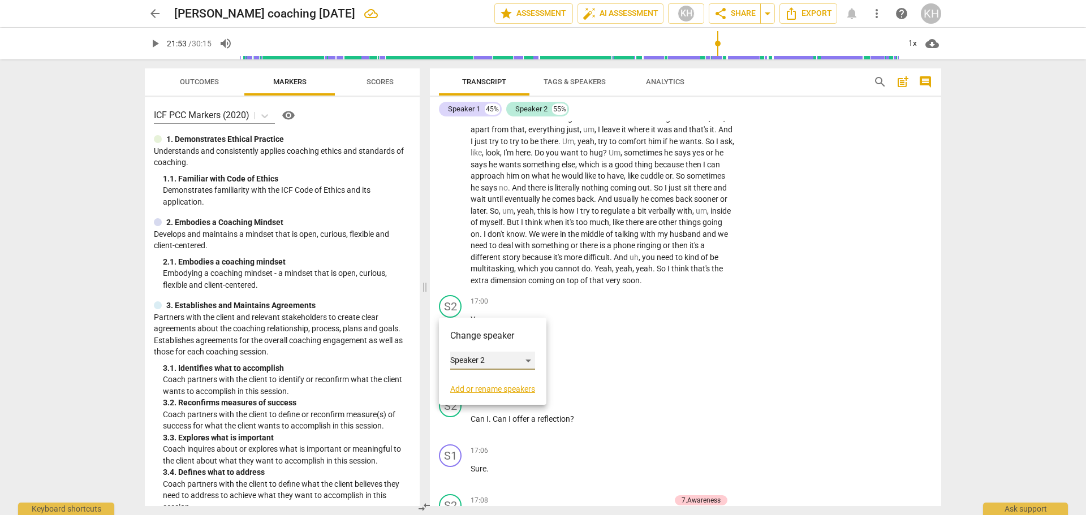
click at [462, 361] on div "Speaker 2" at bounding box center [492, 361] width 85 height 18
click at [475, 336] on li "Speaker 1" at bounding box center [493, 339] width 86 height 21
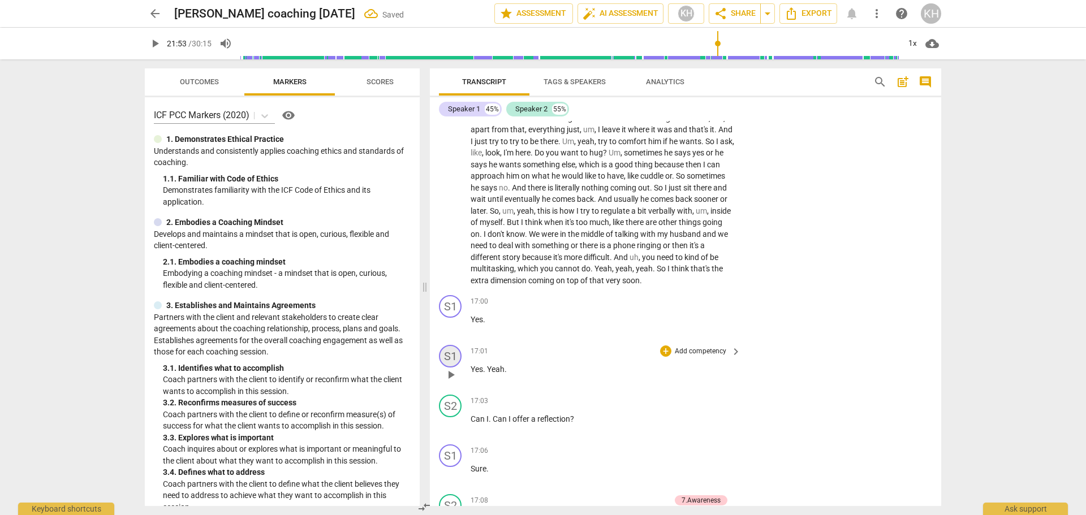
click at [455, 358] on div "S1" at bounding box center [450, 356] width 23 height 23
click at [581, 347] on div at bounding box center [543, 257] width 1086 height 515
click at [458, 405] on div "S2" at bounding box center [450, 406] width 23 height 23
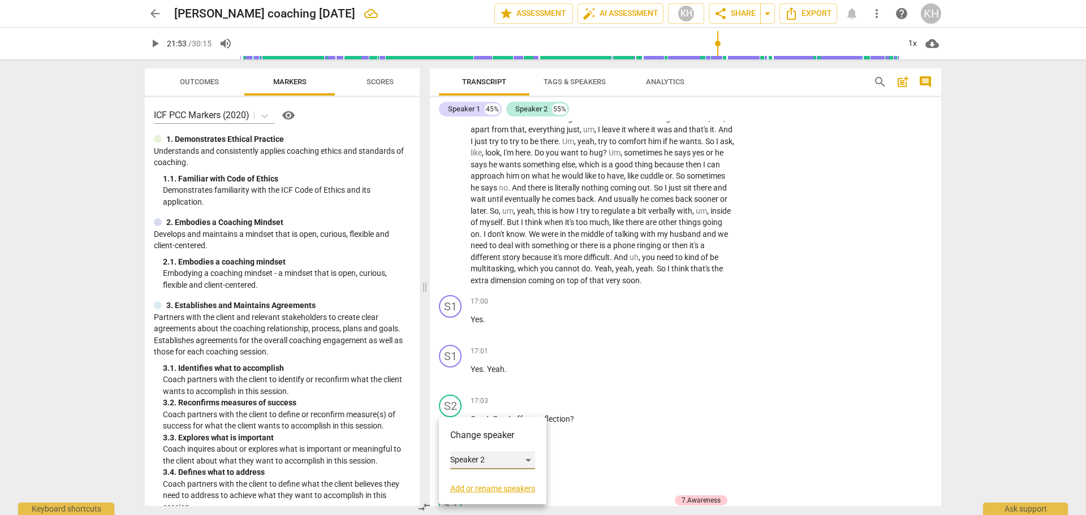
click at [467, 463] on div "Speaker 2" at bounding box center [492, 460] width 85 height 18
click at [479, 438] on li "Speaker 1" at bounding box center [493, 438] width 86 height 21
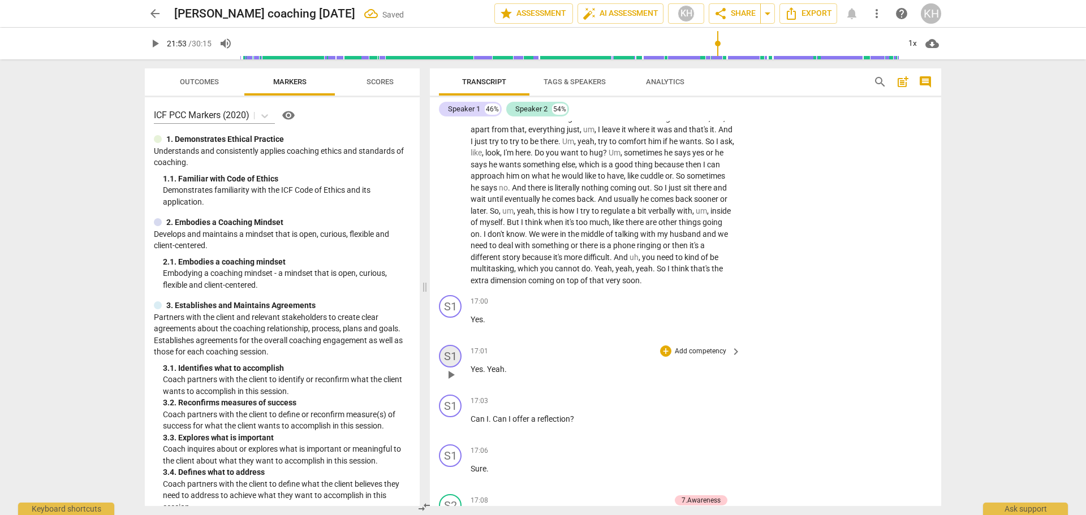
click at [454, 354] on div "S1" at bounding box center [450, 356] width 23 height 23
click at [468, 406] on div "Speaker 1" at bounding box center [492, 411] width 85 height 18
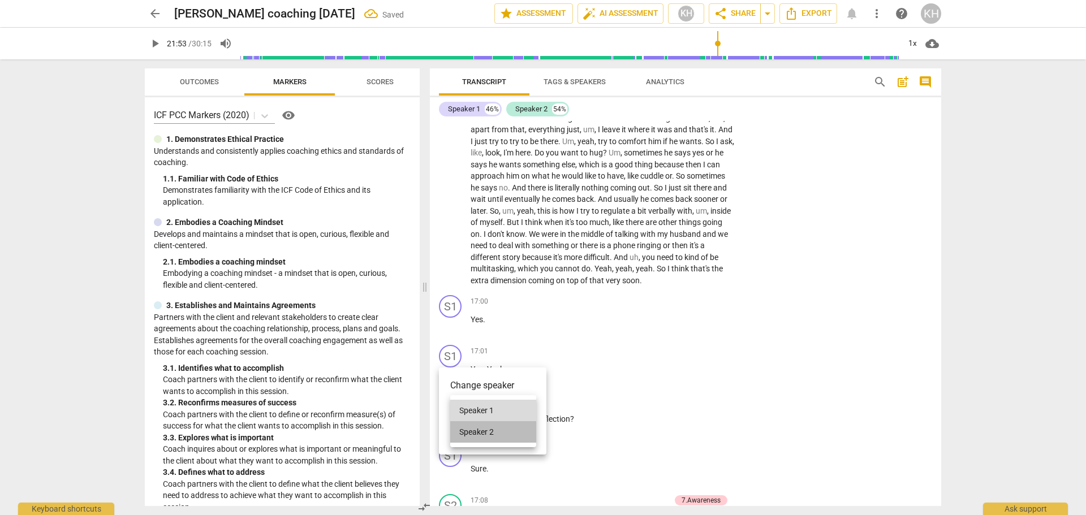
click at [476, 436] on li "Speaker 2" at bounding box center [493, 431] width 86 height 21
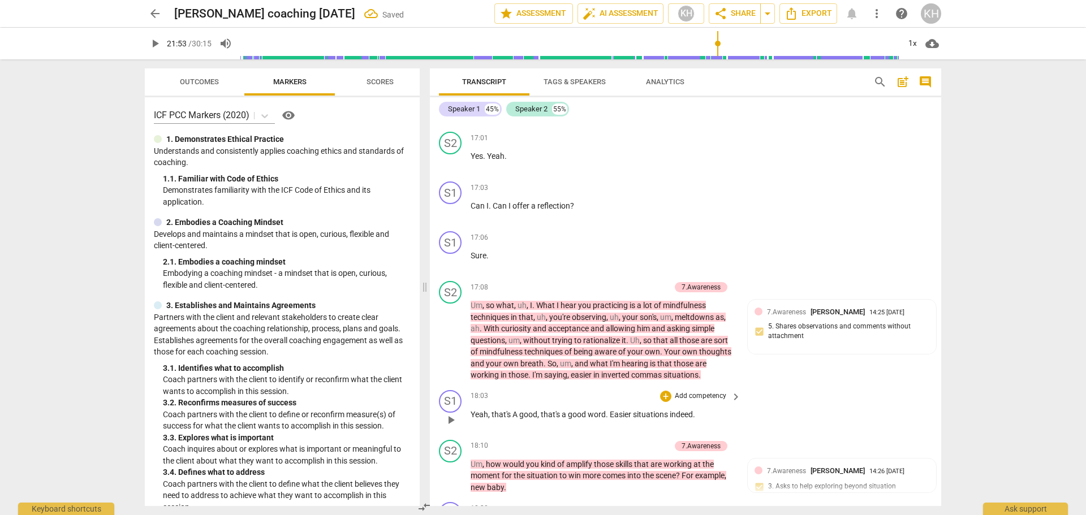
scroll to position [2962, 0]
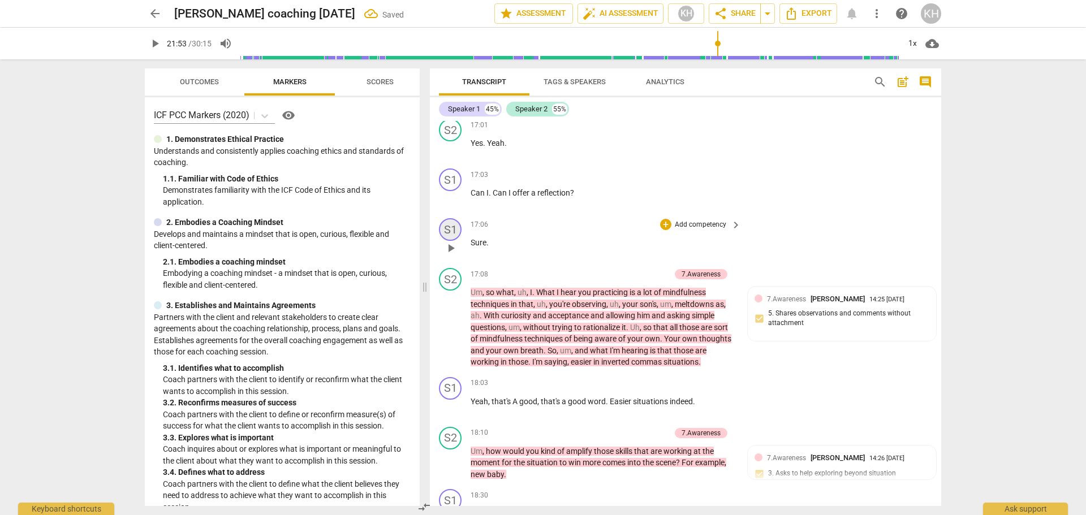
click at [449, 229] on div "S1" at bounding box center [450, 229] width 23 height 23
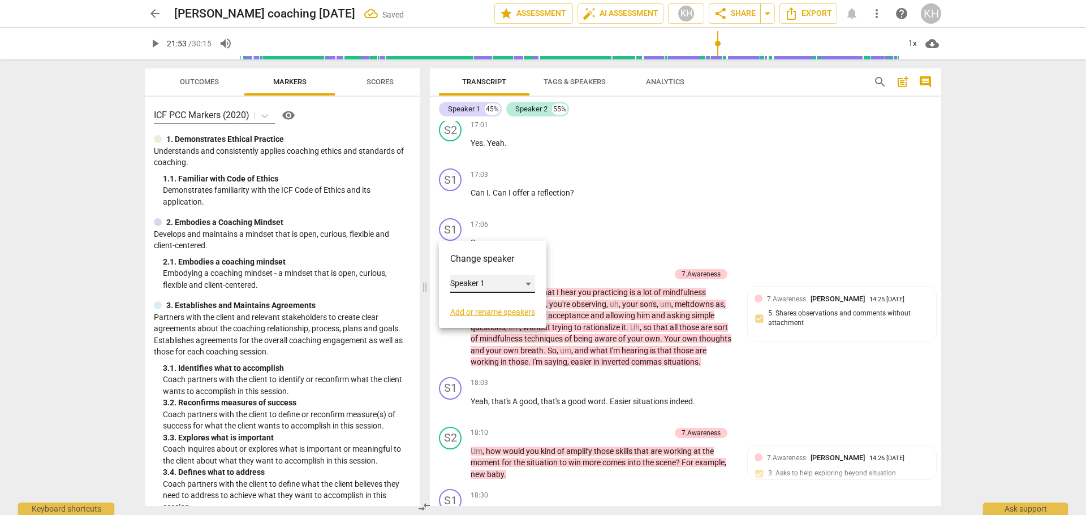
click at [458, 287] on div "Speaker 1" at bounding box center [492, 284] width 85 height 18
click at [467, 304] on li "Speaker 2" at bounding box center [493, 305] width 86 height 21
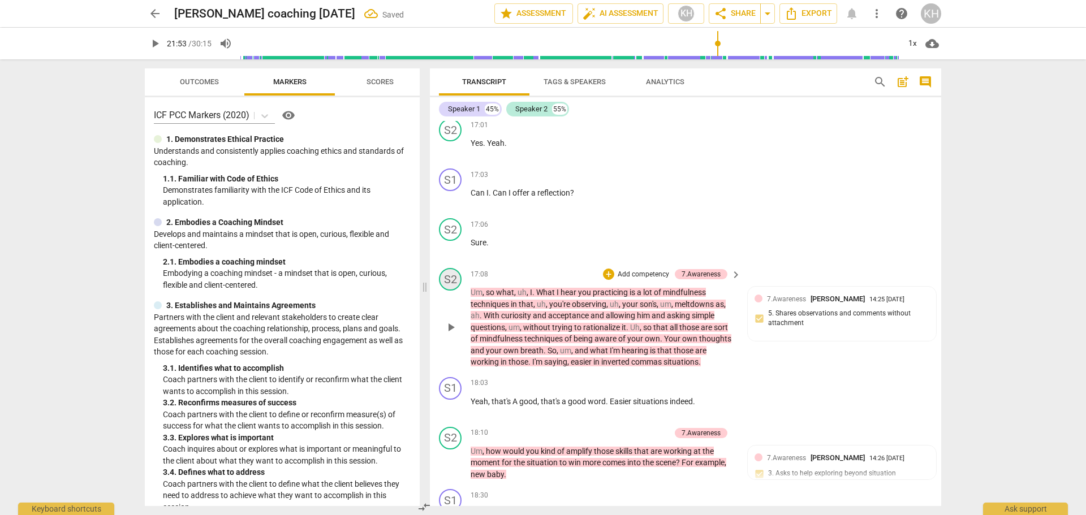
click at [452, 282] on div "S2" at bounding box center [450, 279] width 23 height 23
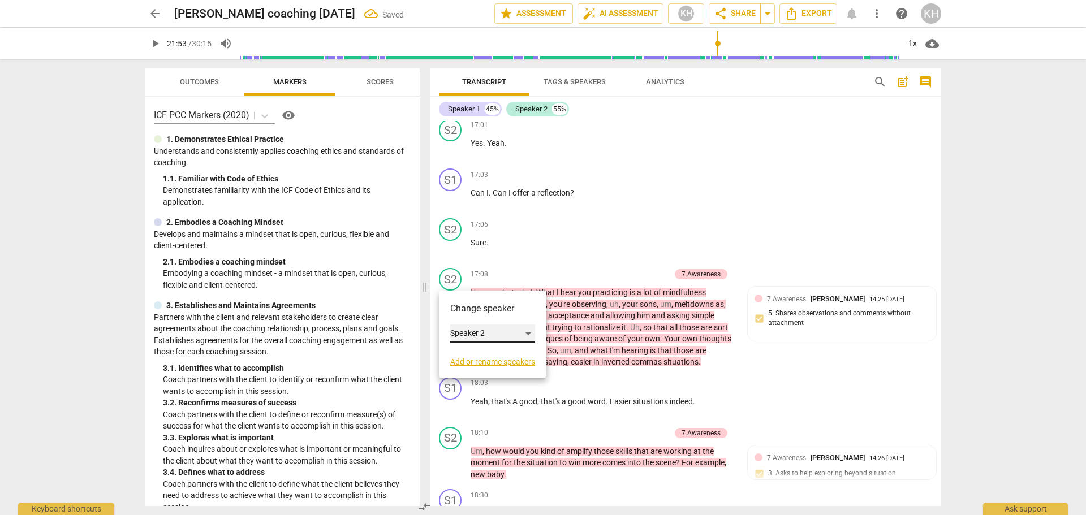
click at [461, 330] on div "Speaker 2" at bounding box center [492, 334] width 85 height 18
click at [471, 315] on li "Speaker 1" at bounding box center [493, 311] width 86 height 21
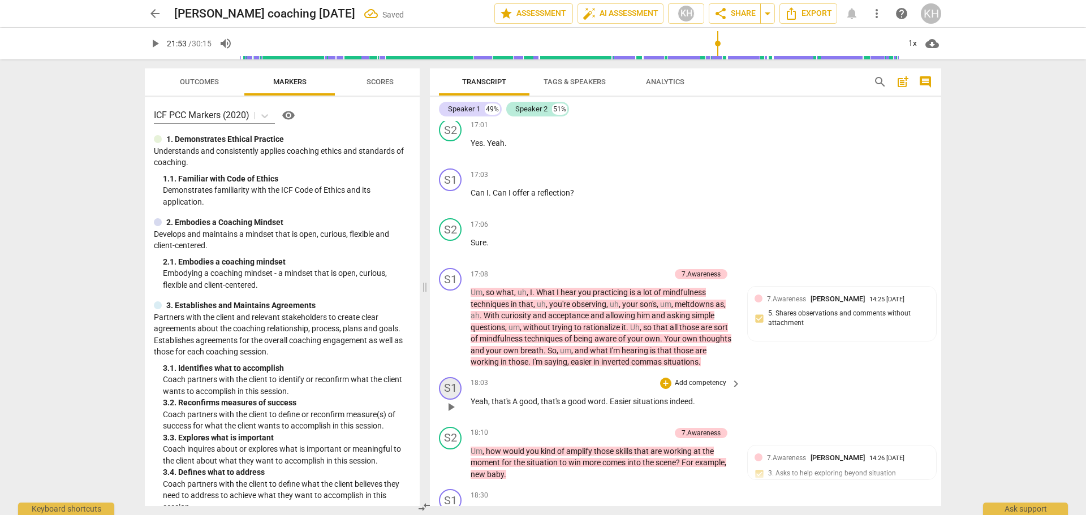
click at [454, 393] on div "S1" at bounding box center [450, 388] width 23 height 23
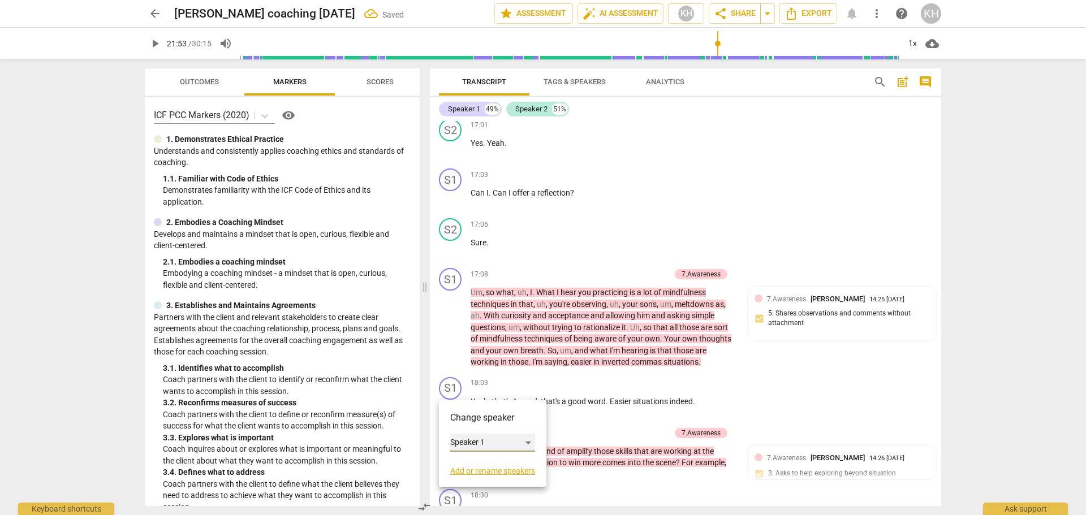
click at [461, 441] on div "Speaker 1" at bounding box center [492, 443] width 85 height 18
click at [473, 463] on li "Speaker 2" at bounding box center [493, 464] width 86 height 21
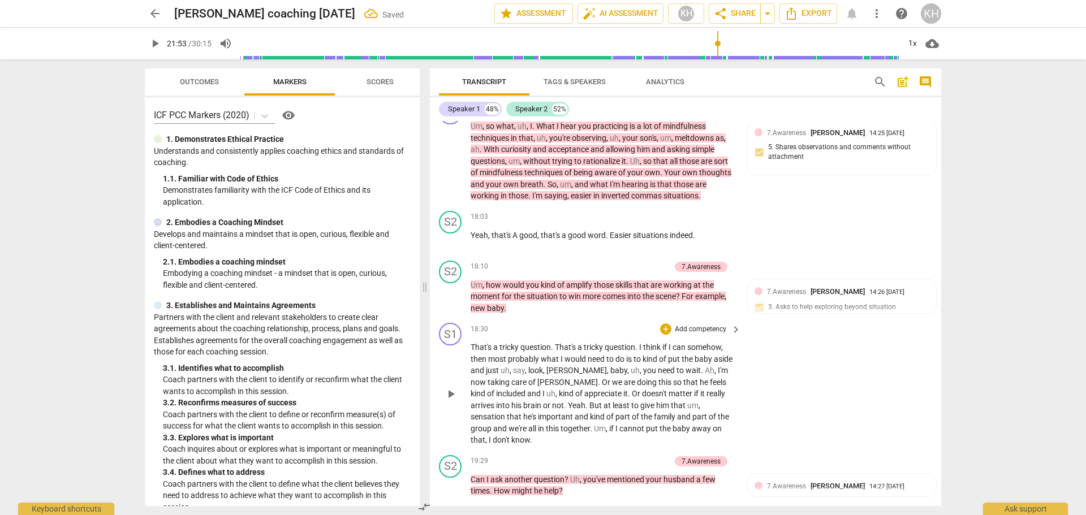
scroll to position [3131, 0]
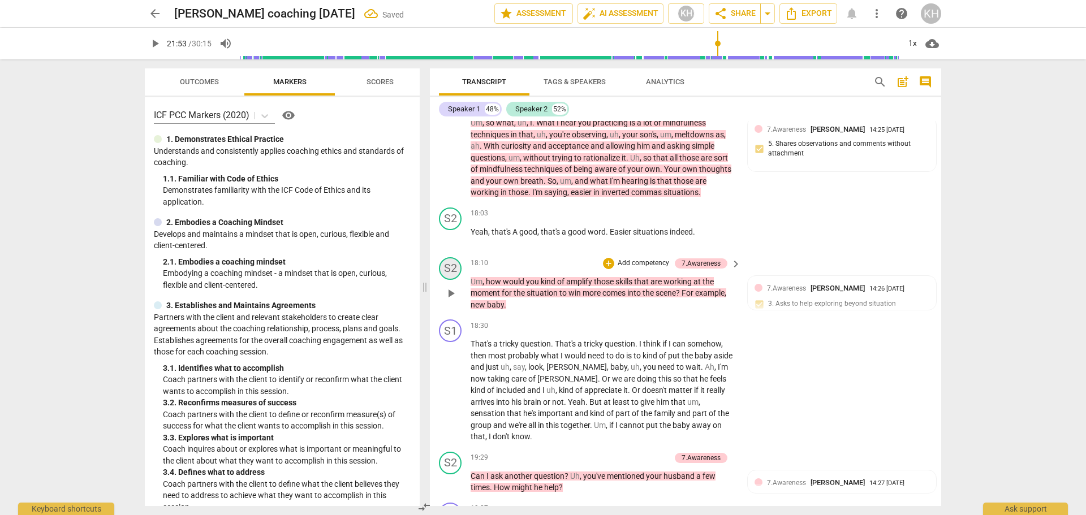
click at [449, 269] on div "S2" at bounding box center [450, 268] width 23 height 23
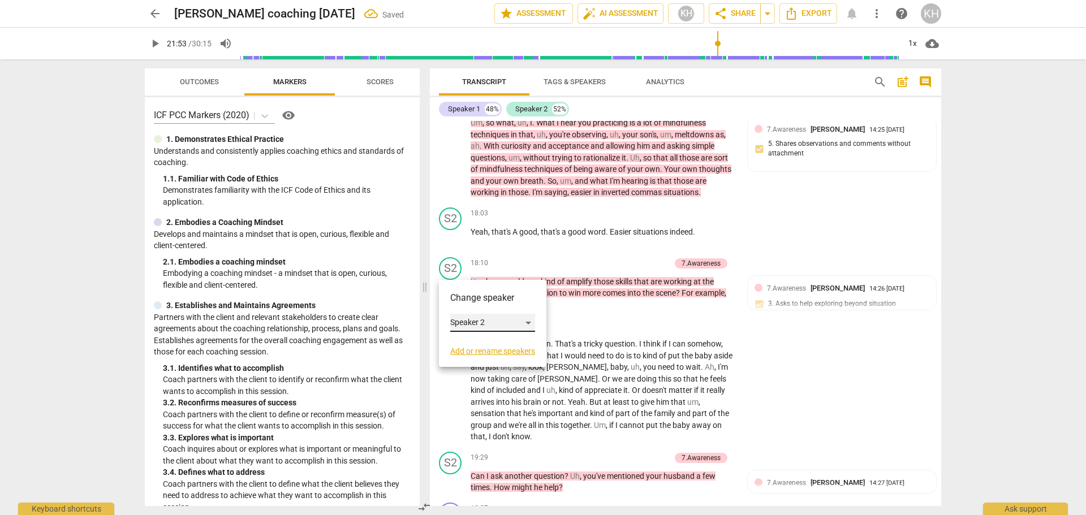
click at [454, 321] on div "Speaker 2" at bounding box center [492, 323] width 85 height 18
click at [466, 300] on li "Speaker 1" at bounding box center [493, 301] width 86 height 21
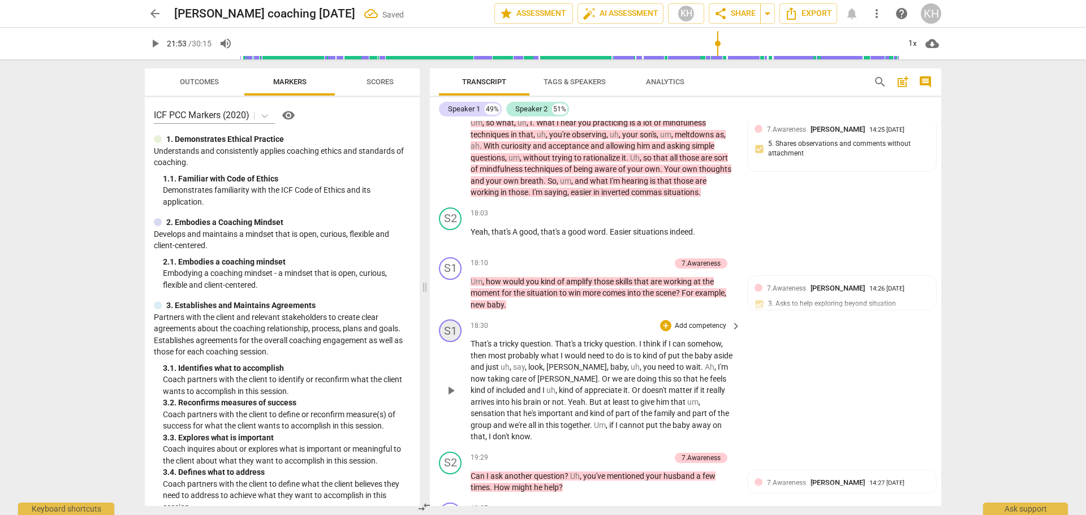
click at [451, 332] on div "S1" at bounding box center [450, 331] width 23 height 23
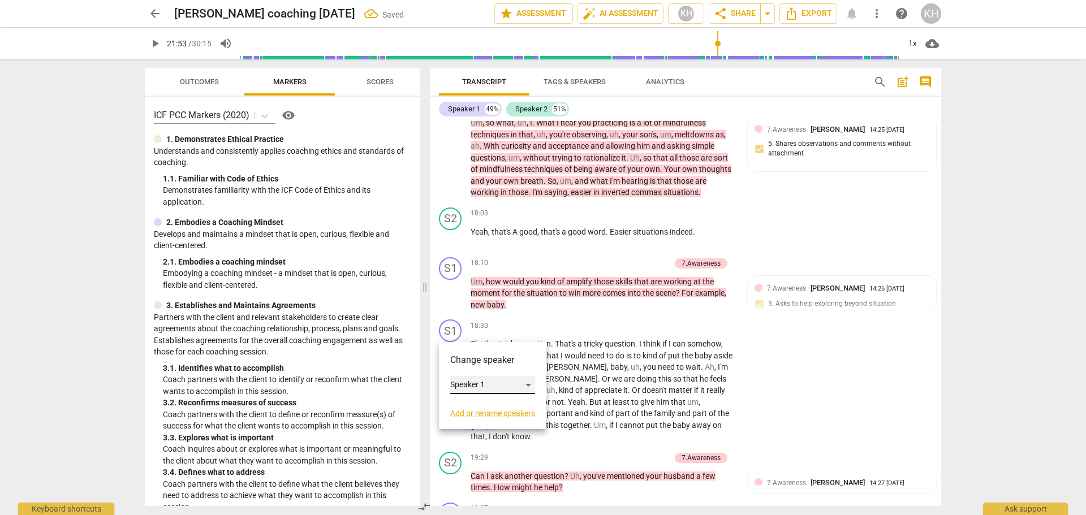
click at [477, 382] on div "Speaker 1" at bounding box center [492, 385] width 85 height 18
click at [479, 402] on li "Speaker 2" at bounding box center [493, 406] width 86 height 21
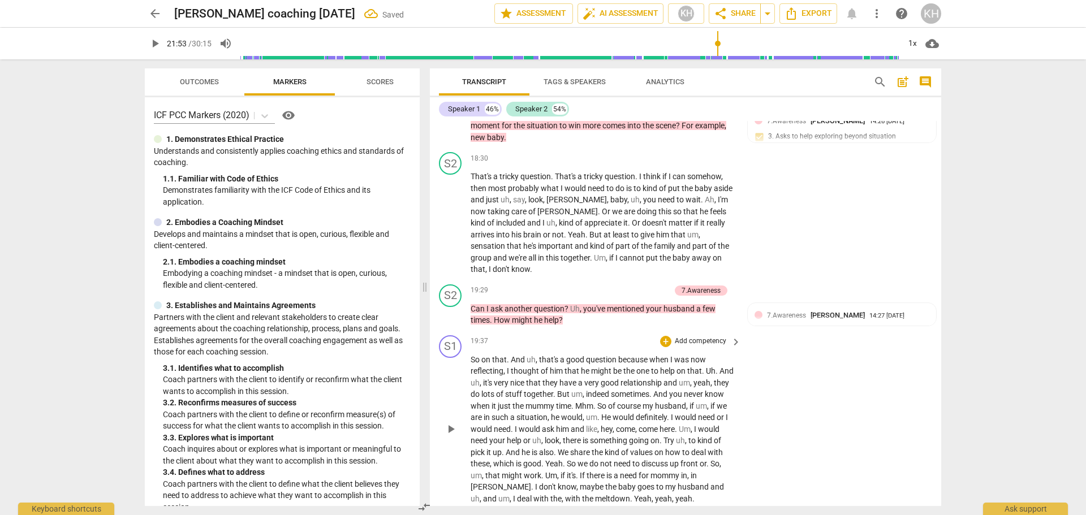
scroll to position [3301, 0]
click at [455, 297] on div "S2" at bounding box center [450, 293] width 23 height 23
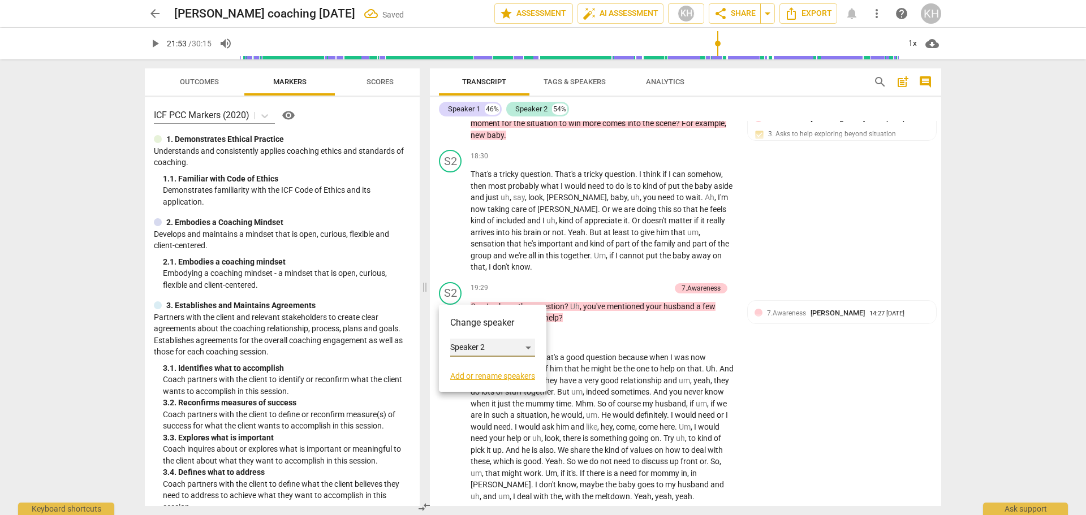
click at [474, 347] on div "Speaker 2" at bounding box center [492, 348] width 85 height 18
click at [472, 327] on li "Speaker 1" at bounding box center [493, 326] width 86 height 21
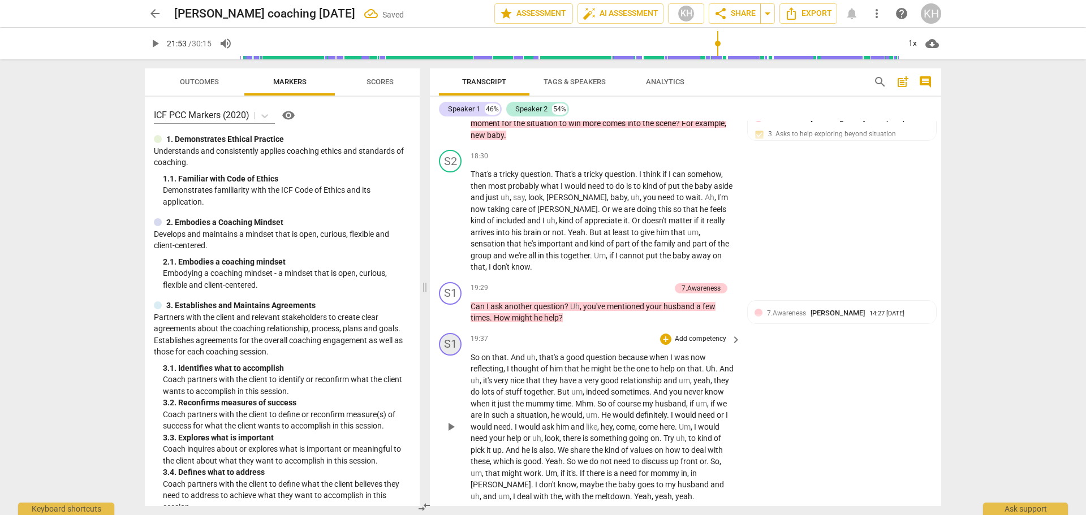
click at [453, 345] on div "S1" at bounding box center [450, 344] width 23 height 23
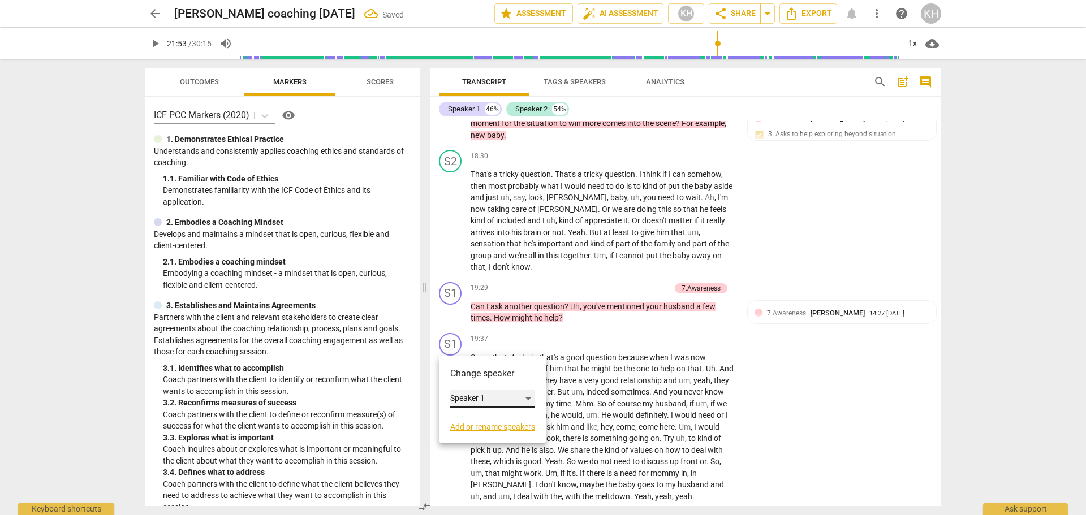
click at [479, 399] on div "Speaker 1" at bounding box center [492, 399] width 85 height 18
click at [485, 421] on li "Speaker 2" at bounding box center [493, 420] width 86 height 21
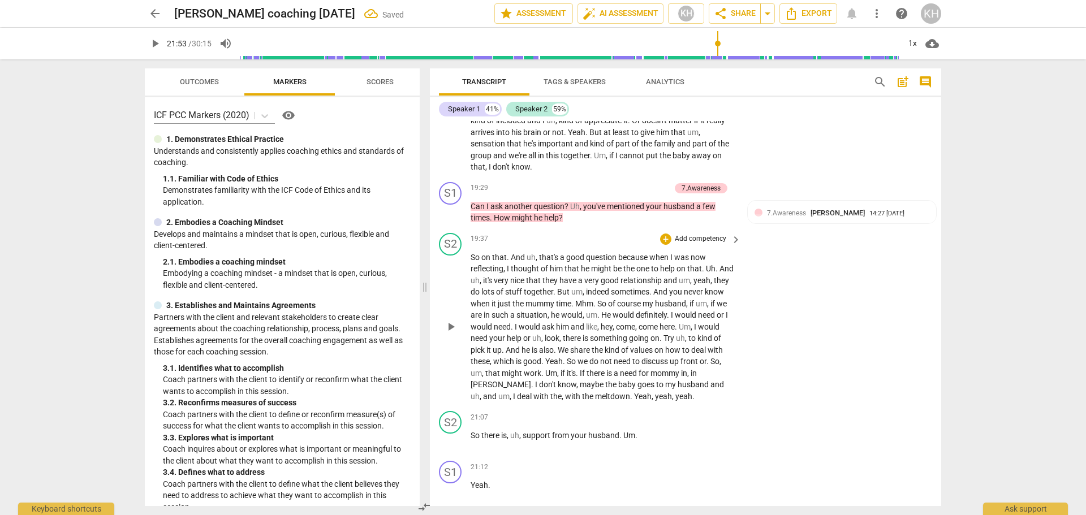
scroll to position [3414, 0]
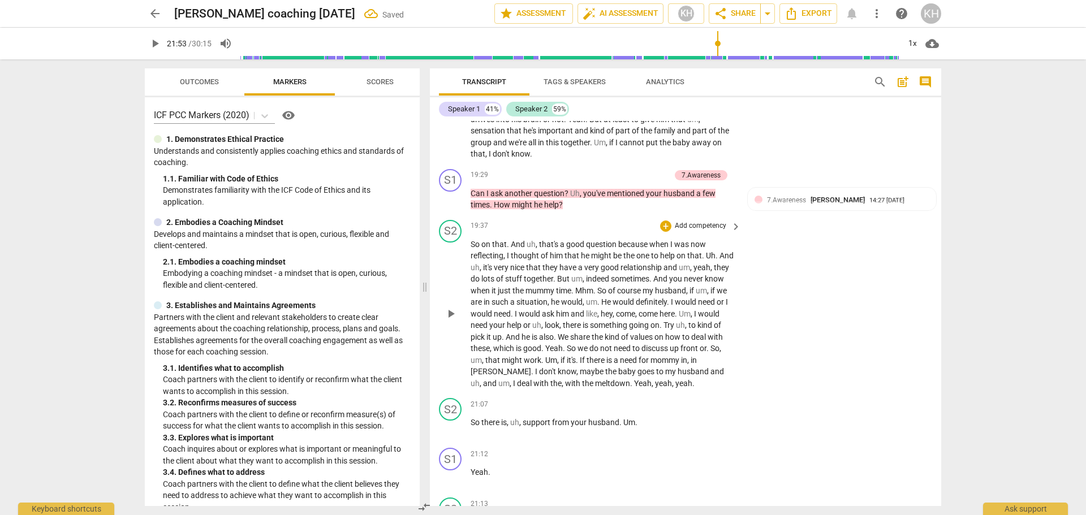
click at [454, 320] on span "play_arrow" at bounding box center [451, 314] width 14 height 14
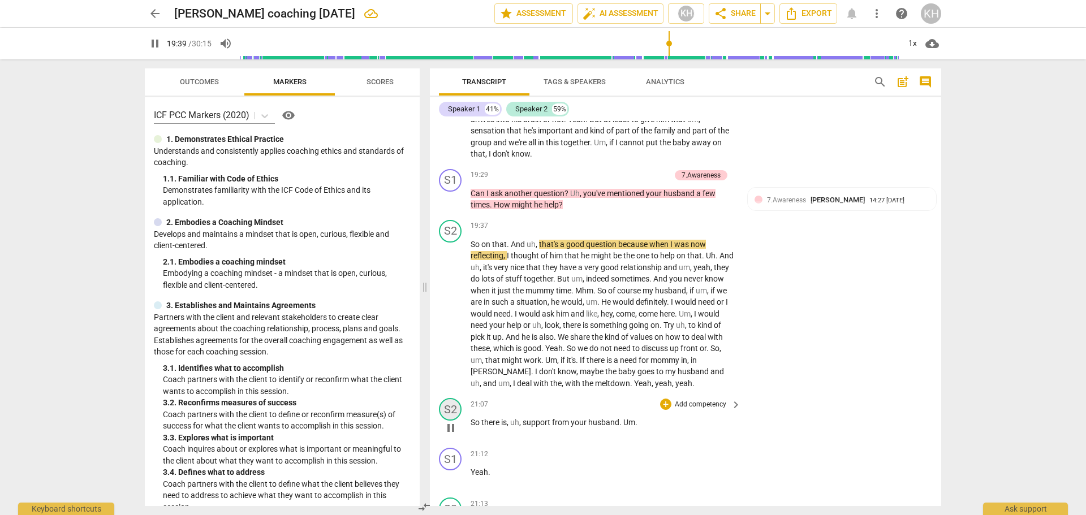
click at [452, 408] on div "S2" at bounding box center [450, 409] width 23 height 23
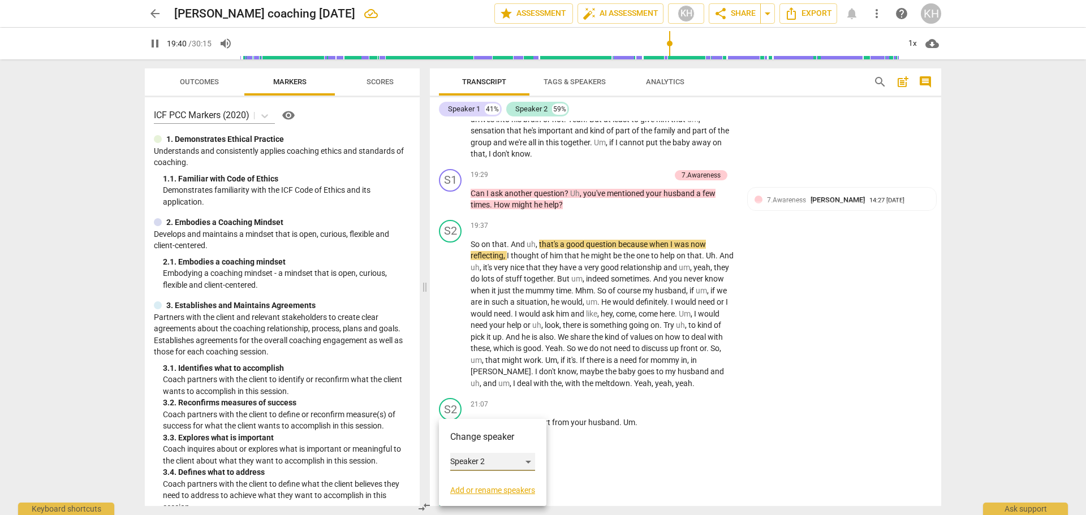
click at [468, 459] on div "Speaker 2" at bounding box center [492, 462] width 85 height 18
click at [474, 441] on li "Speaker 1" at bounding box center [493, 440] width 86 height 21
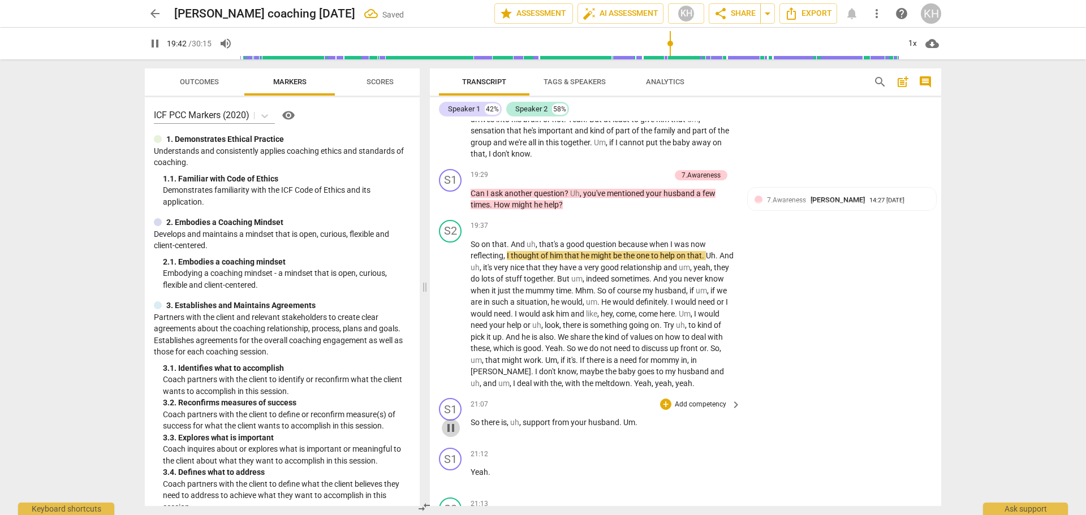
click at [453, 429] on span "pause" at bounding box center [451, 428] width 14 height 14
click at [454, 429] on span "play_arrow" at bounding box center [451, 428] width 14 height 14
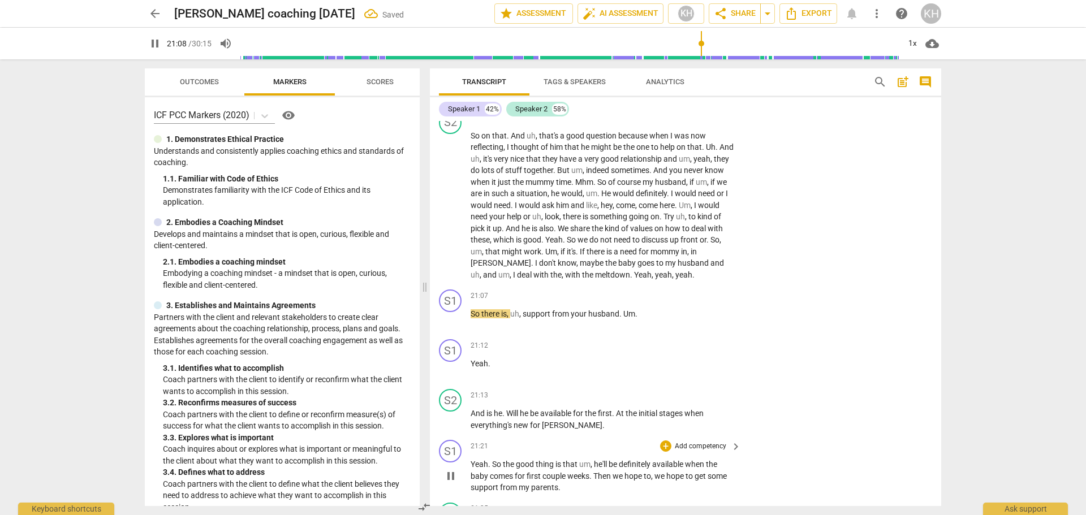
scroll to position [3584, 0]
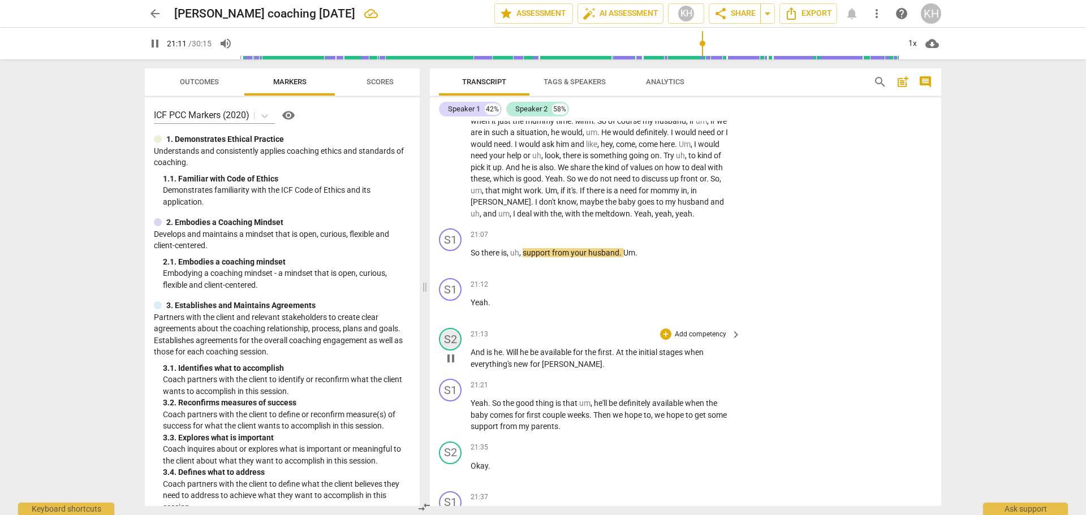
click at [454, 340] on div "S2" at bounding box center [450, 339] width 23 height 23
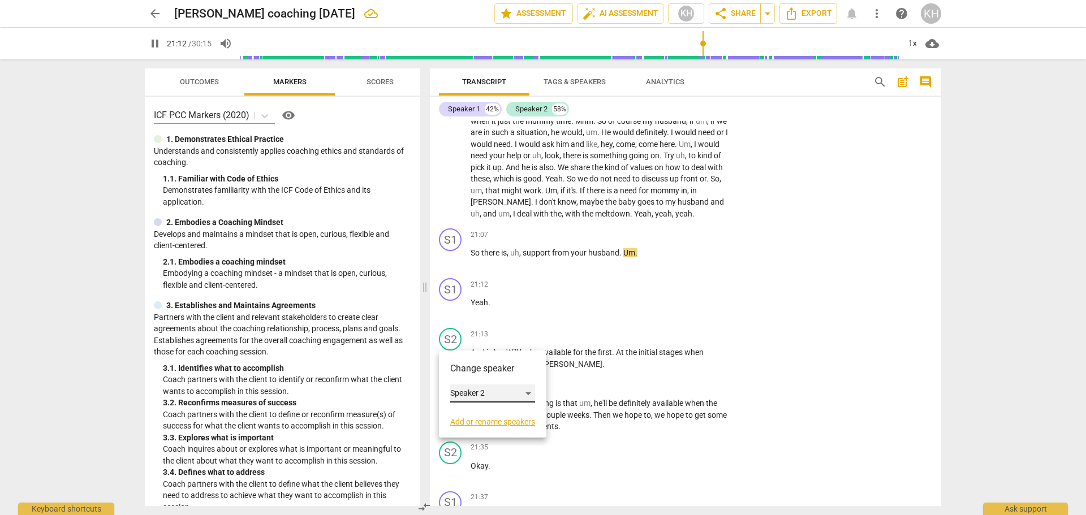
click at [459, 394] on div "Speaker 2" at bounding box center [492, 394] width 85 height 18
click at [469, 368] on li "Speaker 1" at bounding box center [493, 371] width 86 height 21
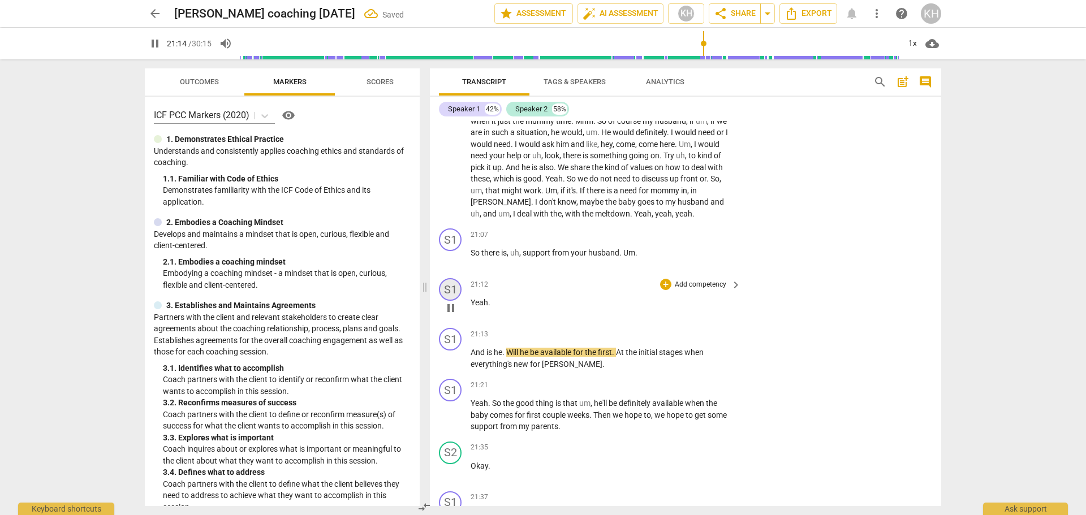
click at [450, 279] on div "S1" at bounding box center [450, 289] width 23 height 23
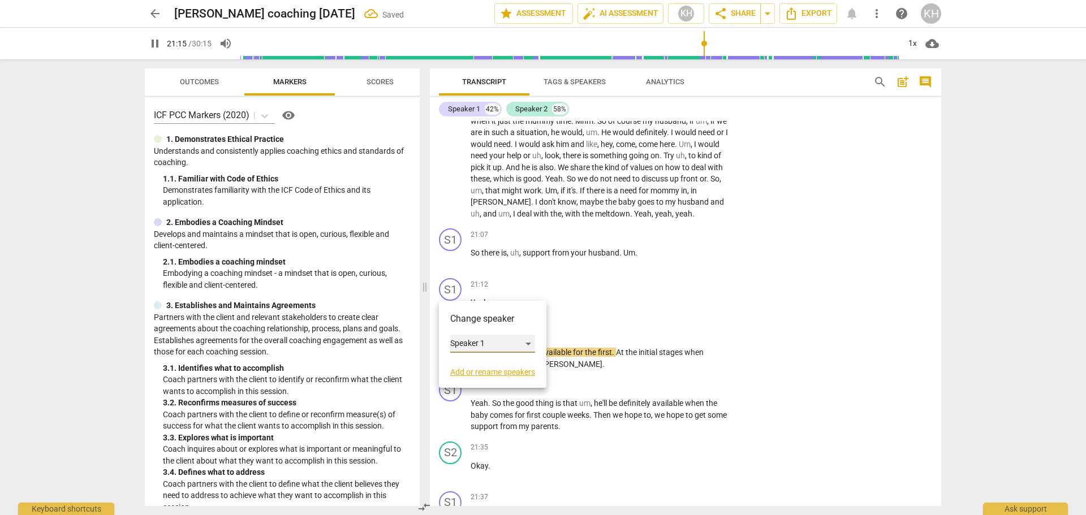
click at [455, 341] on div "Speaker 1" at bounding box center [492, 344] width 85 height 18
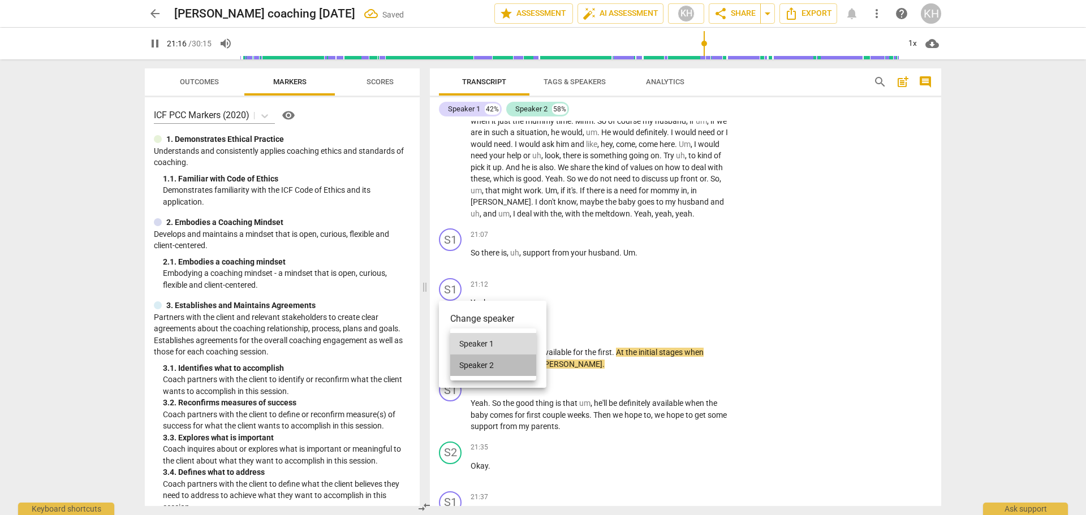
click at [464, 363] on li "Speaker 2" at bounding box center [493, 365] width 86 height 21
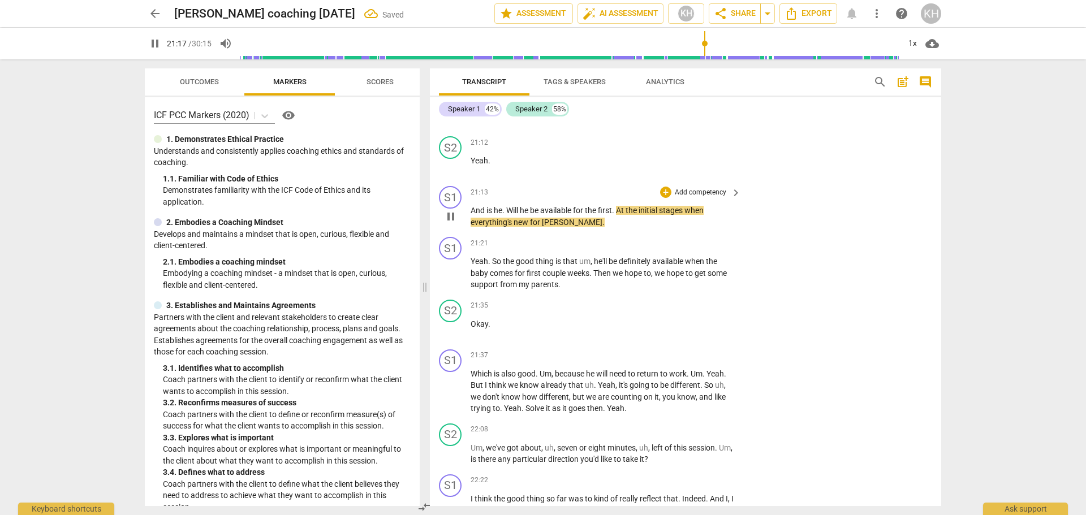
scroll to position [3754, 0]
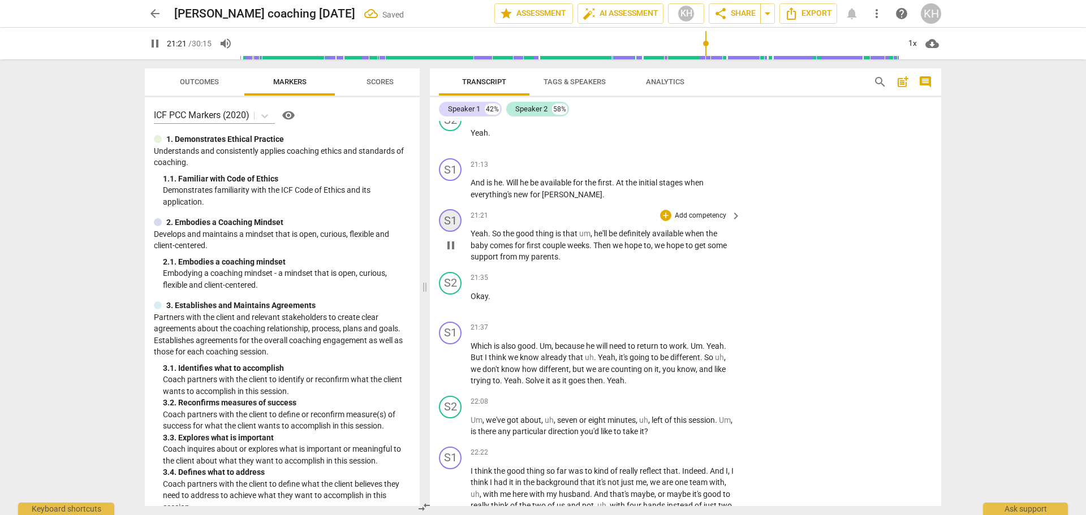
click at [451, 223] on div "S1" at bounding box center [450, 220] width 23 height 23
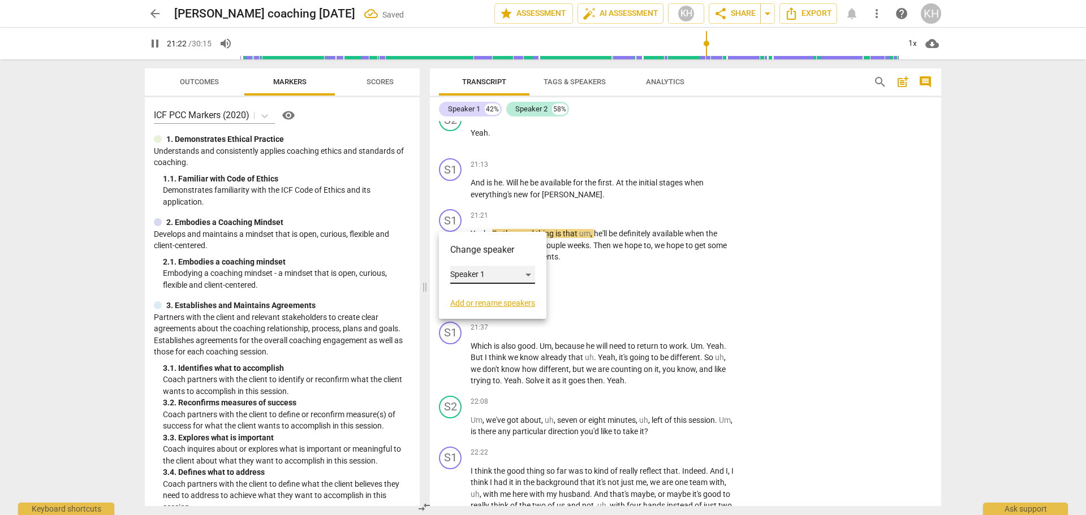
click at [463, 275] on div "Speaker 1" at bounding box center [492, 275] width 85 height 18
click at [468, 300] on li "Speaker 2" at bounding box center [493, 296] width 86 height 21
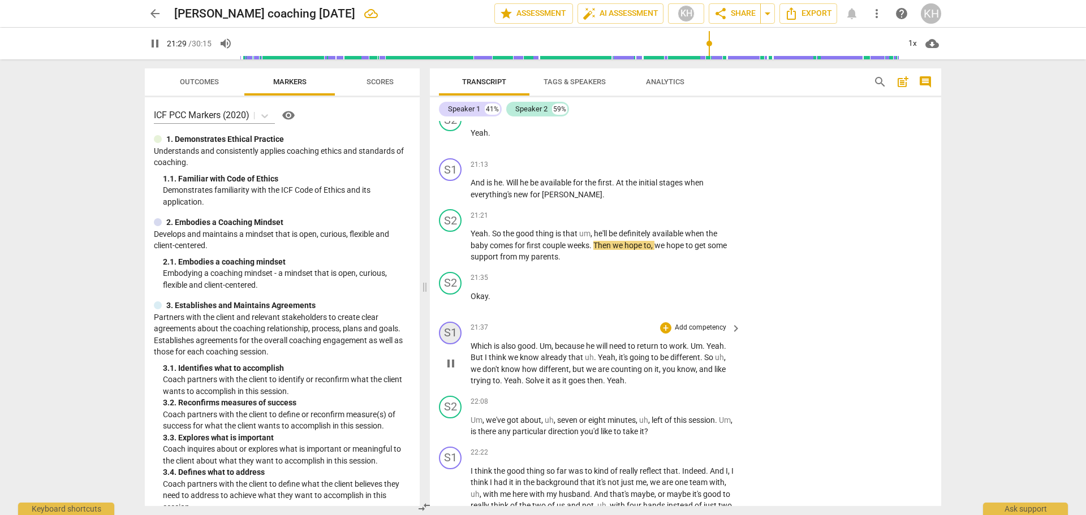
click at [450, 336] on div "S1" at bounding box center [450, 333] width 23 height 23
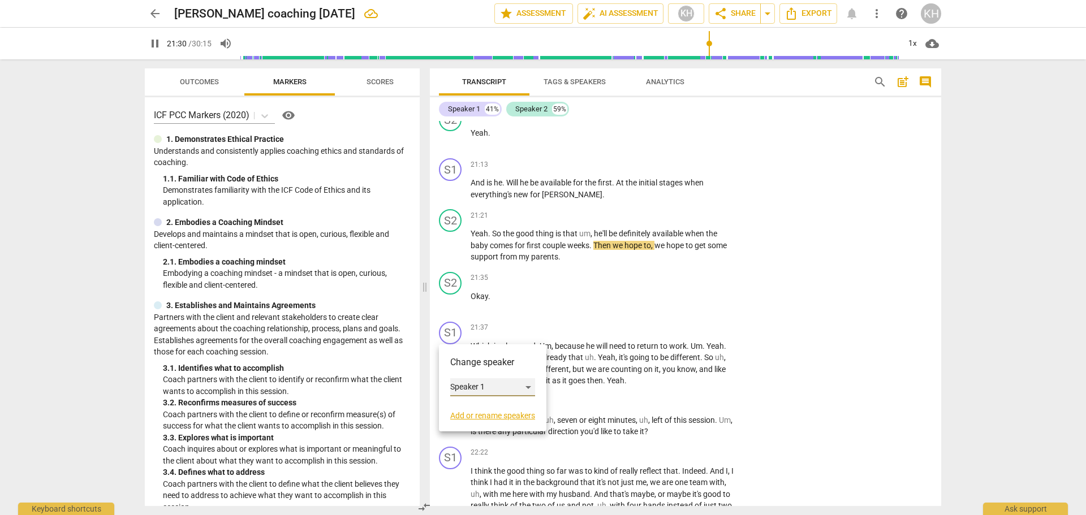
click at [460, 389] on div "Speaker 1" at bounding box center [492, 387] width 85 height 18
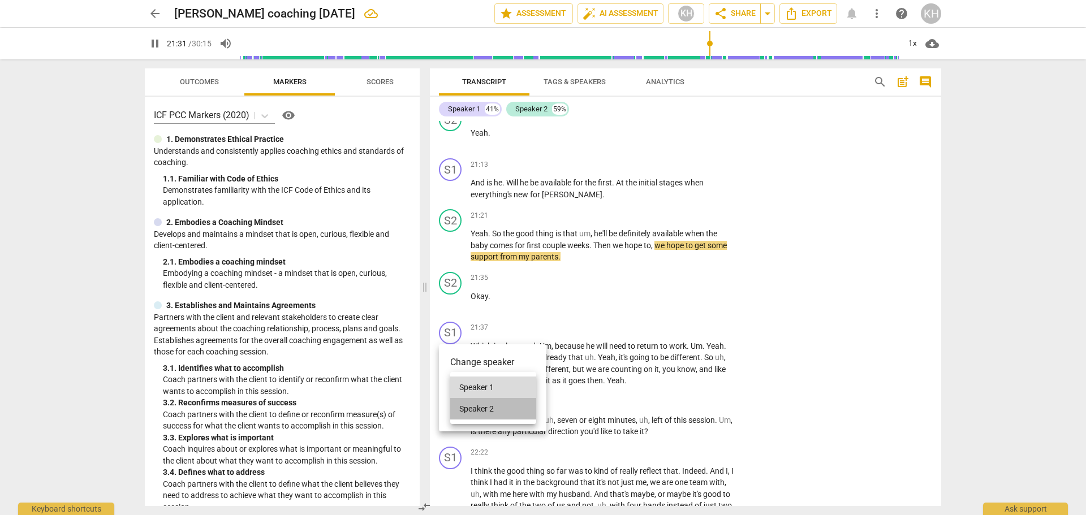
click at [475, 414] on li "Speaker 2" at bounding box center [493, 408] width 86 height 21
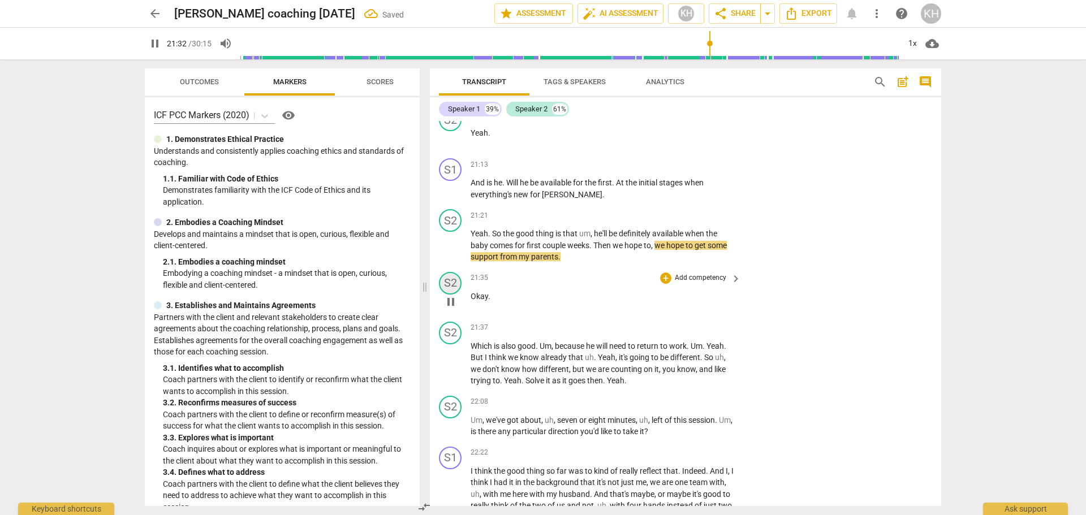
click at [454, 279] on div "S2" at bounding box center [450, 283] width 23 height 23
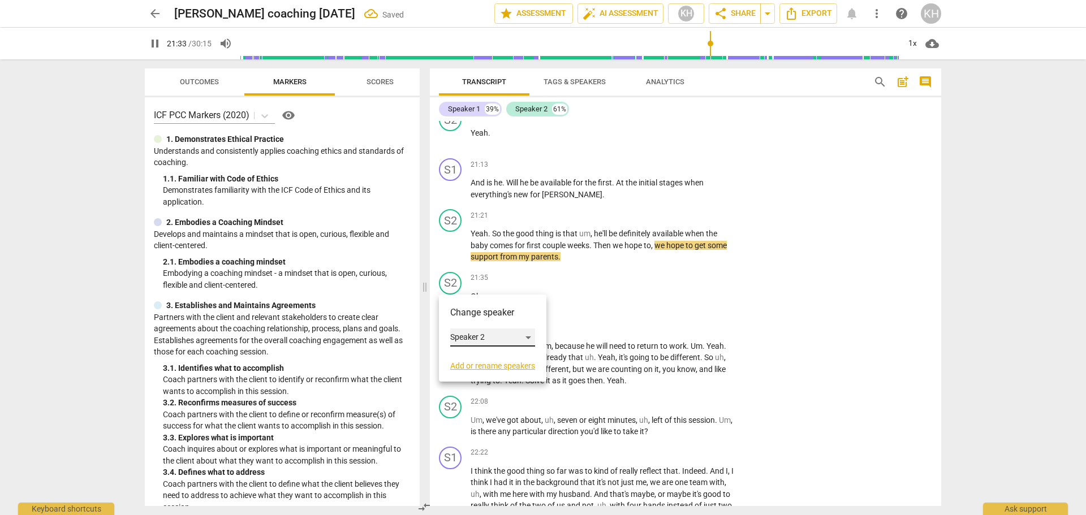
click at [462, 335] on div "Speaker 2" at bounding box center [492, 338] width 85 height 18
click at [462, 315] on li "Speaker 1" at bounding box center [493, 315] width 86 height 21
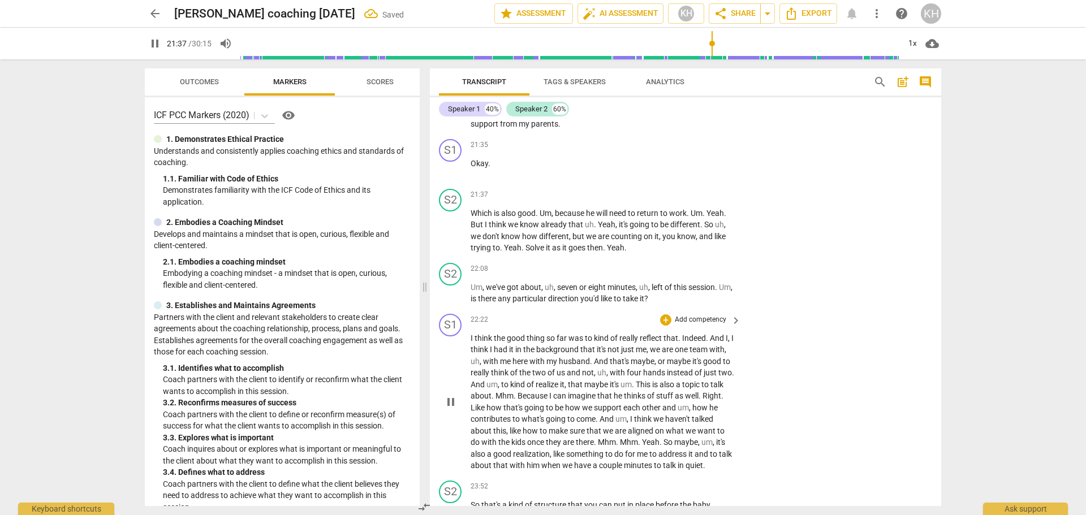
scroll to position [3867, 0]
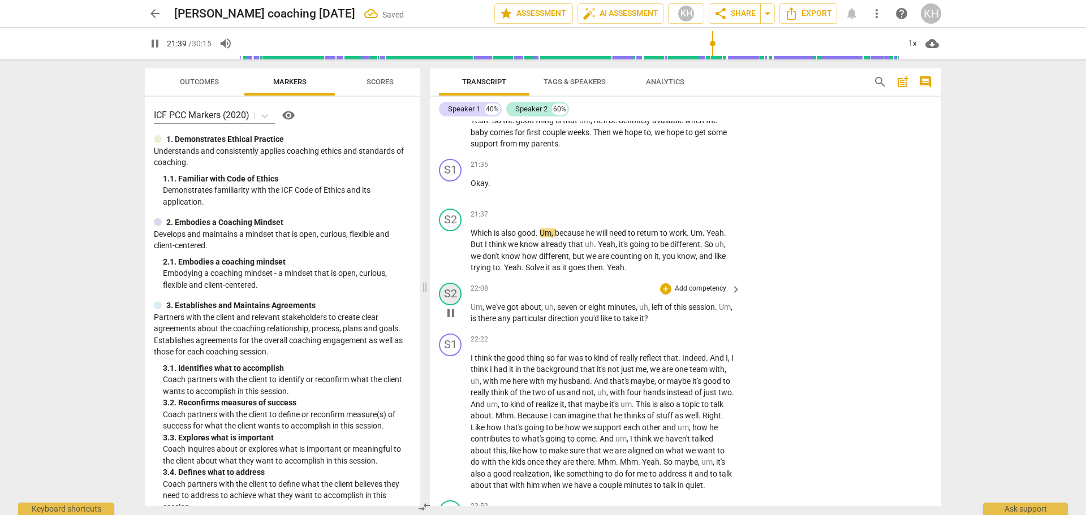
click at [455, 297] on div "S2" at bounding box center [450, 294] width 23 height 23
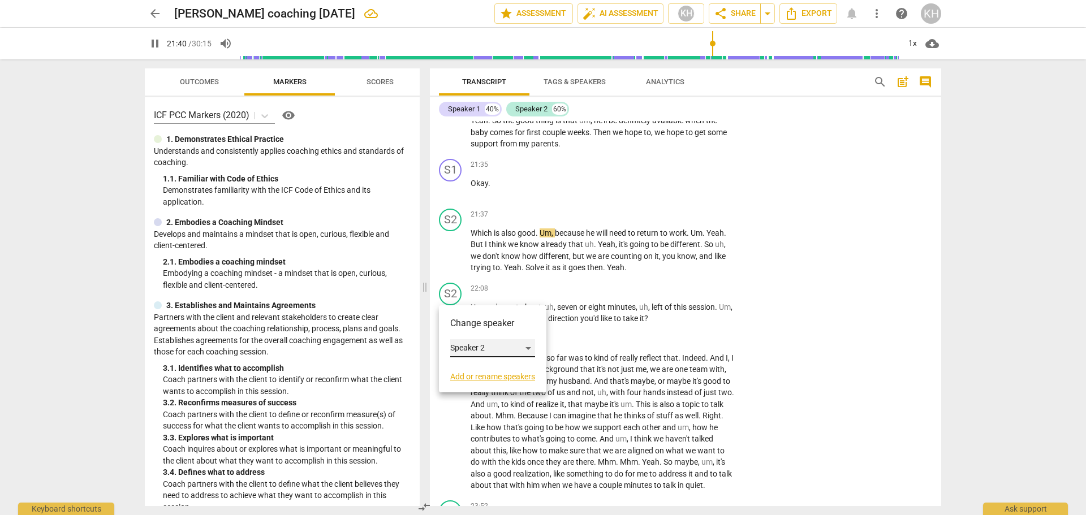
click at [464, 351] on div "Speaker 2" at bounding box center [492, 348] width 85 height 18
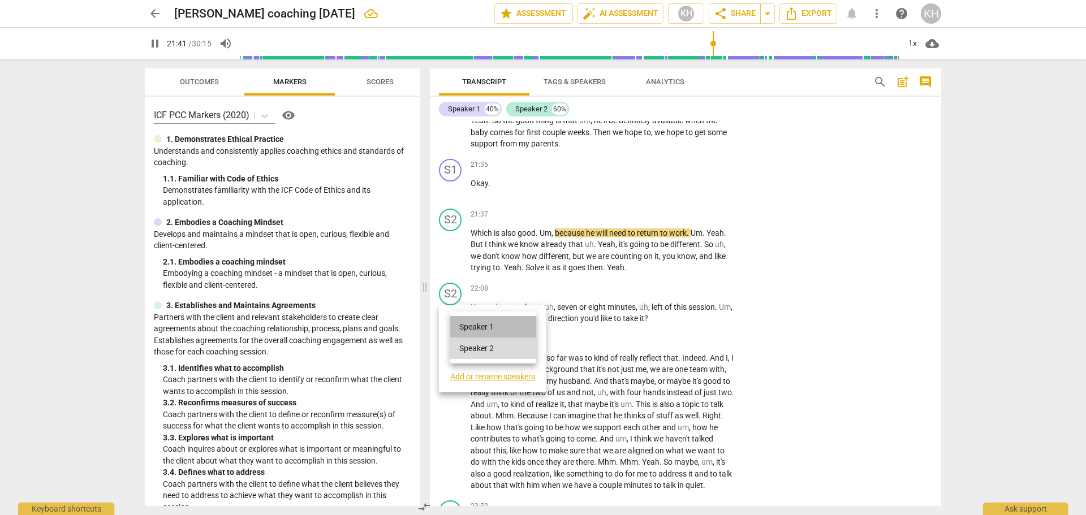
click at [471, 327] on li "Speaker 1" at bounding box center [493, 326] width 86 height 21
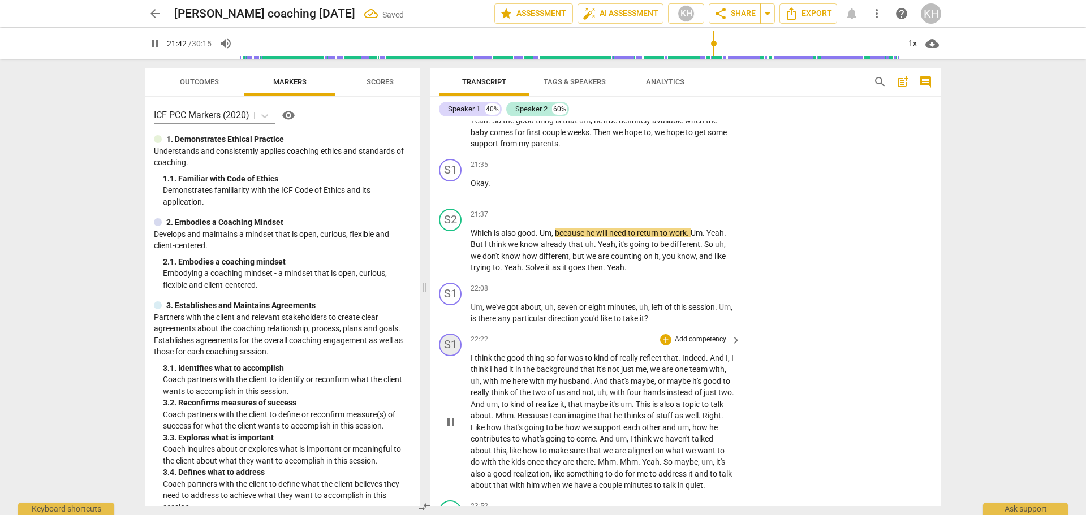
click at [457, 349] on div "S1" at bounding box center [450, 345] width 23 height 23
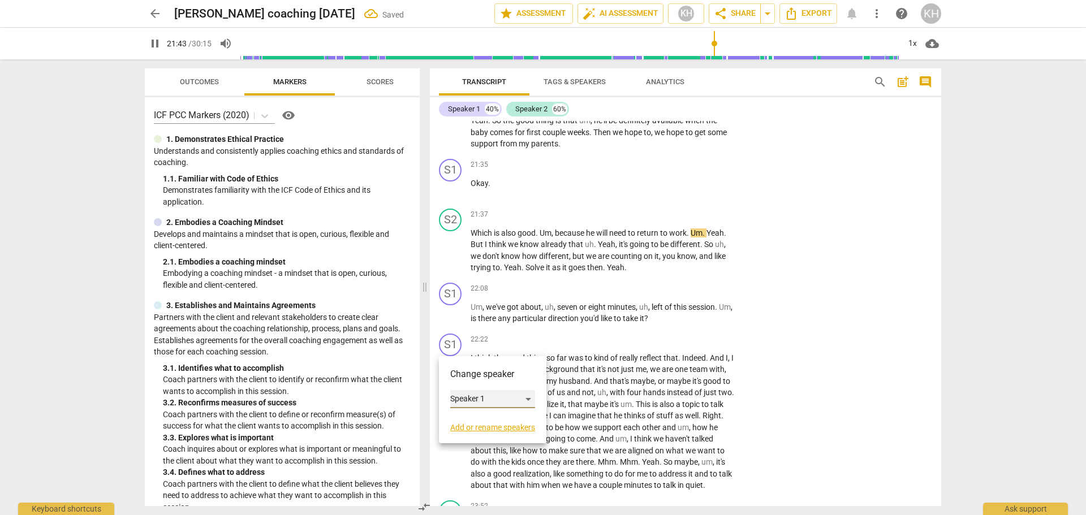
click at [473, 398] on div "Speaker 1" at bounding box center [492, 399] width 85 height 18
click at [482, 419] on li "Speaker 2" at bounding box center [493, 420] width 86 height 21
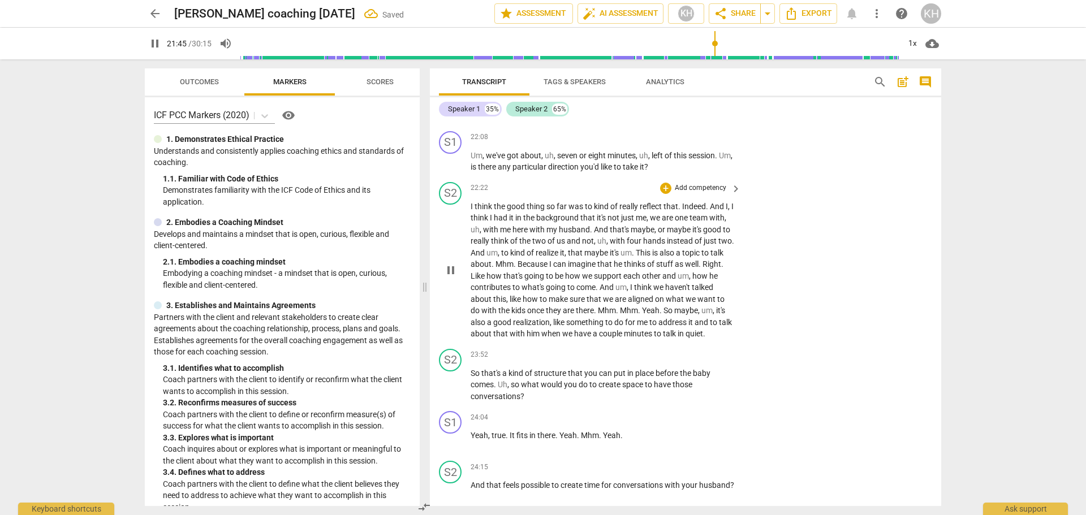
scroll to position [4036, 0]
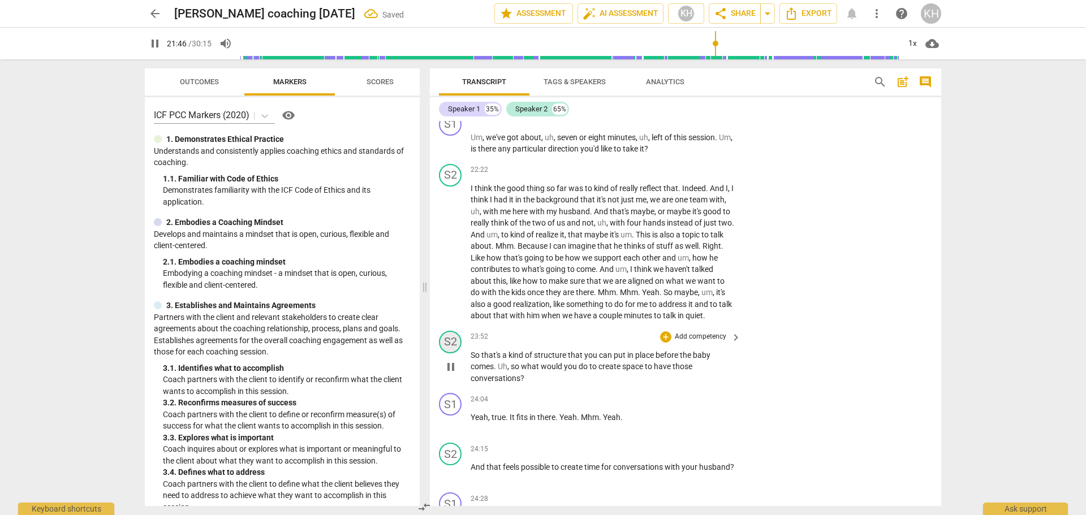
click at [455, 346] on div "S2" at bounding box center [450, 342] width 23 height 23
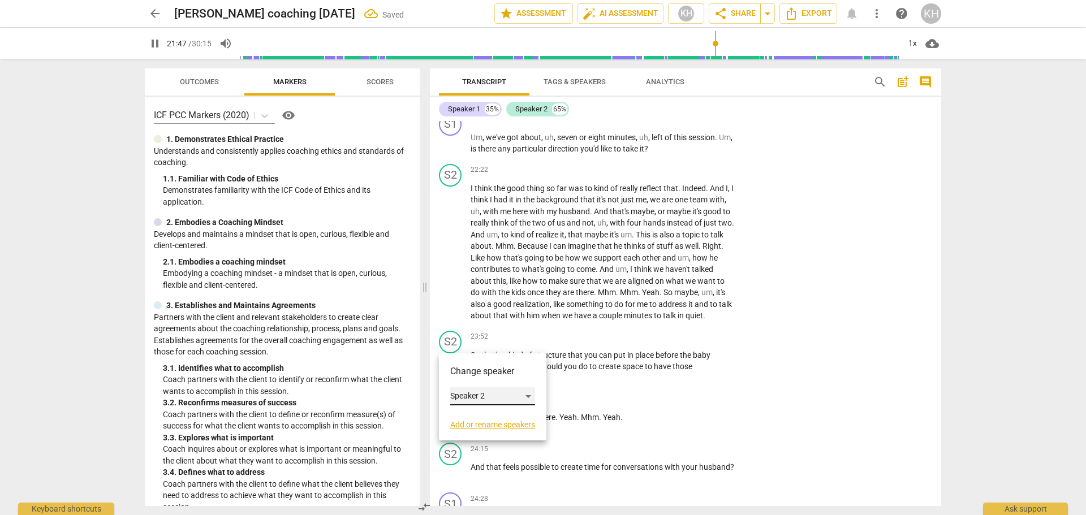
click at [468, 397] on div "Speaker 2" at bounding box center [492, 396] width 85 height 18
click at [469, 373] on li "Speaker 1" at bounding box center [493, 374] width 86 height 21
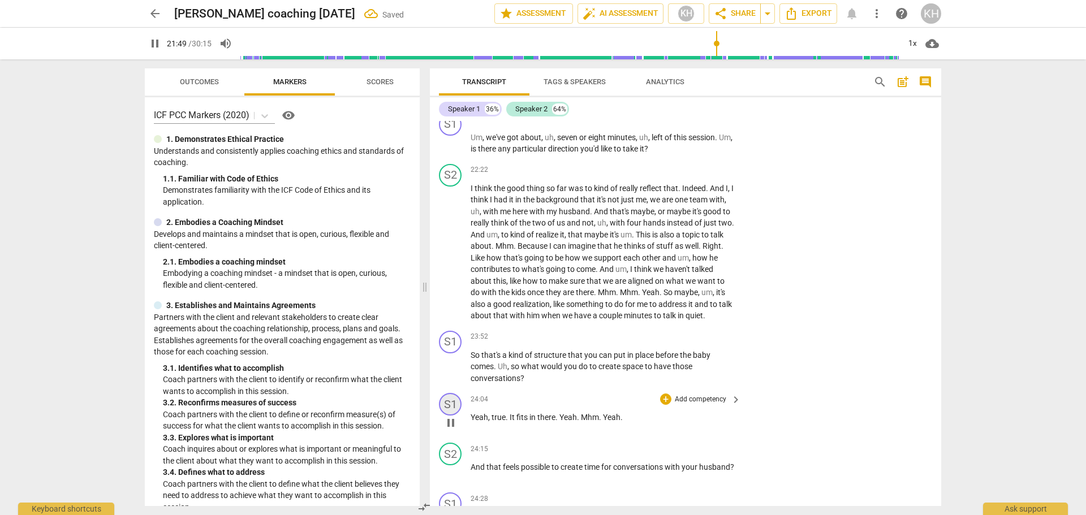
click at [454, 408] on div "S1" at bounding box center [450, 404] width 23 height 23
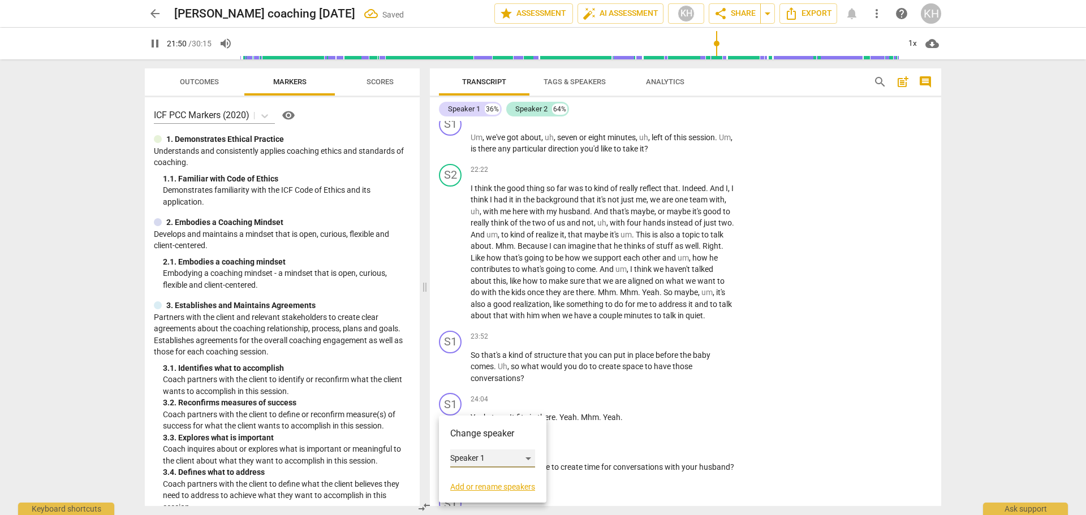
click at [459, 455] on div "Speaker 1" at bounding box center [492, 459] width 85 height 18
click at [475, 484] on li "Speaker 2" at bounding box center [493, 479] width 86 height 21
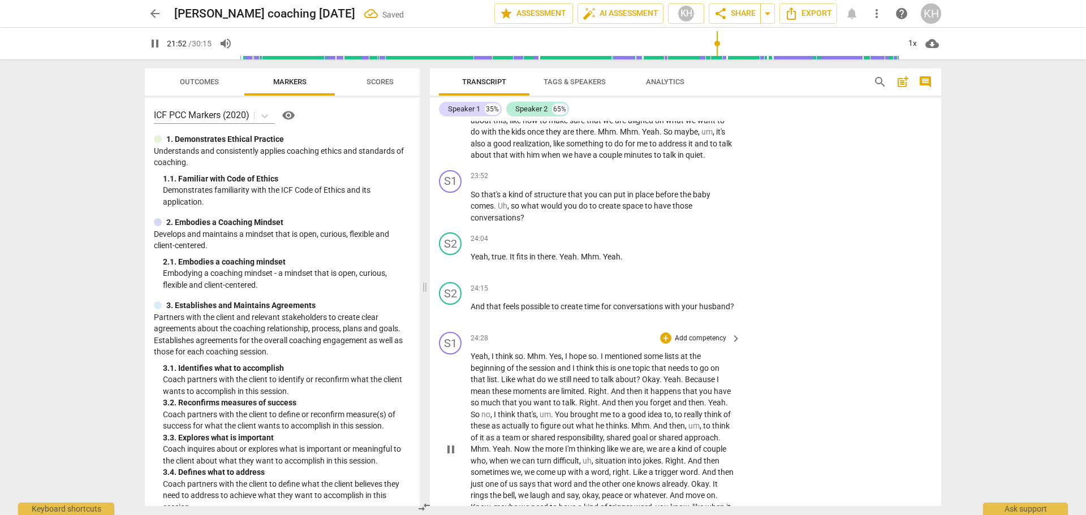
scroll to position [4206, 0]
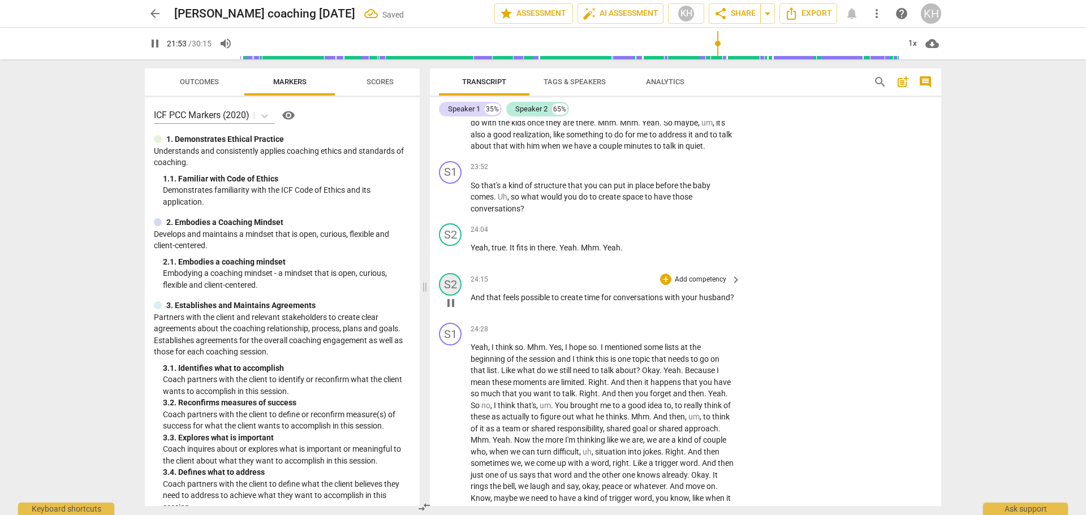
click at [453, 286] on div "S2" at bounding box center [450, 284] width 23 height 23
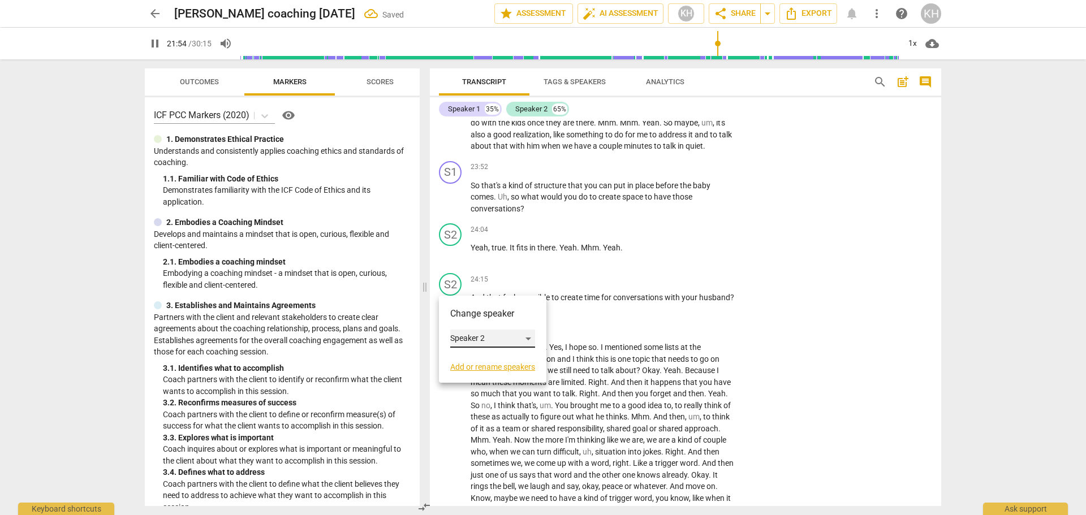
click at [463, 338] on div "Speaker 2" at bounding box center [492, 339] width 85 height 18
click at [470, 314] on li "Speaker 1" at bounding box center [493, 317] width 86 height 21
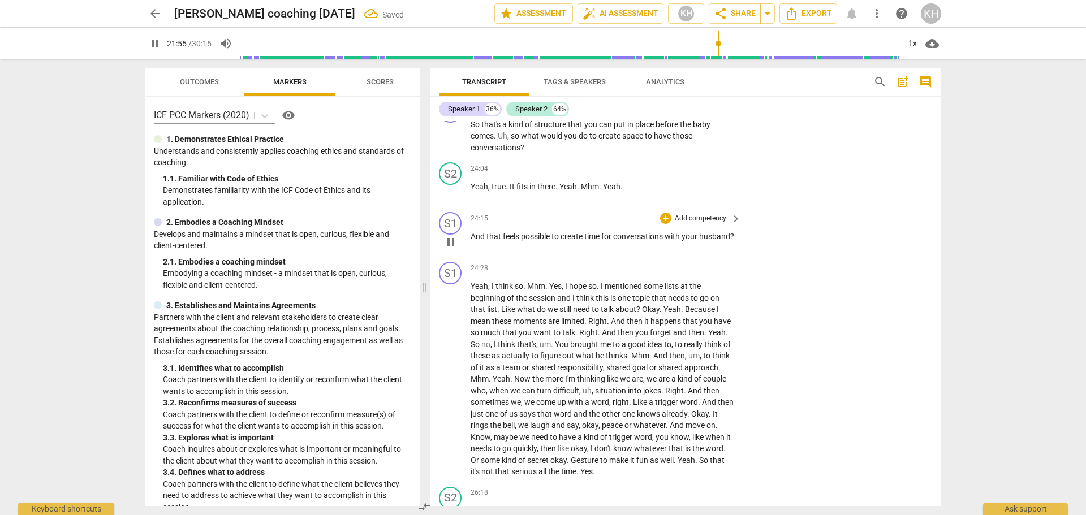
scroll to position [4319, 0]
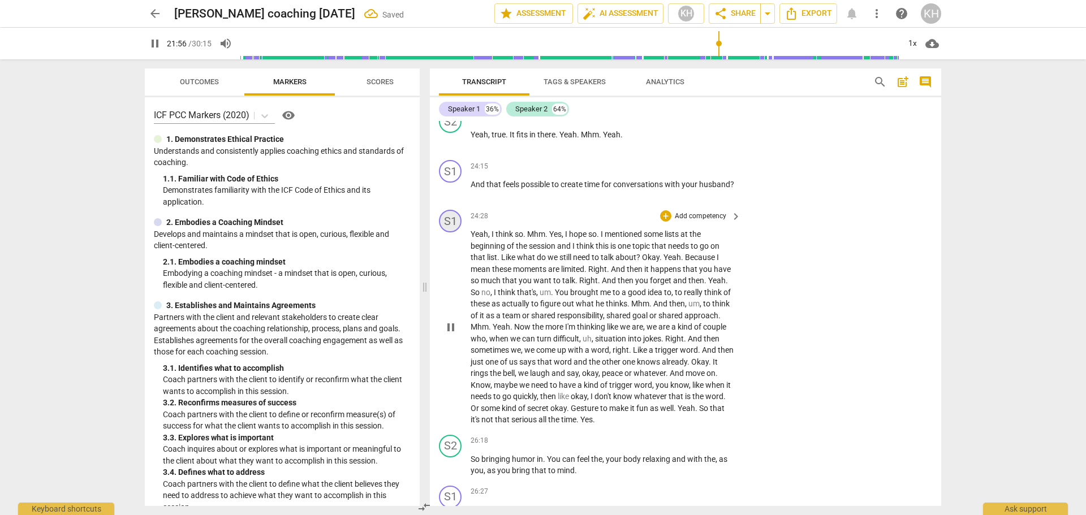
click at [443, 217] on div "S1" at bounding box center [450, 221] width 23 height 23
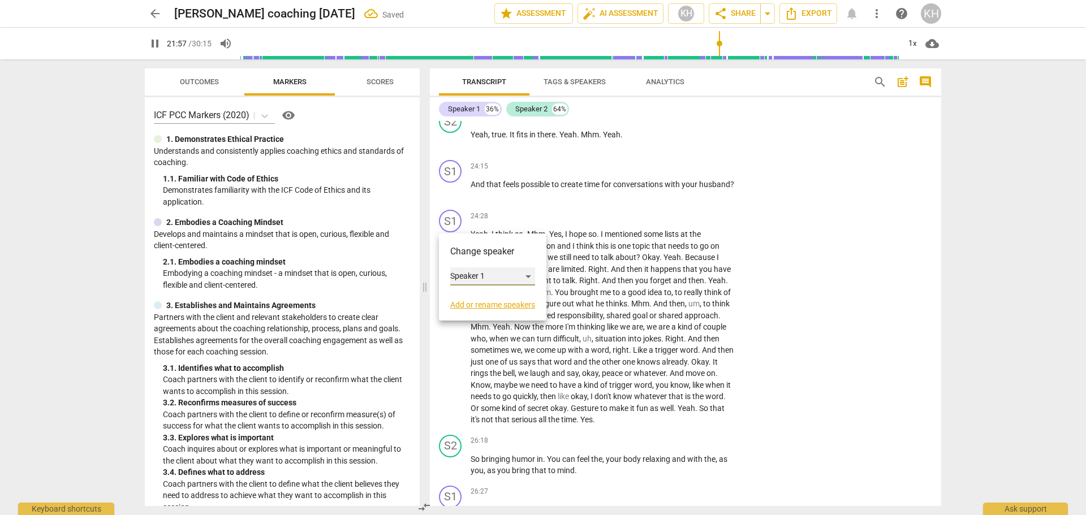
click at [458, 278] on div "Speaker 1" at bounding box center [492, 277] width 85 height 18
click at [464, 299] on li "Speaker 2" at bounding box center [493, 297] width 86 height 21
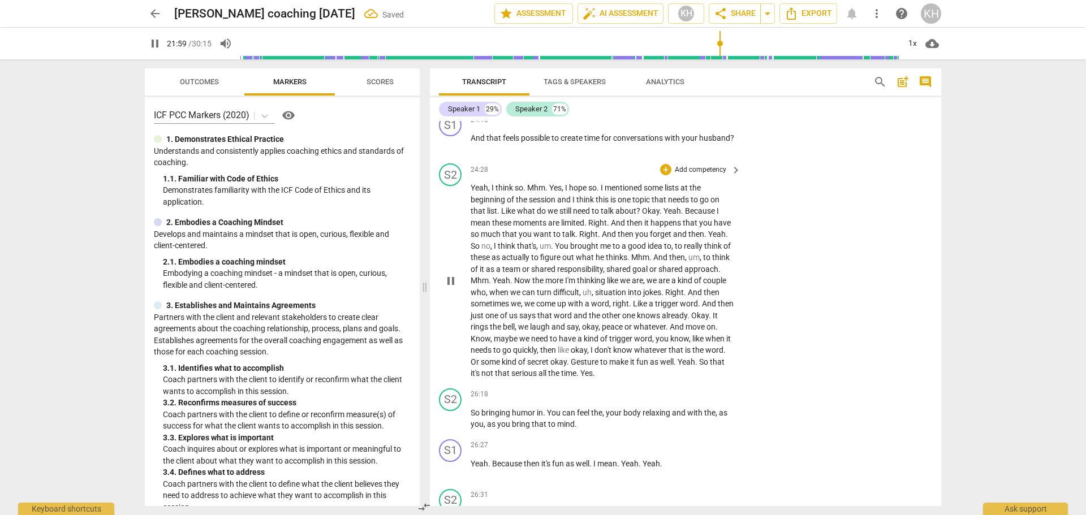
scroll to position [4376, 0]
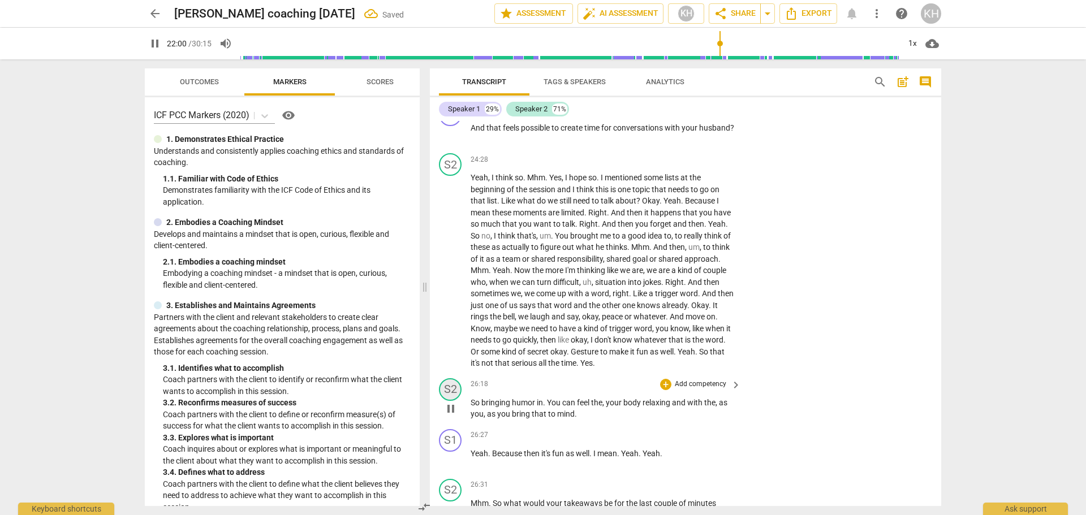
click at [454, 397] on div "S2 play_arrow pause" at bounding box center [455, 399] width 32 height 42
click at [451, 394] on div "S2" at bounding box center [450, 389] width 23 height 23
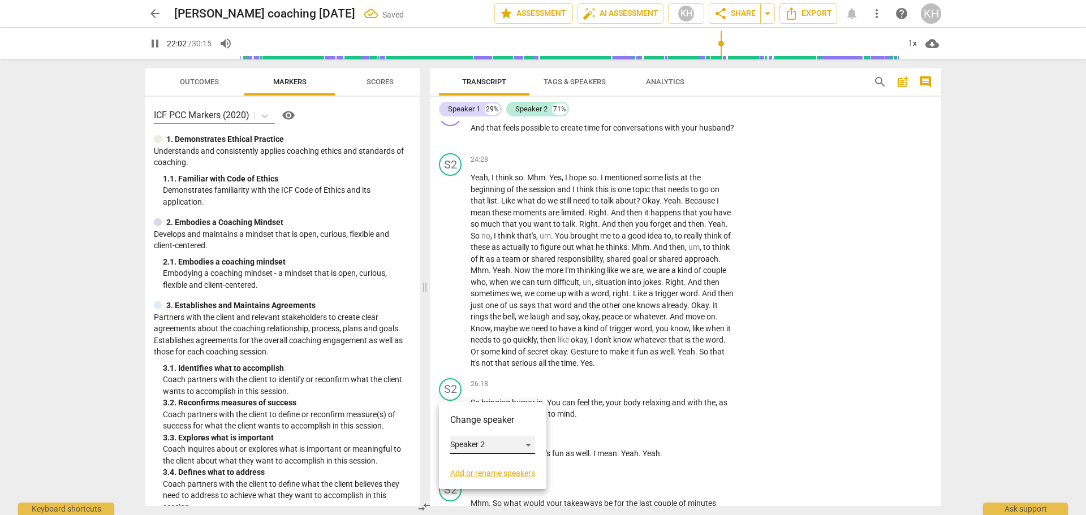
click at [466, 442] on div "Speaker 2" at bounding box center [492, 445] width 85 height 18
click at [472, 424] on li "Speaker 1" at bounding box center [493, 423] width 86 height 21
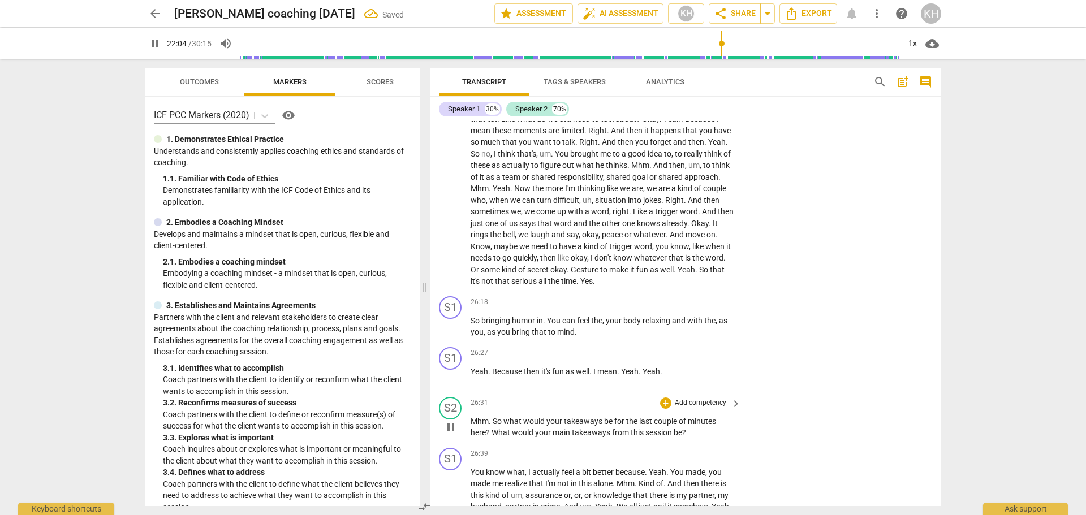
scroll to position [4489, 0]
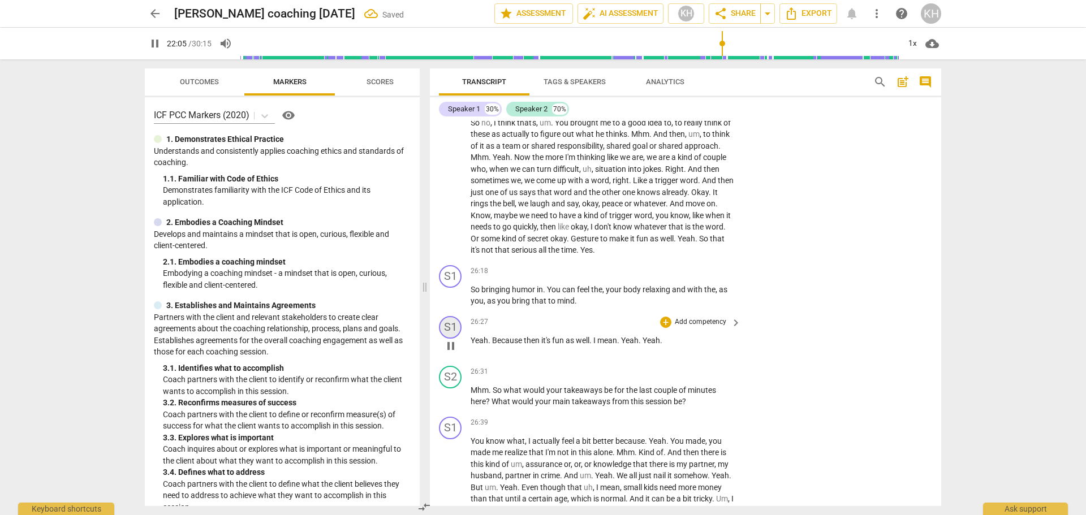
click at [454, 333] on div "S1" at bounding box center [450, 327] width 23 height 23
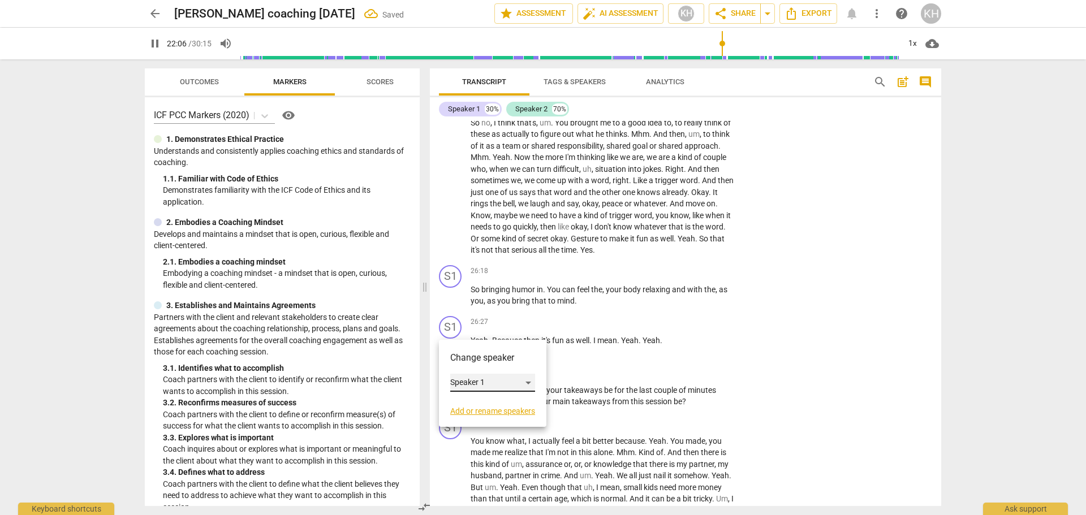
click at [468, 382] on div "Speaker 1" at bounding box center [492, 383] width 85 height 18
click at [473, 403] on li "Speaker 2" at bounding box center [493, 404] width 86 height 21
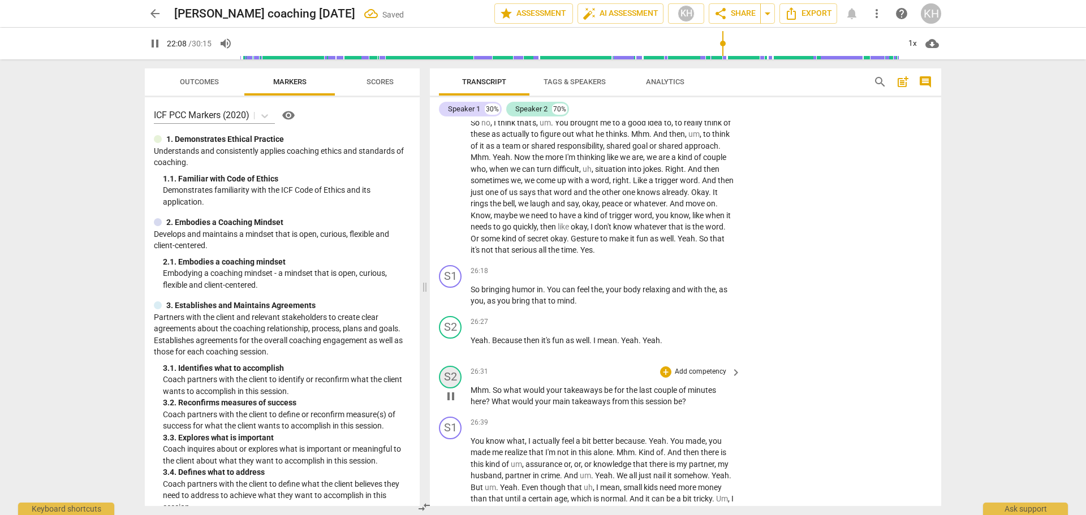
click at [456, 374] on div "S2" at bounding box center [450, 377] width 23 height 23
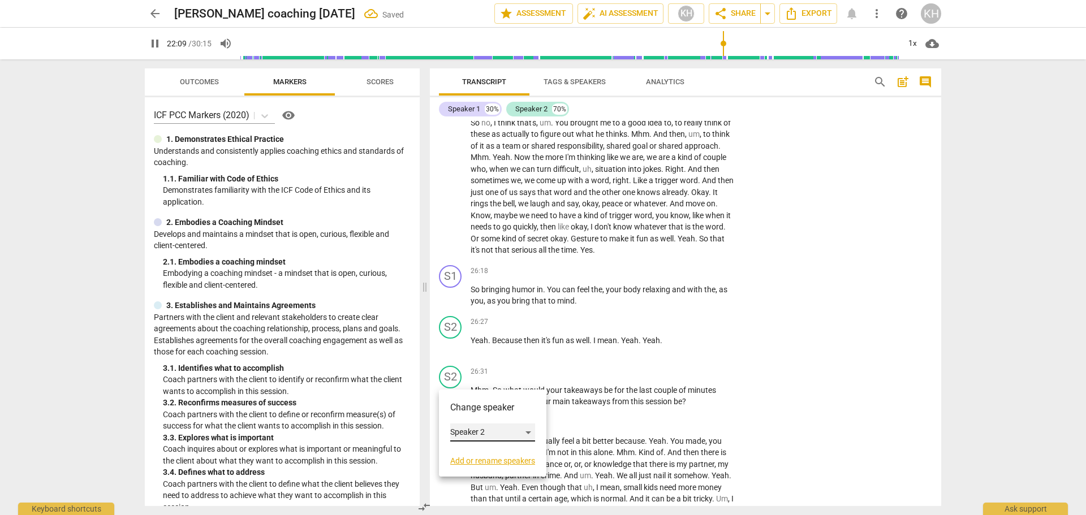
click at [466, 430] on div "Speaker 2" at bounding box center [492, 433] width 85 height 18
click at [464, 414] on li "Speaker 1" at bounding box center [493, 410] width 86 height 21
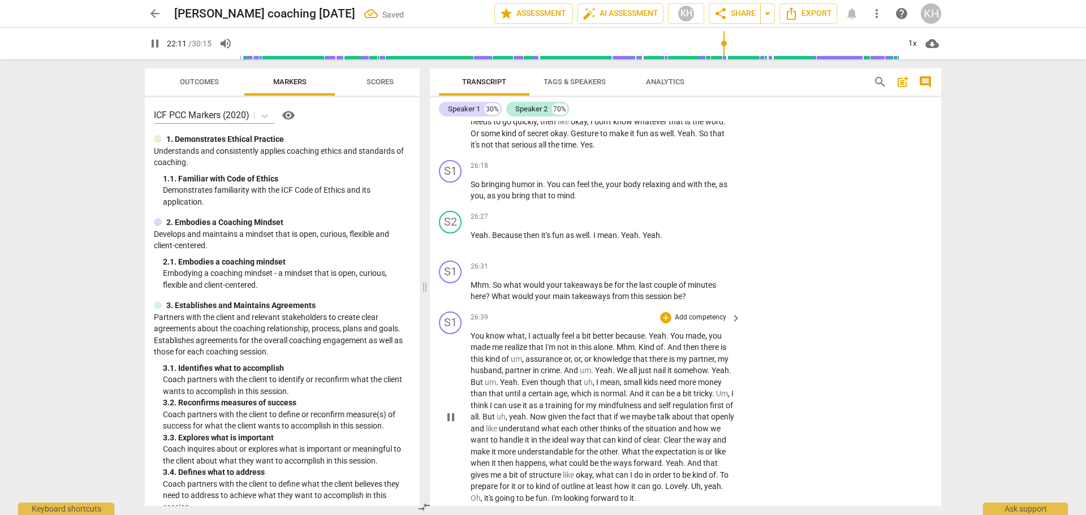
scroll to position [4602, 0]
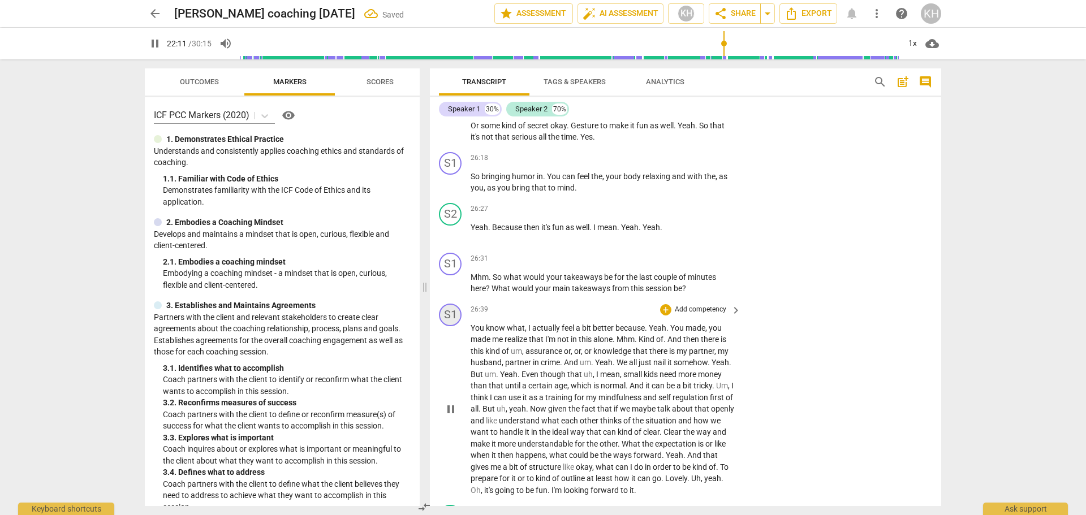
click at [449, 316] on div "S1" at bounding box center [450, 315] width 23 height 23
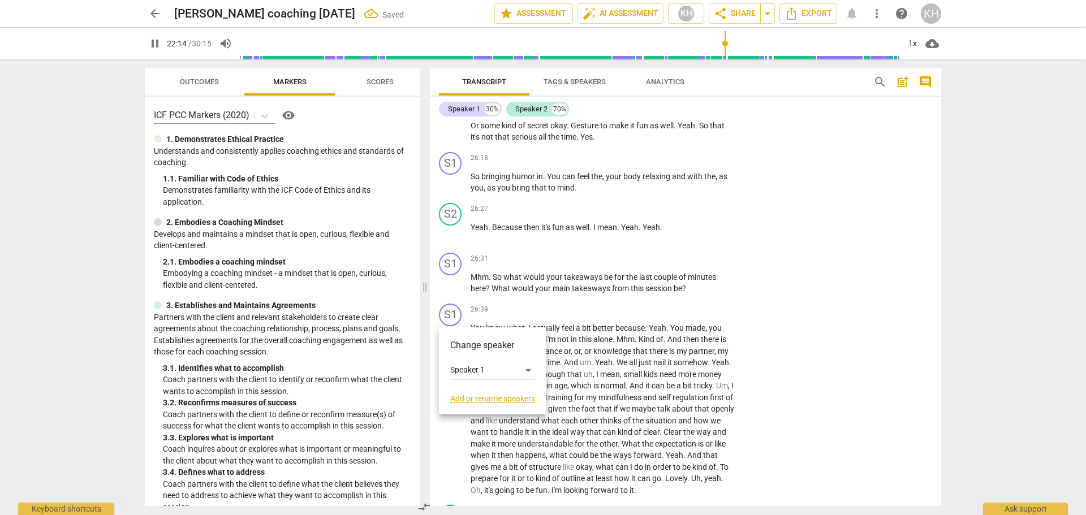
click at [467, 381] on div "Change speaker Speaker 1 Add or rename speakers" at bounding box center [492, 371] width 85 height 64
click at [465, 370] on div "Speaker 1" at bounding box center [492, 370] width 85 height 18
click at [473, 390] on li "Speaker 2" at bounding box center [493, 391] width 86 height 21
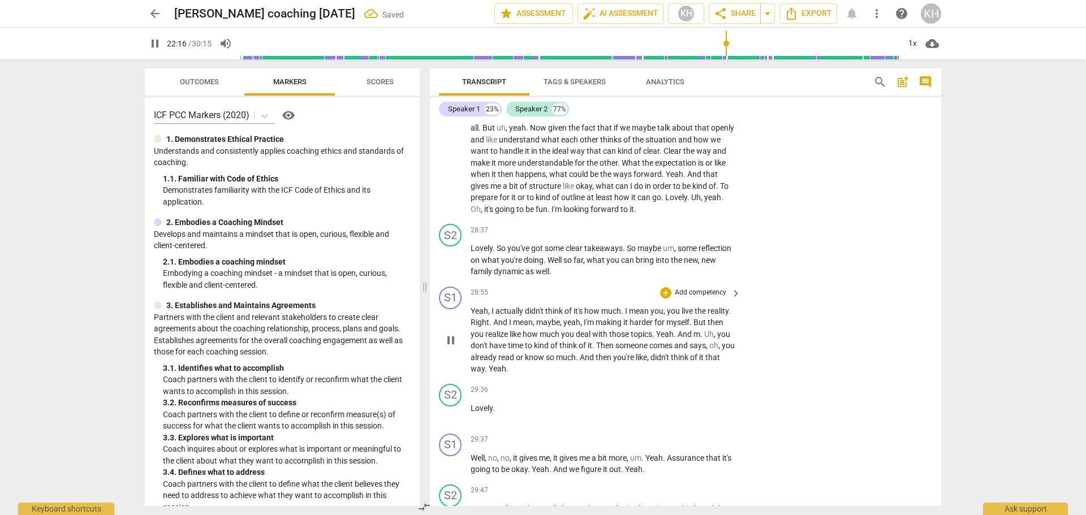
scroll to position [4885, 0]
click at [453, 236] on div "S2" at bounding box center [450, 233] width 23 height 23
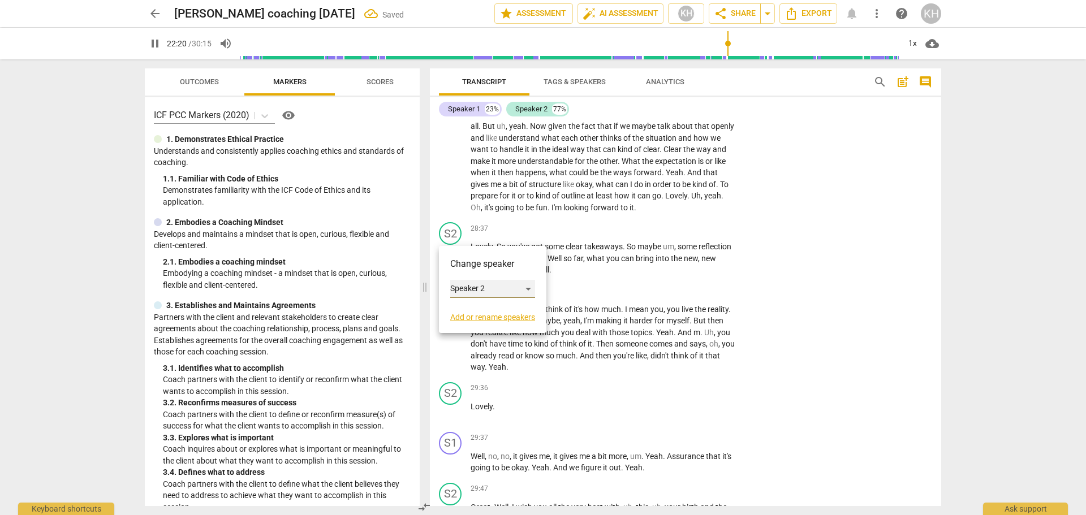
click at [466, 287] on div "Speaker 2" at bounding box center [492, 289] width 85 height 18
click at [472, 262] on li "Speaker 1" at bounding box center [493, 267] width 86 height 21
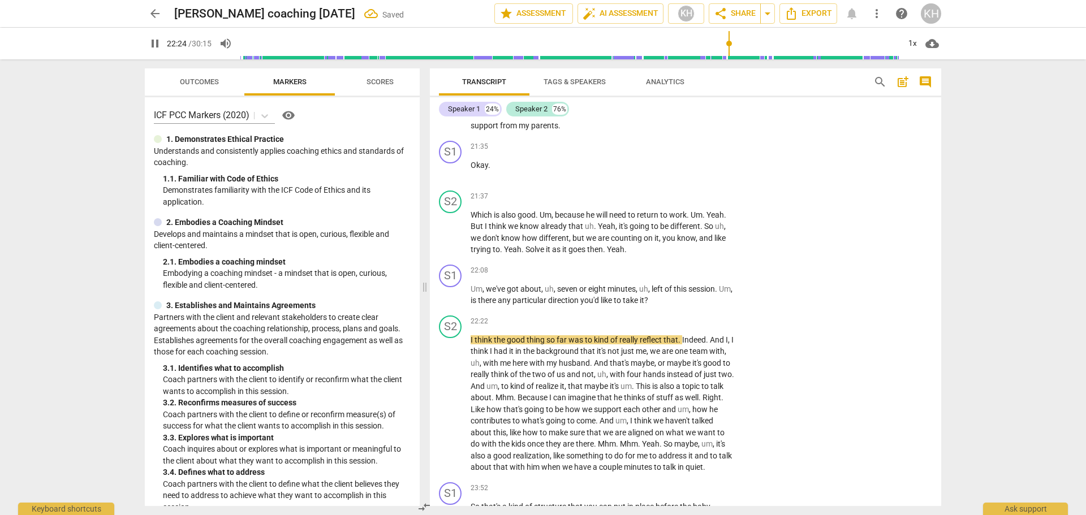
scroll to position [3867, 0]
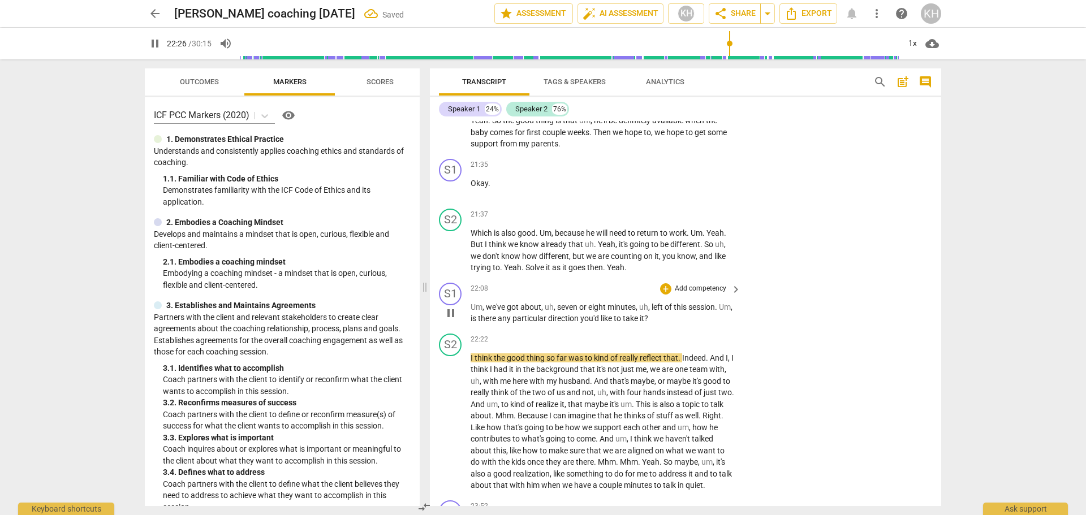
click at [688, 290] on p "Add competency" at bounding box center [701, 289] width 54 height 10
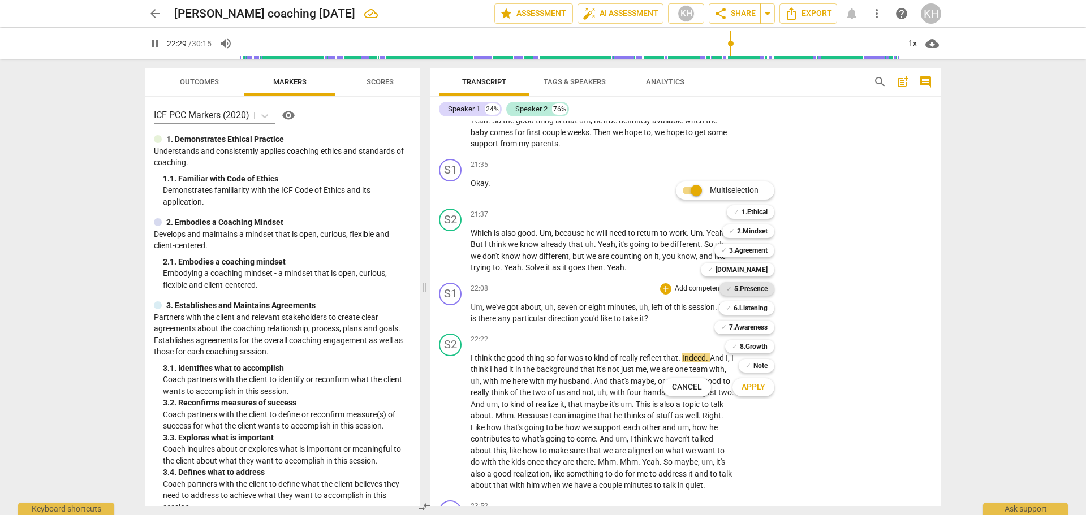
click at [757, 288] on b "5.Presence" at bounding box center [750, 289] width 33 height 14
click at [746, 384] on span "Apply" at bounding box center [754, 387] width 24 height 11
type input "1351"
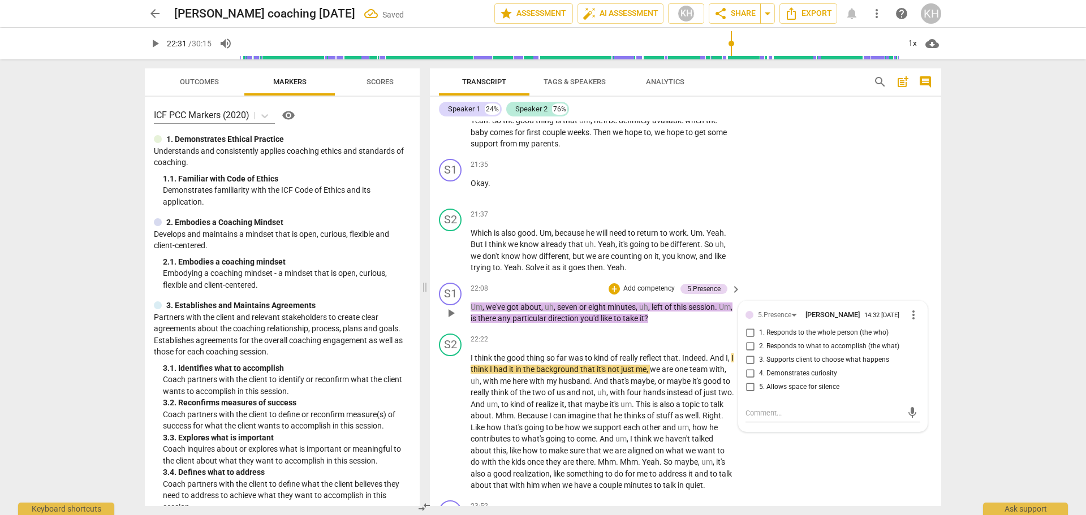
click at [804, 347] on span "2. Responds to what to accomplish (the what)" at bounding box center [829, 347] width 140 height 10
click at [759, 347] on input "2. Responds to what to accomplish (the what)" at bounding box center [750, 347] width 18 height 14
checkbox input "true"
click at [805, 356] on span "3. Supports client to choose what happens" at bounding box center [824, 360] width 130 height 10
click at [759, 356] on input "3. Supports client to choose what happens" at bounding box center [750, 361] width 18 height 14
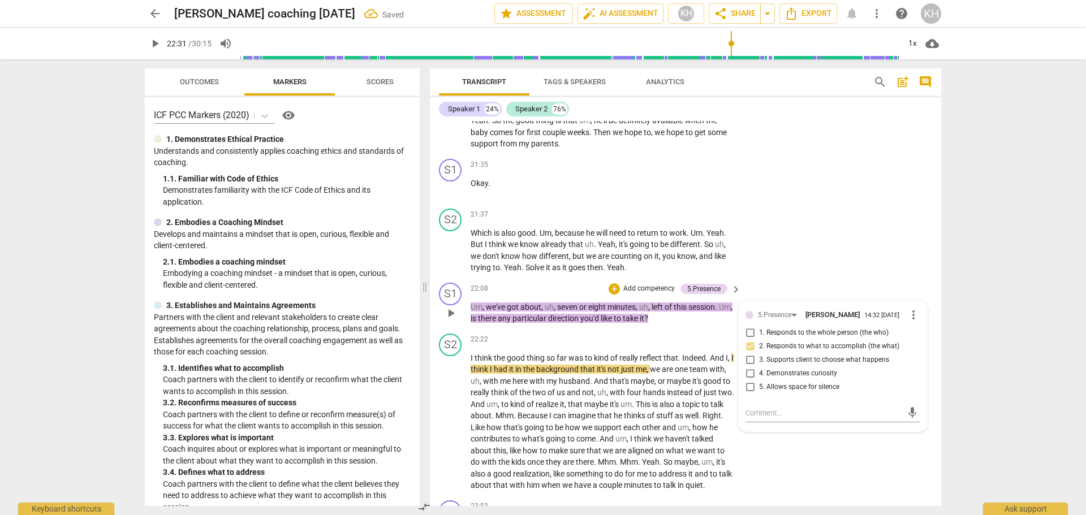
checkbox input "true"
click at [796, 471] on div "S2 play_arrow pause 22:22 + Add competency keyboard_arrow_right I think the goo…" at bounding box center [685, 412] width 511 height 167
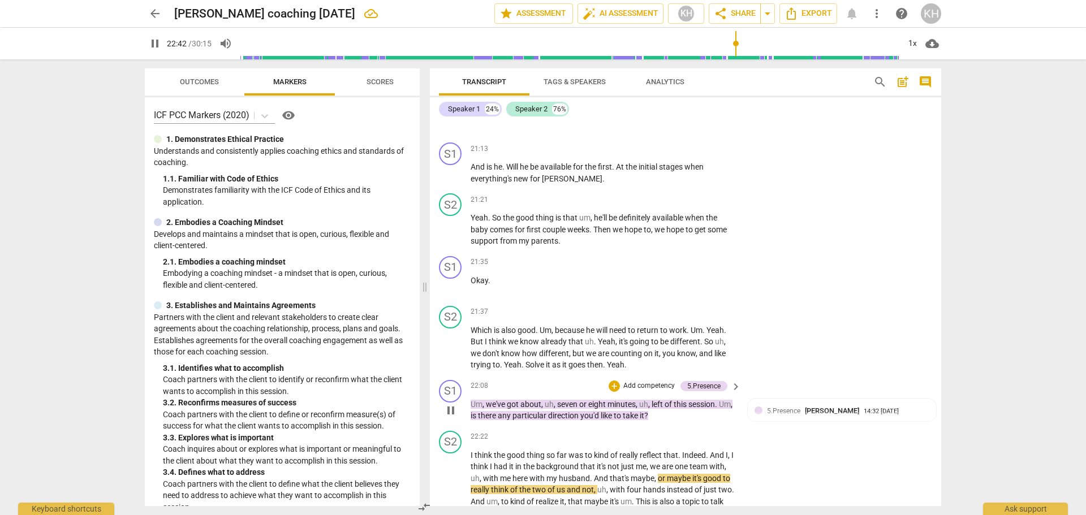
scroll to position [3754, 0]
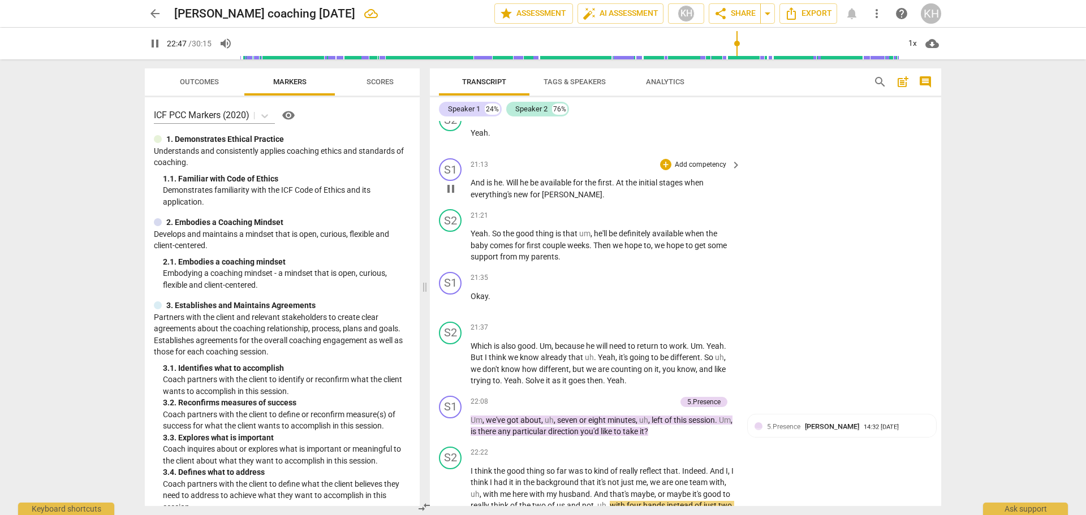
click at [705, 165] on p "Add competency" at bounding box center [701, 165] width 54 height 10
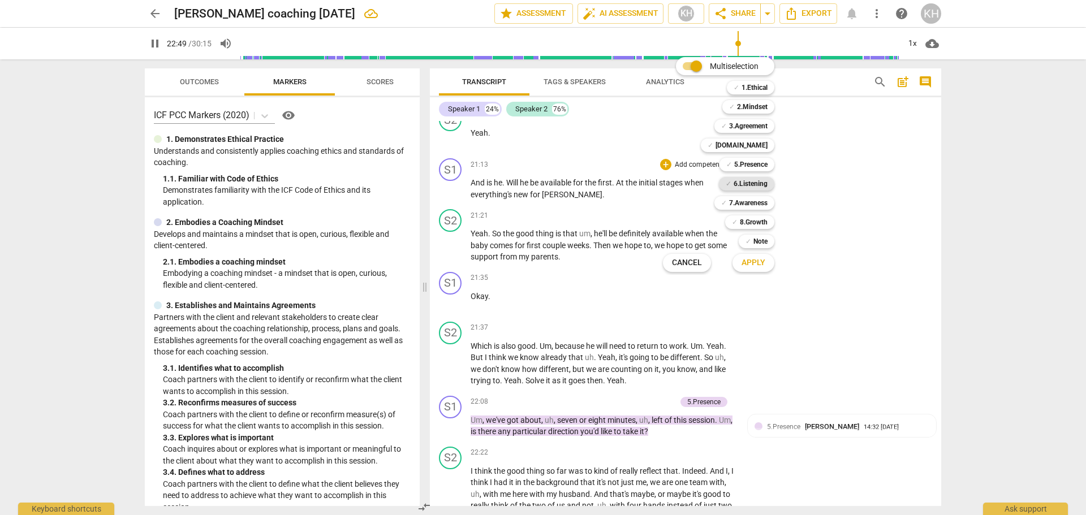
click at [749, 183] on b "6.Listening" at bounding box center [751, 184] width 34 height 14
click at [758, 270] on button "Apply" at bounding box center [753, 263] width 42 height 20
type input "1370"
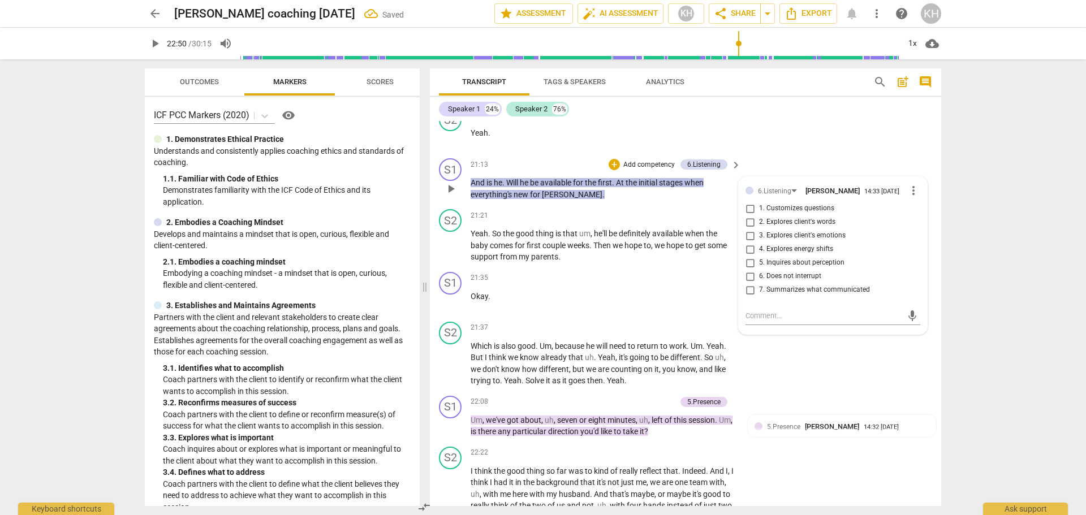
click at [781, 289] on span "7. Summarizes what communicated" at bounding box center [814, 290] width 111 height 10
click at [759, 289] on input "7. Summarizes what communicated" at bounding box center [750, 290] width 18 height 14
checkbox input "true"
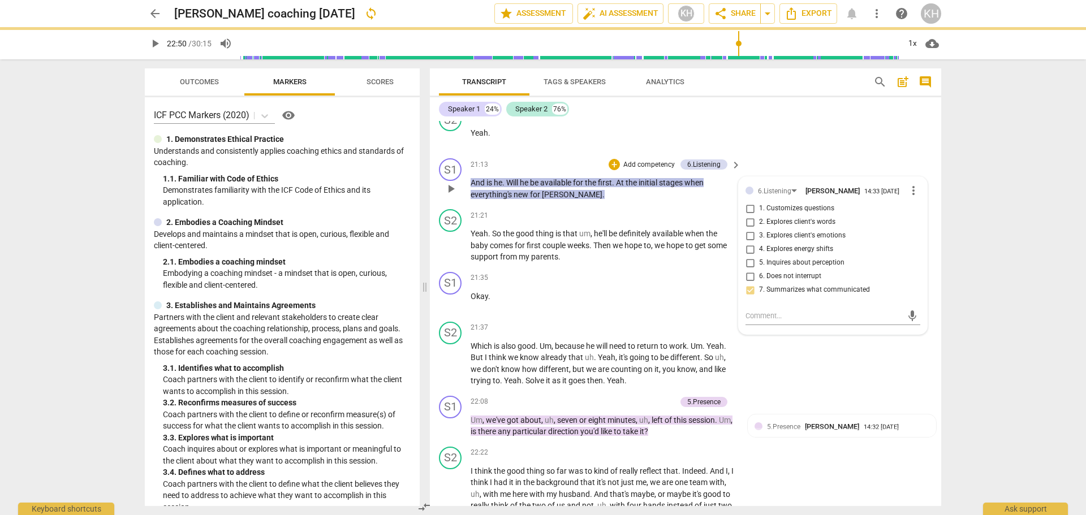
click at [766, 277] on span "6. Does not interrupt" at bounding box center [790, 277] width 62 height 10
click at [759, 277] on input "6. Does not interrupt" at bounding box center [750, 277] width 18 height 14
checkbox input "true"
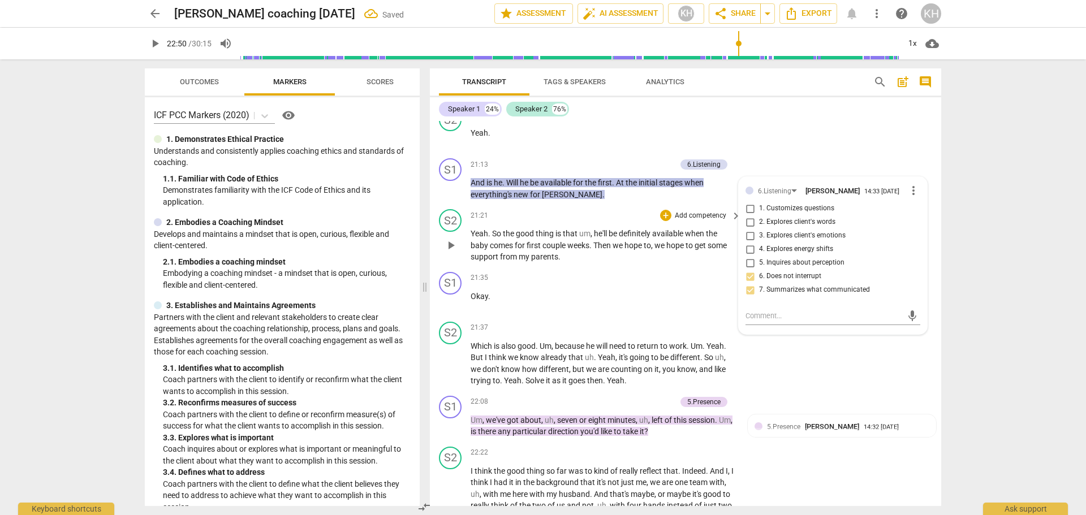
click at [699, 265] on div "S2 play_arrow pause 21:21 + Add competency keyboard_arrow_right Yeah . So the g…" at bounding box center [685, 236] width 511 height 63
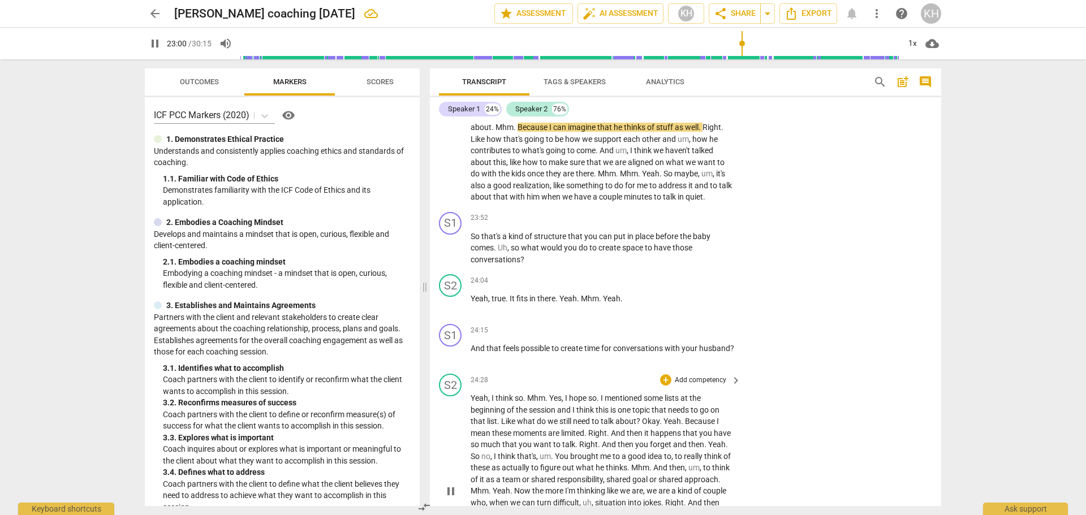
scroll to position [4145, 0]
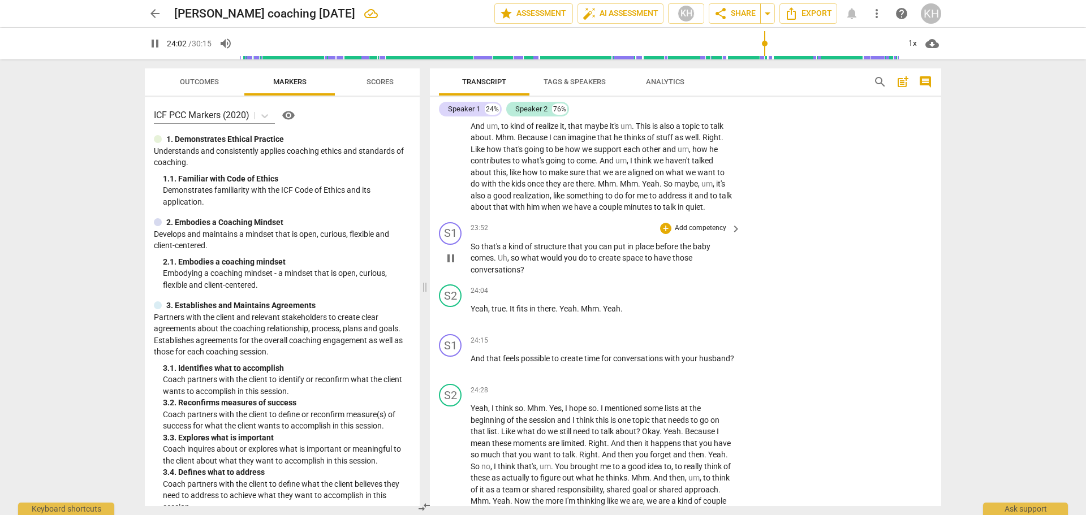
click at [454, 260] on span "pause" at bounding box center [451, 259] width 14 height 14
type input "1443"
click at [684, 227] on p "Add competency" at bounding box center [701, 228] width 54 height 10
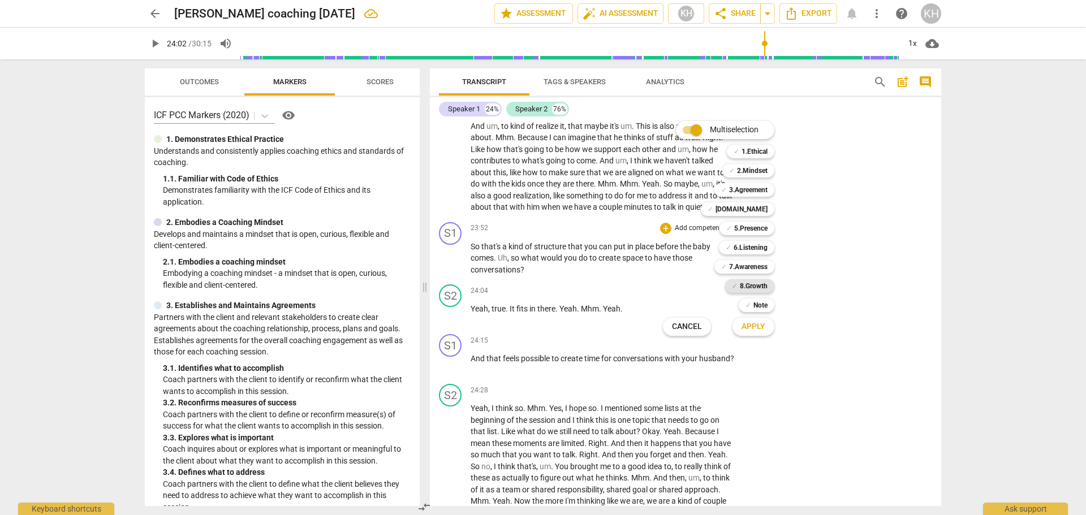
click at [747, 284] on b "8.Growth" at bounding box center [754, 286] width 28 height 14
click at [755, 322] on span "Apply" at bounding box center [754, 326] width 24 height 11
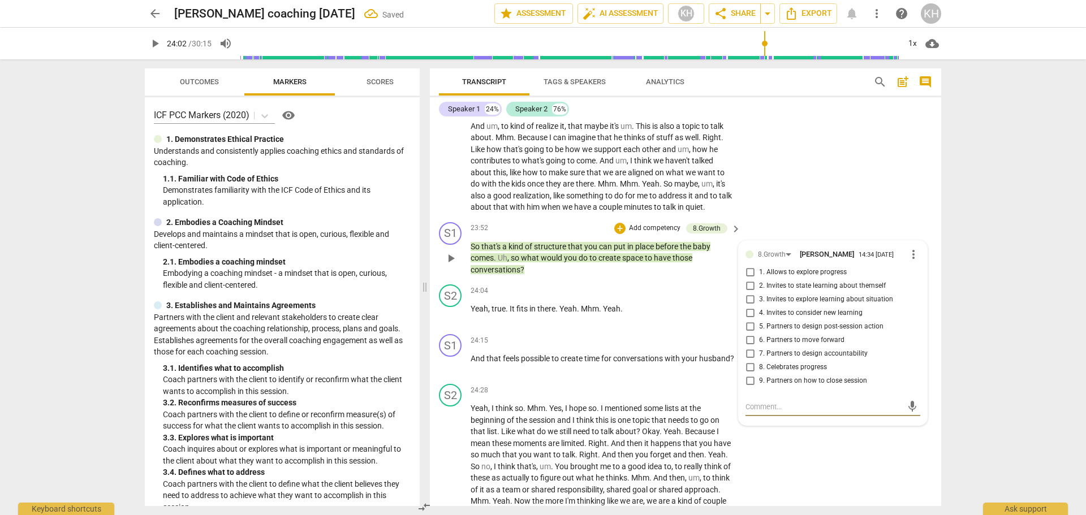
click at [824, 322] on span "5. Partners to design post-session action" at bounding box center [821, 327] width 124 height 10
click at [759, 322] on input "5. Partners to design post-session action" at bounding box center [750, 327] width 18 height 14
checkbox input "true"
click at [715, 312] on p "Yeah , true . It fits in there . Yeah . Mhm . Yeah ." at bounding box center [603, 309] width 265 height 12
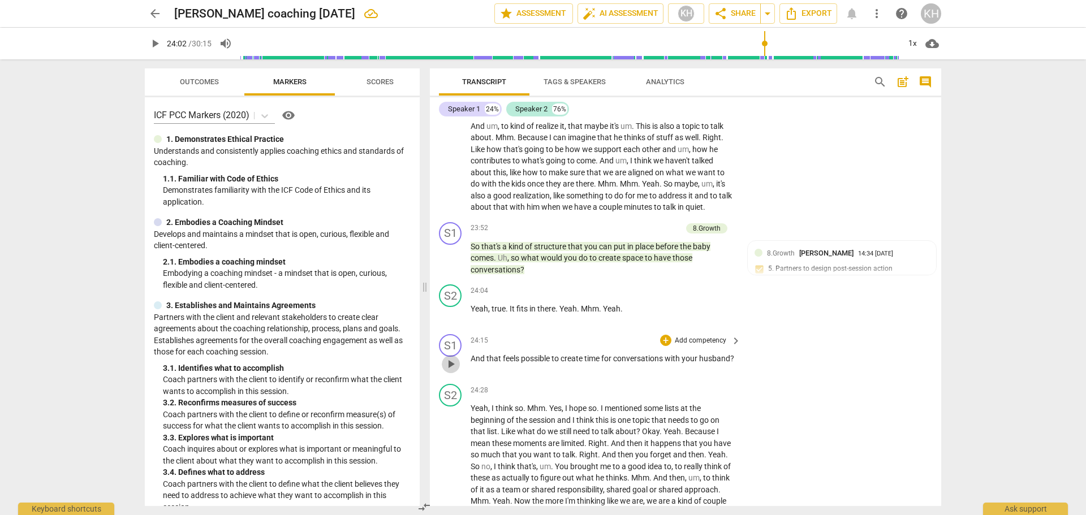
click at [448, 369] on span "play_arrow" at bounding box center [451, 364] width 14 height 14
click at [699, 341] on p "Add competency" at bounding box center [701, 341] width 54 height 10
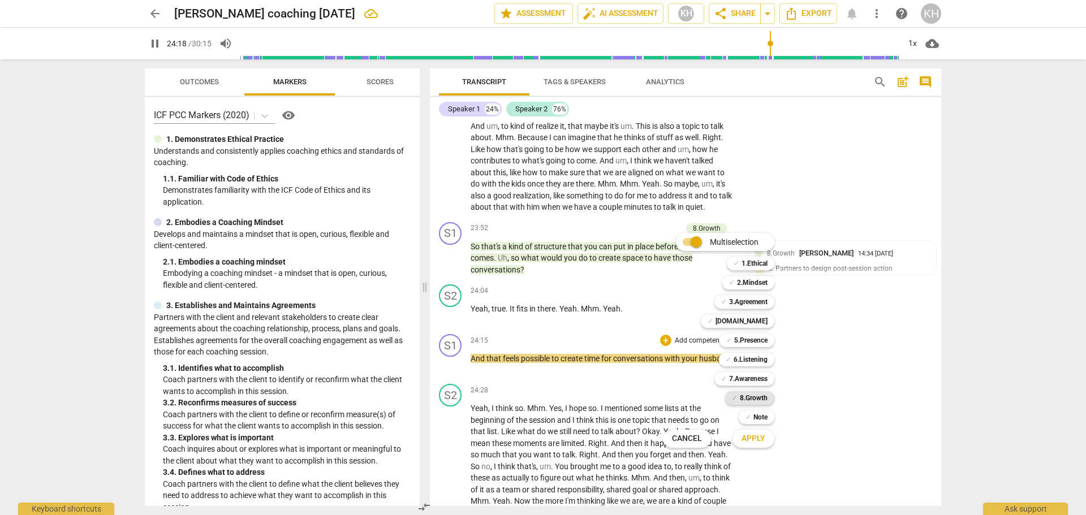
click at [756, 397] on b "8.Growth" at bounding box center [754, 398] width 28 height 14
click at [754, 438] on span "Apply" at bounding box center [754, 438] width 24 height 11
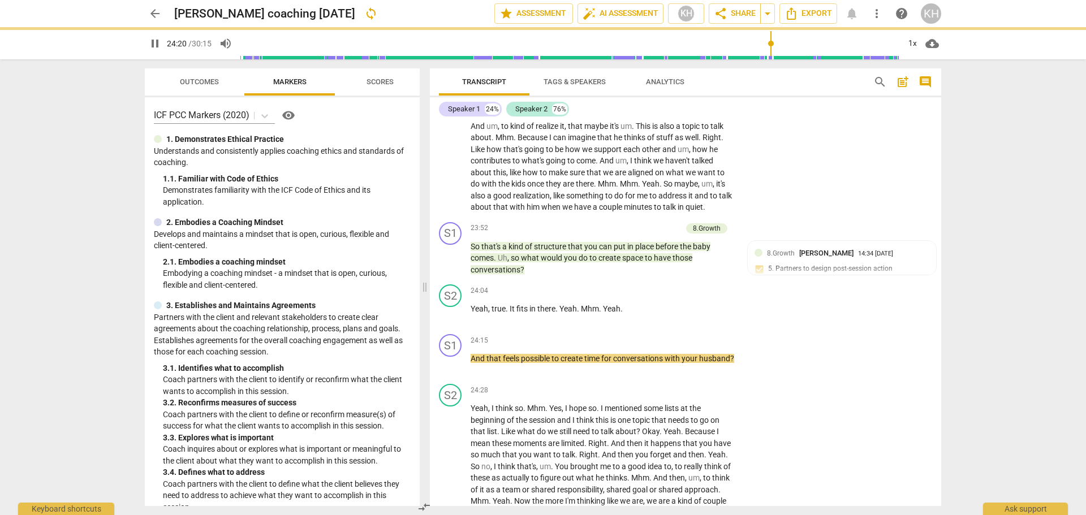
type input "1460"
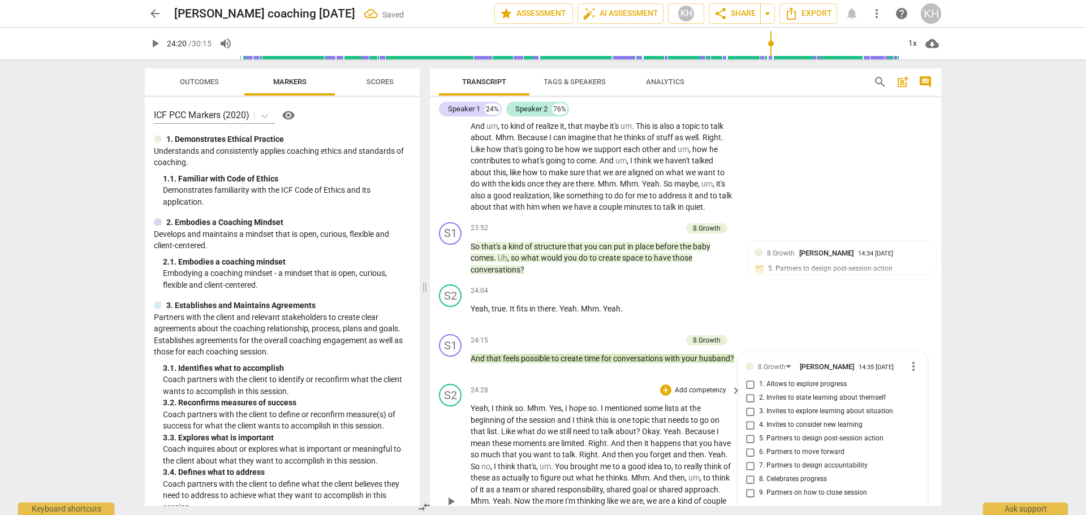
scroll to position [4350, 0]
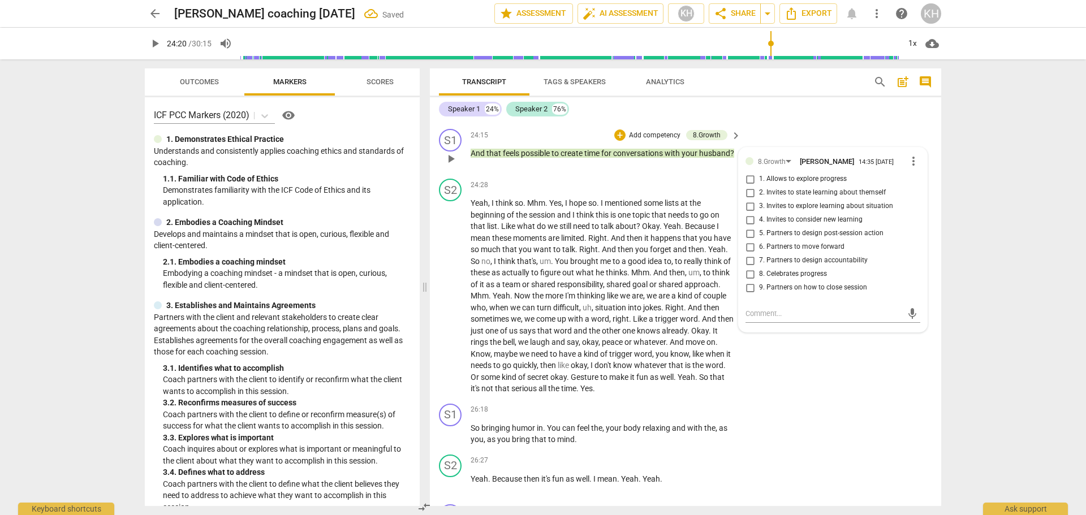
click at [787, 244] on span "6. Partners to move forward" at bounding box center [801, 247] width 85 height 10
click at [759, 244] on input "6. Partners to move forward" at bounding box center [750, 247] width 18 height 14
checkbox input "true"
click at [702, 399] on div "S2 play_arrow pause 24:28 + Add competency keyboard_arrow_right Yeah , I think …" at bounding box center [685, 286] width 511 height 225
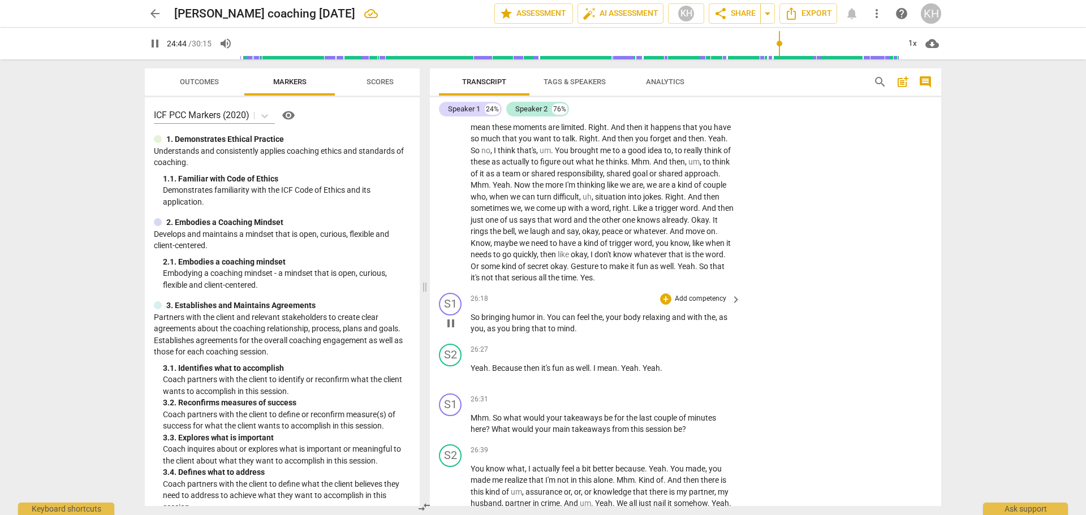
scroll to position [4463, 0]
click at [690, 296] on p "Add competency" at bounding box center [701, 297] width 54 height 10
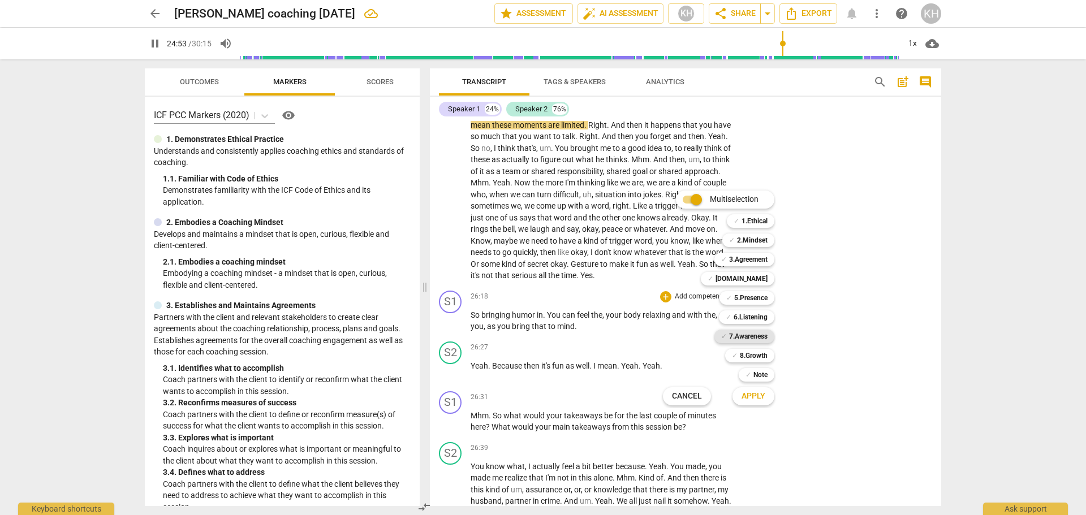
click at [752, 338] on b "7.Awareness" at bounding box center [748, 337] width 38 height 14
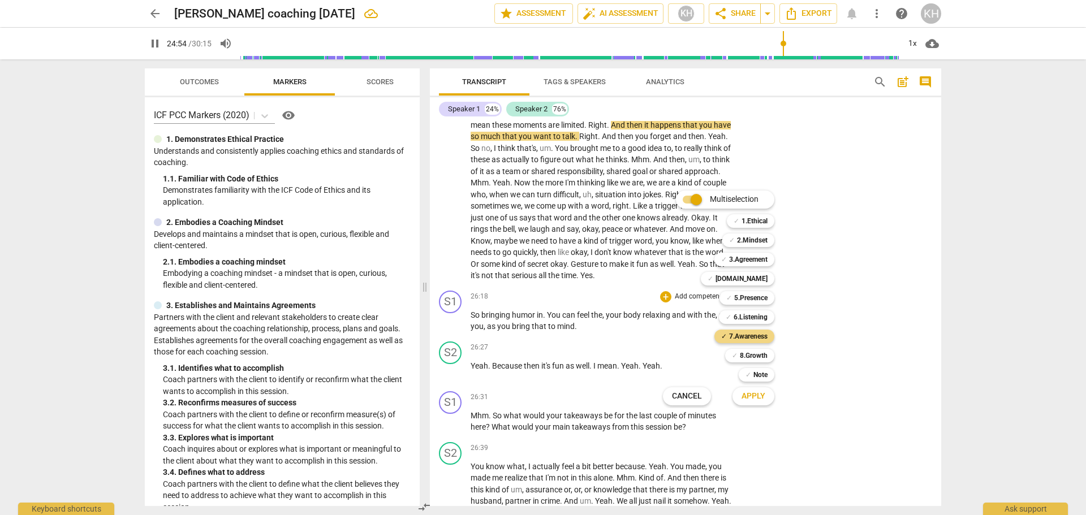
click at [752, 403] on button "Apply" at bounding box center [753, 396] width 42 height 20
type input "1495"
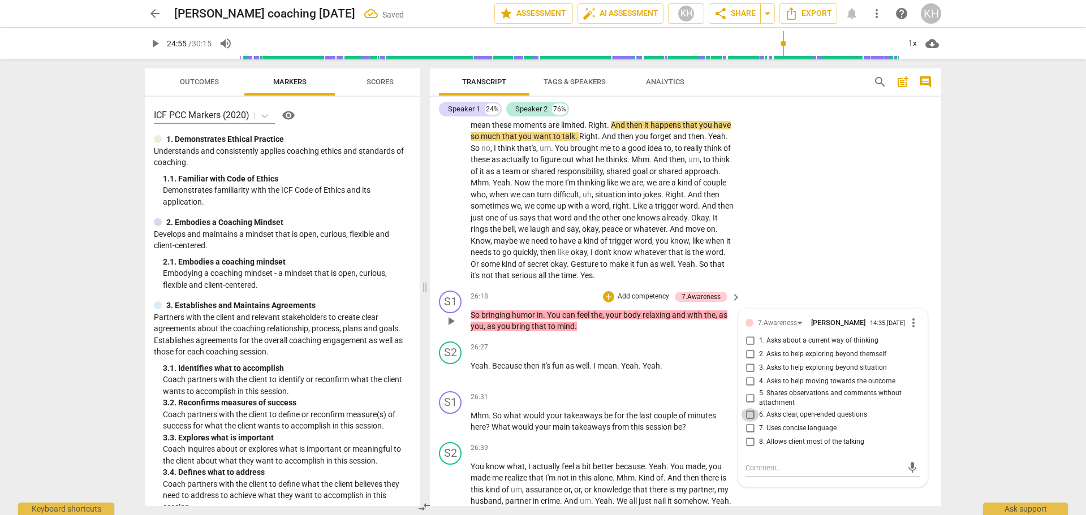
click at [757, 420] on input "6. Asks clear, open-ended questions" at bounding box center [750, 415] width 18 height 14
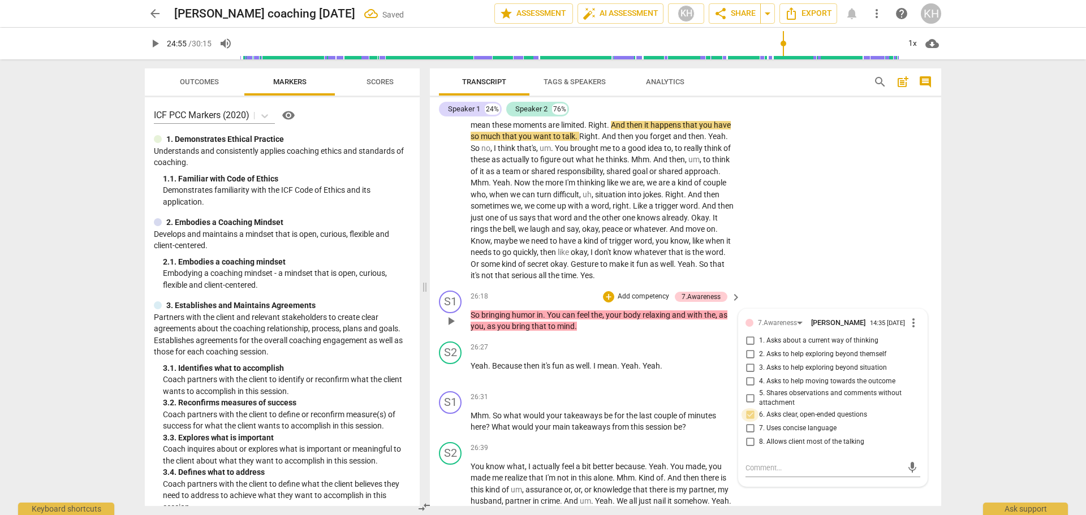
checkbox input "true"
click at [705, 330] on p "So bringing humor in . You can feel the , your body relaxing and with the , as …" at bounding box center [603, 320] width 265 height 23
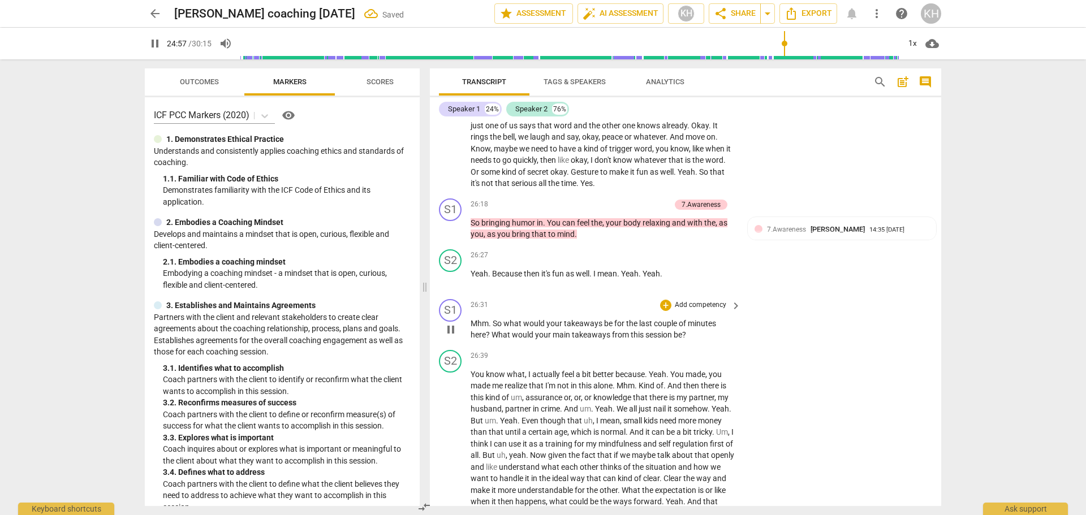
scroll to position [4577, 0]
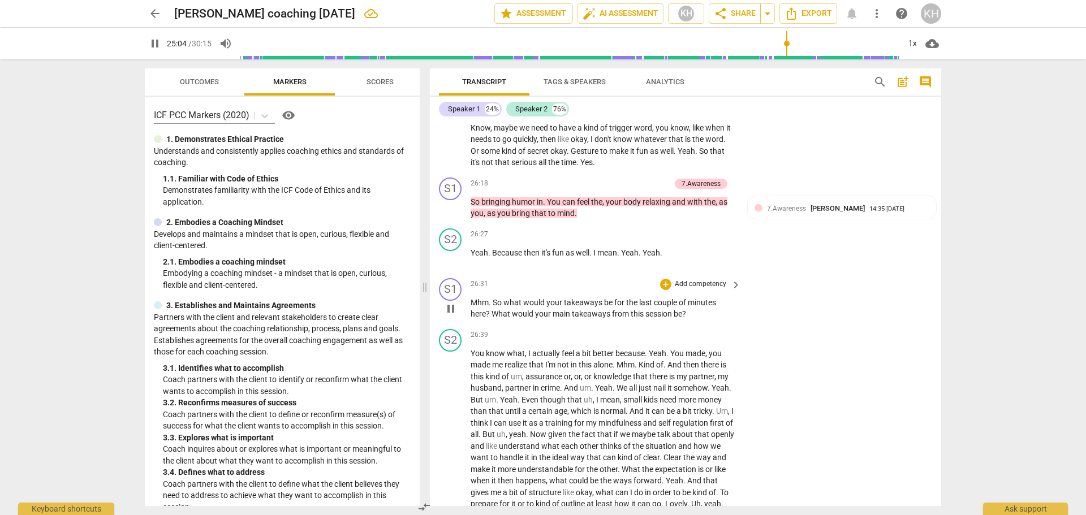
click at [695, 283] on p "Add competency" at bounding box center [701, 284] width 54 height 10
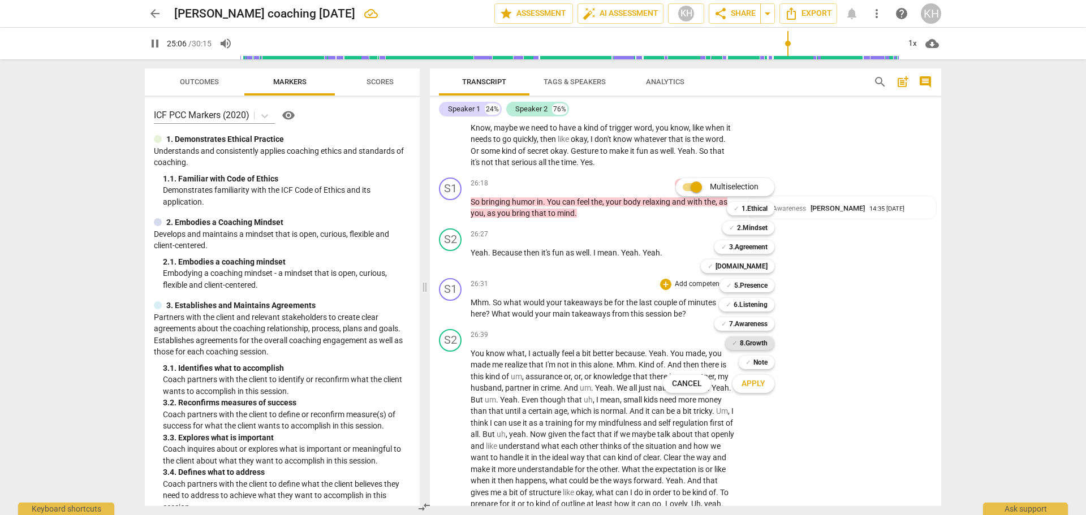
click at [750, 342] on b "8.Growth" at bounding box center [754, 344] width 28 height 14
click at [757, 391] on button "Apply" at bounding box center [753, 384] width 42 height 20
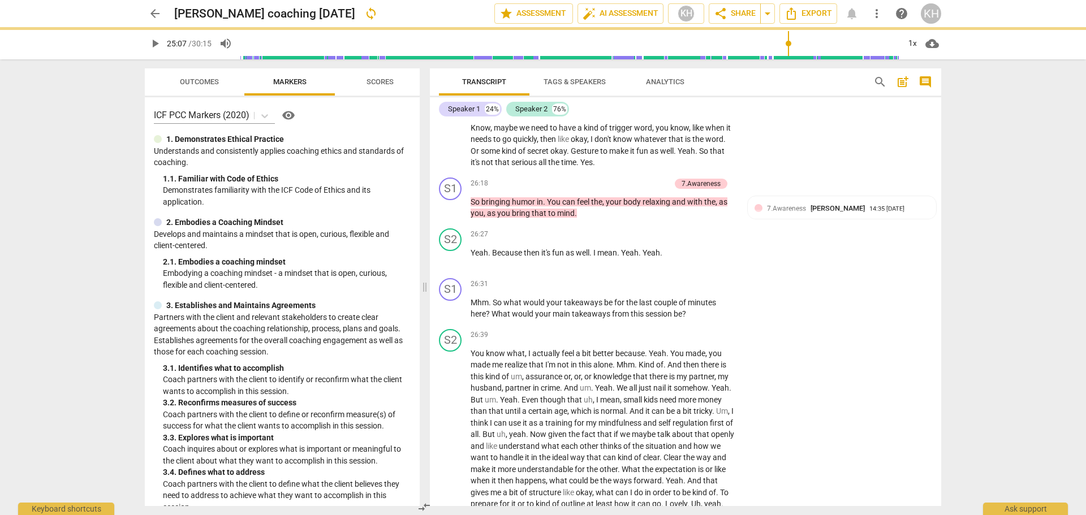
type input "1508"
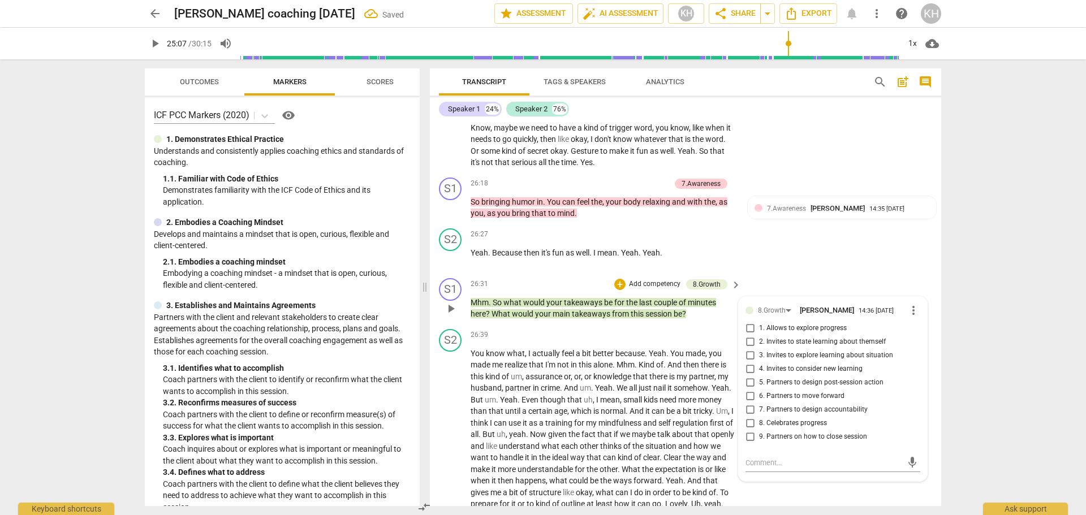
click at [839, 354] on span "3. Invites to explore learning about situation" at bounding box center [826, 356] width 134 height 10
click at [759, 354] on input "3. Invites to explore learning about situation" at bounding box center [750, 356] width 18 height 14
checkbox input "true"
click at [836, 338] on span "2. Invites to state learning about themself" at bounding box center [822, 342] width 127 height 10
click at [759, 338] on input "2. Invites to state learning about themself" at bounding box center [750, 342] width 18 height 14
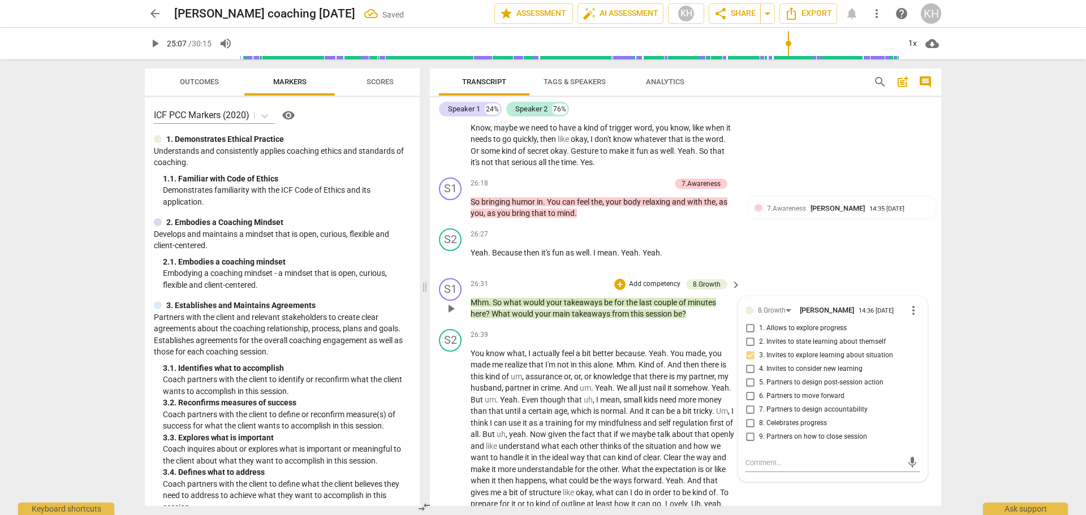
checkbox input "true"
click at [706, 325] on div "S1 play_arrow pause 26:31 + Add competency 8.Growth keyboard_arrow_right Mhm . …" at bounding box center [685, 299] width 511 height 51
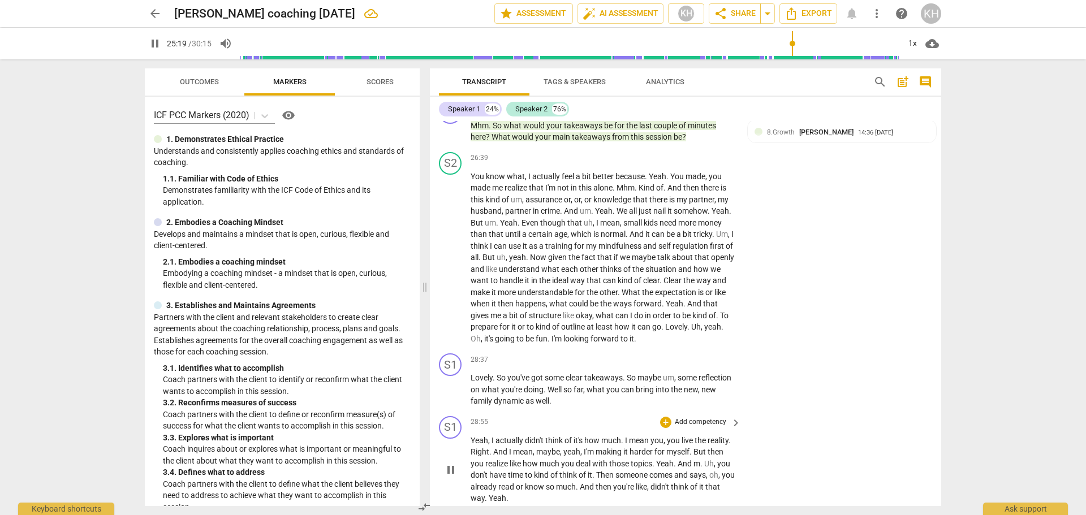
scroll to position [4746, 0]
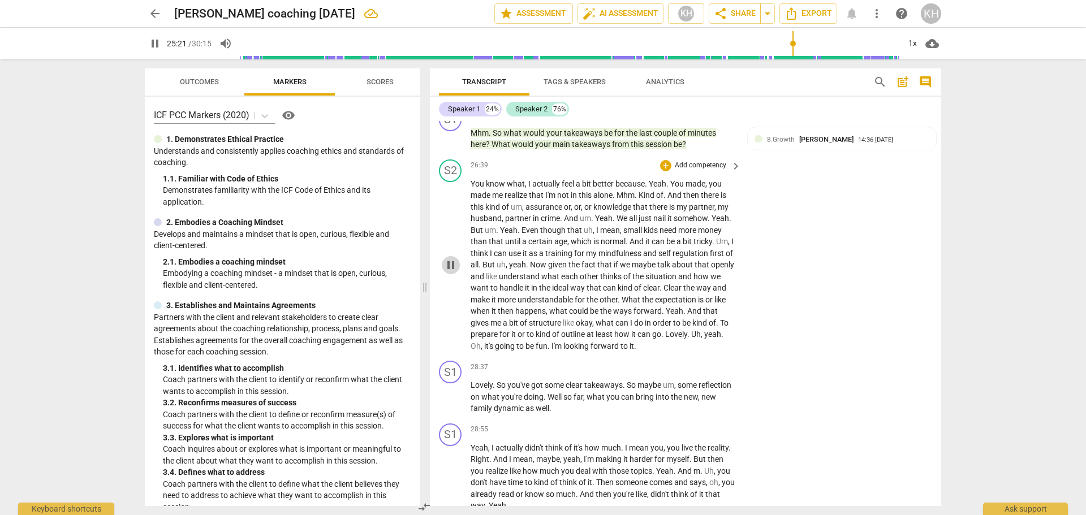
click at [451, 265] on span "pause" at bounding box center [451, 265] width 14 height 14
click at [451, 265] on span "play_arrow" at bounding box center [451, 265] width 14 height 14
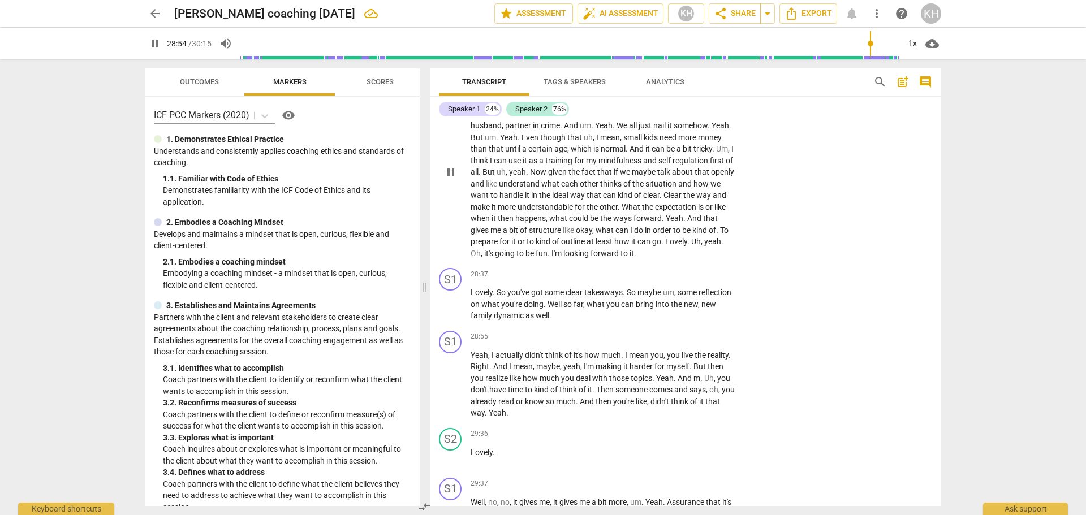
scroll to position [4859, 0]
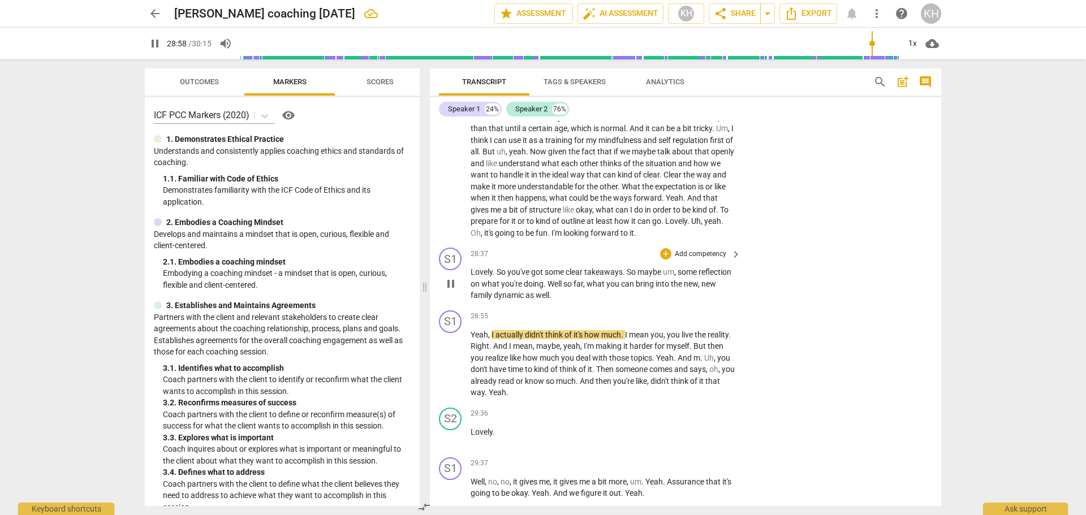
click at [456, 285] on span "pause" at bounding box center [451, 284] width 14 height 14
type input "1738"
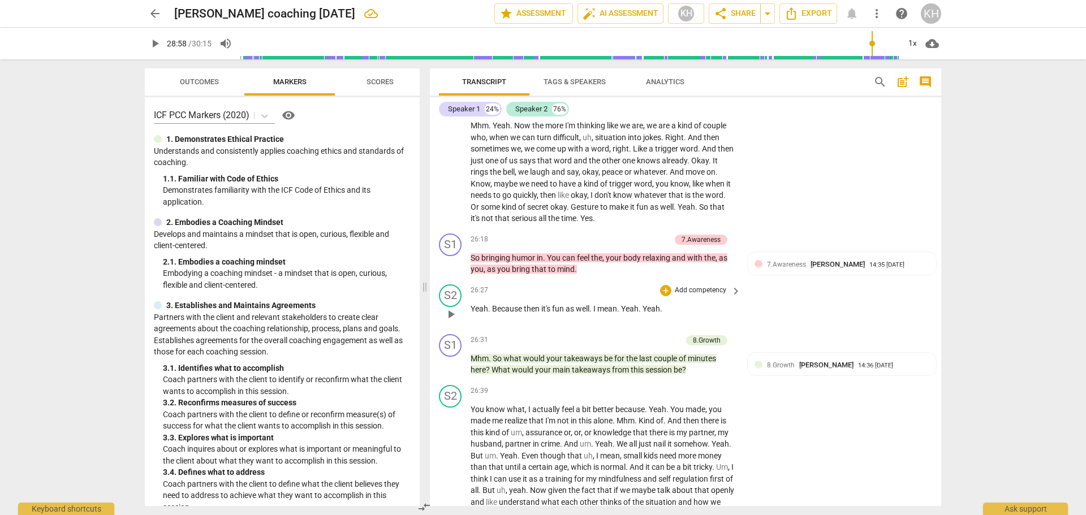
scroll to position [4520, 0]
click at [820, 272] on div "7.Awareness Karen Hayes 14:35 09-24-2025 6. Asks clear, open-ended questions" at bounding box center [842, 277] width 175 height 35
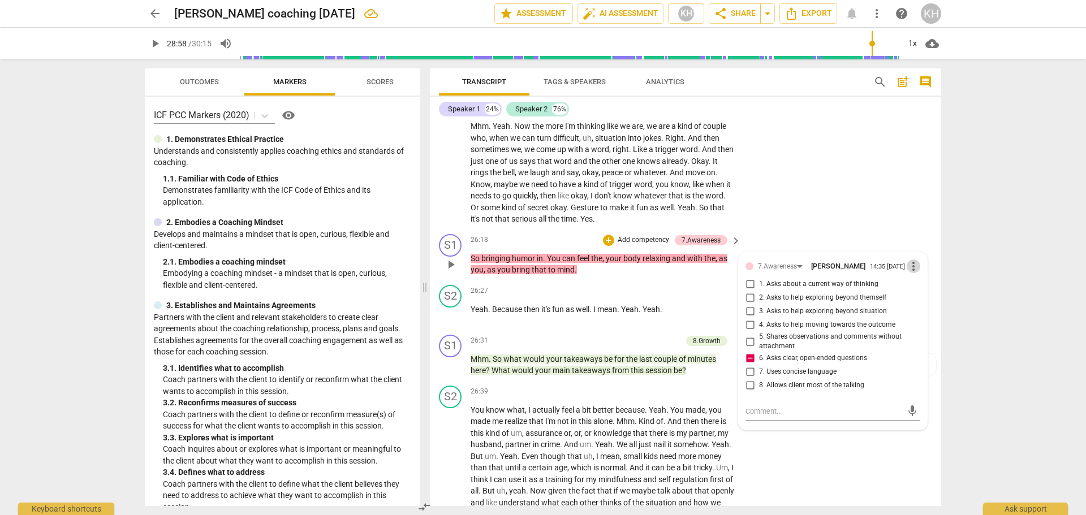
click at [911, 273] on span "more_vert" at bounding box center [914, 267] width 14 height 14
click at [907, 288] on li "Delete" at bounding box center [922, 290] width 39 height 21
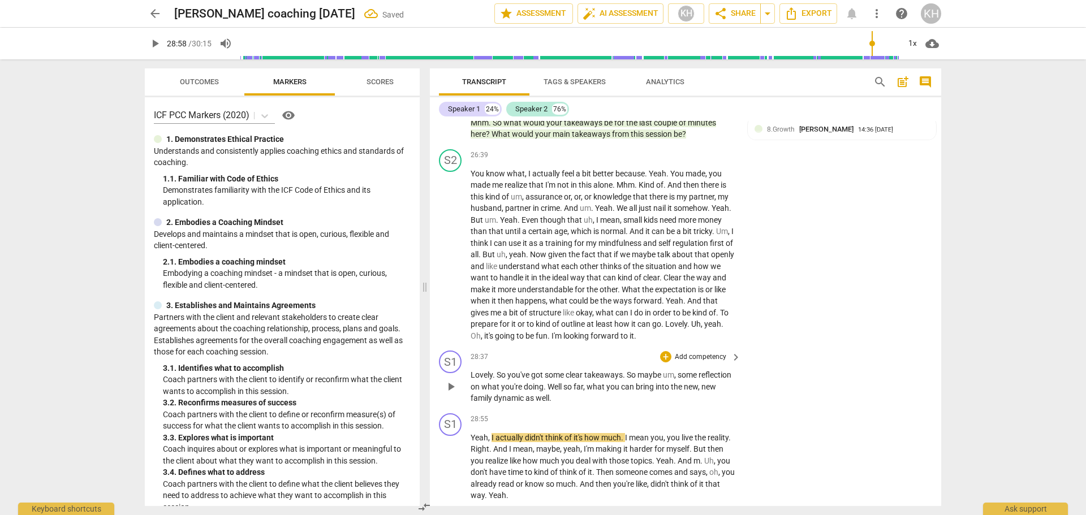
scroll to position [4803, 0]
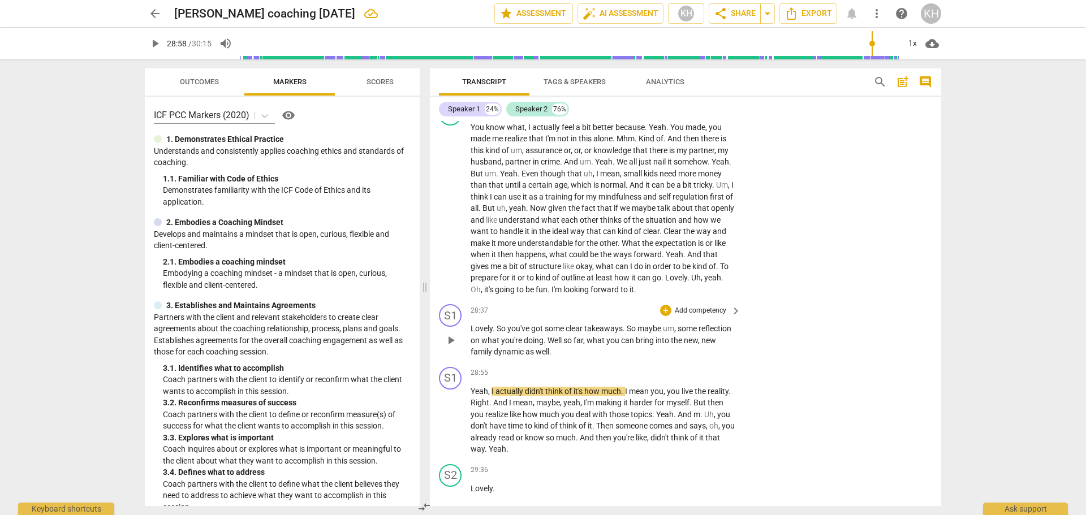
click at [721, 311] on p "Add competency" at bounding box center [701, 311] width 54 height 10
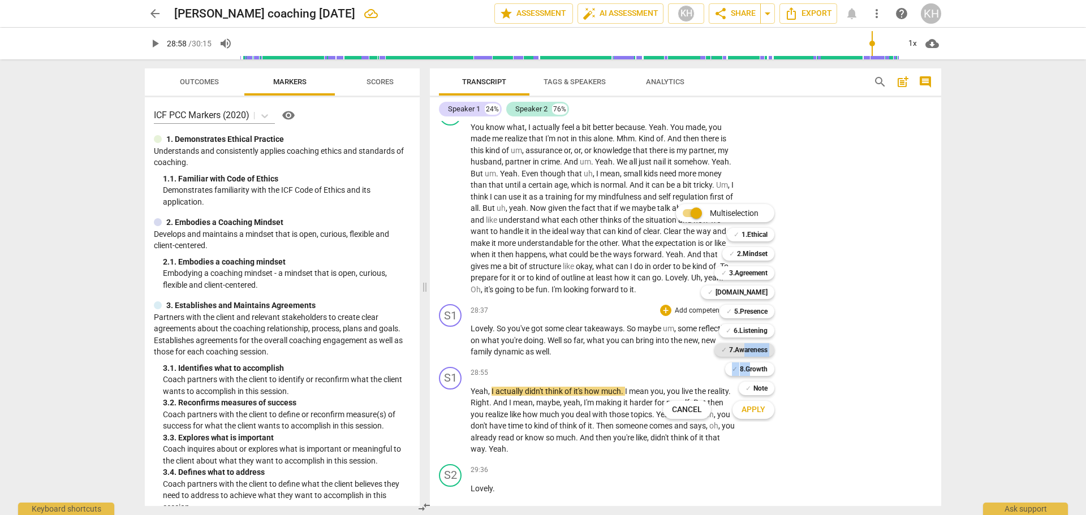
drag, startPoint x: 749, startPoint y: 373, endPoint x: 742, endPoint y: 348, distance: 26.0
click at [742, 348] on div "Multiselection m ✓ 1.Ethical 1 ✓ 2.Mindset 2 ✓ 3.Agreement 3 ✓ [DOMAIN_NAME] 4 …" at bounding box center [726, 311] width 137 height 221
click at [742, 349] on b "7.Awareness" at bounding box center [748, 350] width 38 height 14
click at [743, 350] on b "7.Awareness" at bounding box center [748, 350] width 38 height 14
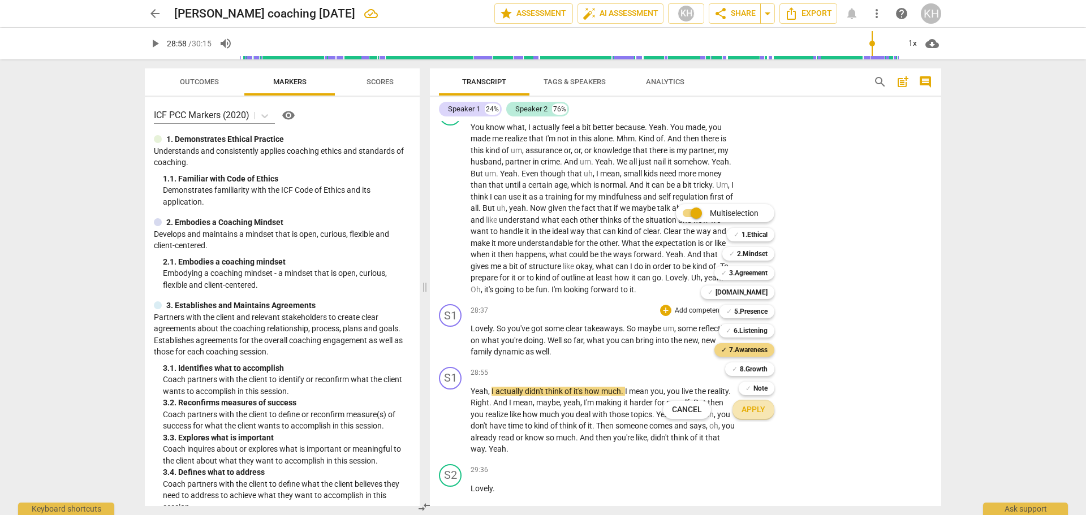
click at [762, 415] on span "Apply" at bounding box center [754, 409] width 24 height 11
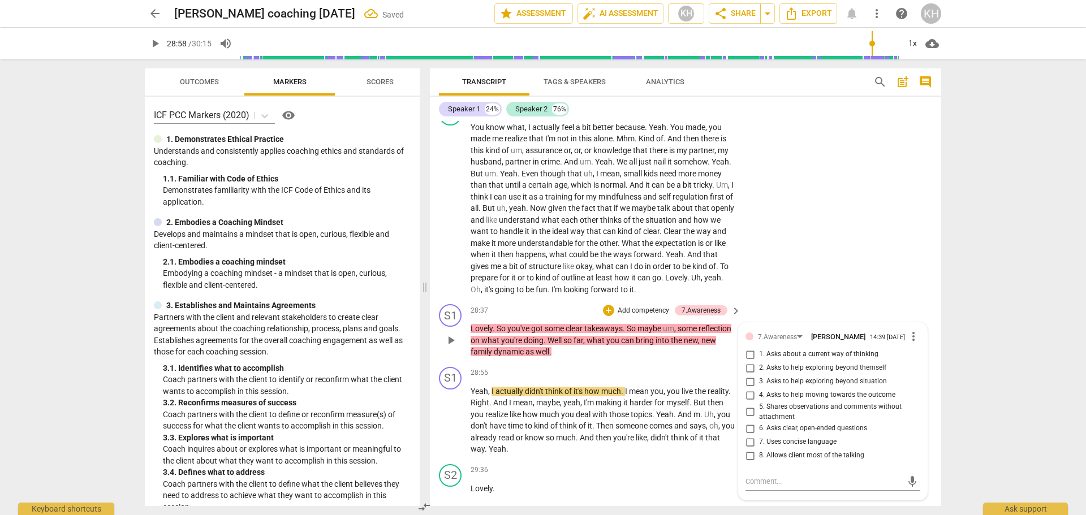
click at [775, 432] on span "6. Asks clear, open-ended questions" at bounding box center [813, 429] width 108 height 10
click at [759, 432] on input "6. Asks clear, open-ended questions" at bounding box center [750, 429] width 18 height 14
click at [775, 432] on span "6. Asks clear, open-ended questions" at bounding box center [813, 429] width 108 height 10
click at [759, 432] on input "6. Asks clear, open-ended questions" at bounding box center [750, 429] width 18 height 14
checkbox input "true"
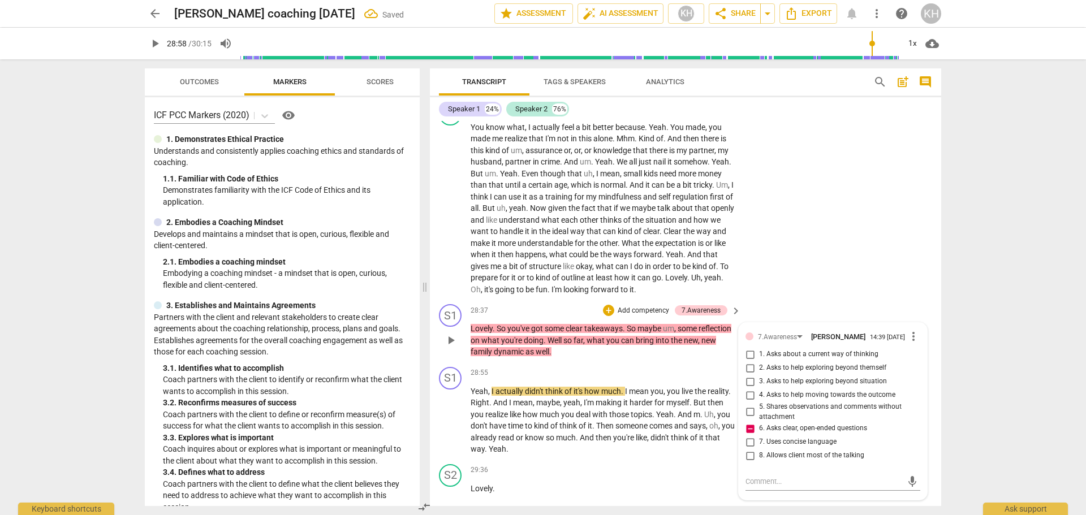
click at [719, 354] on p "Lovely . So you've got some clear takeaways . So maybe um , some reflection on …" at bounding box center [603, 340] width 265 height 35
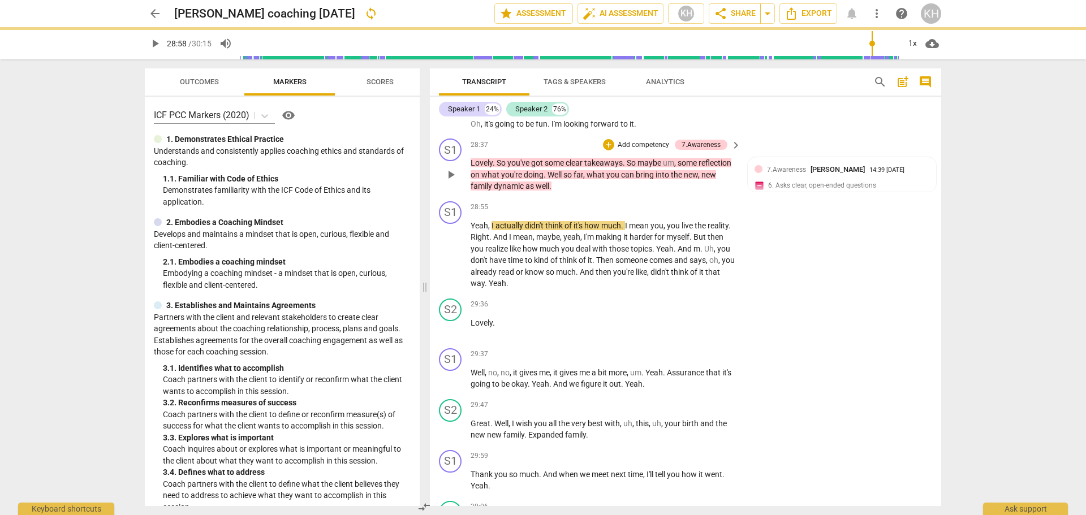
scroll to position [4972, 0]
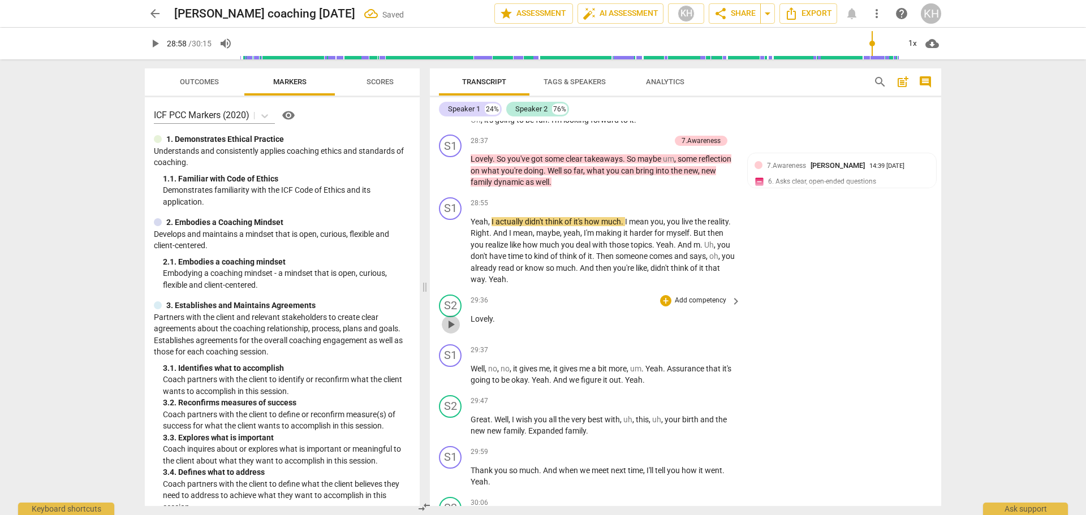
click at [446, 325] on span "play_arrow" at bounding box center [451, 325] width 14 height 14
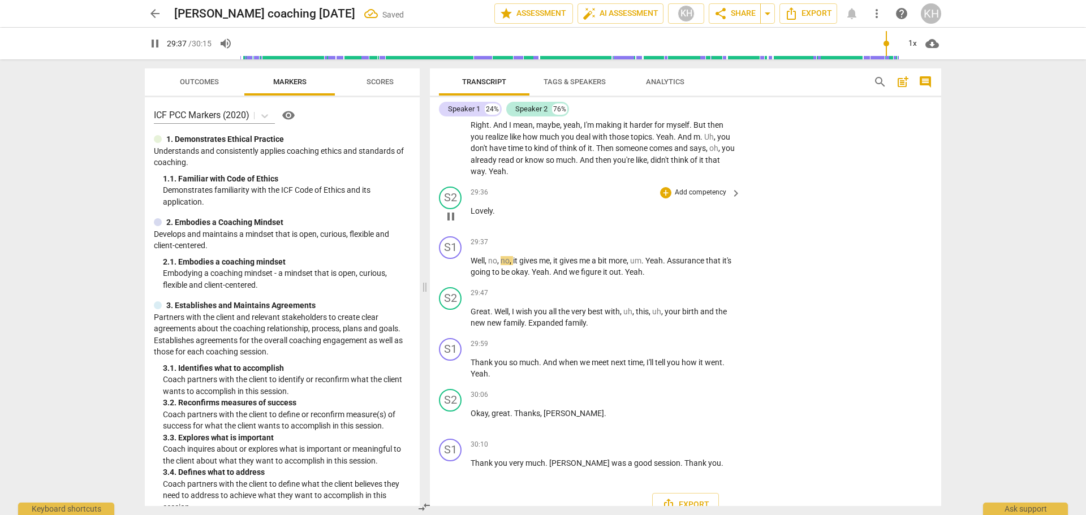
scroll to position [5086, 0]
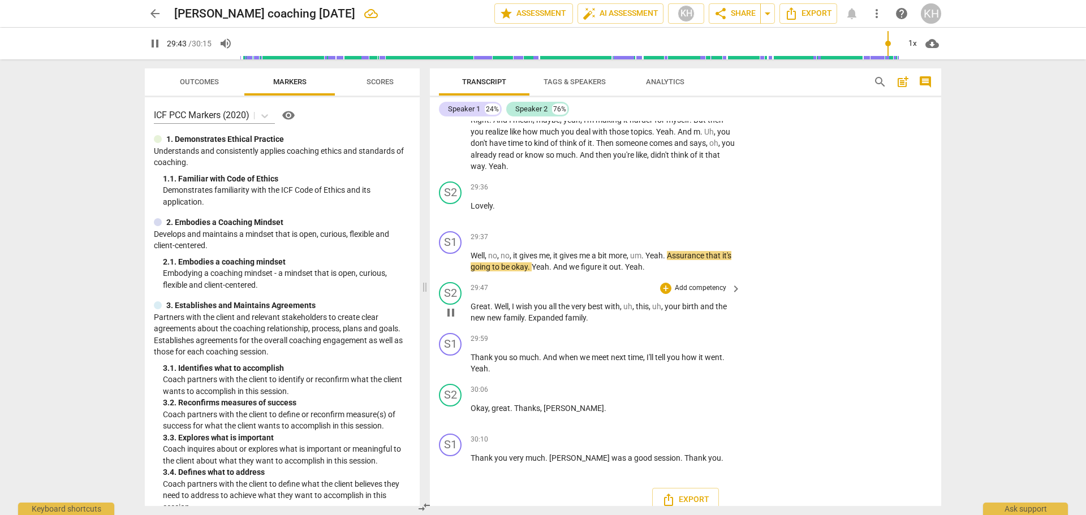
click at [703, 288] on p "Add competency" at bounding box center [701, 288] width 54 height 10
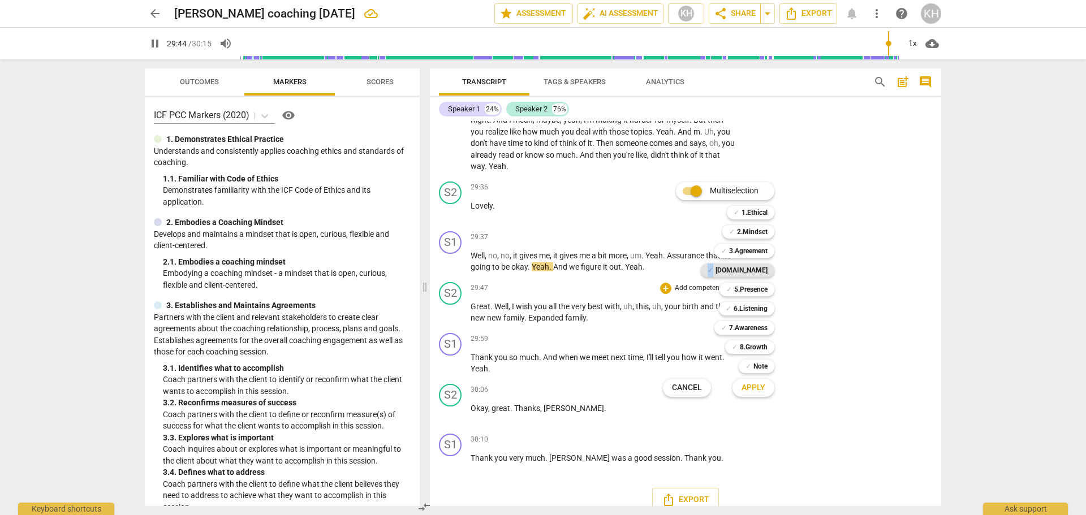
click at [713, 272] on span "✓" at bounding box center [711, 271] width 6 height 14
click at [753, 391] on span "Apply" at bounding box center [754, 387] width 24 height 11
type input "1786"
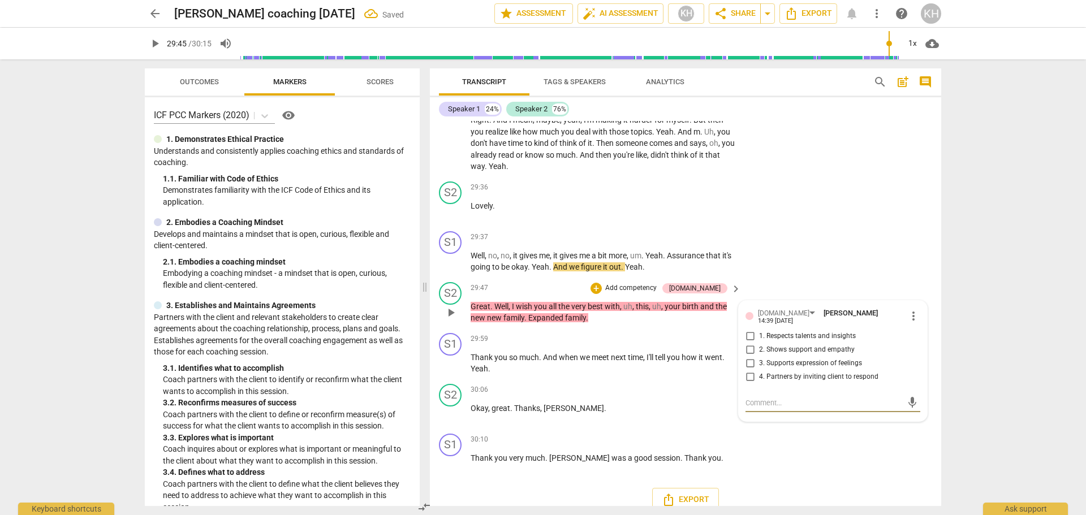
click at [815, 347] on span "2. Shows support and empathy" at bounding box center [807, 350] width 96 height 10
click at [759, 347] on input "2. Shows support and empathy" at bounding box center [750, 350] width 18 height 14
checkbox input "true"
click at [682, 327] on div "S2 play_arrow pause 29:47 + Add competency 4.Trust keyboard_arrow_right Great .…" at bounding box center [685, 303] width 511 height 51
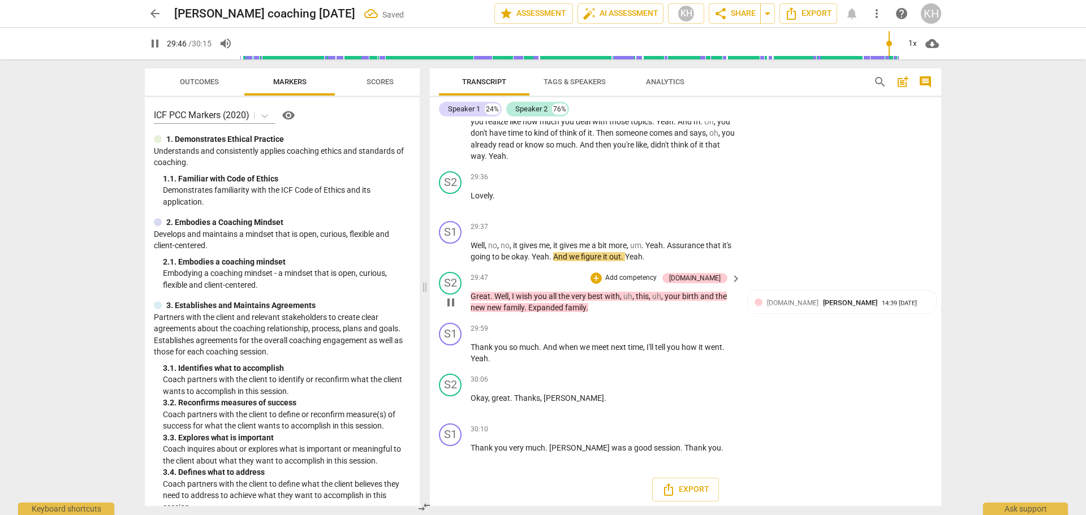
scroll to position [5101, 0]
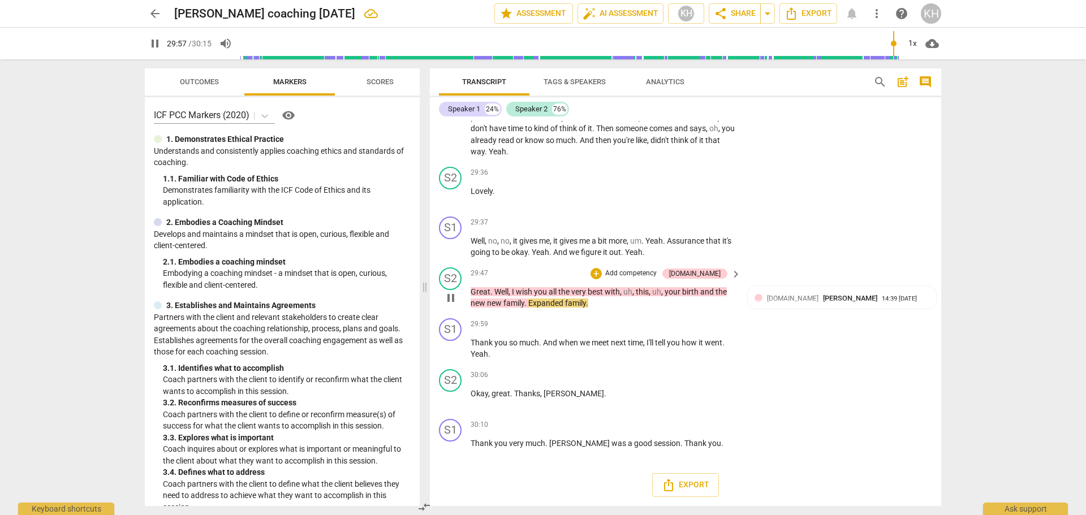
click at [658, 270] on p "Add competency" at bounding box center [631, 274] width 54 height 10
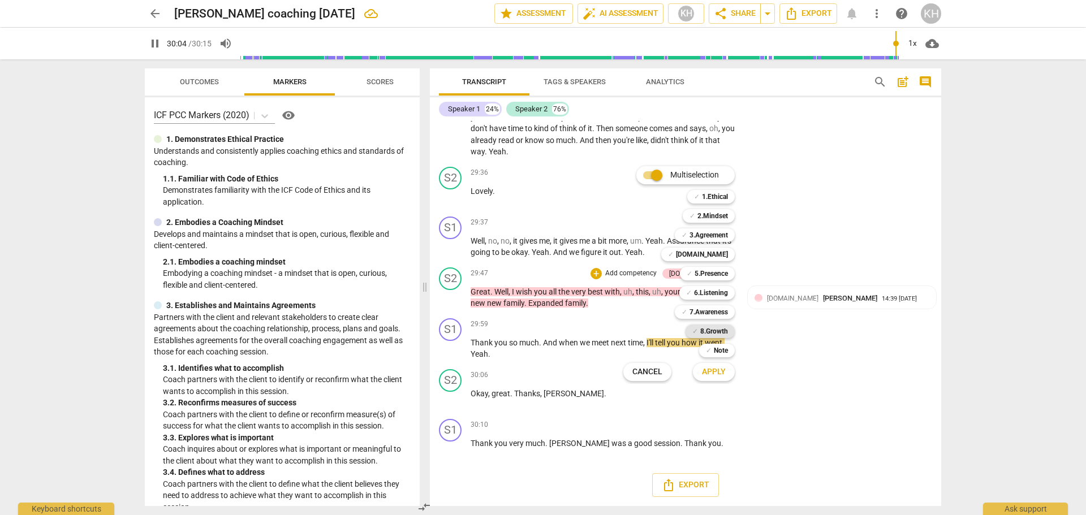
click at [709, 331] on b "8.Growth" at bounding box center [714, 332] width 28 height 14
click at [713, 370] on span "Apply" at bounding box center [714, 372] width 24 height 11
type input "1806"
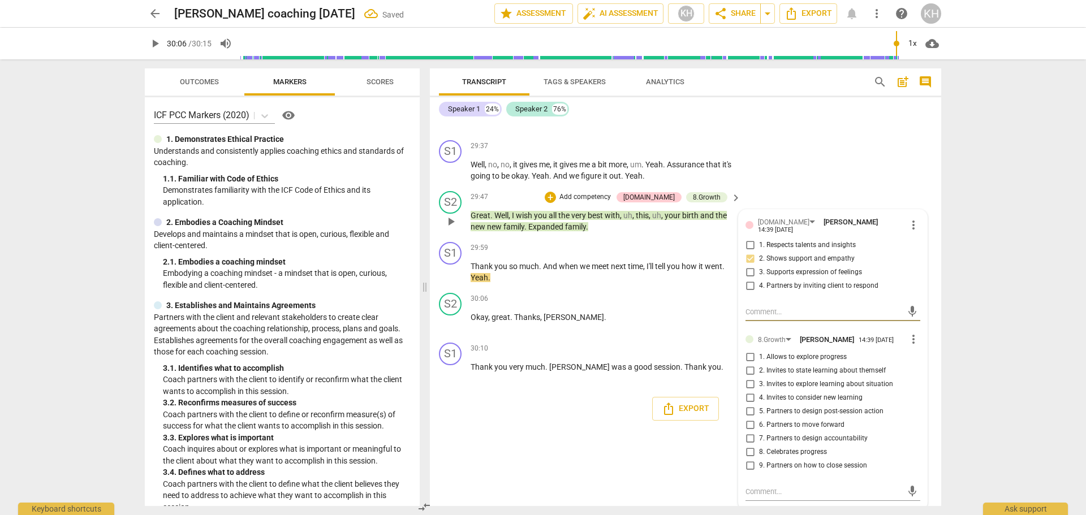
scroll to position [5178, 0]
click at [792, 459] on span "9. Partners on how to close session" at bounding box center [813, 464] width 108 height 10
click at [759, 459] on input "9. Partners on how to close session" at bounding box center [750, 465] width 18 height 14
checkbox input "true"
click at [700, 453] on div "S1 play_arrow pause 00:00 + Add competency keyboard_arrow_right Okay . S2 play_…" at bounding box center [685, 313] width 511 height 385
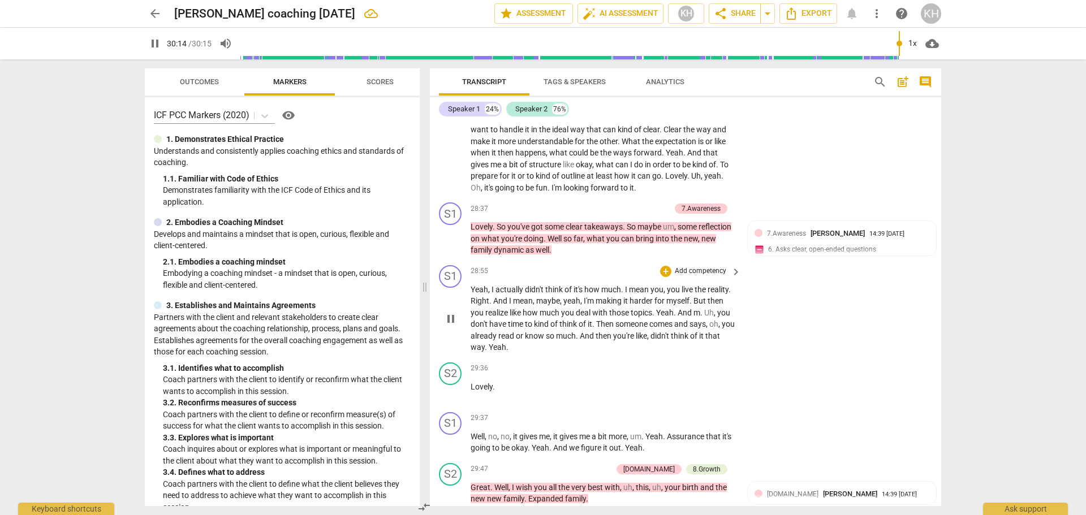
scroll to position [4932, 0]
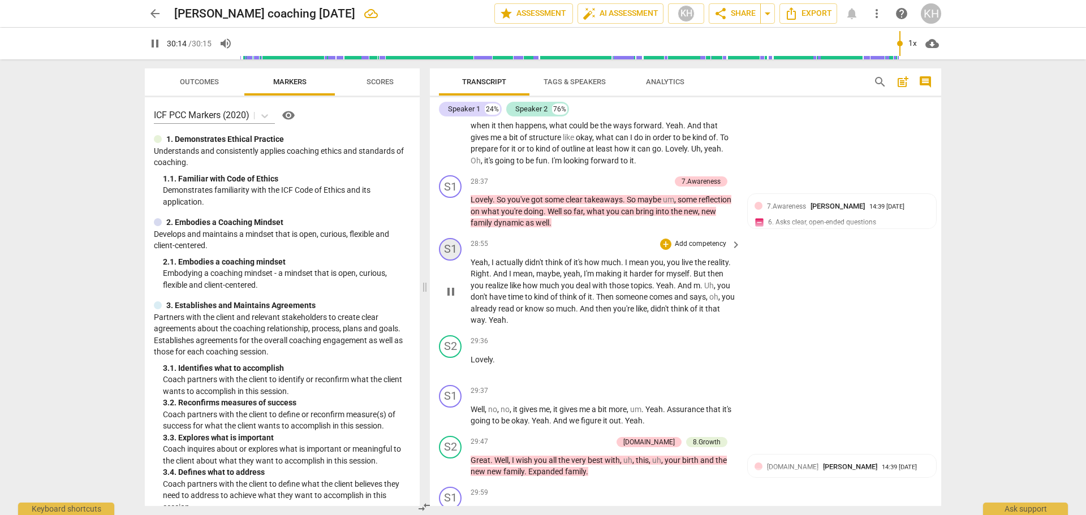
click at [449, 252] on div "S1" at bounding box center [450, 249] width 23 height 23
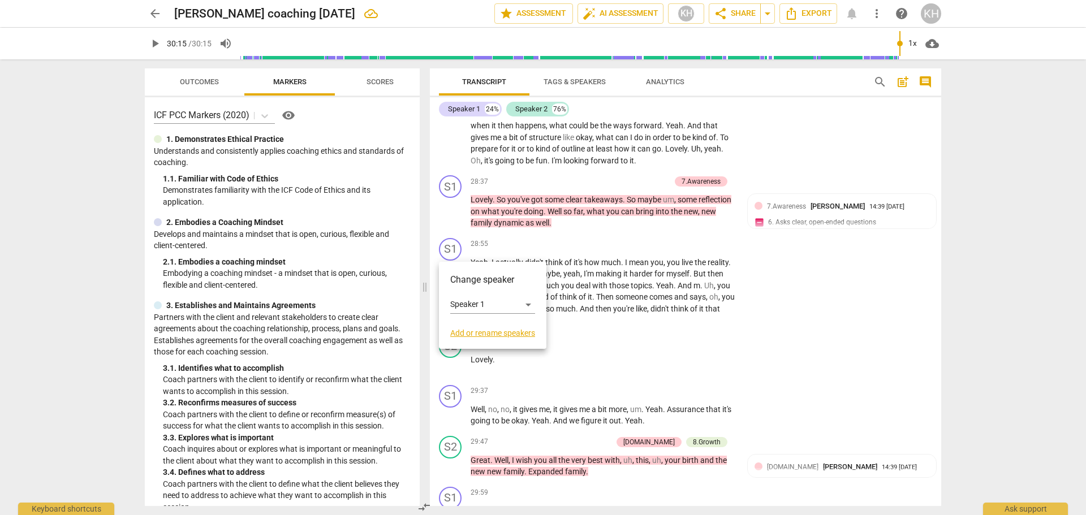
type input "1815"
click at [471, 304] on div "Speaker 1" at bounding box center [492, 305] width 85 height 18
click at [476, 322] on li "Speaker 2" at bounding box center [493, 326] width 86 height 21
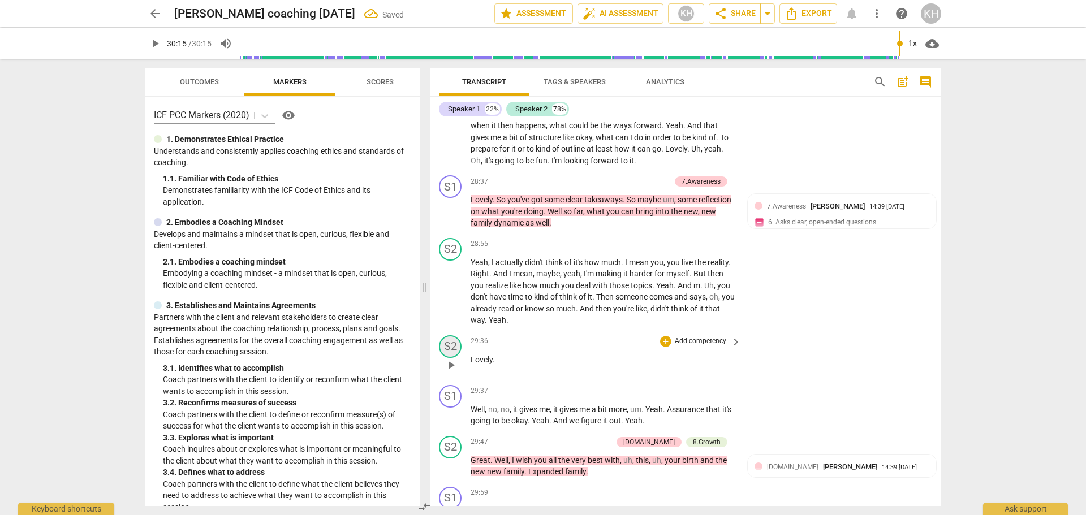
click at [458, 344] on div "S2" at bounding box center [450, 346] width 23 height 23
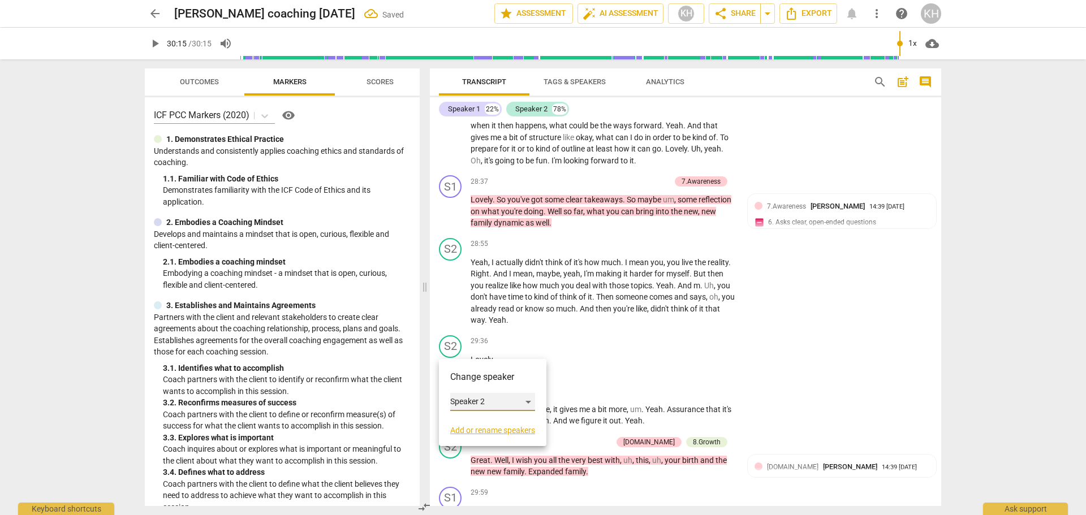
click at [466, 400] on div "Speaker 2" at bounding box center [492, 402] width 85 height 18
click at [473, 384] on li "Speaker 1" at bounding box center [493, 380] width 86 height 21
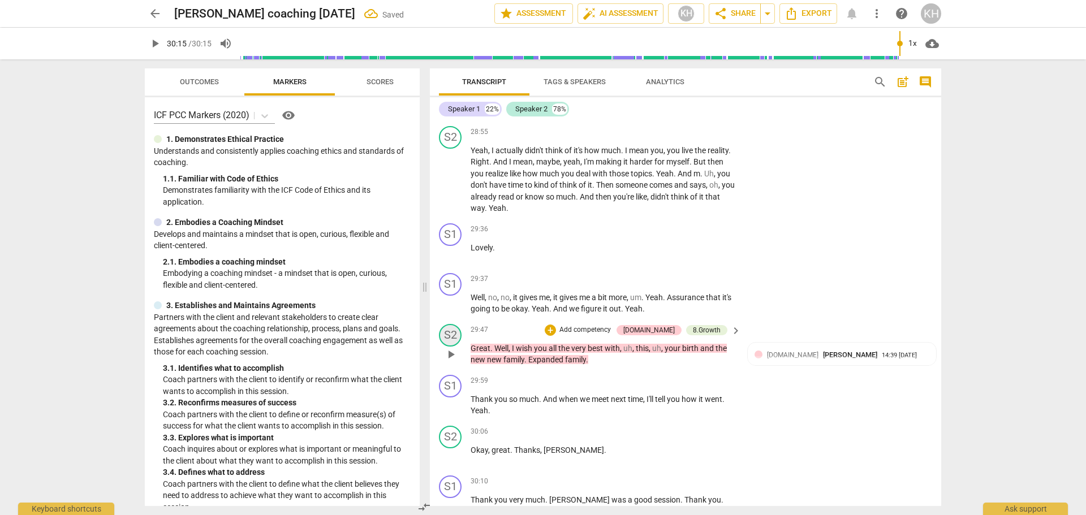
scroll to position [5045, 0]
click at [451, 288] on div "S1" at bounding box center [450, 283] width 23 height 23
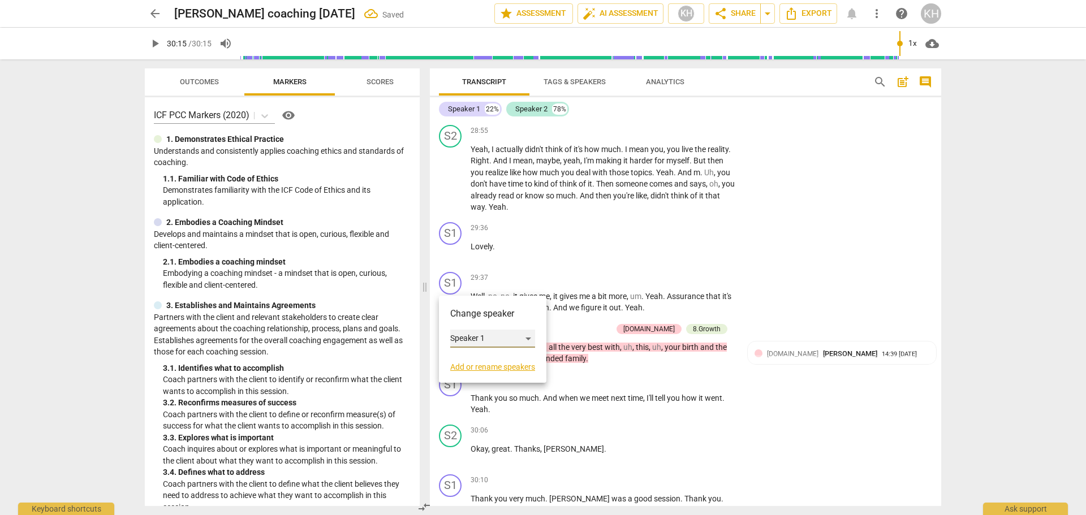
click at [469, 337] on div "Speaker 1" at bounding box center [492, 339] width 85 height 18
click at [473, 356] on li "Speaker 2" at bounding box center [493, 360] width 86 height 21
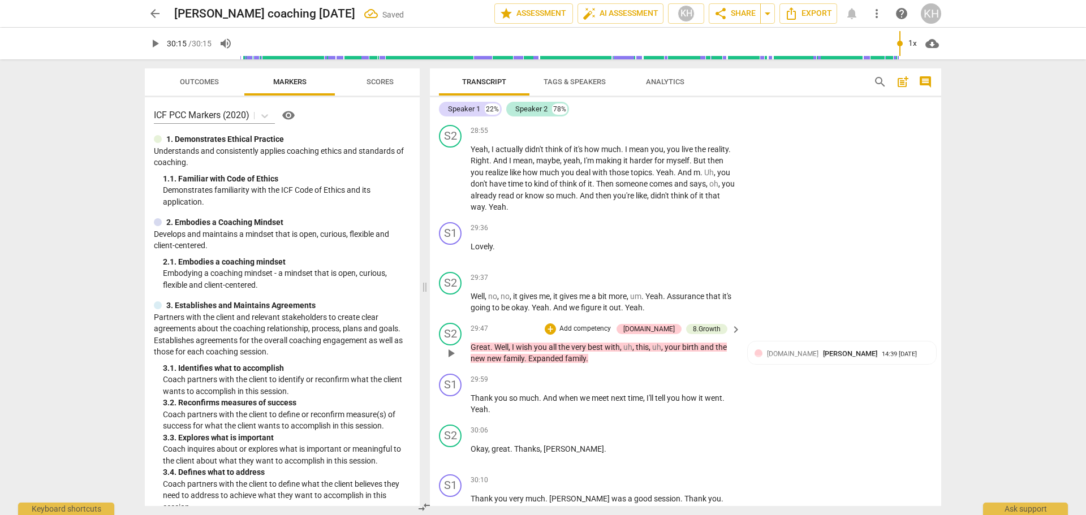
scroll to position [5101, 0]
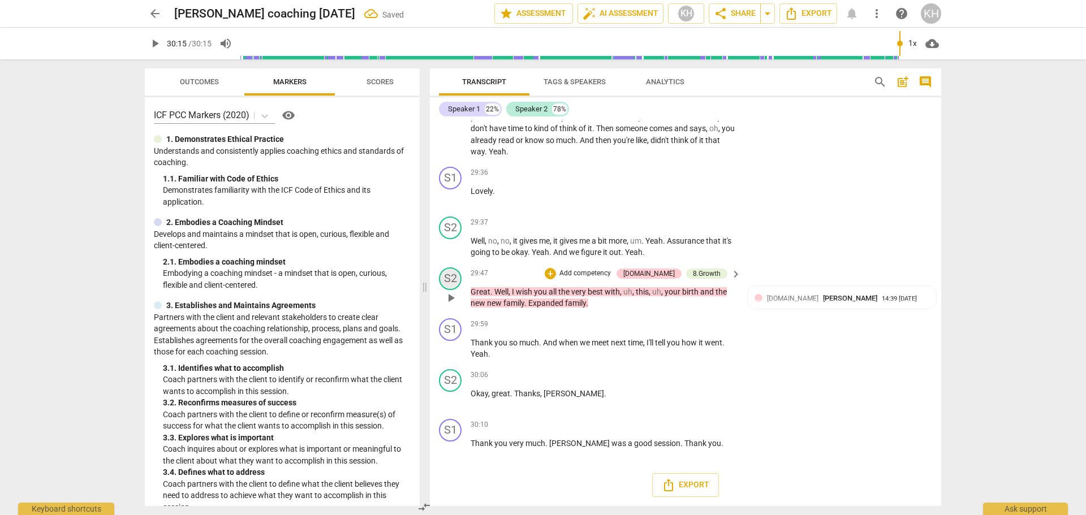
click at [456, 280] on div "S2" at bounding box center [450, 279] width 23 height 23
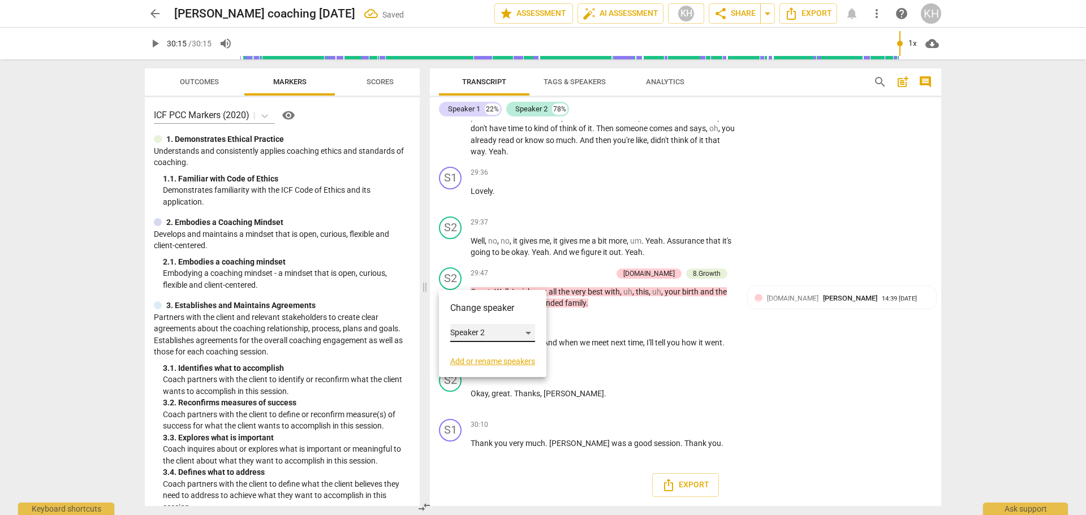
click at [468, 330] on div "Speaker 2" at bounding box center [492, 333] width 85 height 18
click at [472, 310] on li "Speaker 1" at bounding box center [493, 311] width 86 height 21
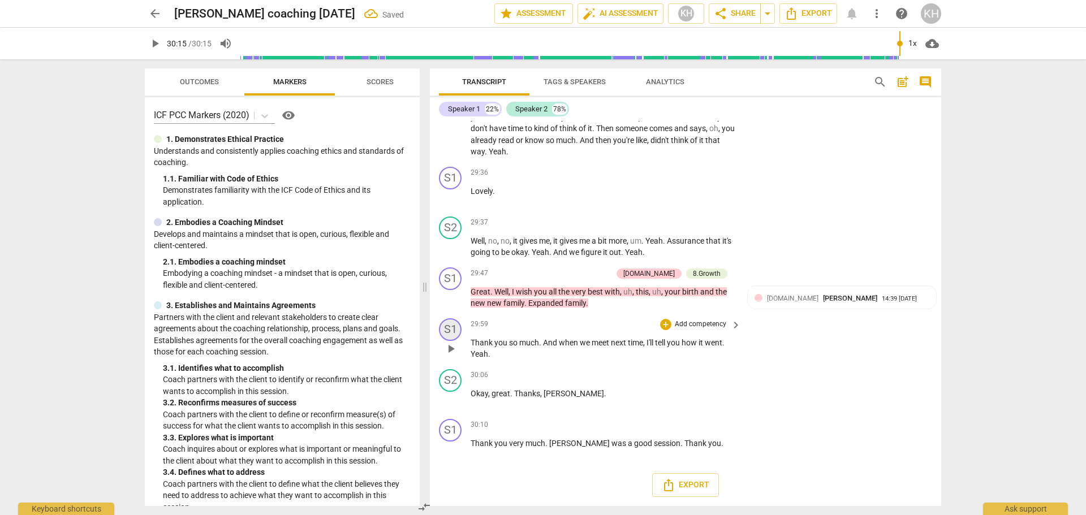
click at [454, 333] on div "S1" at bounding box center [450, 329] width 23 height 23
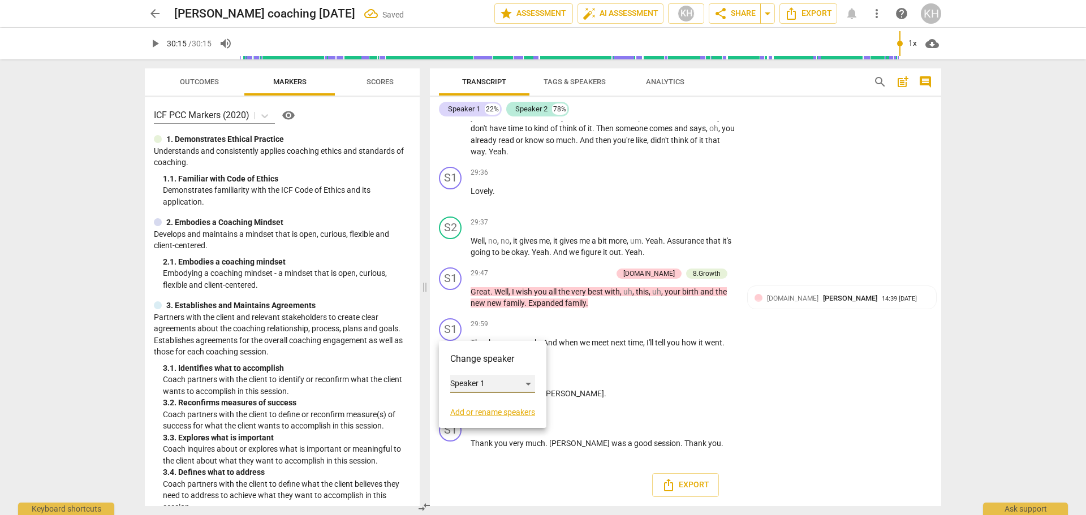
click at [472, 382] on div "Speaker 1" at bounding box center [492, 384] width 85 height 18
click at [477, 402] on li "Speaker 2" at bounding box center [493, 405] width 86 height 21
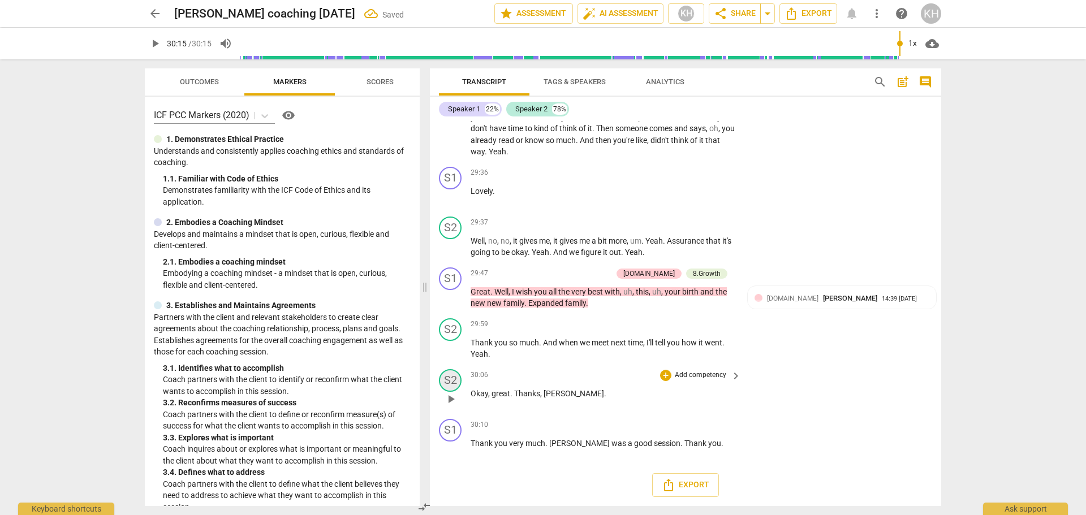
click at [459, 380] on div "S2" at bounding box center [450, 380] width 23 height 23
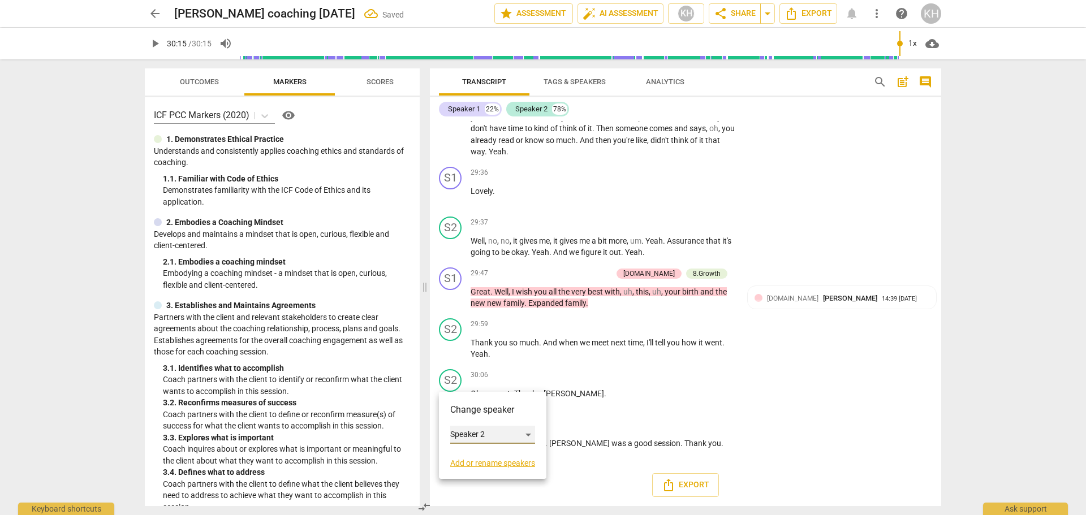
click at [471, 435] on div "Speaker 2" at bounding box center [492, 435] width 85 height 18
click at [472, 412] on li "Speaker 1" at bounding box center [493, 413] width 86 height 21
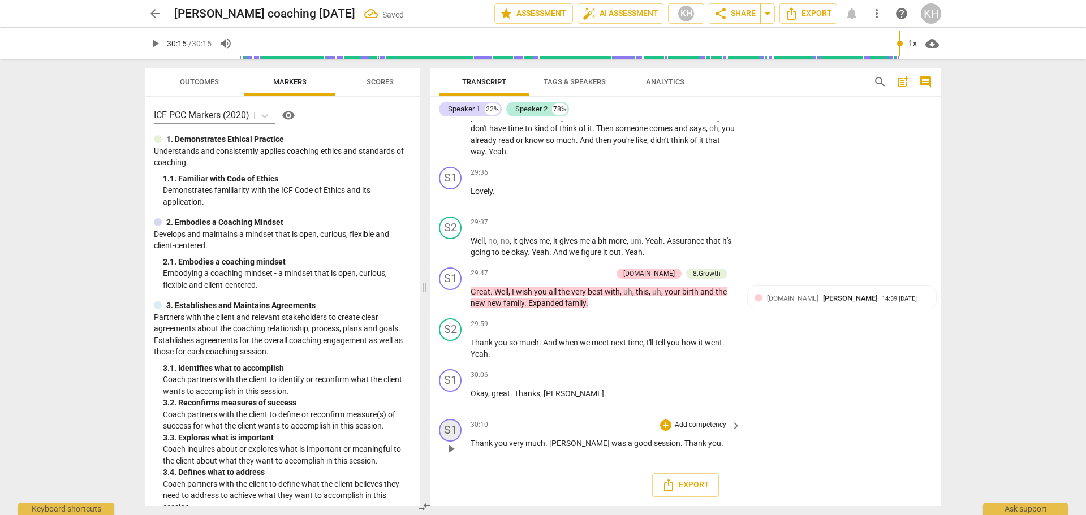
click at [450, 428] on div "S1" at bounding box center [450, 430] width 23 height 23
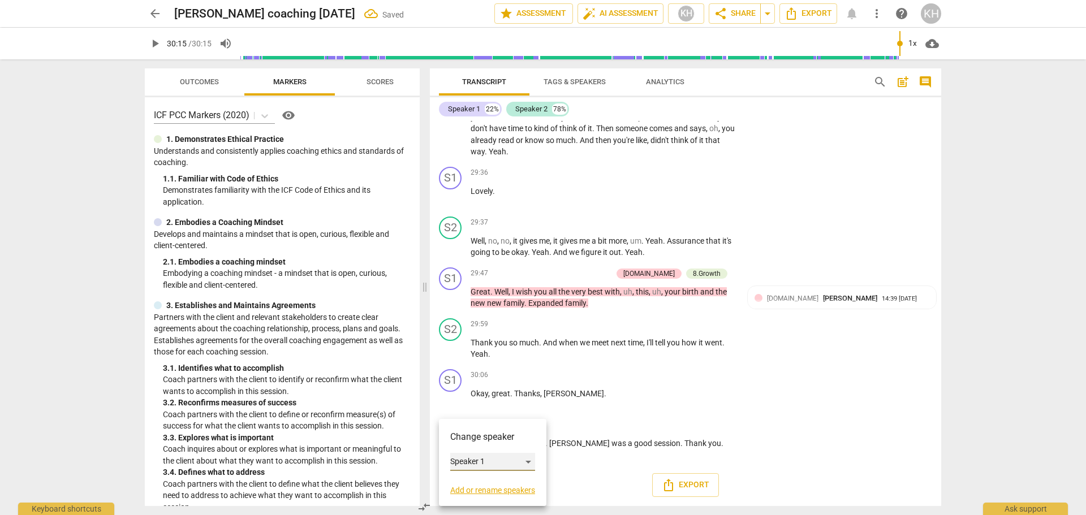
click at [474, 460] on div "Speaker 1" at bounding box center [492, 462] width 85 height 18
click at [494, 484] on li "Speaker 2" at bounding box center [493, 483] width 86 height 21
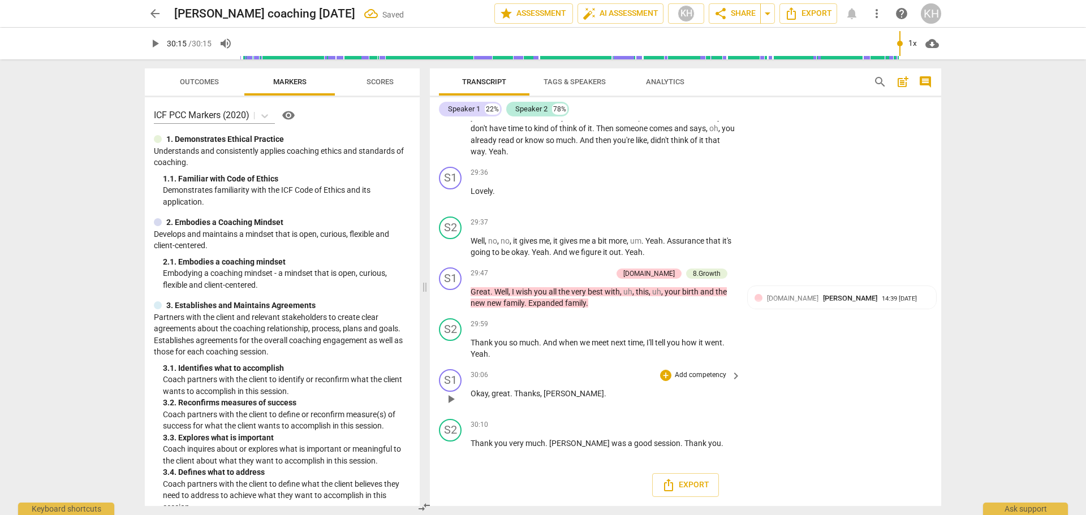
click at [575, 411] on div "S1 play_arrow pause 30:06 + Add competency keyboard_arrow_right Okay , great . …" at bounding box center [685, 390] width 511 height 50
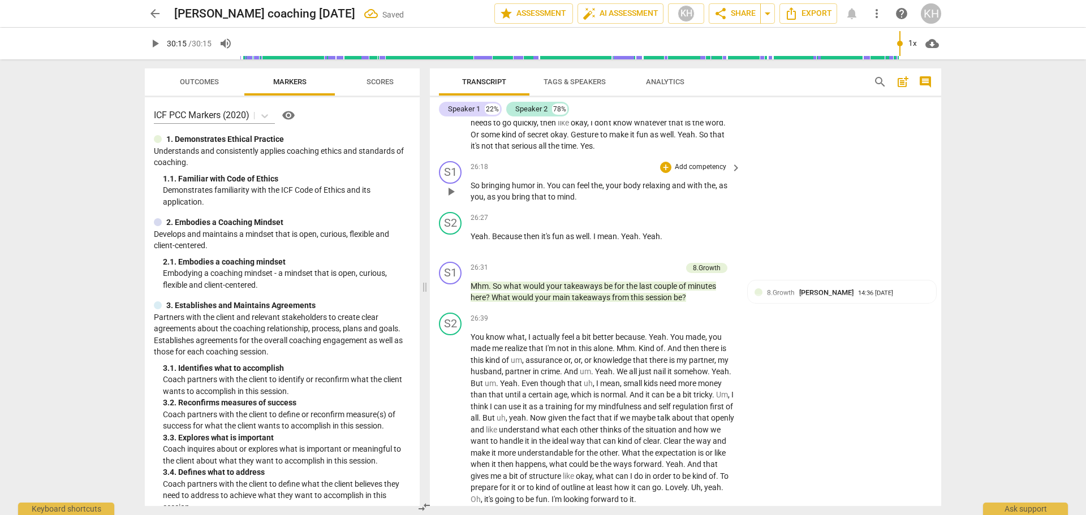
scroll to position [4592, 0]
click at [365, 88] on span "Scores" at bounding box center [380, 82] width 54 height 15
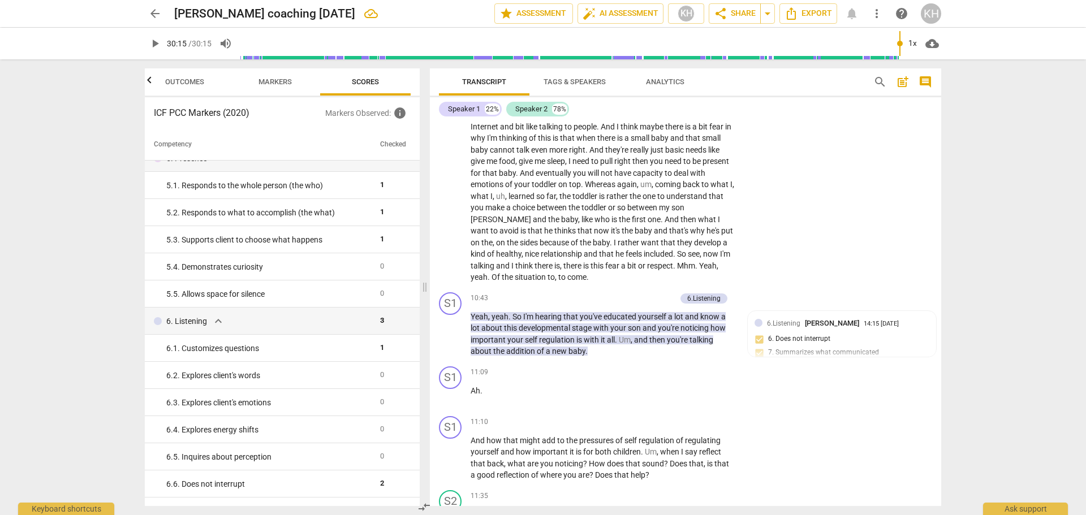
scroll to position [1877, 0]
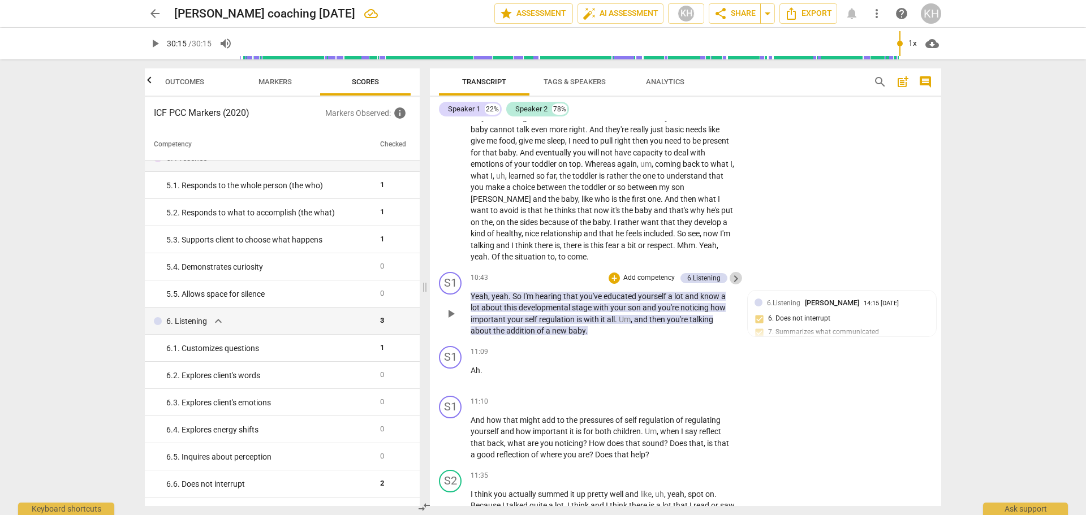
click at [732, 275] on span "keyboard_arrow_right" at bounding box center [736, 279] width 14 height 14
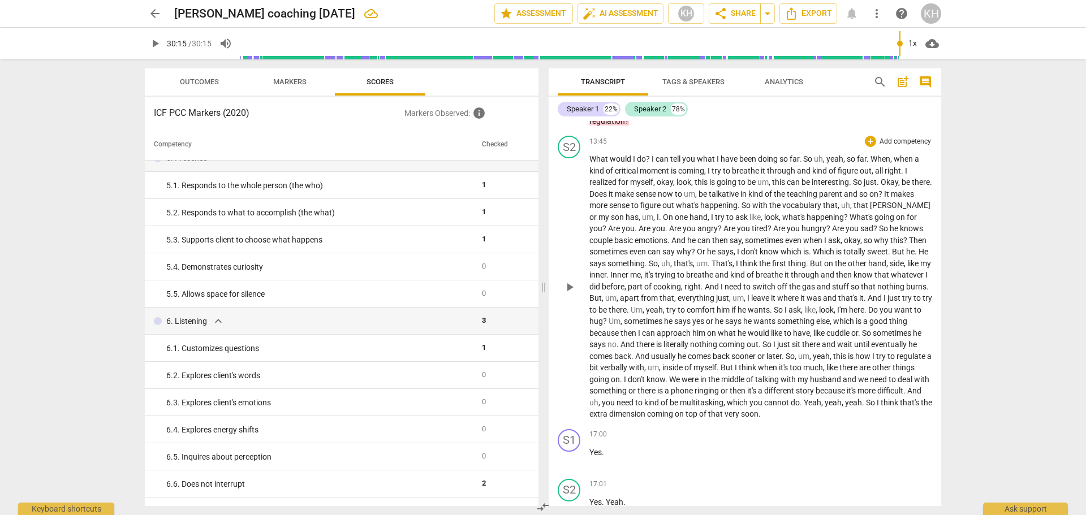
scroll to position [2176, 0]
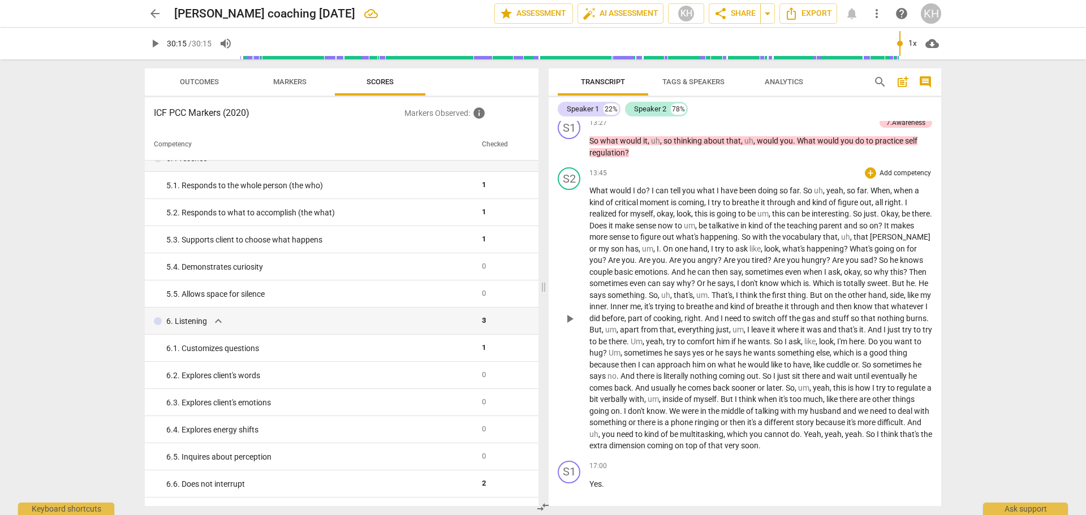
click at [890, 175] on p "Add competency" at bounding box center [905, 174] width 54 height 10
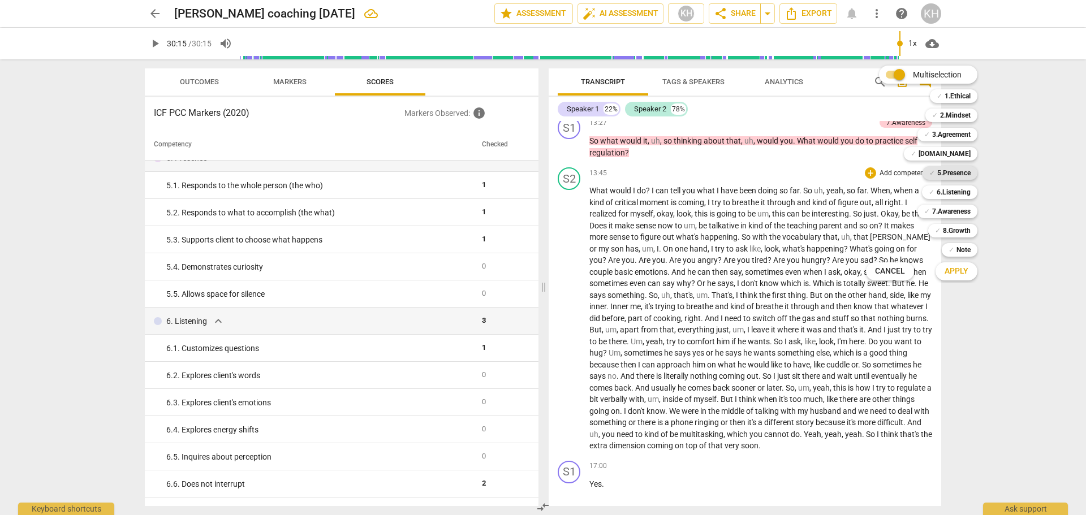
click at [964, 172] on b "5.Presence" at bounding box center [953, 173] width 33 height 14
click at [953, 272] on span "Apply" at bounding box center [957, 271] width 24 height 11
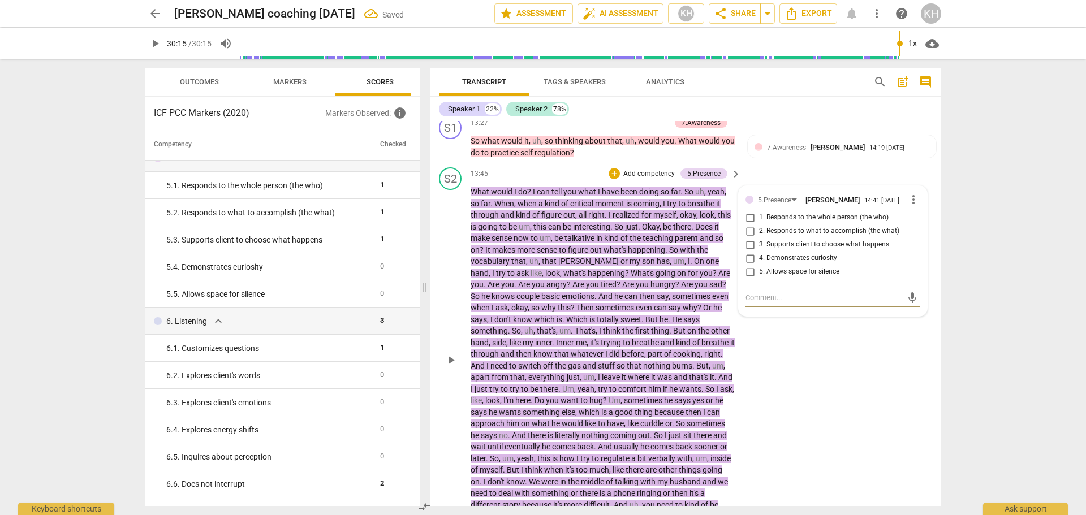
scroll to position [2525, 0]
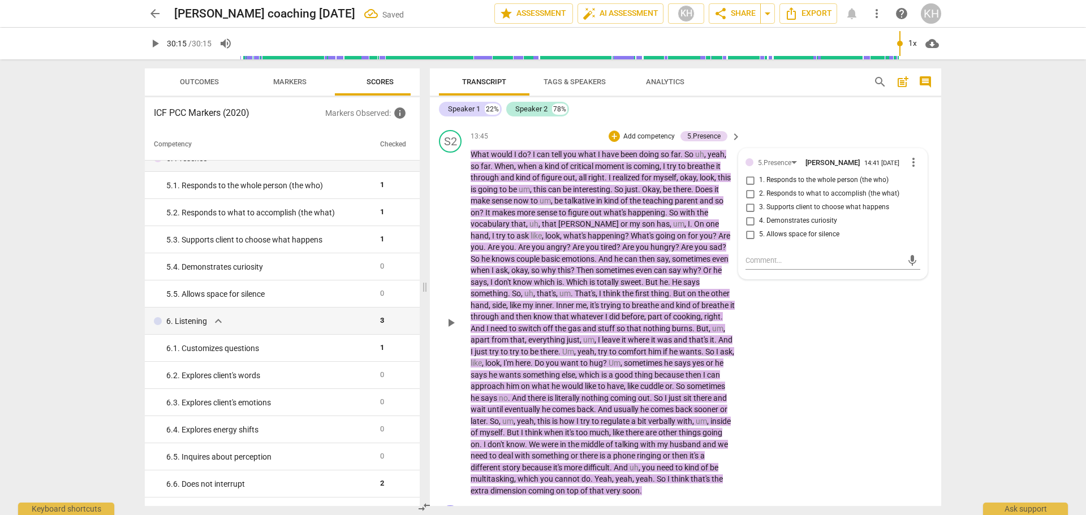
click at [767, 235] on span "5. Allows space for silence" at bounding box center [799, 235] width 80 height 10
click at [759, 235] on input "5. Allows space for silence" at bounding box center [750, 235] width 18 height 14
checkbox input "true"
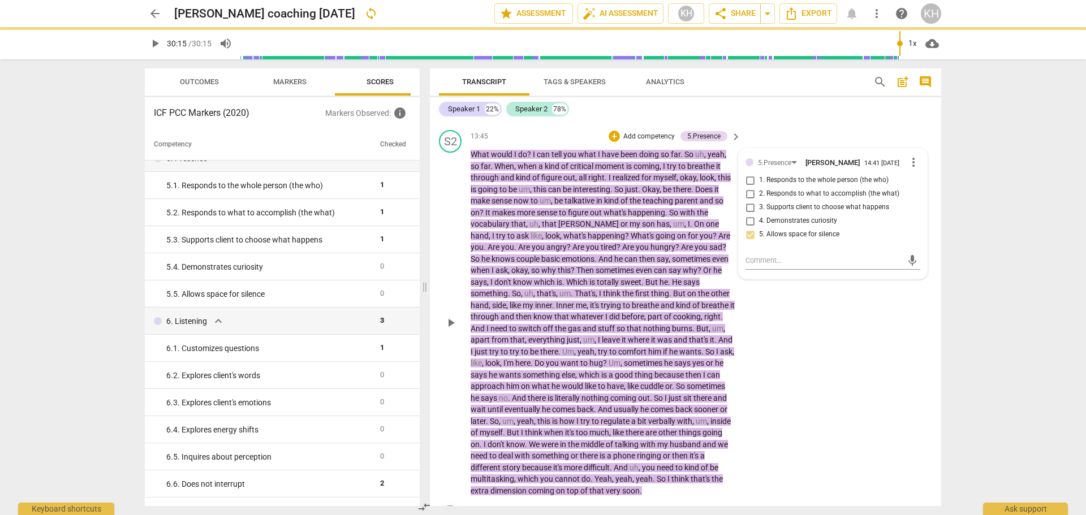
click at [798, 314] on div "S2 play_arrow pause 13:45 + Add competency 5.Presence keyboard_arrow_right What…" at bounding box center [685, 314] width 511 height 376
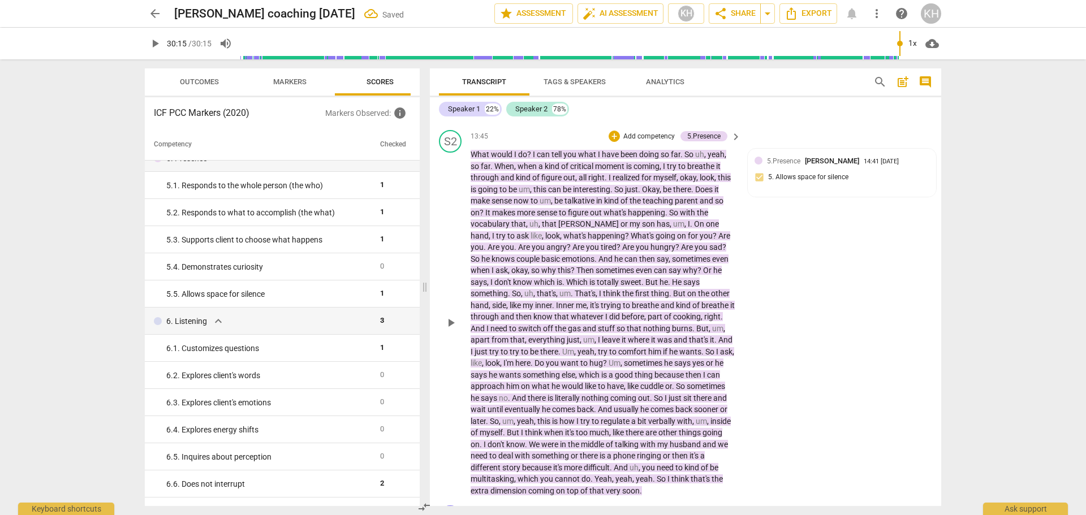
scroll to position [2468, 0]
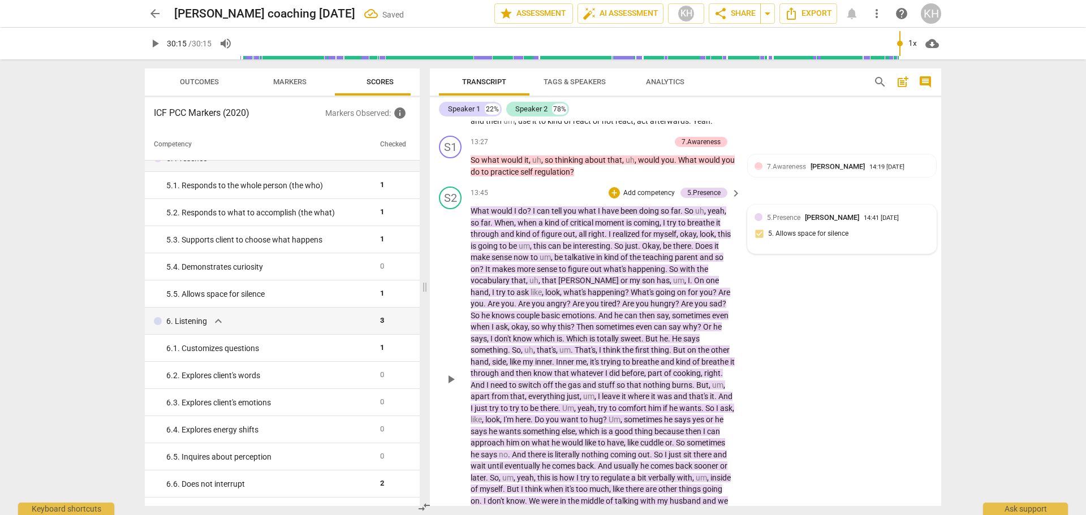
click at [817, 232] on div "5.Presence Karen Hayes 14:41 09-24-2025 5. Allows space for silence" at bounding box center [842, 229] width 175 height 35
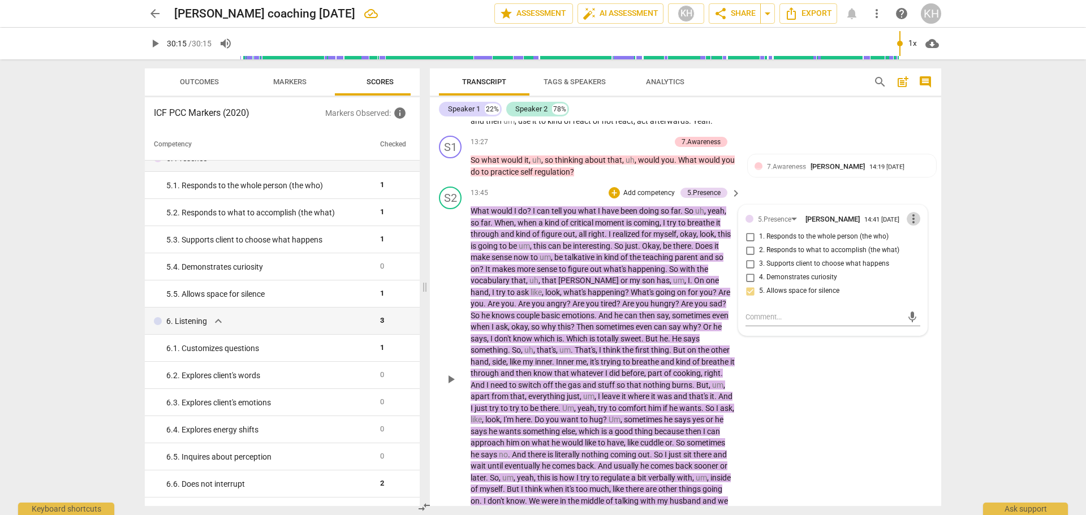
click at [908, 221] on span "more_vert" at bounding box center [914, 219] width 14 height 14
click at [922, 236] on li "Delete" at bounding box center [922, 240] width 39 height 21
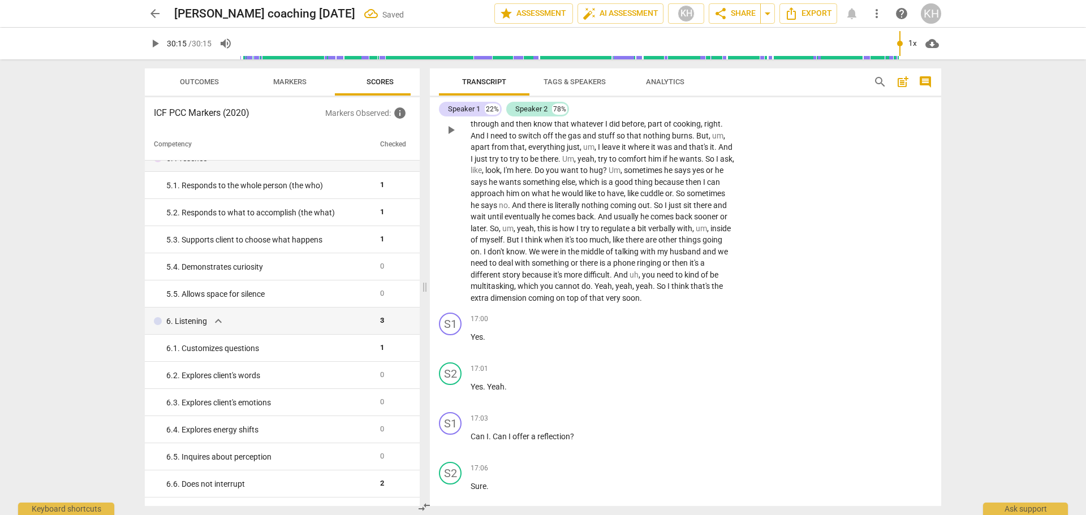
scroll to position [2751, 0]
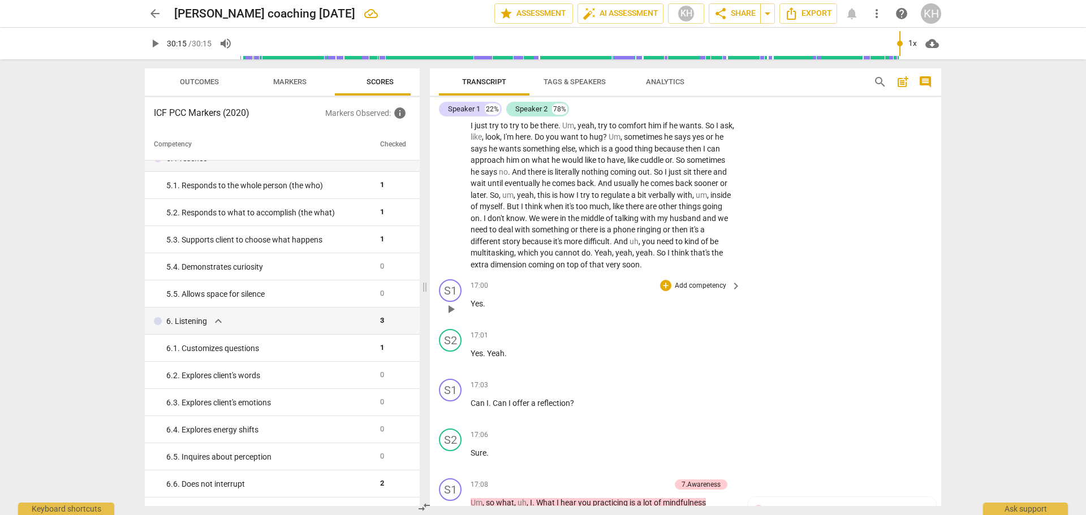
click at [701, 286] on p "Add competency" at bounding box center [701, 286] width 54 height 10
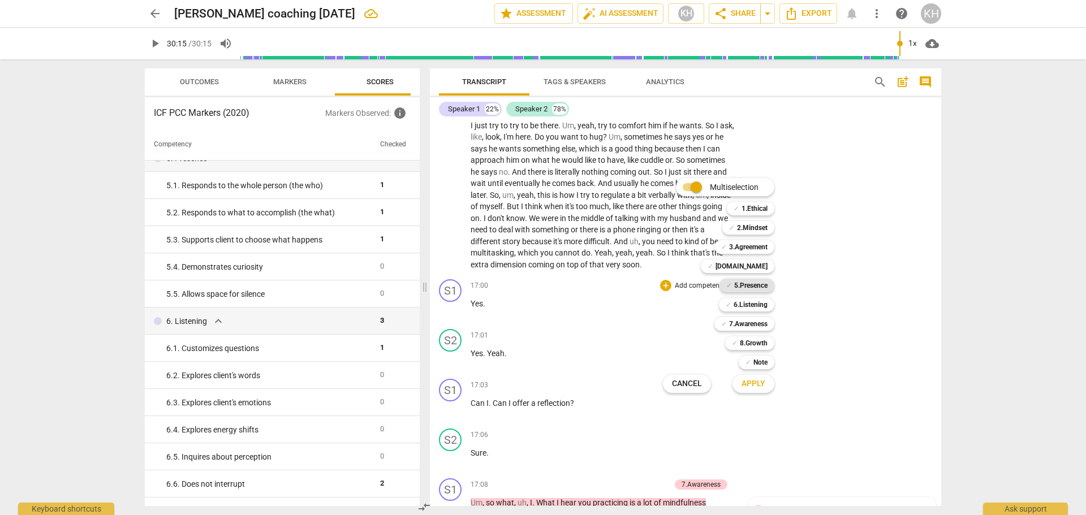
click at [748, 286] on b "5.Presence" at bounding box center [750, 286] width 33 height 14
click at [760, 390] on button "Apply" at bounding box center [753, 384] width 42 height 20
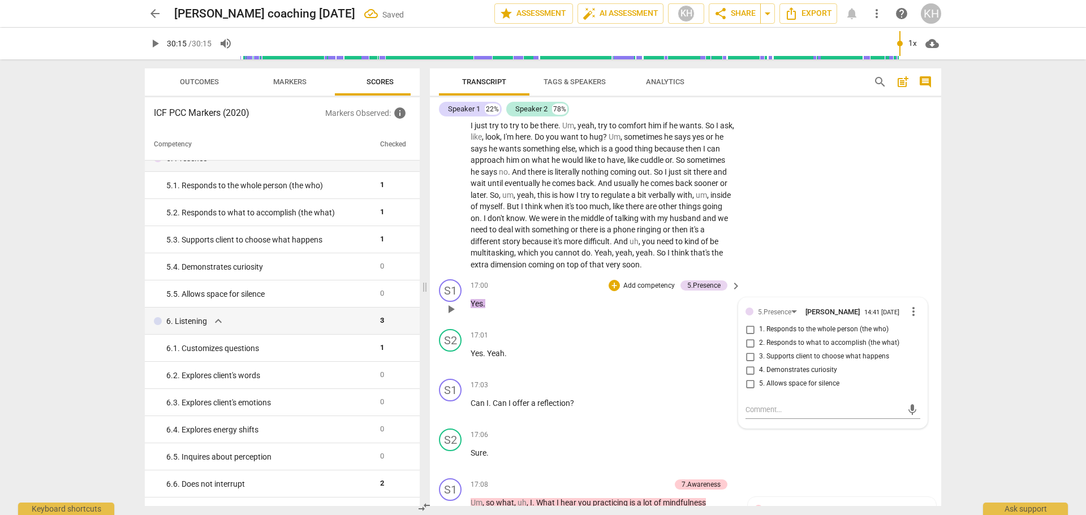
click at [770, 386] on span "5. Allows space for silence" at bounding box center [799, 384] width 80 height 10
click at [759, 386] on input "5. Allows space for silence" at bounding box center [750, 384] width 18 height 14
checkbox input "true"
click at [730, 297] on div "17:00 + Add competency 5.Presence keyboard_arrow_right Yes ." at bounding box center [607, 299] width 272 height 41
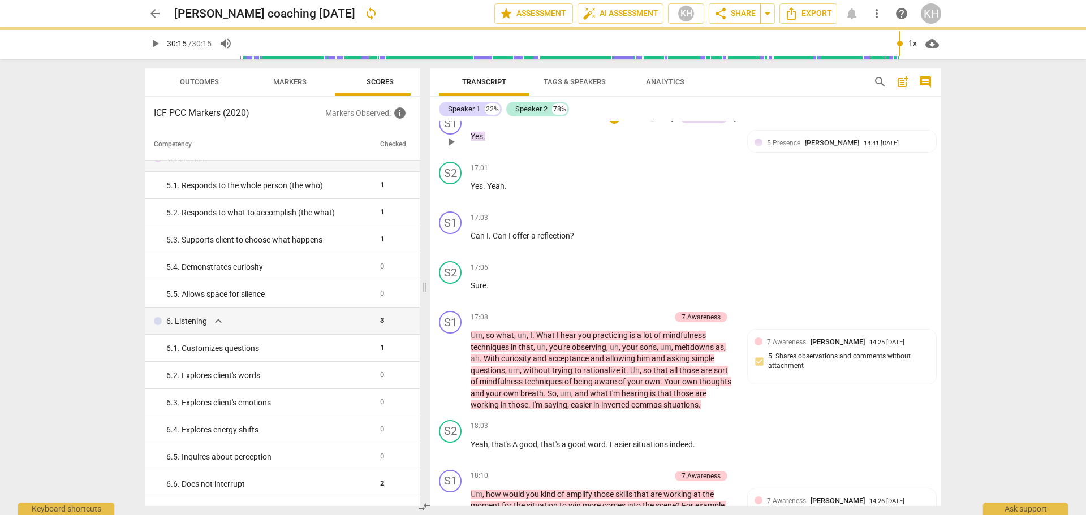
scroll to position [2921, 0]
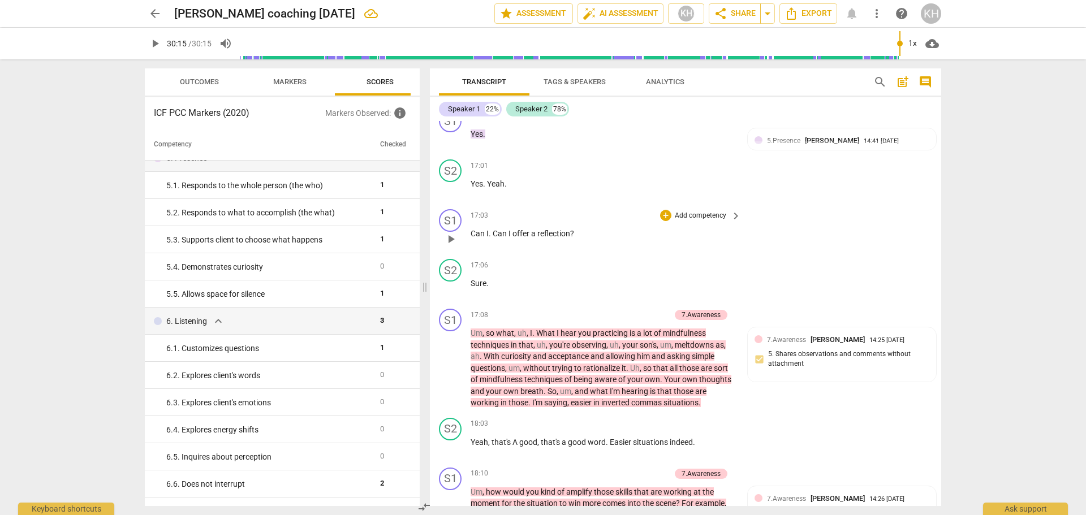
click at [701, 211] on p "Add competency" at bounding box center [701, 216] width 54 height 10
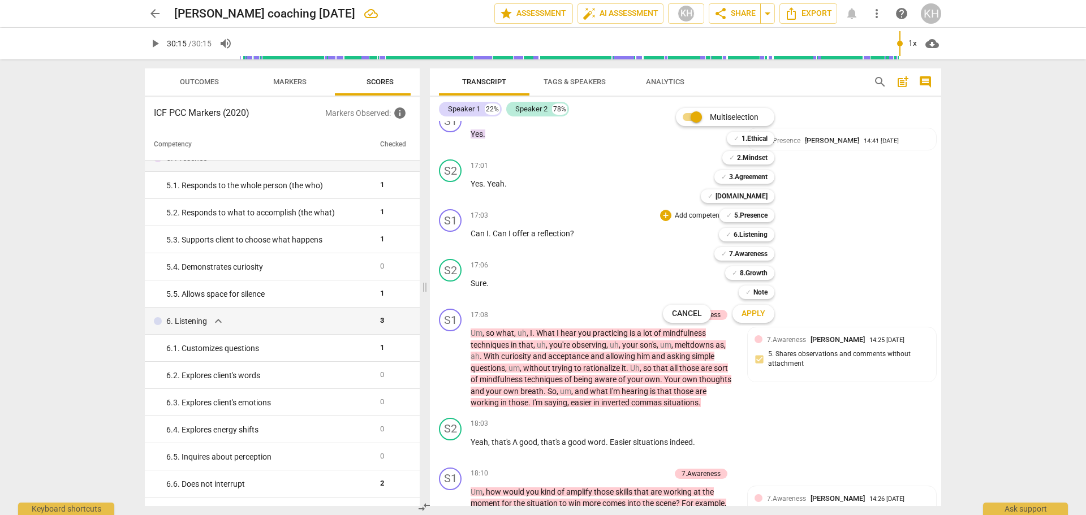
click at [659, 265] on div "Multiselection m ✓ 1.Ethical 1 ✓ 2.Mindset 2 ✓ 3.Agreement 3 ✓ [DOMAIN_NAME] 4 …" at bounding box center [726, 215] width 137 height 221
click at [630, 281] on div at bounding box center [543, 257] width 1086 height 515
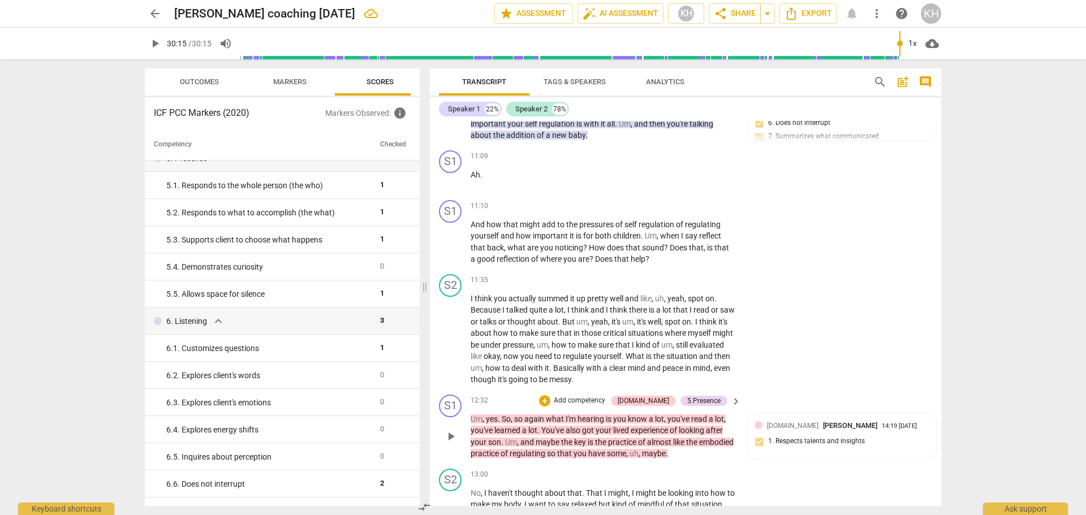
scroll to position [2072, 0]
click at [684, 205] on p "Add competency" at bounding box center [701, 207] width 54 height 10
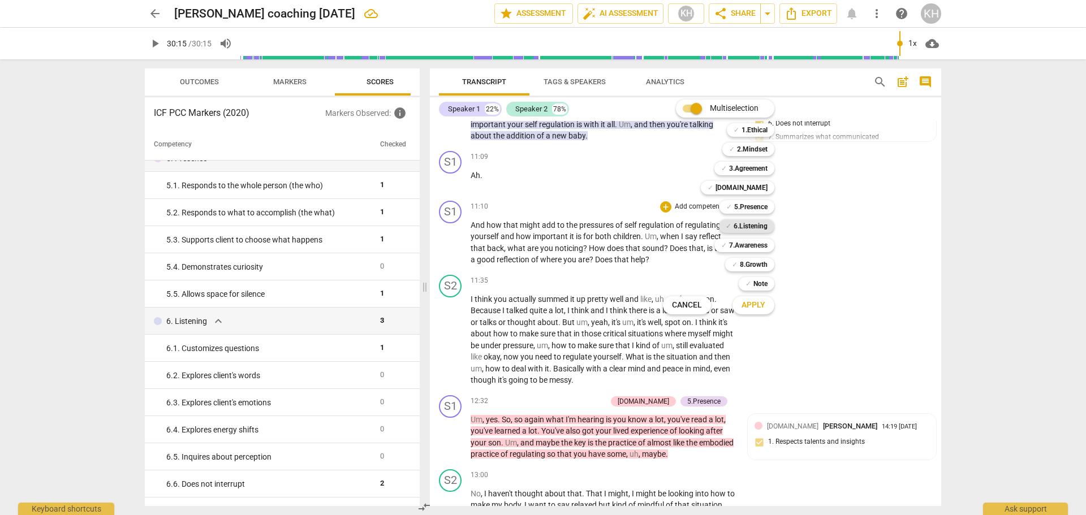
click at [765, 225] on b "6.Listening" at bounding box center [751, 226] width 34 height 14
click at [760, 315] on button "Apply" at bounding box center [753, 305] width 42 height 20
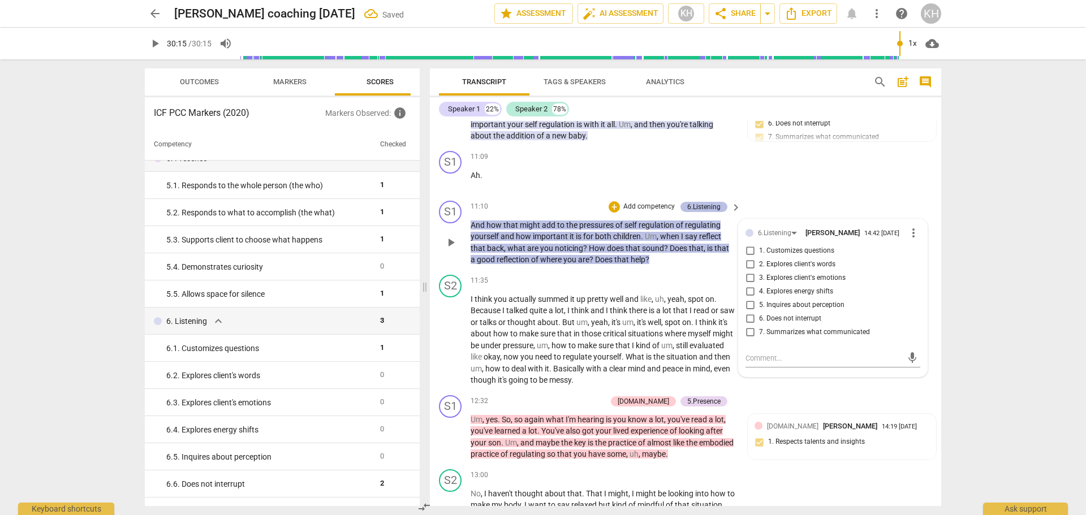
click at [715, 208] on div "6.Listening" at bounding box center [703, 207] width 33 height 10
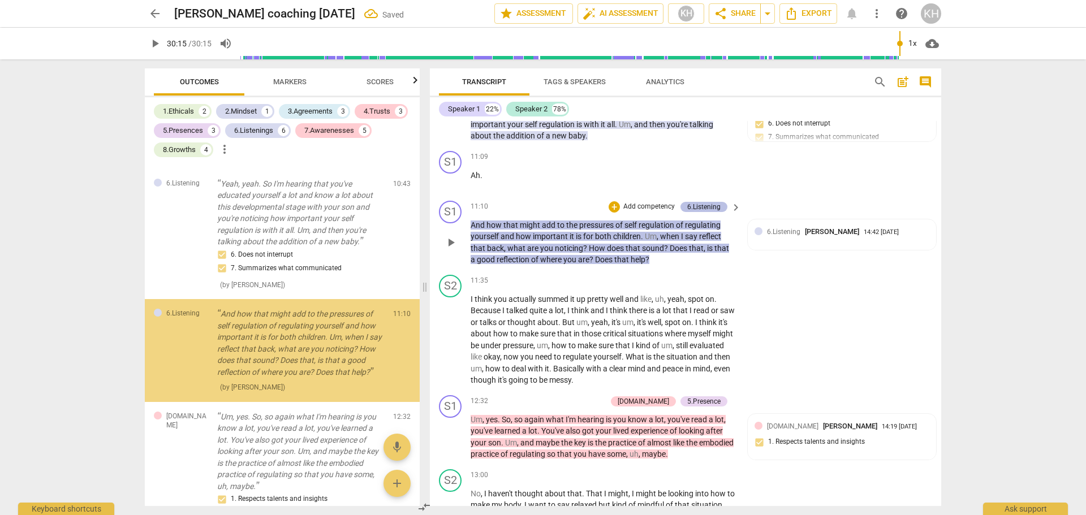
scroll to position [1070, 0]
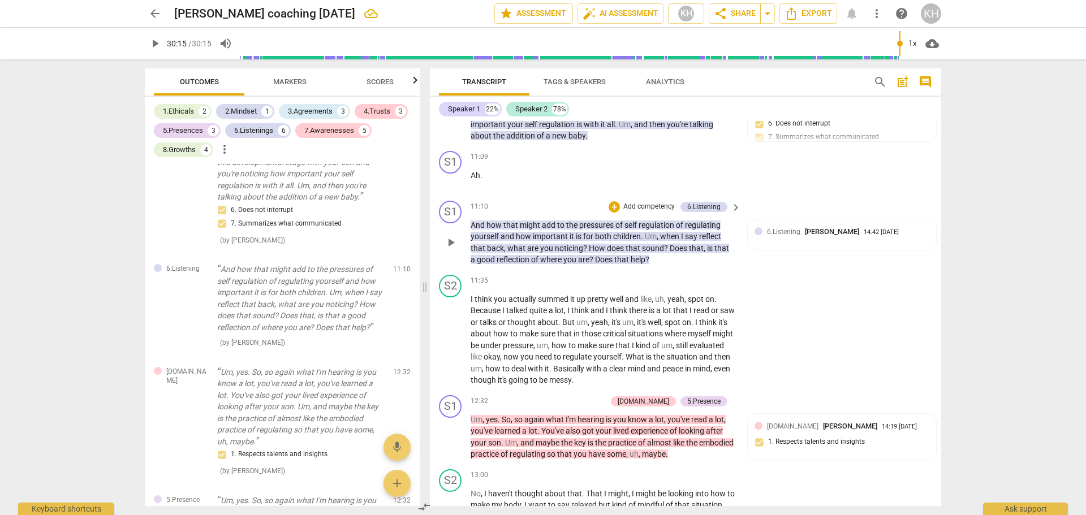
click at [658, 208] on p "Add competency" at bounding box center [649, 207] width 54 height 10
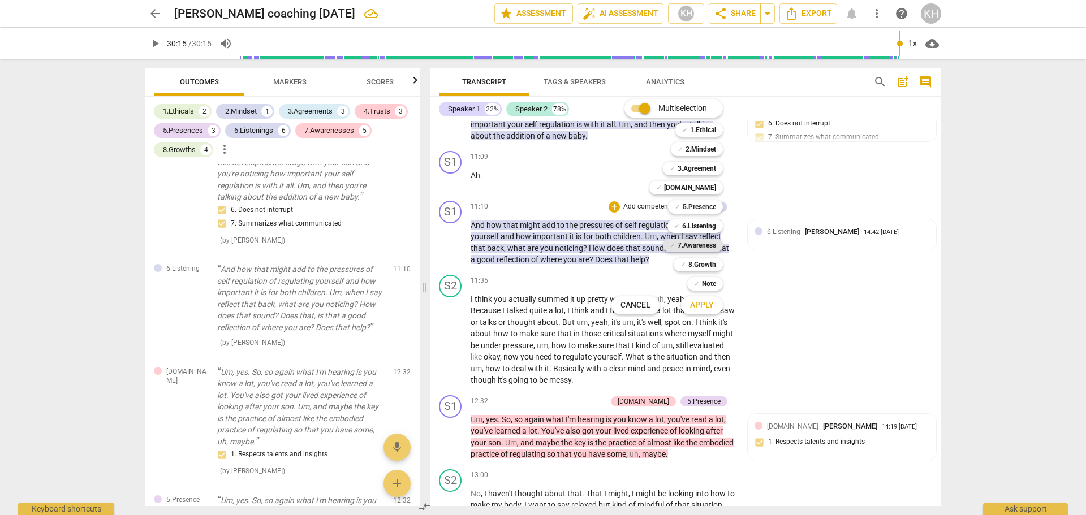
click at [682, 244] on b "7.Awareness" at bounding box center [697, 246] width 38 height 14
click at [708, 310] on span "Apply" at bounding box center [702, 305] width 24 height 11
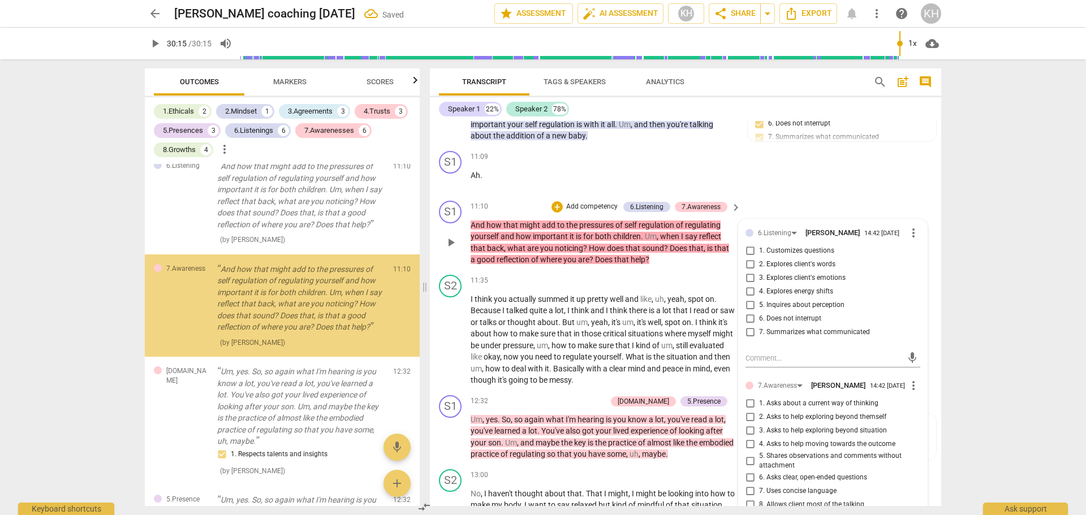
scroll to position [1184, 0]
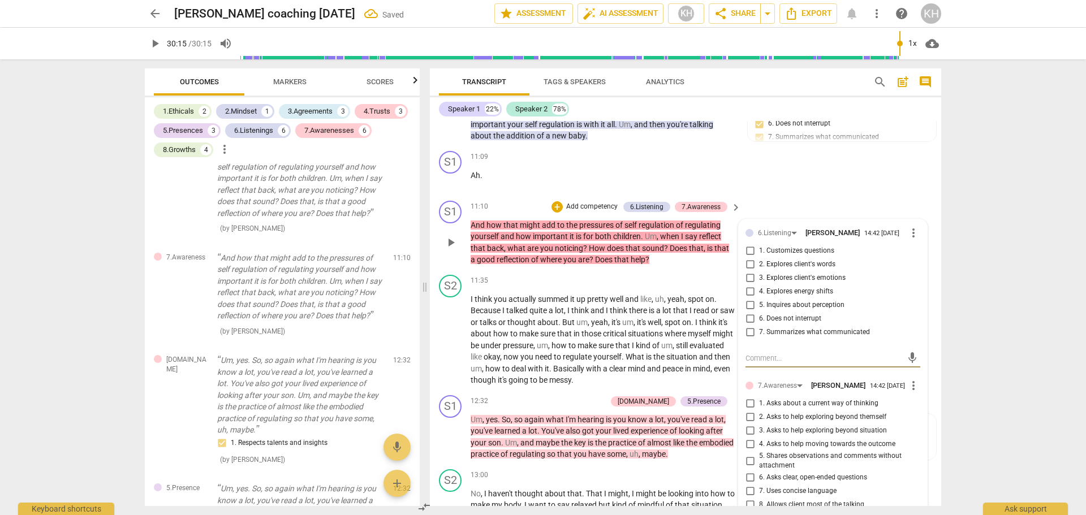
click at [911, 231] on span "more_vert" at bounding box center [914, 233] width 14 height 14
click at [924, 255] on li "Delete" at bounding box center [922, 253] width 39 height 21
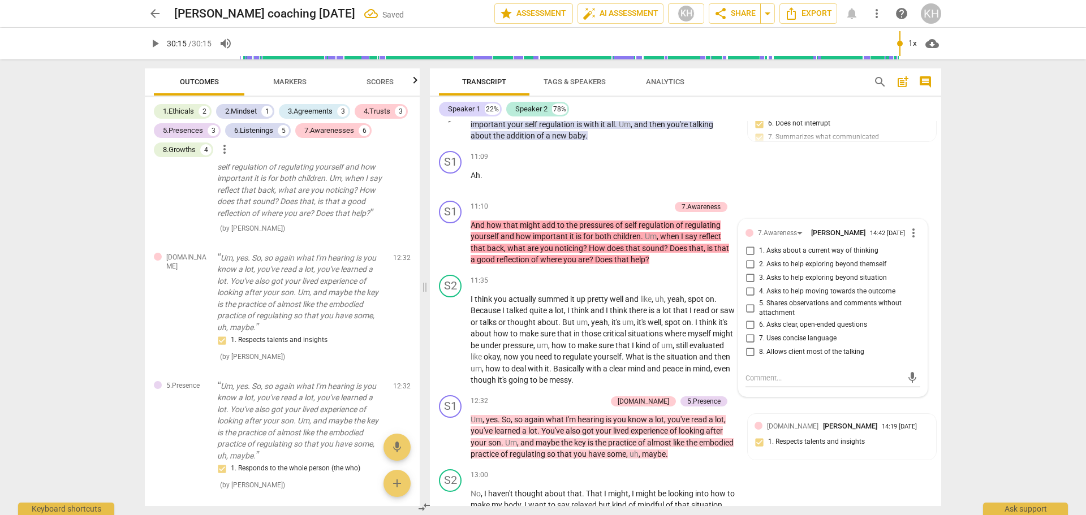
scroll to position [1070, 0]
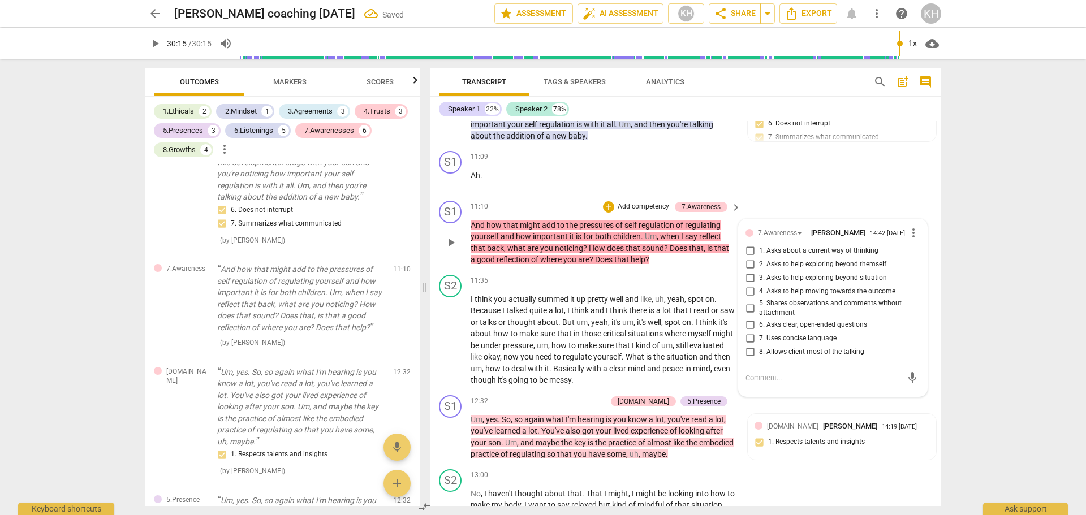
click at [786, 342] on span "7. Uses concise language" at bounding box center [797, 339] width 77 height 10
click at [759, 342] on input "7. Uses concise language" at bounding box center [750, 339] width 18 height 14
checkbox input "true"
click at [785, 328] on span "6. Asks clear, open-ended questions" at bounding box center [813, 325] width 108 height 10
click at [759, 328] on input "6. Asks clear, open-ended questions" at bounding box center [750, 325] width 18 height 14
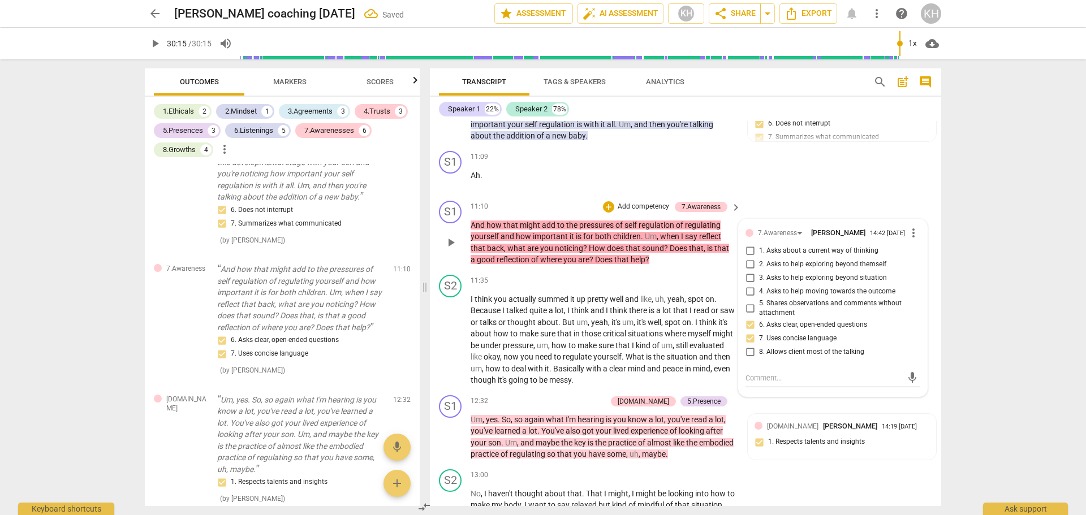
click at [726, 266] on div "S1 play_arrow pause 11:10 + Add competency 7.Awareness keyboard_arrow_right And…" at bounding box center [685, 233] width 511 height 74
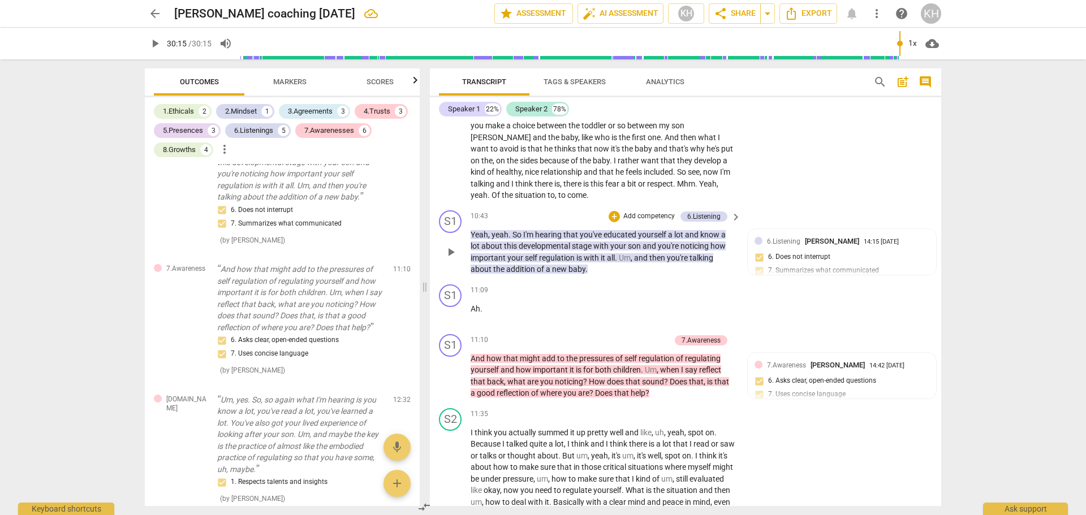
scroll to position [1959, 0]
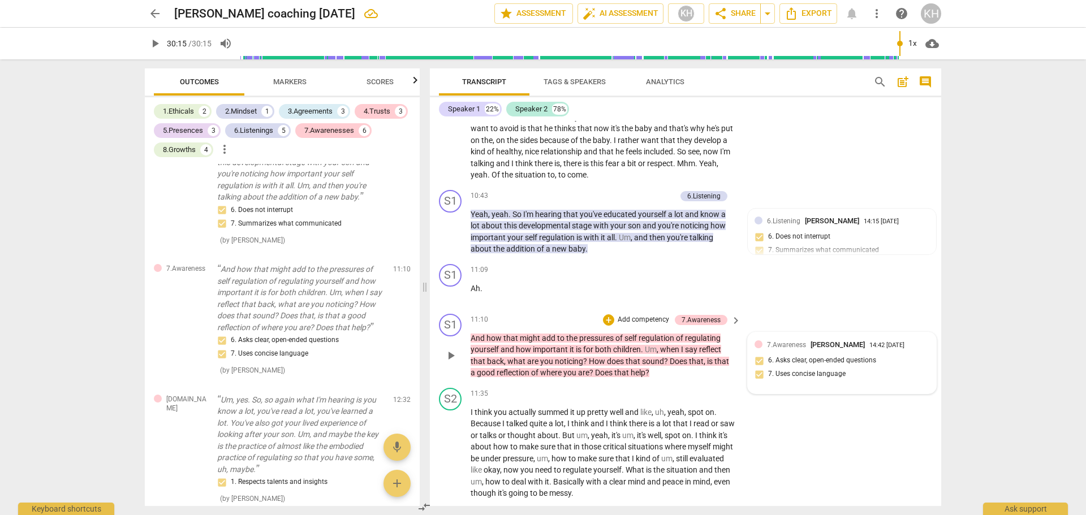
click at [878, 371] on div "7.Awareness Karen Hayes 14:42 09-24-2025 6. Asks clear, open-ended questions 7.…" at bounding box center [842, 363] width 175 height 48
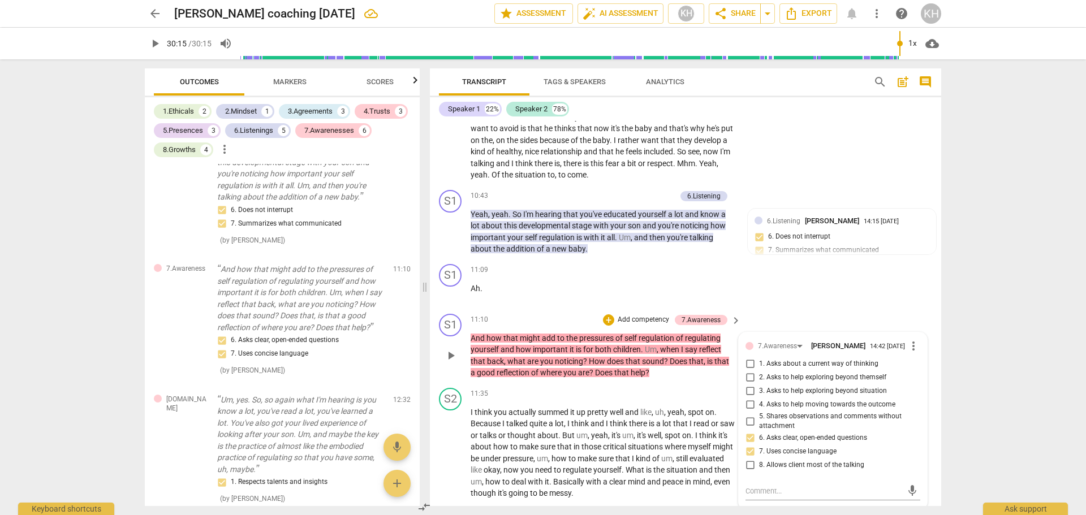
click at [809, 441] on span "6. Asks clear, open-ended questions" at bounding box center [813, 438] width 108 height 10
click at [759, 441] on input "6. Asks clear, open-ended questions" at bounding box center [750, 439] width 18 height 14
click at [809, 441] on span "6. Asks clear, open-ended questions" at bounding box center [813, 438] width 108 height 10
click at [759, 441] on input "6. Asks clear, open-ended questions" at bounding box center [750, 439] width 18 height 14
click at [809, 441] on span "6. Asks clear, open-ended questions" at bounding box center [813, 438] width 108 height 10
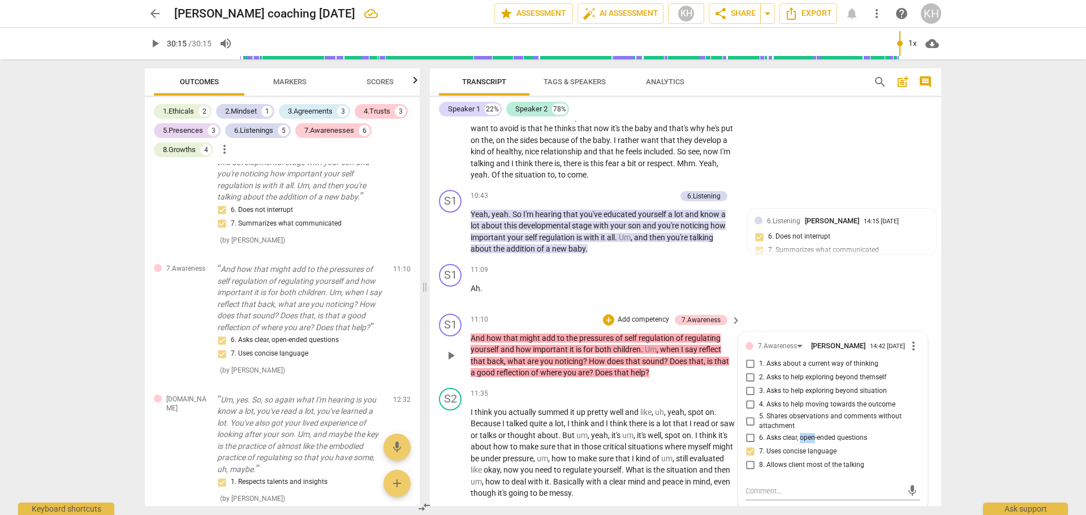
click at [759, 441] on input "6. Asks clear, open-ended questions" at bounding box center [750, 439] width 18 height 14
click at [809, 441] on span "6. Asks clear, open-ended questions" at bounding box center [813, 438] width 108 height 10
click at [759, 441] on input "6. Asks clear, open-ended questions" at bounding box center [750, 439] width 18 height 14
checkbox input "true"
click at [808, 453] on span "7. Uses concise language" at bounding box center [797, 452] width 77 height 10
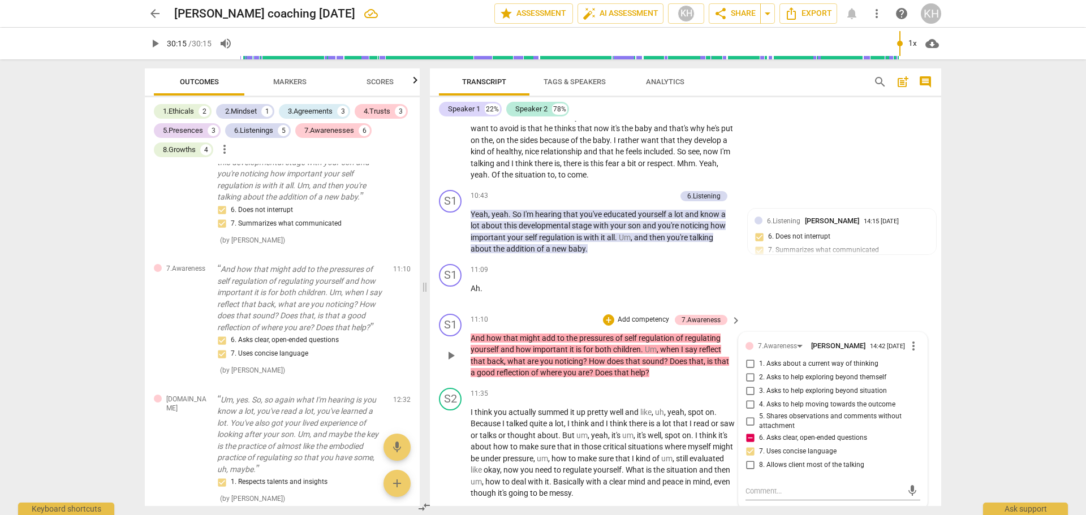
click at [759, 453] on input "7. Uses concise language" at bounding box center [750, 452] width 18 height 14
click at [808, 453] on span "7. Uses concise language" at bounding box center [797, 452] width 77 height 10
click at [759, 453] on input "7. Uses concise language" at bounding box center [750, 452] width 18 height 14
click at [808, 453] on span "7. Uses concise language" at bounding box center [797, 452] width 77 height 10
click at [759, 453] on input "7. Uses concise language" at bounding box center [750, 452] width 18 height 14
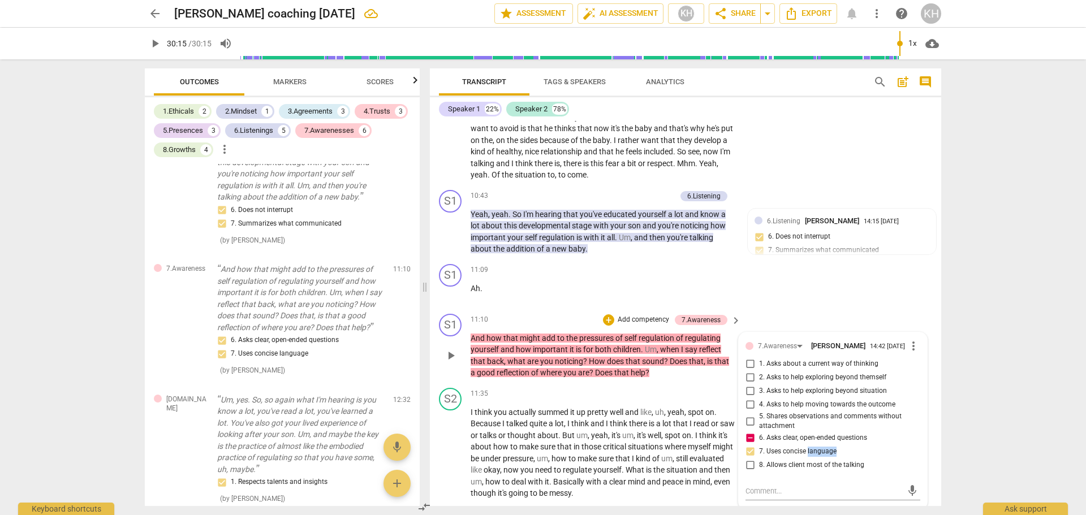
click at [808, 453] on span "7. Uses concise language" at bounding box center [797, 452] width 77 height 10
click at [759, 453] on input "7. Uses concise language" at bounding box center [750, 452] width 18 height 14
checkbox input "true"
click at [755, 287] on div "S1 play_arrow pause 11:09 + Add competency keyboard_arrow_right Ah ." at bounding box center [685, 285] width 511 height 50
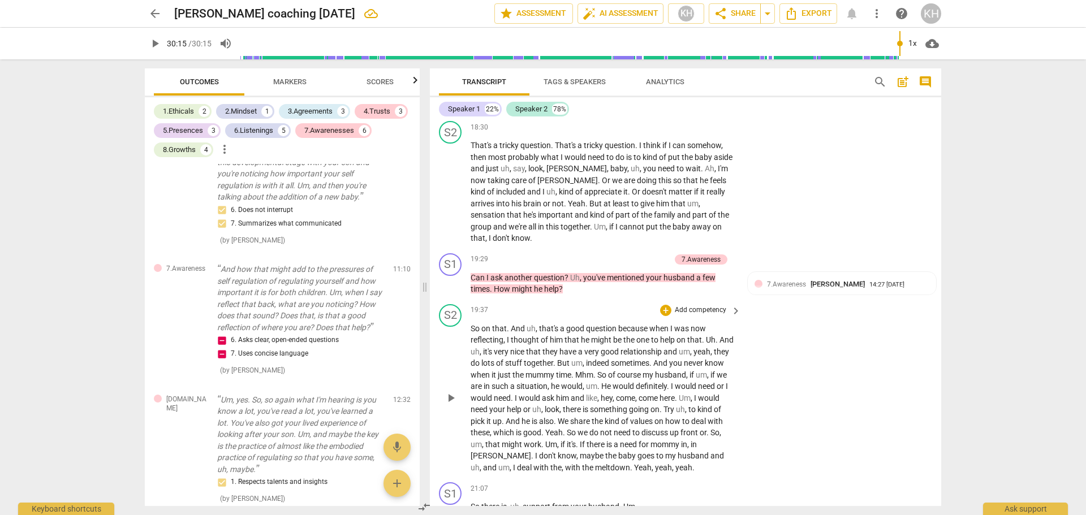
scroll to position [3317, 0]
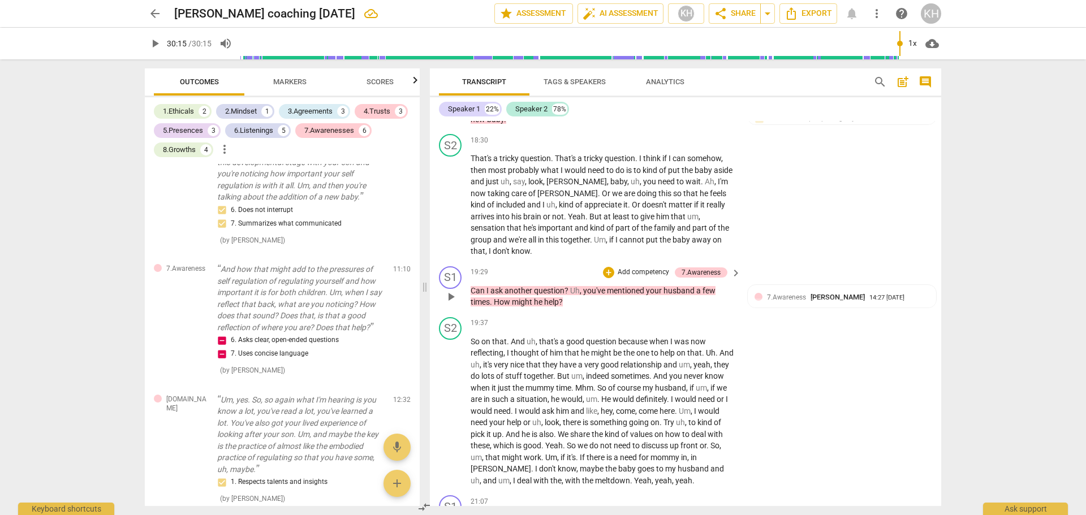
click at [632, 271] on p "Add competency" at bounding box center [644, 273] width 54 height 10
click at [702, 274] on b "5.Presence" at bounding box center [693, 273] width 33 height 14
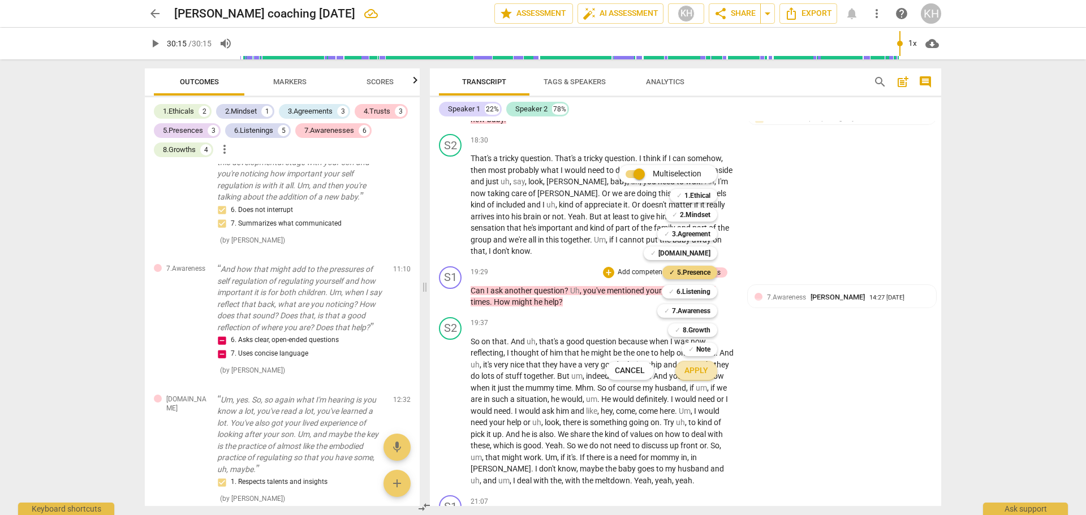
click at [705, 367] on span "Apply" at bounding box center [696, 370] width 24 height 11
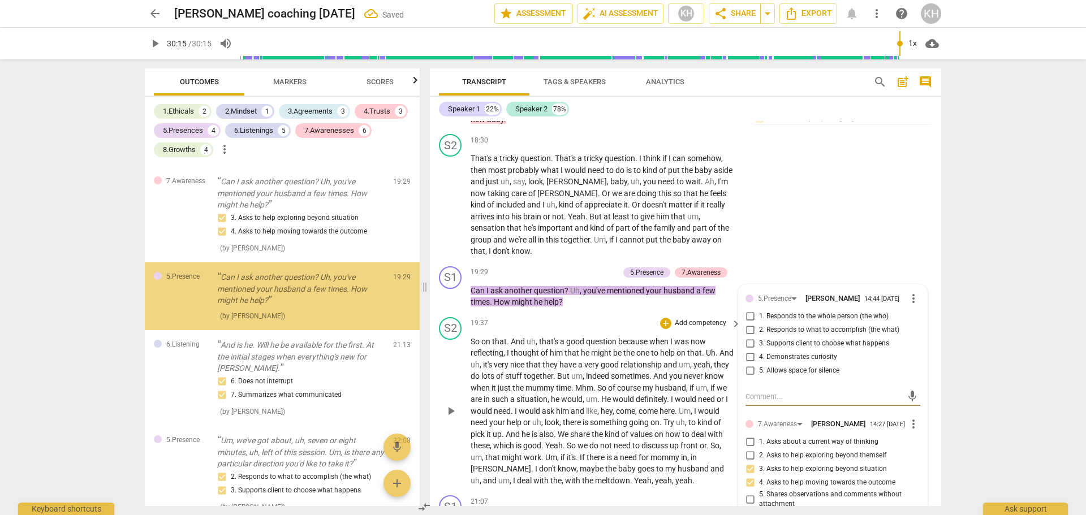
scroll to position [2023, 0]
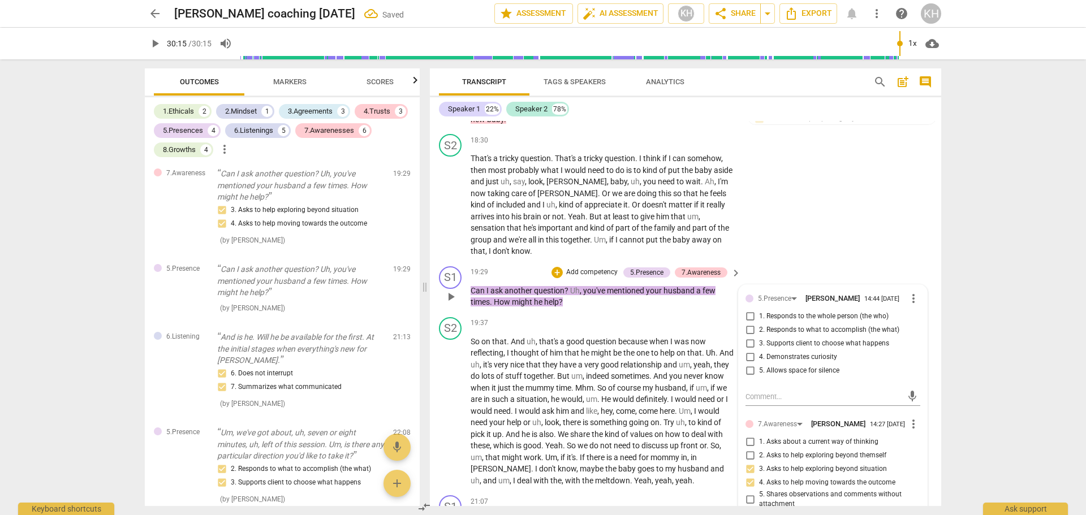
click at [777, 355] on span "4. Demonstrates curiosity" at bounding box center [798, 357] width 78 height 10
click at [759, 355] on input "4. Demonstrates curiosity" at bounding box center [750, 358] width 18 height 14
checkbox input "true"
click at [765, 260] on div "S2 play_arrow pause 18:30 + Add competency keyboard_arrow_right That's a tricky…" at bounding box center [685, 196] width 511 height 132
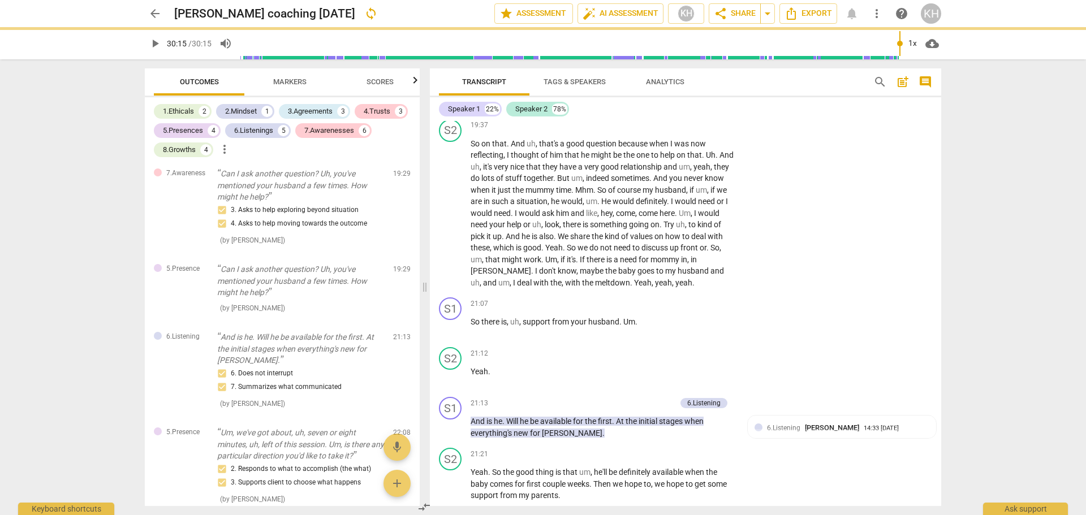
scroll to position [3543, 0]
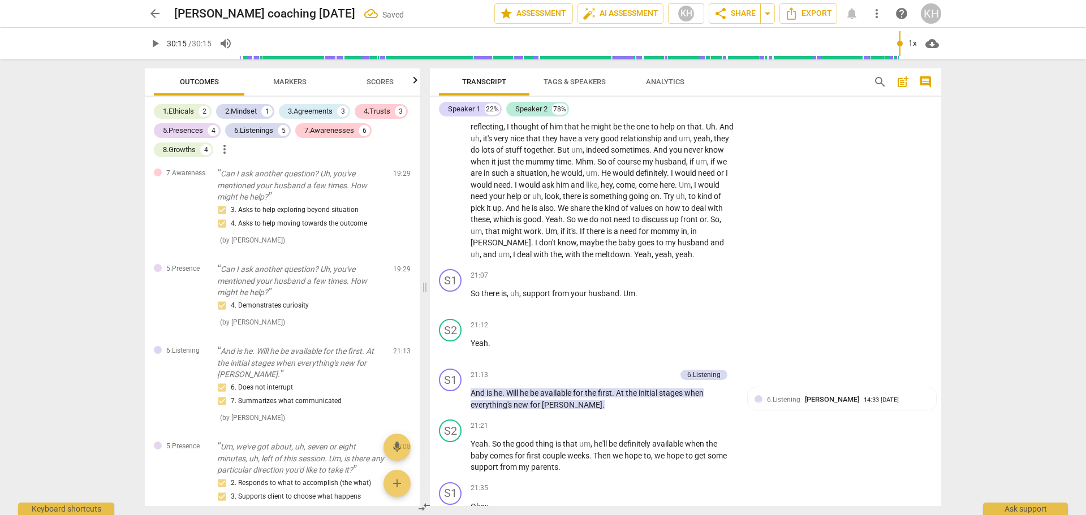
click at [374, 86] on span "Scores" at bounding box center [380, 82] width 54 height 15
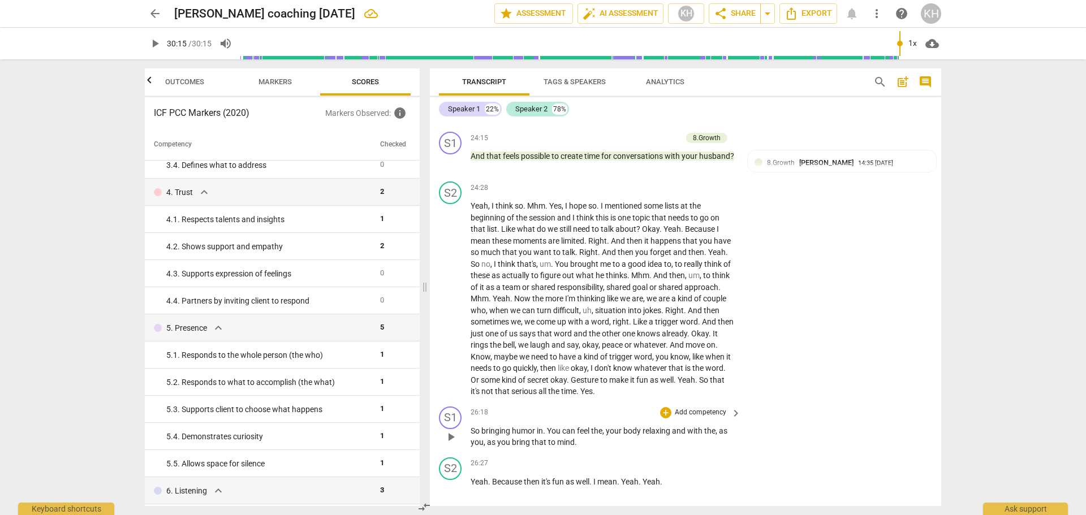
scroll to position [4335, 0]
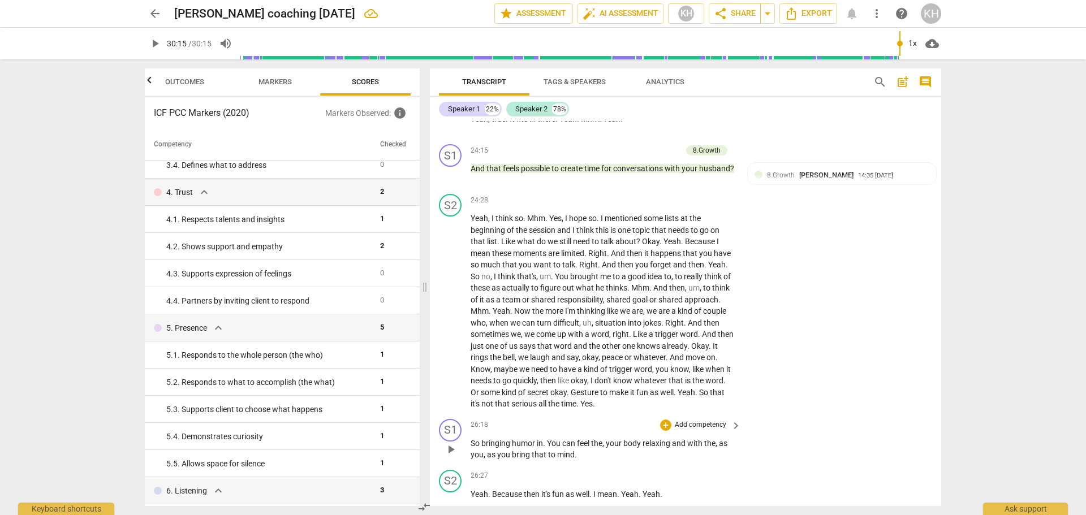
click at [693, 430] on p "Add competency" at bounding box center [701, 425] width 54 height 10
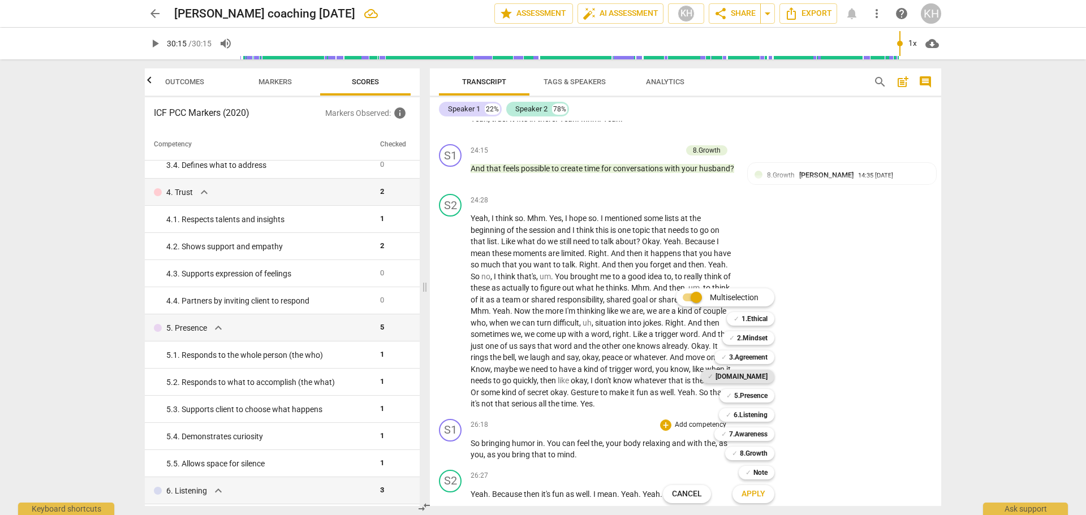
click at [762, 374] on b "[DOMAIN_NAME]" at bounding box center [742, 377] width 52 height 14
click at [752, 499] on span "Apply" at bounding box center [754, 494] width 24 height 11
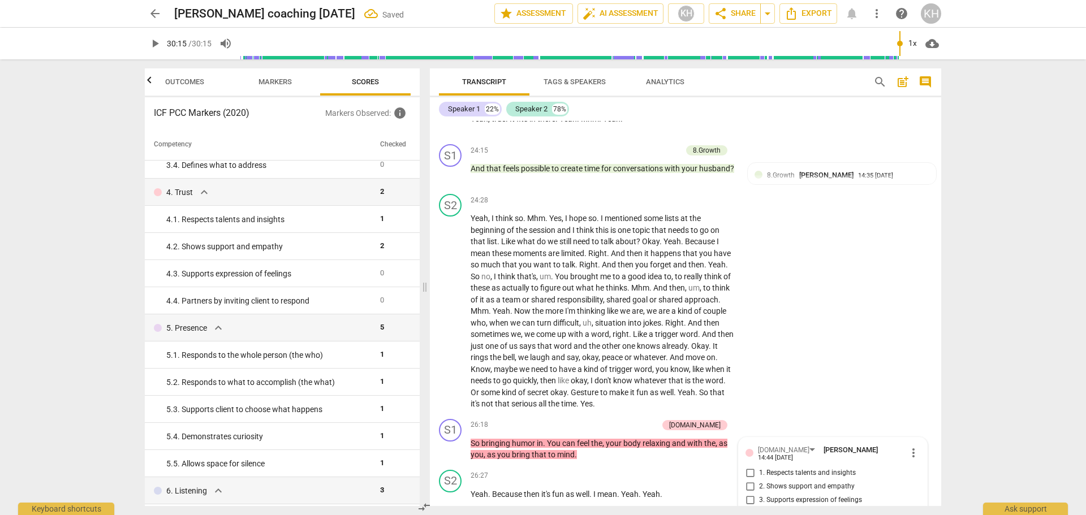
scroll to position [4558, 0]
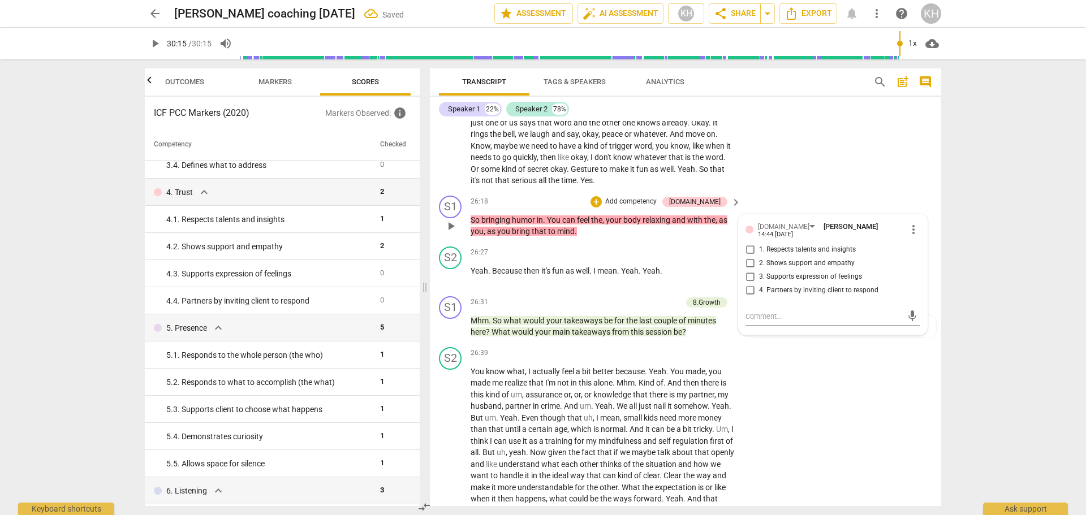
click at [812, 274] on span "3. Supports expression of feelings" at bounding box center [810, 277] width 103 height 10
click at [759, 274] on input "3. Supports expression of feelings" at bounding box center [750, 277] width 18 height 14
checkbox input "true"
click at [812, 245] on span "1. Respects talents and insights" at bounding box center [807, 250] width 97 height 10
click at [759, 245] on input "1. Respects talents and insights" at bounding box center [750, 250] width 18 height 14
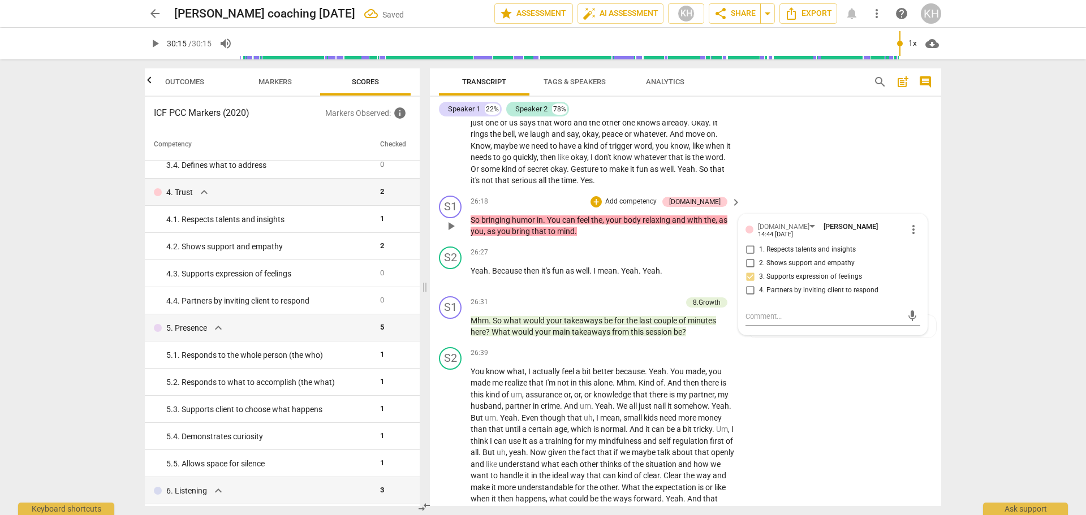
checkbox input "true"
click at [727, 338] on p "Mhm . So what would your takeaways be for the last couple of minutes here ? Wha…" at bounding box center [603, 326] width 265 height 23
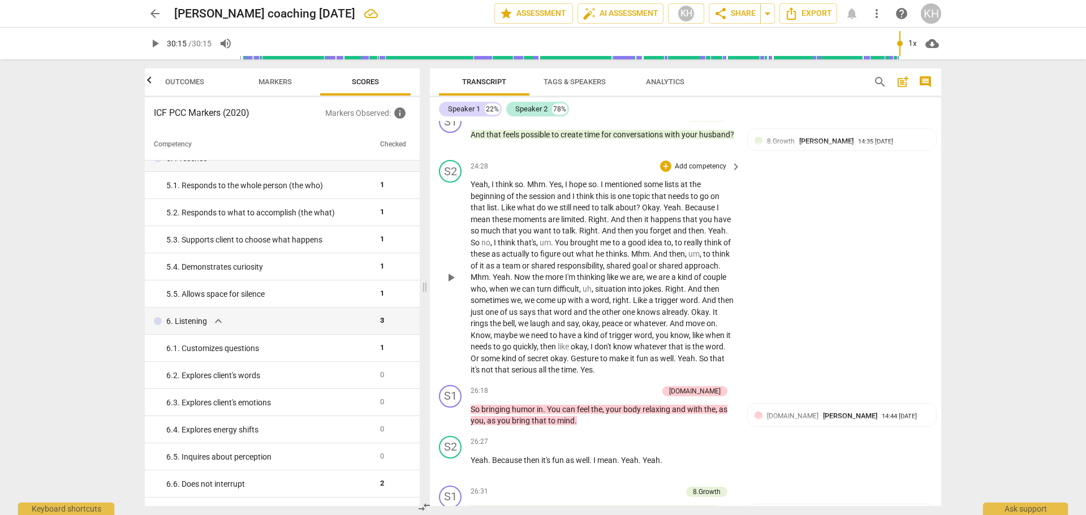
scroll to position [4389, 0]
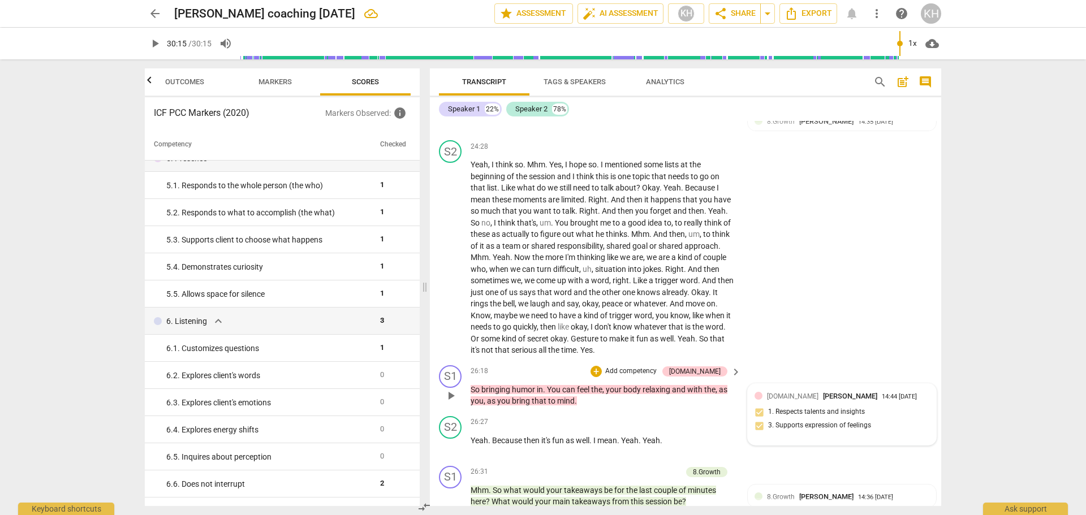
click at [823, 397] on span "[PERSON_NAME]" at bounding box center [850, 396] width 54 height 8
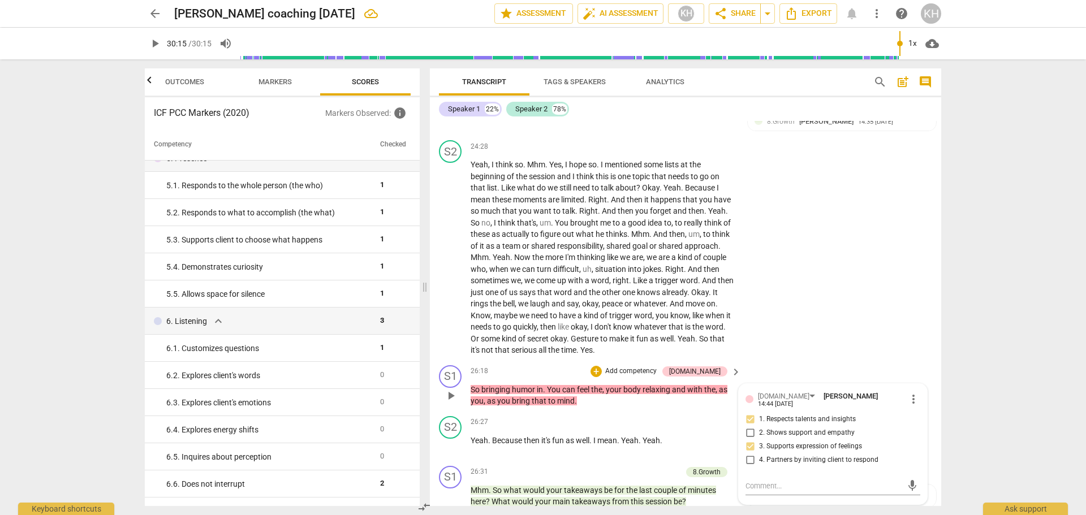
click at [822, 455] on span "4. Partners by inviting client to respond" at bounding box center [818, 460] width 119 height 10
click at [759, 455] on input "4. Partners by inviting client to respond" at bounding box center [750, 461] width 18 height 14
checkbox input "true"
click at [658, 371] on p "Add competency" at bounding box center [631, 372] width 54 height 10
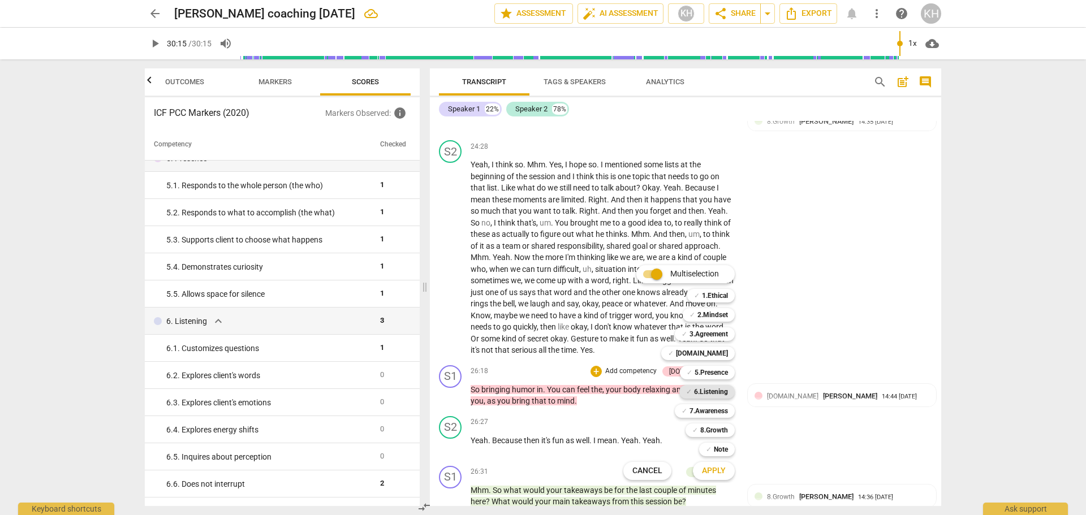
click at [684, 394] on div "✓ 6.Listening" at bounding box center [706, 392] width 55 height 14
click at [706, 471] on span "Apply" at bounding box center [714, 471] width 24 height 11
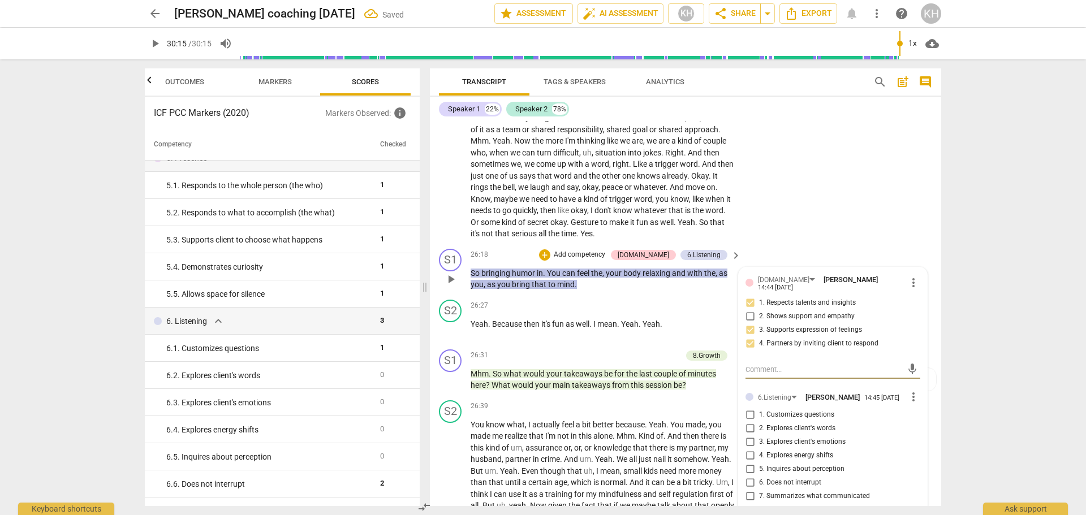
scroll to position [4558, 0]
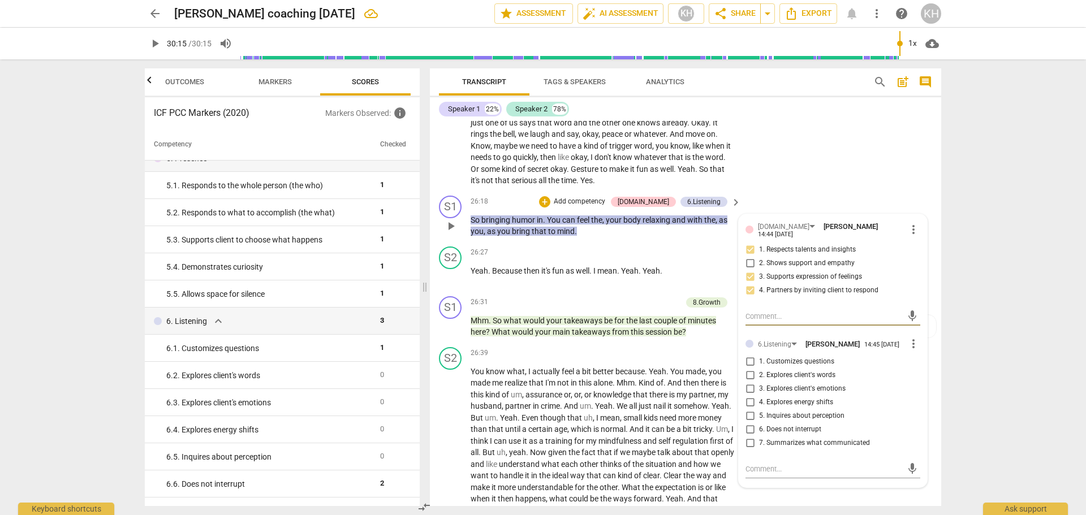
click at [807, 399] on span "4. Explores energy shifts" at bounding box center [796, 403] width 74 height 10
click at [759, 399] on input "4. Explores energy shifts" at bounding box center [750, 403] width 18 height 14
click at [807, 399] on span "4. Explores energy shifts" at bounding box center [796, 403] width 74 height 10
click at [759, 399] on input "4. Explores energy shifts" at bounding box center [750, 403] width 18 height 14
checkbox input "true"
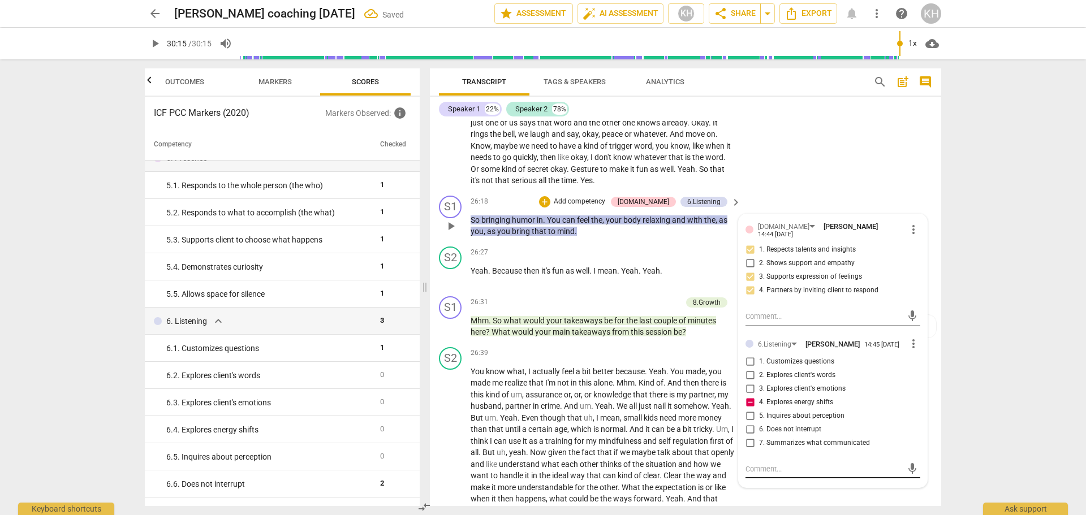
click at [791, 467] on textarea at bounding box center [824, 469] width 157 height 11
type textarea "A"
type textarea "As"
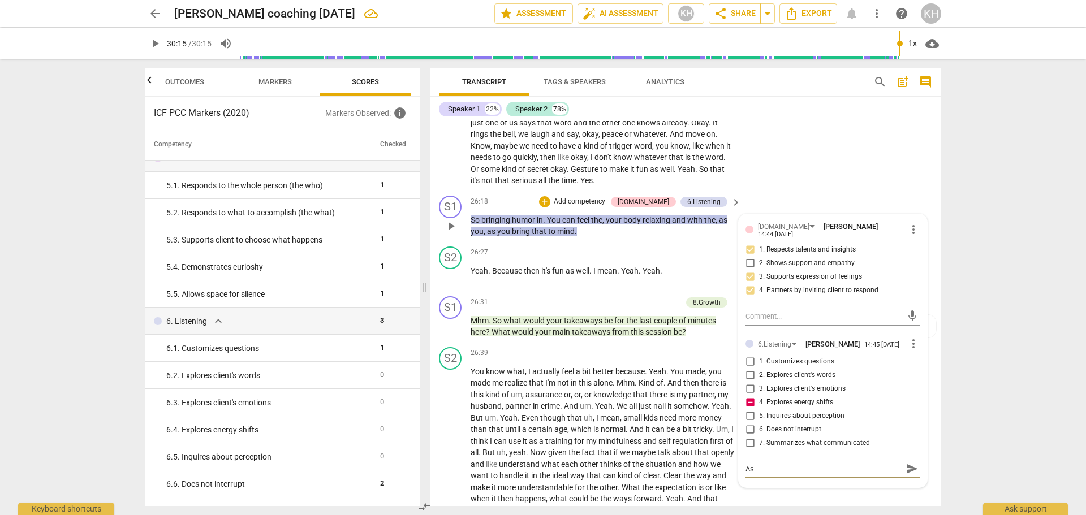
type textarea "Ask"
type textarea "Ask w"
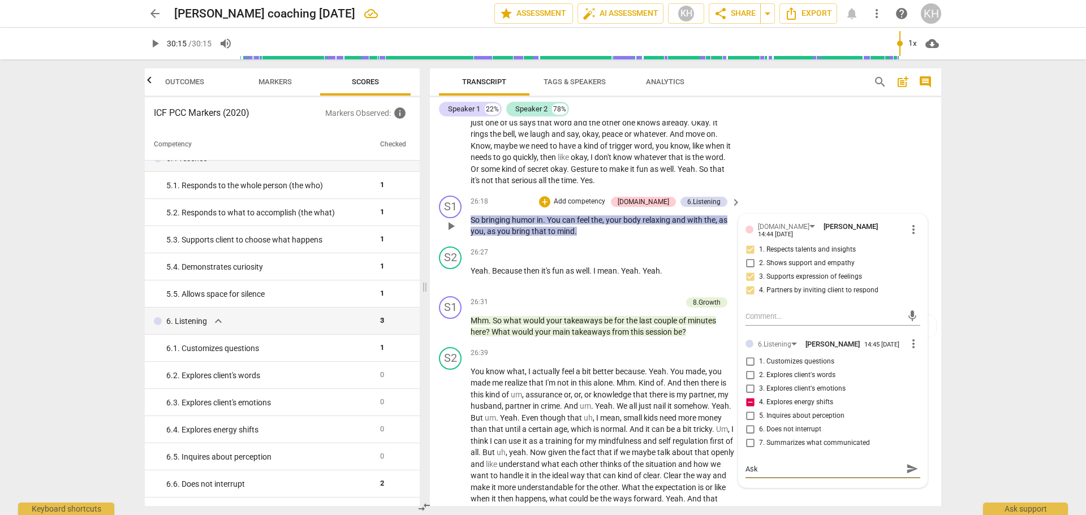
type textarea "Ask w"
type textarea "Ask wh"
type textarea "Ask wha"
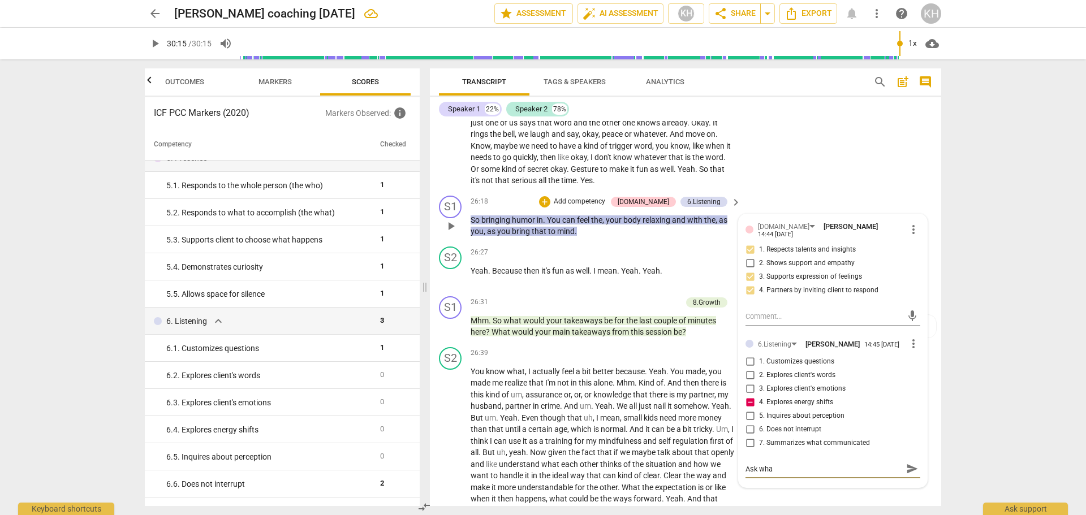
type textarea "Ask what"
type textarea "Ask what i"
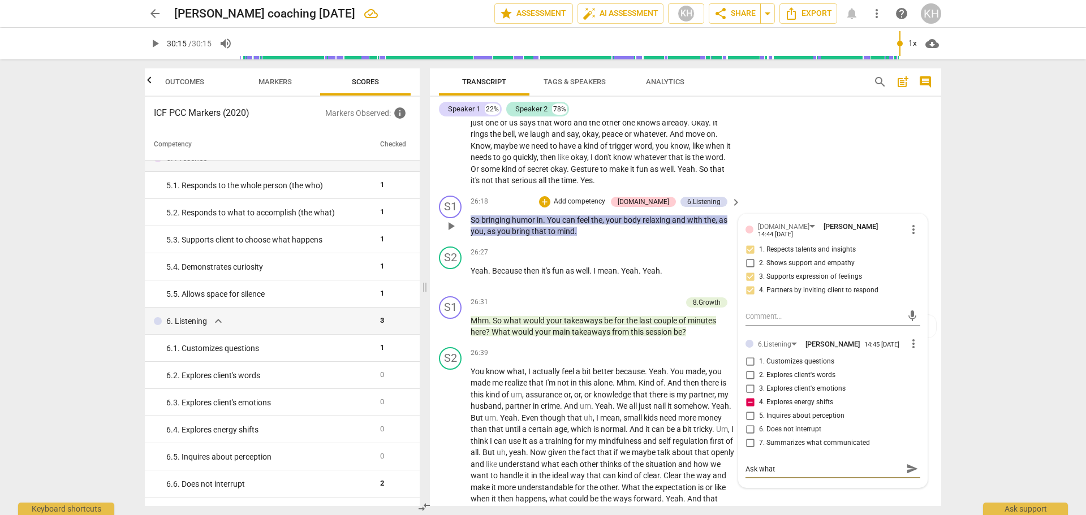
type textarea "Ask what i"
type textarea "Ask what is"
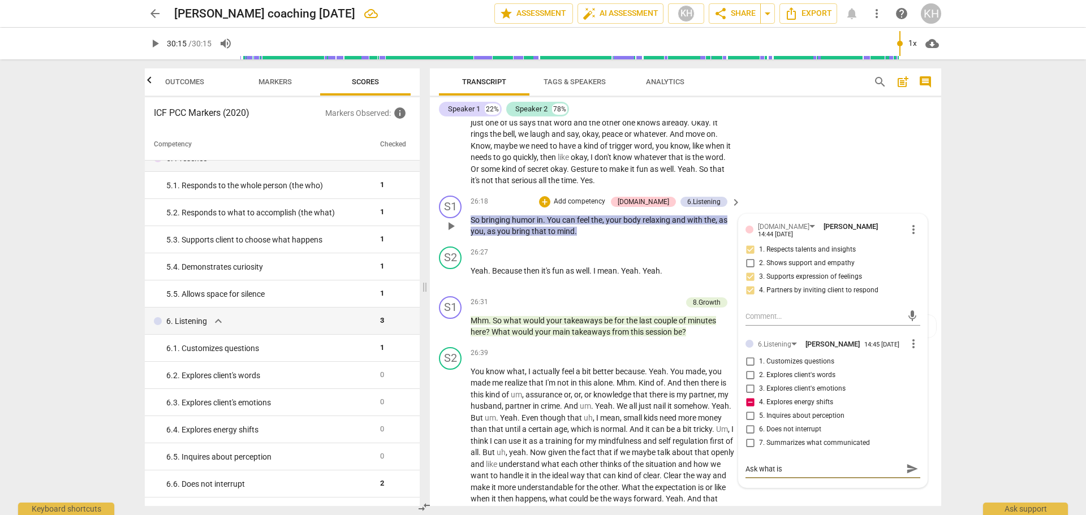
type textarea "Ask what is h"
type textarea "Ask what is ha"
type textarea "Ask what is hap"
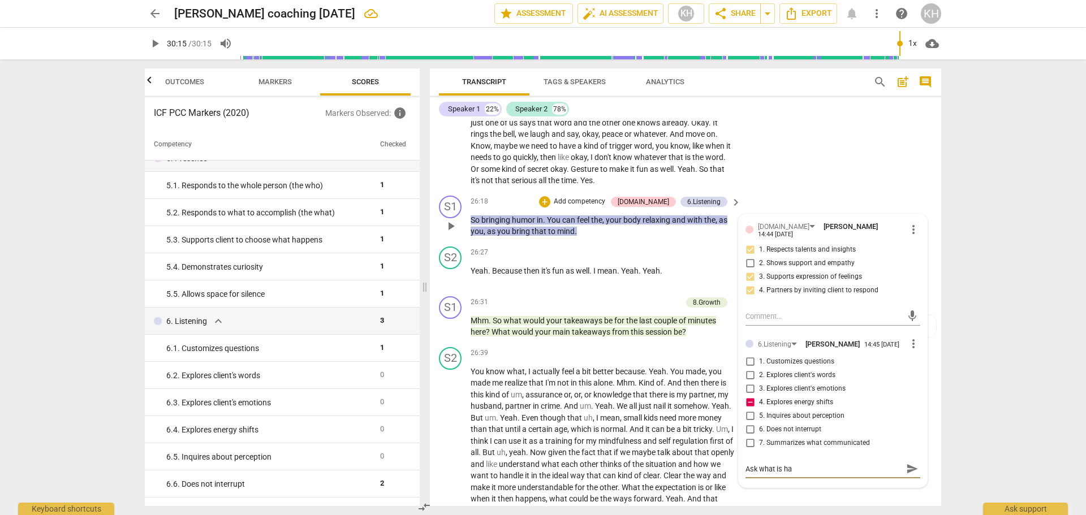
type textarea "Ask what is hap"
type textarea "Ask what is happ"
type textarea "Ask what is happe"
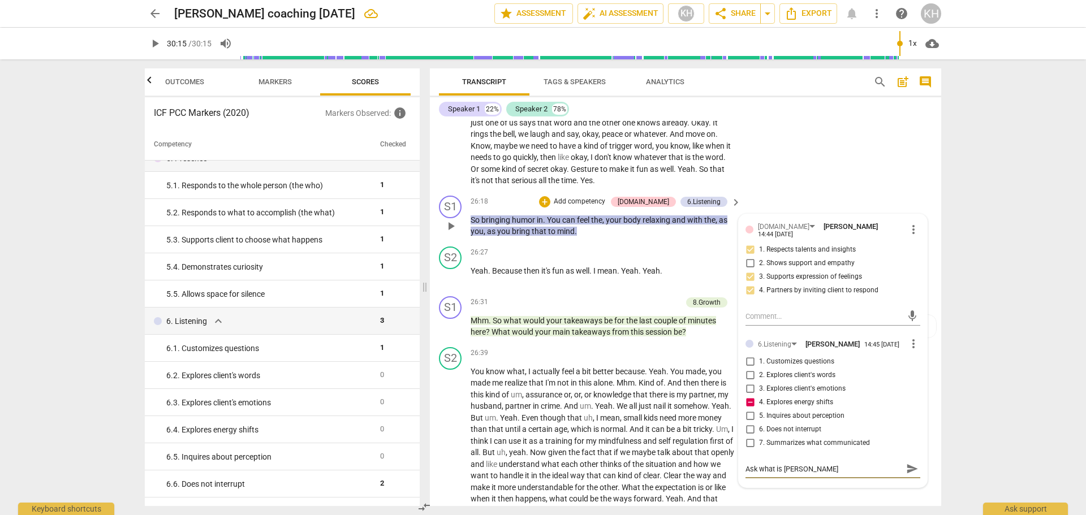
type textarea "Ask what is happen"
type textarea "Ask what is happeni"
type textarea "Ask what is happenig"
type textarea "Ask what is happenign"
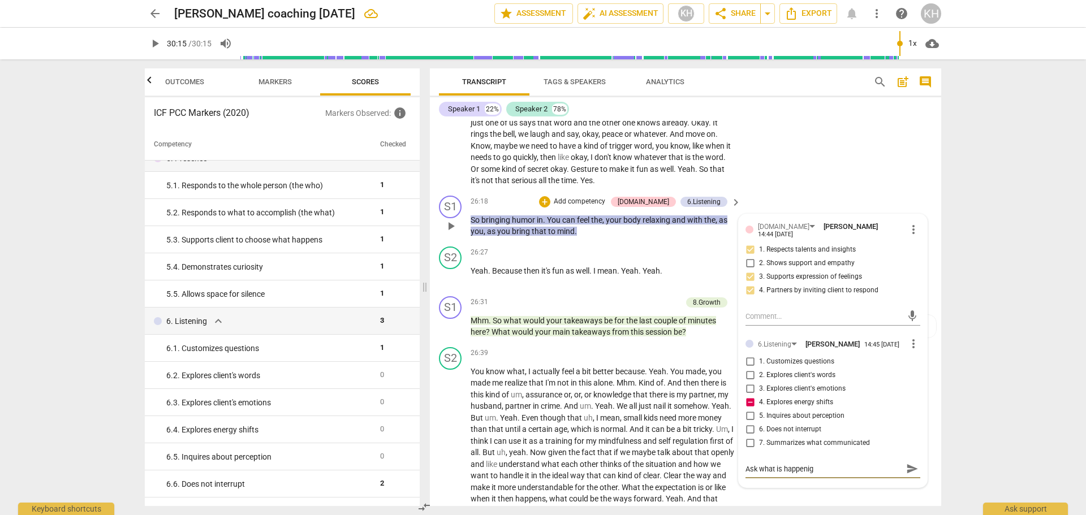
type textarea "Ask what is happenign"
type textarea "Ask what is happenign f"
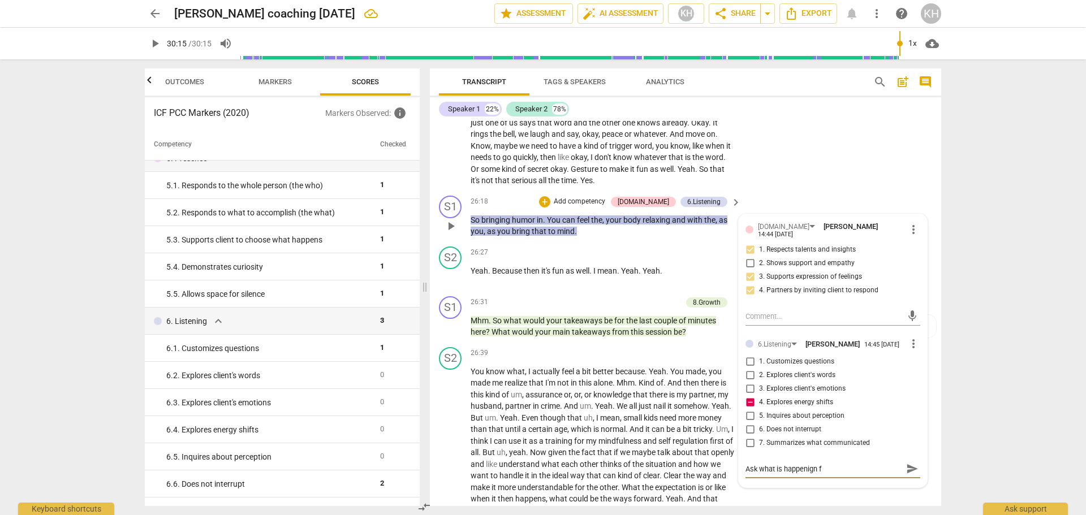
type textarea "Ask what is happenign fo"
type textarea "Ask what is happenign for"
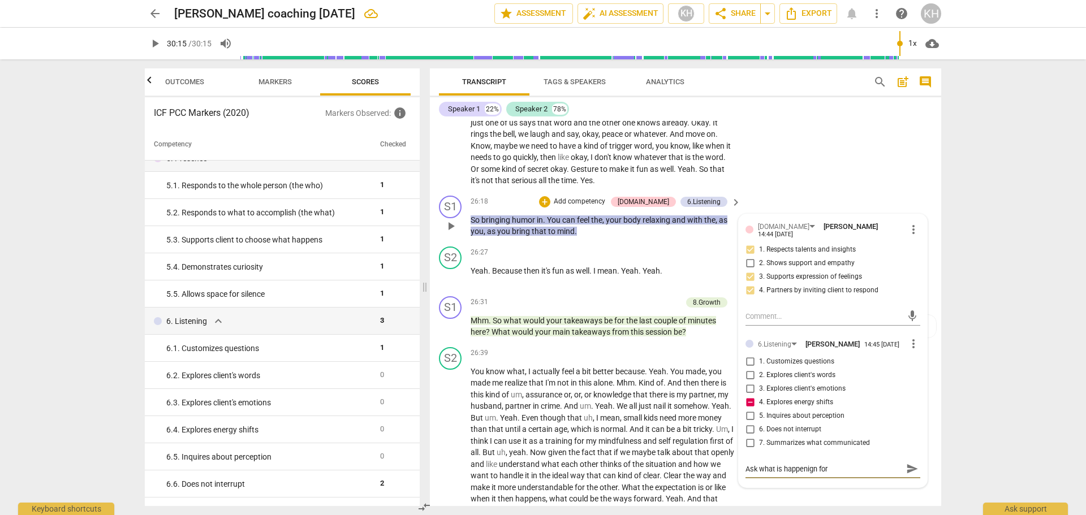
type textarea "Ask what is happenign for"
type textarea "Ask what is happenign for t"
type textarea "Ask what is happenign for th"
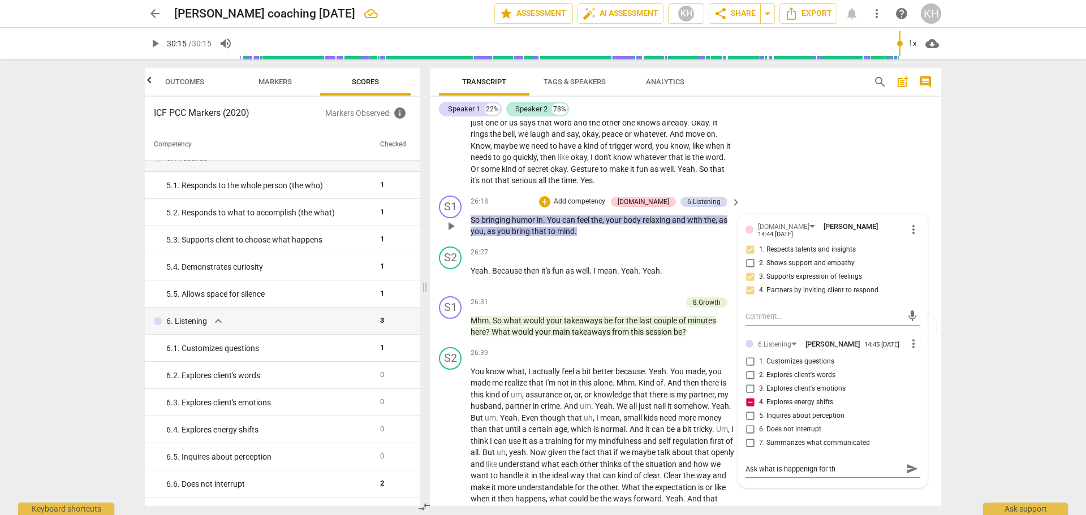
type textarea "Ask what is happenign for the"
type textarea "Ask what is happenign for the c"
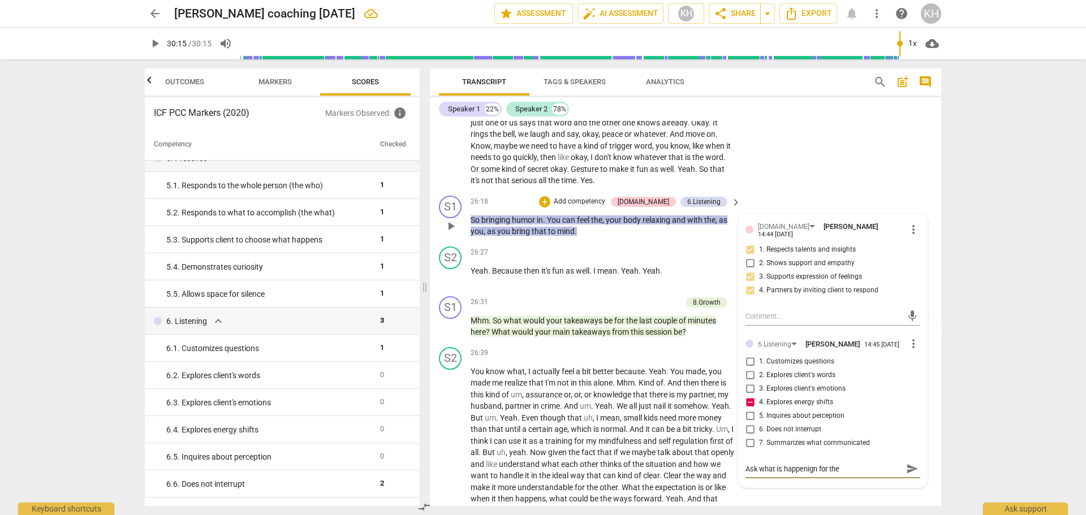
type textarea "Ask what is happenign for the c"
type textarea "Ask what is happenign for the cl"
type textarea "Ask what is happenign for the cli"
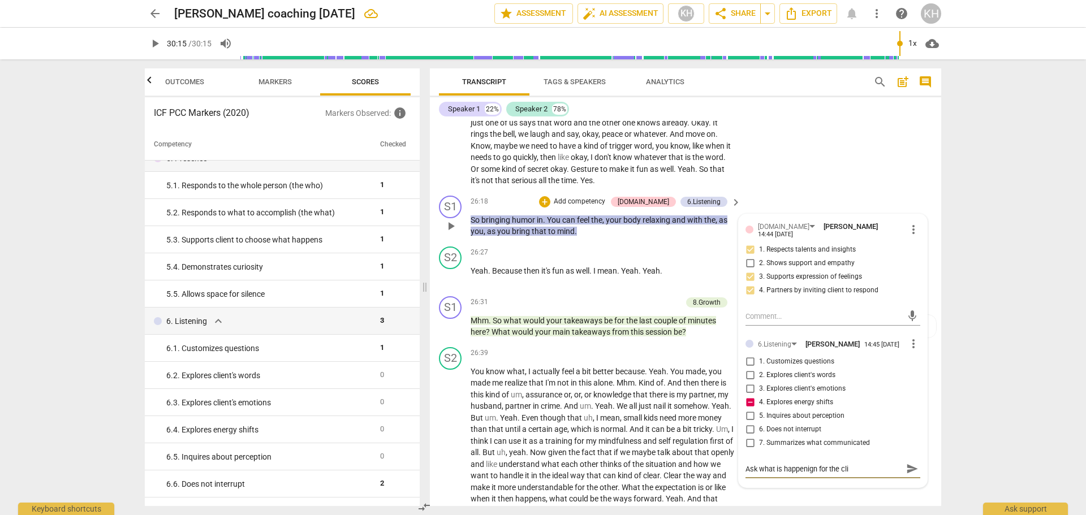
type textarea "Ask what is happenign for the clie"
type textarea "Ask what is happenign for the clien"
type textarea "Ask what is happenign for the client"
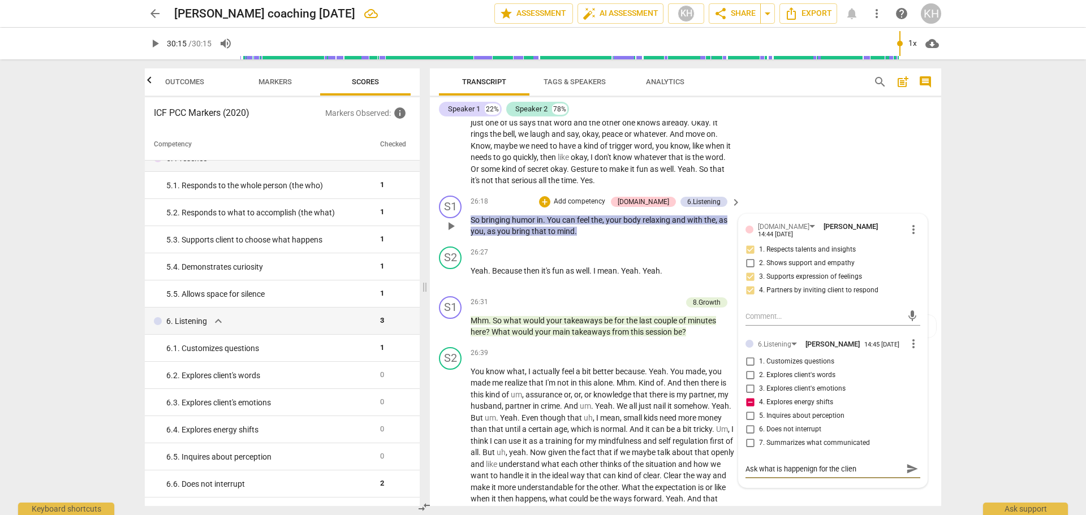
type textarea "Ask what is happenign for the client"
type textarea "Ask what is happenign for the client w"
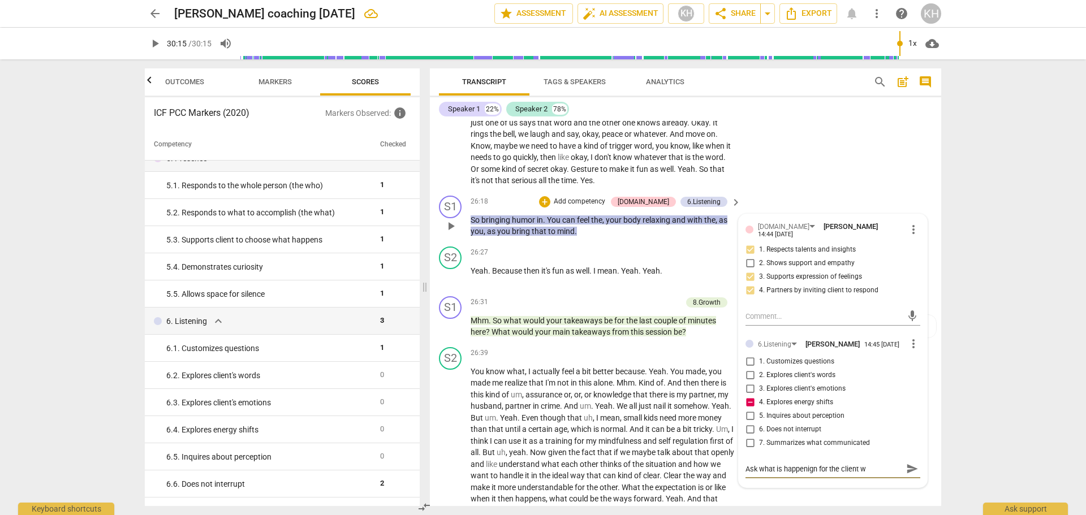
type textarea "Ask what is happenign for the client wh"
type textarea "Ask what is happenign for the client whe"
type textarea "Ask what is happenign for the client when"
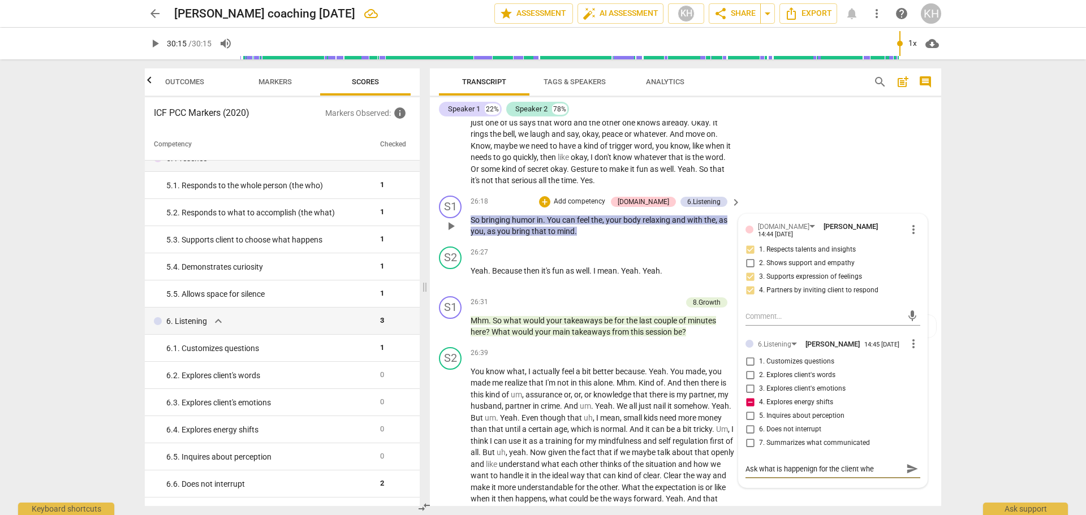
type textarea "Ask what is happenign for the client when"
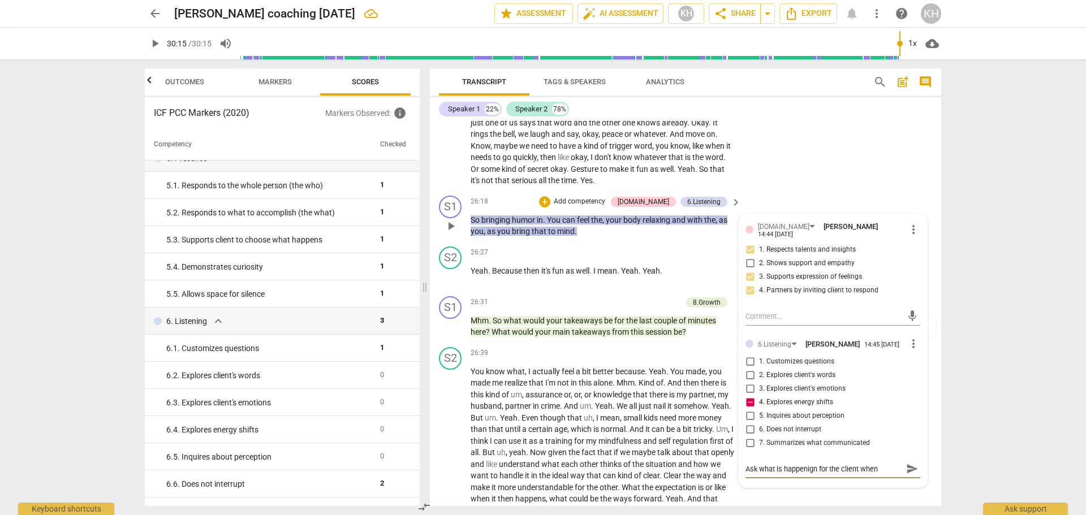
type textarea "Ask what is happenign for the client whe"
type textarea "Ask what is happenign for the client wh"
type textarea "Ask what is happenign for the client w"
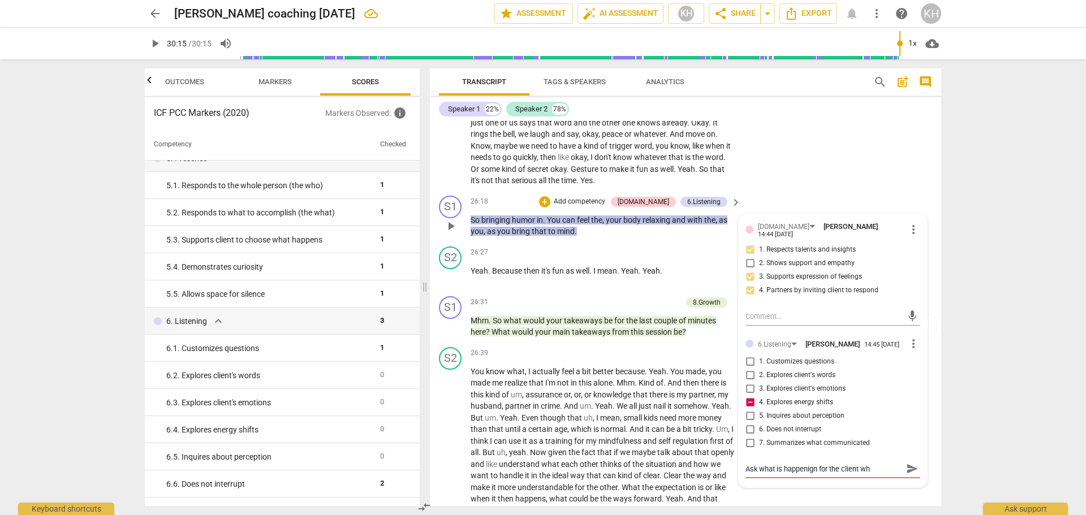
type textarea "Ask what is happenign for the client w"
type textarea "Ask what is happenign for the client"
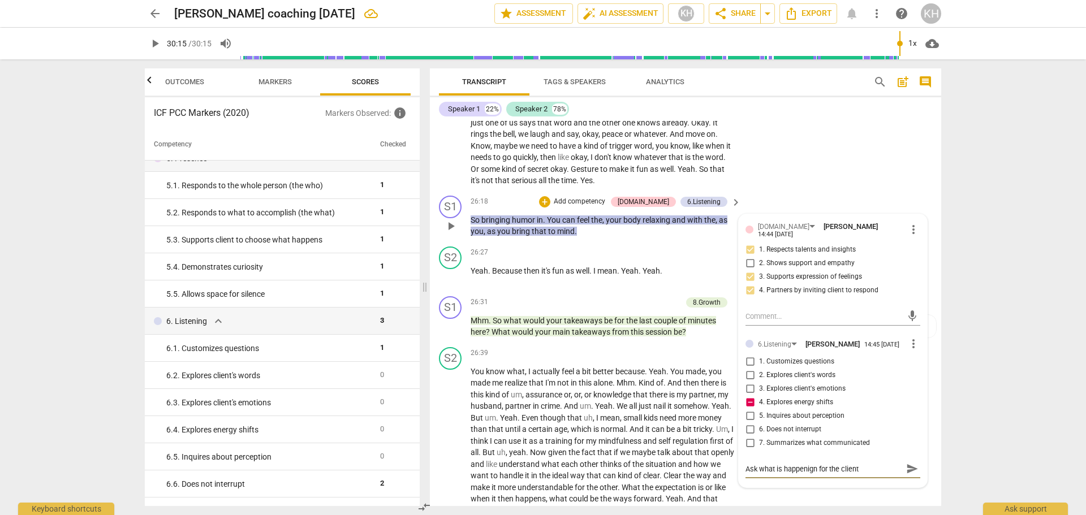
type textarea "Ask what is happenign for the clien"
type textarea "Ask what is happenign for the clie"
type textarea "Ask what is happenign for the cli"
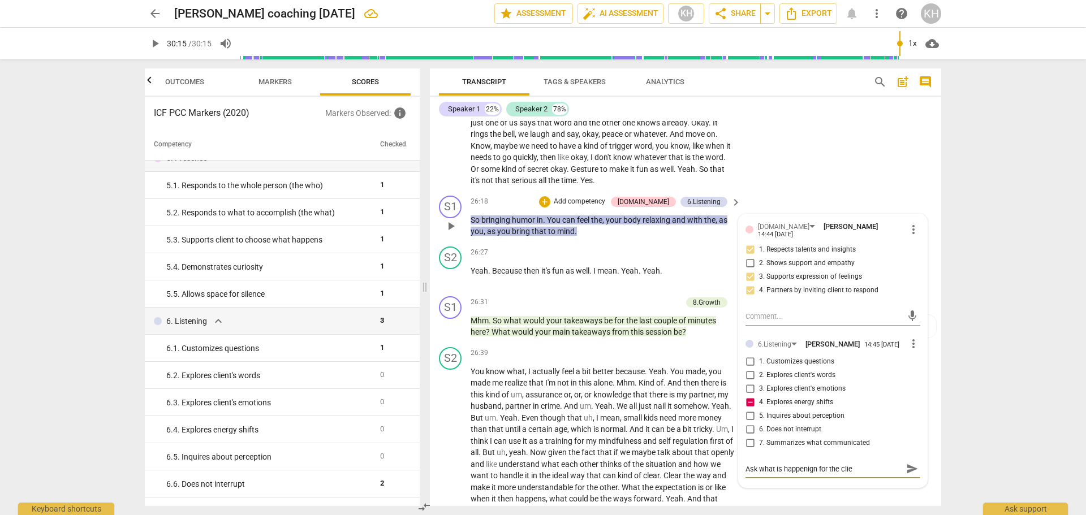
type textarea "Ask what is happenign for the cli"
type textarea "Ask what is happenign for the cl"
type textarea "Ask what is happenign for the c"
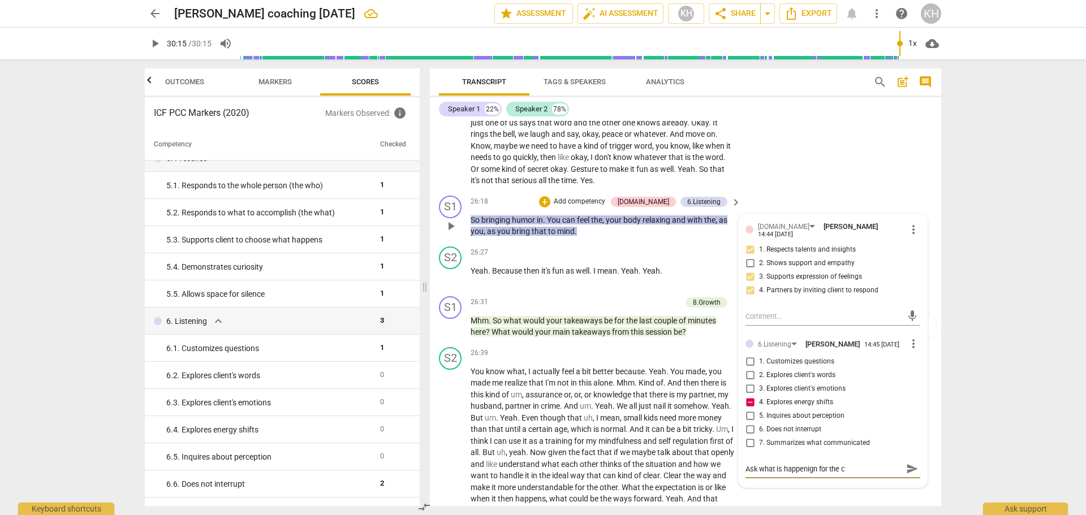
type textarea "Ask what is happenign for the"
type textarea "Ask what is happenign for th"
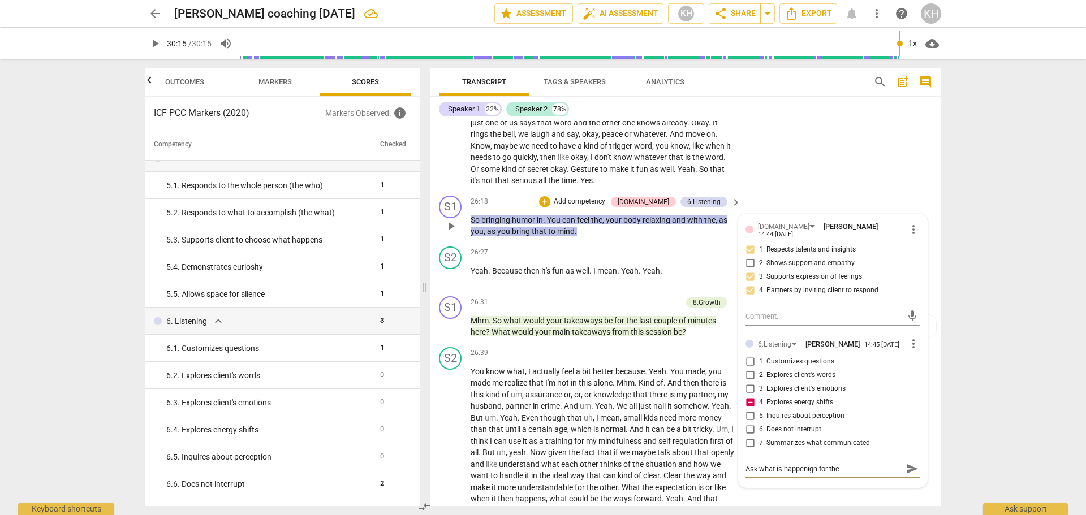
type textarea "Ask what is happenign for th"
type textarea "Ask what is happenign for t"
type textarea "Ask what is happenign for"
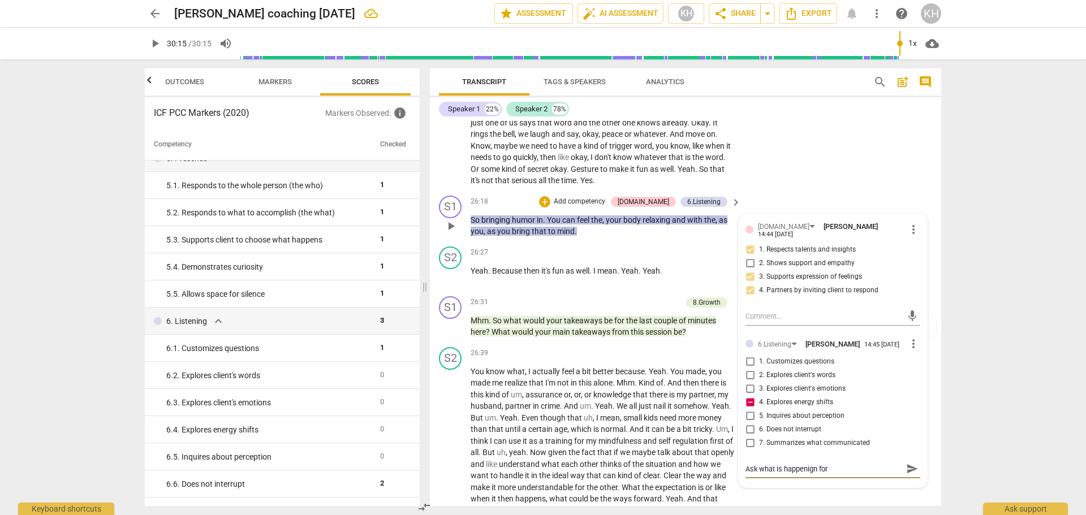
type textarea "Ask what is happenign for"
type textarea "Ask what is happenign fo"
type textarea "Ask what is happenign f"
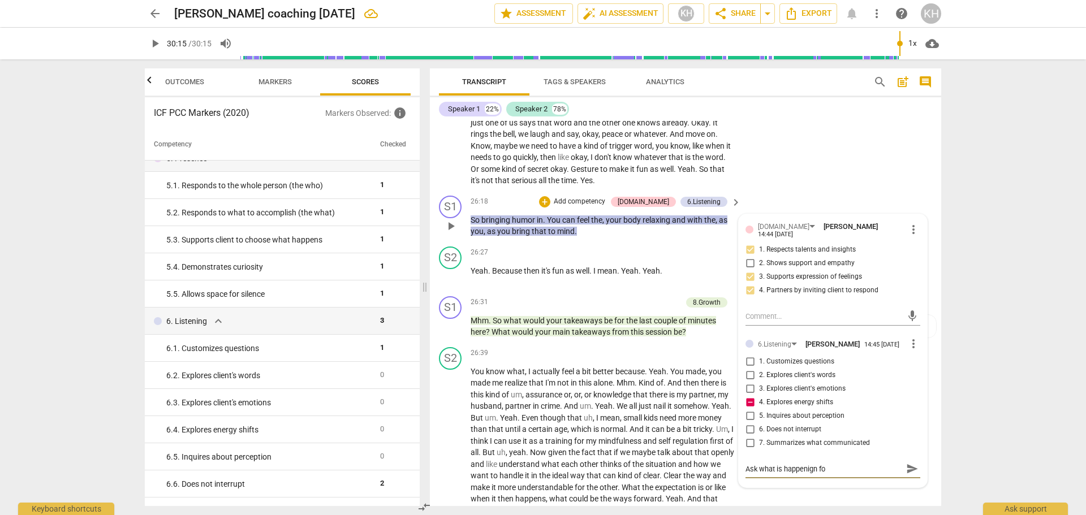
type textarea "Ask what is happenign f"
type textarea "Ask what is happenign"
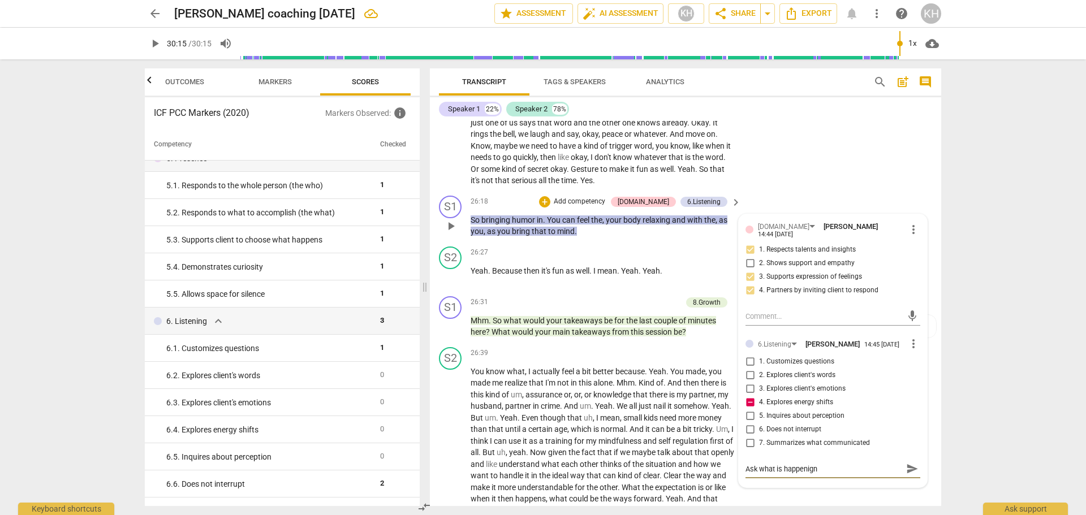
type textarea "Ask what is happenig"
type textarea "Ask what is happeni"
type textarea "Ask what is happen"
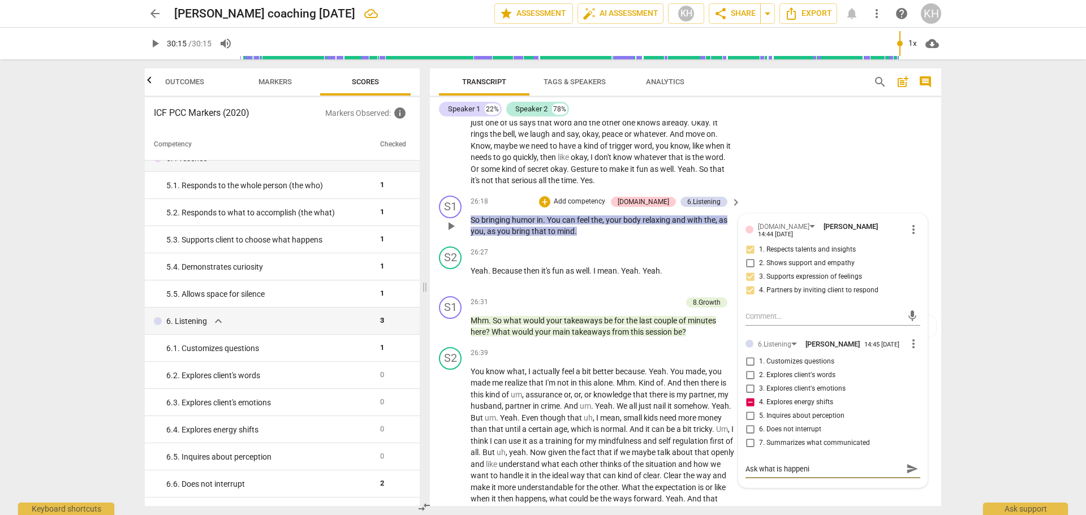
type textarea "Ask what is happen"
type textarea "Ask what is happe"
type textarea "Ask what is happ"
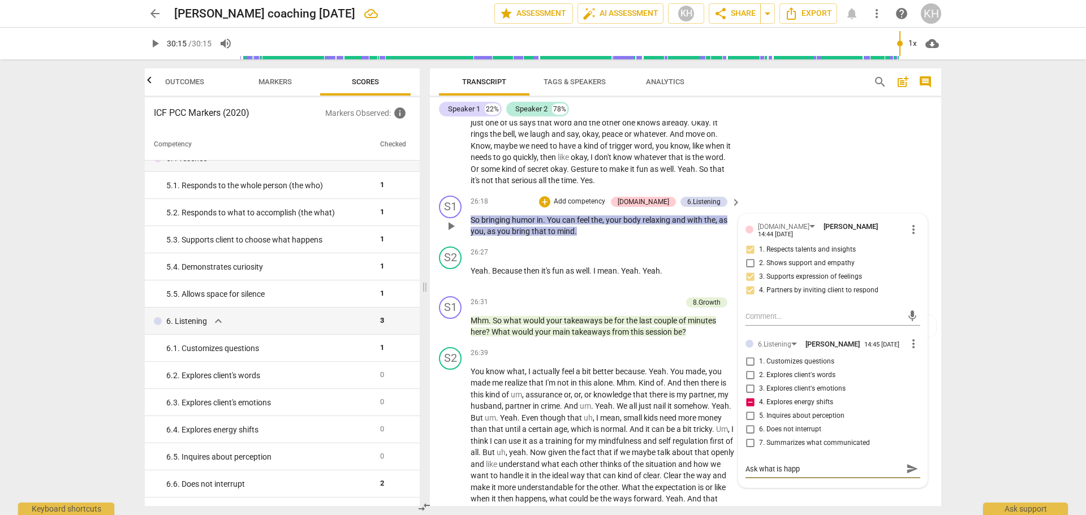
type textarea "Ask what is hap"
type textarea "Ask what is ha"
type textarea "Ask what is h"
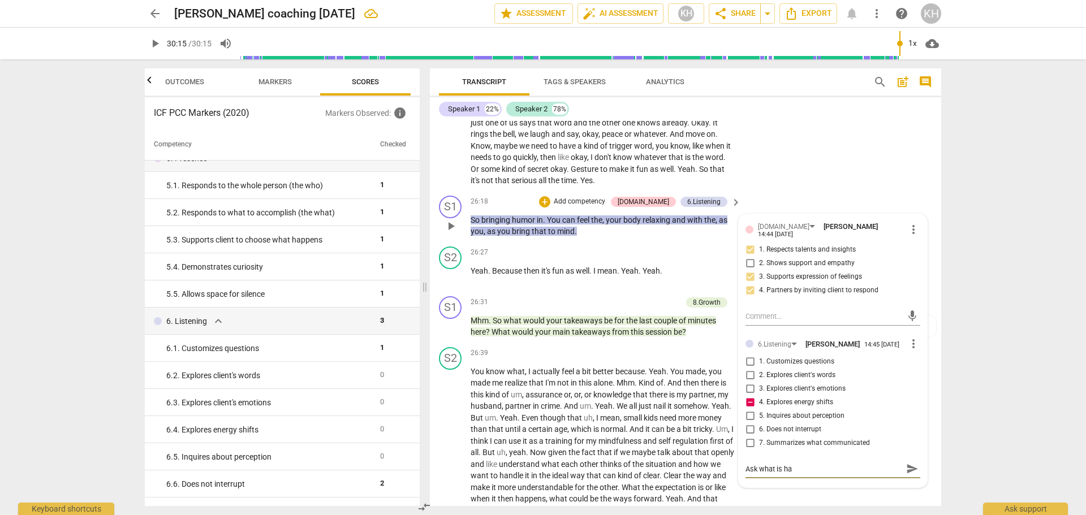
type textarea "Ask what is h"
type textarea "Ask what is"
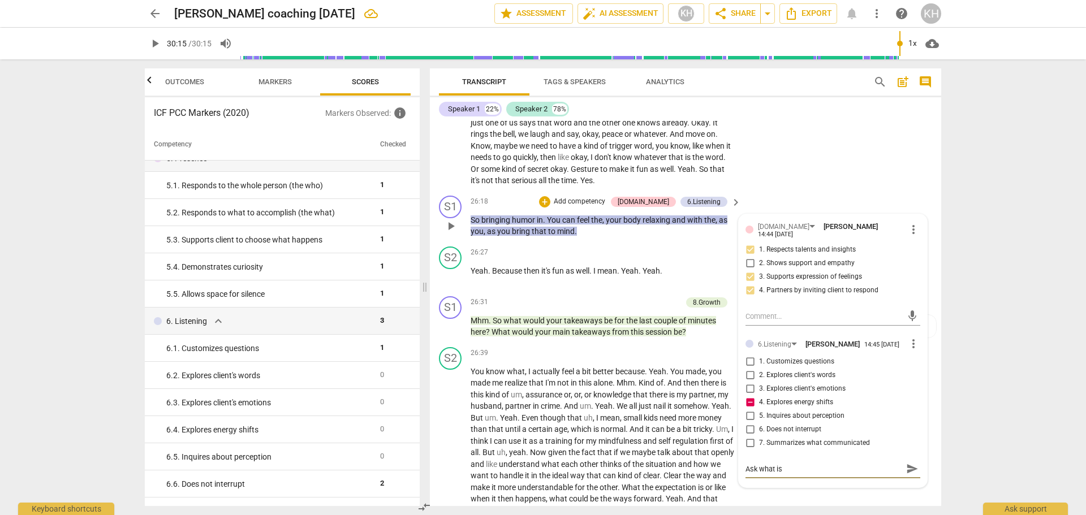
type textarea "Ask what i"
type textarea "Ask what"
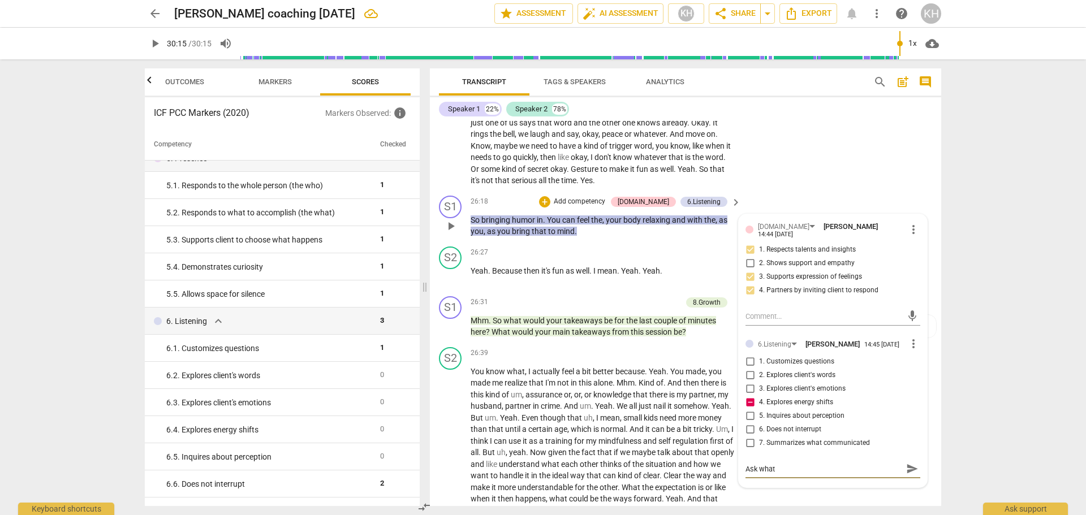
type textarea "Ask wha"
type textarea "Ask wh"
type textarea "Ask w"
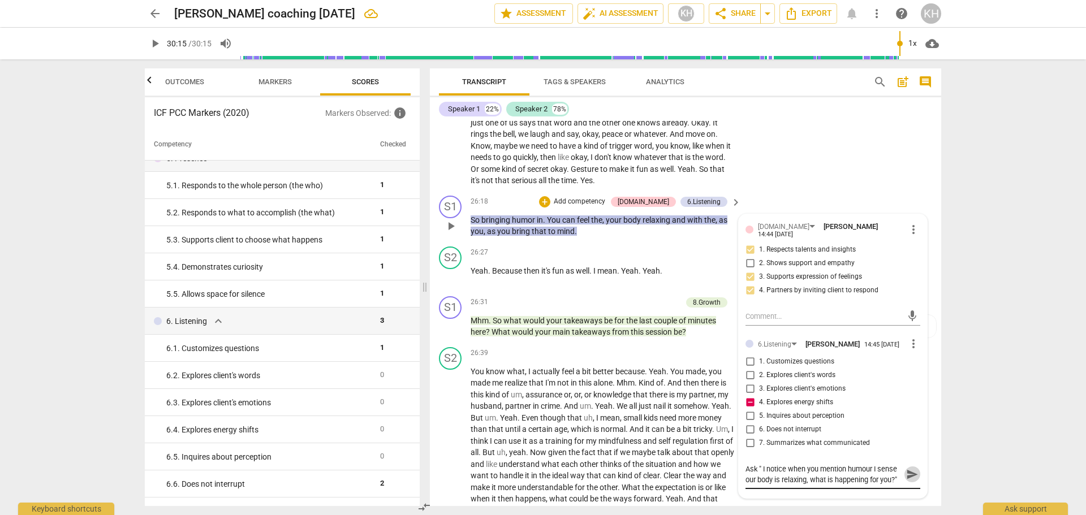
click at [910, 475] on span "send" at bounding box center [912, 474] width 12 height 12
click at [900, 455] on div "Ask " I notice when you mention humour I sense our body is relaxing, what is ha…" at bounding box center [833, 464] width 175 height 21
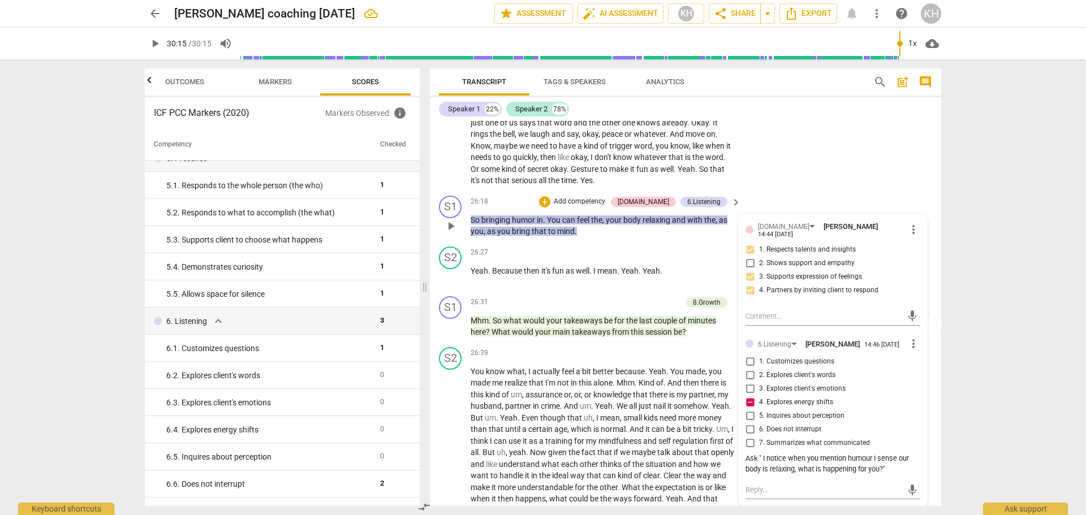
click at [908, 341] on span "more_vert" at bounding box center [914, 344] width 14 height 14
click at [913, 342] on li "Edit" at bounding box center [922, 340] width 39 height 21
click at [899, 467] on textarea "Ask " I notice when you mention humour I sense our body is relaxing, what is ha…" at bounding box center [833, 474] width 175 height 21
click at [752, 499] on span "check_circle" at bounding box center [754, 504] width 14 height 14
click at [786, 193] on div "S1 play_arrow pause 26:18 + Add competency 4.Trust 6.Listening keyboard_arrow_r…" at bounding box center [685, 216] width 511 height 51
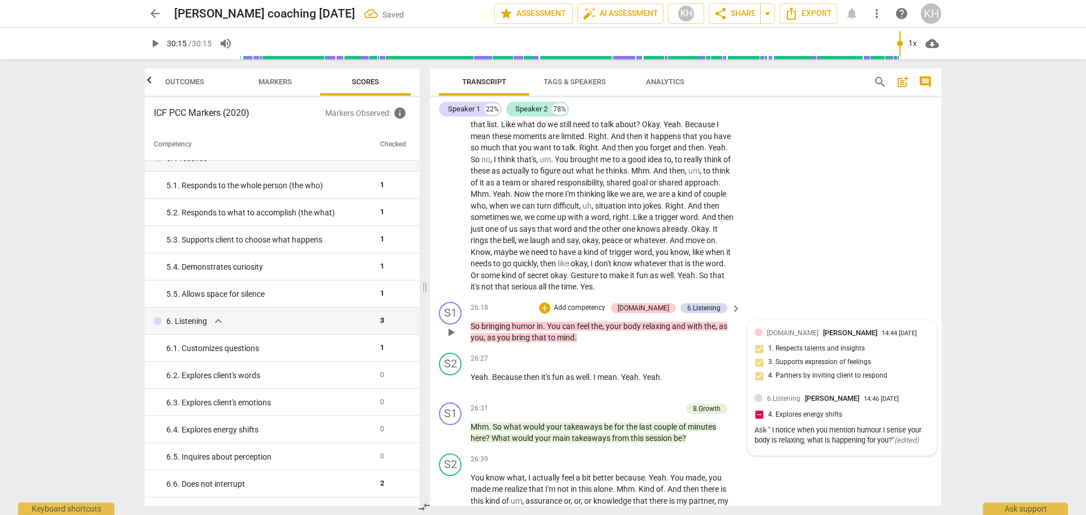
scroll to position [4445, 0]
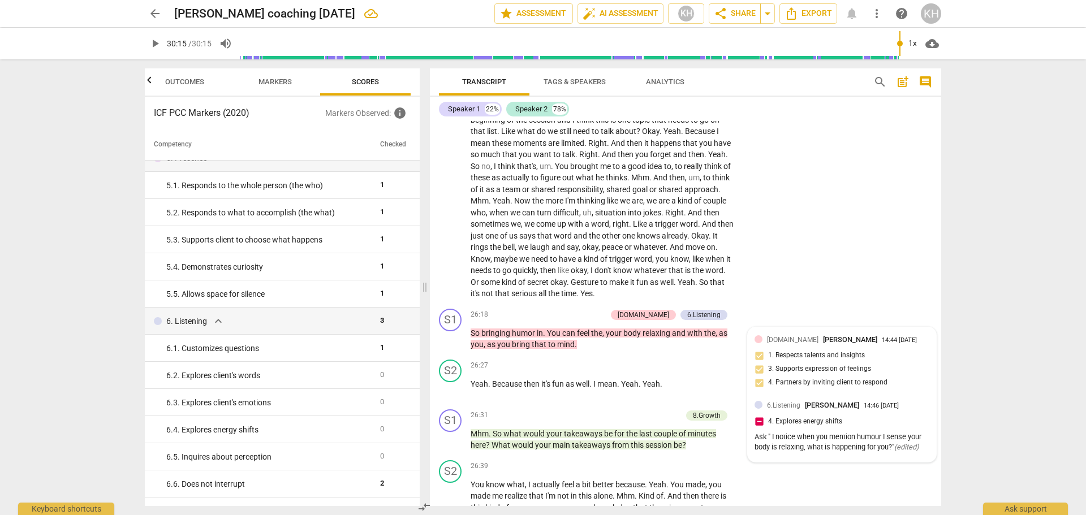
click at [820, 369] on div "4.Trust Karen Hayes 14:44 09-24-2025 1. Respects talents and insights 3. Suppor…" at bounding box center [842, 365] width 175 height 62
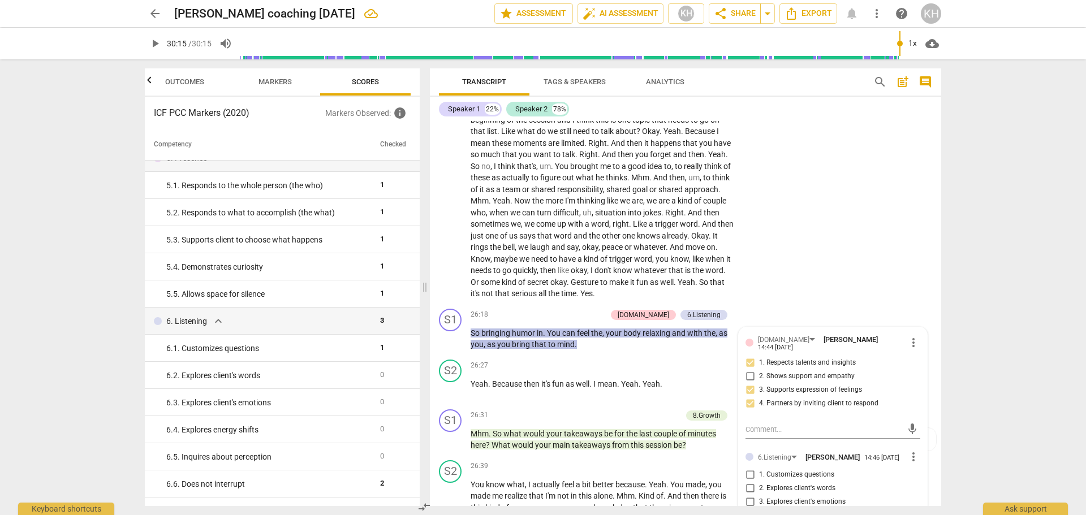
click at [821, 385] on span "3. Supports expression of feelings" at bounding box center [810, 390] width 103 height 10
click at [759, 384] on input "3. Supports expression of feelings" at bounding box center [750, 391] width 18 height 14
click at [821, 385] on span "3. Supports expression of feelings" at bounding box center [810, 390] width 103 height 10
click at [759, 384] on input "3. Supports expression of feelings" at bounding box center [750, 391] width 18 height 14
click at [816, 358] on span "1. Respects talents and insights" at bounding box center [807, 363] width 97 height 10
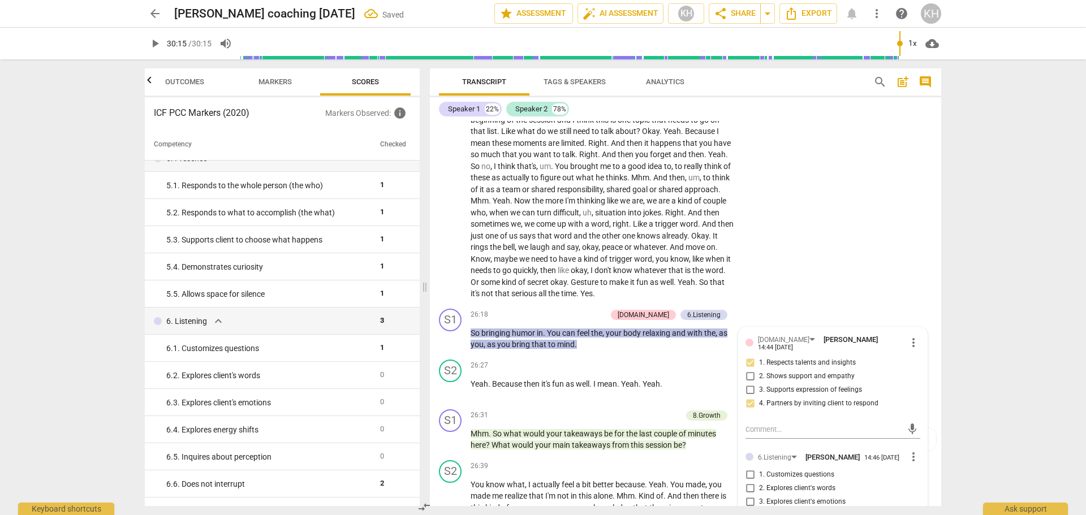
click at [759, 357] on input "1. Respects talents and insights" at bounding box center [750, 363] width 18 height 14
click at [811, 360] on span "1. Respects talents and insights" at bounding box center [807, 363] width 97 height 10
click at [759, 360] on input "1. Respects talents and insights" at bounding box center [750, 363] width 18 height 14
click at [804, 385] on span "3. Supports expression of feelings" at bounding box center [810, 390] width 103 height 10
click at [759, 384] on input "3. Supports expression of feelings" at bounding box center [750, 391] width 18 height 14
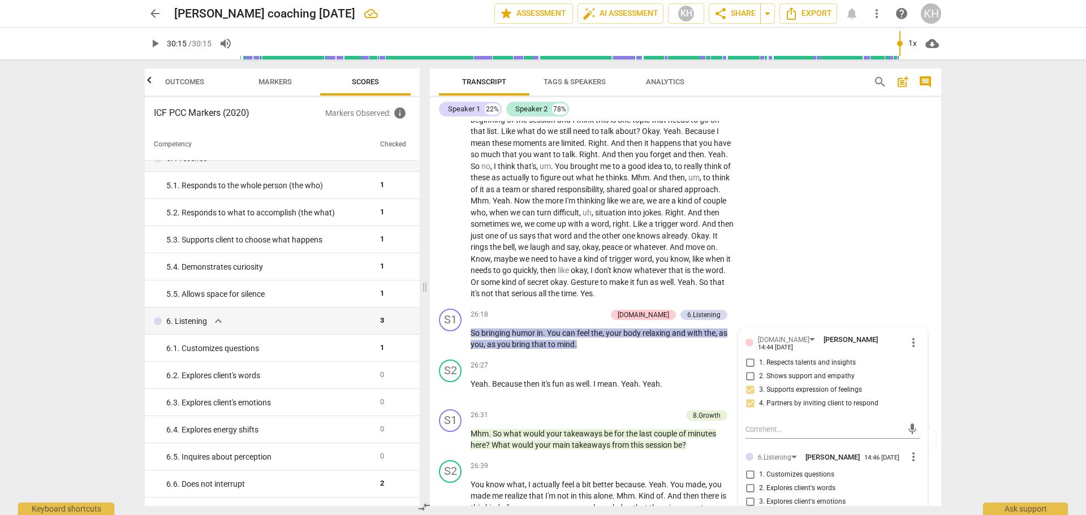
click at [716, 347] on p "So bringing humor in . You can feel the , your body relaxing and with the , as …" at bounding box center [603, 339] width 265 height 23
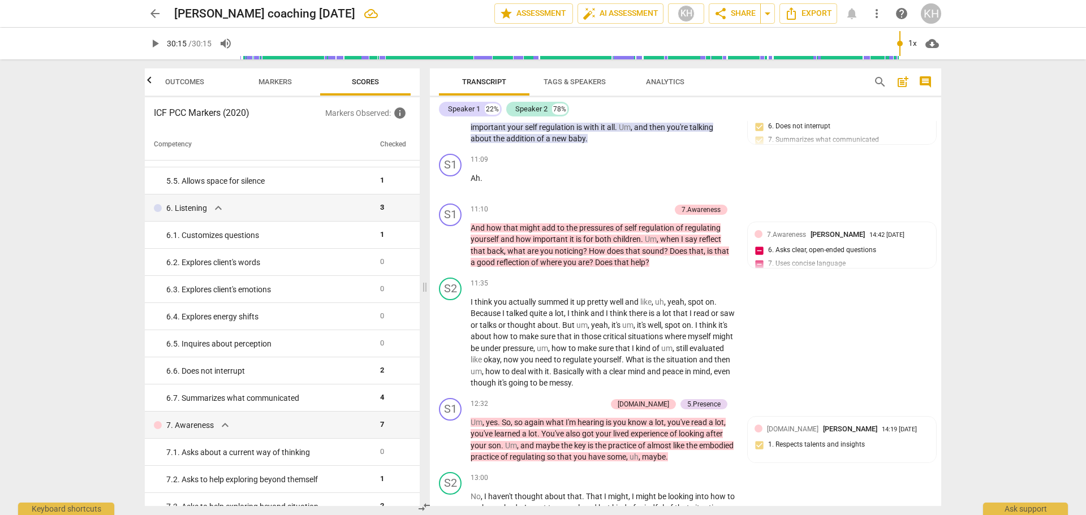
scroll to position [1674, 0]
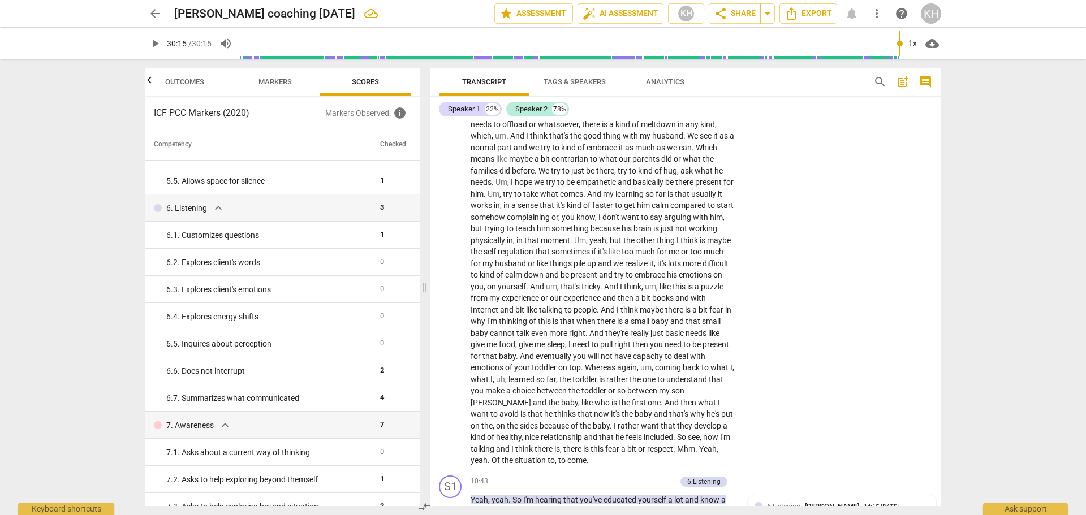
click at [904, 81] on span "post_add" at bounding box center [903, 82] width 14 height 14
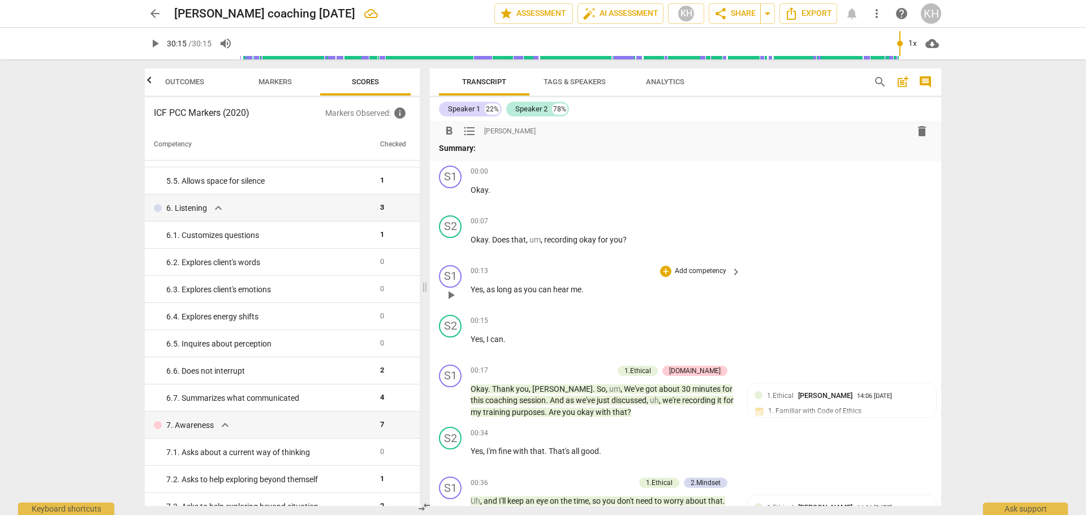
scroll to position [0, 0]
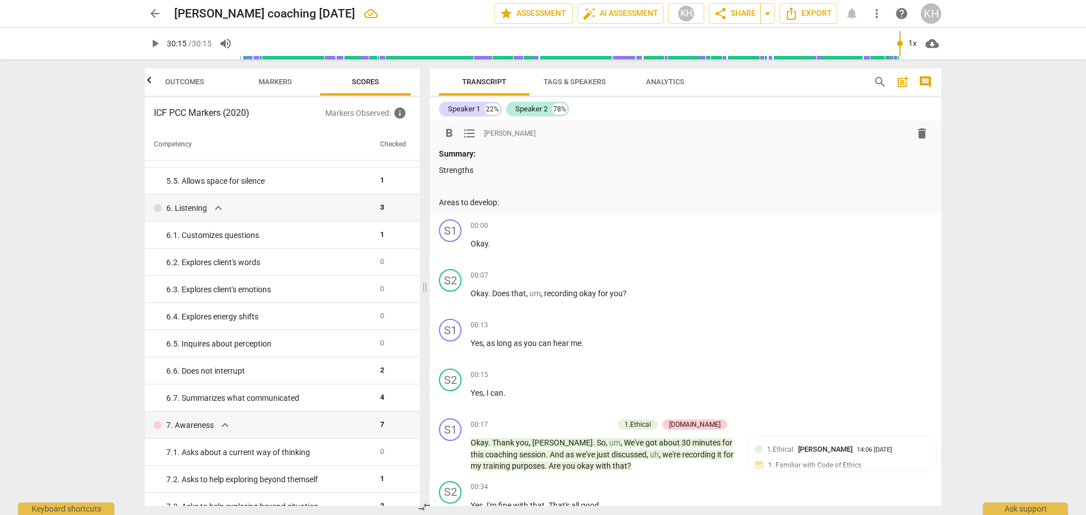
click at [497, 178] on div "Summary: Strengths Areas to develop:" at bounding box center [685, 178] width 493 height 60
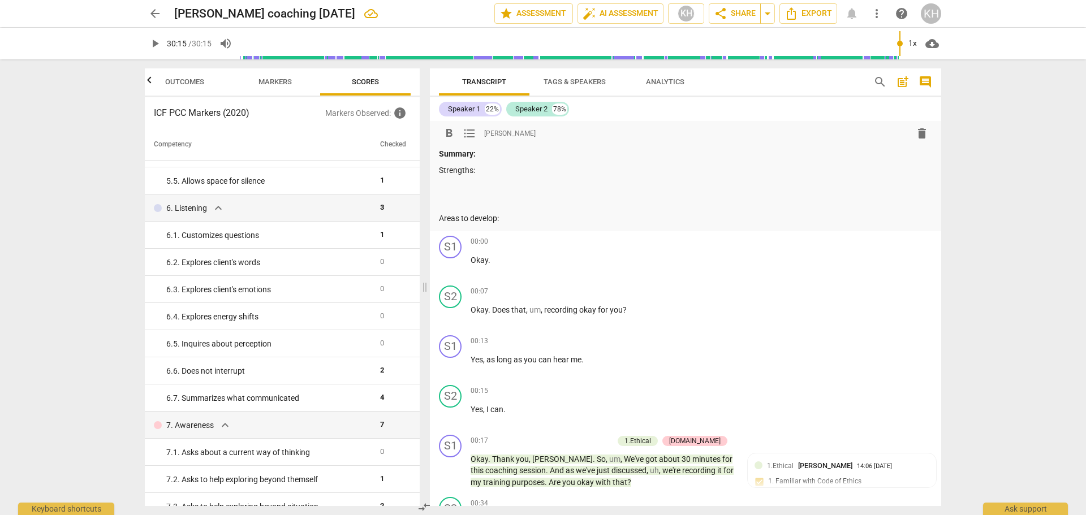
click at [528, 219] on p "Areas to develop:" at bounding box center [685, 219] width 493 height 12
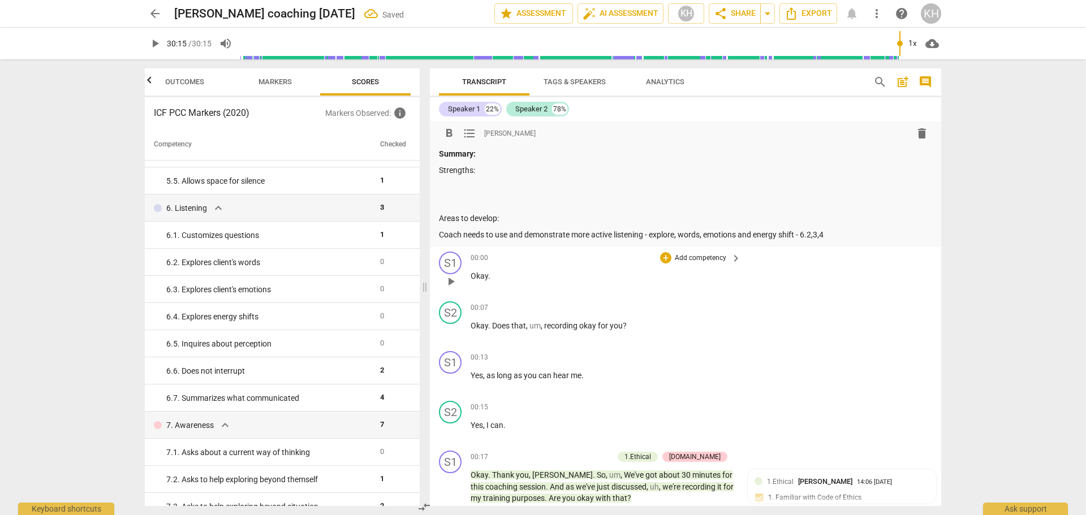
drag, startPoint x: 678, startPoint y: 236, endPoint x: 692, endPoint y: 253, distance: 22.1
click at [678, 237] on p "Coach needs to use and demonstrate more active listening - explore, words, emot…" at bounding box center [685, 235] width 493 height 12
click at [815, 236] on p "Coach needs to use and demonstrate more active listening - explore words, emoti…" at bounding box center [685, 235] width 493 height 12
click at [829, 230] on p "Coach needs to use and demonstrate more active listening - explore words, emoti…" at bounding box center [685, 235] width 493 height 12
click at [520, 183] on p at bounding box center [685, 186] width 493 height 12
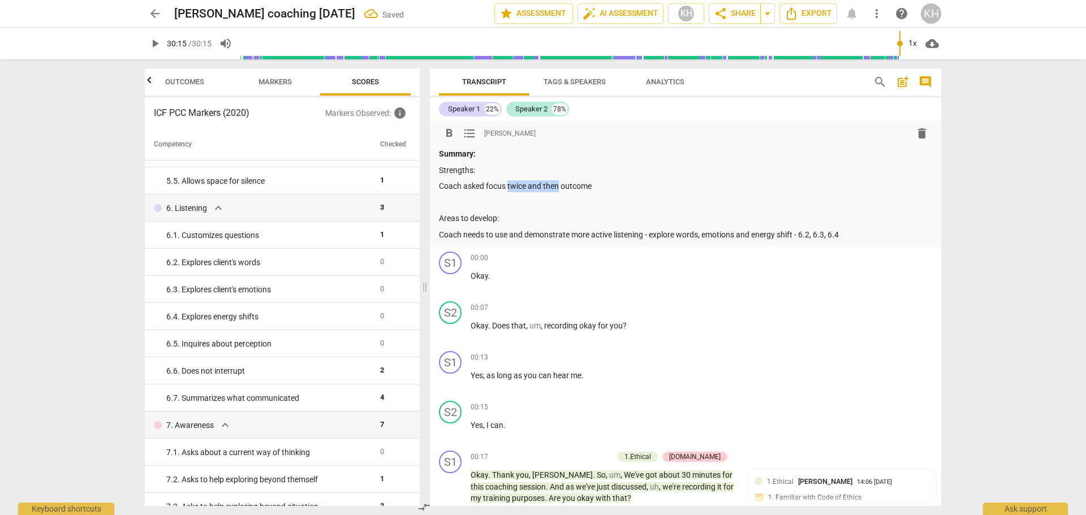
drag, startPoint x: 509, startPoint y: 186, endPoint x: 559, endPoint y: 186, distance: 50.3
click at [559, 185] on p "Coach asked focus twice and then outcome" at bounding box center [685, 186] width 493 height 12
click at [559, 186] on p "Coach asked focus and outcome" at bounding box center [685, 186] width 493 height 12
click at [441, 236] on p "Coach needs to use and demonstrate more active listening - explore words, emoti…" at bounding box center [685, 235] width 493 height 12
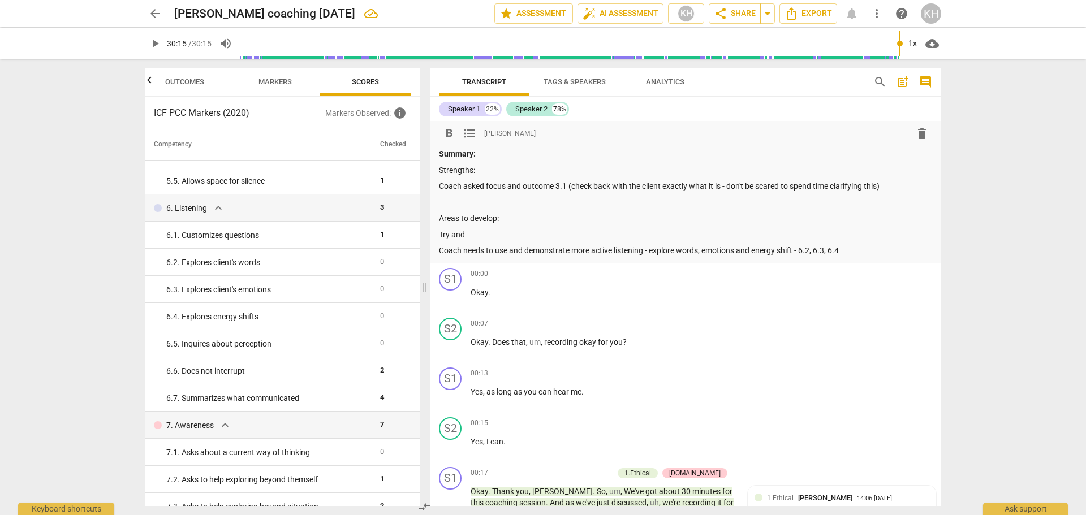
click at [510, 236] on p "Try and" at bounding box center [685, 235] width 493 height 12
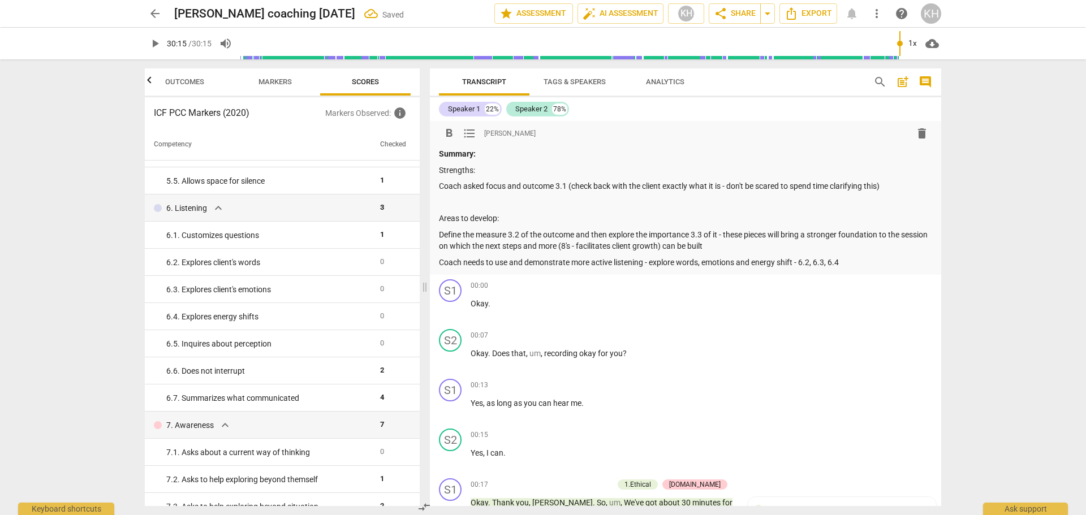
click at [861, 261] on p "Coach needs to use and demonstrate more active listening - explore words, emoti…" at bounding box center [685, 263] width 493 height 12
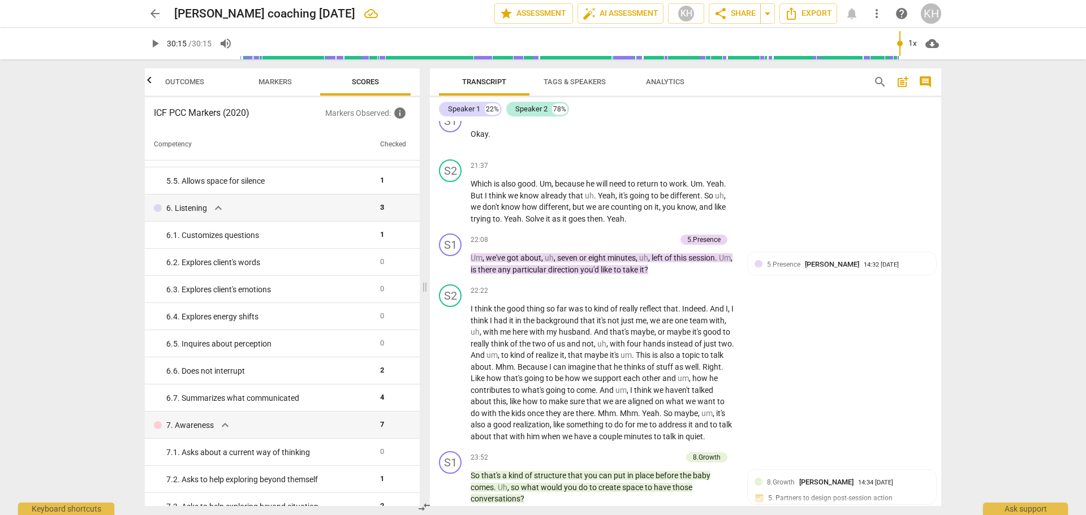
scroll to position [4073, 0]
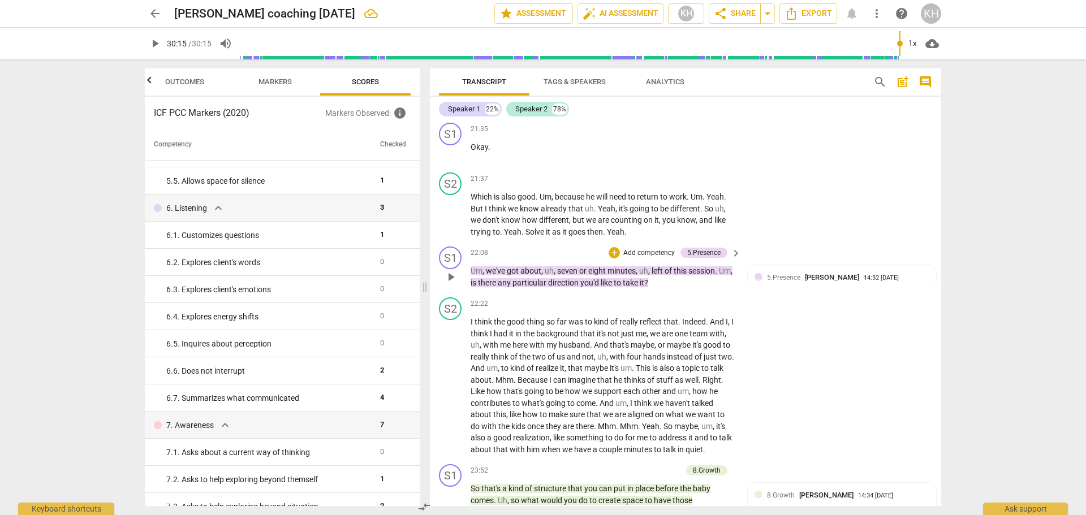
click at [645, 248] on p "Add competency" at bounding box center [649, 253] width 54 height 10
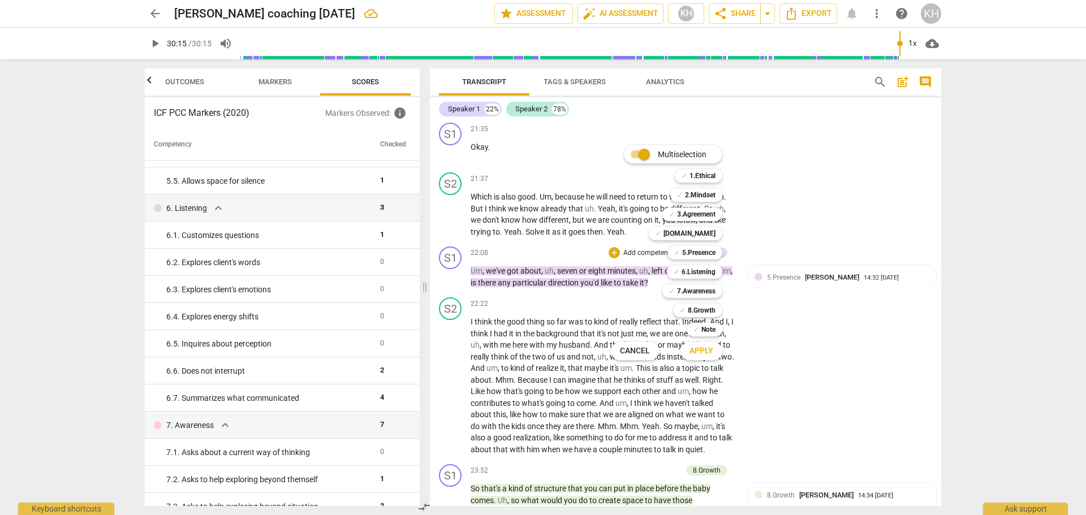
click at [773, 357] on div at bounding box center [543, 257] width 1086 height 515
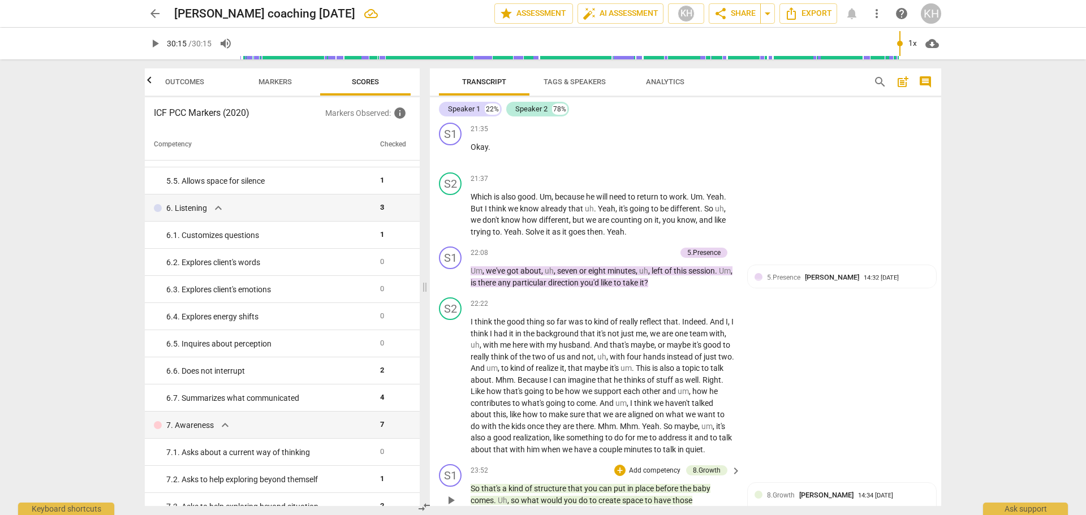
scroll to position [4129, 0]
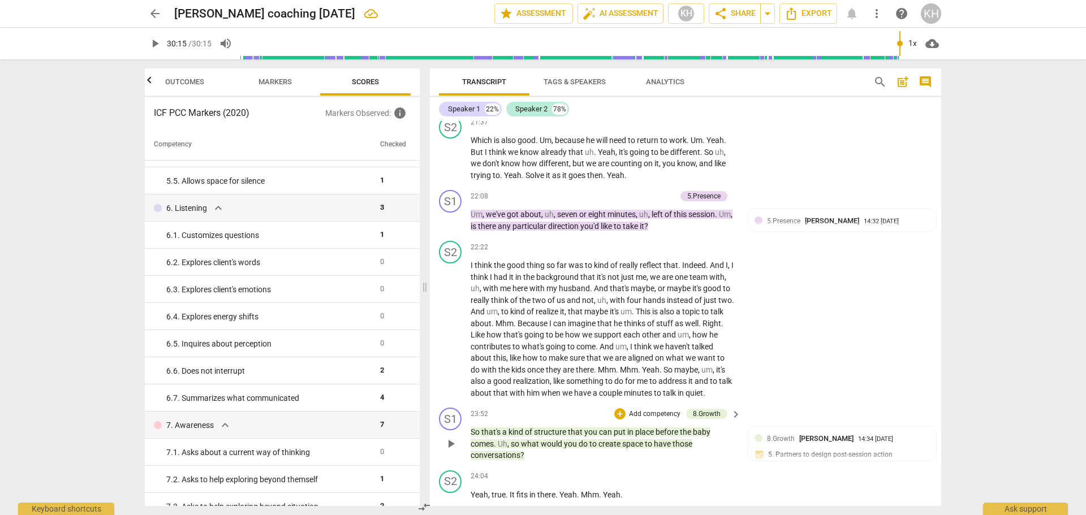
click at [643, 415] on p "Add competency" at bounding box center [655, 415] width 54 height 10
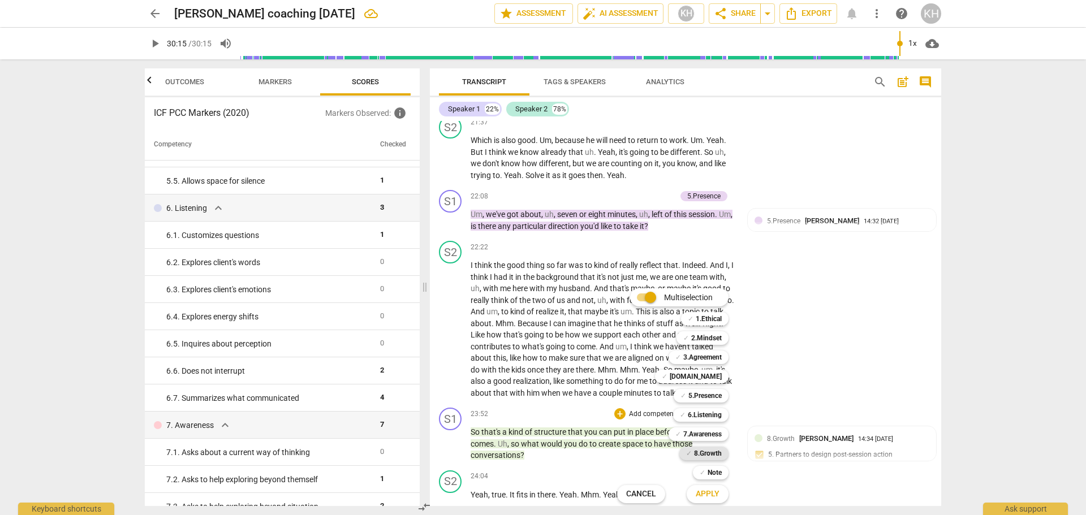
click at [699, 456] on b "8.Growth" at bounding box center [708, 454] width 28 height 14
click at [706, 494] on span "Apply" at bounding box center [708, 494] width 24 height 11
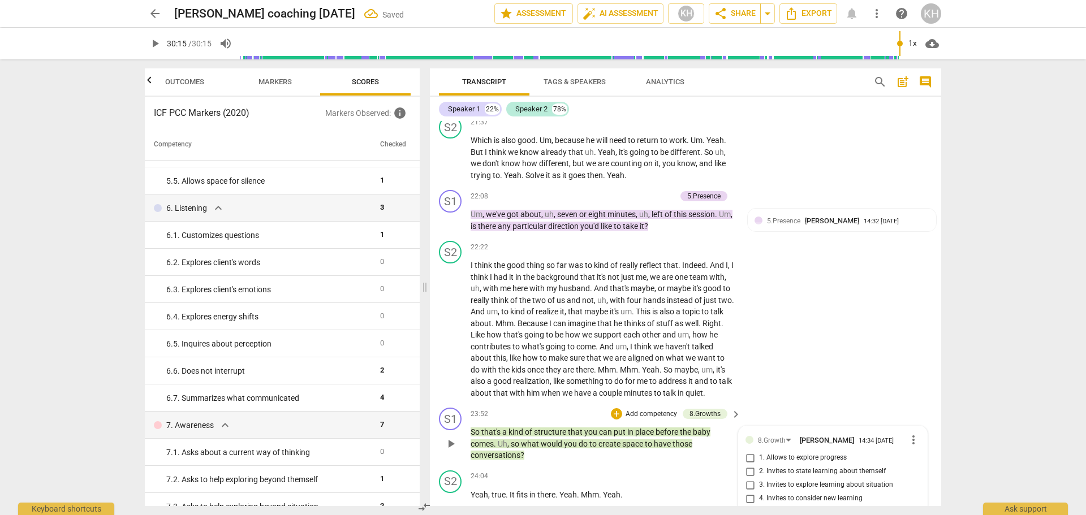
scroll to position [4408, 0]
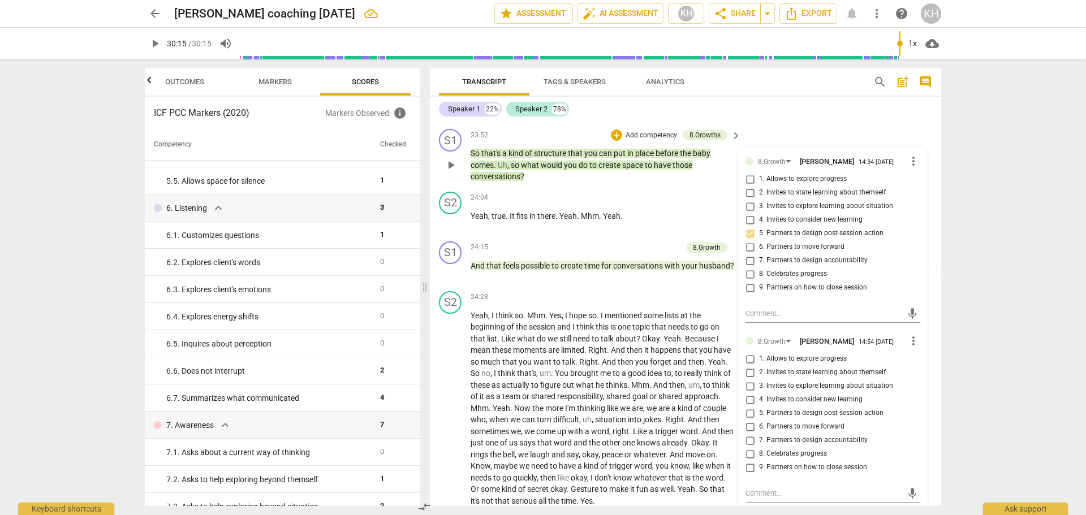
click at [768, 439] on span "7. Partners to design accountability" at bounding box center [813, 441] width 109 height 10
click at [759, 439] on input "7. Partners to design accountability" at bounding box center [750, 441] width 18 height 14
click at [767, 439] on span "7. Partners to design accountability" at bounding box center [813, 441] width 109 height 10
click at [759, 439] on input "7. Partners to design accountability" at bounding box center [750, 441] width 18 height 14
click at [766, 411] on span "5. Partners to design post-session action" at bounding box center [821, 413] width 124 height 10
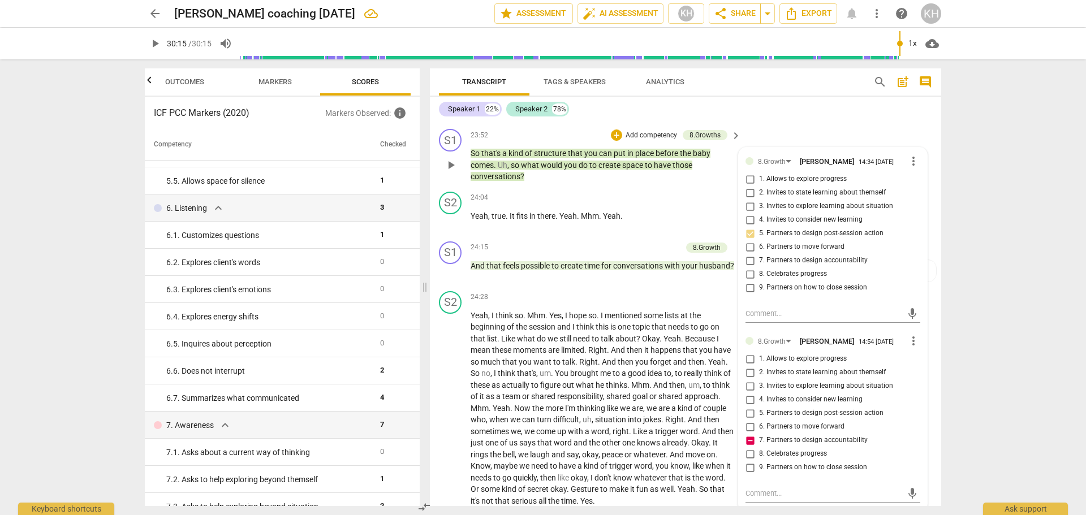
click at [759, 411] on input "5. Partners to design post-session action" at bounding box center [750, 414] width 18 height 14
click at [766, 411] on span "5. Partners to design post-session action" at bounding box center [821, 413] width 124 height 10
click at [759, 411] on input "5. Partners to design post-session action" at bounding box center [750, 414] width 18 height 14
click at [768, 426] on span "6. Partners to move forward" at bounding box center [801, 427] width 85 height 10
click at [759, 426] on input "6. Partners to move forward" at bounding box center [750, 427] width 18 height 14
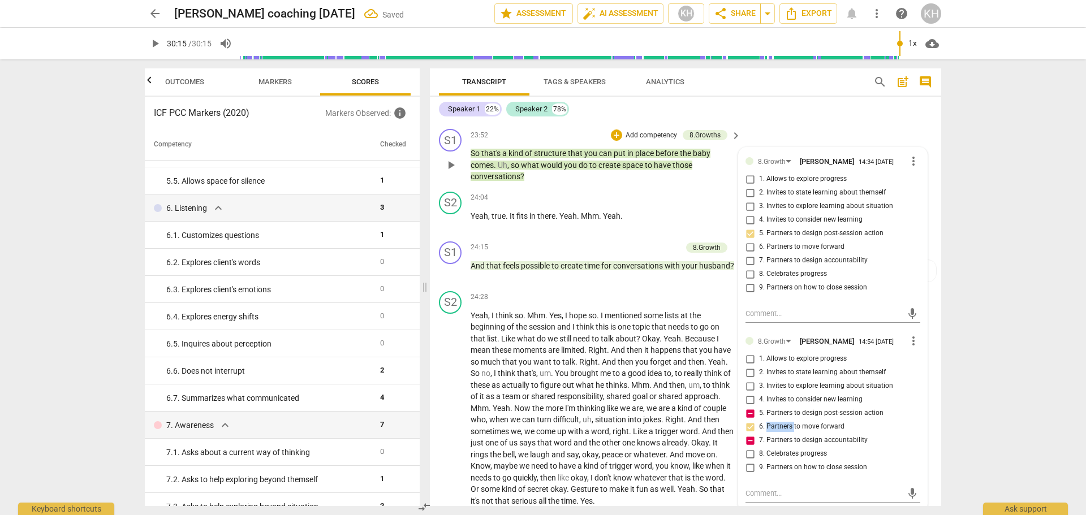
click at [768, 426] on span "6. Partners to move forward" at bounding box center [801, 427] width 85 height 10
click at [759, 426] on input "6. Partners to move forward" at bounding box center [750, 427] width 18 height 14
click at [723, 317] on p "Yeah , I think so . Mhm . Yes , I hope so . I mentioned some lists at the begin…" at bounding box center [603, 408] width 265 height 197
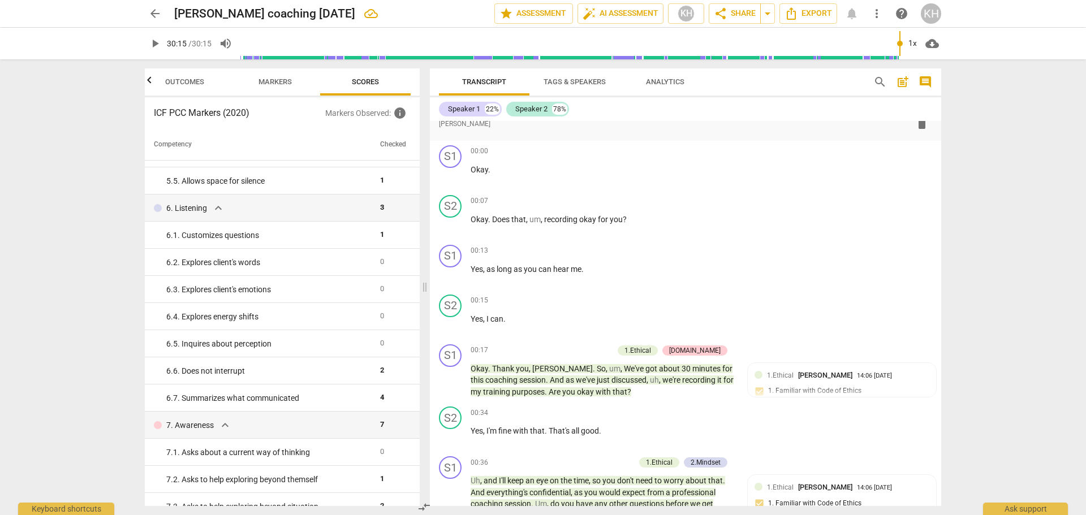
scroll to position [0, 0]
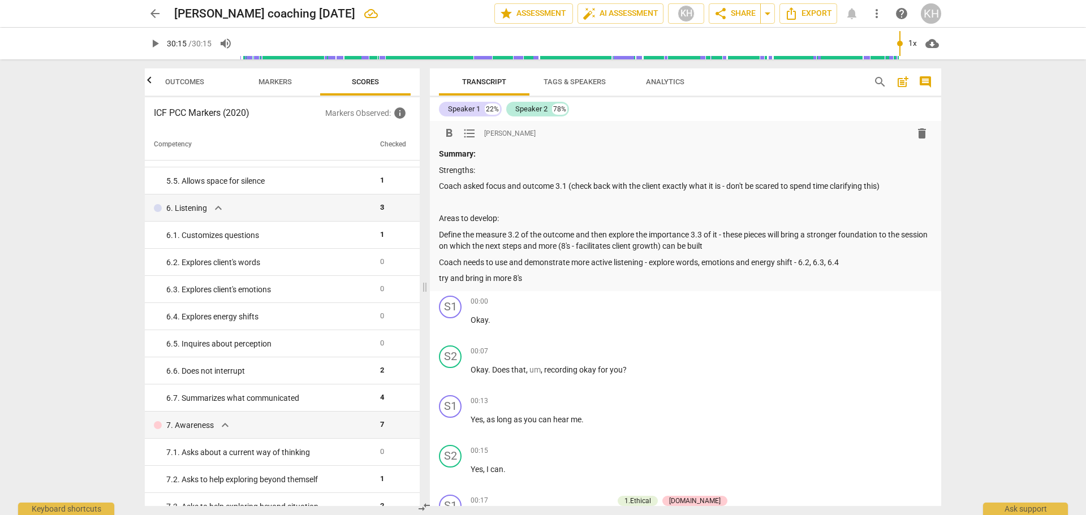
click at [540, 279] on p "try and bring in more 8's" at bounding box center [685, 279] width 493 height 12
drag, startPoint x: 724, startPoint y: 273, endPoint x: 790, endPoint y: 278, distance: 66.4
click at [790, 278] on p "try and bring in more 8's to close the session and create growth - 8.5 - next s…" at bounding box center [685, 279] width 493 height 12
click at [835, 279] on p "try and bring in more 8's to close the session and create growth - 8.5 - next s…" at bounding box center [685, 279] width 493 height 12
click at [911, 189] on p "Coach asked focus and outcome 3.1 (check back with the client exactly what it i…" at bounding box center [685, 186] width 493 height 12
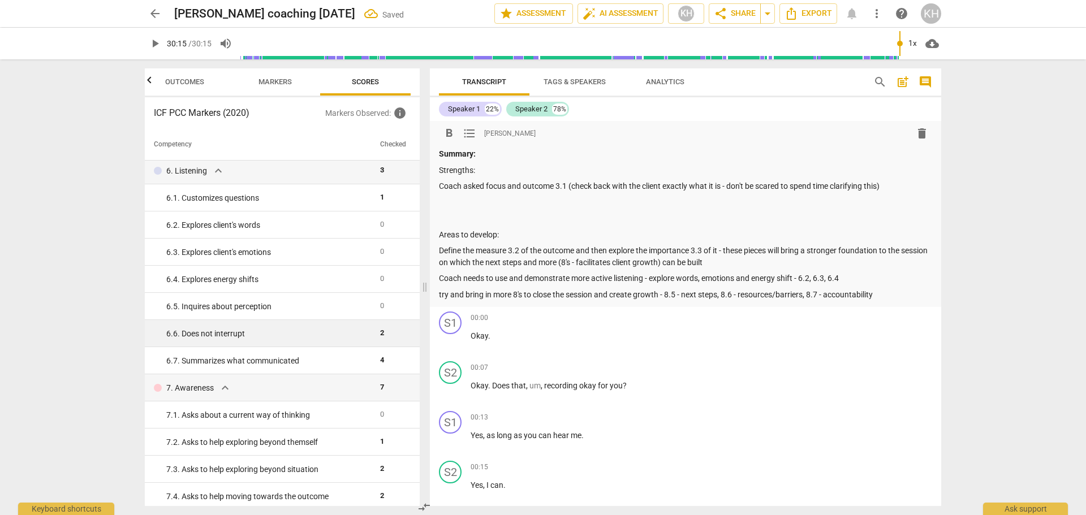
scroll to position [566, 0]
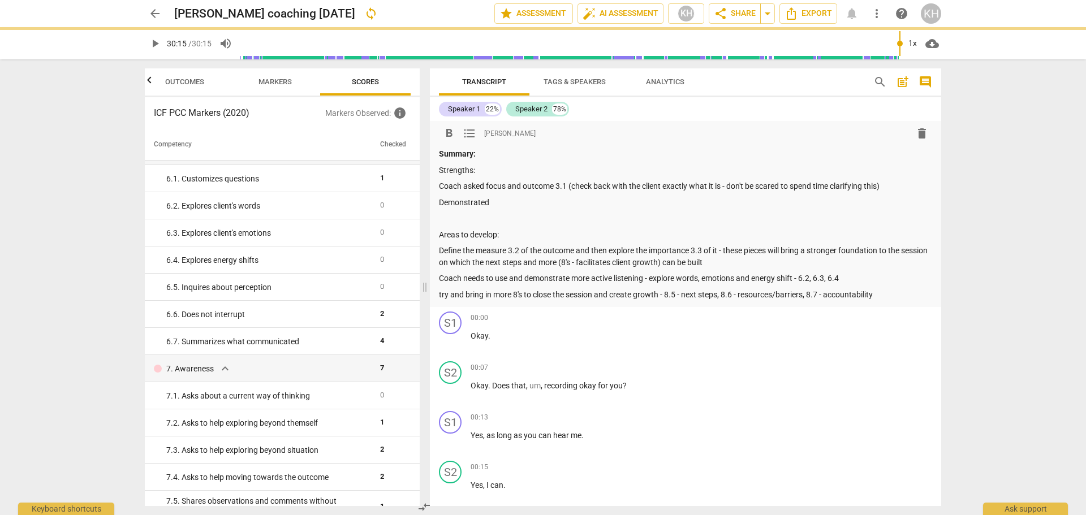
click at [468, 184] on p "Coach asked focus and outcome 3.1 (check back with the client exactly what it i…" at bounding box center [685, 186] width 493 height 12
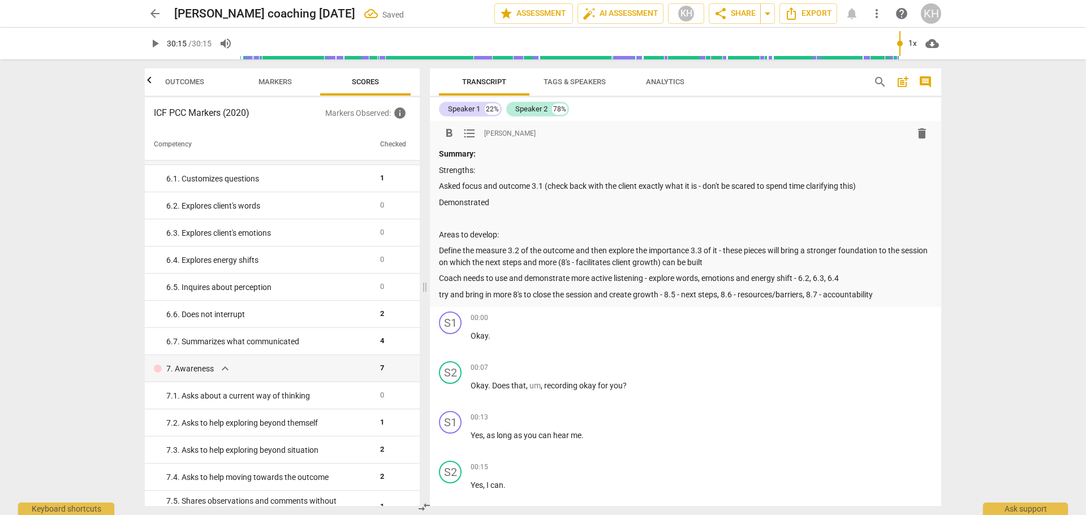
click at [472, 171] on p "Strengths:" at bounding box center [685, 171] width 493 height 12
click at [497, 232] on p "Areas to develop:" at bounding box center [685, 235] width 493 height 12
click at [503, 204] on p "Demonstrated" at bounding box center [685, 203] width 493 height 12
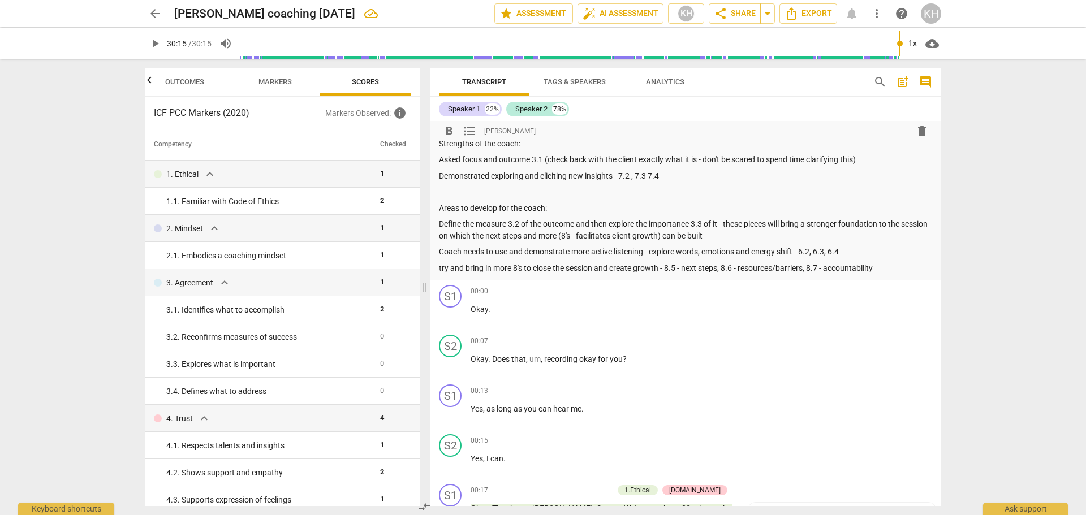
scroll to position [0, 0]
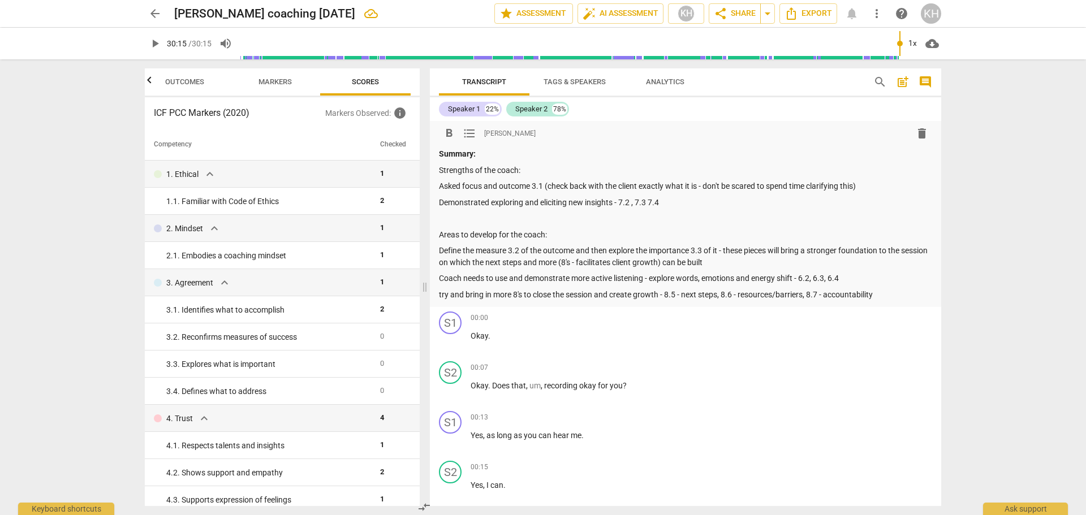
click at [648, 202] on p "Demonstrated exploring and eliciting new insights - 7.2 , 7.3 7.4" at bounding box center [685, 203] width 493 height 12
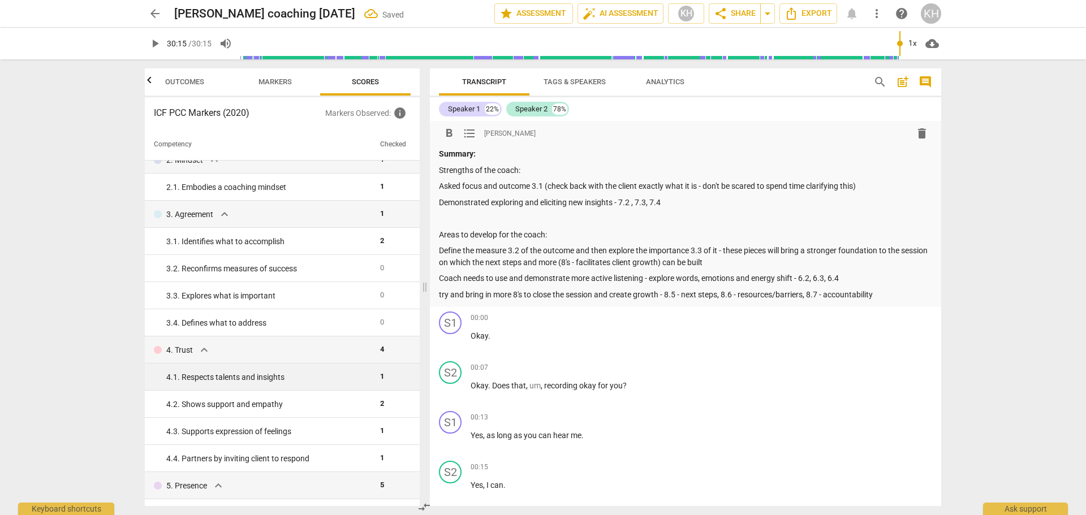
scroll to position [57, 0]
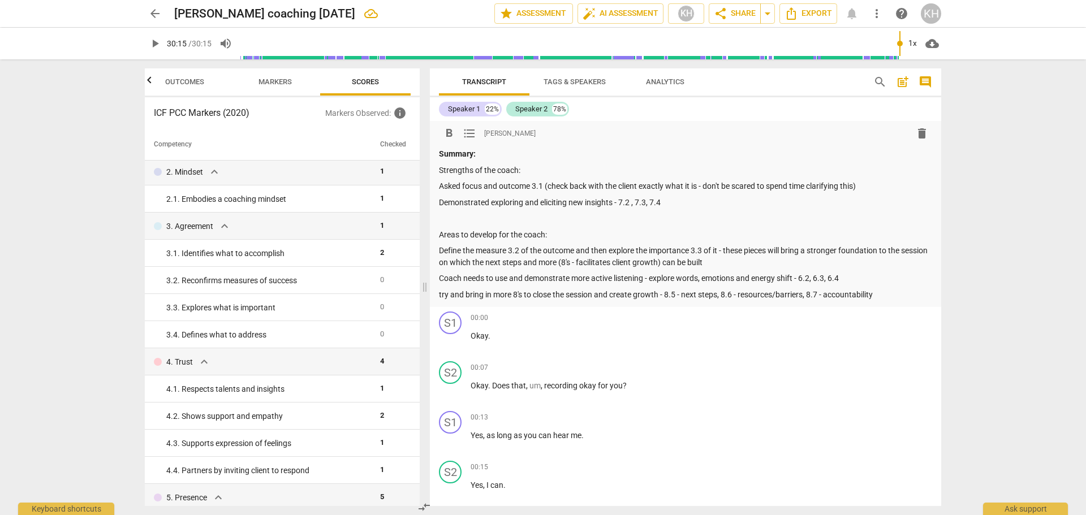
click at [693, 213] on p at bounding box center [685, 219] width 493 height 12
click at [611, 222] on p "Strong presence and a sense of trust an safety." at bounding box center [685, 219] width 493 height 12
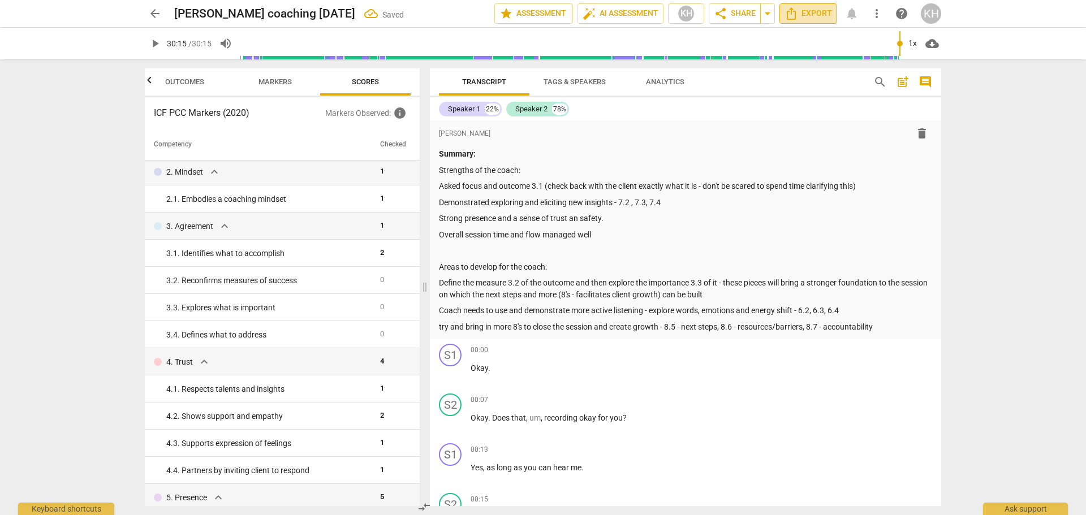
click at [812, 13] on span "Export" at bounding box center [809, 14] width 48 height 14
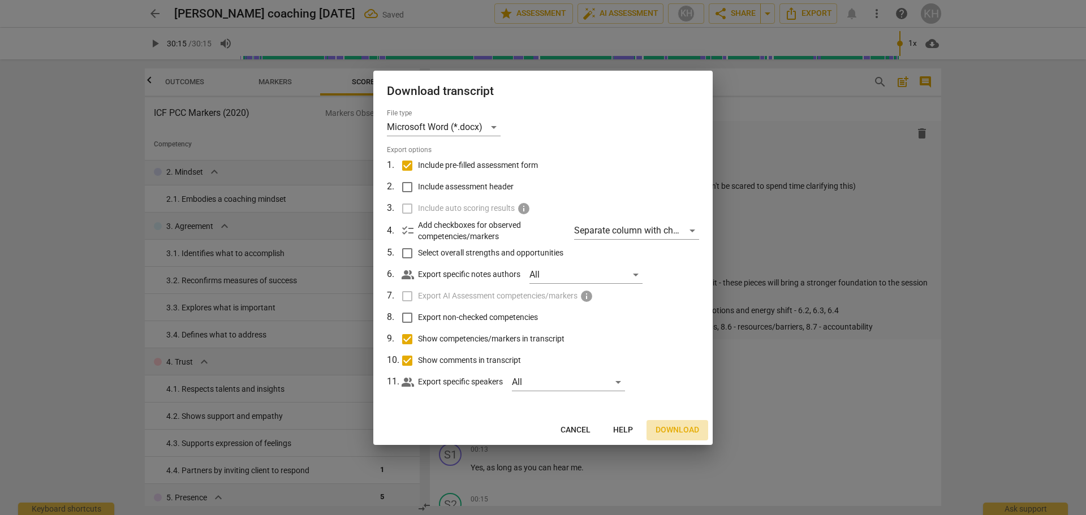
click at [679, 429] on span "Download" at bounding box center [678, 430] width 44 height 11
